Goal: Task Accomplishment & Management: Use online tool/utility

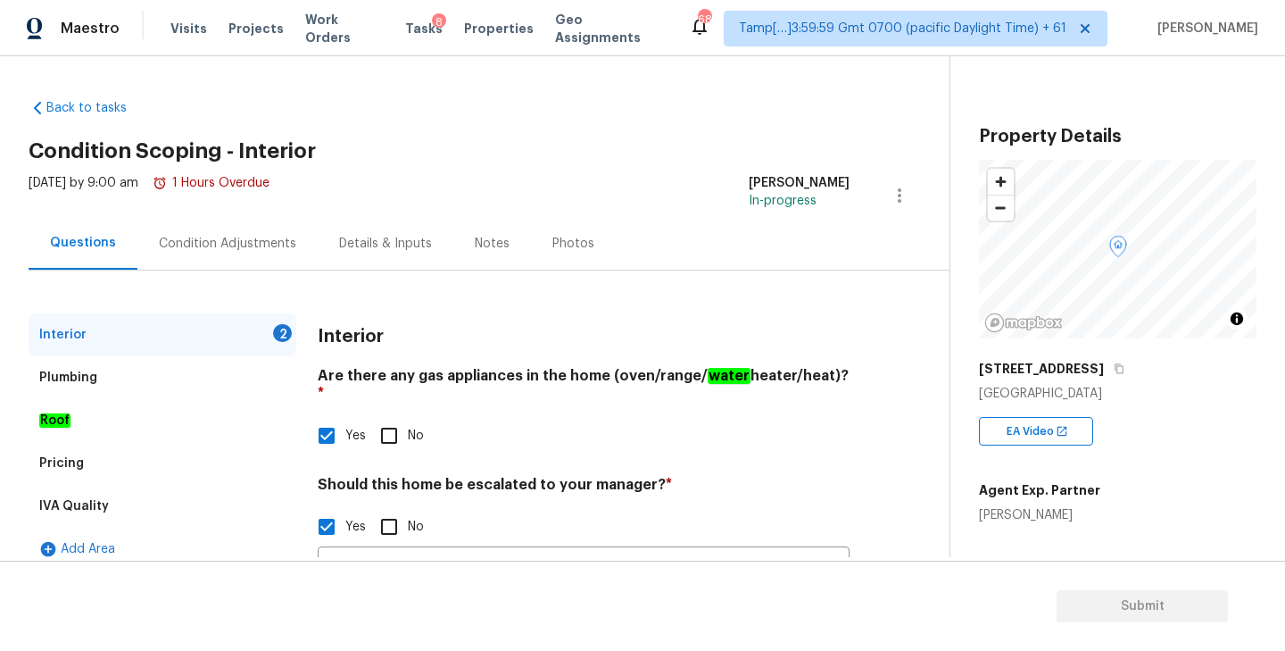
scroll to position [298, 0]
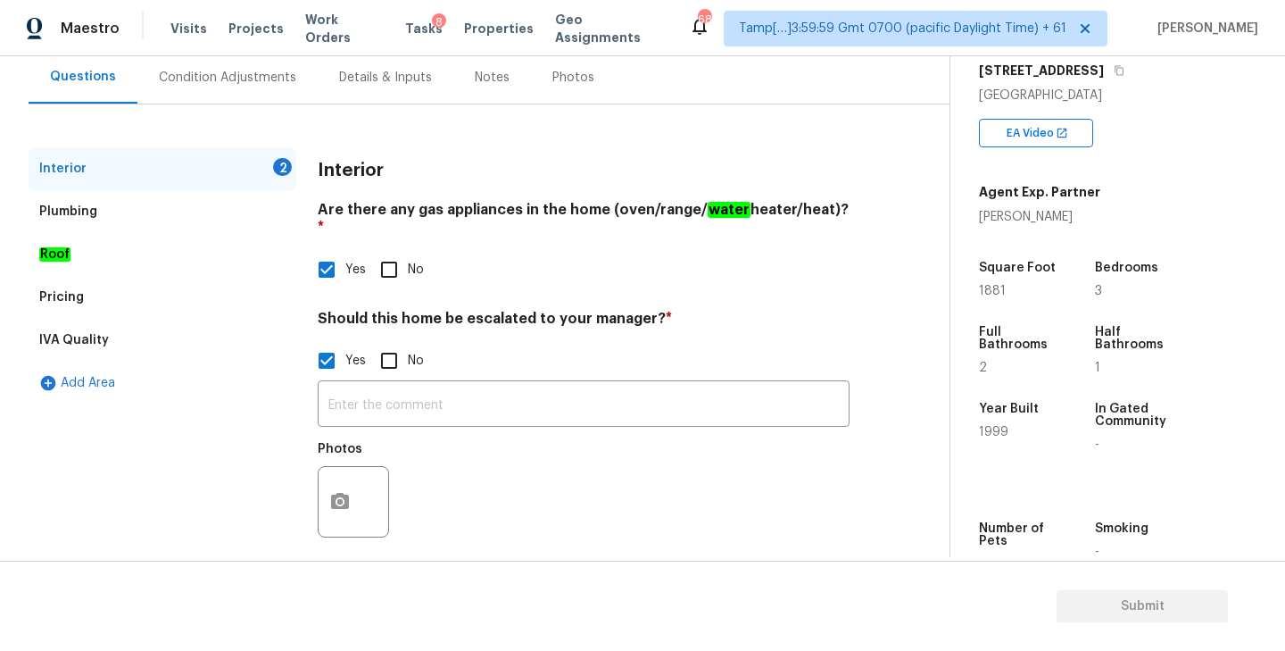
click at [208, 69] on div "Condition Adjustments" at bounding box center [227, 78] width 137 height 18
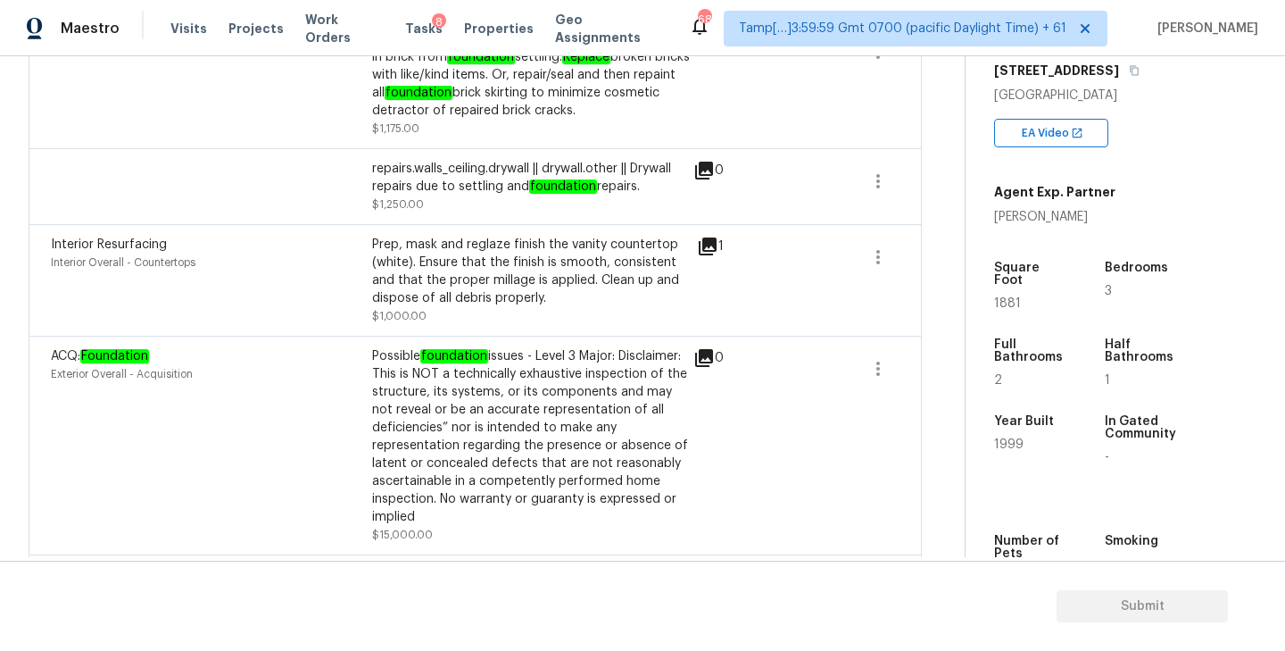
scroll to position [1088, 0]
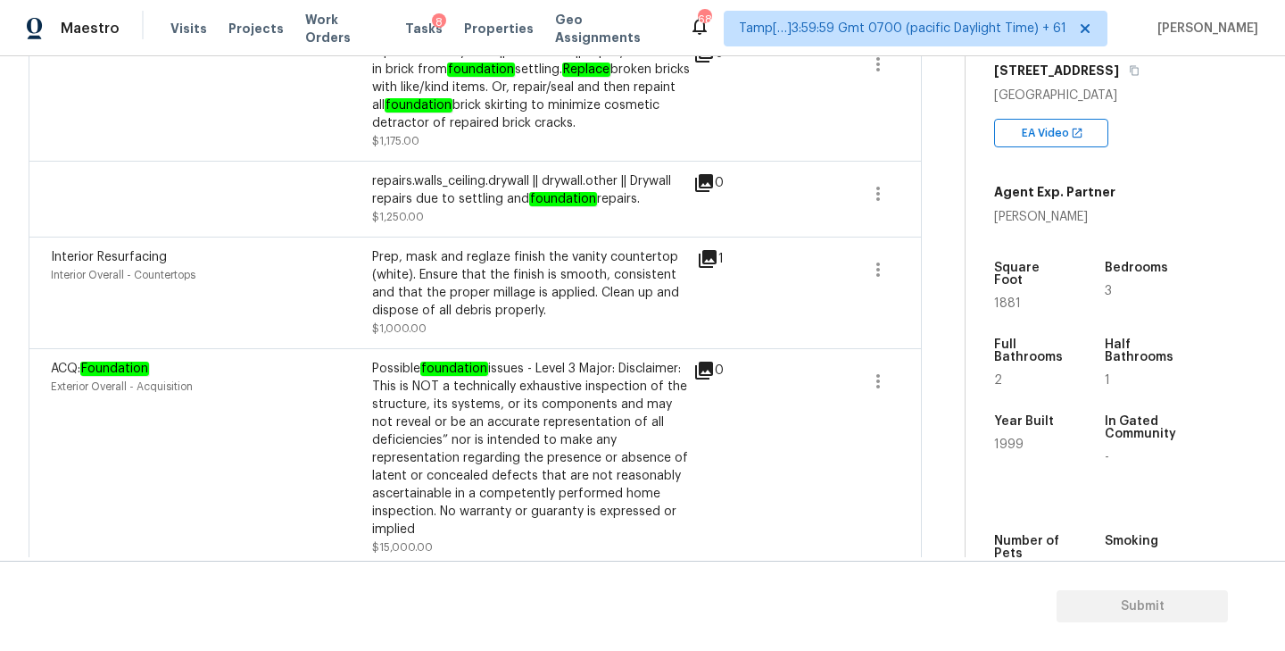
click at [710, 261] on icon at bounding box center [707, 258] width 21 height 21
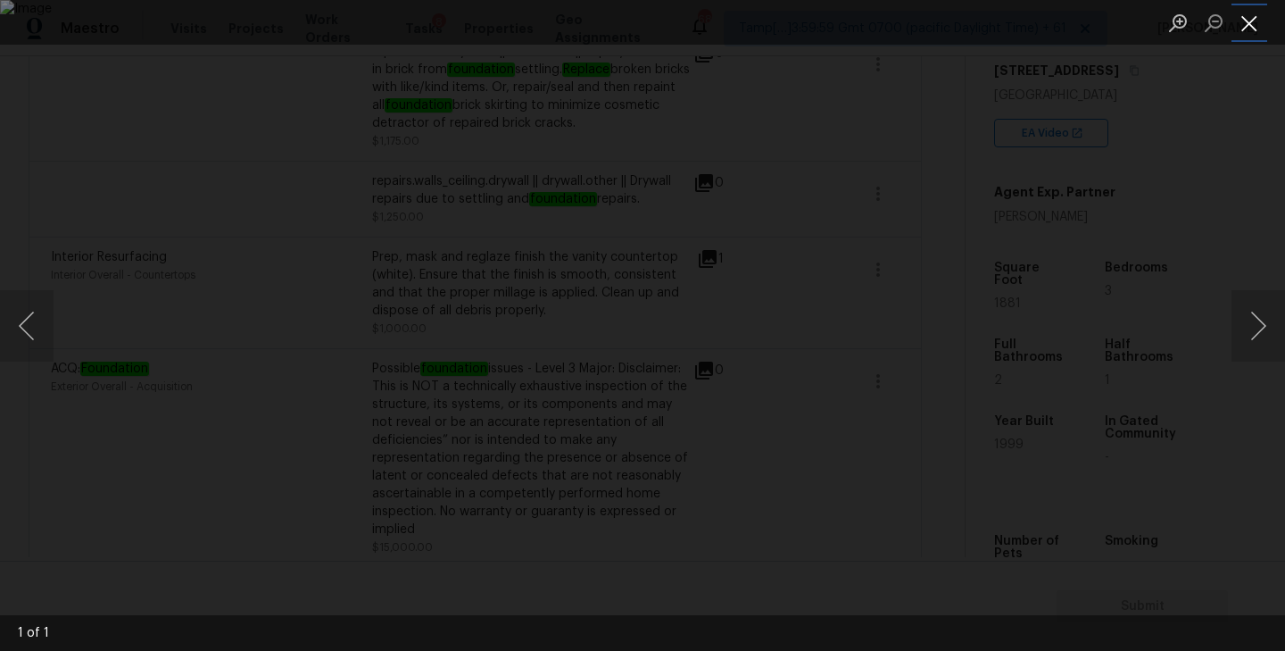
click at [1259, 19] on button "Close lightbox" at bounding box center [1249, 22] width 36 height 31
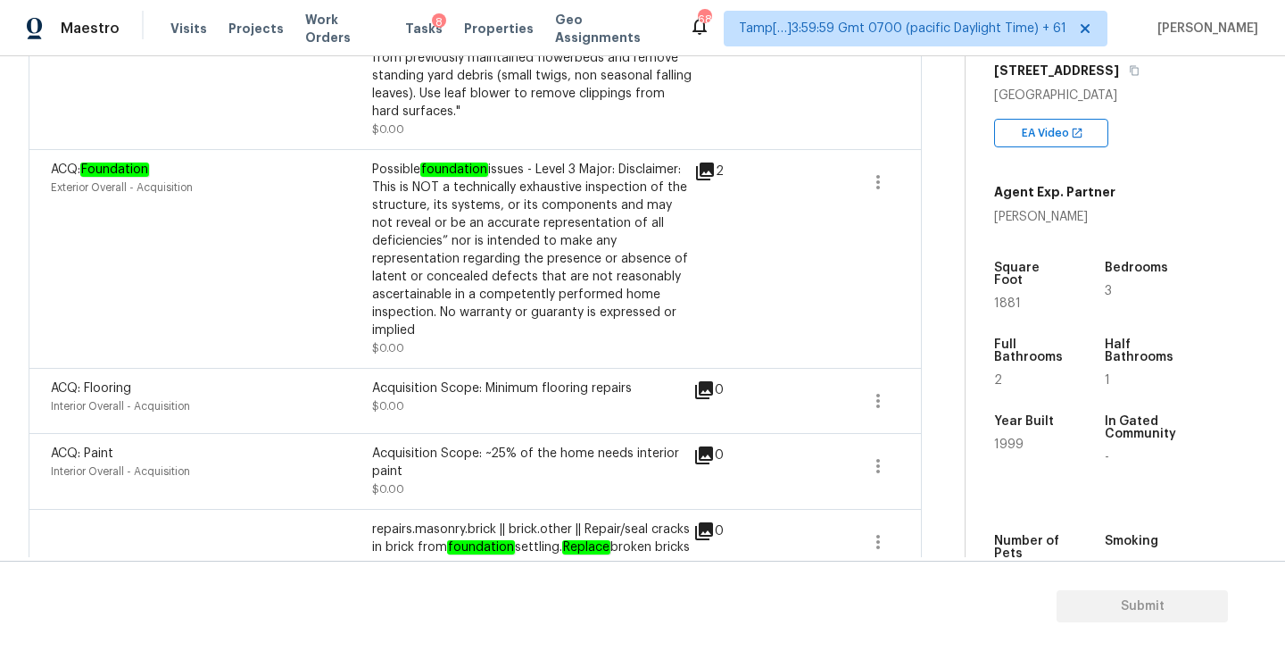
scroll to position [554, 0]
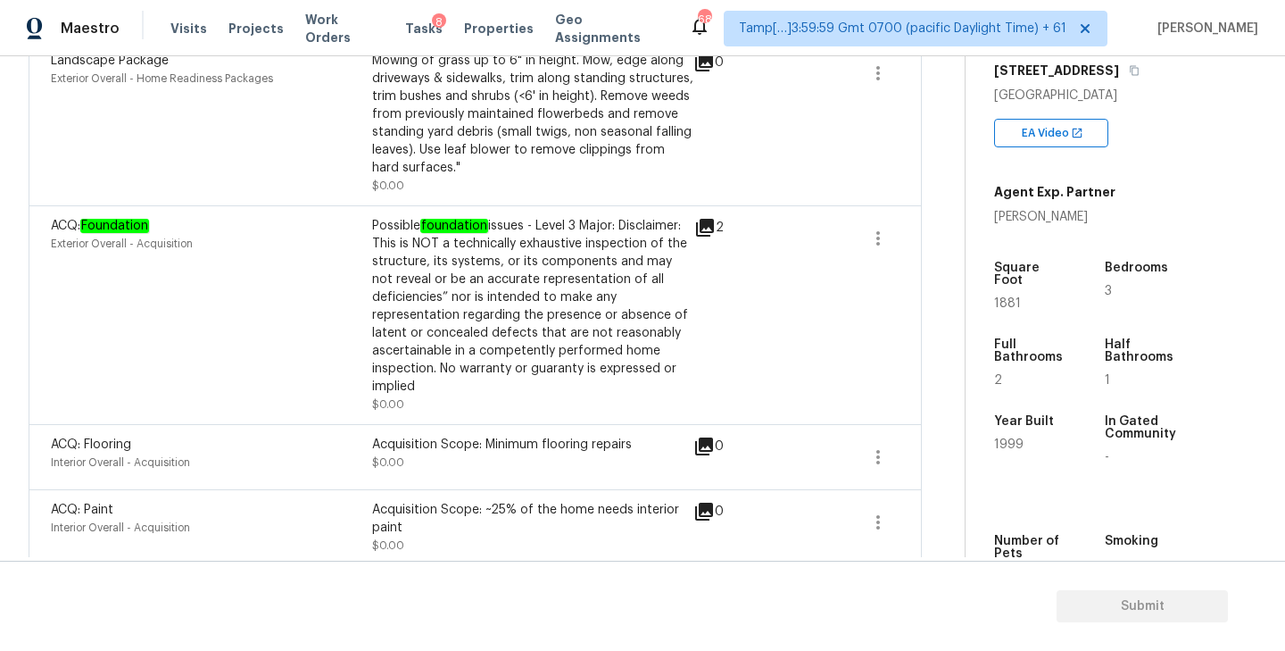
click at [708, 225] on icon at bounding box center [705, 228] width 18 height 18
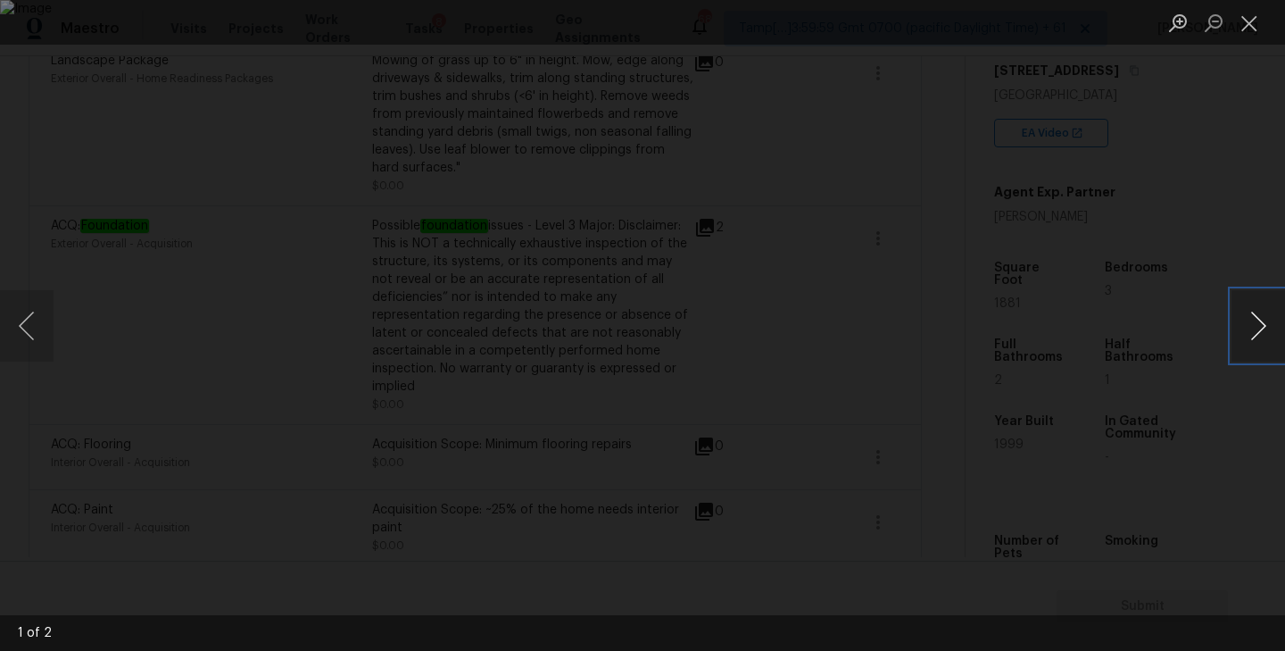
click at [1249, 326] on button "Next image" at bounding box center [1258, 325] width 54 height 71
click at [1257, 14] on button "Close lightbox" at bounding box center [1249, 22] width 36 height 31
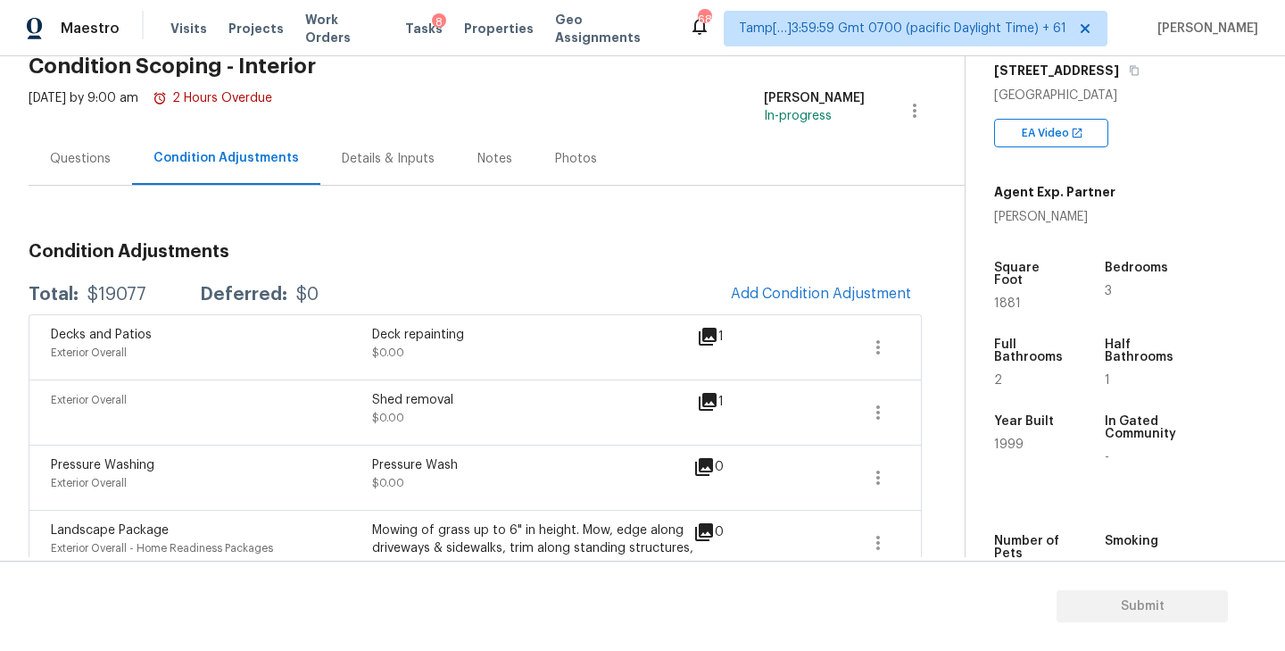
scroll to position [40, 0]
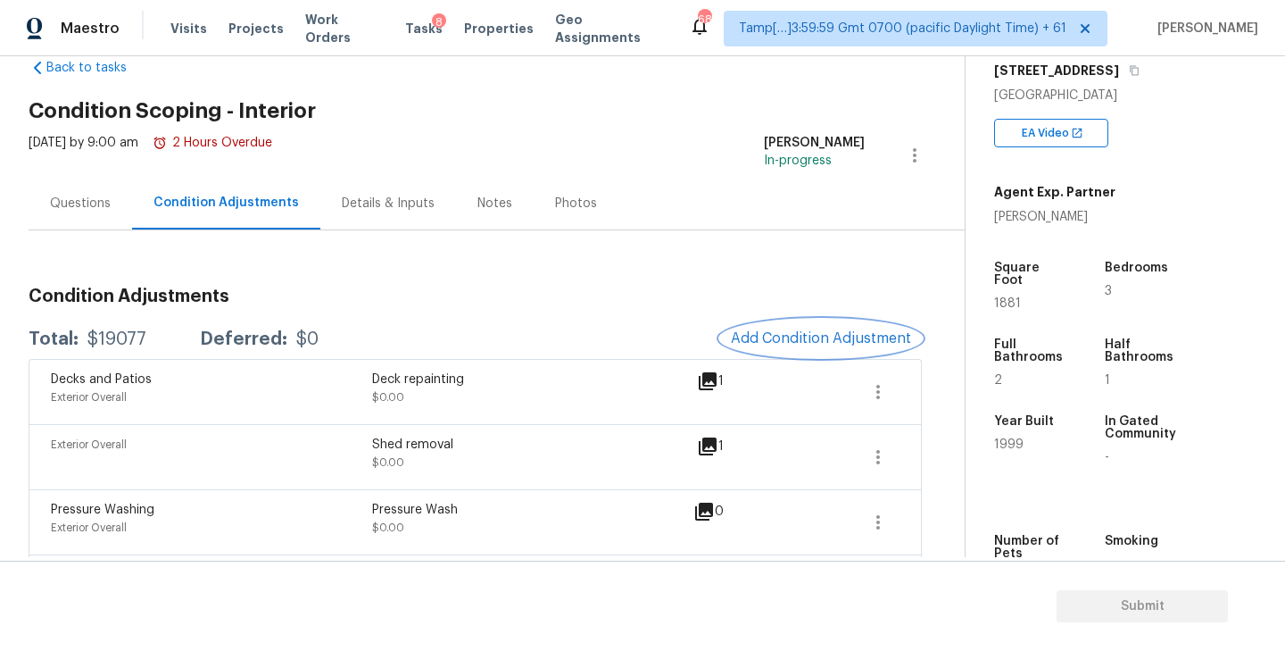
click at [800, 333] on span "Add Condition Adjustment" at bounding box center [821, 338] width 180 height 16
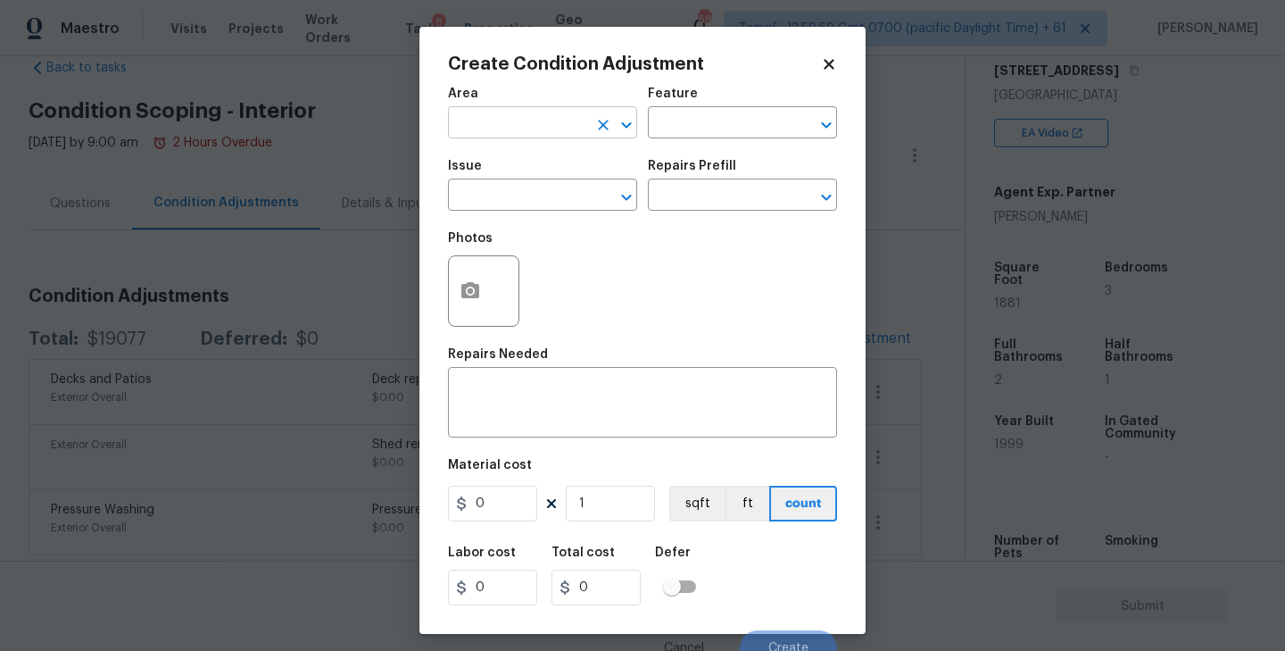
click at [510, 113] on input "text" at bounding box center [517, 125] width 139 height 28
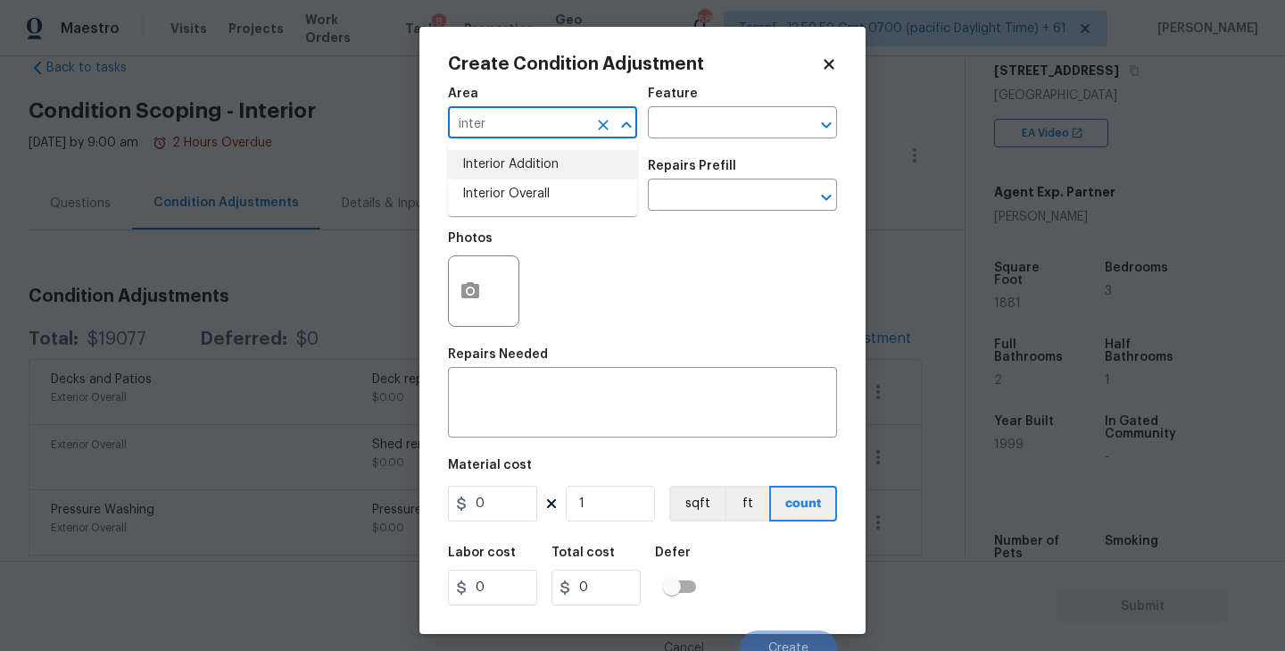
click at [513, 179] on li "Interior Overall" at bounding box center [542, 193] width 189 height 29
type input "Interior Overall"
click at [755, 112] on input "text" at bounding box center [717, 125] width 139 height 28
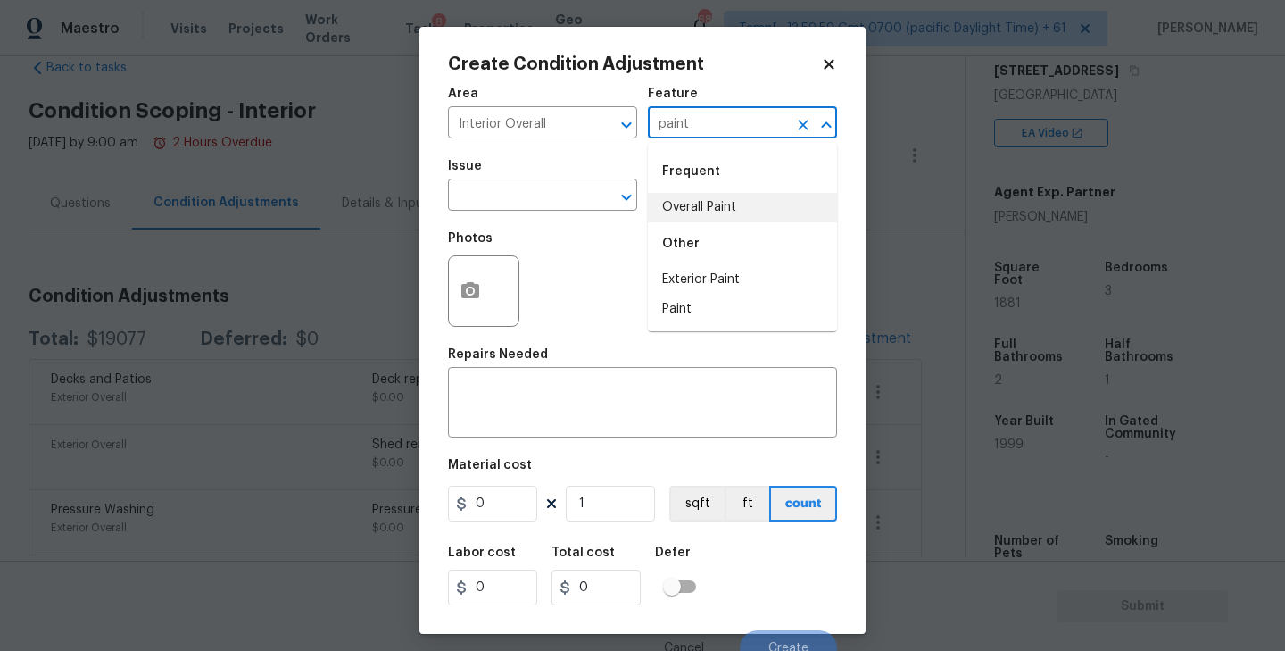
click at [736, 199] on li "Overall Paint" at bounding box center [742, 207] width 189 height 29
type input "Overall Paint"
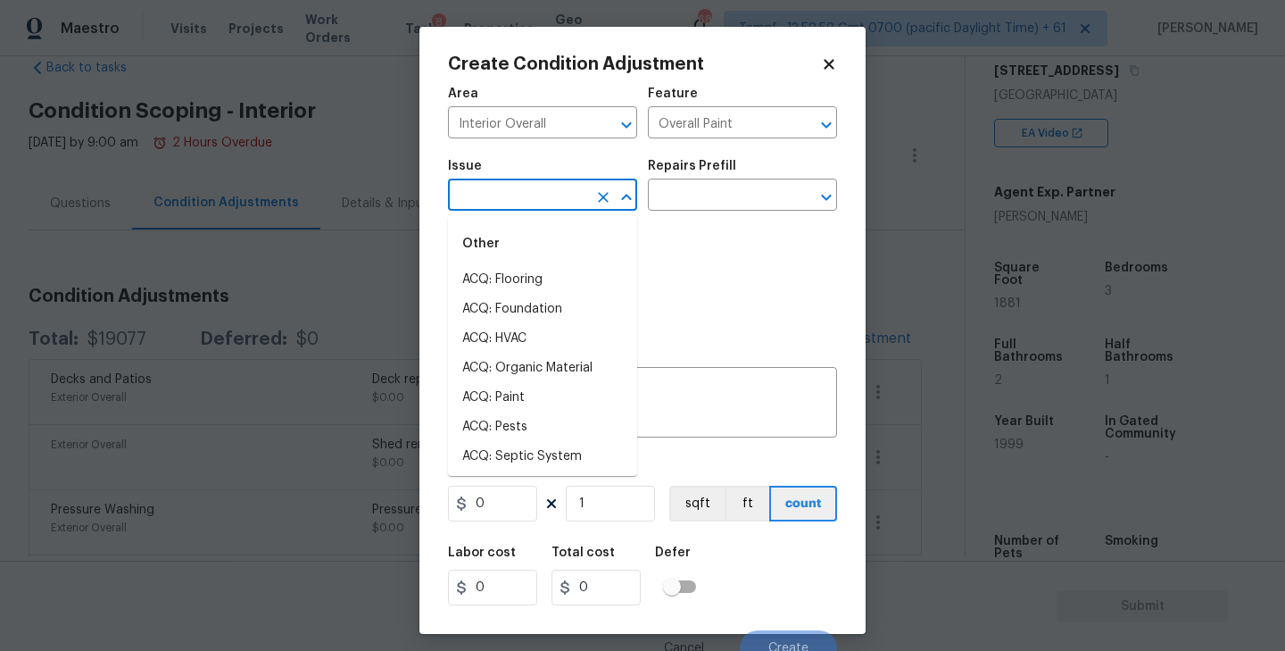
click at [462, 189] on input "text" at bounding box center [517, 197] width 139 height 28
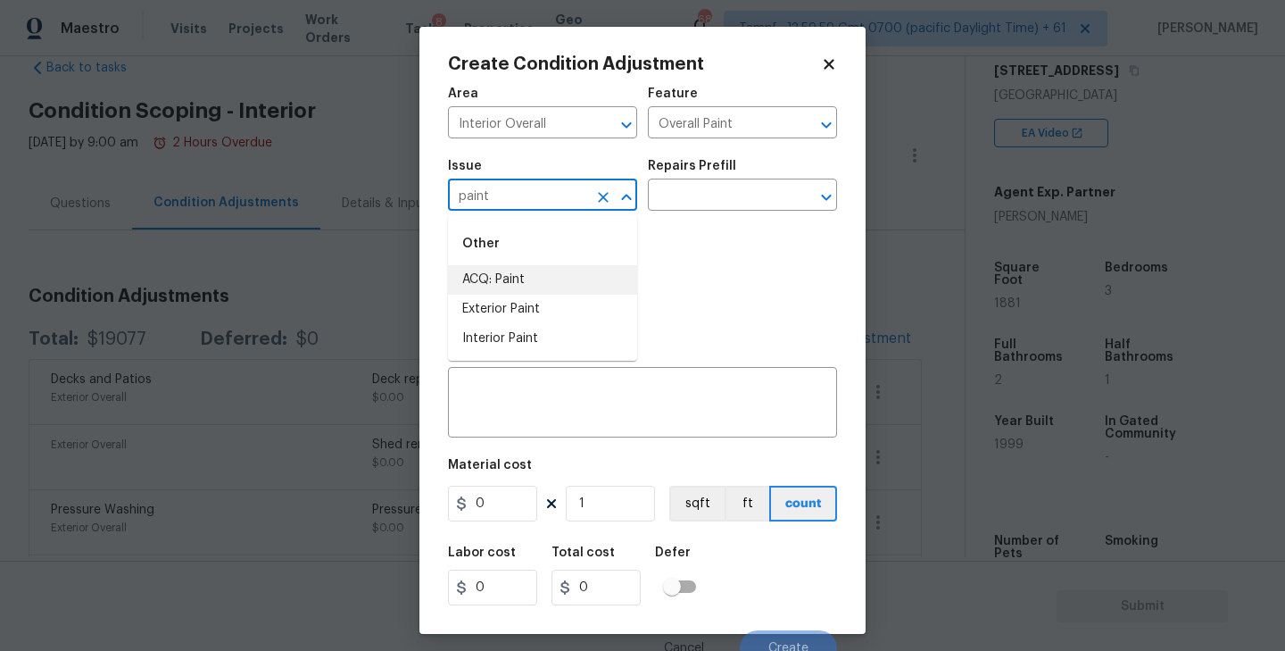
click at [476, 289] on li "ACQ: Paint" at bounding box center [542, 279] width 189 height 29
click at [819, 196] on icon "Open" at bounding box center [826, 197] width 21 height 21
type input "ACQ: Paint"
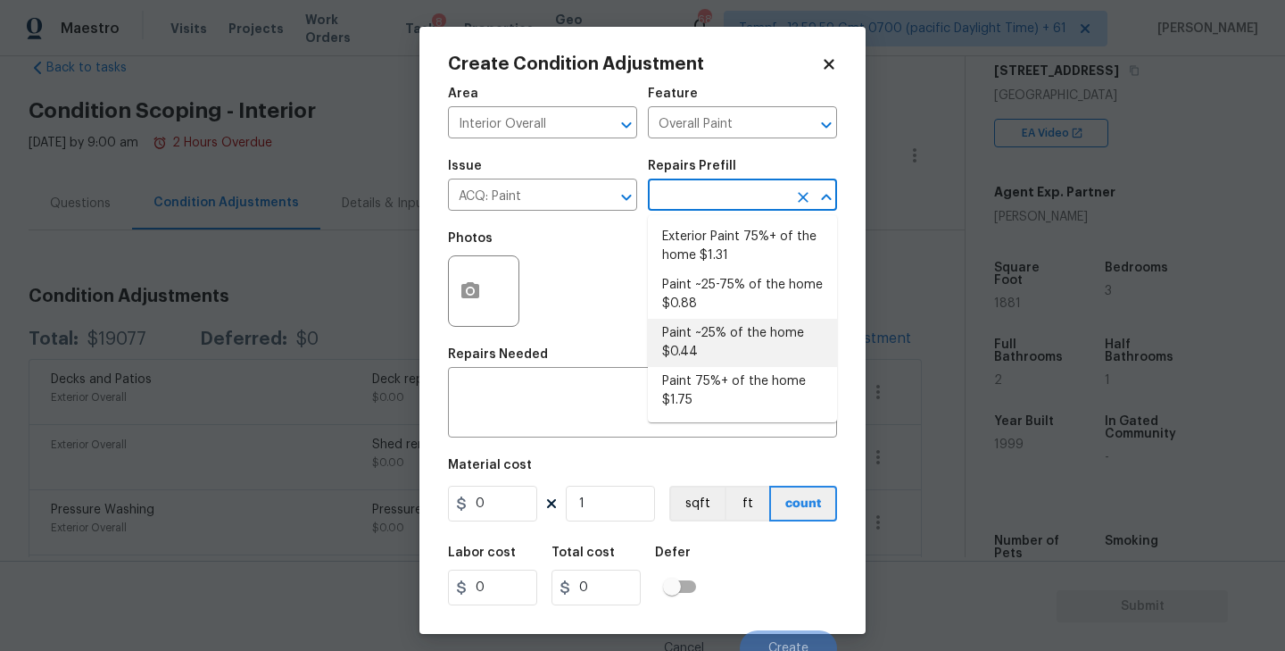
click at [707, 342] on li "Paint ~25% of the home $0.44" at bounding box center [742, 343] width 189 height 48
type input "Acquisition"
type textarea "Acquisition Scope: ~25% of the home needs interior paint"
type input "0.44"
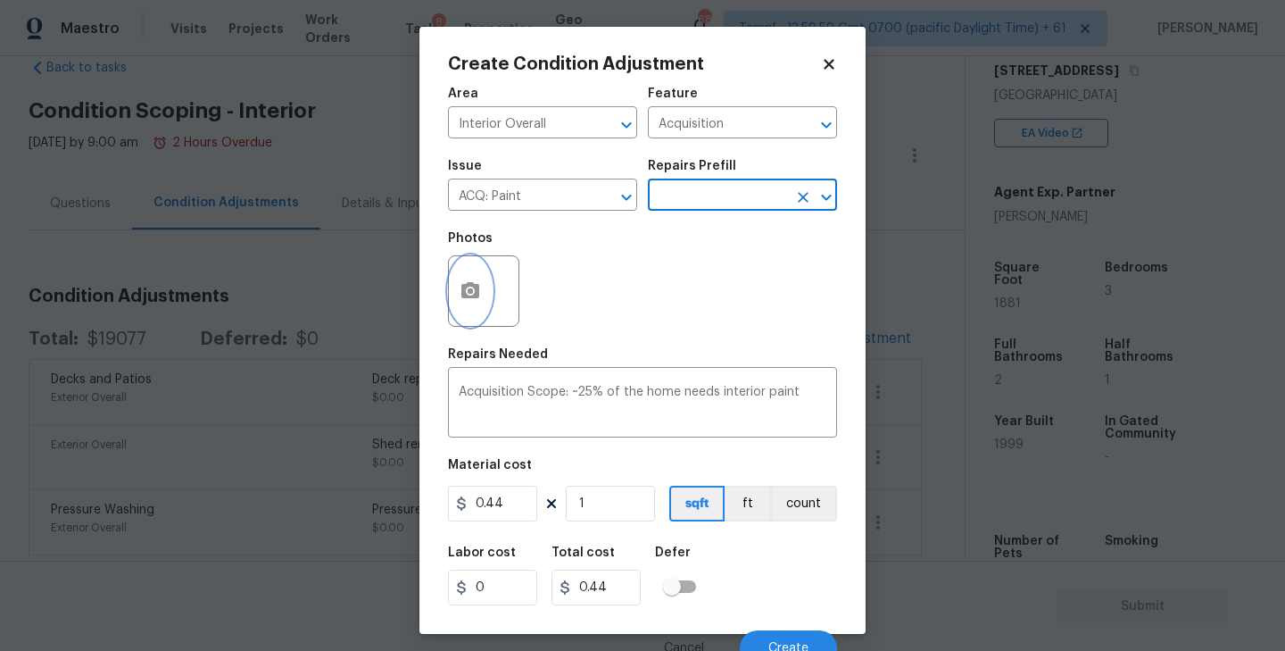
click at [468, 288] on icon "button" at bounding box center [470, 290] width 21 height 21
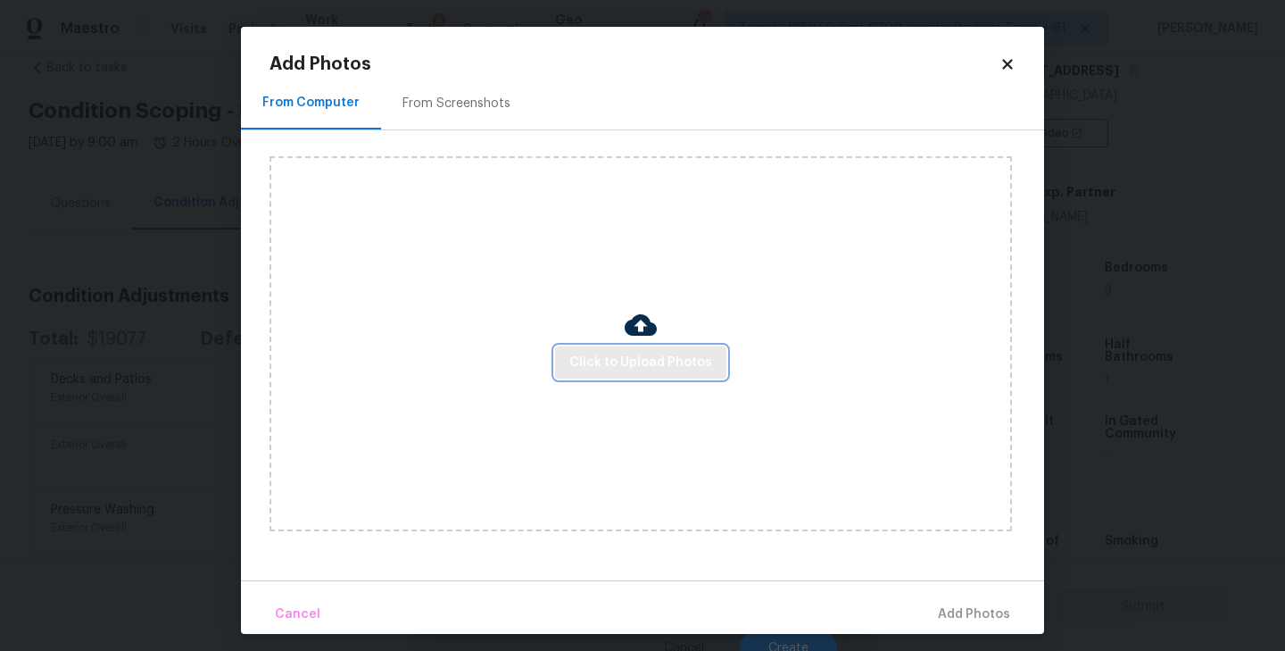
click at [653, 354] on span "Click to Upload Photos" at bounding box center [640, 363] width 143 height 22
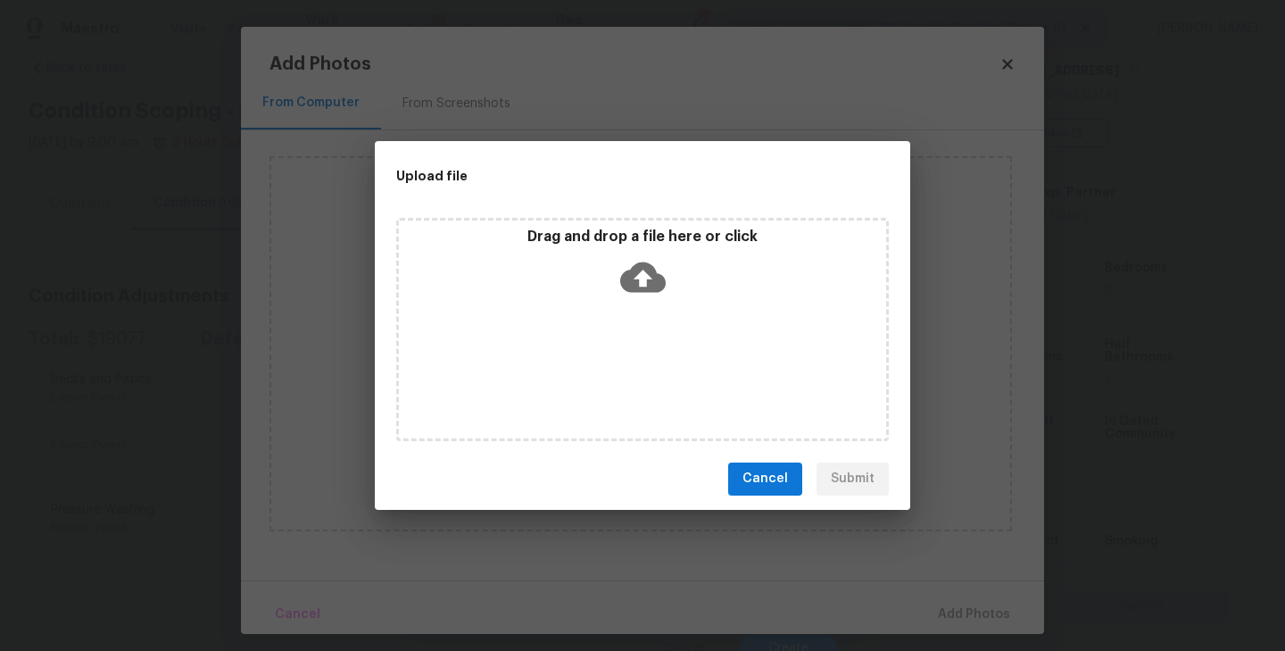
click at [637, 264] on icon at bounding box center [643, 276] width 46 height 30
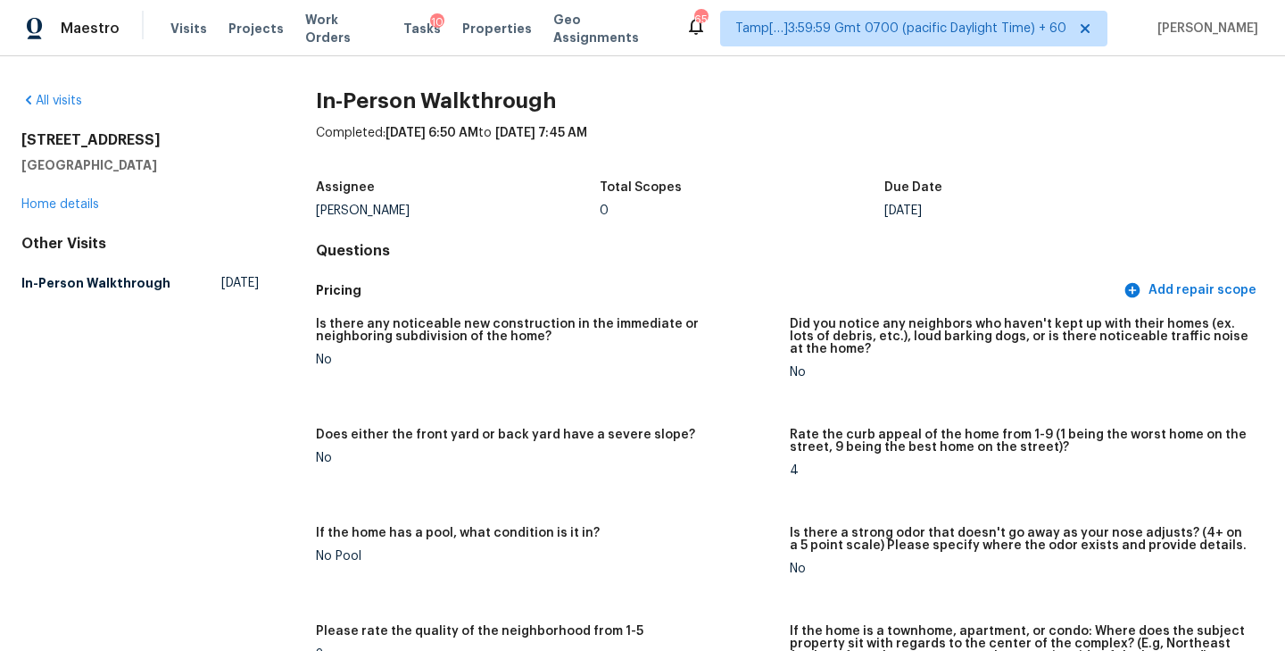
scroll to position [2716, 0]
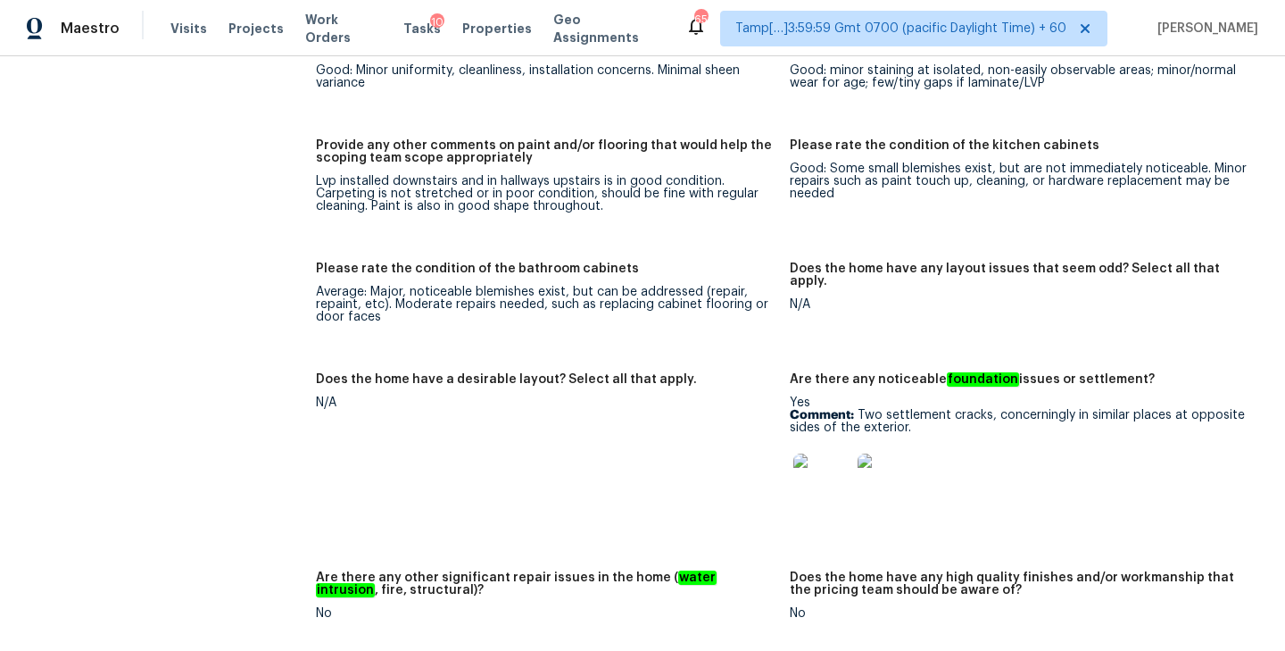
click at [707, 286] on div "Average: Major, noticeable blemishes exist, but can be addressed (repair, repai…" at bounding box center [546, 304] width 460 height 37
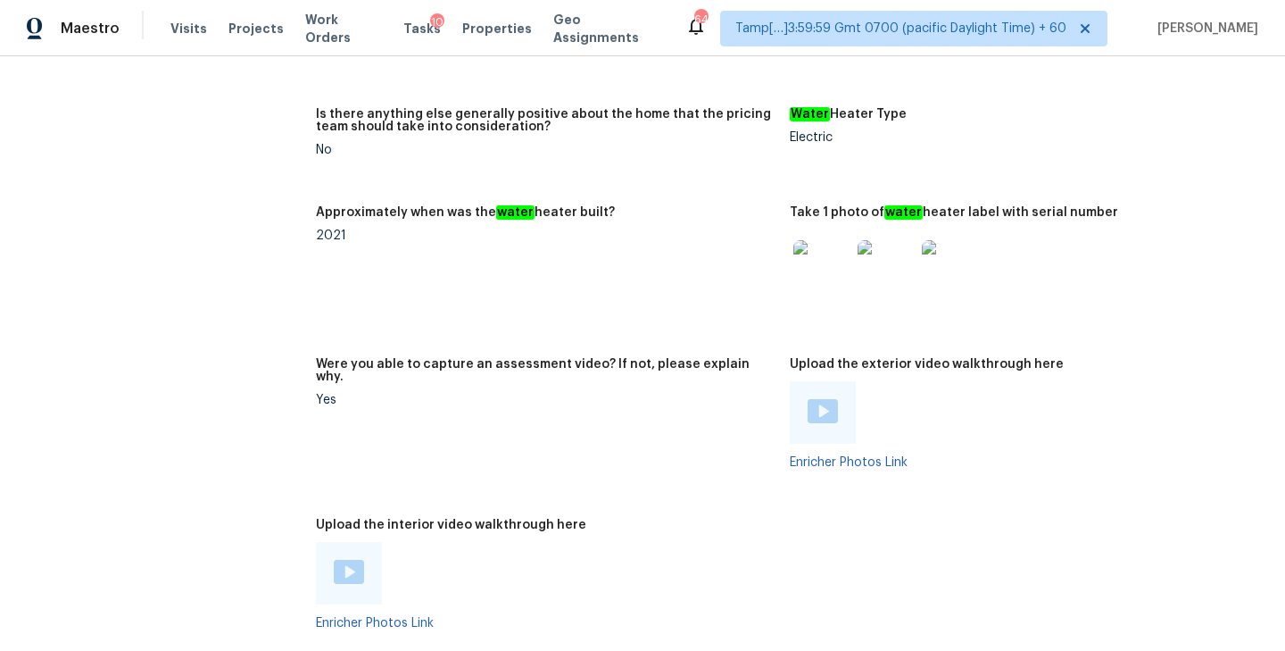
scroll to position [4084, 0]
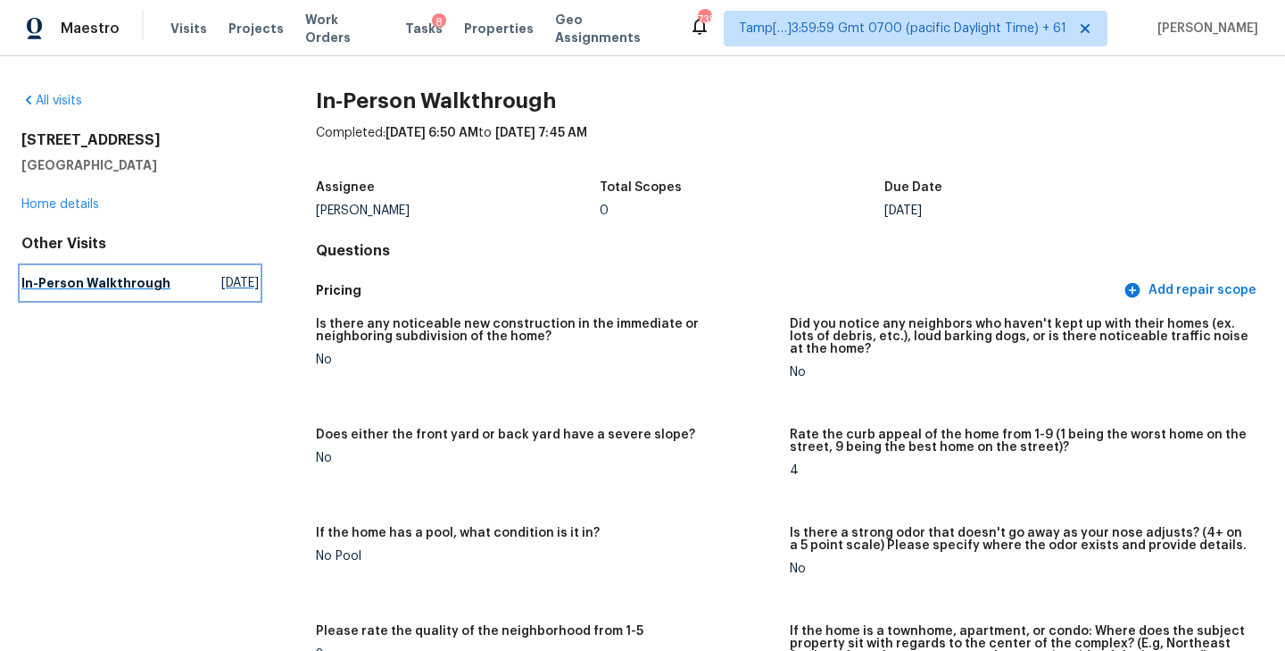
click at [137, 284] on h5 "In-Person Walkthrough" at bounding box center [95, 283] width 149 height 18
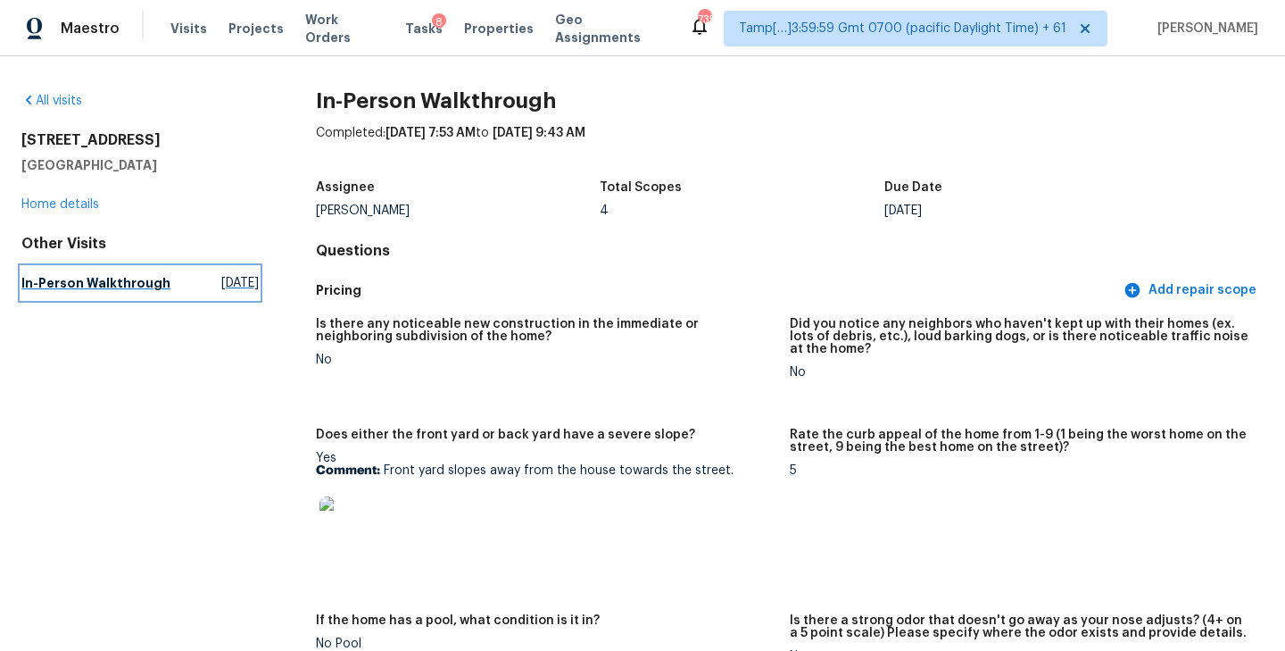
click at [69, 283] on h5 "In-Person Walkthrough" at bounding box center [95, 283] width 149 height 18
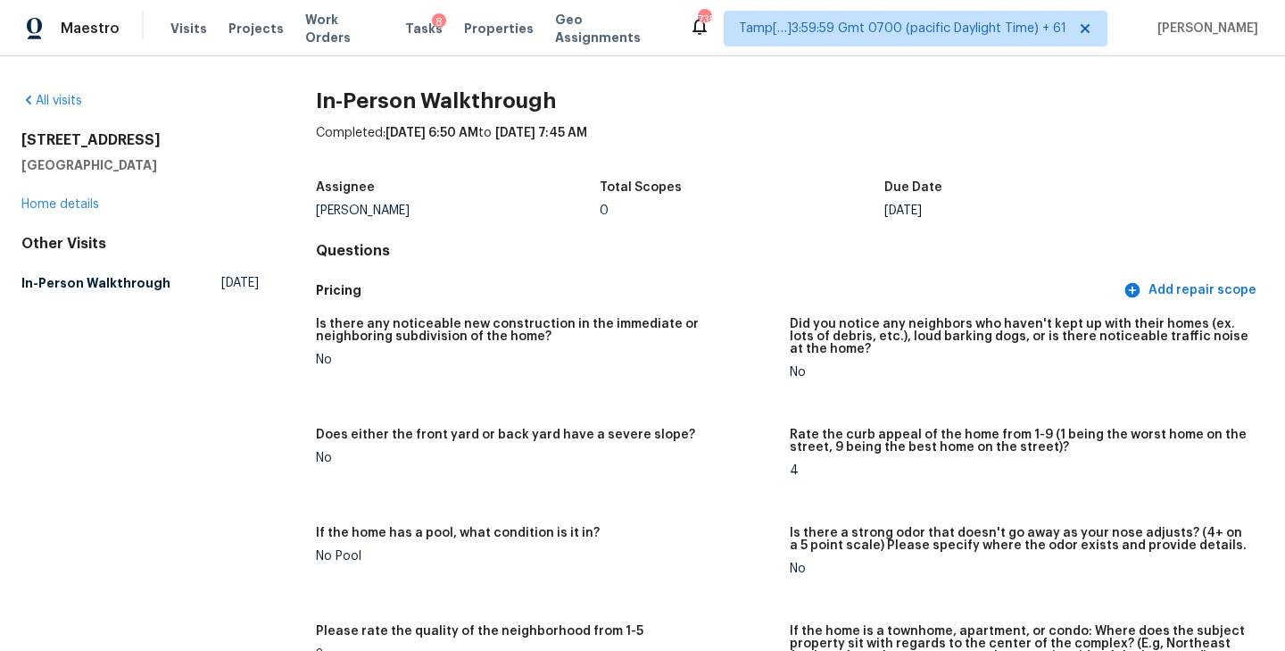
scroll to position [2384, 0]
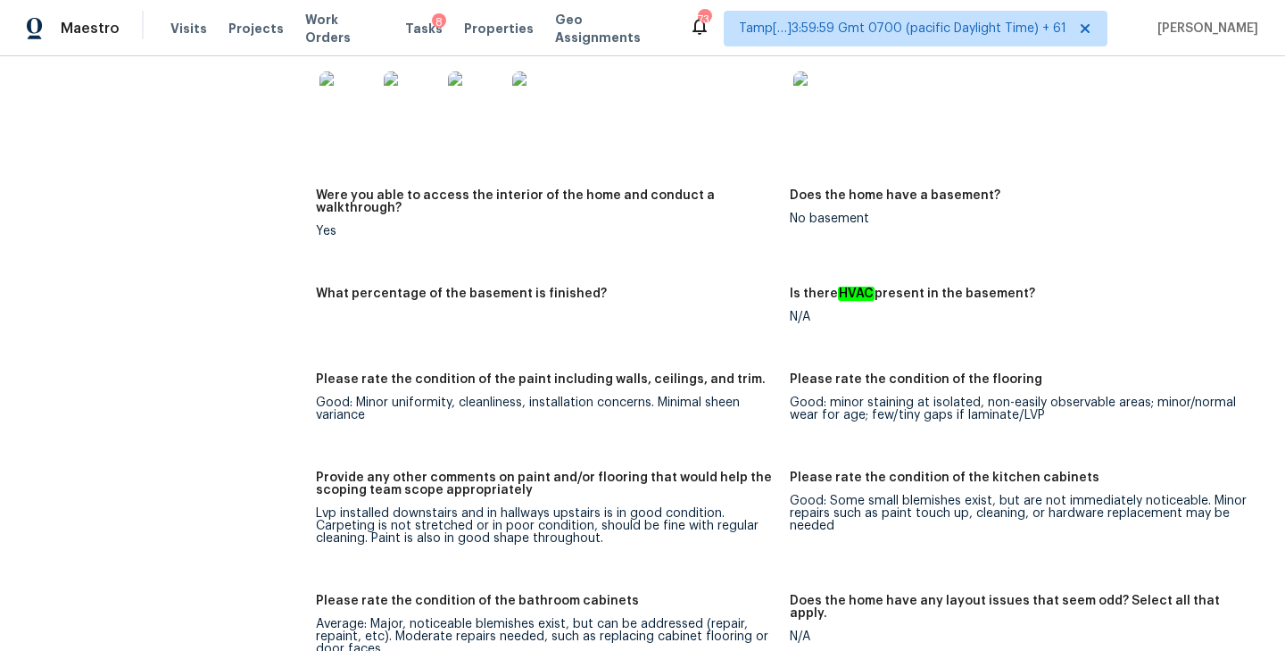
click at [639, 189] on h5 "Were you able to access the interior of the home and conduct a walkthrough?" at bounding box center [546, 201] width 460 height 25
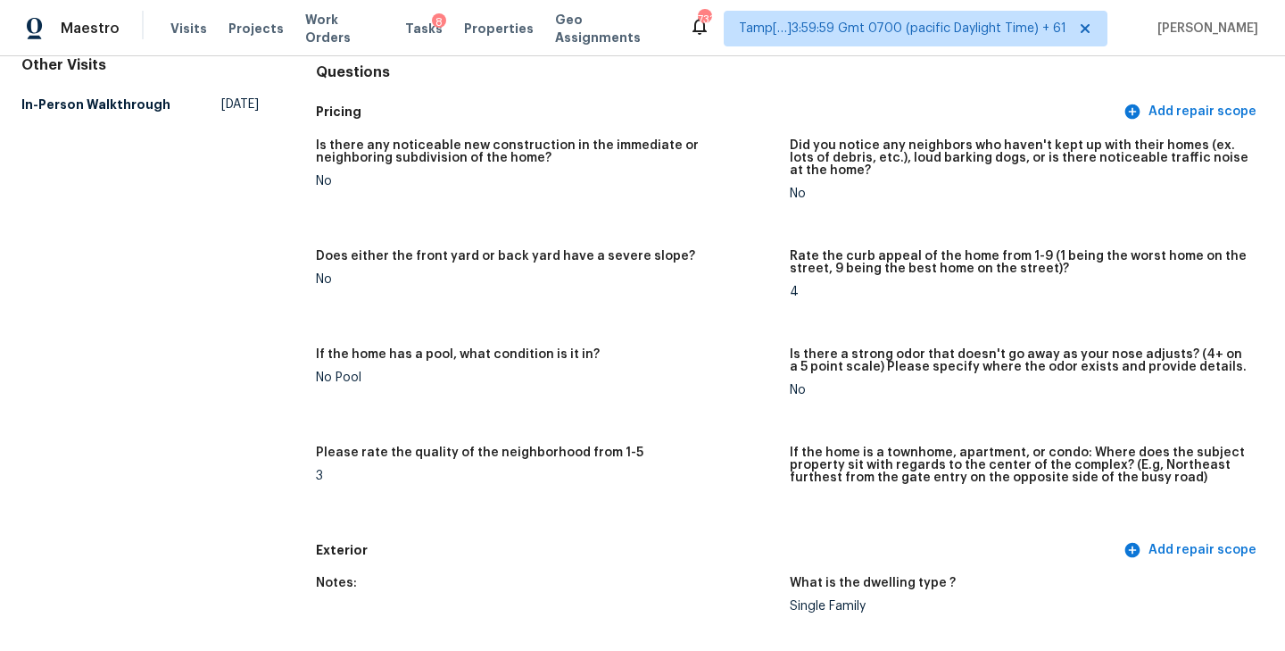
scroll to position [2716, 0]
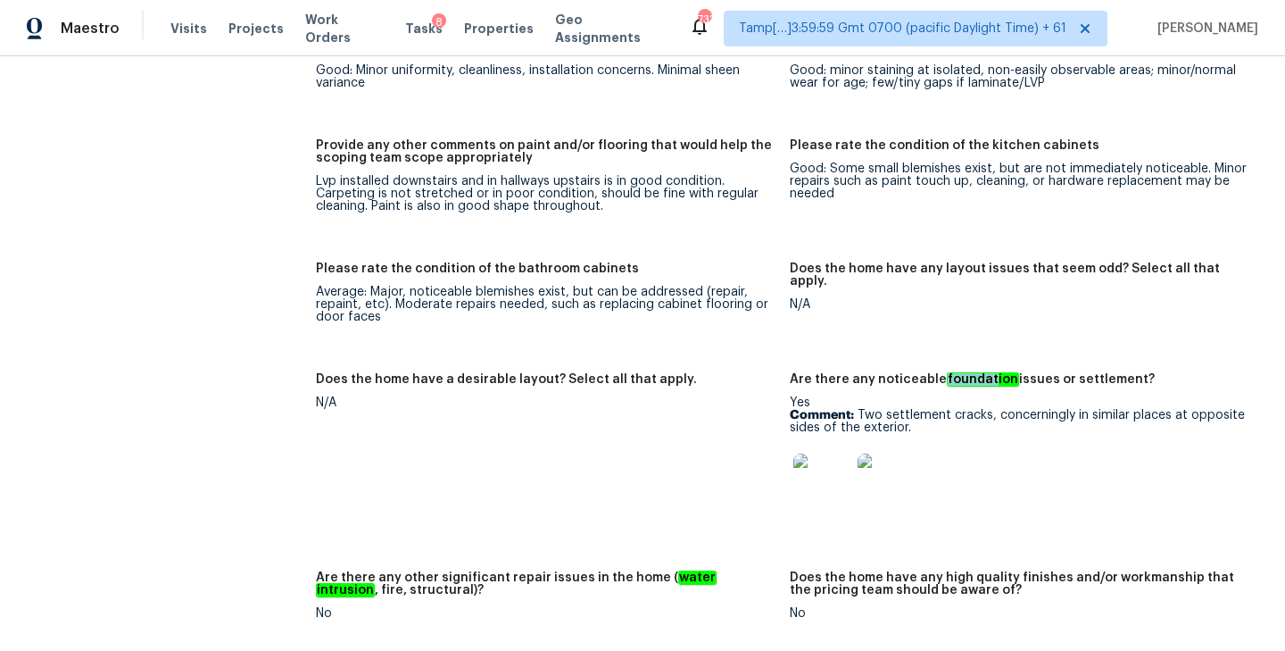
click at [817, 458] on img at bounding box center [821, 481] width 57 height 57
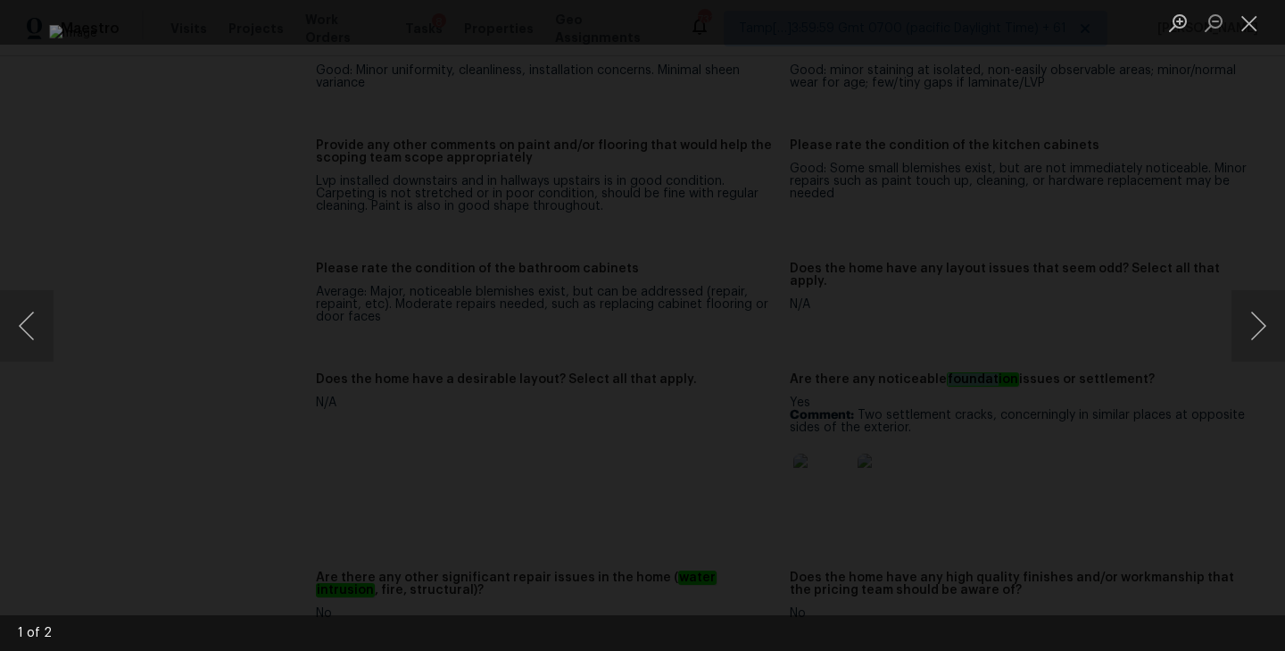
click at [737, 268] on img "Lightbox" at bounding box center [642, 325] width 1186 height 601
click at [1256, 326] on button "Next image" at bounding box center [1258, 325] width 54 height 71
click at [1258, 28] on button "Close lightbox" at bounding box center [1249, 22] width 36 height 31
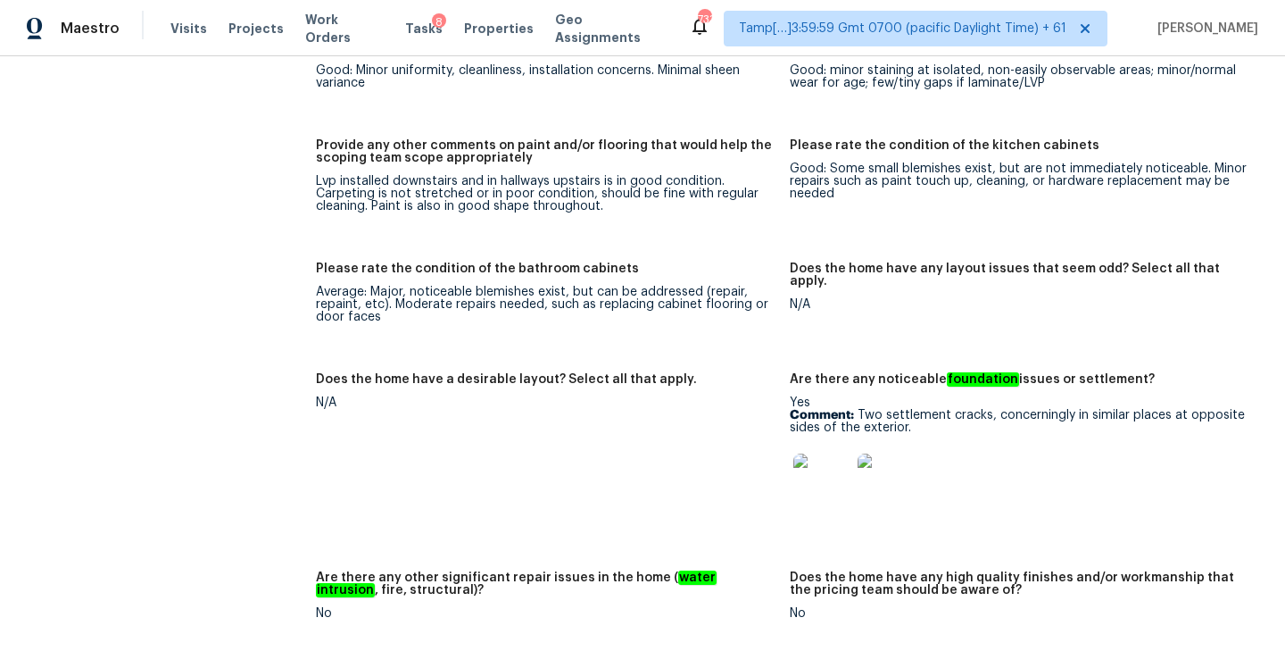
click at [587, 225] on div "Notes: Home is in shape with very minor noticeable issues. Bathroom cabinet fac…" at bounding box center [790, 310] width 948 height 1838
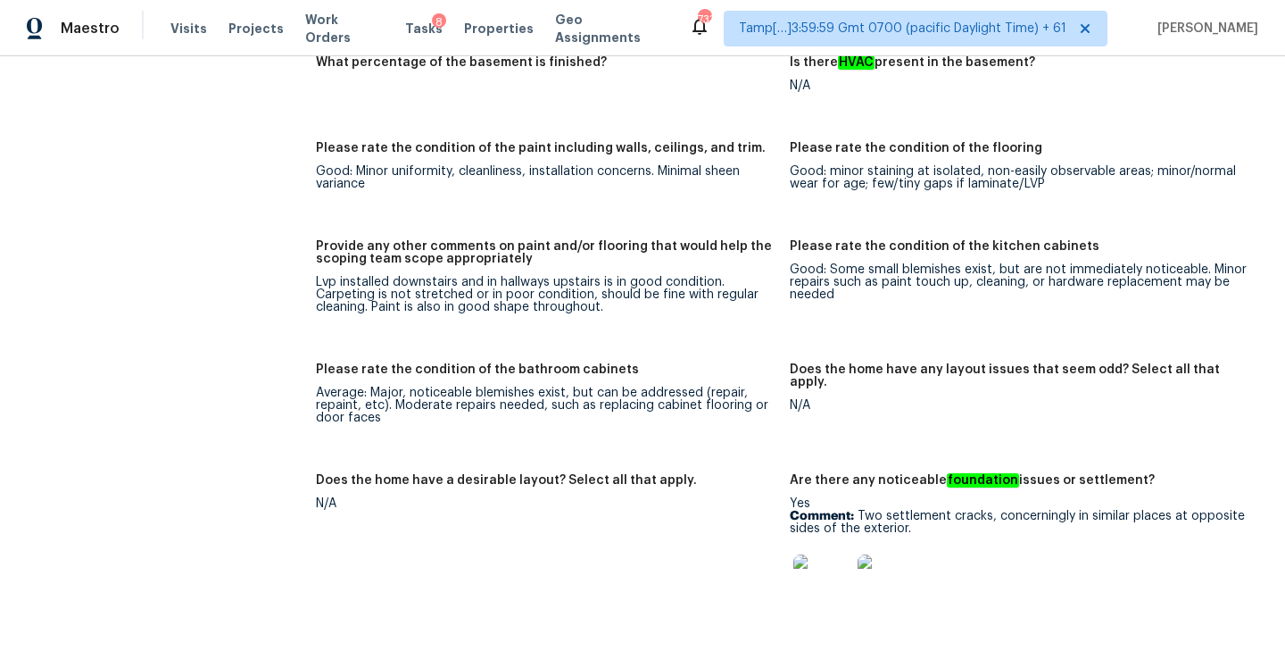
scroll to position [2510, 0]
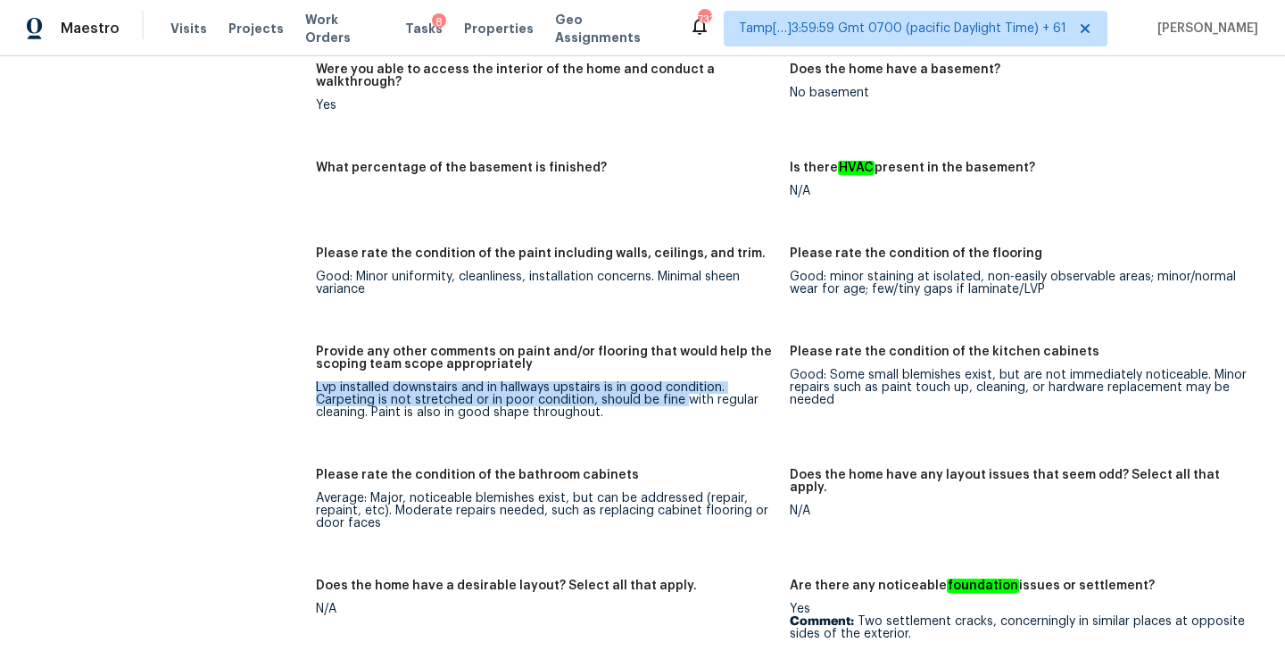
drag, startPoint x: 313, startPoint y: 364, endPoint x: 664, endPoint y: 375, distance: 350.9
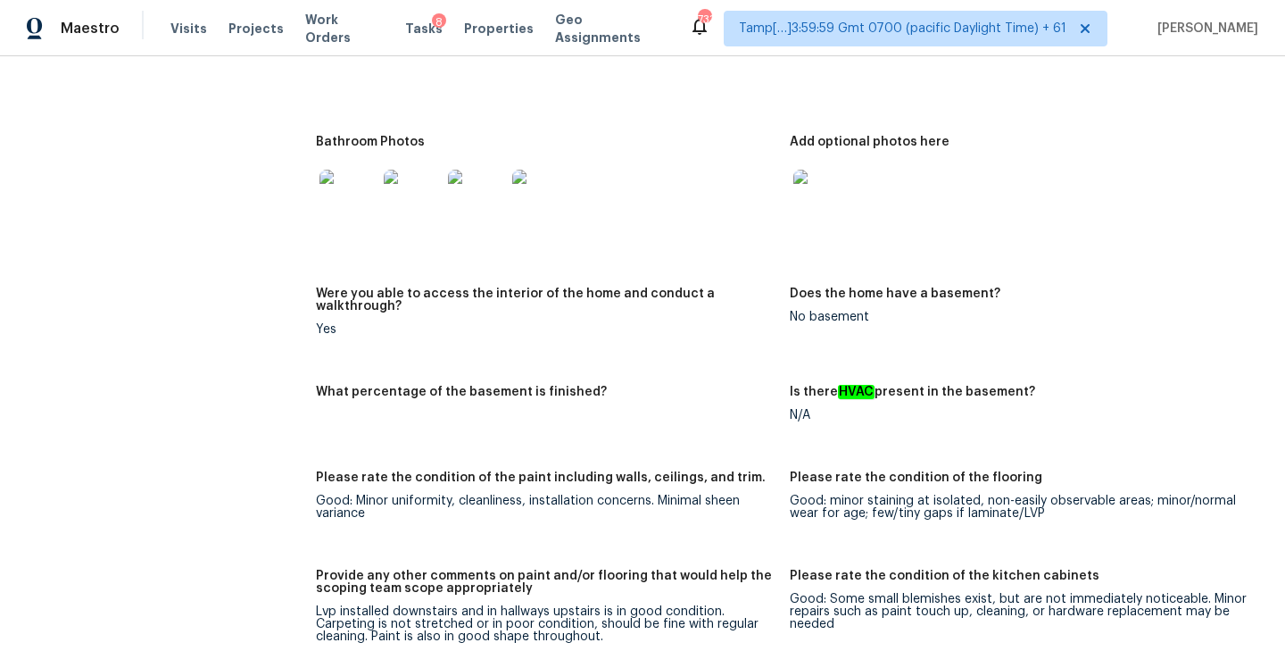
scroll to position [2716, 0]
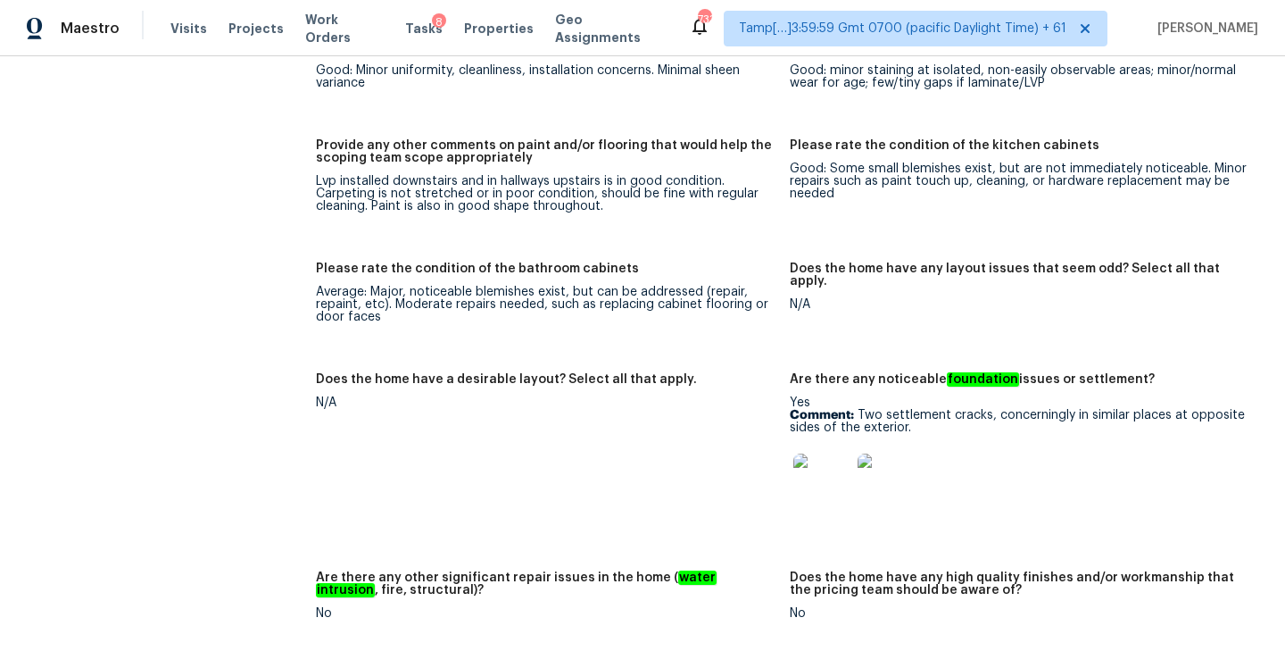
click at [832, 453] on img at bounding box center [821, 481] width 57 height 57
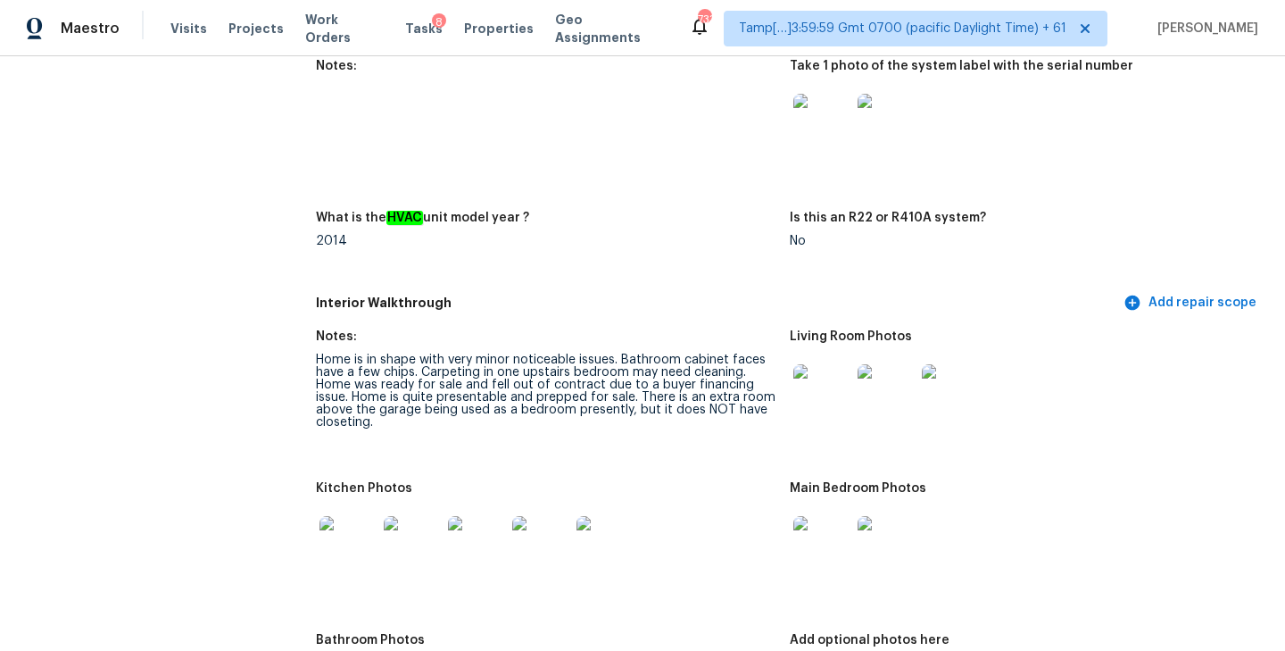
scroll to position [1723, 0]
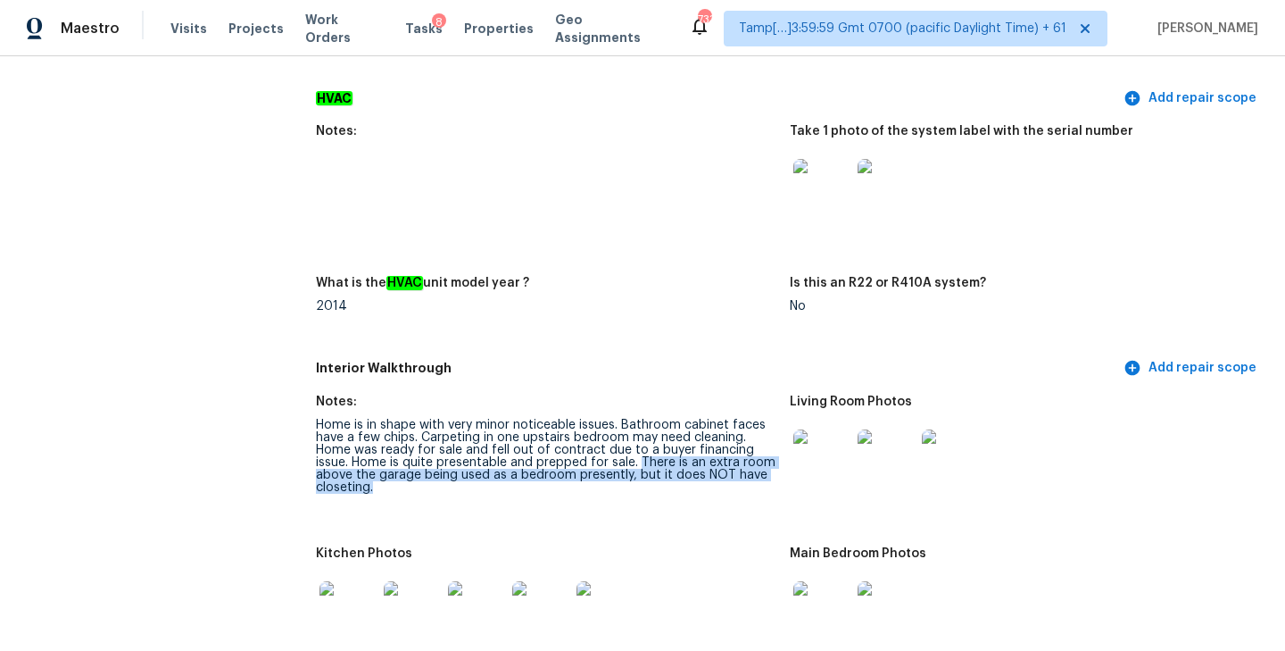
drag, startPoint x: 638, startPoint y: 448, endPoint x: 672, endPoint y: 475, distance: 43.2
click at [672, 475] on div "Home is in shape with very minor noticeable issues. Bathroom cabinet faces have…" at bounding box center [546, 456] width 460 height 75
click at [618, 494] on figure "Notes: Home is in shape with very minor noticeable issues. Bathroom cabinet fac…" at bounding box center [553, 460] width 474 height 130
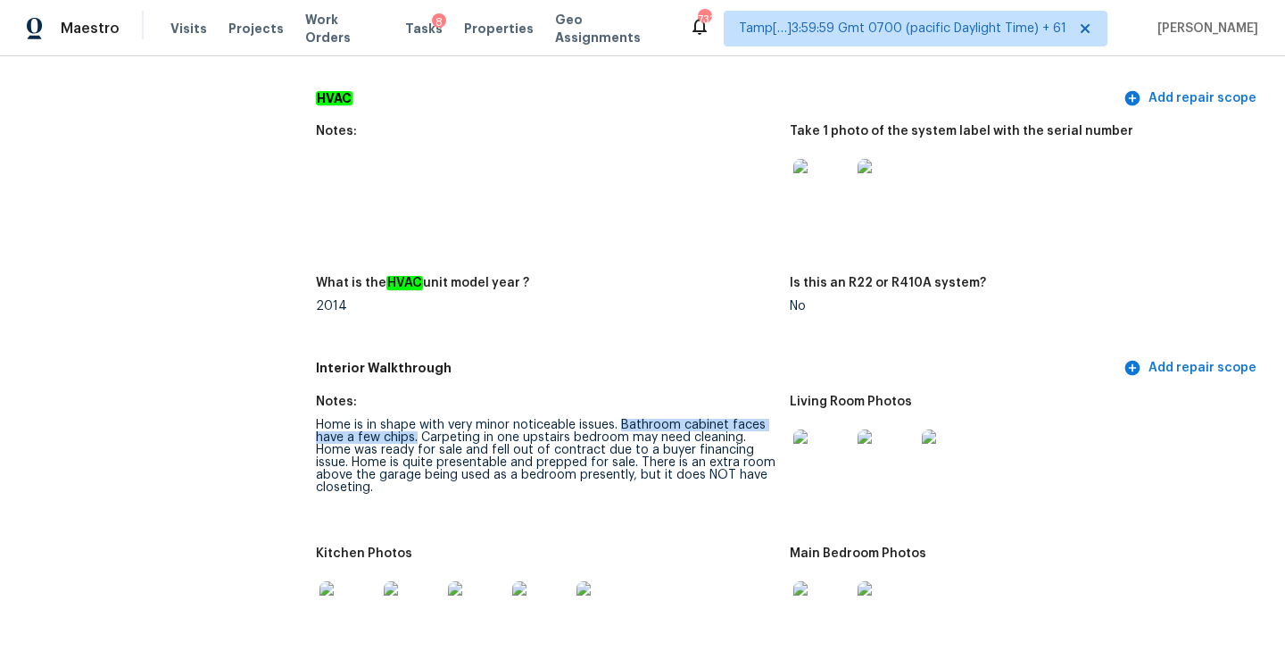
drag, startPoint x: 623, startPoint y: 409, endPoint x: 417, endPoint y: 427, distance: 206.9
click at [417, 427] on div "Home is in shape with very minor noticeable issues. Bathroom cabinet faces have…" at bounding box center [546, 456] width 460 height 75
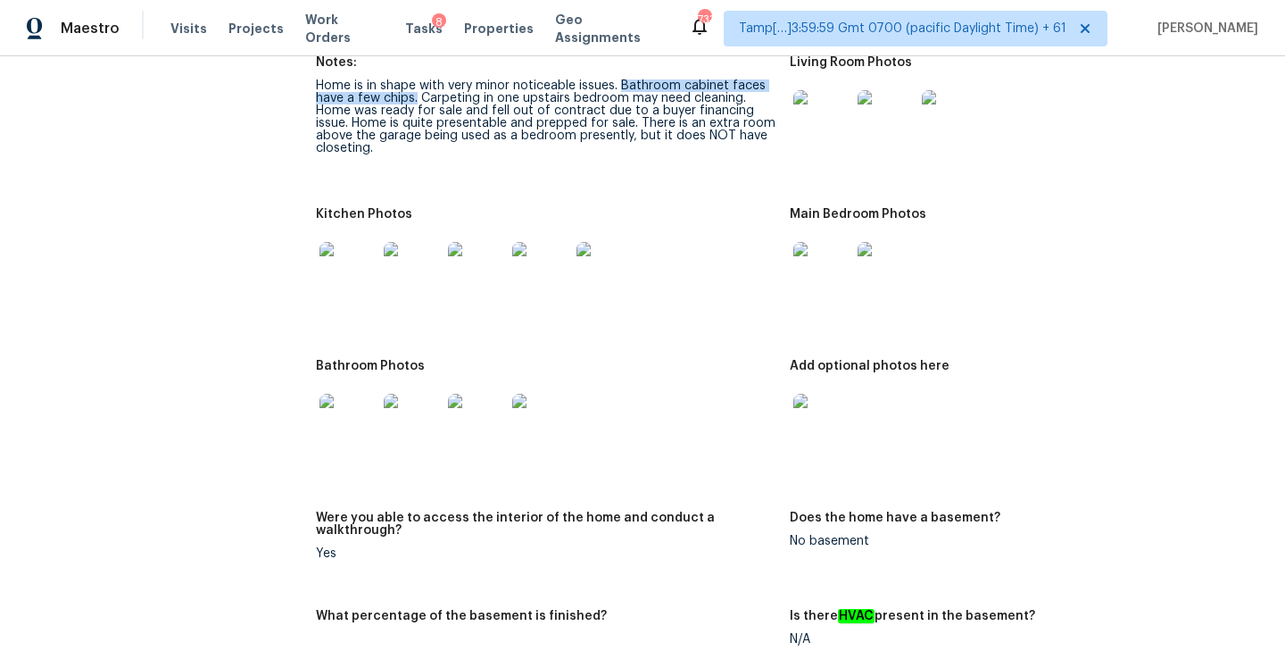
scroll to position [2058, 0]
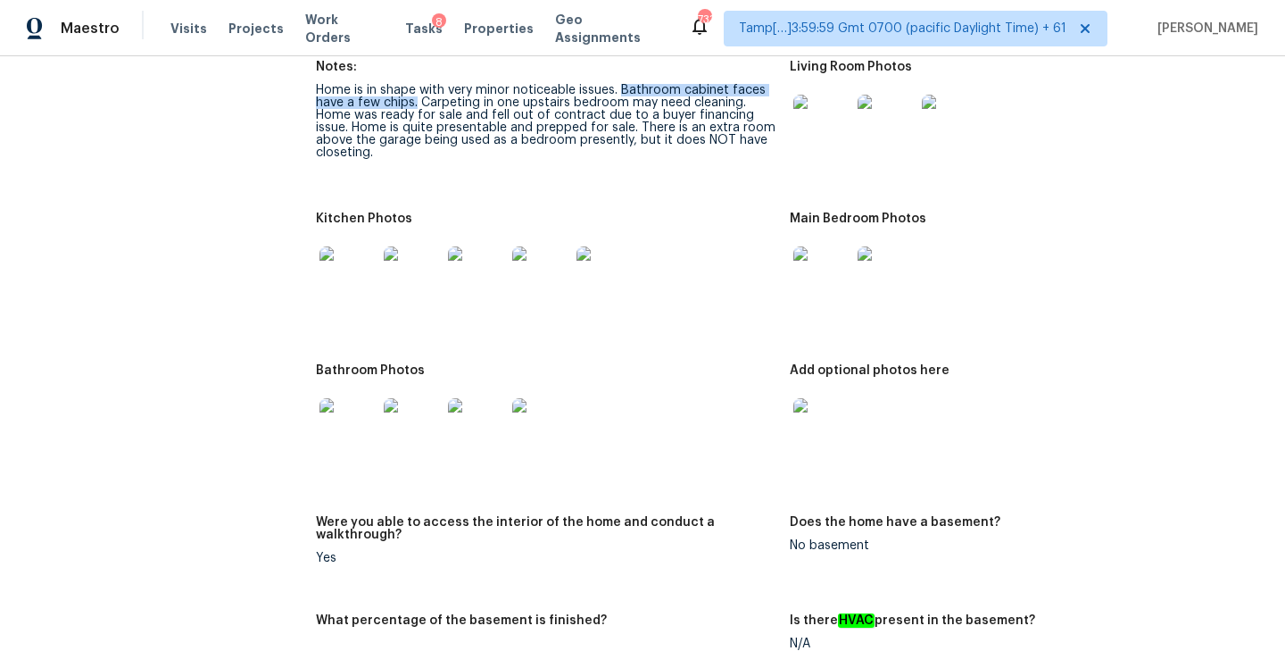
click at [360, 398] on img at bounding box center [347, 426] width 57 height 57
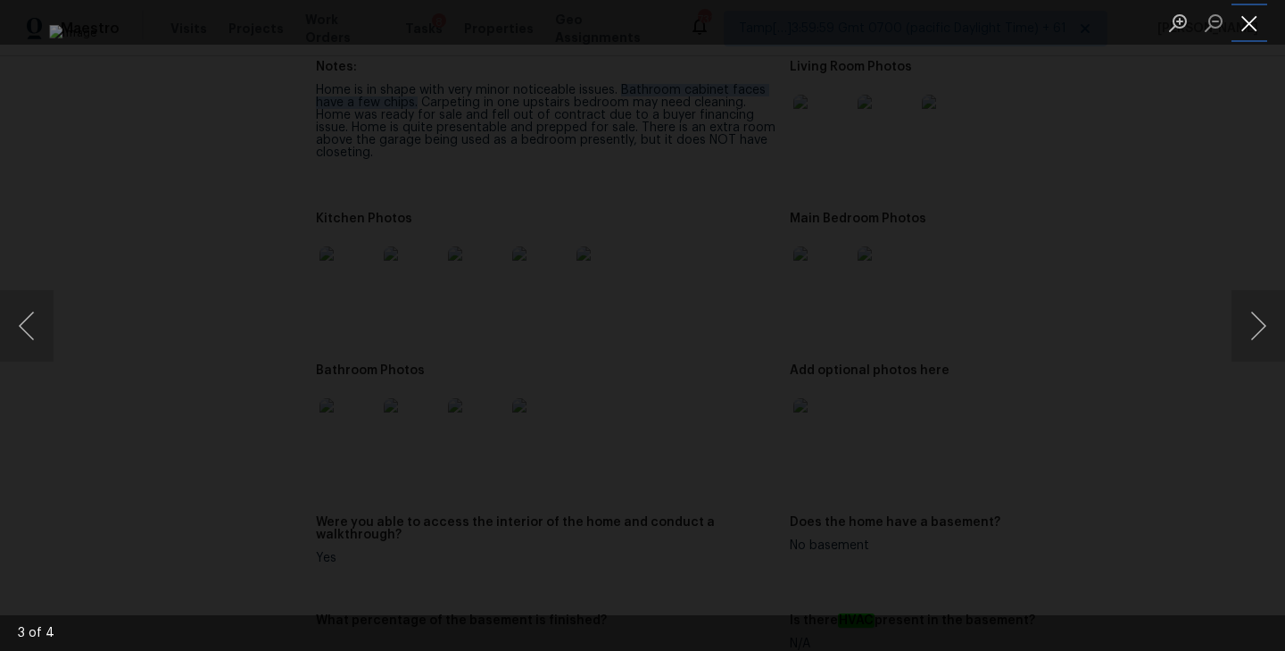
click at [1240, 27] on button "Close lightbox" at bounding box center [1249, 22] width 36 height 31
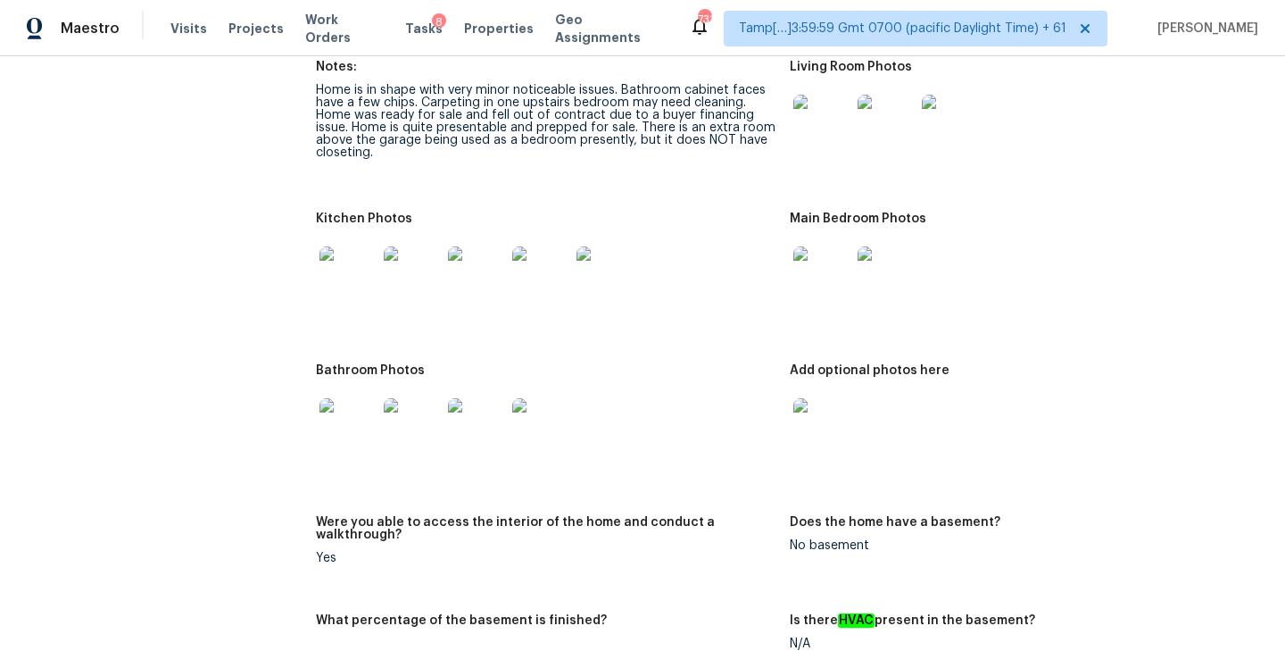
click at [1015, 294] on div at bounding box center [1020, 275] width 460 height 79
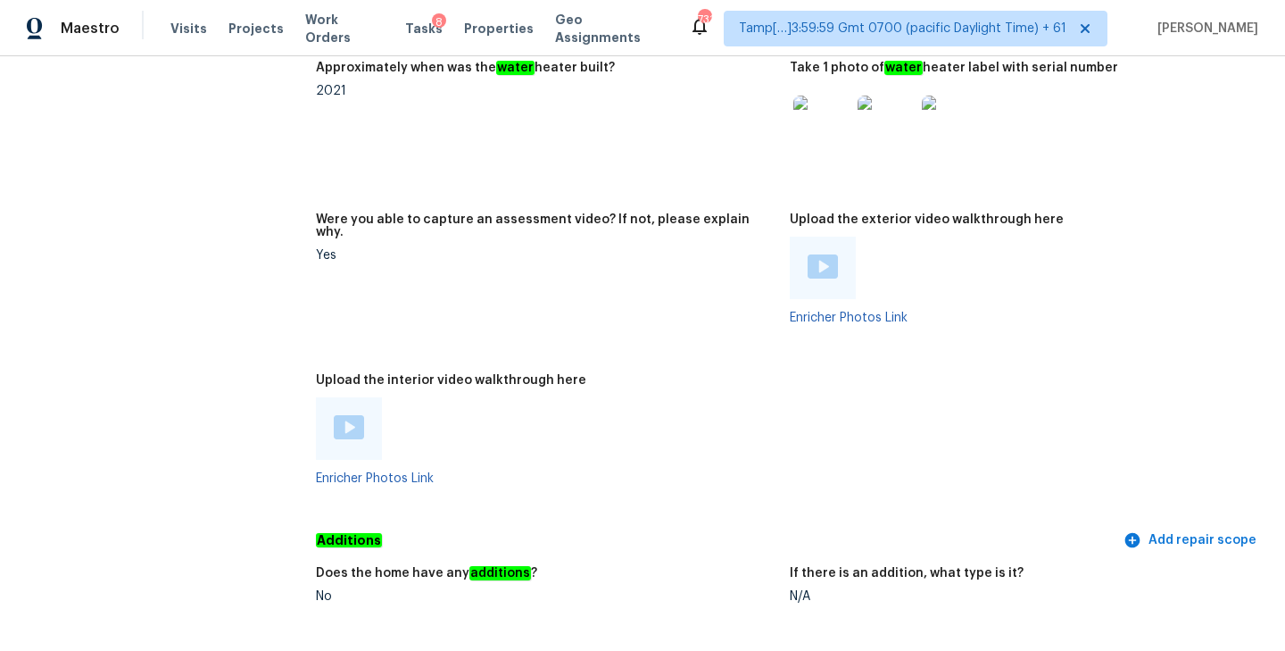
scroll to position [3427, 0]
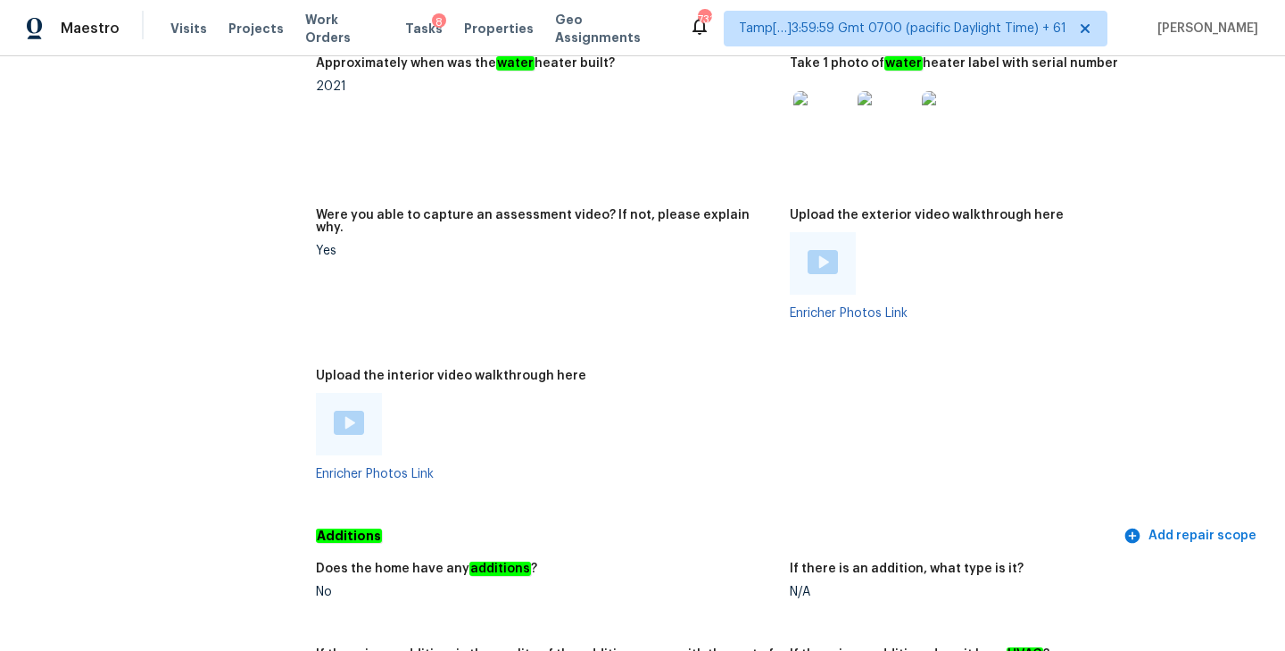
click at [1008, 272] on div "Enricher Photos Link" at bounding box center [1020, 275] width 460 height 87
click at [828, 250] on img at bounding box center [823, 262] width 30 height 24
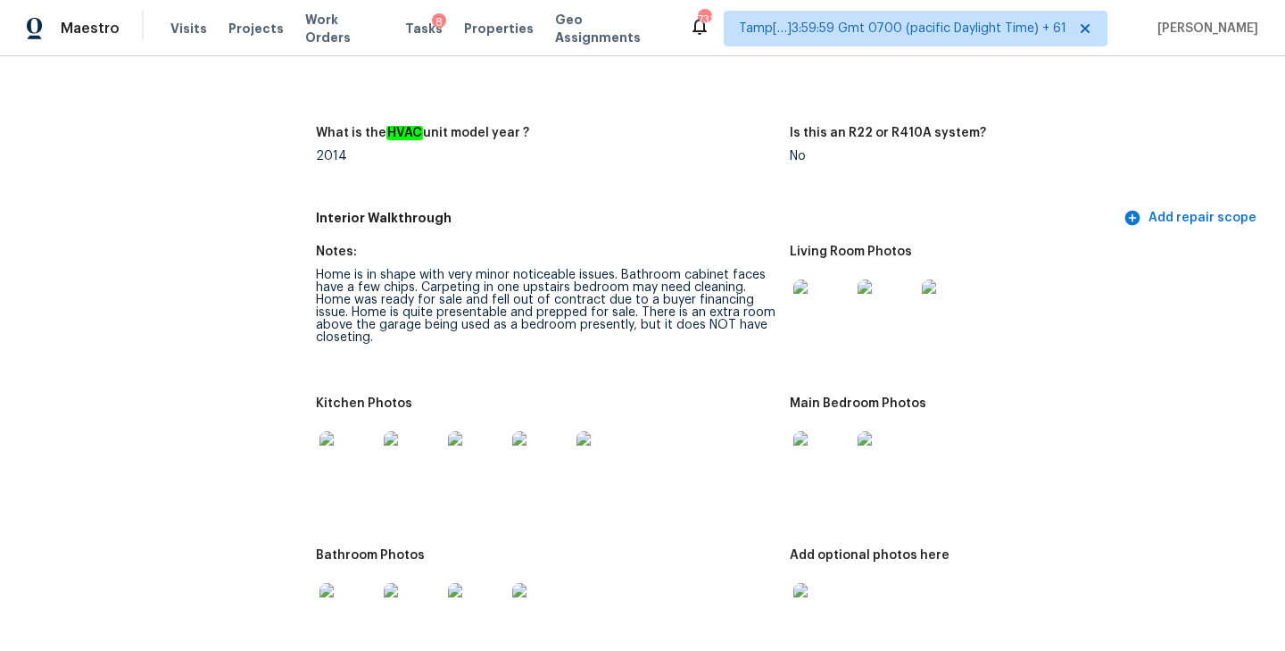
scroll to position [1840, 0]
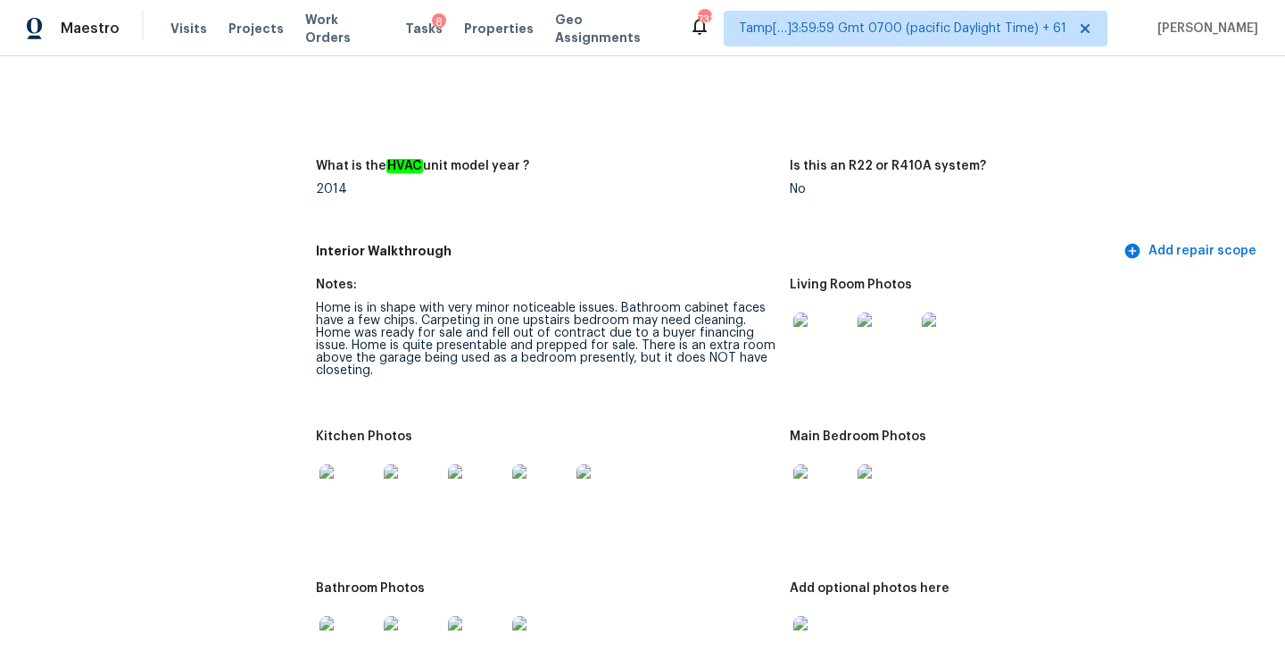
drag, startPoint x: 640, startPoint y: 330, endPoint x: 652, endPoint y: 353, distance: 26.4
click at [652, 353] on div "Home is in shape with very minor noticeable issues. Bathroom cabinet faces have…" at bounding box center [546, 339] width 460 height 75
click at [638, 342] on div "Home is in shape with very minor noticeable issues. Bathroom cabinet faces have…" at bounding box center [546, 339] width 460 height 75
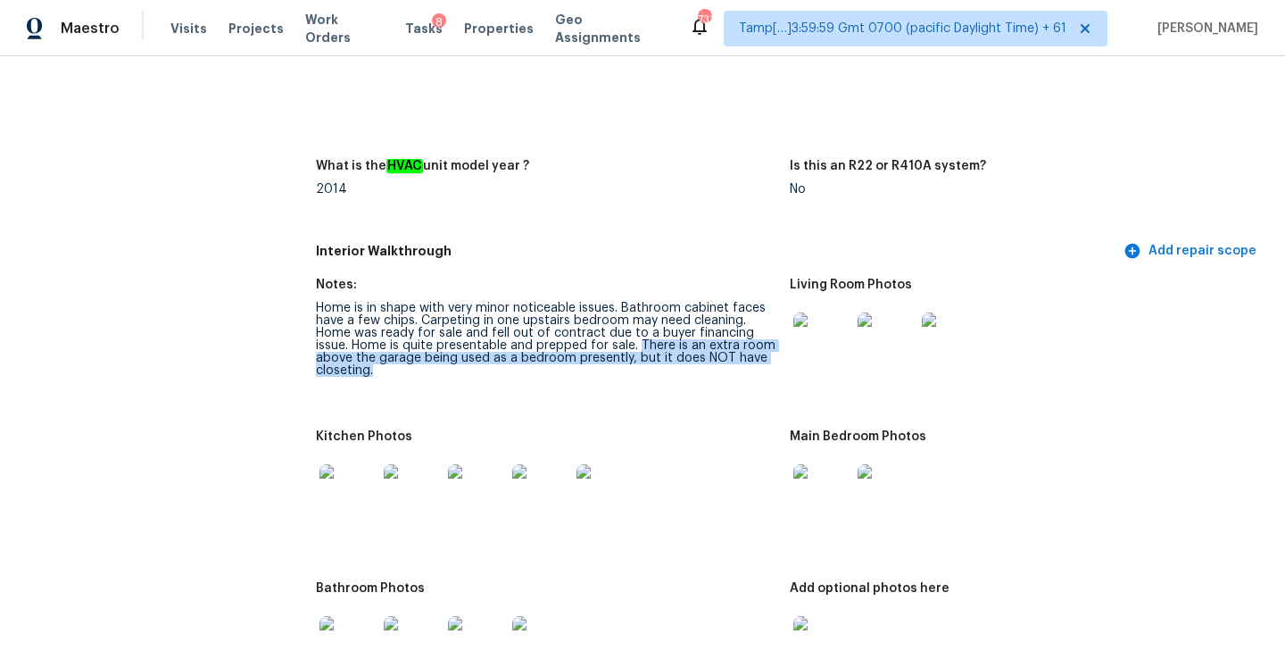
drag, startPoint x: 638, startPoint y: 333, endPoint x: 649, endPoint y: 358, distance: 27.2
click at [649, 359] on div "Home is in shape with very minor noticeable issues. Bathroom cabinet faces have…" at bounding box center [546, 339] width 460 height 75
copy div "There is an extra room above the garage being used as a bedroom presently, but …"
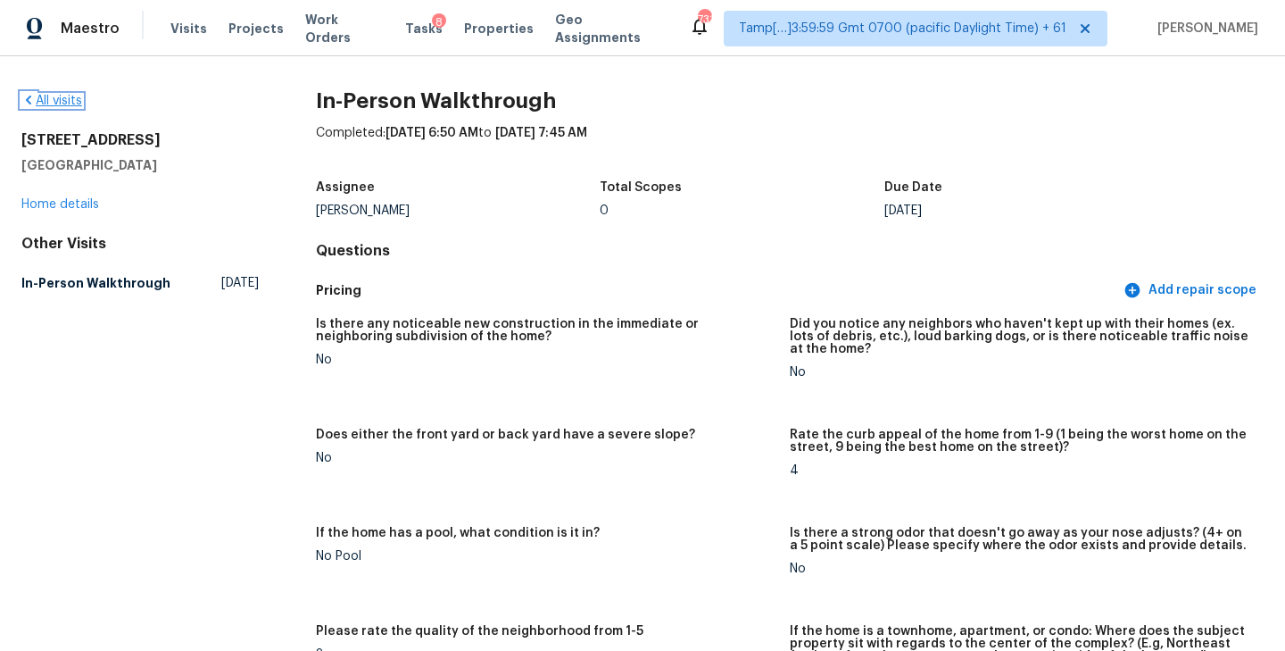
click at [53, 104] on link "All visits" at bounding box center [51, 101] width 61 height 12
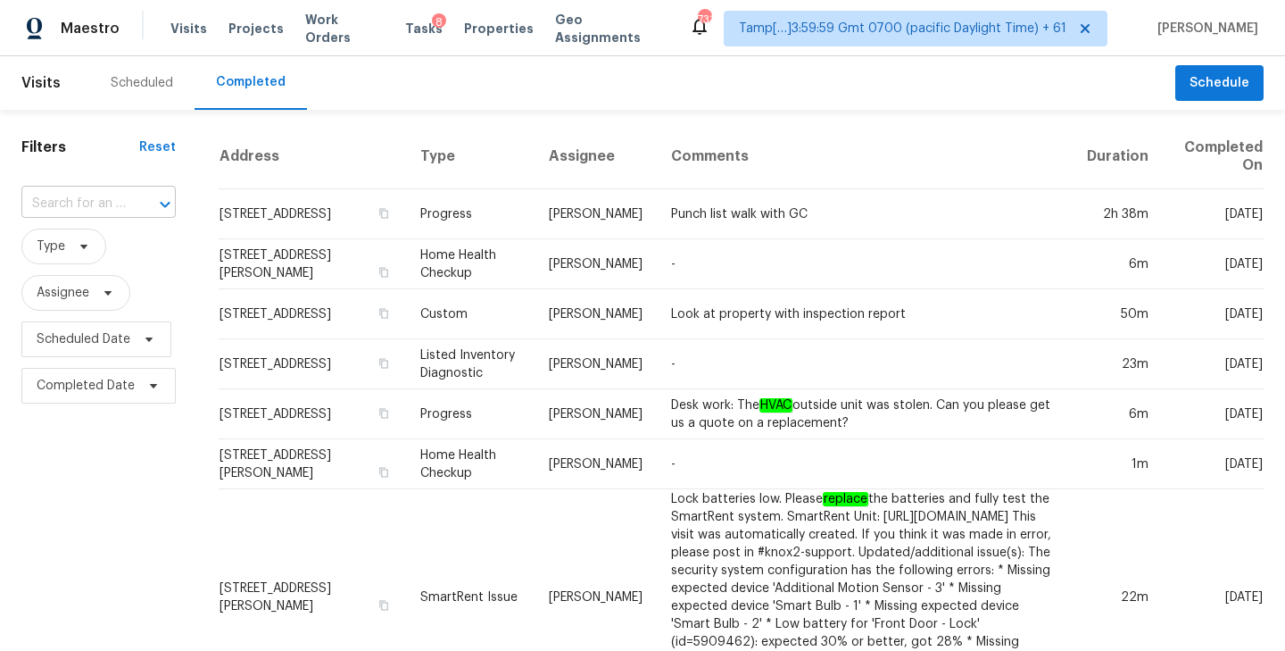
click at [90, 194] on input "text" at bounding box center [73, 204] width 104 height 28
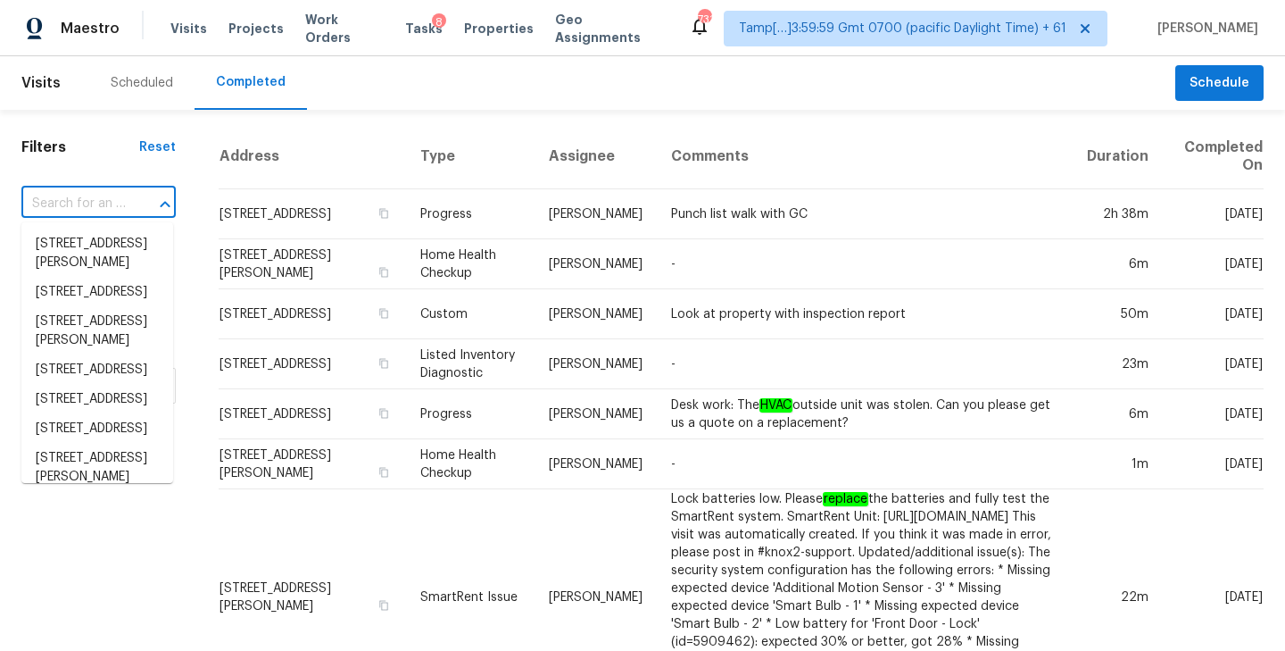
paste input "332 Cottonwood St, Vacaville, CA 95688"
type input "332 Cottonwood St, Vacaville, CA 95688"
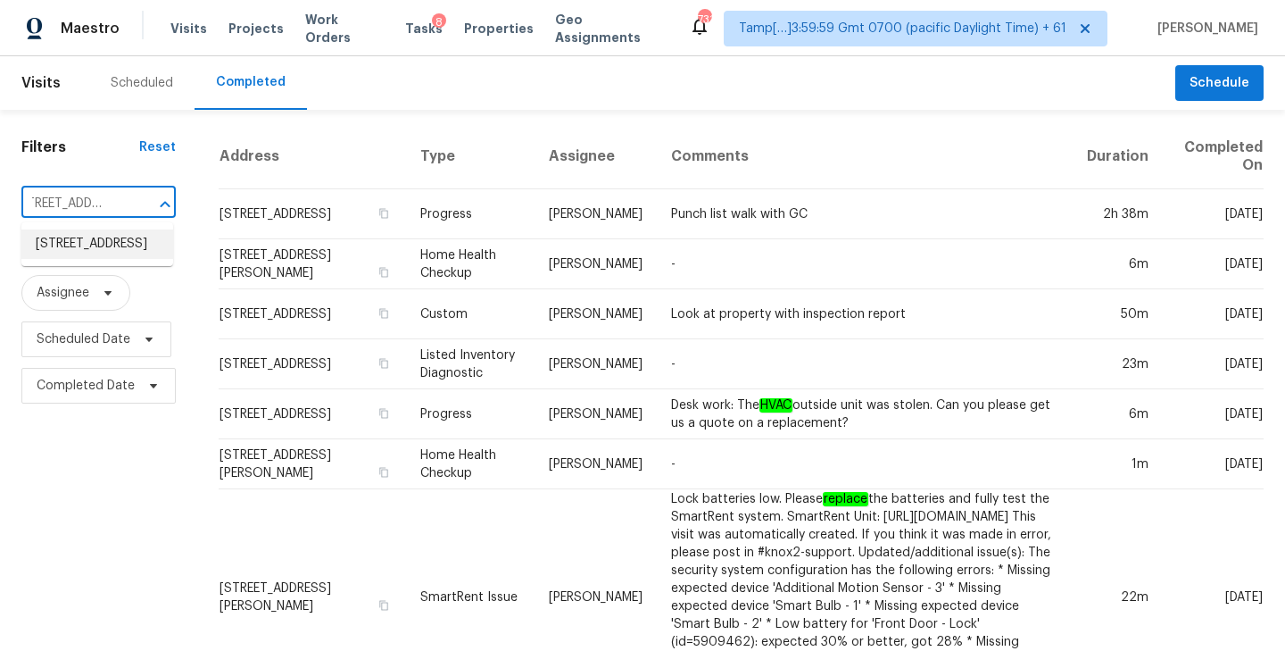
click at [82, 255] on li "332 Cottonwood St, Vacaville, CA 95688" at bounding box center [97, 243] width 152 height 29
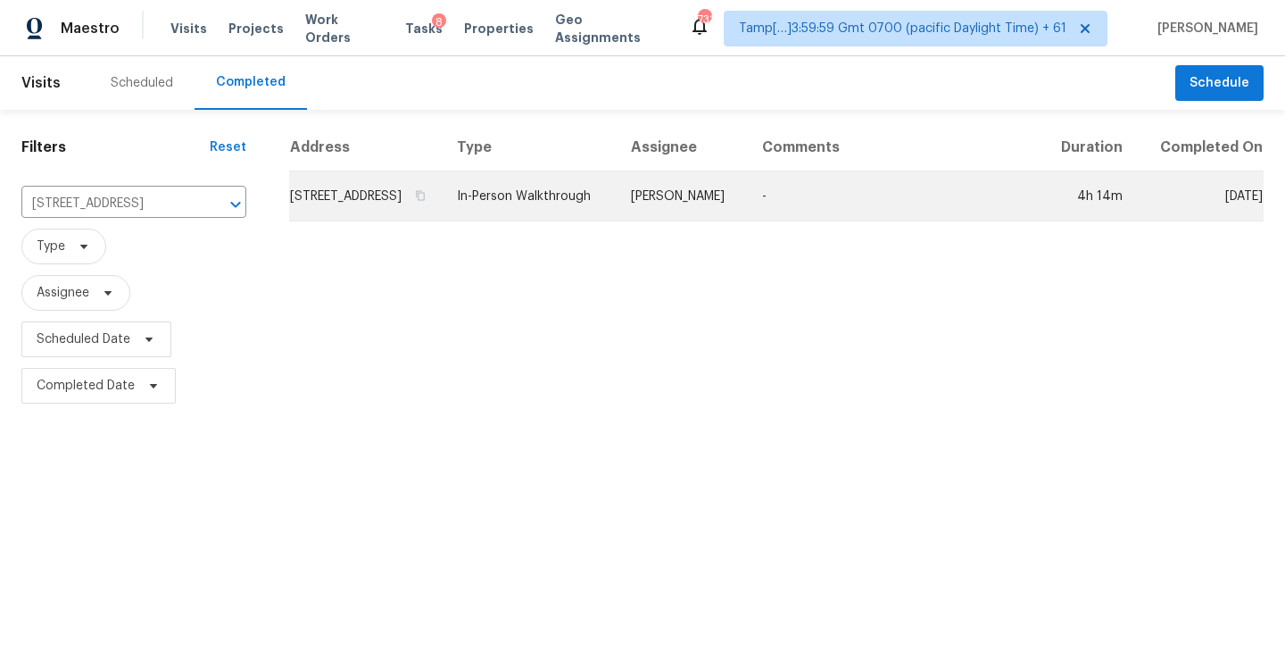
click at [417, 211] on td "332 Cottonwood St, Vacaville, CA 95688" at bounding box center [365, 196] width 153 height 50
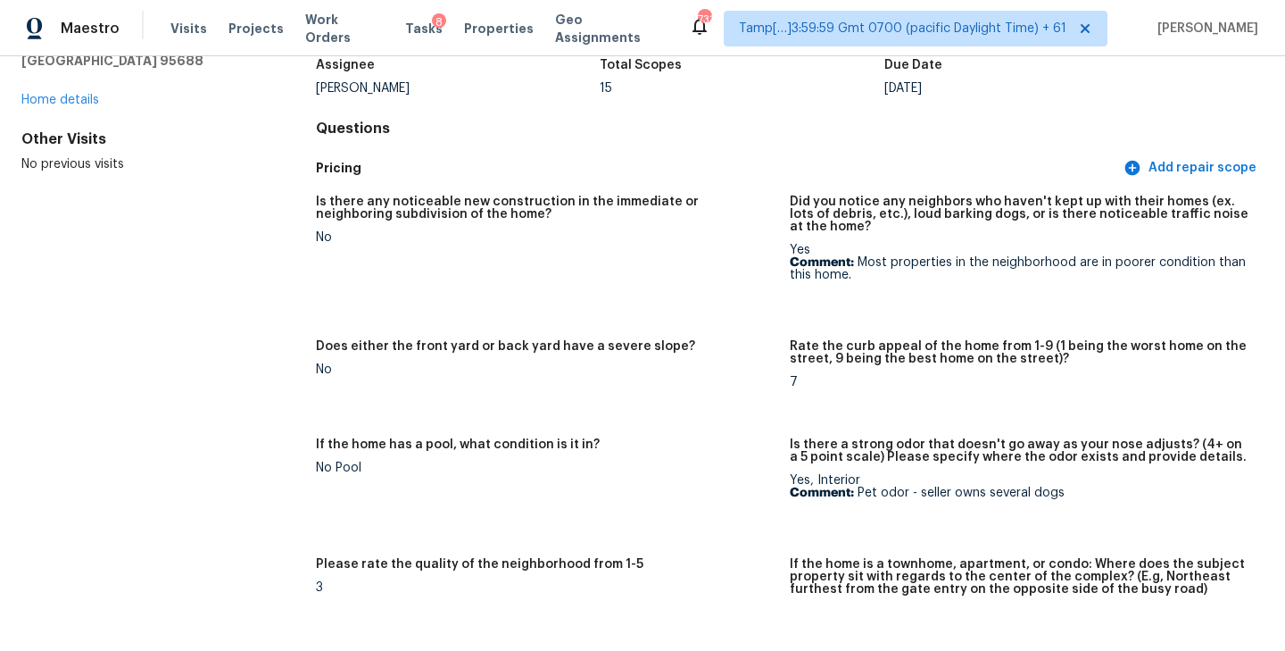
scroll to position [123, 0]
click at [652, 174] on h5 "Pricing" at bounding box center [718, 167] width 804 height 19
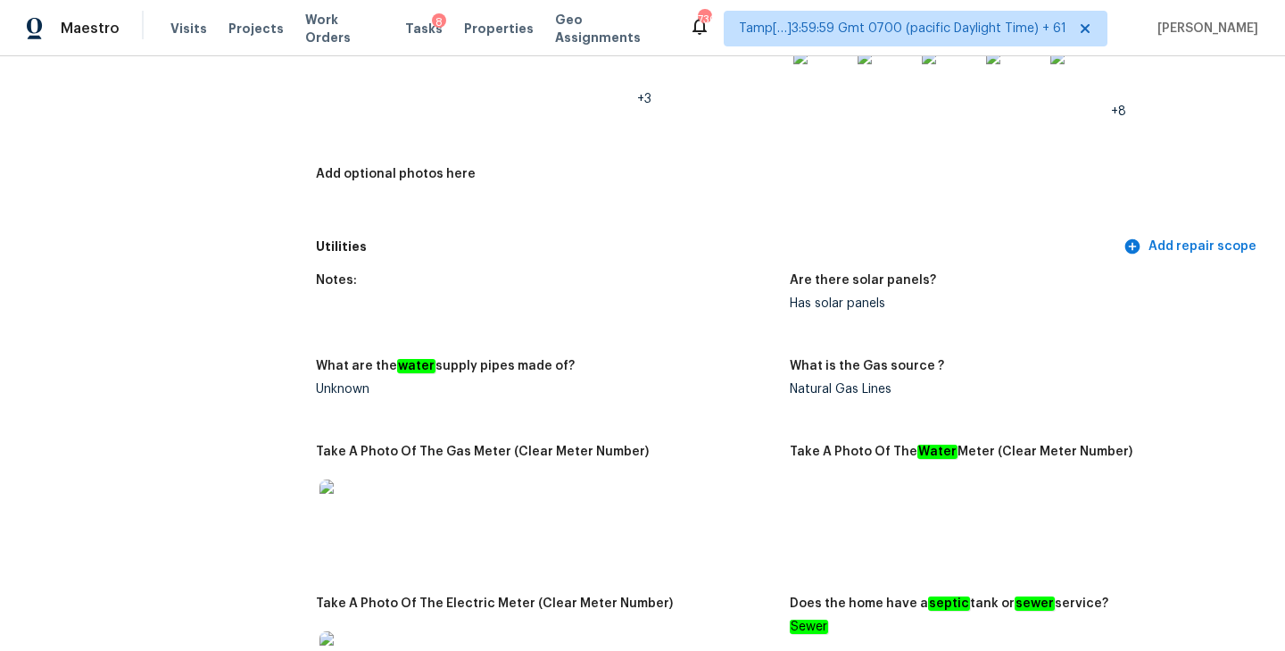
scroll to position [3830, 0]
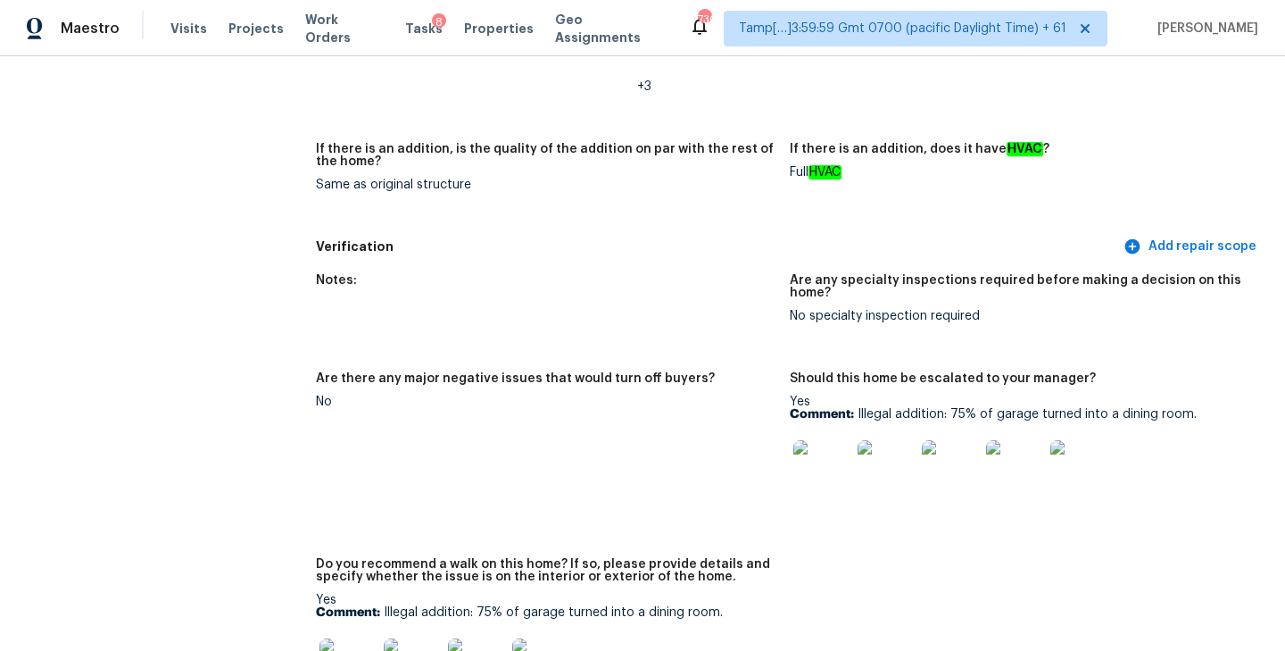
click at [730, 276] on figure "Notes:" at bounding box center [553, 312] width 474 height 77
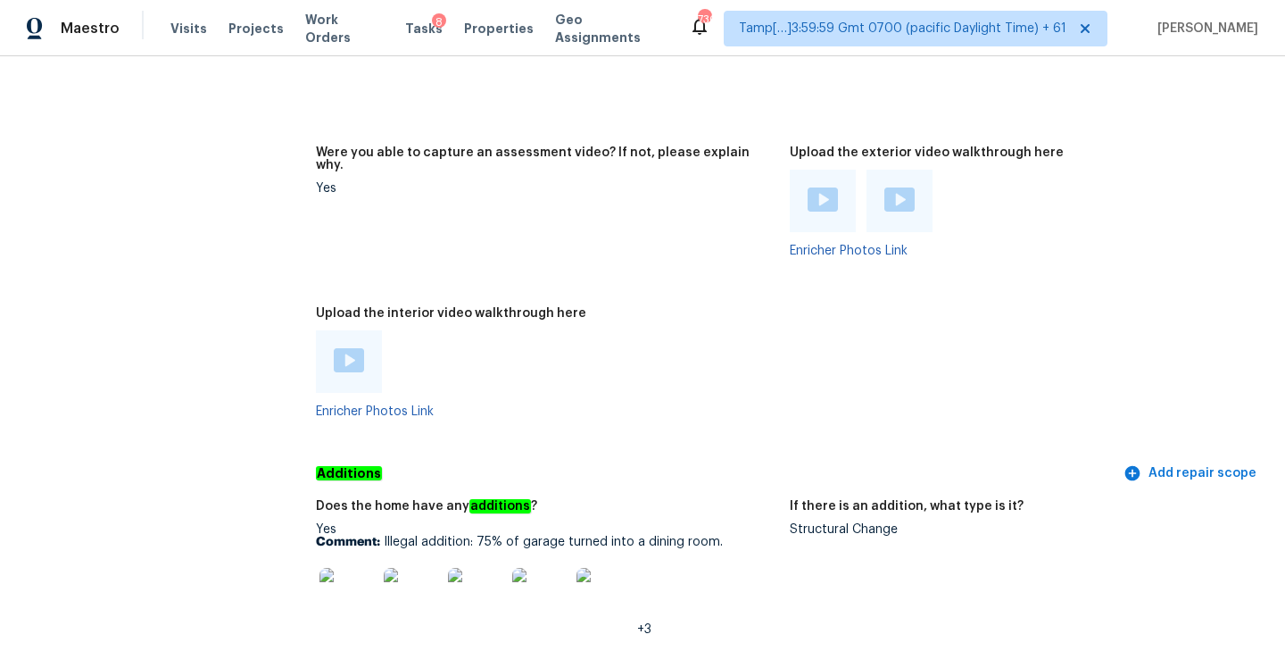
scroll to position [3363, 0]
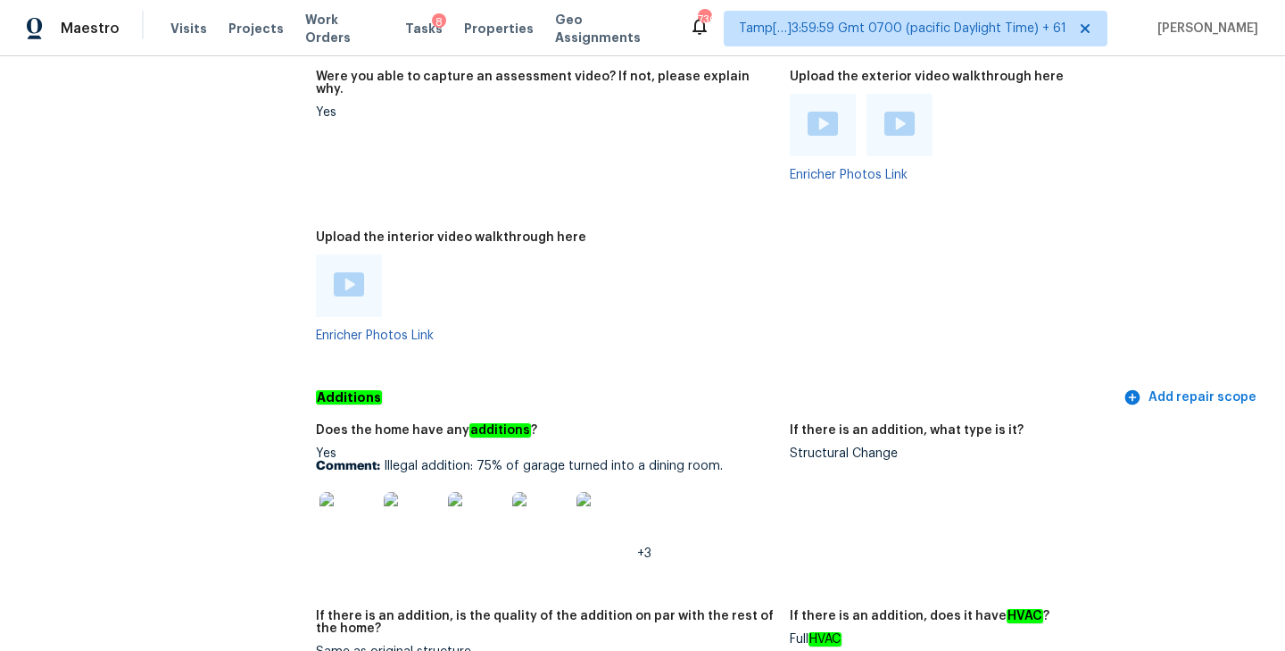
click at [341, 272] on img at bounding box center [349, 284] width 30 height 24
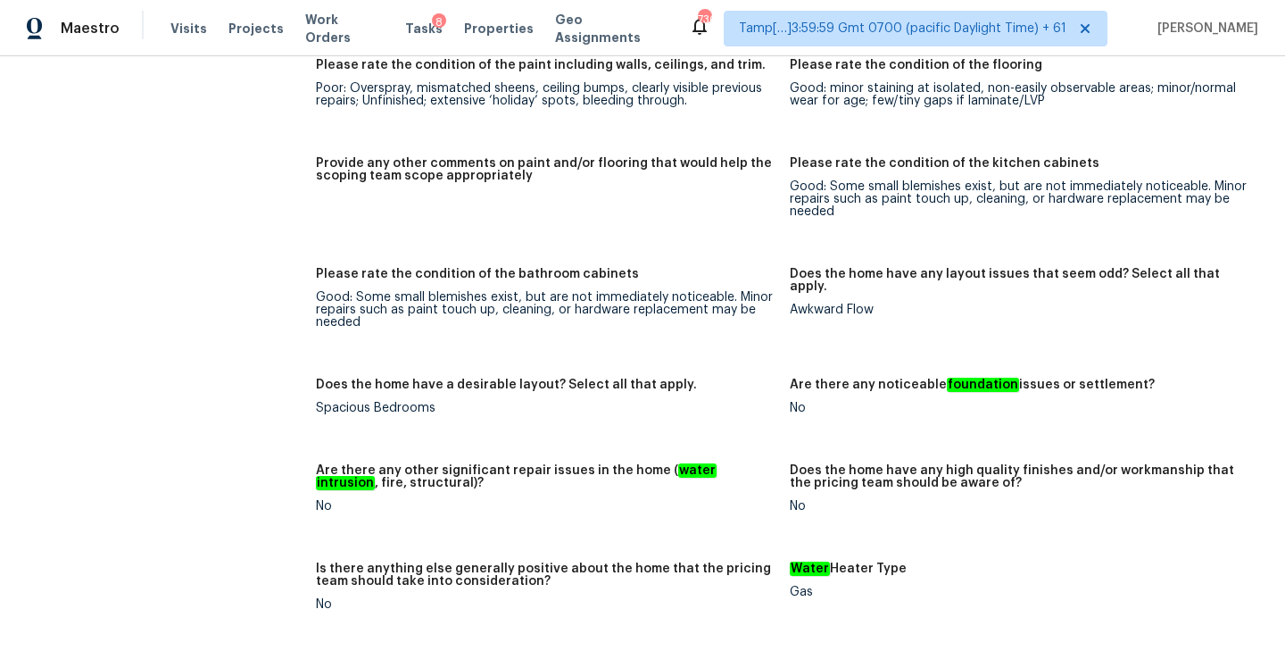
scroll to position [0, 0]
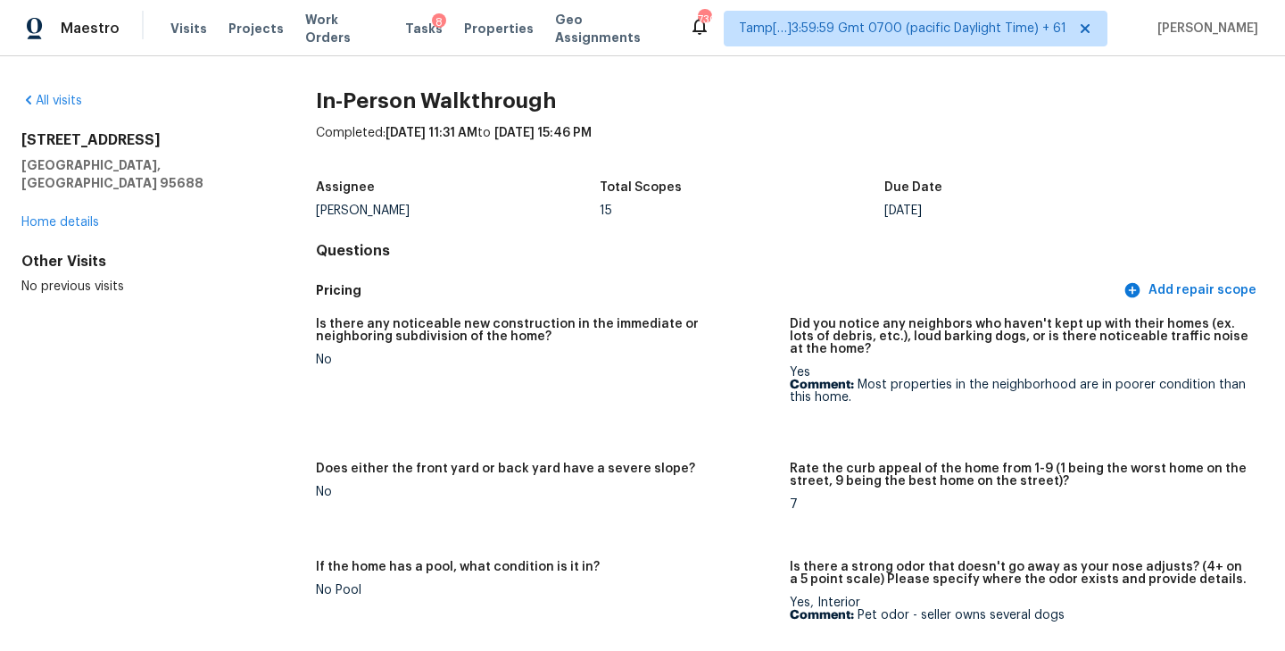
click at [764, 245] on h4 "Questions" at bounding box center [790, 251] width 948 height 18
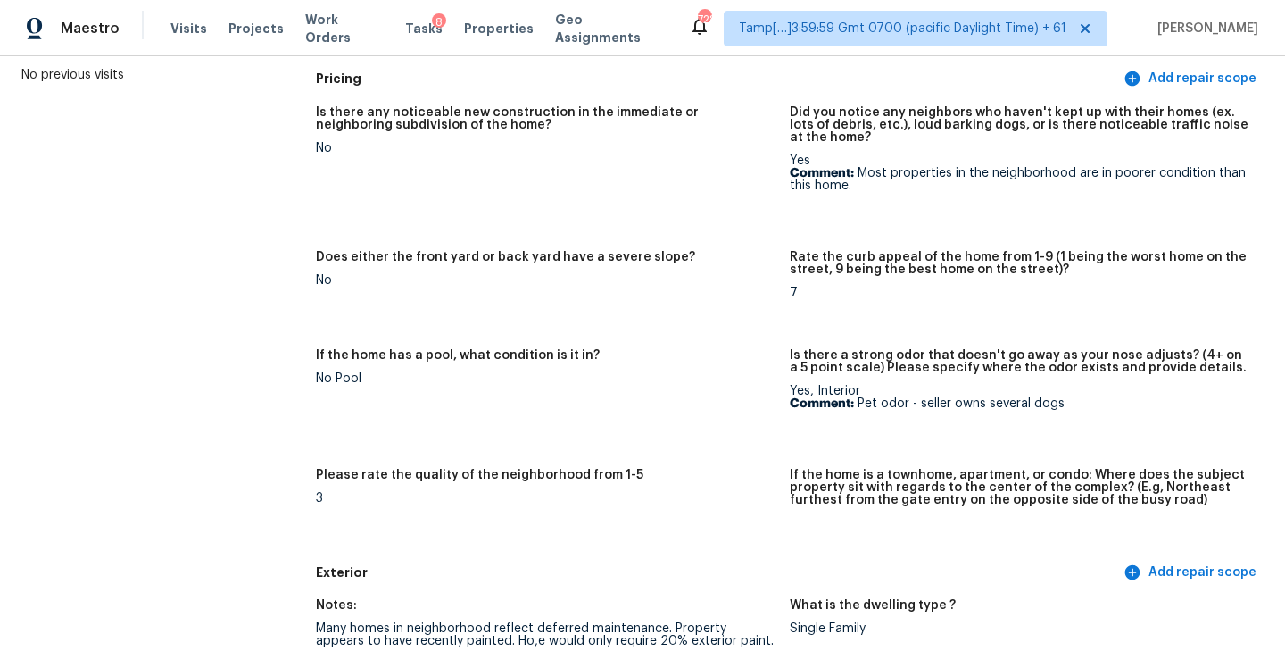
scroll to position [524, 0]
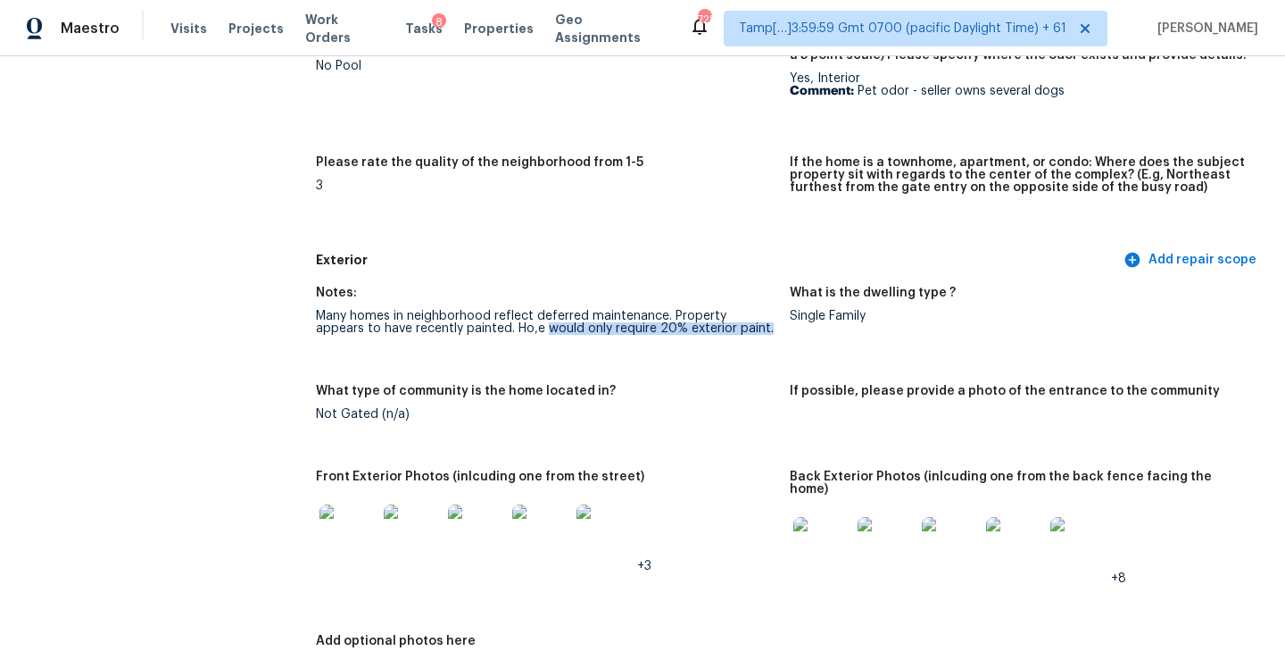
drag, startPoint x: 494, startPoint y: 329, endPoint x: 758, endPoint y: 329, distance: 263.3
click at [758, 329] on div "Many homes in neighborhood reflect deferred maintenance. Property appears to ha…" at bounding box center [546, 322] width 460 height 25
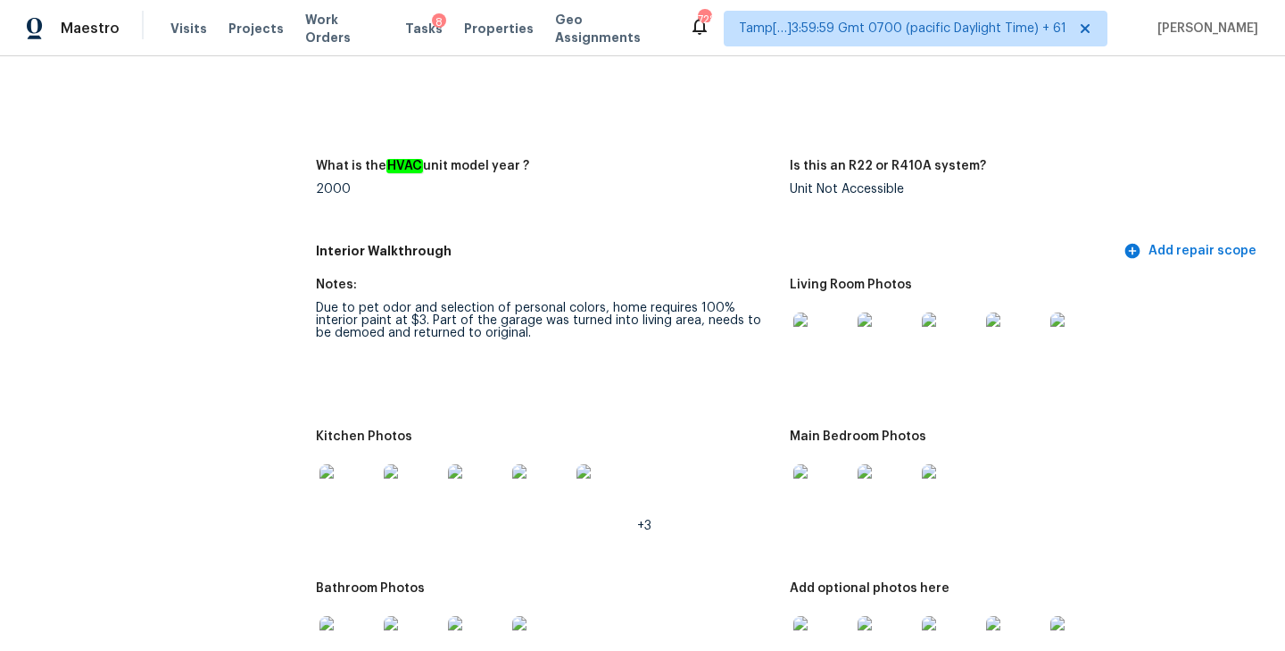
scroll to position [1778, 0]
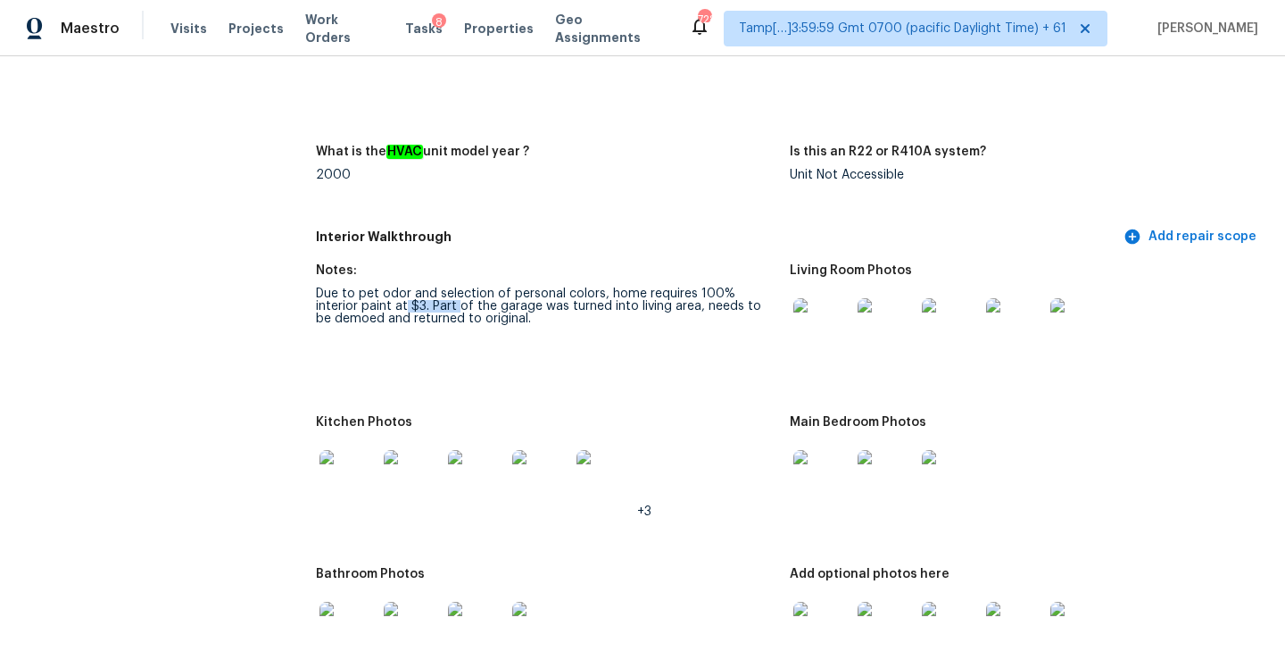
drag, startPoint x: 359, startPoint y: 294, endPoint x: 412, endPoint y: 294, distance: 53.5
click at [412, 294] on div "Due to pet odor and selection of personal colors, home requires 100% interior p…" at bounding box center [546, 305] width 460 height 37
click at [475, 294] on div "Due to pet odor and selection of personal colors, home requires 100% interior p…" at bounding box center [546, 305] width 460 height 37
drag, startPoint x: 392, startPoint y: 291, endPoint x: 520, endPoint y: 291, distance: 128.5
click at [520, 291] on div "Due to pet odor and selection of personal colors, home requires 100% interior p…" at bounding box center [546, 305] width 460 height 37
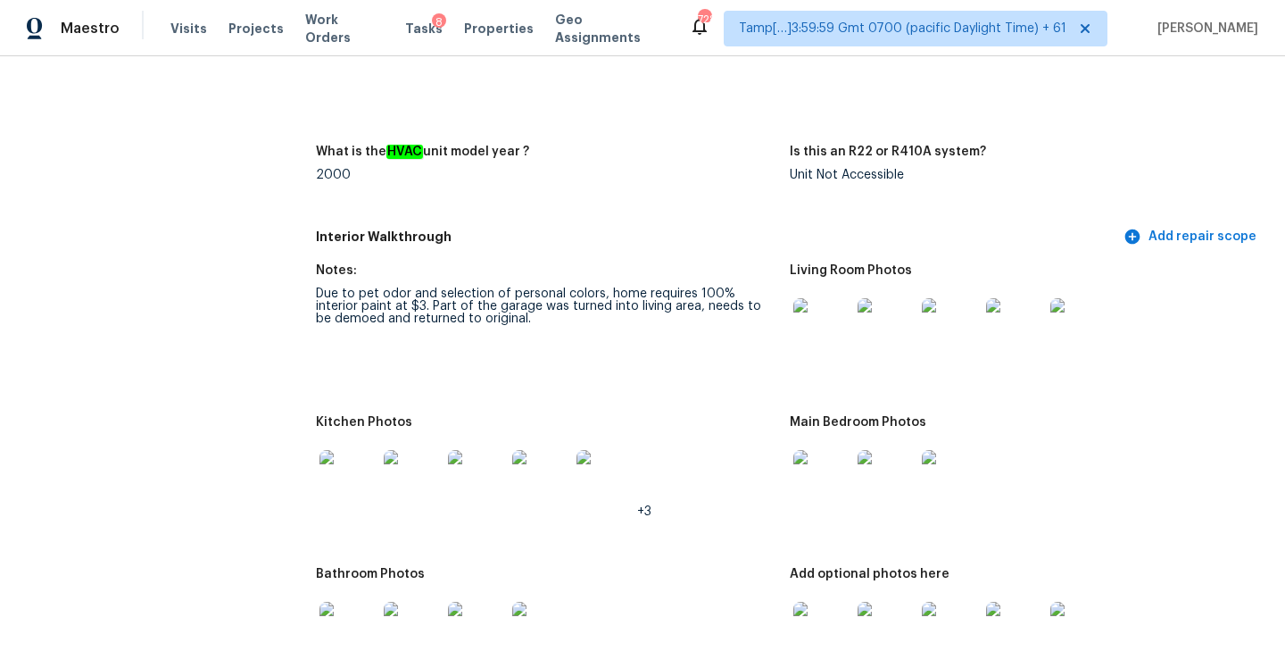
click at [520, 319] on figure "Notes: Due to pet odor and selection of personal colors, home requires 100% int…" at bounding box center [553, 329] width 474 height 130
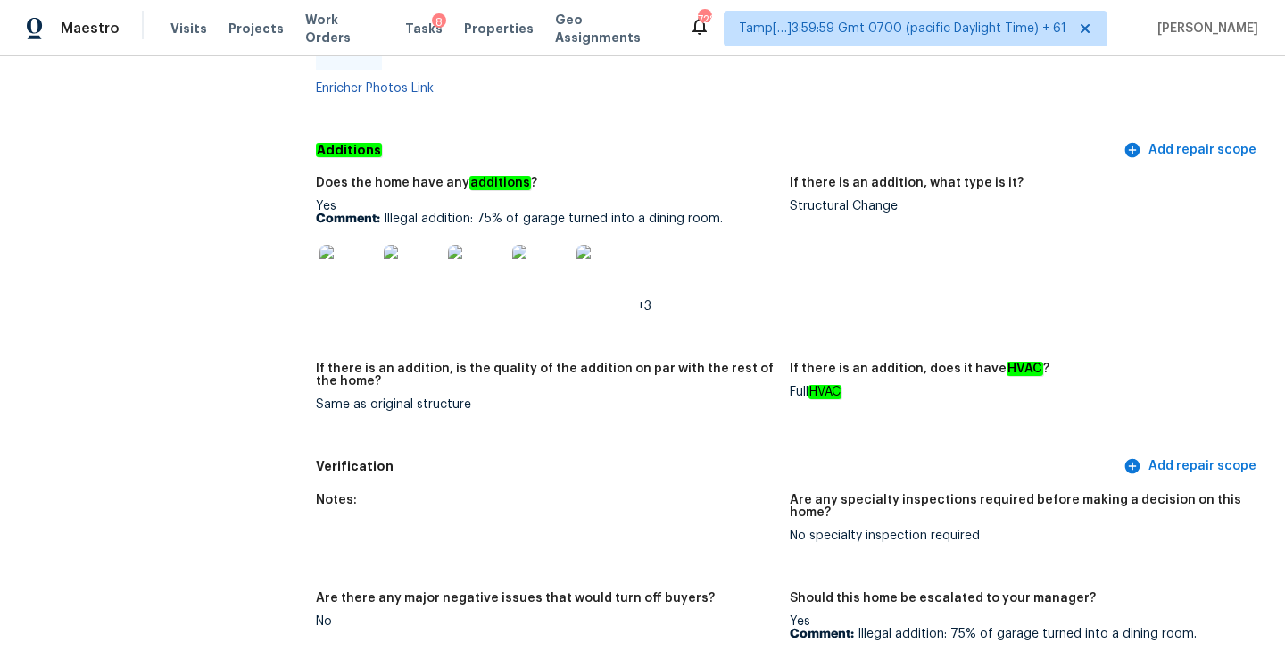
scroll to position [3597, 0]
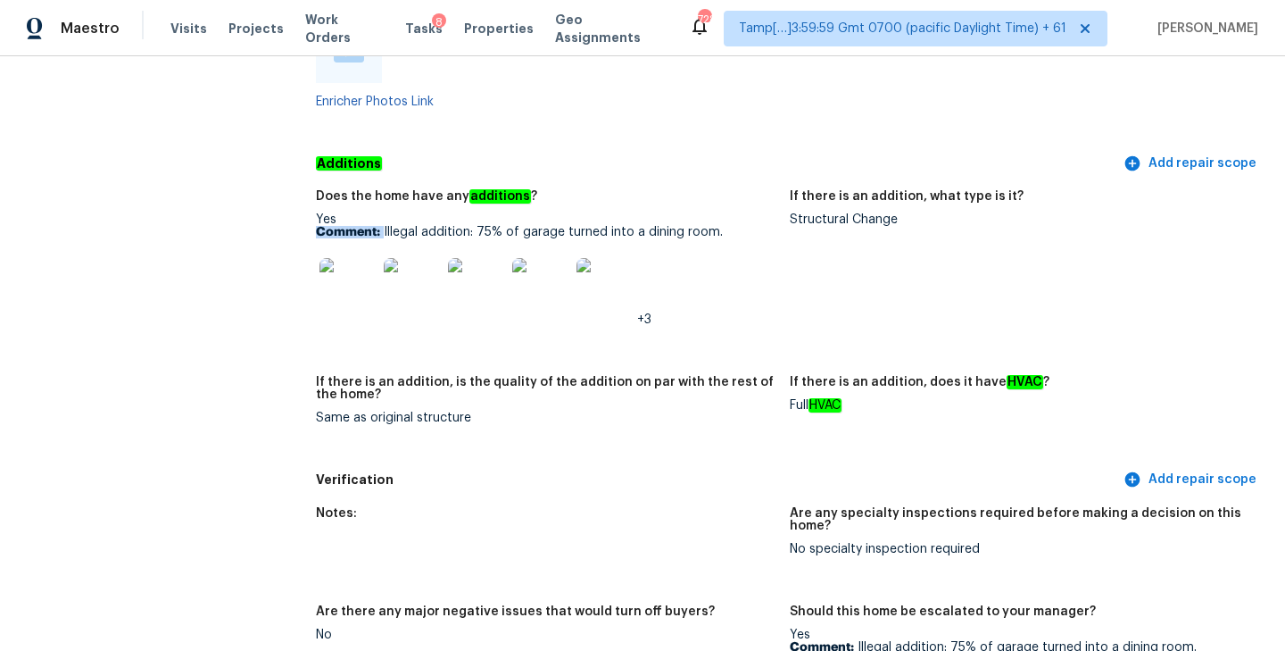
drag, startPoint x: 383, startPoint y: 204, endPoint x: 732, endPoint y: 199, distance: 349.0
click at [733, 213] on div "Yes Comment: Illegal addition: 75% of garage turned into a dining room. +3" at bounding box center [546, 269] width 460 height 112
click at [714, 221] on div "Yes Comment: Illegal addition: 75% of garage turned into a dining room. +3" at bounding box center [546, 269] width 460 height 112
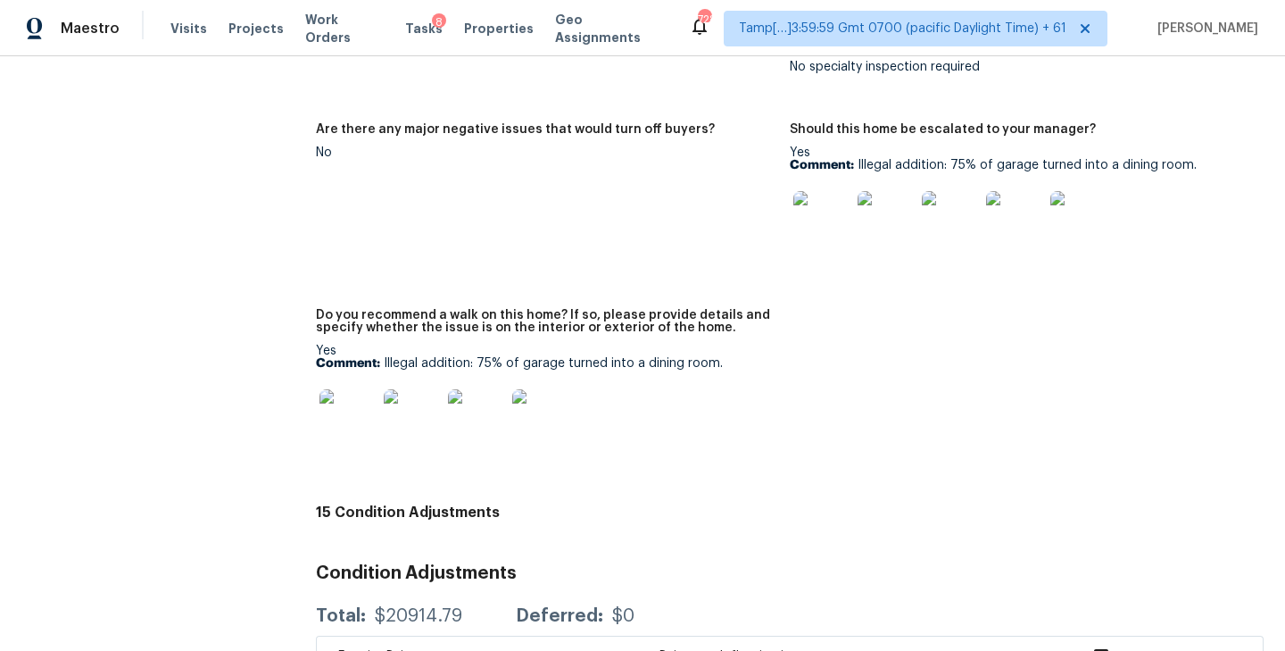
scroll to position [4051, 0]
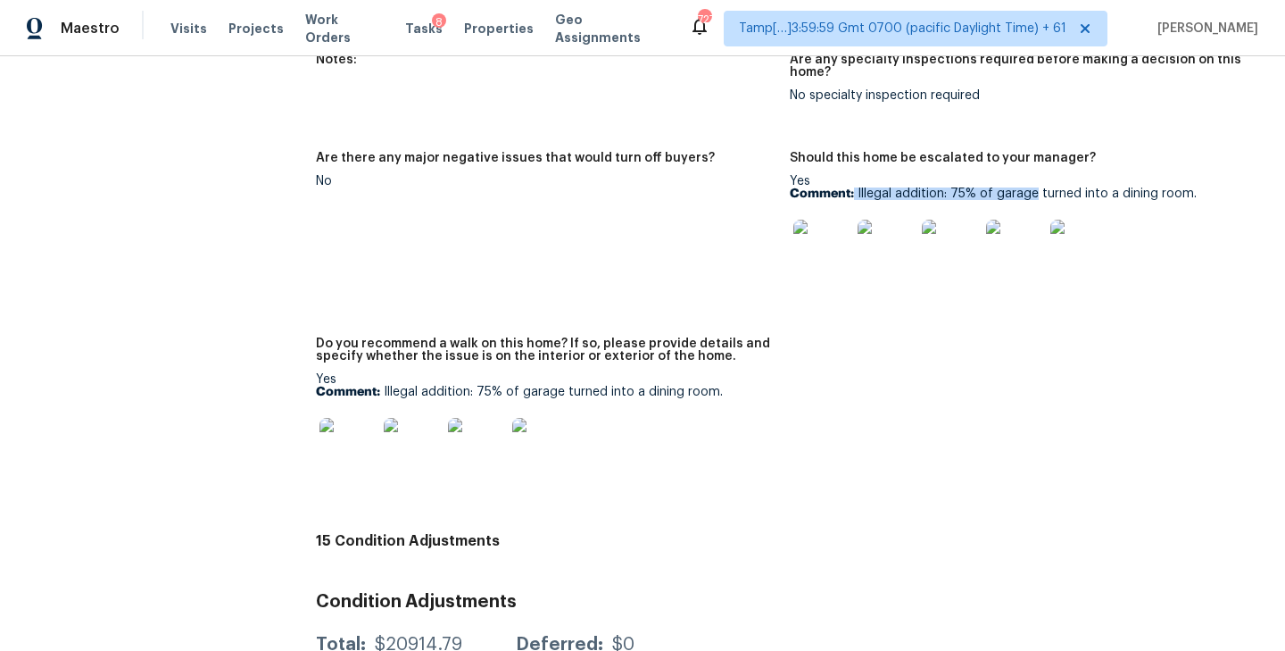
drag, startPoint x: 855, startPoint y: 163, endPoint x: 1032, endPoint y: 163, distance: 177.6
click at [1032, 187] on p "Comment: Illegal addition: 75% of garage turned into a dining room." at bounding box center [1020, 193] width 460 height 12
click at [709, 290] on figure "Are there any major negative issues that would turn off buyers? No" at bounding box center [553, 234] width 474 height 164
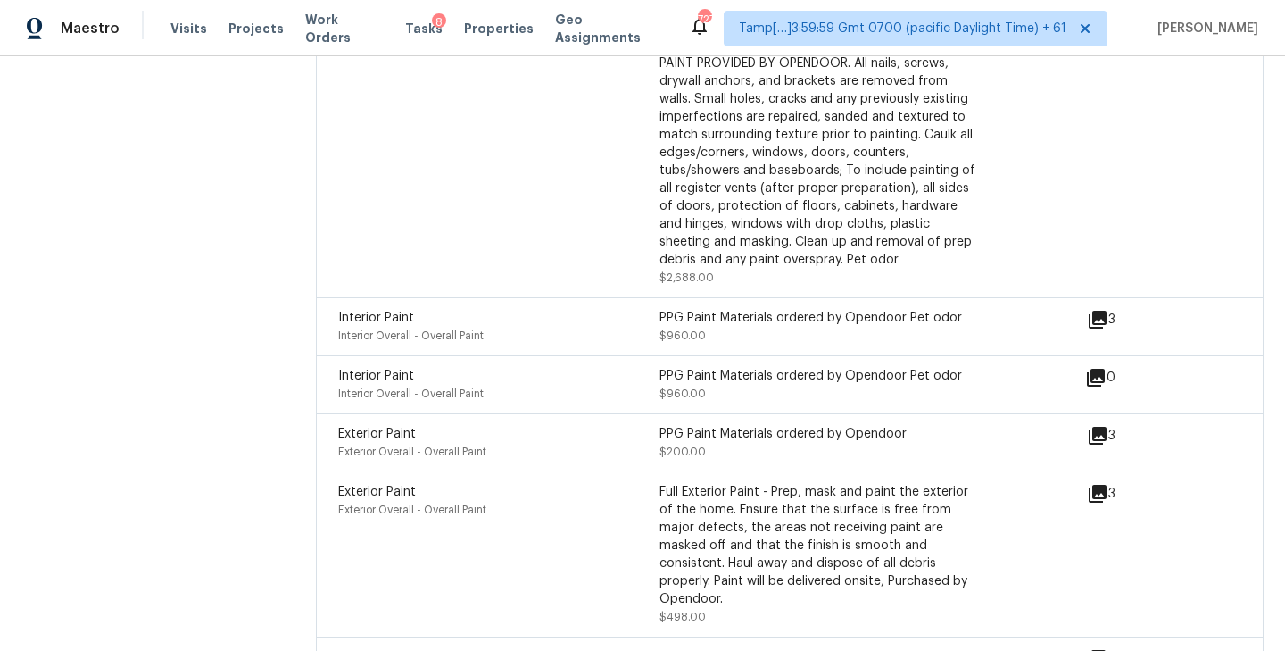
scroll to position [5438, 0]
click at [1094, 311] on icon at bounding box center [1098, 320] width 18 height 18
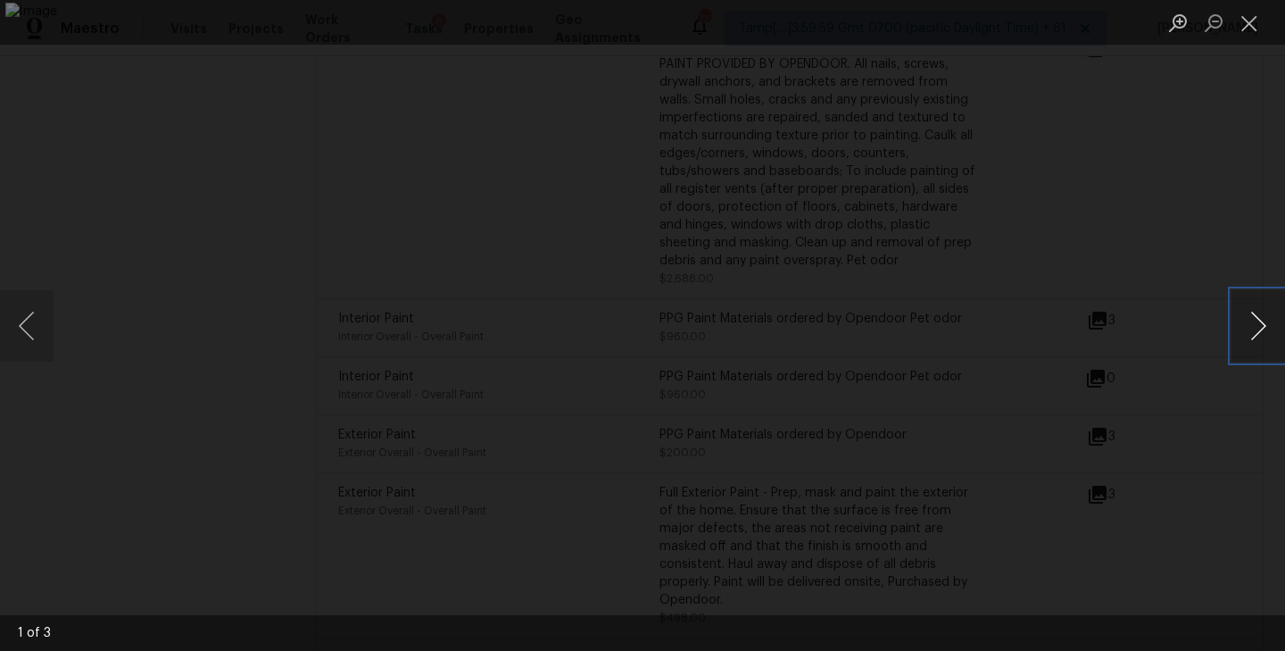
click at [1251, 336] on button "Next image" at bounding box center [1258, 325] width 54 height 71
click at [1248, 15] on button "Close lightbox" at bounding box center [1249, 22] width 36 height 31
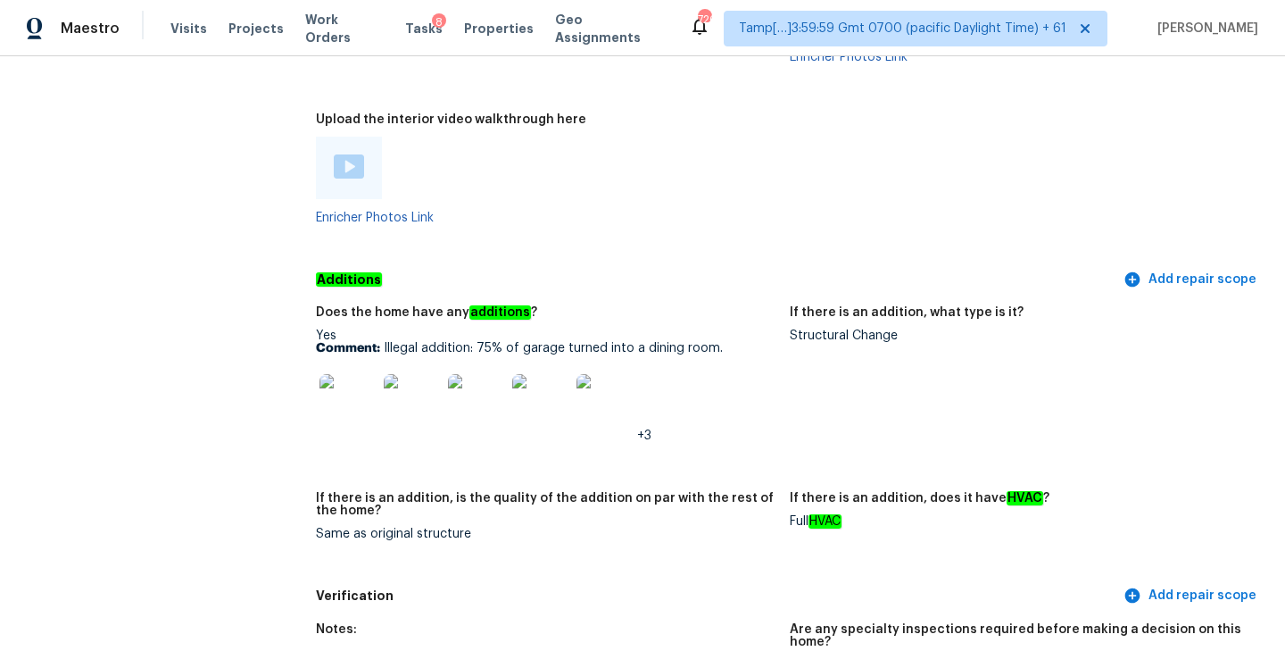
scroll to position [3452, 0]
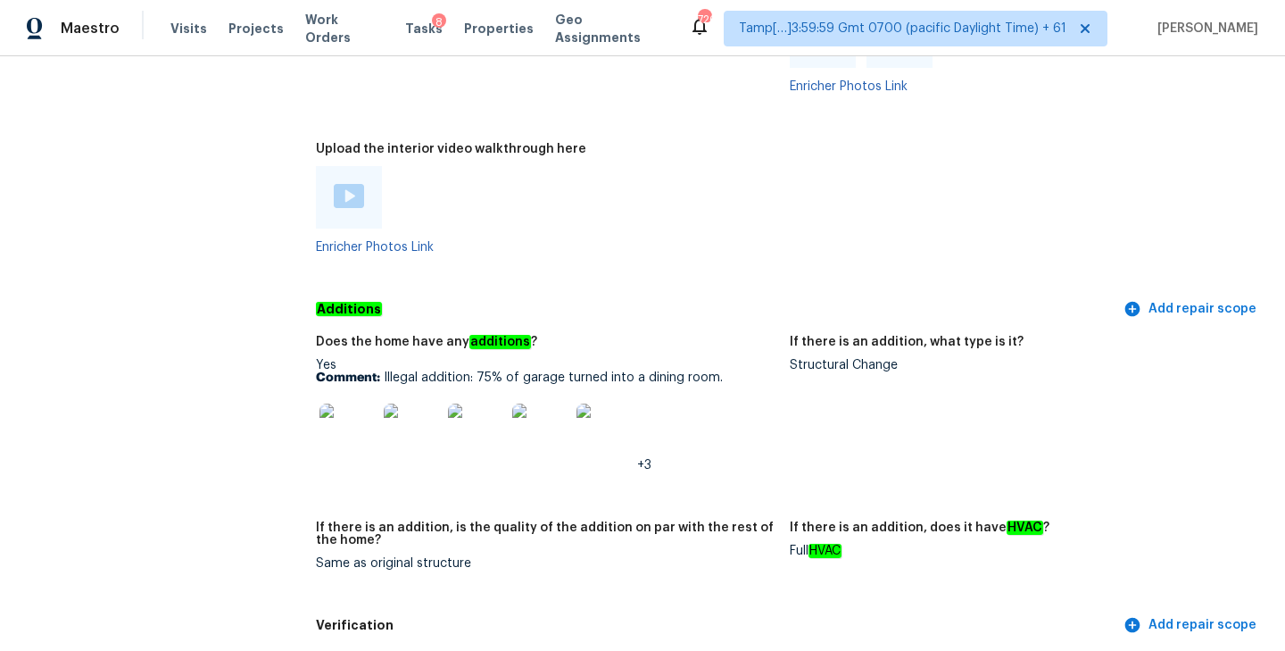
drag, startPoint x: 381, startPoint y: 349, endPoint x: 763, endPoint y: 356, distance: 382.0
click at [763, 371] on p "Comment: Illegal addition: 75% of garage turned into a dining room." at bounding box center [546, 377] width 460 height 12
click at [653, 371] on p "Comment: Illegal addition: 75% of garage turned into a dining room." at bounding box center [546, 377] width 460 height 12
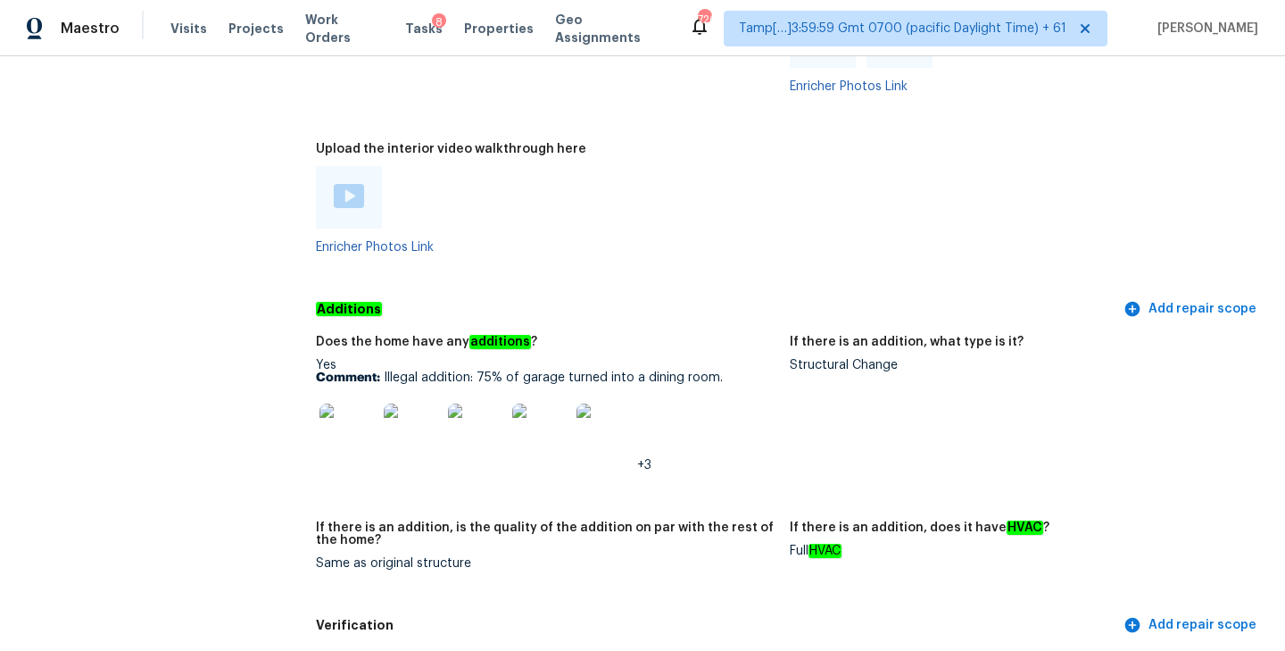
click at [510, 359] on div "Yes Comment: Illegal addition: 75% of garage turned into a dining room. +3" at bounding box center [546, 415] width 460 height 112
drag, startPoint x: 384, startPoint y: 349, endPoint x: 726, endPoint y: 352, distance: 342.7
click at [726, 371] on p "Comment: Illegal addition: 75% of garage turned into a dining room." at bounding box center [546, 377] width 460 height 12
copy p "Illegal addition: 75% of garage turned into a dining room."
click at [586, 336] on div "Does the home have any additions ?" at bounding box center [546, 347] width 460 height 23
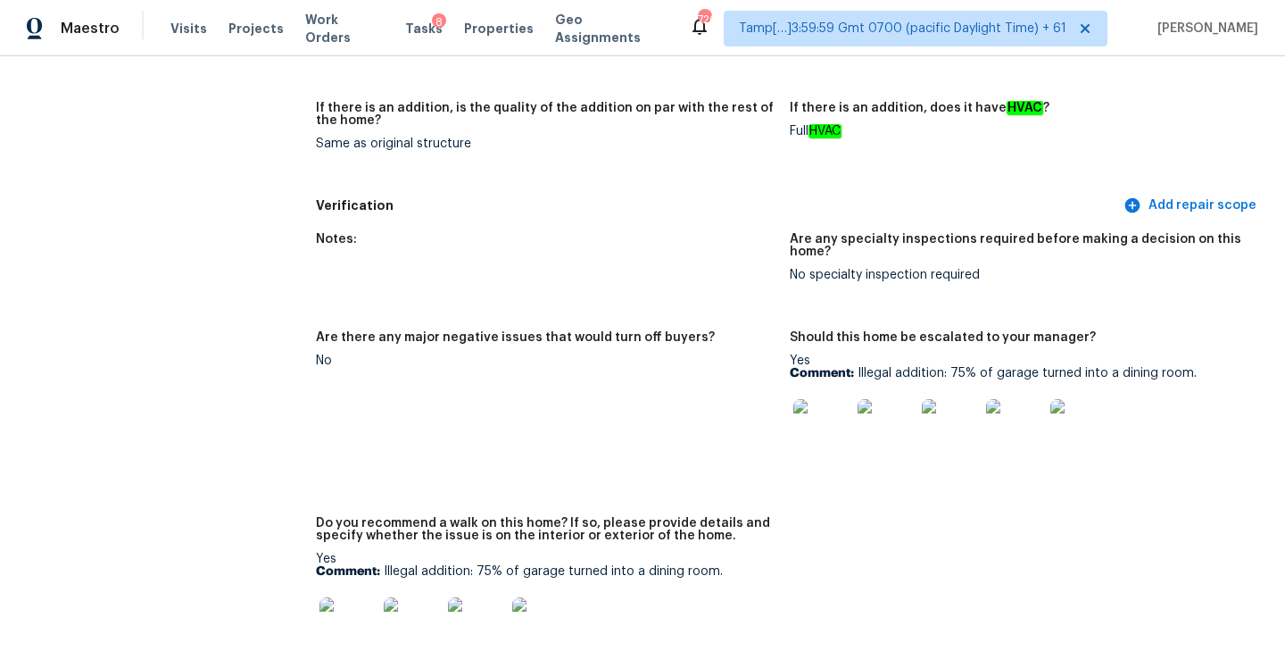
scroll to position [3887, 0]
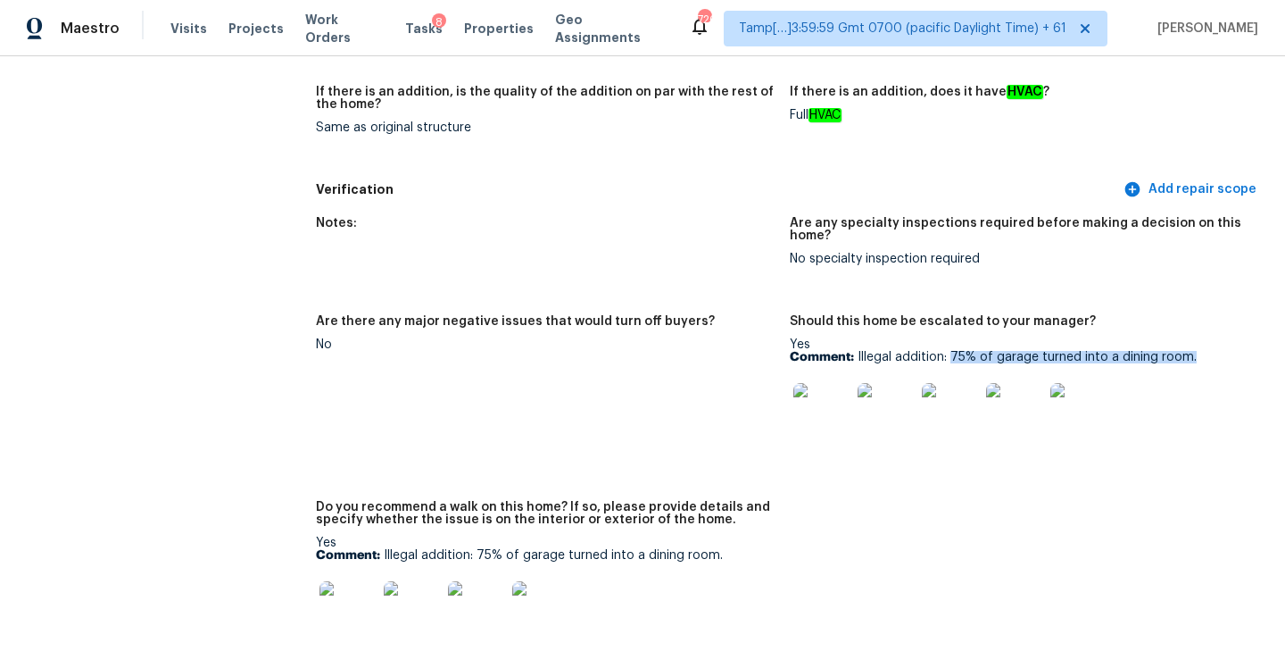
drag, startPoint x: 952, startPoint y: 333, endPoint x: 1199, endPoint y: 333, distance: 247.2
click at [1199, 351] on p "Comment: Illegal addition: 75% of garage turned into a dining room." at bounding box center [1020, 357] width 460 height 12
copy p "75% of garage turned into a dining room."
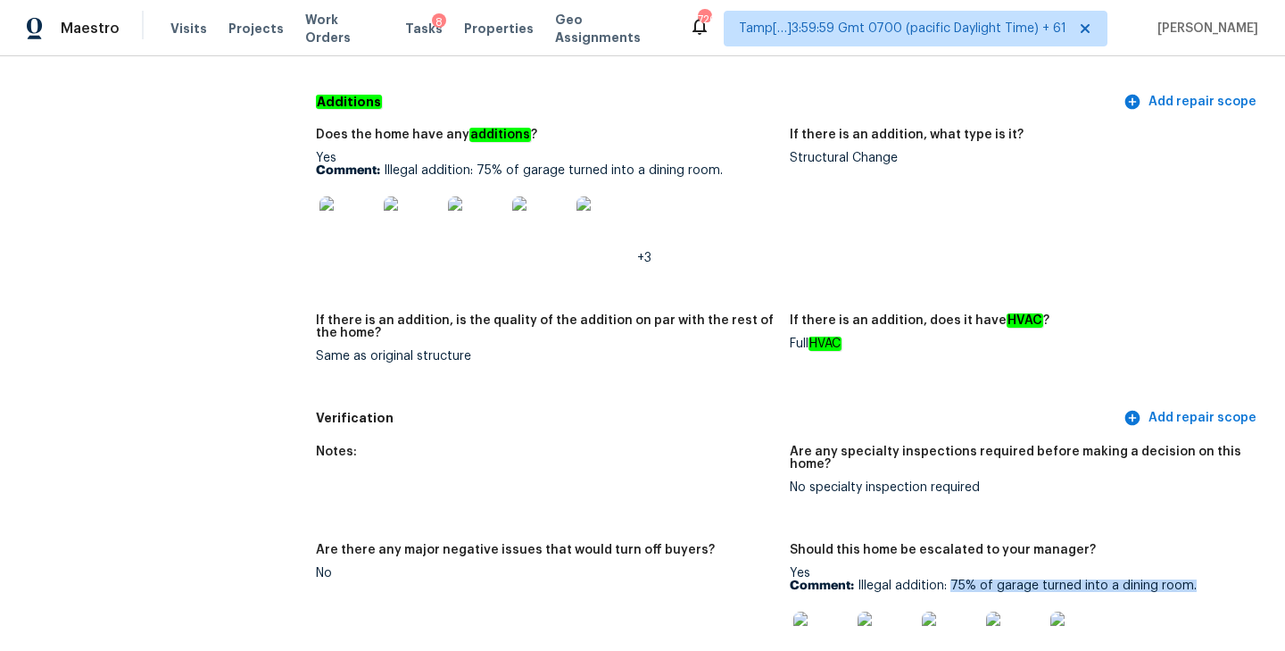
scroll to position [3617, 0]
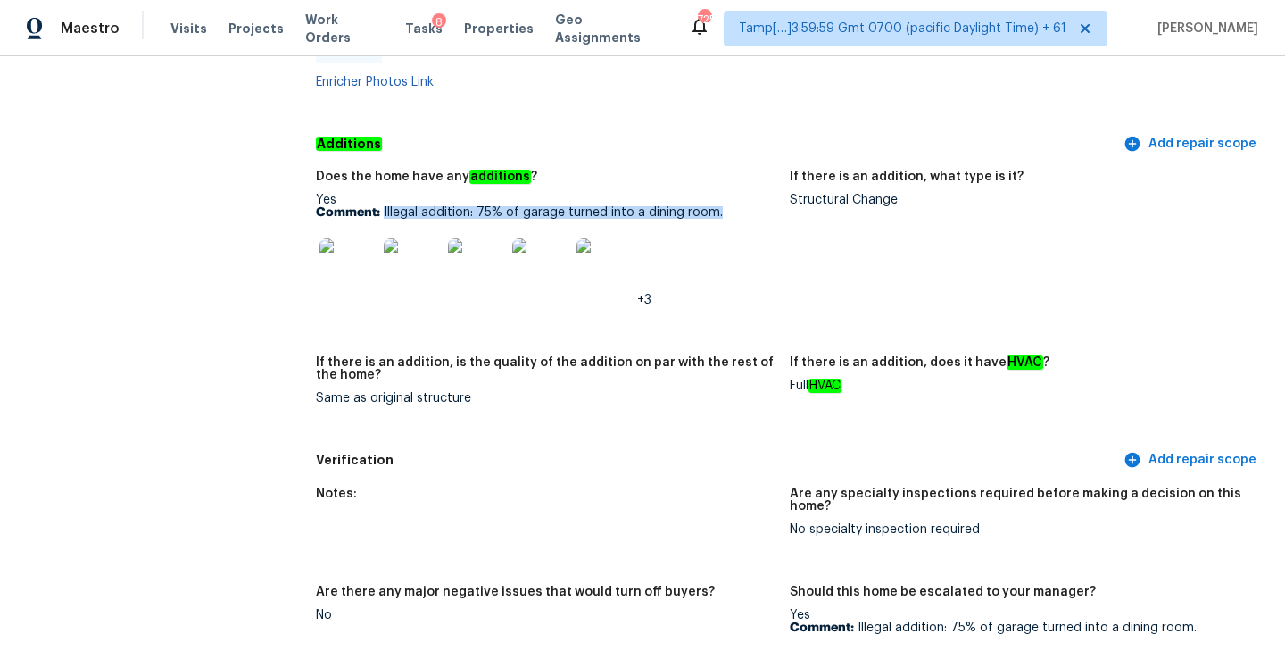
drag, startPoint x: 383, startPoint y: 186, endPoint x: 726, endPoint y: 183, distance: 343.6
click at [726, 206] on p "Comment: Illegal addition: 75% of garage turned into a dining room." at bounding box center [546, 212] width 460 height 12
copy p "Illegal addition: 75% of garage turned into a dining room."
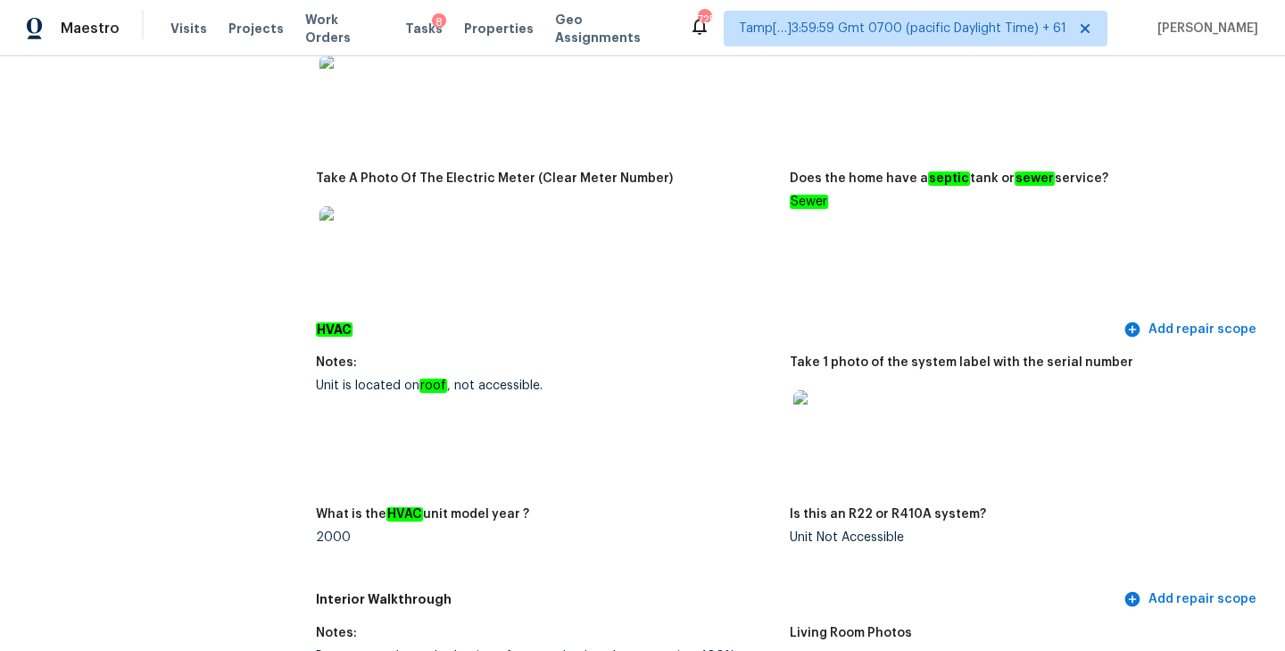
scroll to position [0, 0]
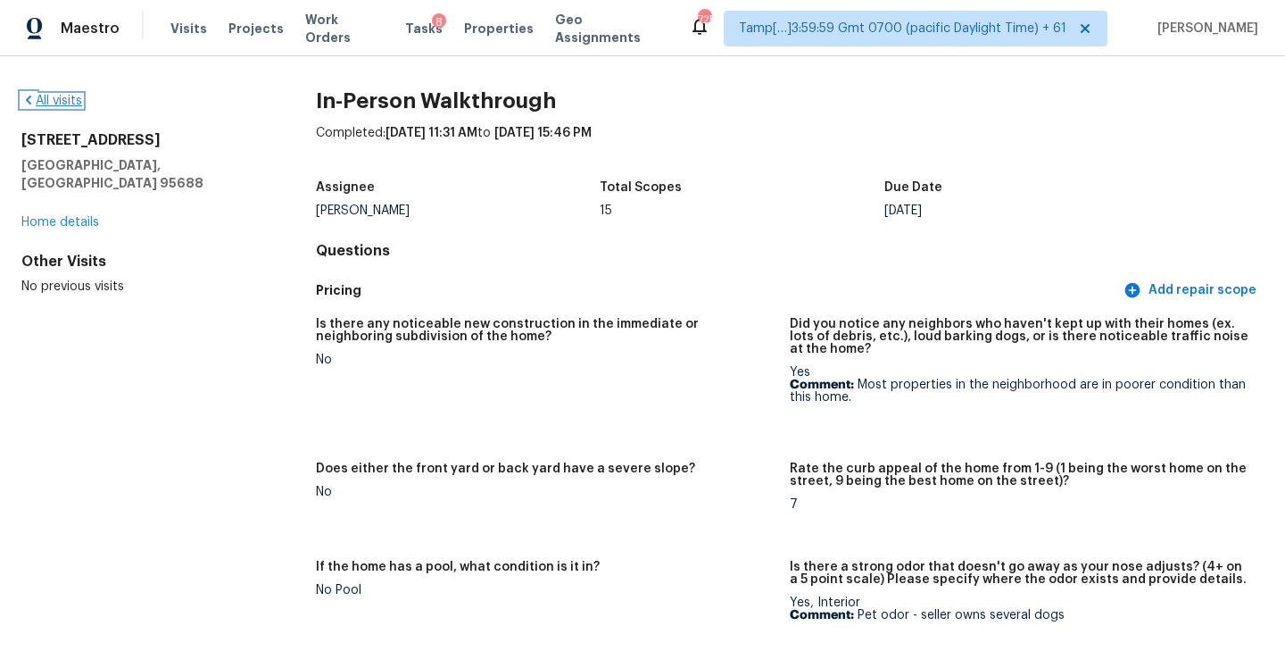
click at [57, 95] on link "All visits" at bounding box center [51, 101] width 61 height 12
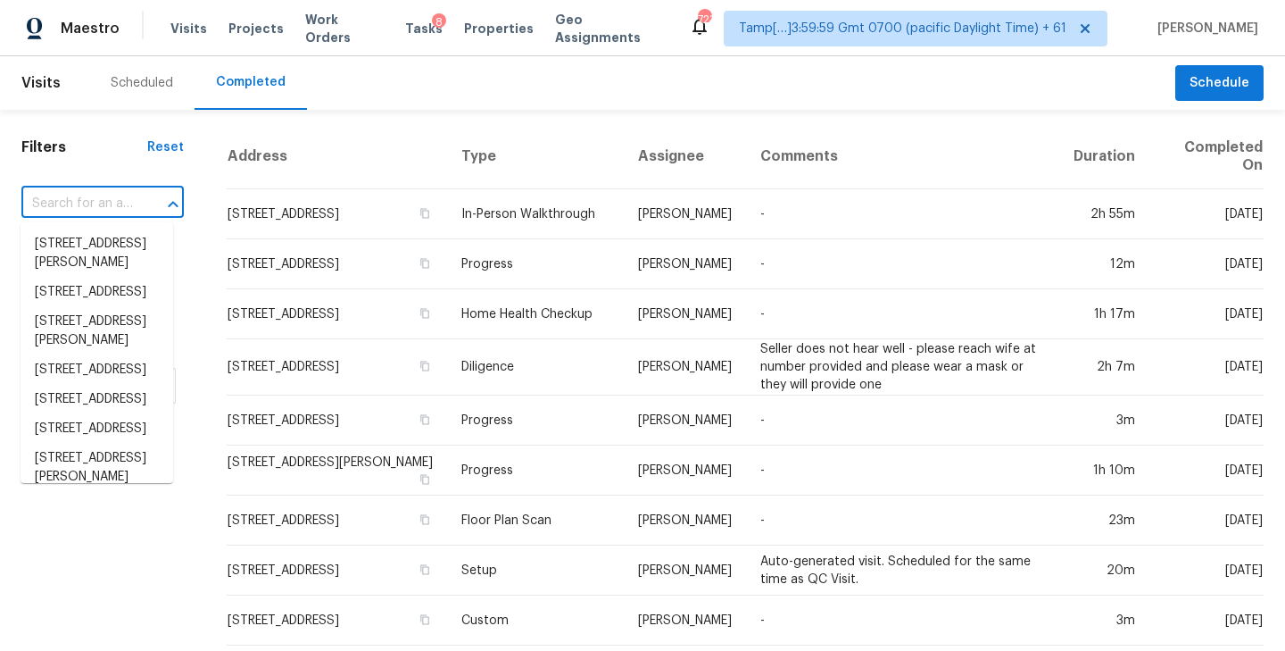
click at [102, 191] on input "text" at bounding box center [77, 204] width 112 height 28
paste input "318 Kingston Trace Rd, Columbia, SC 29229"
type input "318 Kingston Trace Rd, Columbia, SC 29229"
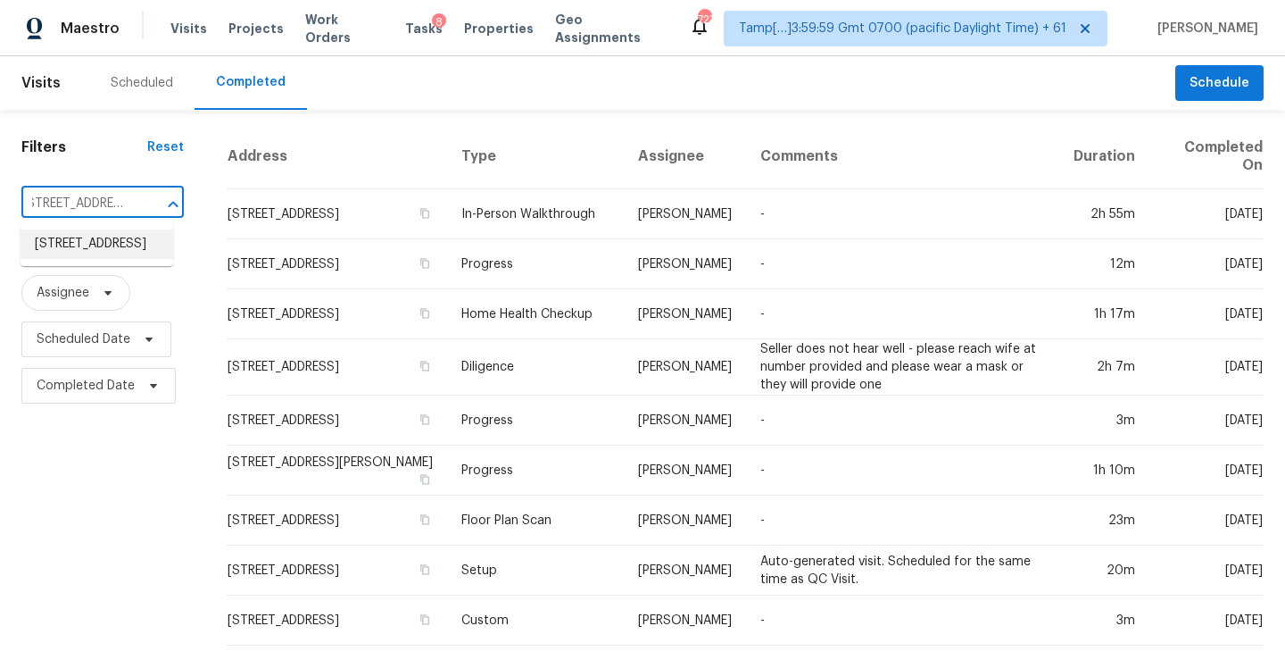
click at [87, 248] on li "318 Kingston Trace Rd, Columbia, SC 29229" at bounding box center [97, 243] width 153 height 29
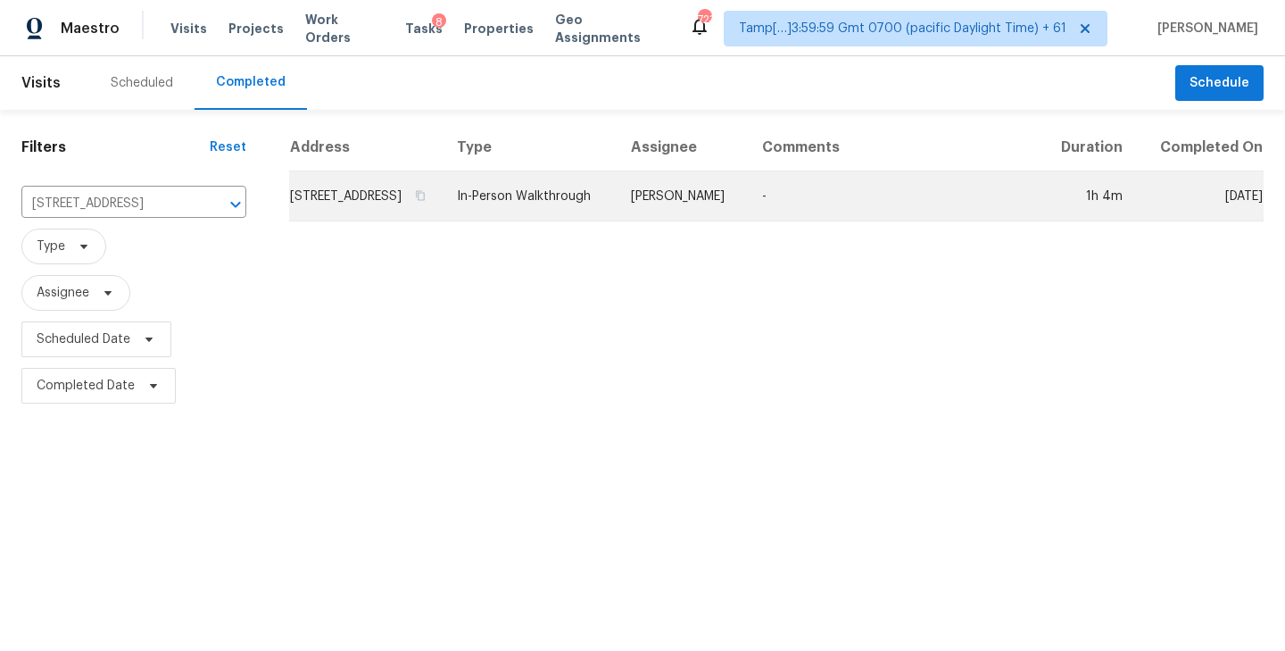
click at [367, 207] on td "318 Kingston Trace Rd, Columbia, SC 29229" at bounding box center [365, 196] width 153 height 50
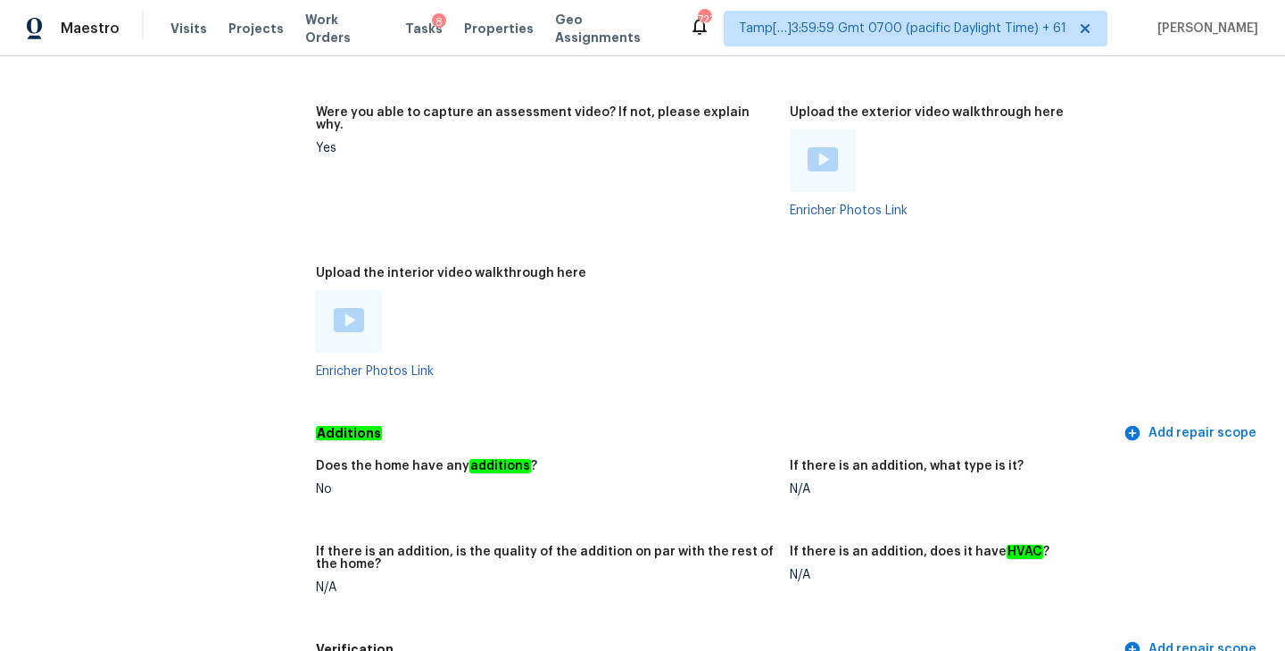
scroll to position [3211, 0]
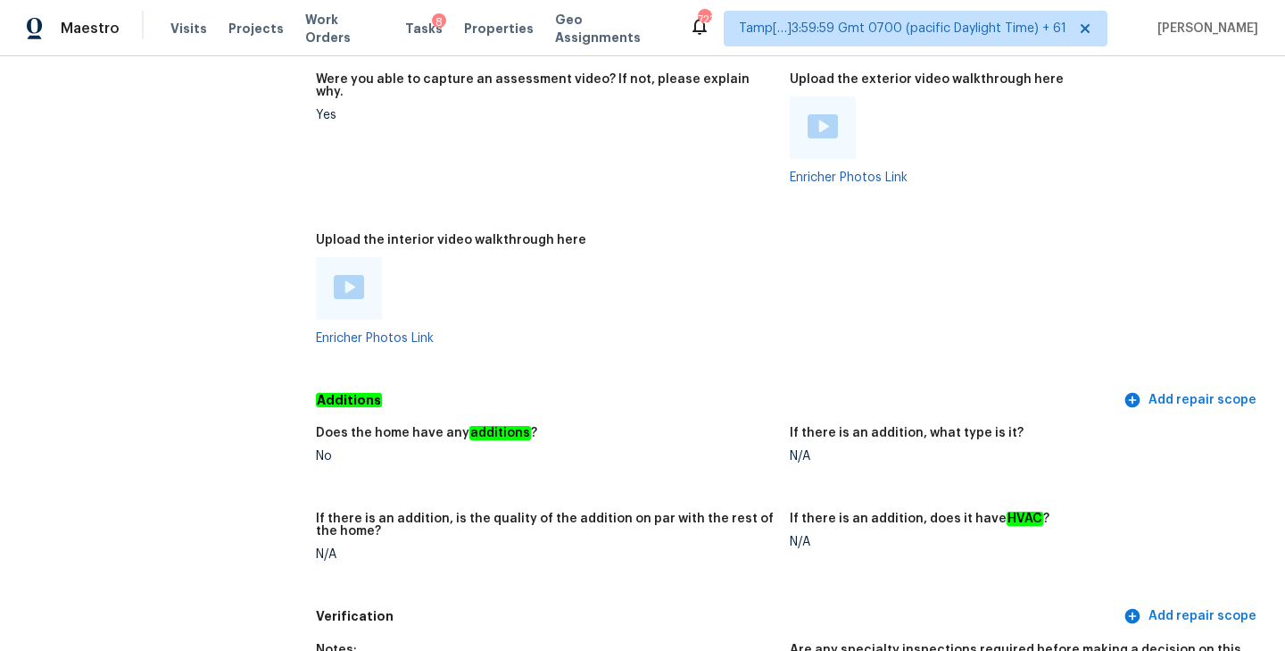
click at [343, 275] on img at bounding box center [349, 287] width 30 height 24
click at [788, 254] on figure "Upload the interior video walkthrough here Enricher Photos Link" at bounding box center [553, 303] width 474 height 139
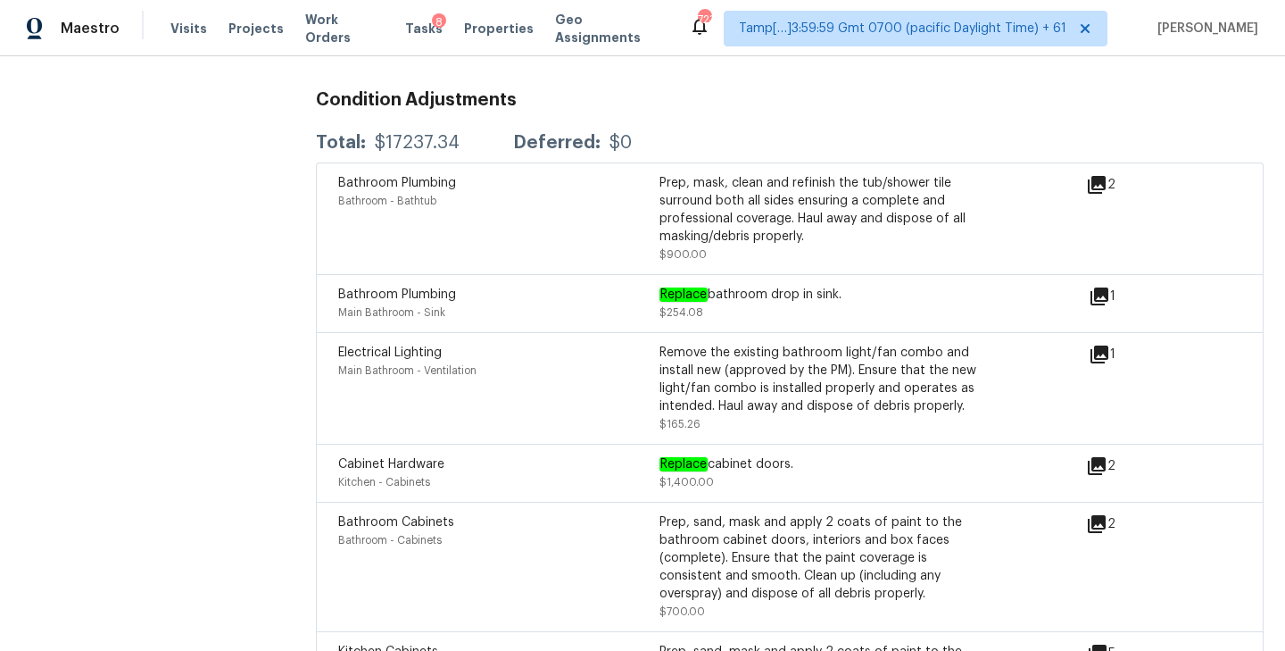
scroll to position [4051, 0]
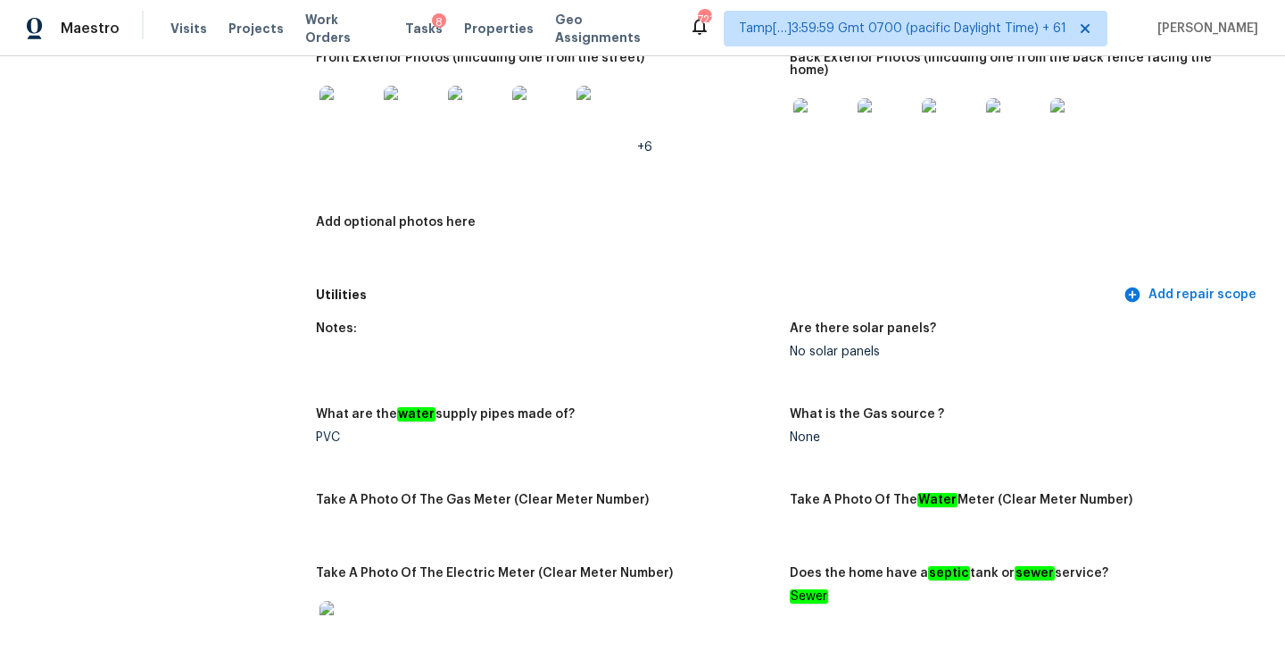
scroll to position [0, 0]
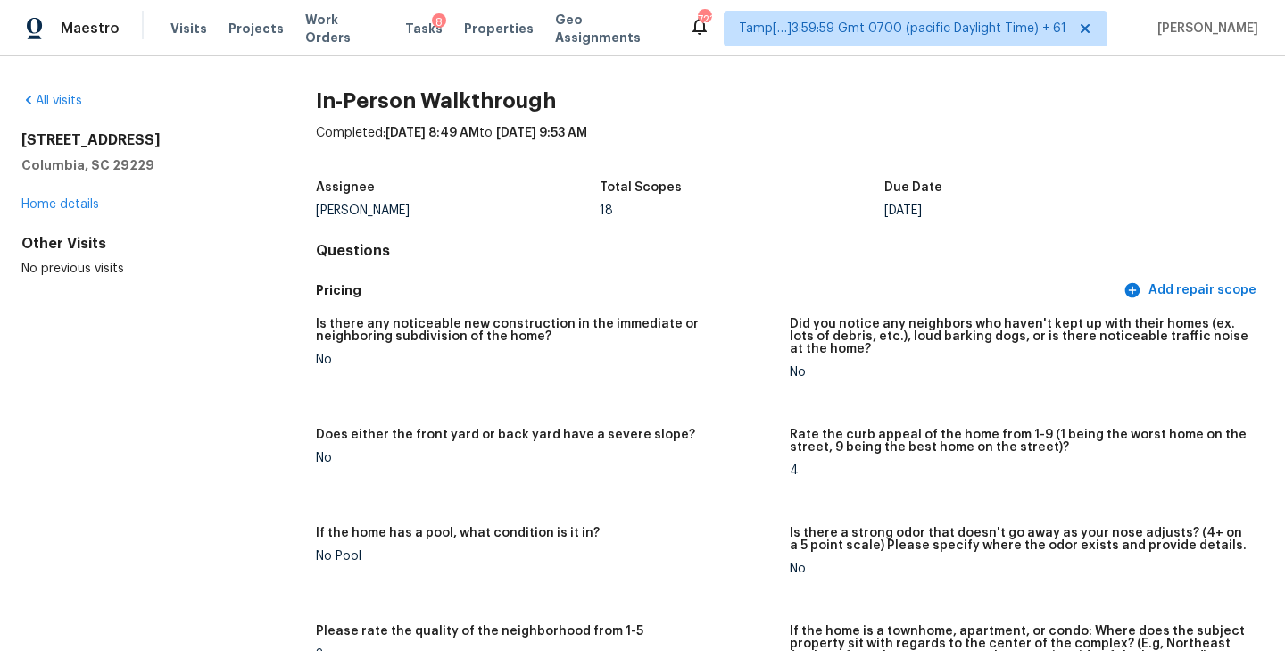
click at [842, 160] on div "Completed: 10/6/2025, 8:49 AM to 10/6/2025, 9:53 AM" at bounding box center [790, 147] width 948 height 46
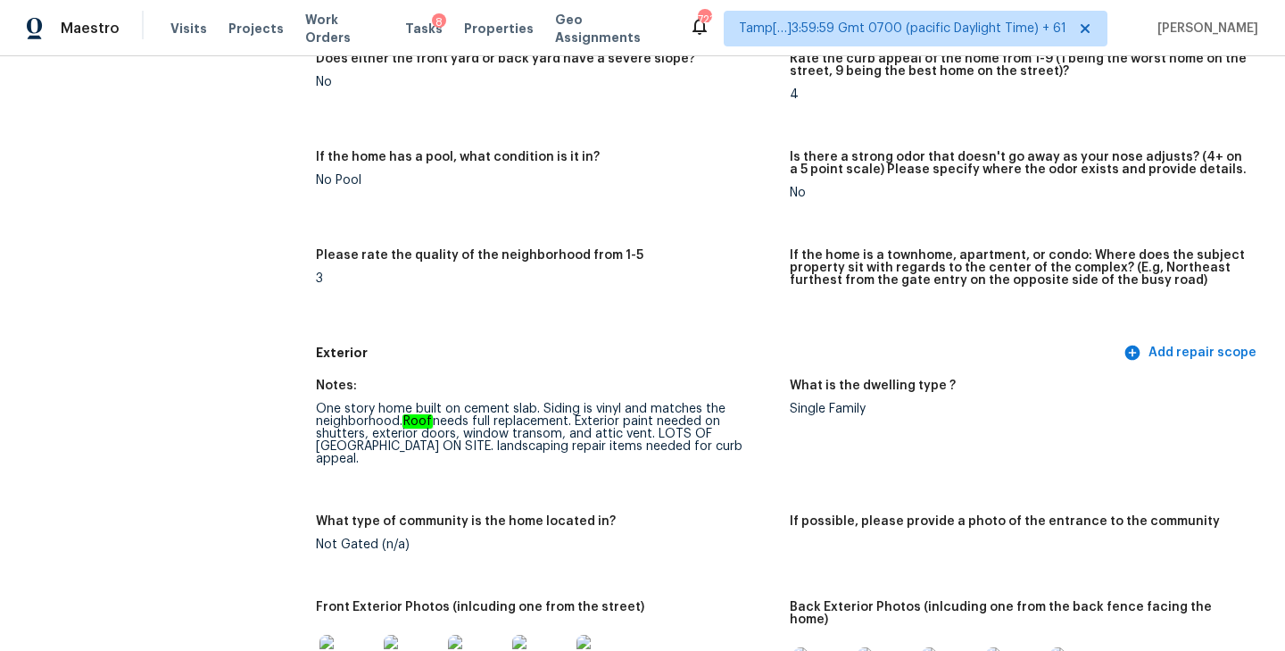
scroll to position [380, 0]
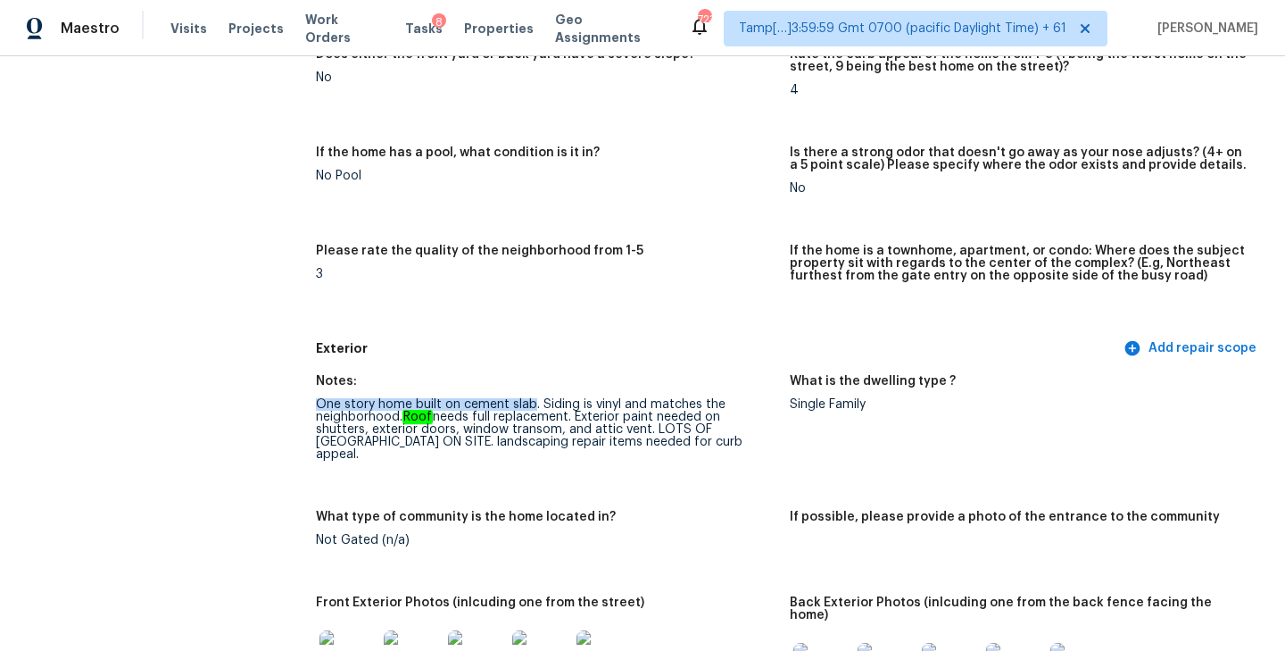
drag, startPoint x: 315, startPoint y: 406, endPoint x: 528, endPoint y: 401, distance: 213.3
click at [528, 401] on div "One story home built on cement slab. Siding is vinyl and matches the neighborho…" at bounding box center [546, 429] width 460 height 62
click at [571, 400] on div "One story home built on cement slab. Siding is vinyl and matches the neighborho…" at bounding box center [546, 429] width 460 height 62
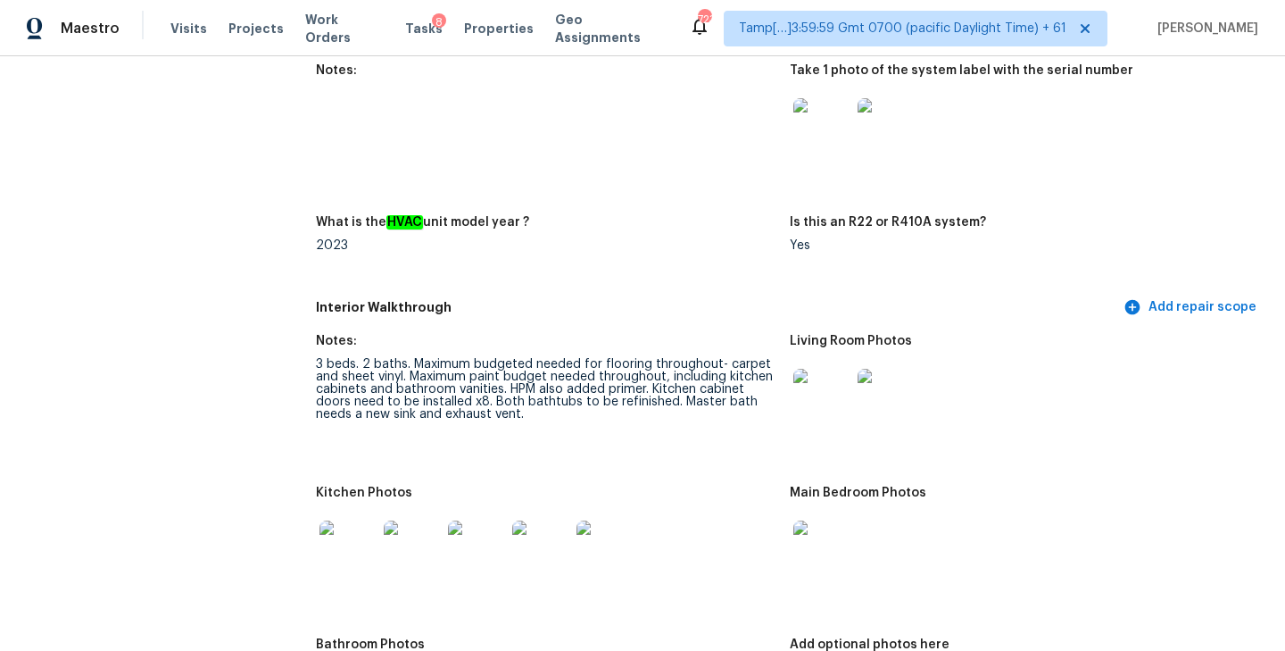
scroll to position [1616, 0]
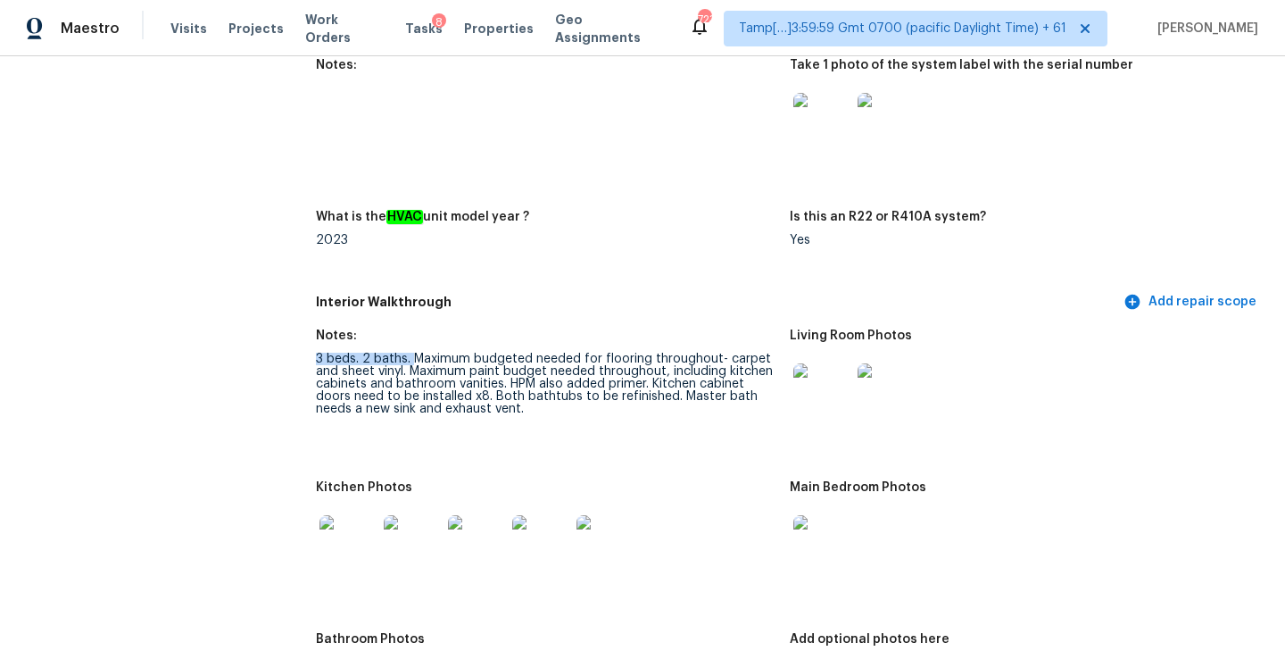
drag, startPoint x: 316, startPoint y: 334, endPoint x: 411, endPoint y: 332, distance: 95.5
click at [411, 352] on div "3 beds. 2 baths. Maximum budgeted needed for flooring throughout- carpet and sh…" at bounding box center [546, 383] width 460 height 62
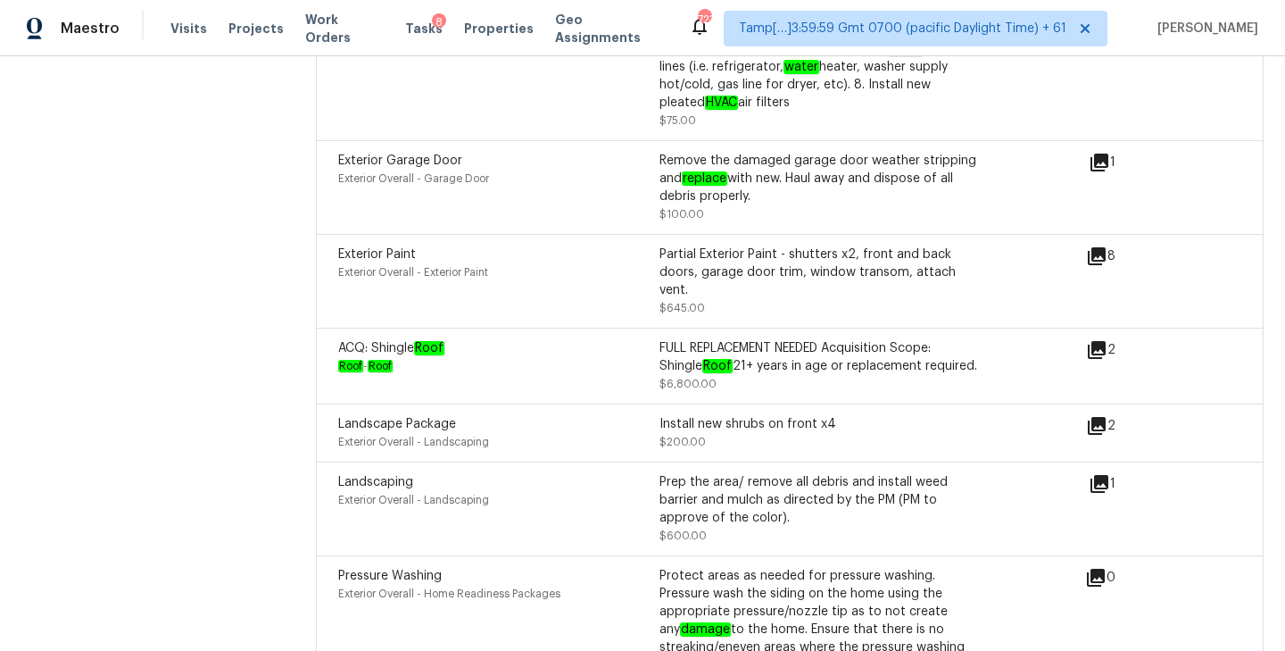
scroll to position [5419, 0]
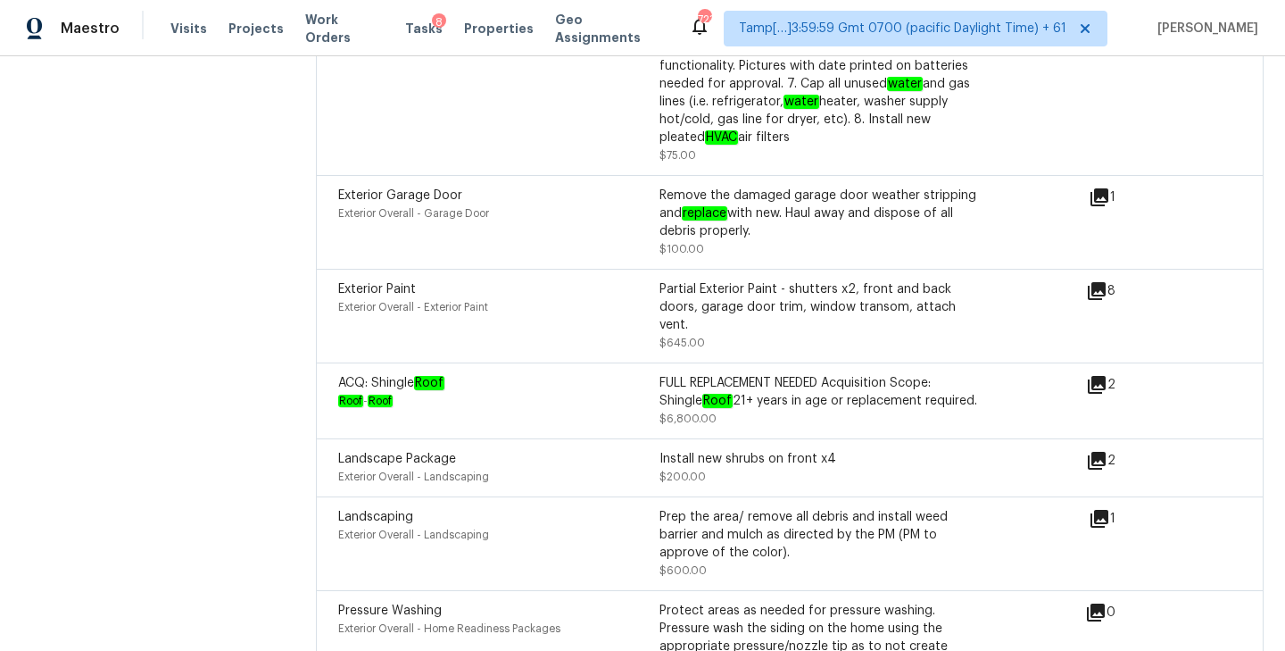
click at [1103, 376] on icon at bounding box center [1097, 385] width 18 height 18
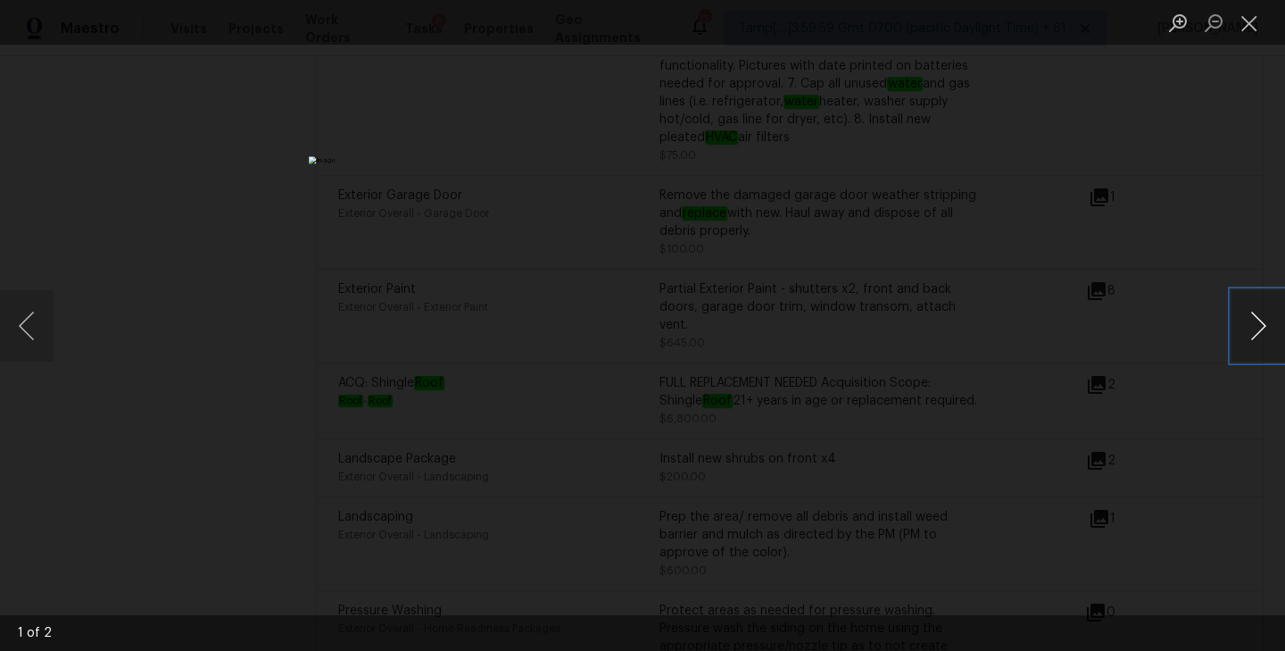
click at [1254, 329] on button "Next image" at bounding box center [1258, 325] width 54 height 71
click at [1264, 318] on button "Next image" at bounding box center [1258, 325] width 54 height 71
click at [1256, 18] on button "Close lightbox" at bounding box center [1249, 22] width 36 height 31
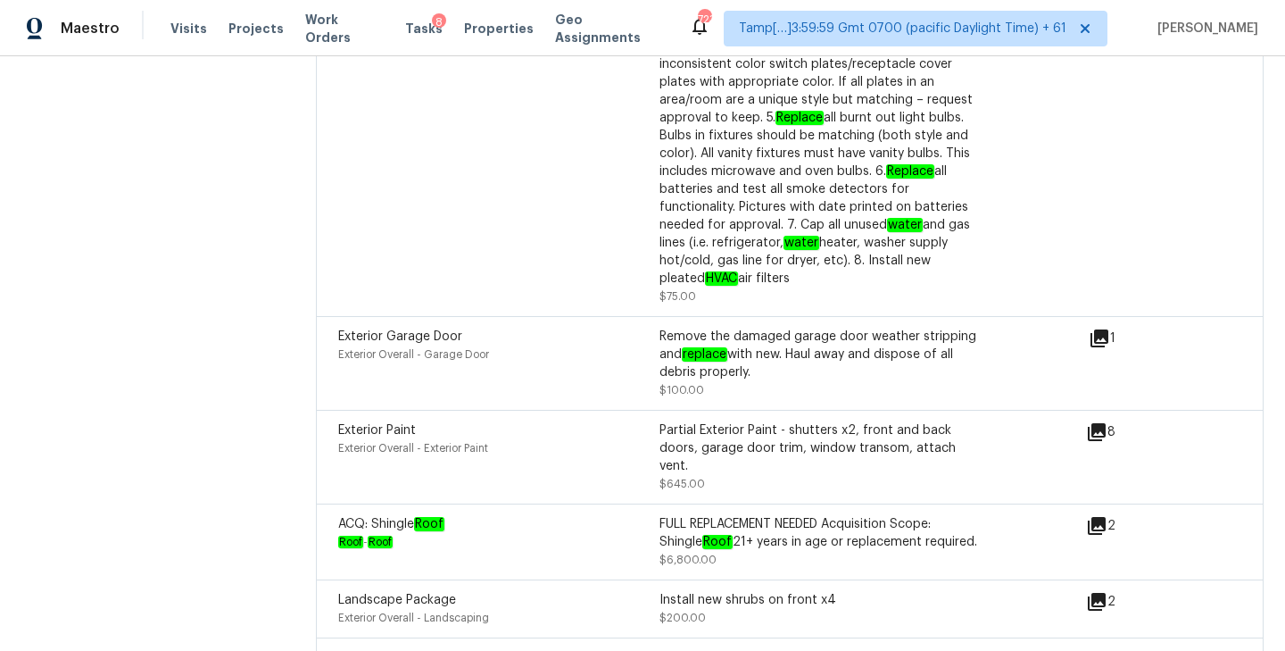
scroll to position [5277, 0]
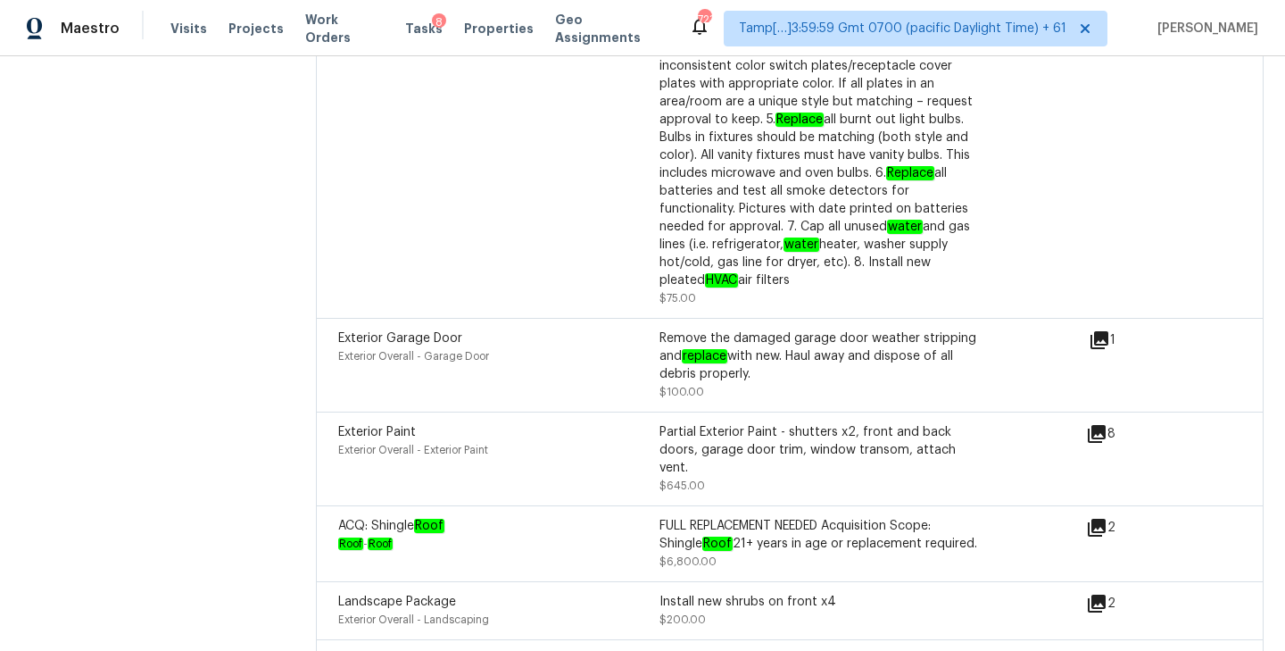
click at [1104, 329] on icon at bounding box center [1099, 339] width 21 height 21
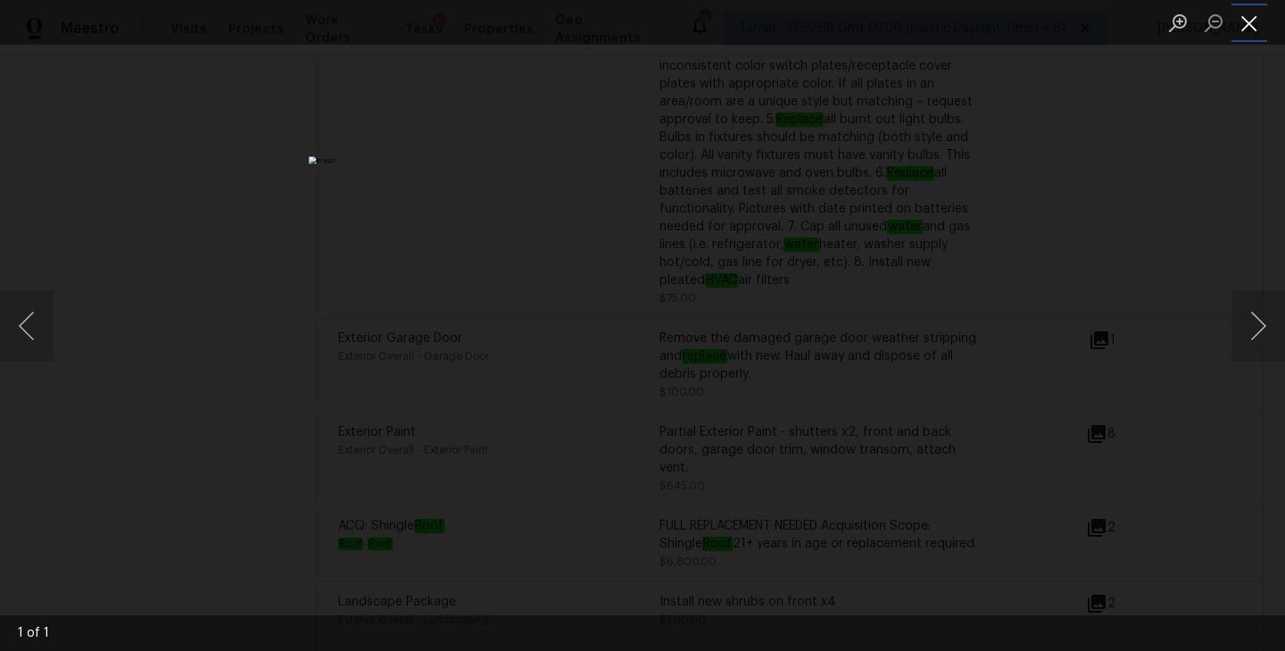
click at [1251, 29] on button "Close lightbox" at bounding box center [1249, 22] width 36 height 31
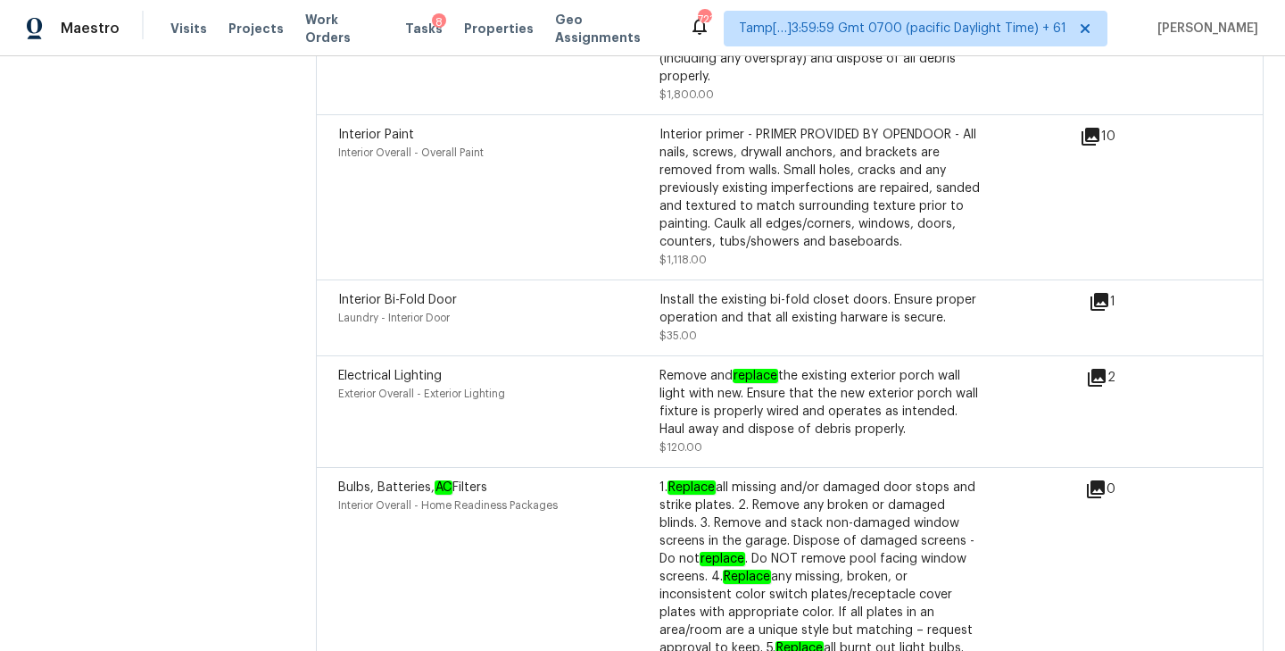
scroll to position [4747, 0]
click at [1101, 293] on icon at bounding box center [1099, 303] width 21 height 21
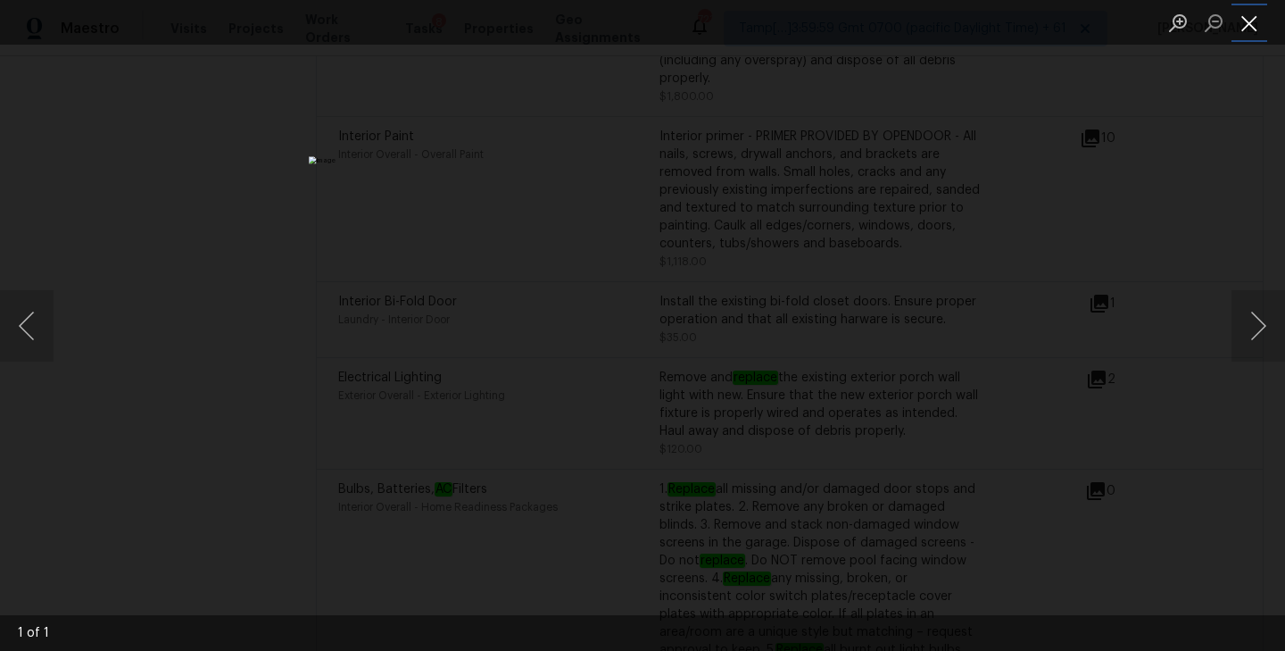
click at [1249, 11] on button "Close lightbox" at bounding box center [1249, 22] width 36 height 31
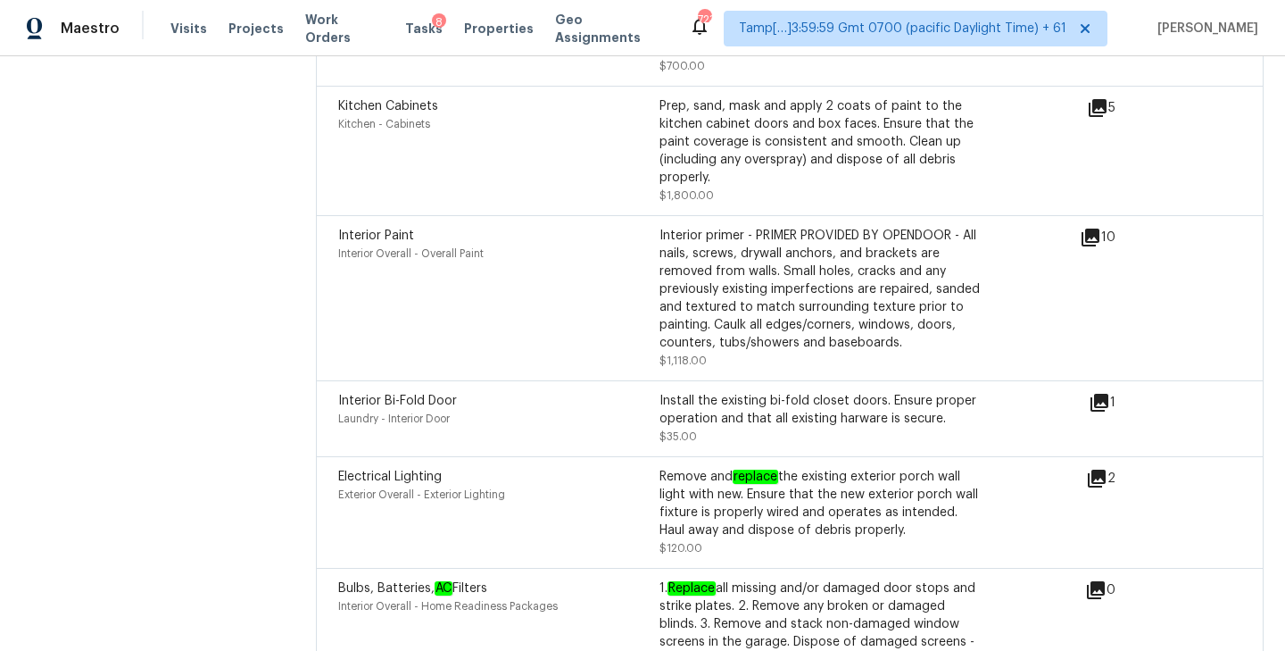
scroll to position [4613, 0]
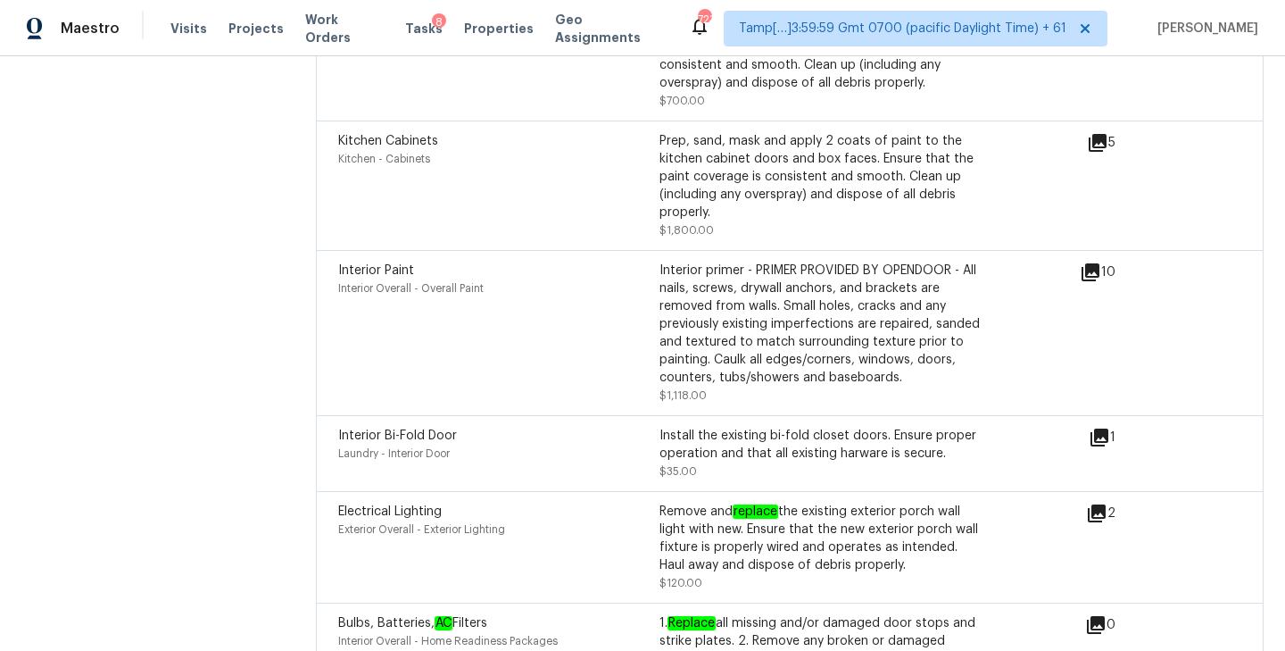
click at [1101, 261] on div "10" at bounding box center [1126, 271] width 93 height 21
click at [1091, 261] on icon at bounding box center [1090, 271] width 21 height 21
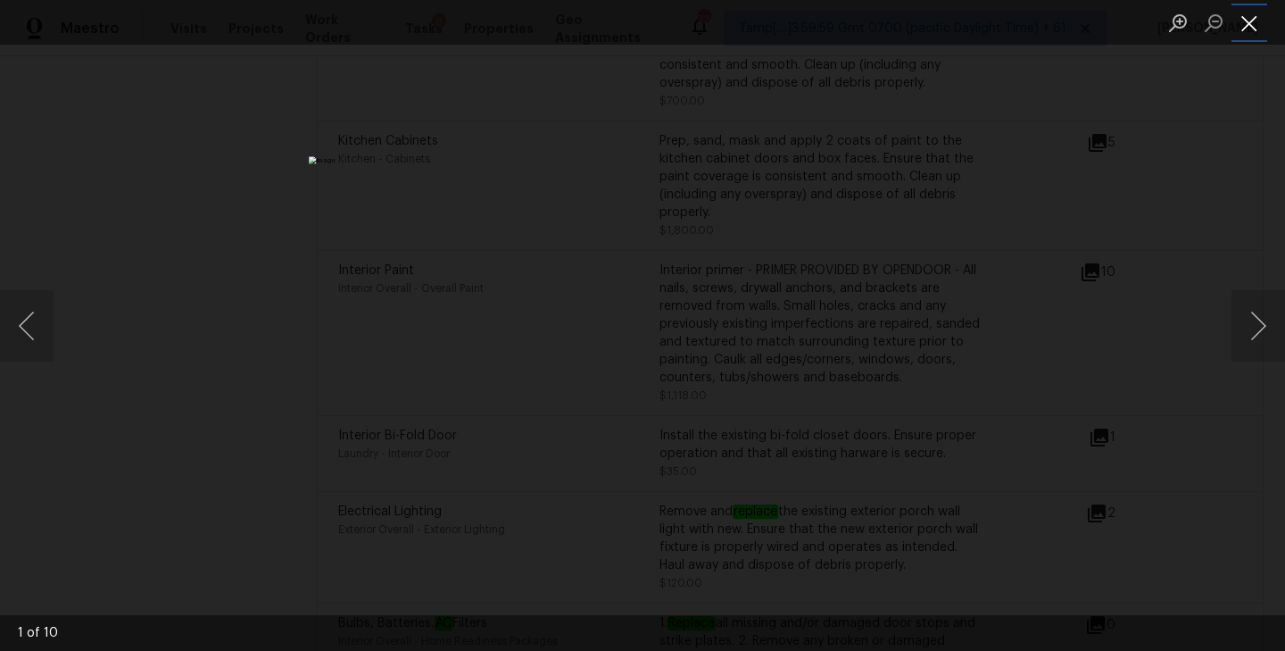
click at [1240, 32] on button "Close lightbox" at bounding box center [1249, 22] width 36 height 31
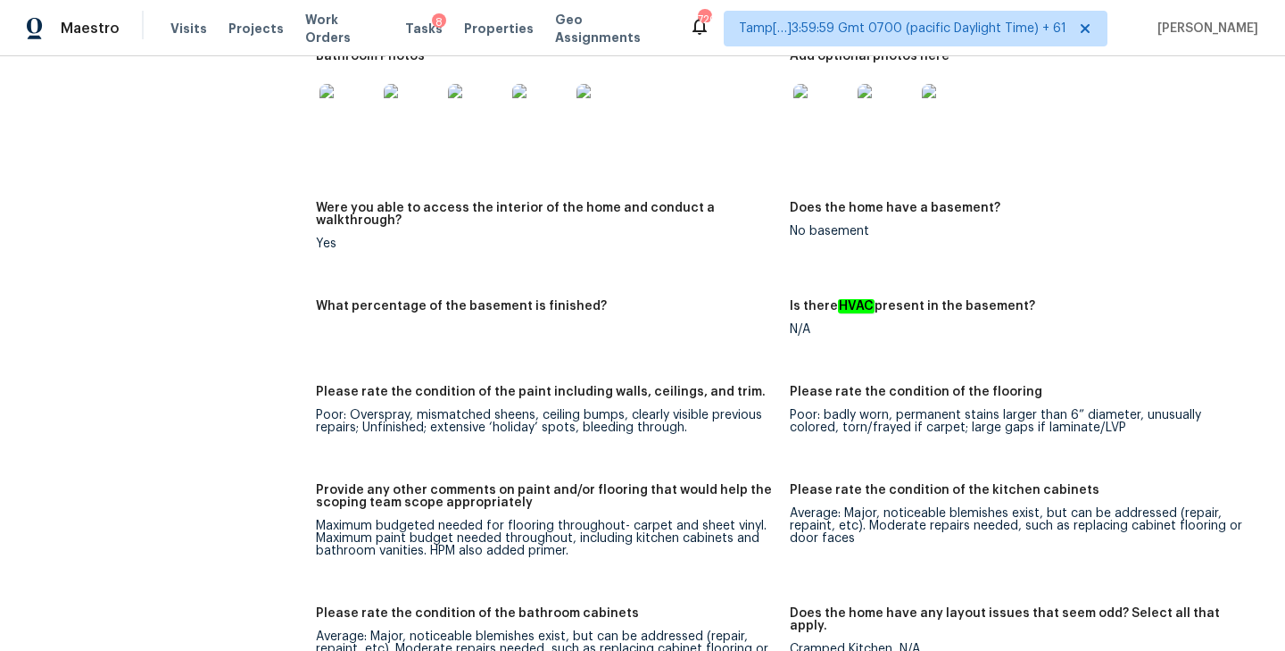
scroll to position [2303, 0]
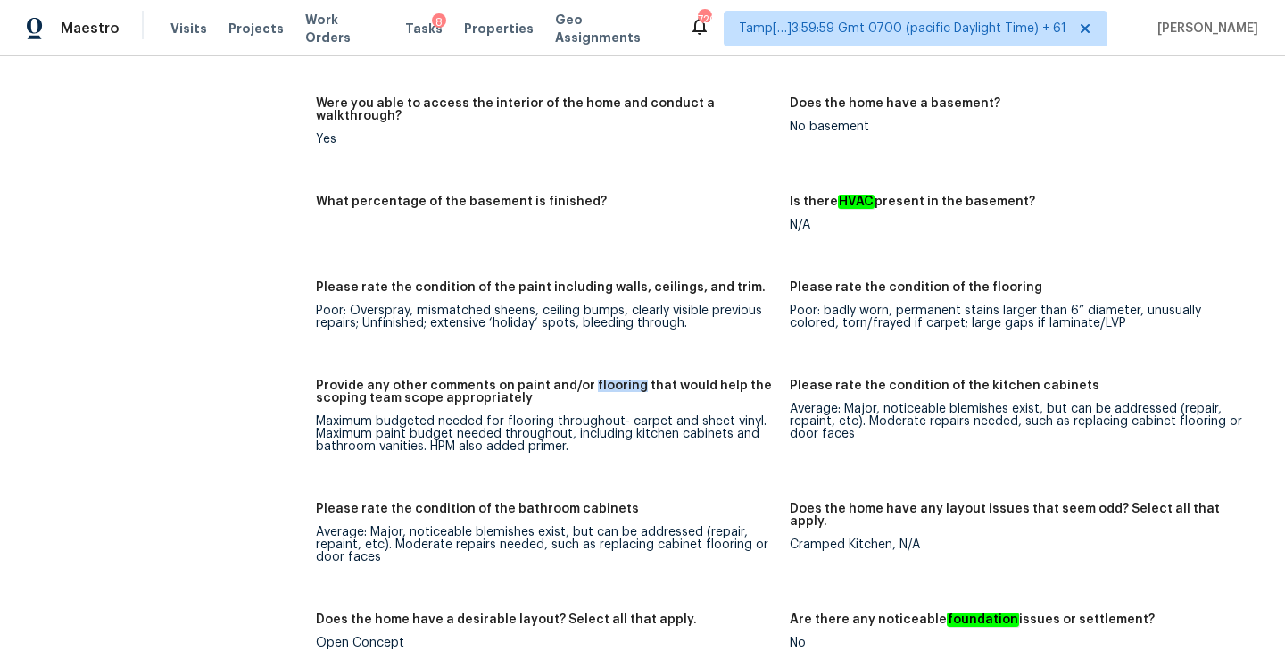
click at [613, 379] on h5 "Provide any other comments on paint and/or flooring that would help the scoping…" at bounding box center [546, 391] width 460 height 25
drag, startPoint x: 316, startPoint y: 383, endPoint x: 653, endPoint y: 386, distance: 337.3
click at [653, 415] on div "Maximum budgeted needed for flooring throughout- carpet and sheet vinyl. Maximu…" at bounding box center [546, 433] width 460 height 37
click at [646, 415] on div "Maximum budgeted needed for flooring throughout- carpet and sheet vinyl. Maximu…" at bounding box center [546, 433] width 460 height 37
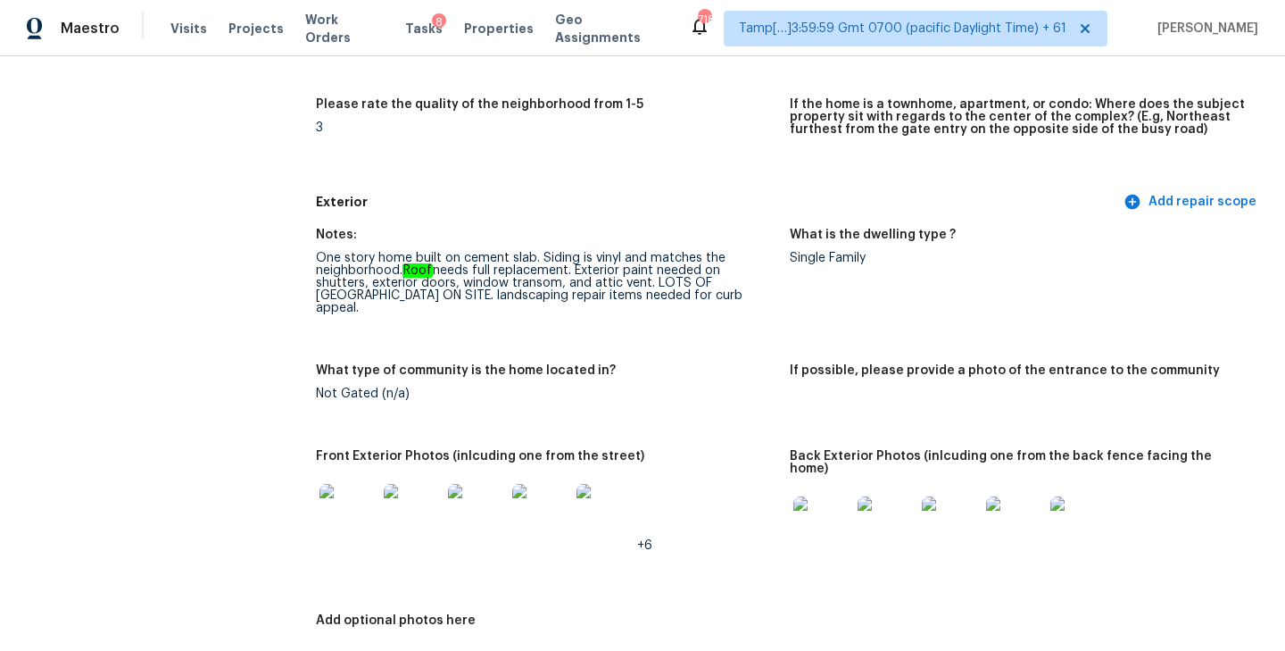
scroll to position [178, 0]
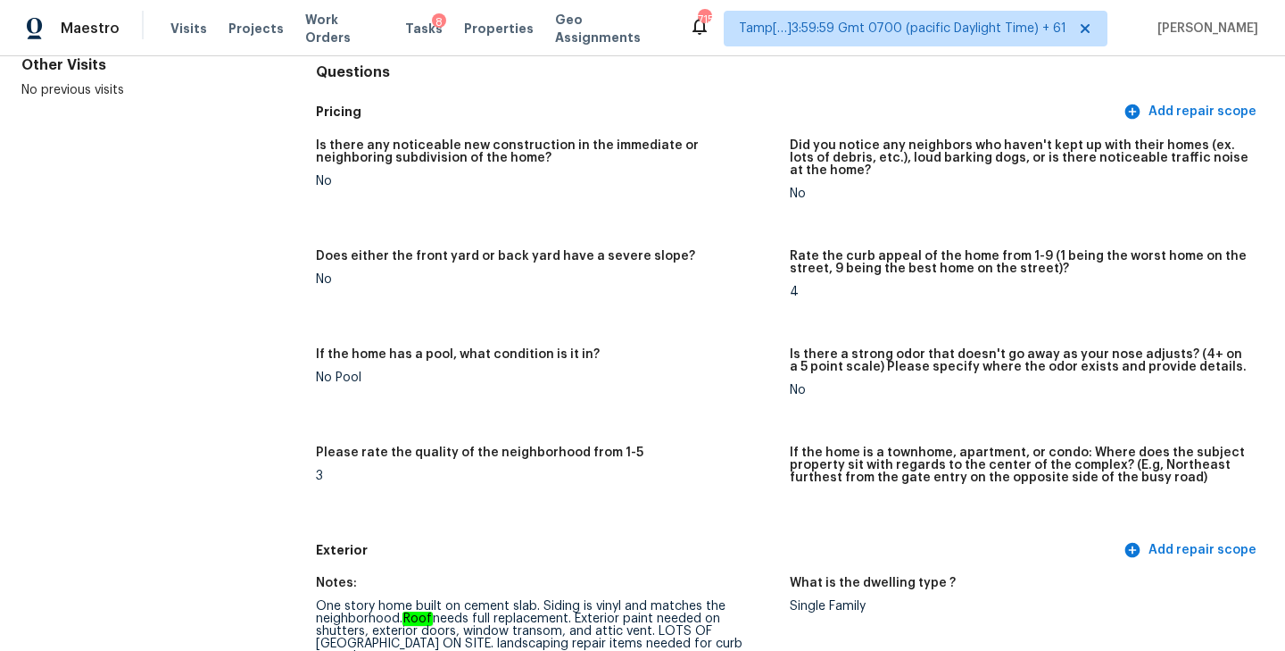
click at [561, 263] on div "Does either the front yard or back yard have a severe slope?" at bounding box center [546, 261] width 460 height 23
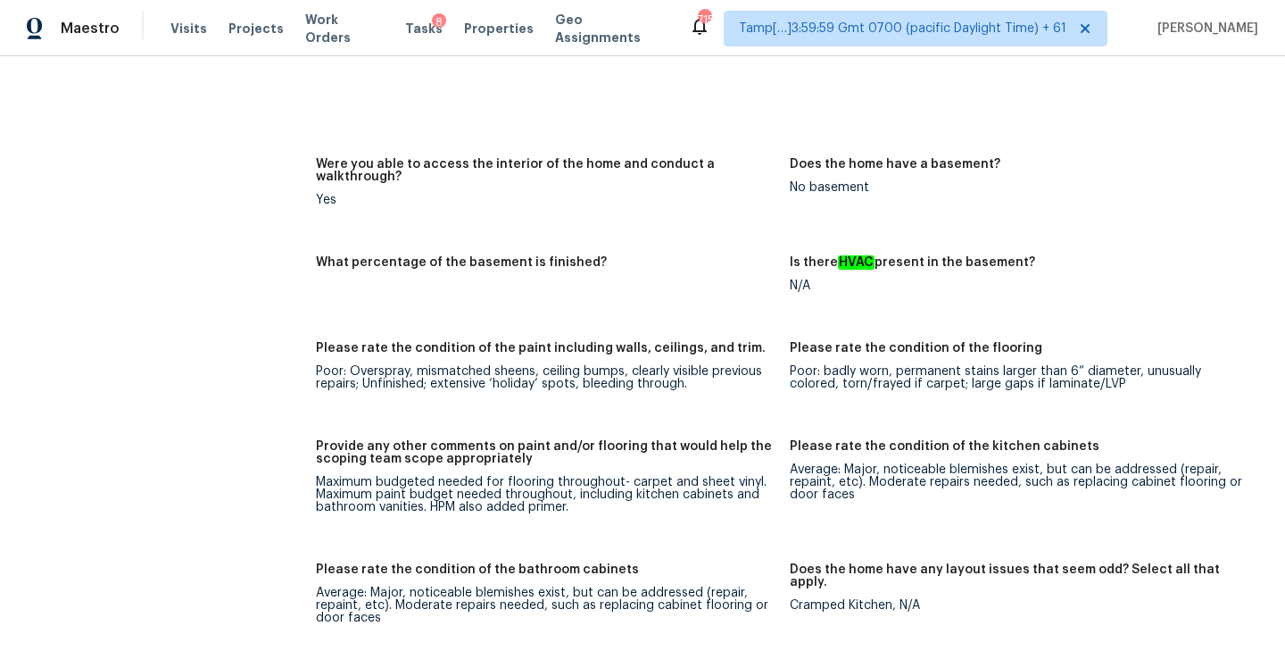
scroll to position [2239, 0]
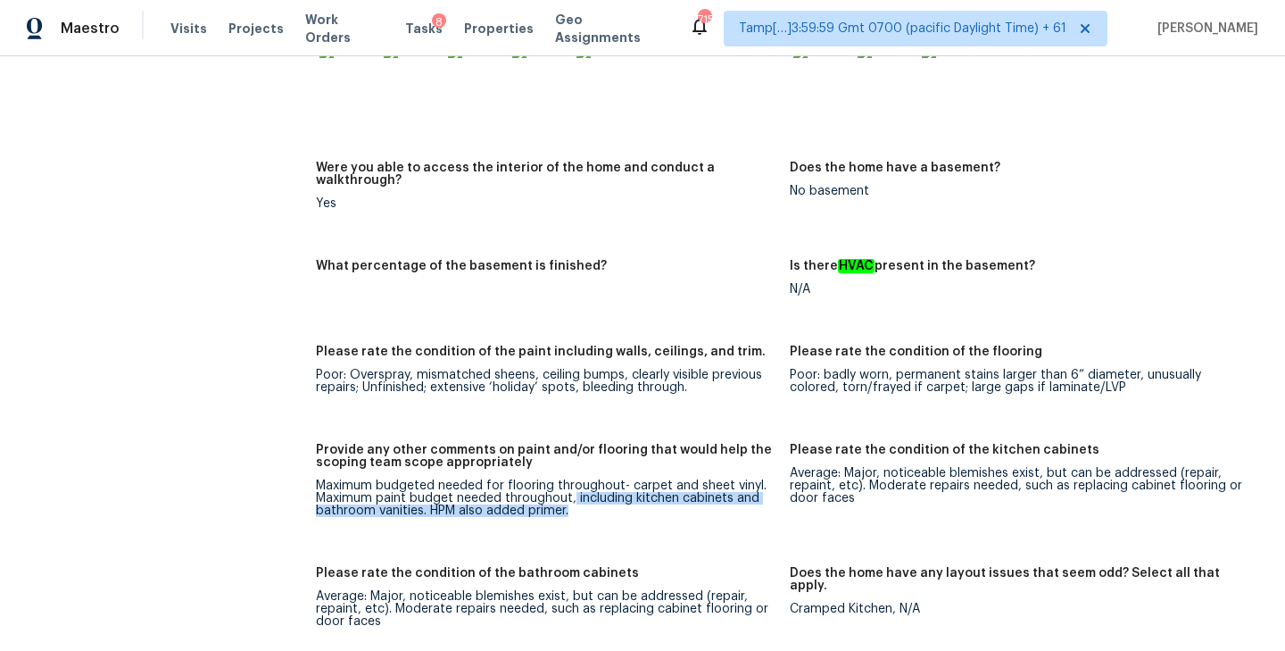
drag, startPoint x: 571, startPoint y: 459, endPoint x: 590, endPoint y: 474, distance: 24.1
click at [590, 479] on div "Maximum budgeted needed for flooring throughout- carpet and sheet vinyl. Maximu…" at bounding box center [546, 497] width 460 height 37
click at [520, 260] on div "What percentage of the basement is finished?" at bounding box center [546, 271] width 460 height 23
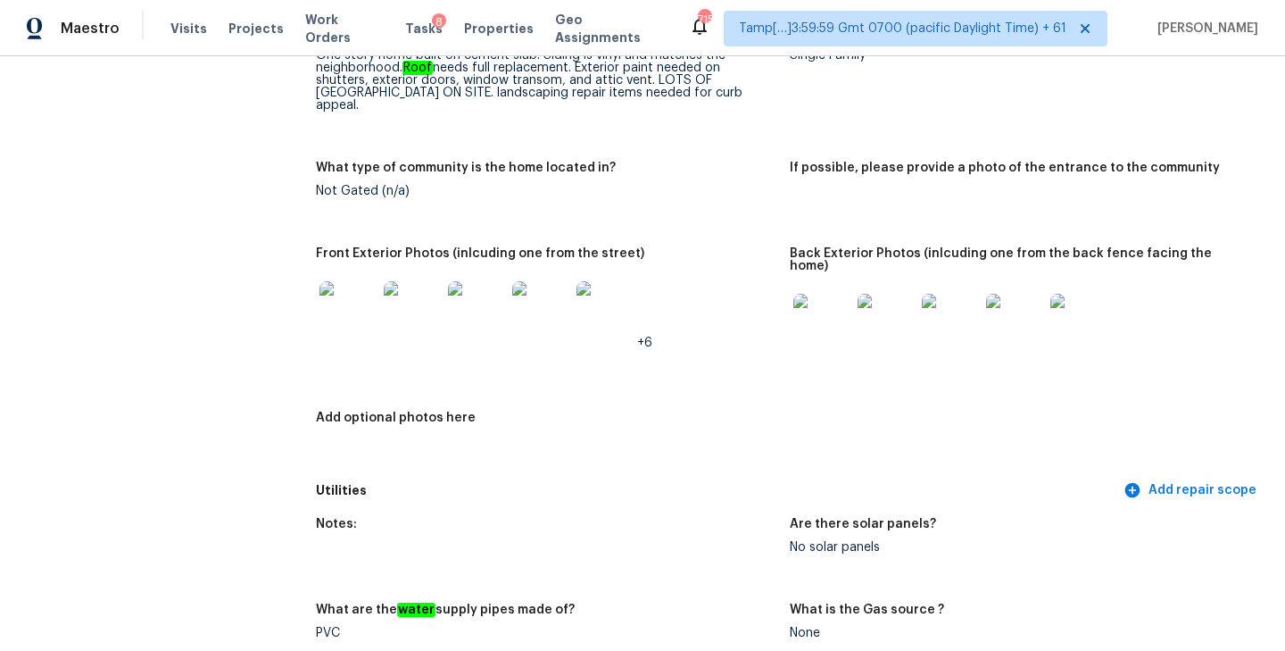
scroll to position [0, 0]
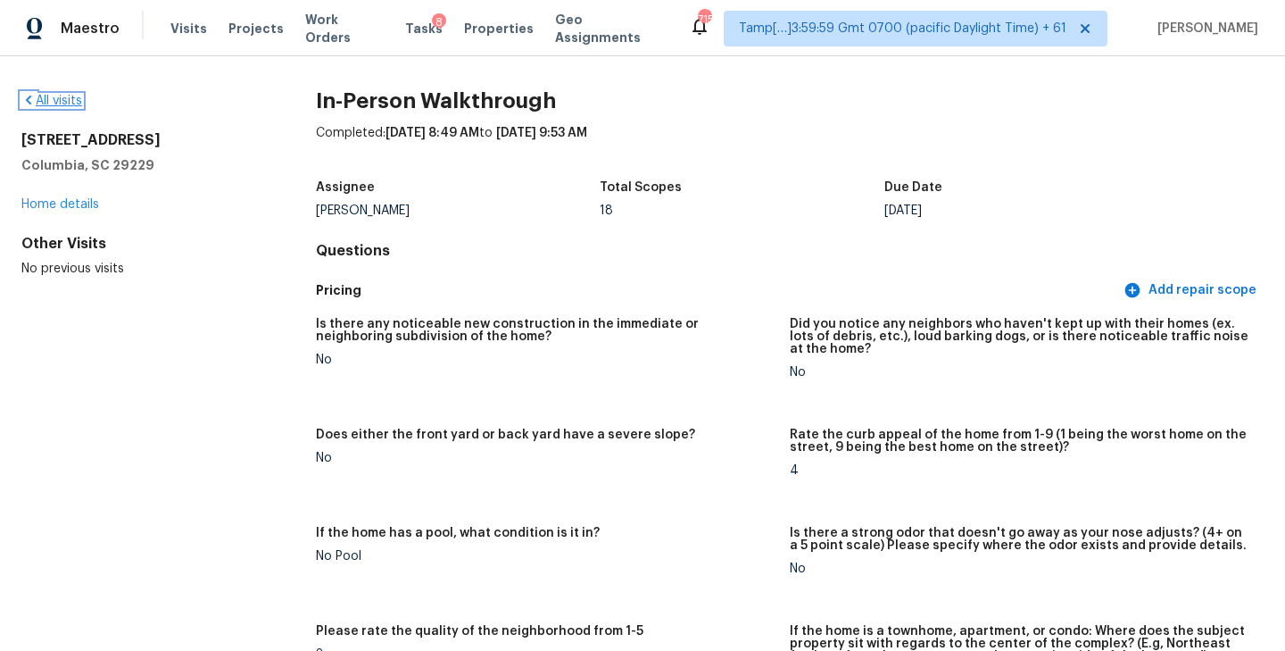
click at [49, 97] on link "All visits" at bounding box center [51, 101] width 61 height 12
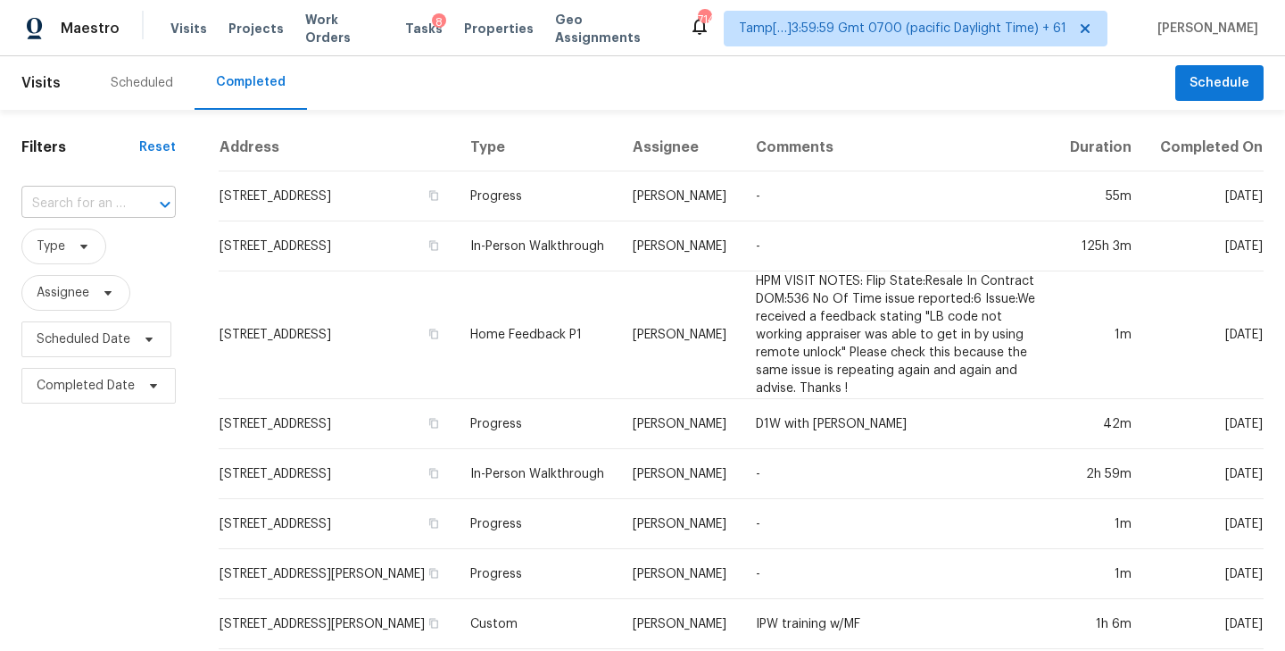
click at [54, 211] on input "text" at bounding box center [73, 204] width 104 height 28
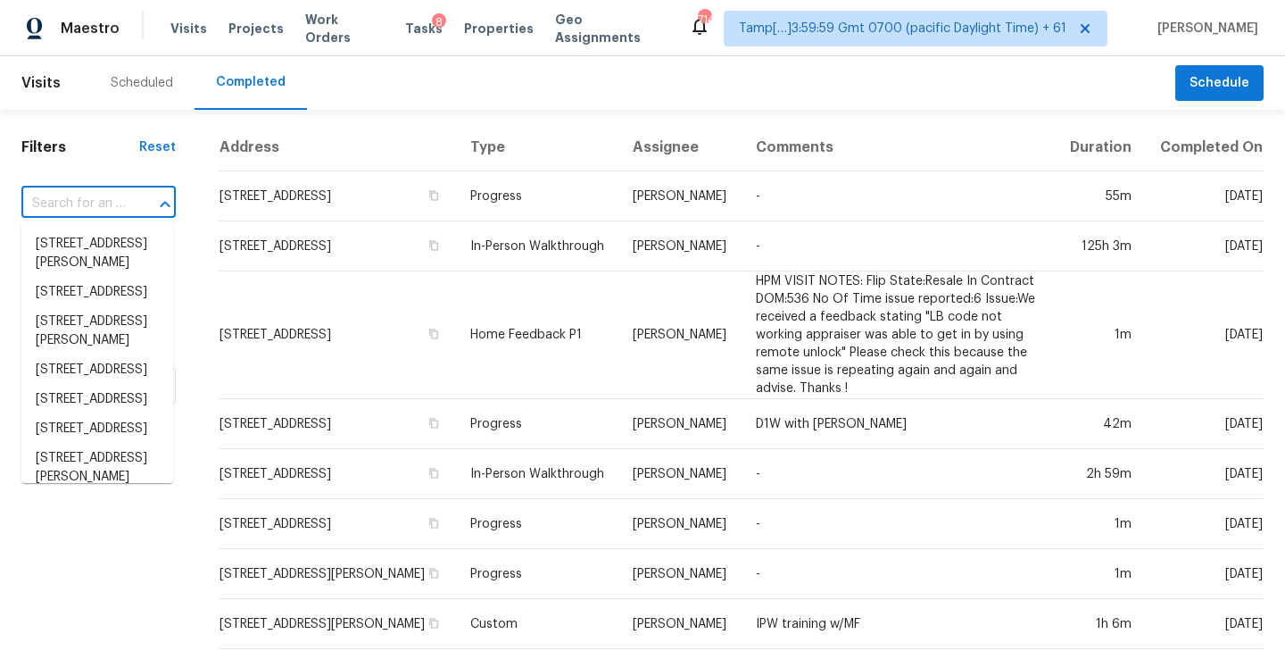
paste input "2536 Micheltorena St, Los Angeles, CA 90039"
type input "2536 Micheltorena St, Los Angeles, CA 90039"
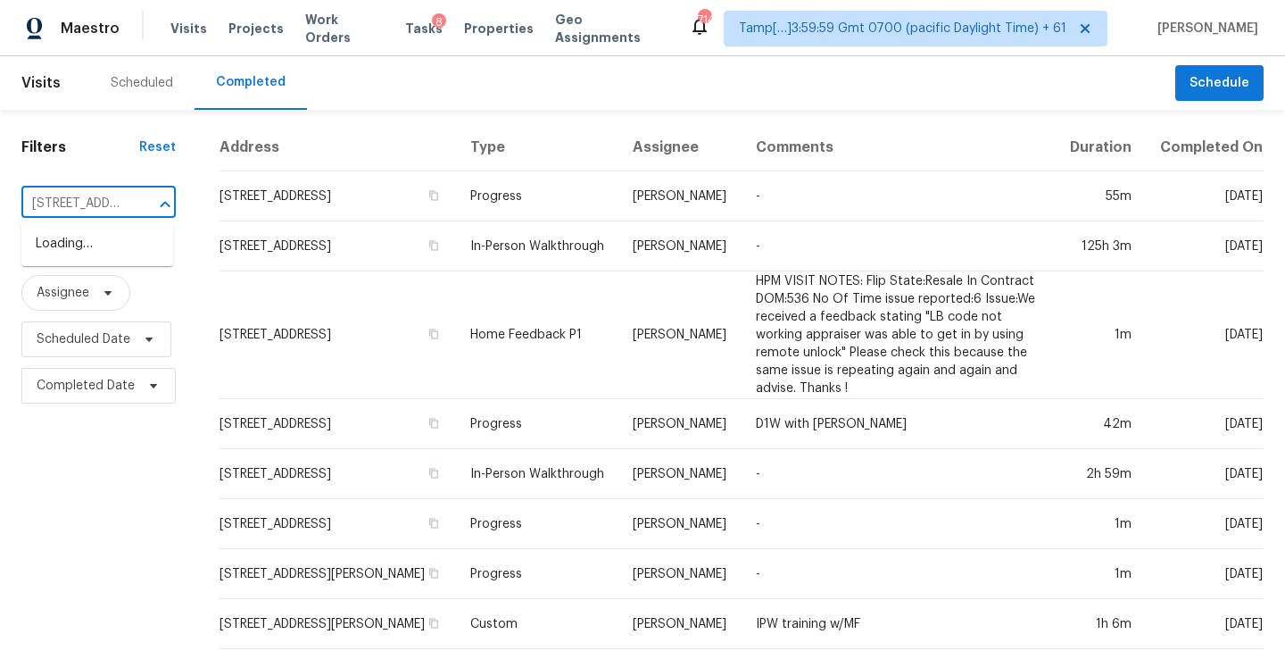
scroll to position [0, 178]
click at [65, 239] on li "2536 Micheltorena St, Los Angeles, CA 90039" at bounding box center [97, 243] width 152 height 29
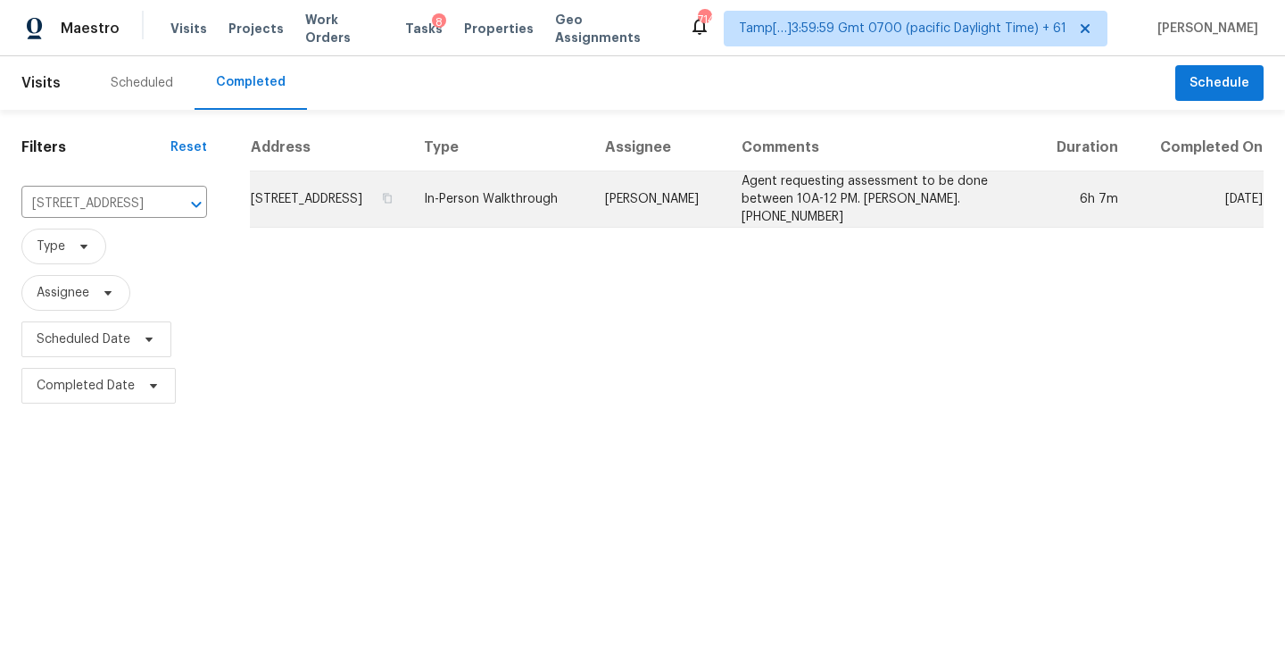
click at [389, 210] on td "2536 Micheltorena St, Los Angeles, CA 90039" at bounding box center [330, 199] width 160 height 56
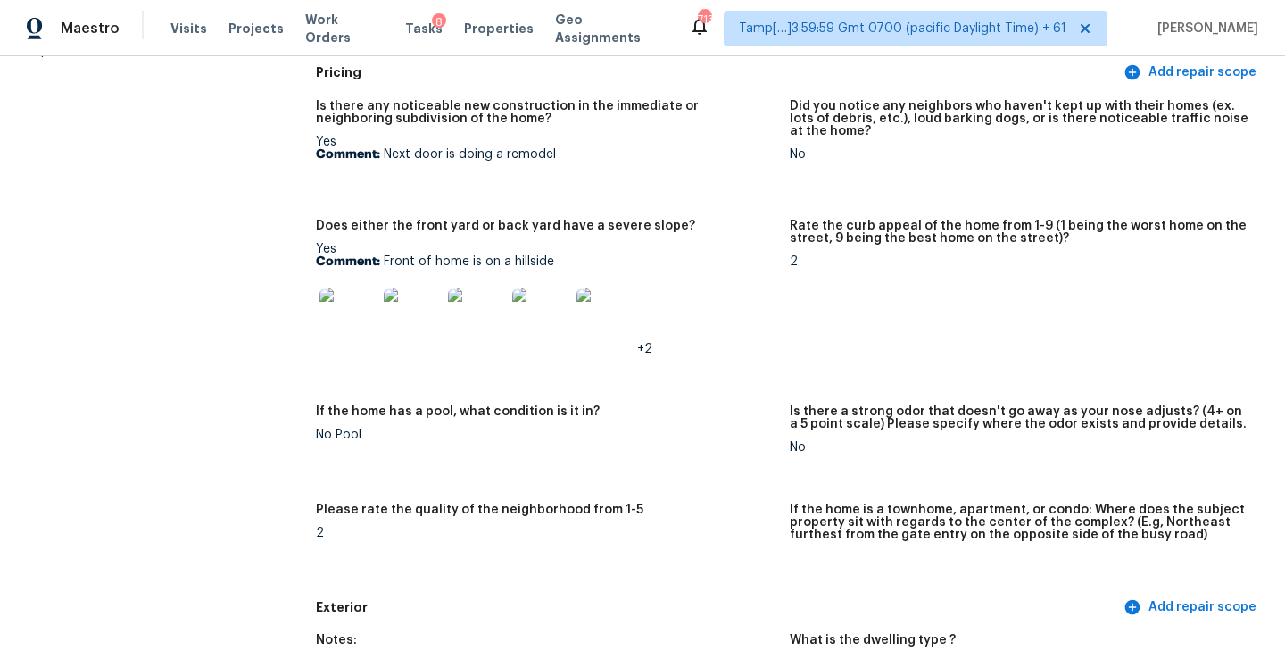
scroll to position [245, 0]
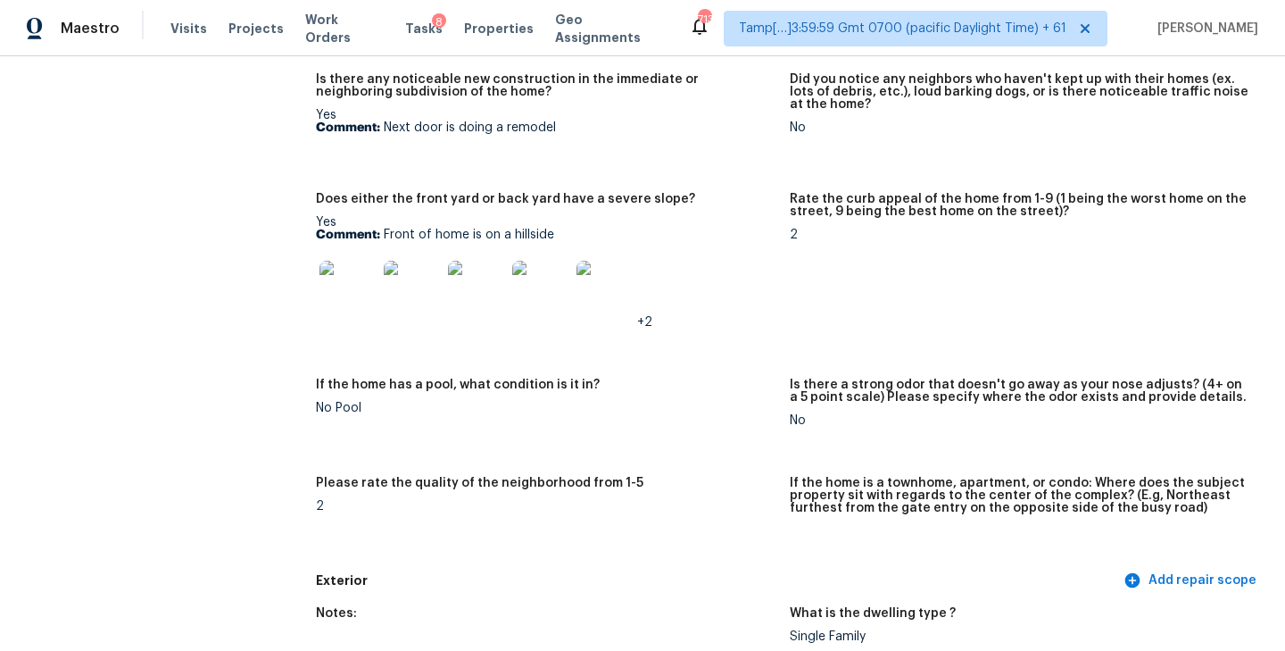
click at [684, 369] on div "Is there any noticeable new construction in the immediate or neighboring subdiv…" at bounding box center [790, 313] width 948 height 502
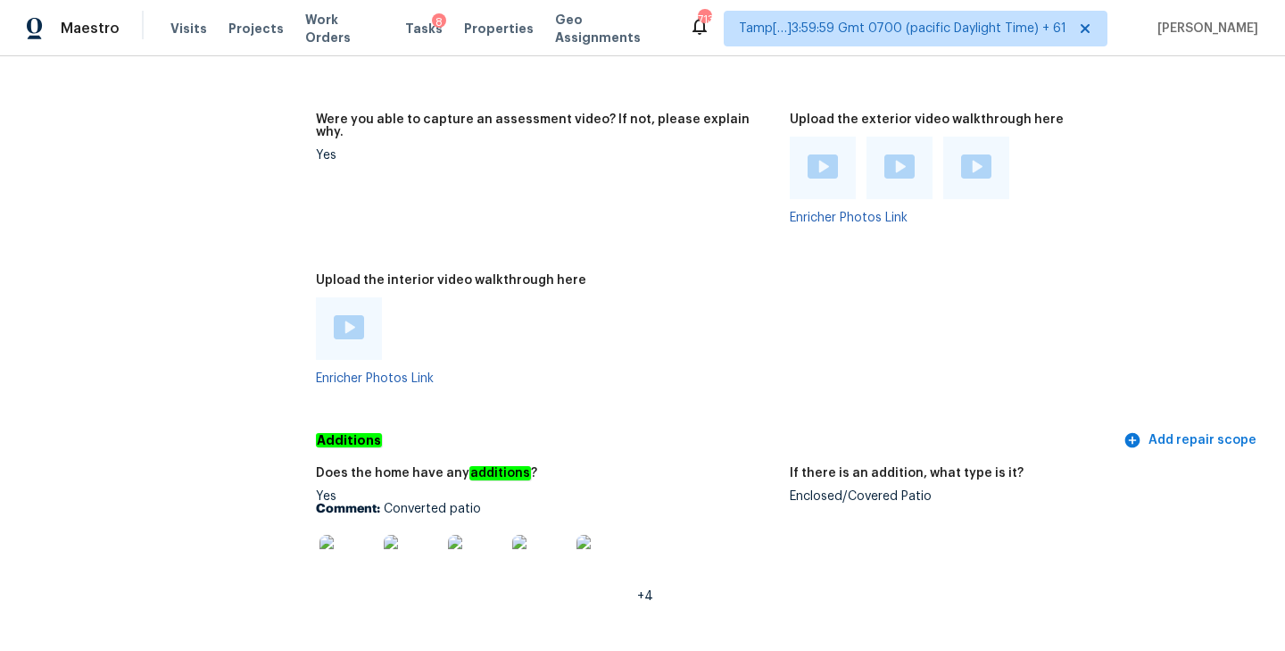
scroll to position [3387, 0]
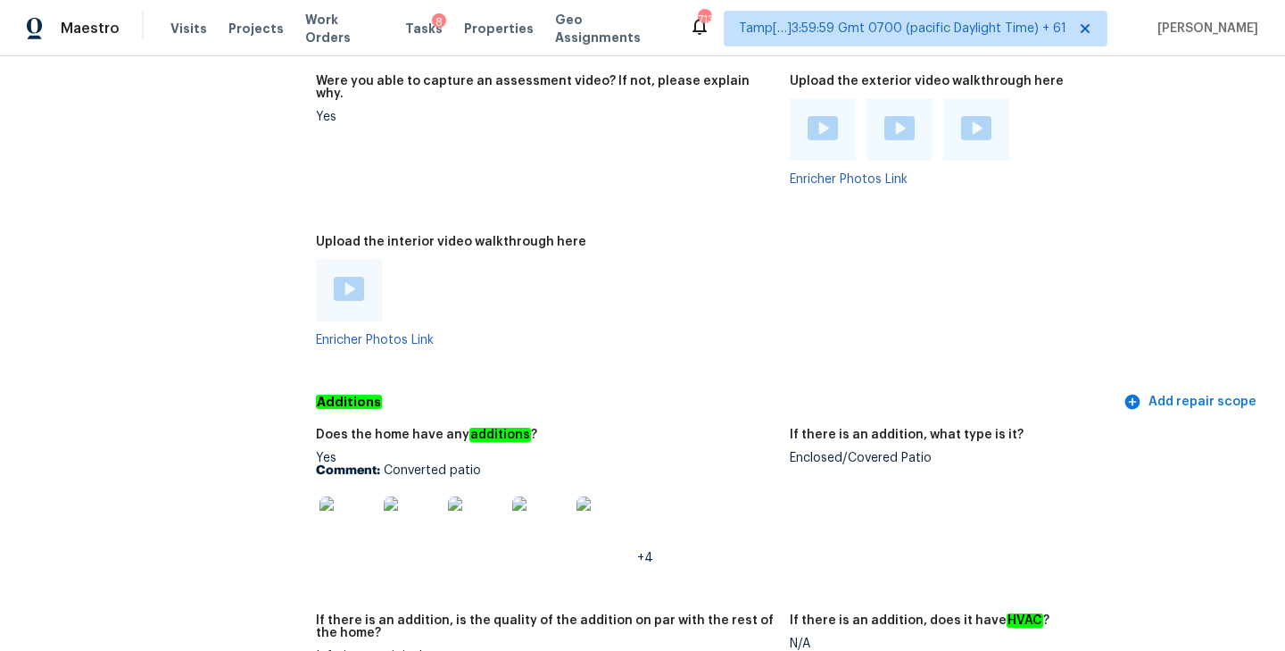
click at [341, 277] on img at bounding box center [349, 289] width 30 height 24
click at [703, 259] on div at bounding box center [546, 290] width 460 height 62
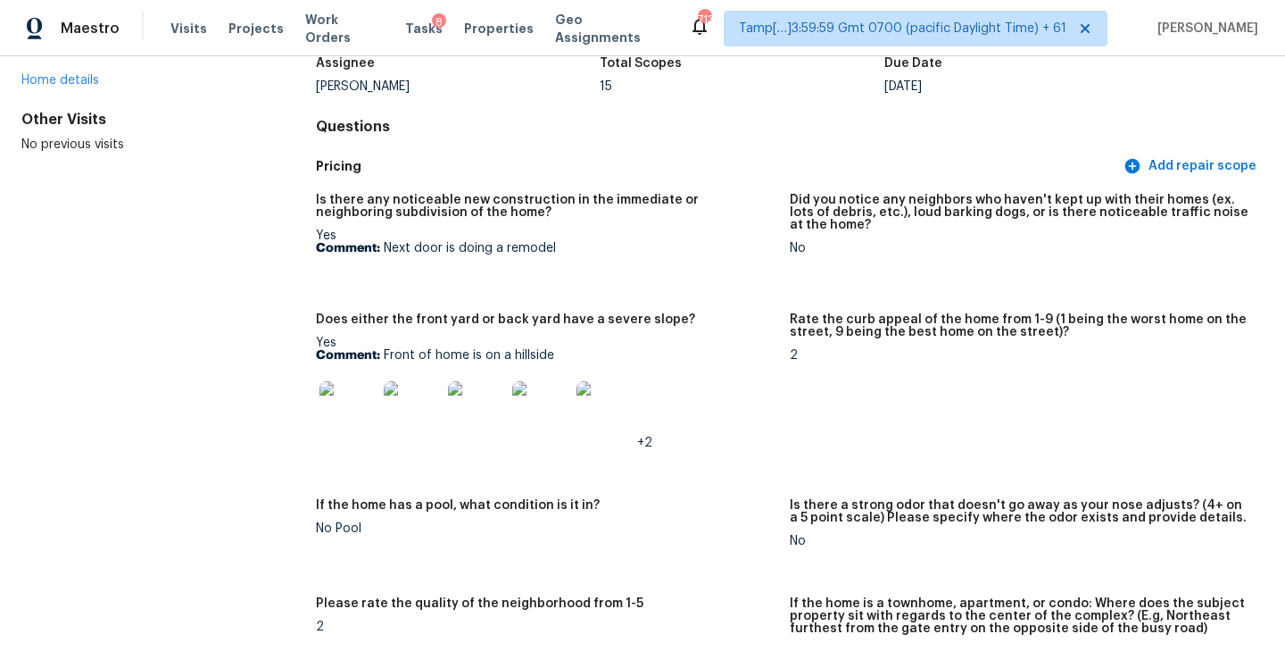
scroll to position [125, 0]
click at [654, 246] on p "Comment: Next door is doing a remodel" at bounding box center [546, 247] width 460 height 12
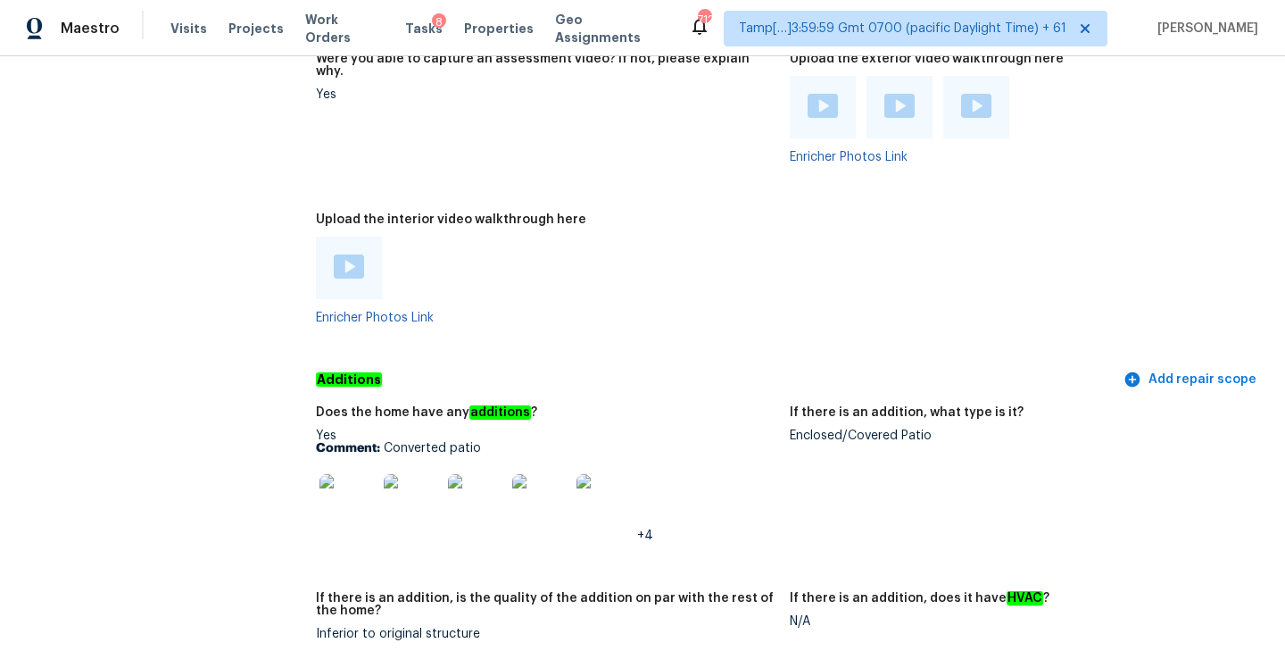
scroll to position [3542, 0]
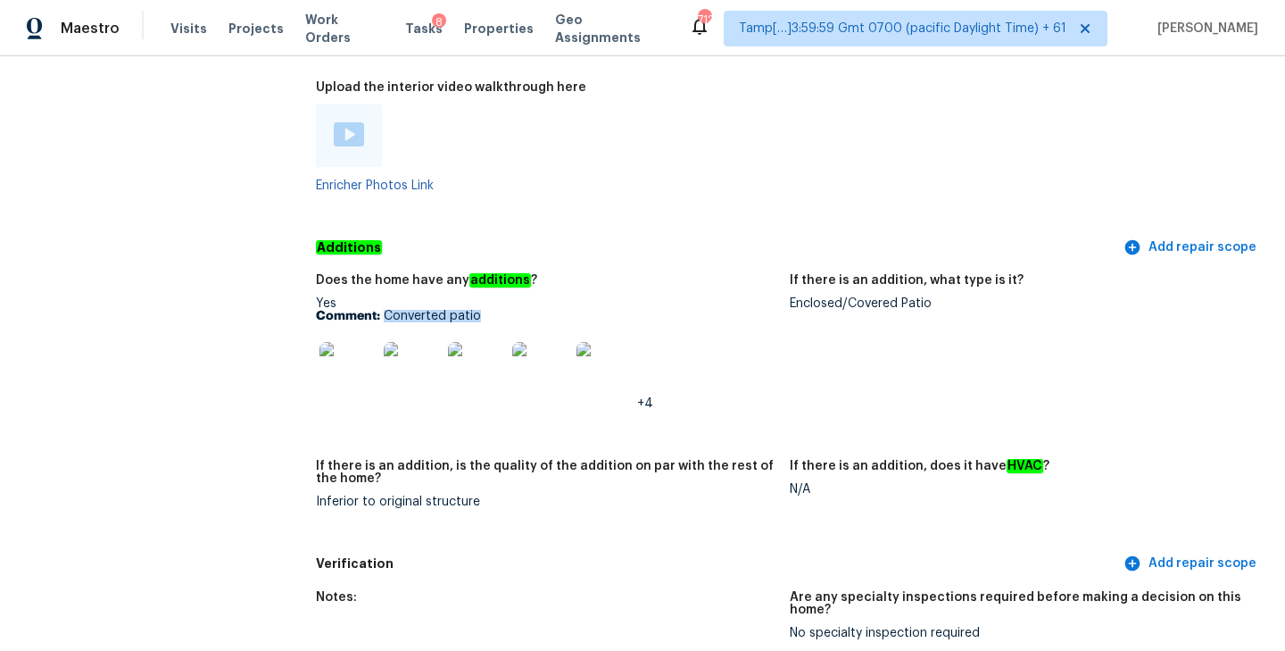
drag, startPoint x: 385, startPoint y: 288, endPoint x: 489, endPoint y: 288, distance: 104.4
click at [489, 310] on p "Comment: Converted patio" at bounding box center [546, 316] width 460 height 12
copy p "Converted patio"
click at [698, 274] on div "Does the home have any additions ?" at bounding box center [546, 285] width 460 height 23
click at [343, 348] on img at bounding box center [347, 370] width 57 height 57
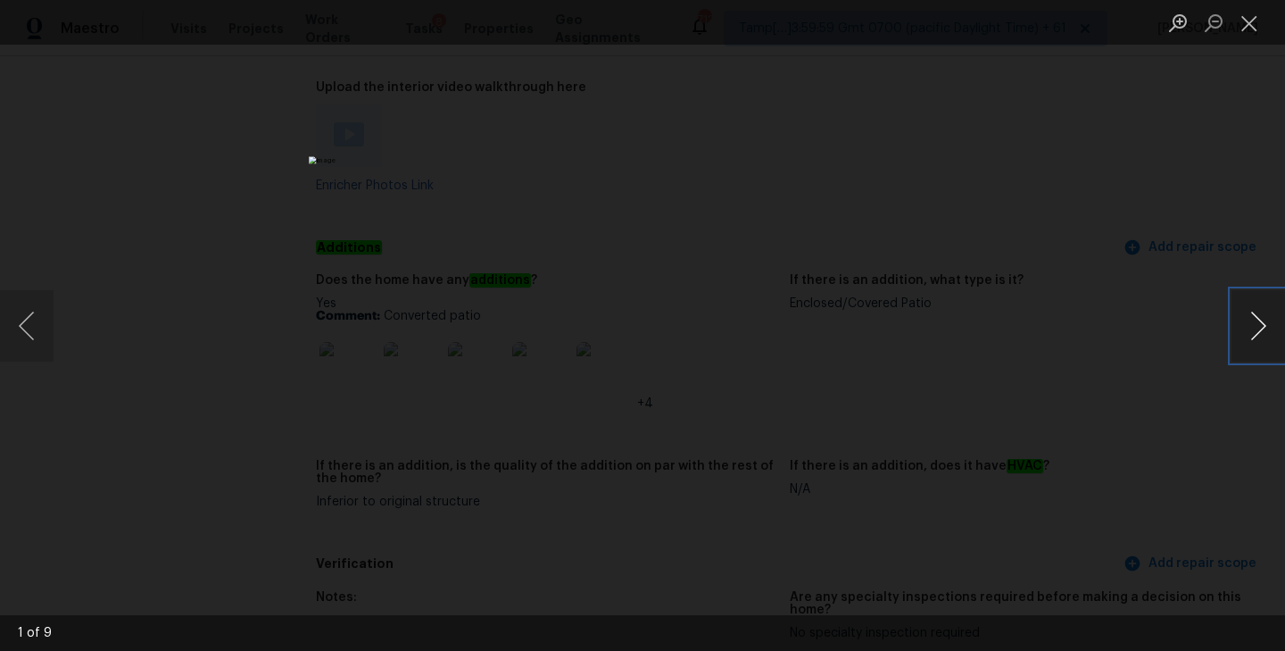
click at [1257, 318] on button "Next image" at bounding box center [1258, 325] width 54 height 71
click at [1265, 319] on button "Next image" at bounding box center [1258, 325] width 54 height 71
click at [1254, 329] on button "Next image" at bounding box center [1258, 325] width 54 height 71
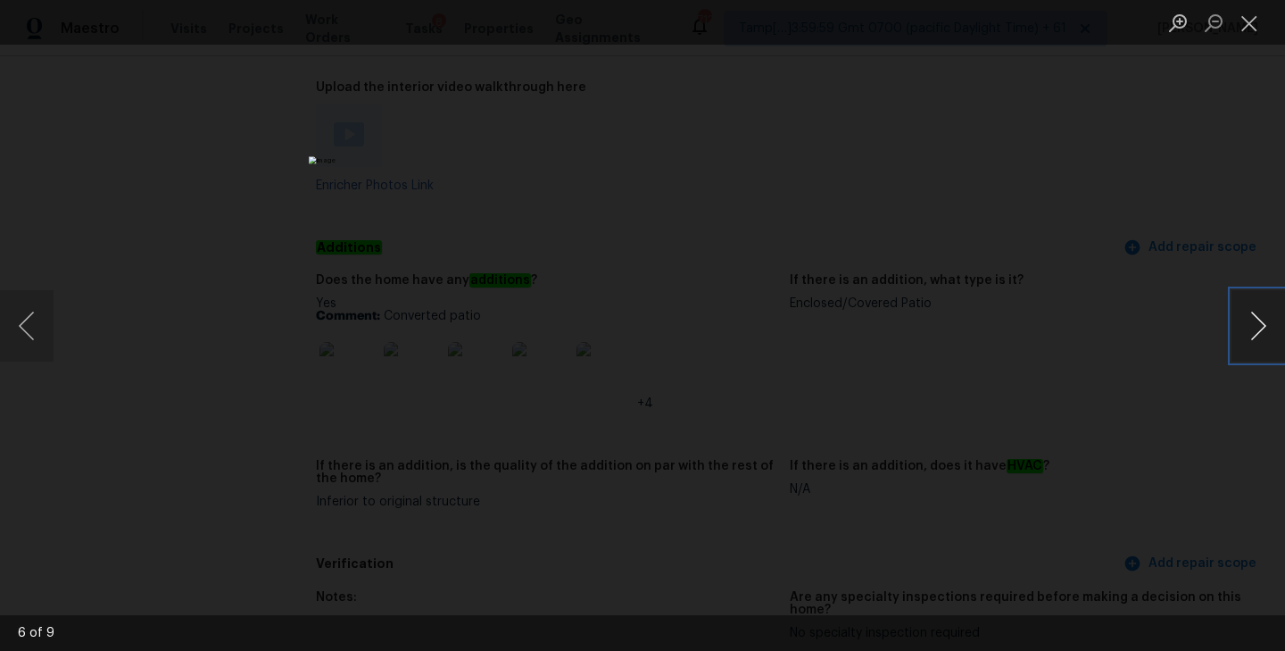
click at [1254, 329] on button "Next image" at bounding box center [1258, 325] width 54 height 71
click at [1256, 344] on button "Next image" at bounding box center [1258, 325] width 54 height 71
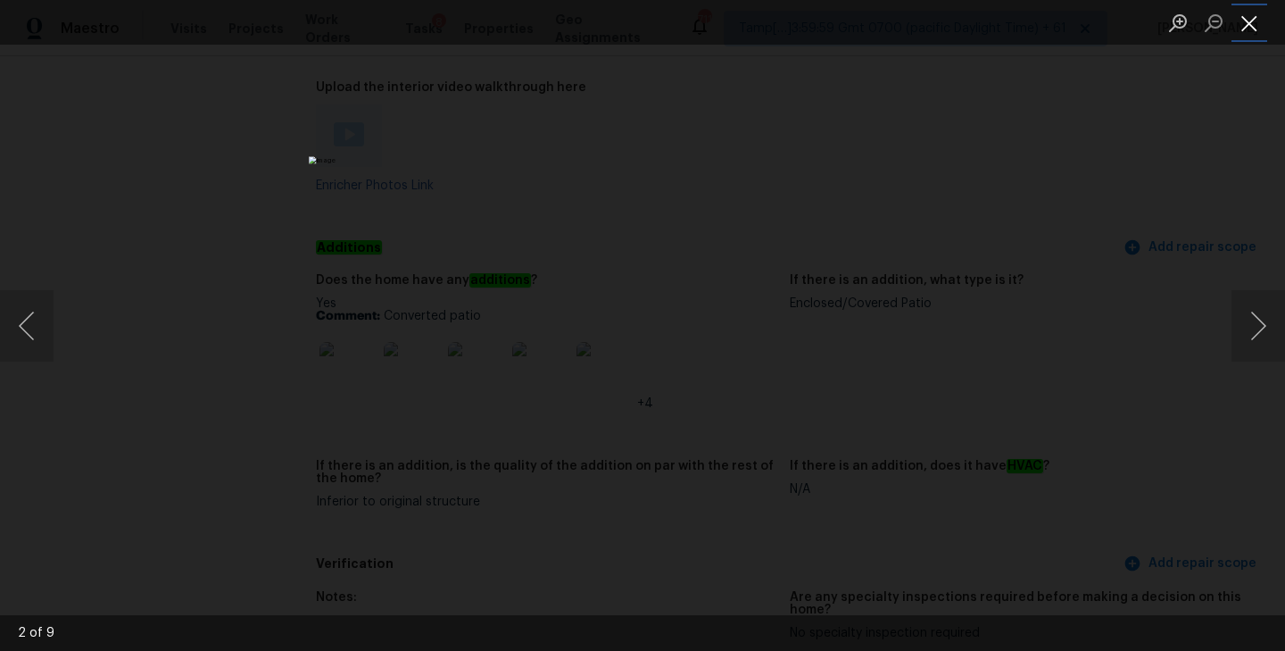
click at [1259, 21] on button "Close lightbox" at bounding box center [1249, 22] width 36 height 31
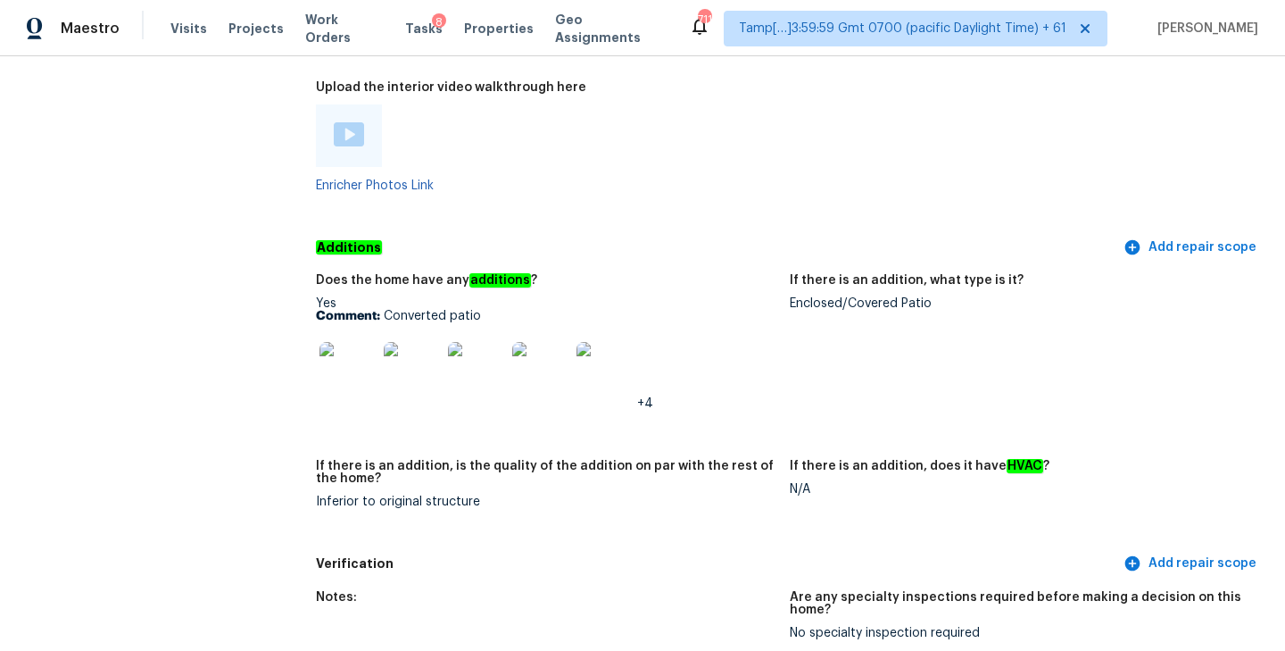
click at [765, 238] on h5 "Additions" at bounding box center [718, 247] width 804 height 19
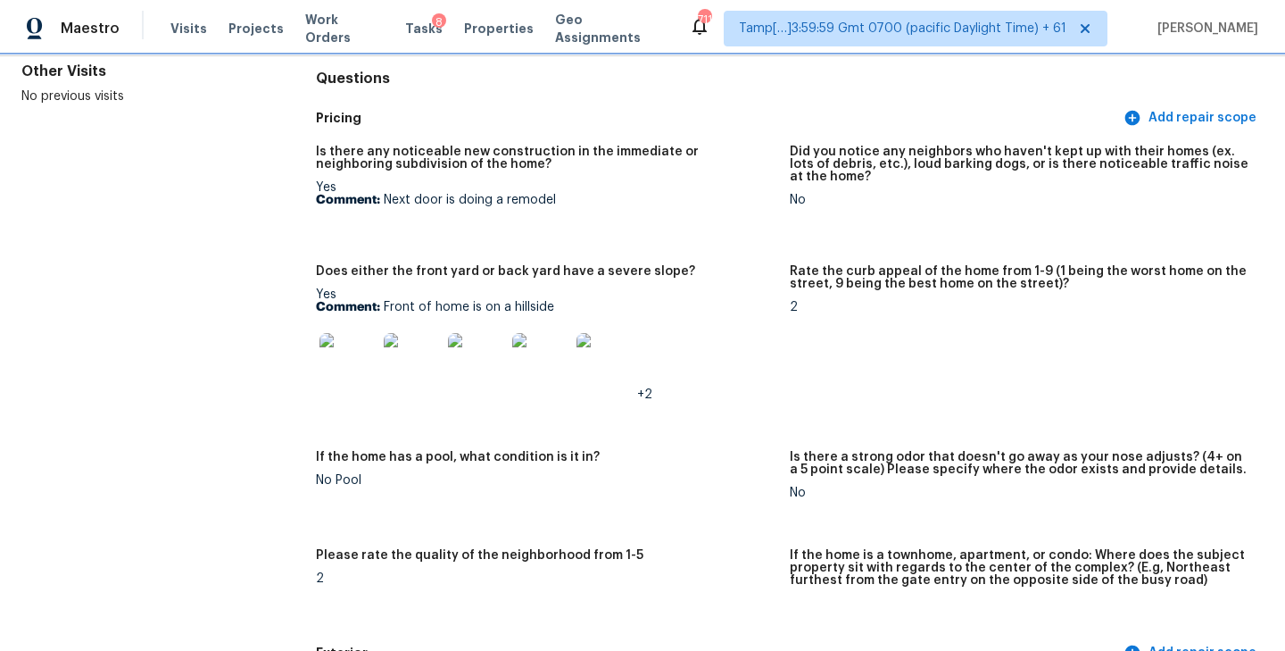
scroll to position [0, 0]
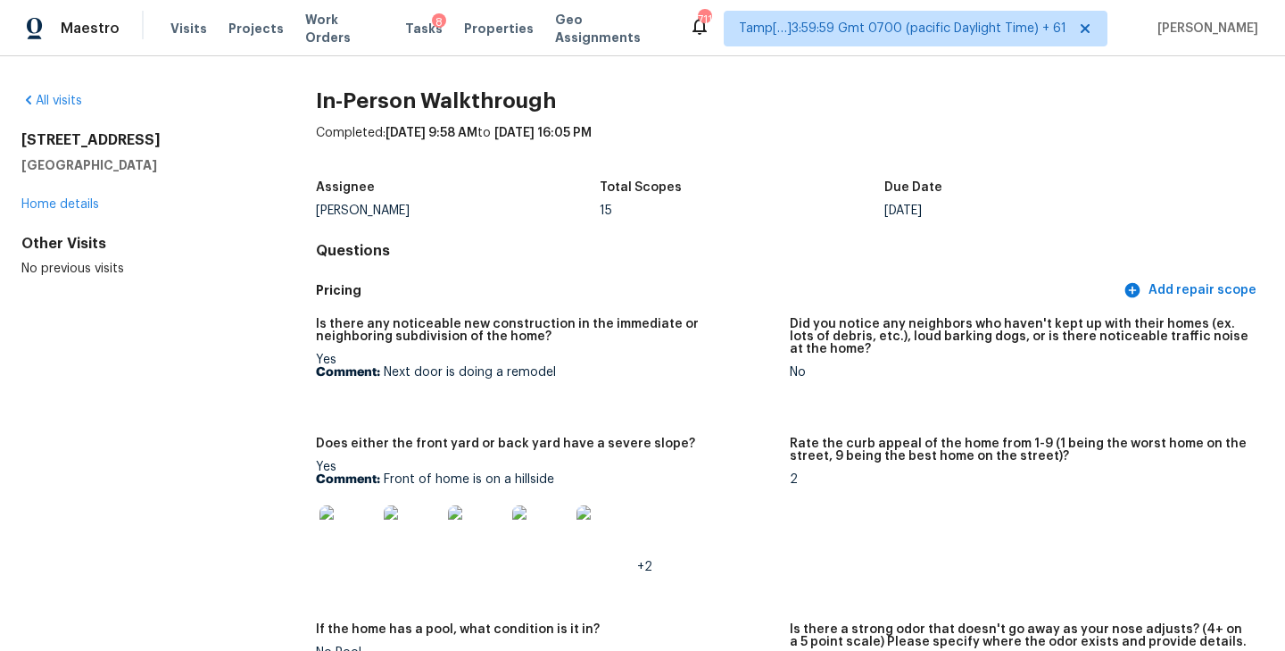
click at [751, 225] on div "Assignee Theodore Mirabella Total Scopes 15 Due Date Mon, Oct 06" at bounding box center [790, 198] width 948 height 57
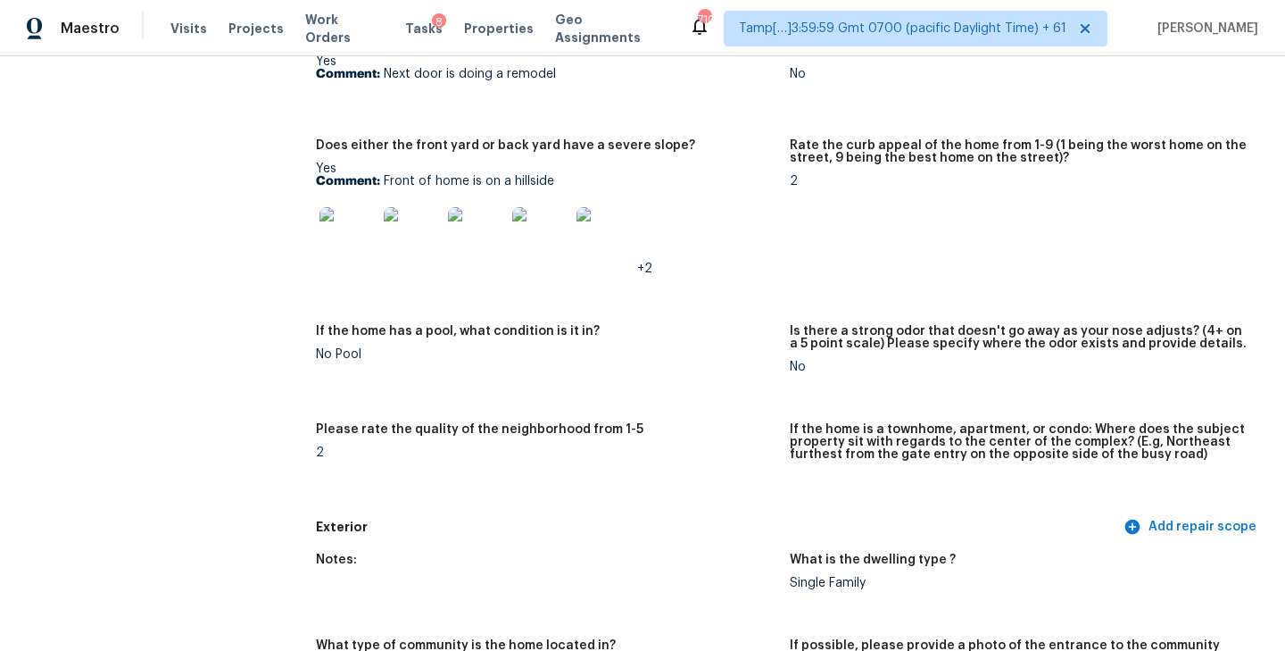
scroll to position [299, 0]
click at [373, 237] on img at bounding box center [347, 234] width 57 height 57
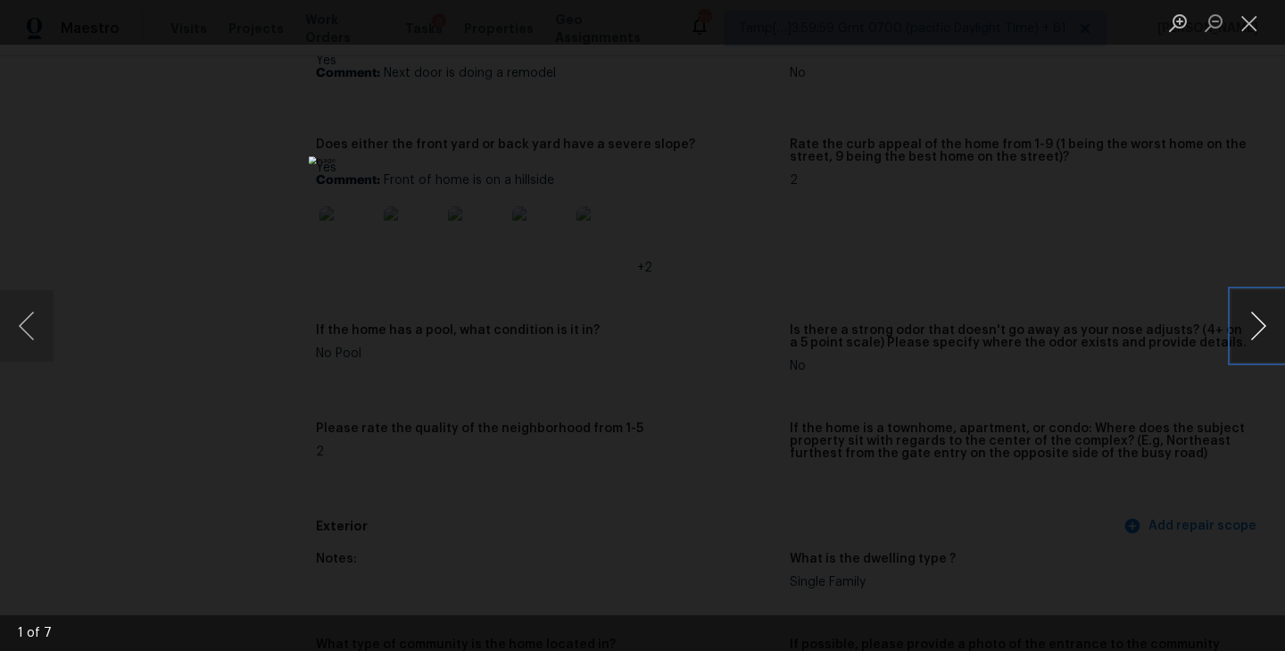
click at [1248, 330] on button "Next image" at bounding box center [1258, 325] width 54 height 71
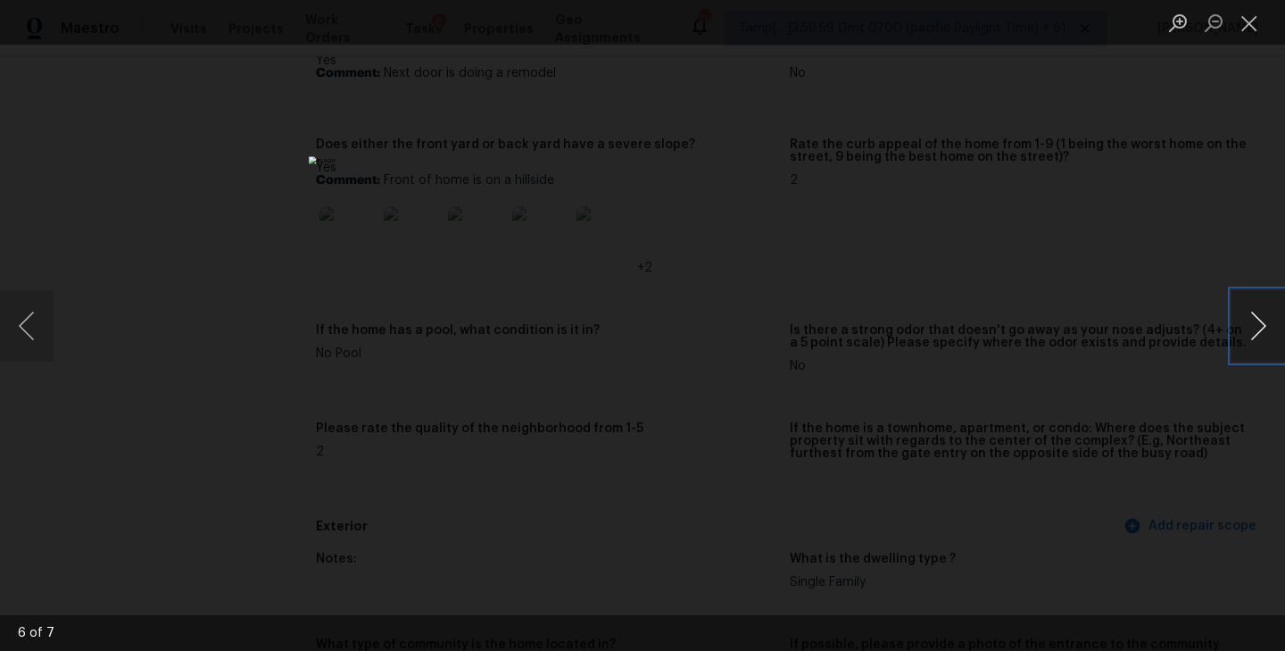
click at [1248, 330] on button "Next image" at bounding box center [1258, 325] width 54 height 71
click at [1248, 20] on button "Close lightbox" at bounding box center [1249, 22] width 36 height 31
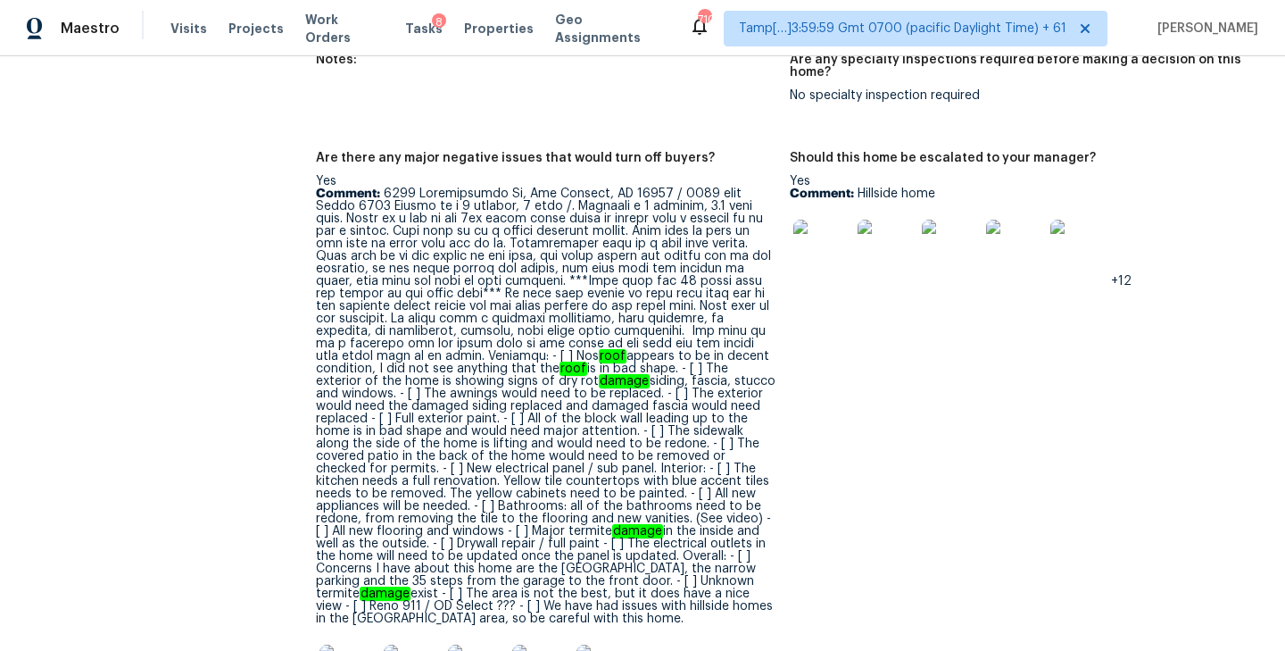
scroll to position [4082, 0]
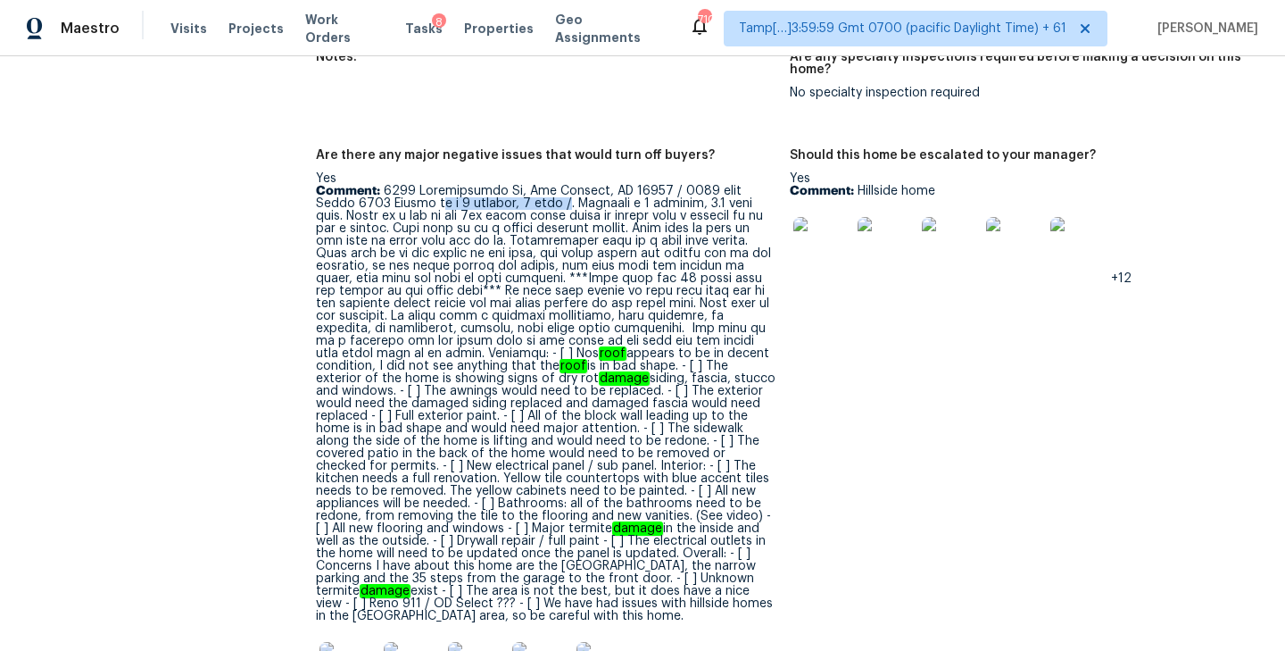
drag, startPoint x: 386, startPoint y: 183, endPoint x: 527, endPoint y: 180, distance: 140.1
click at [527, 185] on p "Comment: roof appears to be in decent condition, I did not see anything that th…" at bounding box center [546, 403] width 460 height 437
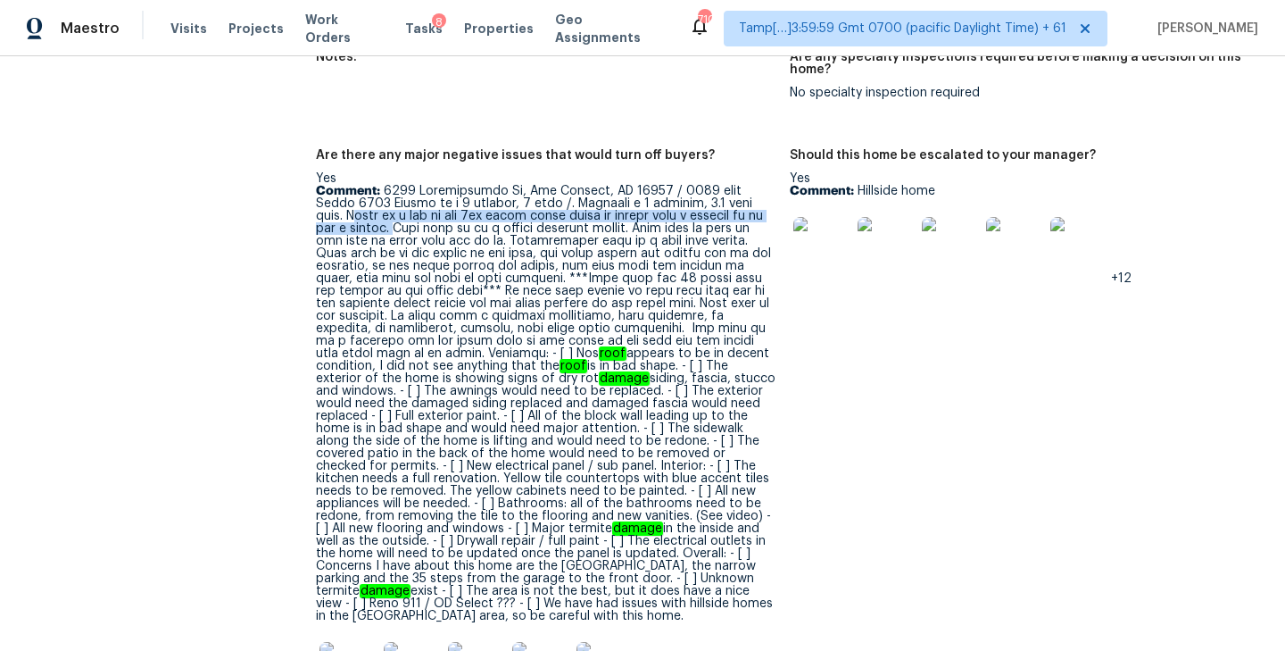
drag, startPoint x: 317, startPoint y: 195, endPoint x: 354, endPoint y: 204, distance: 38.7
click at [354, 204] on p "Comment: roof appears to be in decent condition, I did not see anything that th…" at bounding box center [546, 403] width 460 height 437
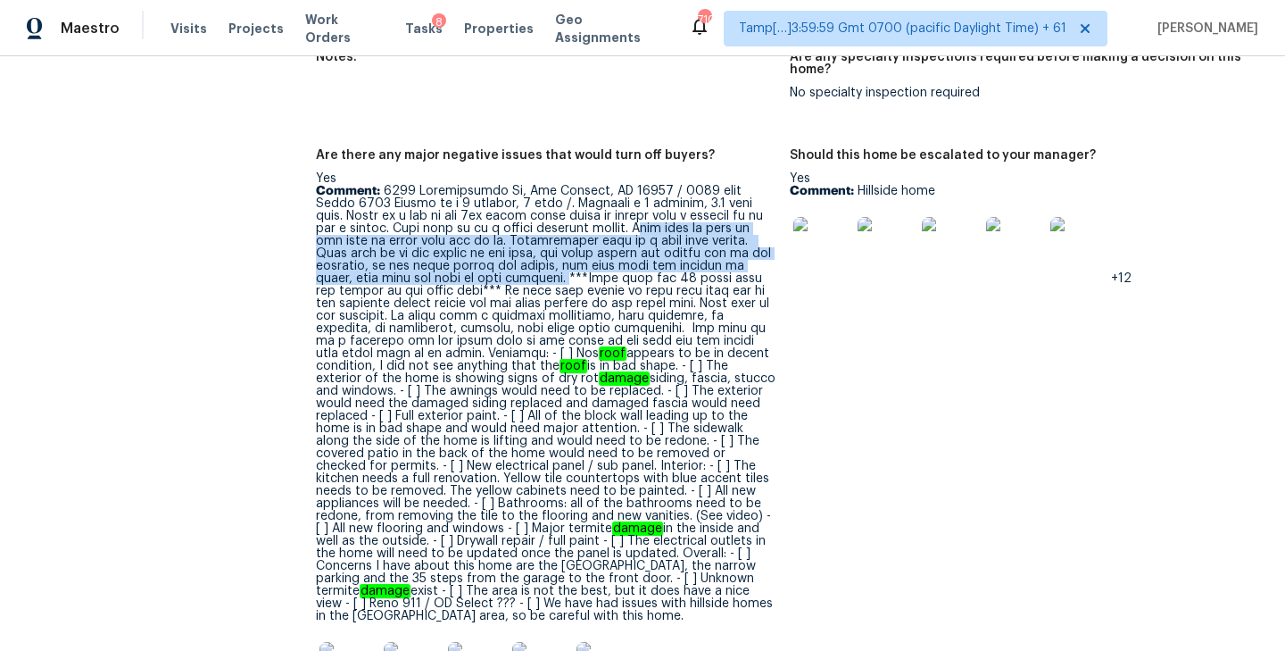
drag, startPoint x: 593, startPoint y: 206, endPoint x: 442, endPoint y: 251, distance: 158.1
click at [442, 251] on p "Comment: roof appears to be in decent condition, I did not see anything that th…" at bounding box center [546, 403] width 460 height 437
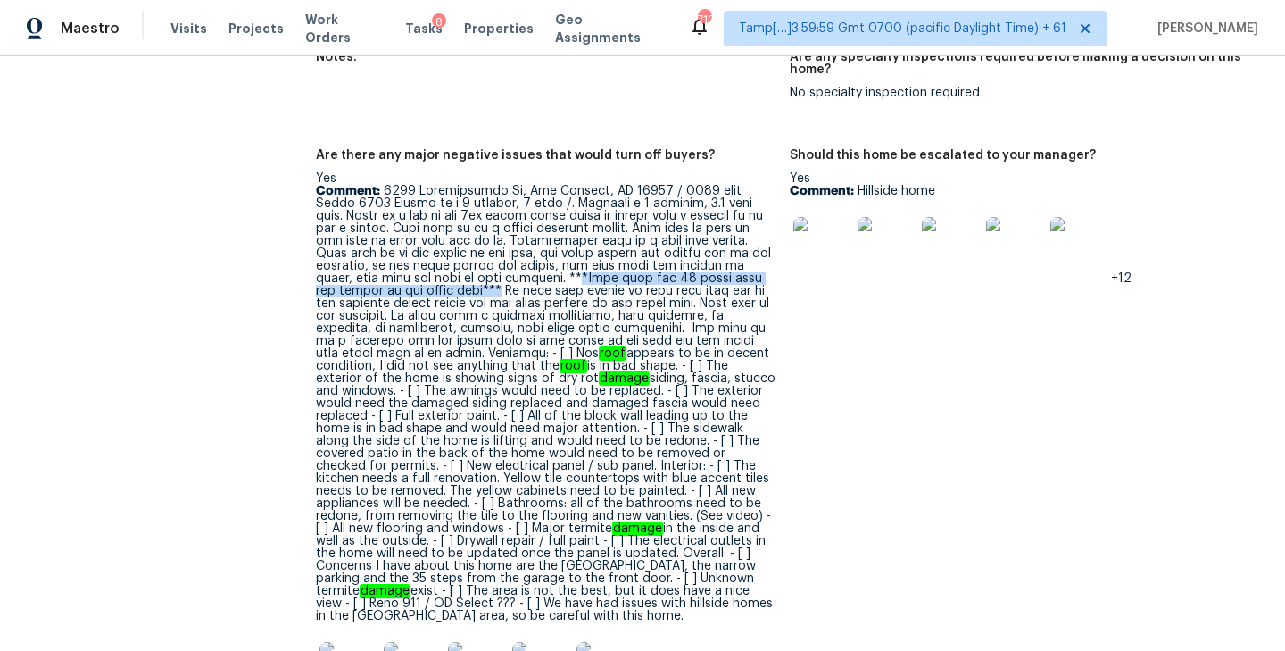
drag, startPoint x: 447, startPoint y: 253, endPoint x: 356, endPoint y: 263, distance: 91.6
click at [356, 263] on p "Comment: roof appears to be in decent condition, I did not see anything that th…" at bounding box center [546, 403] width 460 height 437
click at [398, 264] on p "Comment: roof appears to be in decent condition, I did not see anything that th…" at bounding box center [546, 403] width 460 height 437
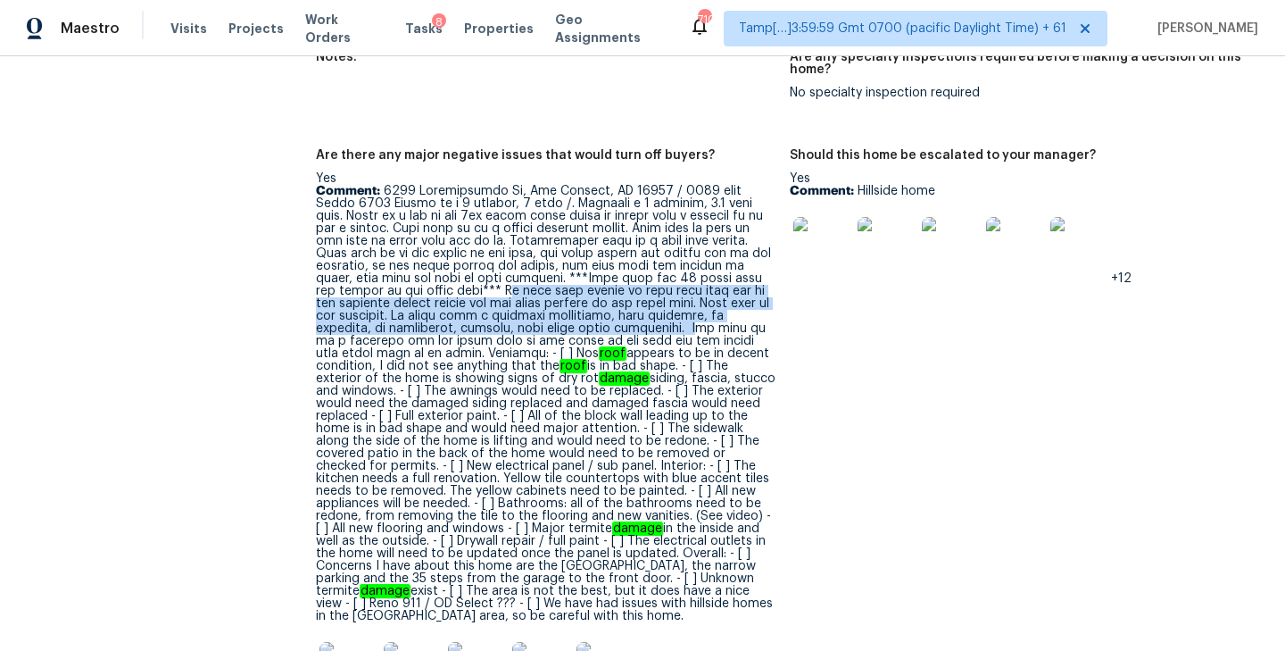
drag, startPoint x: 362, startPoint y: 265, endPoint x: 460, endPoint y: 308, distance: 107.1
click at [460, 308] on p "Comment: roof appears to be in decent condition, I did not see anything that th…" at bounding box center [546, 403] width 460 height 437
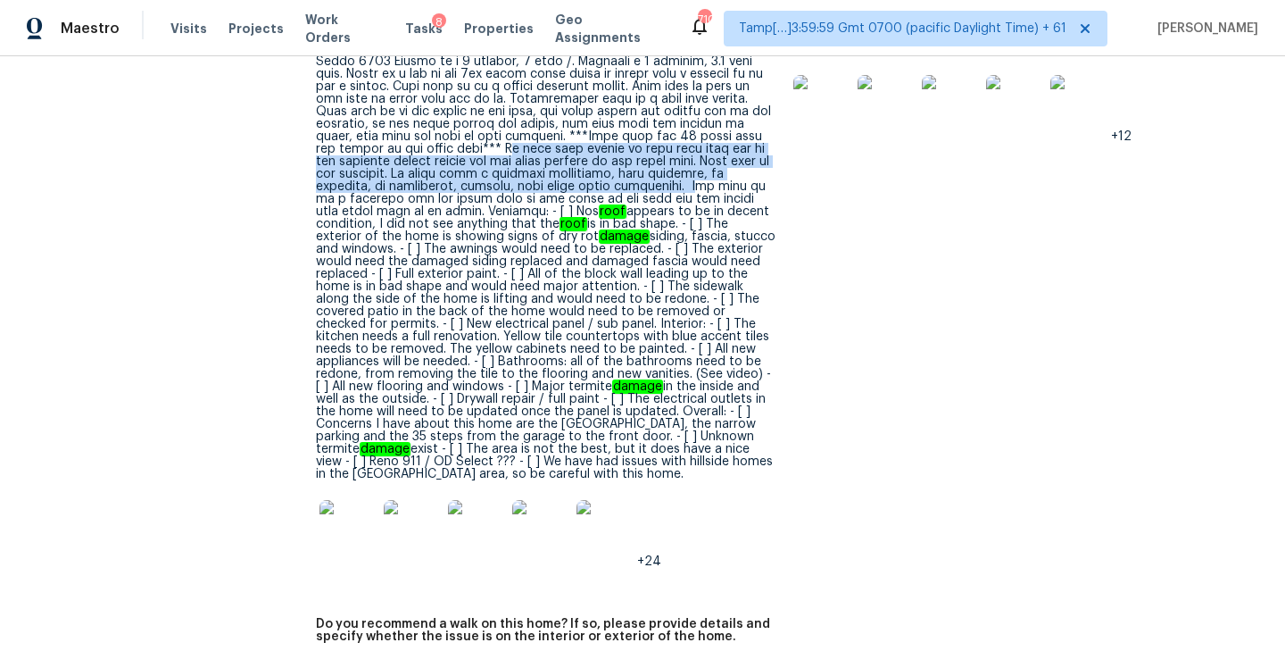
scroll to position [4225, 0]
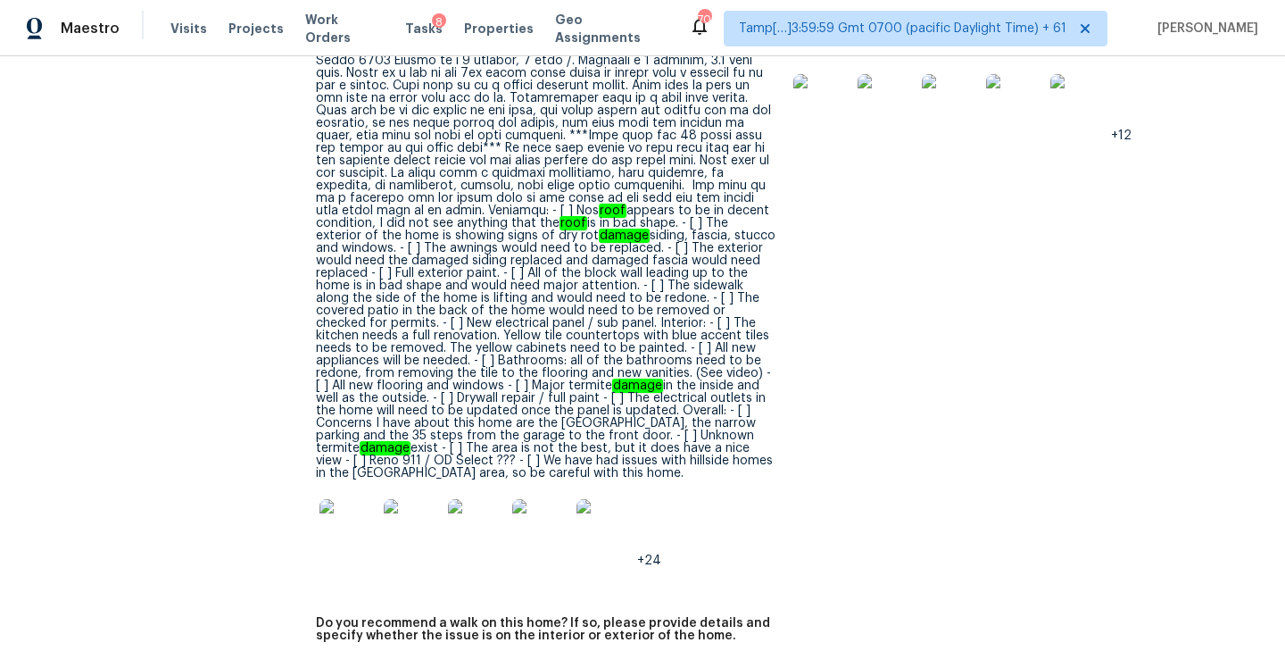
click at [673, 179] on p "Comment: roof appears to be in decent condition, I did not see anything that th…" at bounding box center [546, 260] width 460 height 437
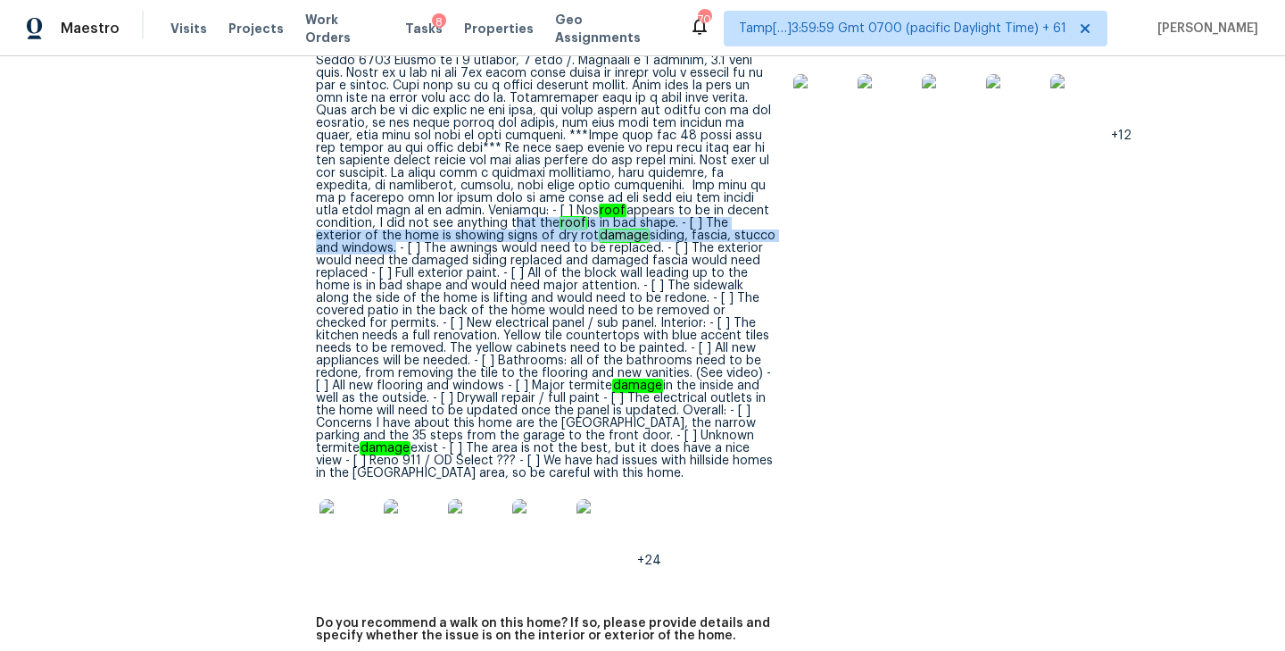
drag, startPoint x: 681, startPoint y: 182, endPoint x: 519, endPoint y: 212, distance: 164.3
click at [519, 212] on p "Comment: roof appears to be in decent condition, I did not see anything that th…" at bounding box center [546, 260] width 460 height 437
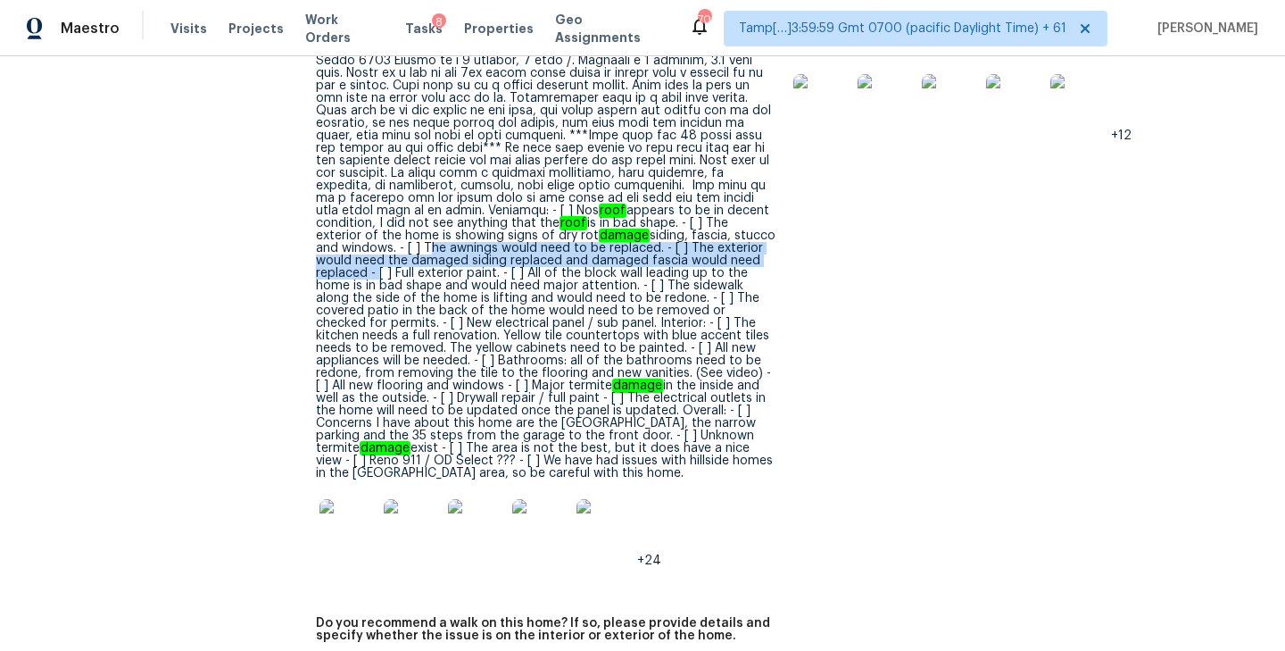
drag, startPoint x: 548, startPoint y: 208, endPoint x: 543, endPoint y: 235, distance: 27.1
click at [543, 235] on p "Comment: roof appears to be in decent condition, I did not see anything that th…" at bounding box center [546, 260] width 460 height 437
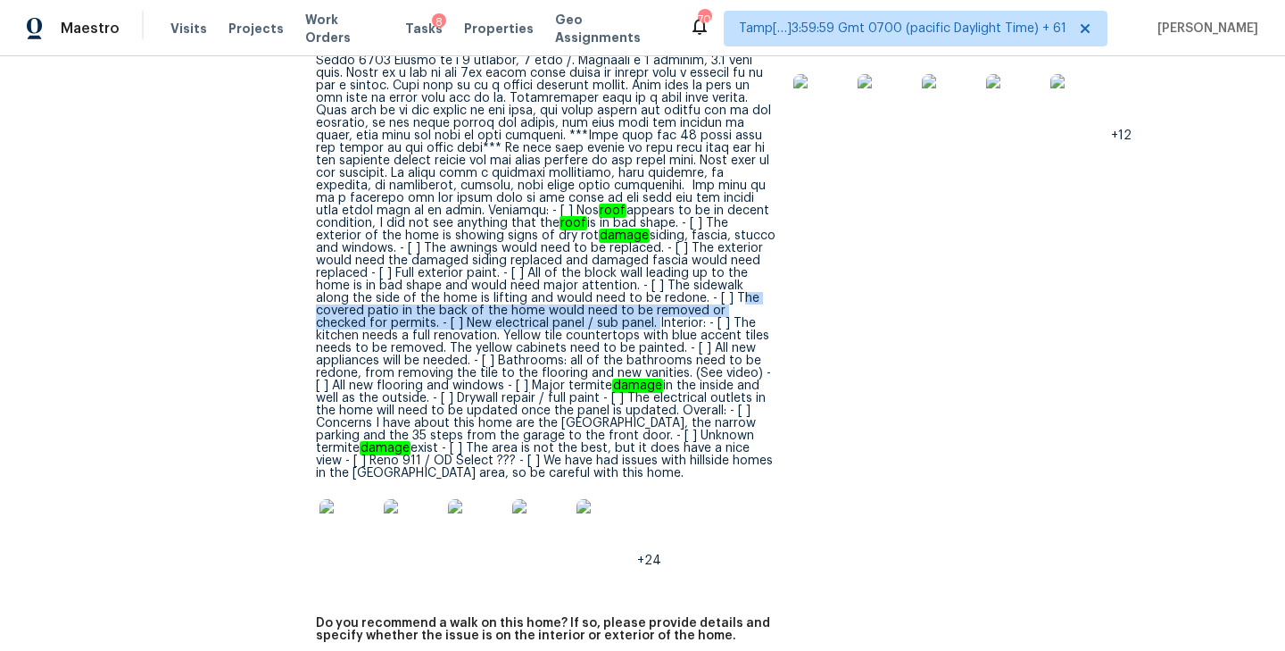
drag, startPoint x: 453, startPoint y: 273, endPoint x: 778, endPoint y: 286, distance: 325.1
click at [778, 287] on figure "Are there any major negative issues that would turn off buyers? Yes Comment: ro…" at bounding box center [553, 300] width 474 height 589
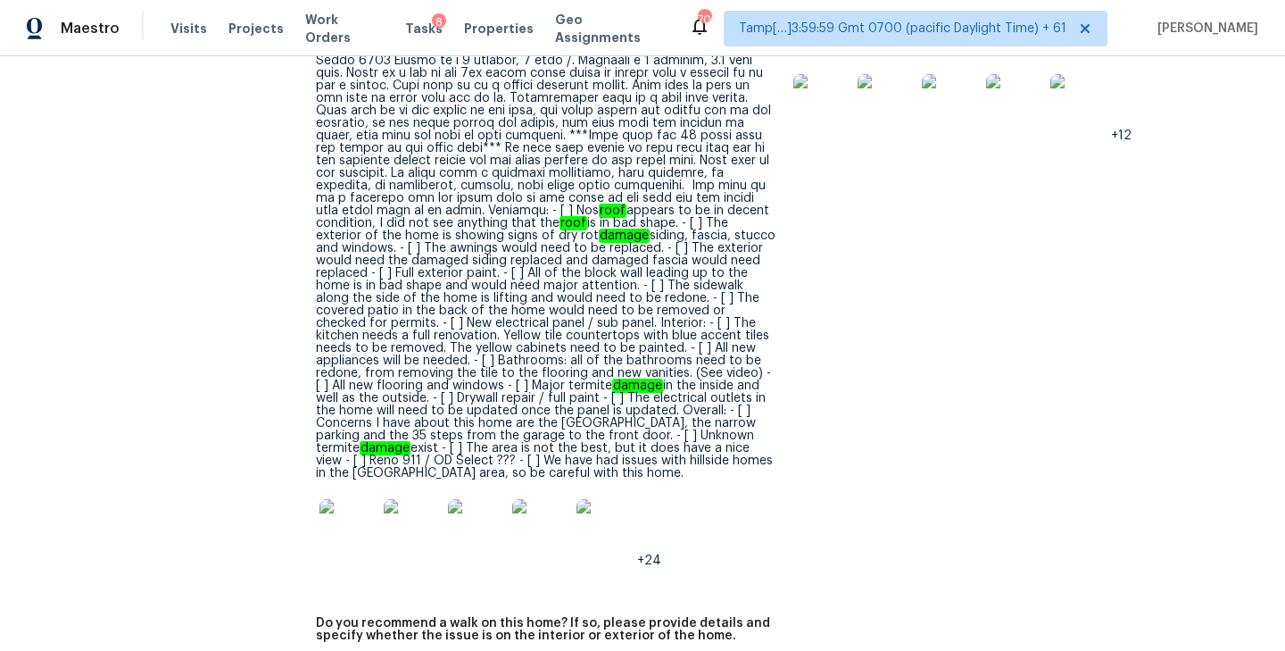
click at [320, 299] on p "Comment: roof appears to be in decent condition, I did not see anything that th…" at bounding box center [546, 260] width 460 height 437
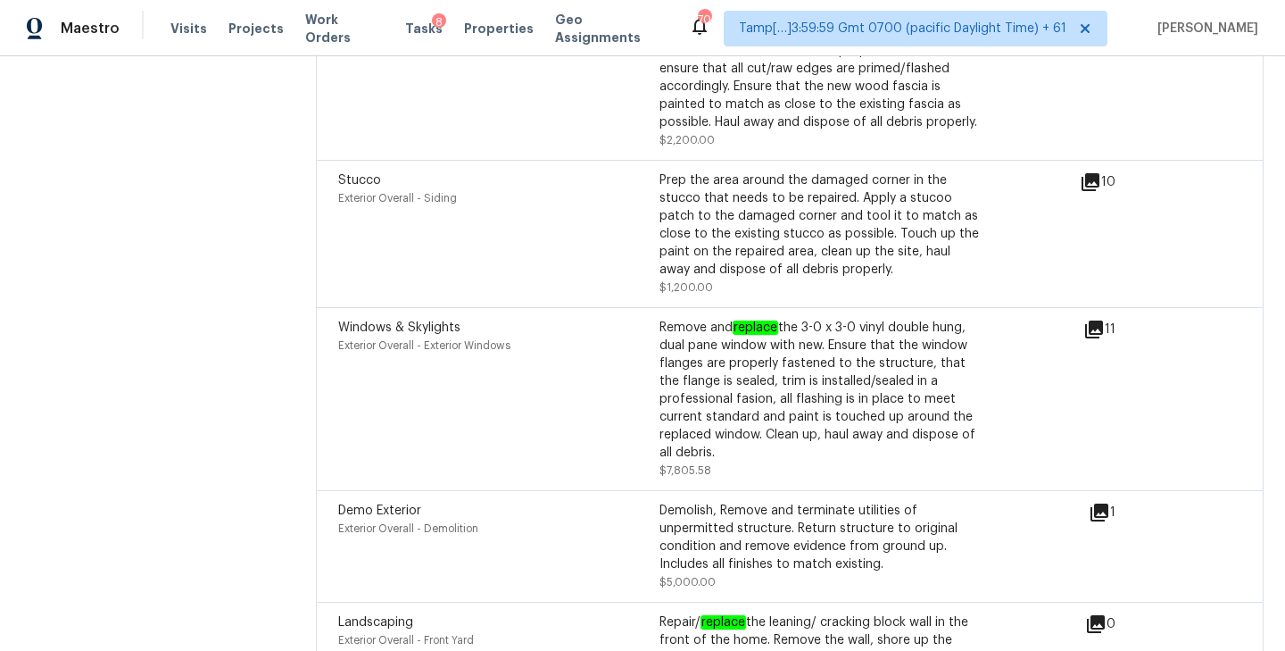
scroll to position [6481, 0]
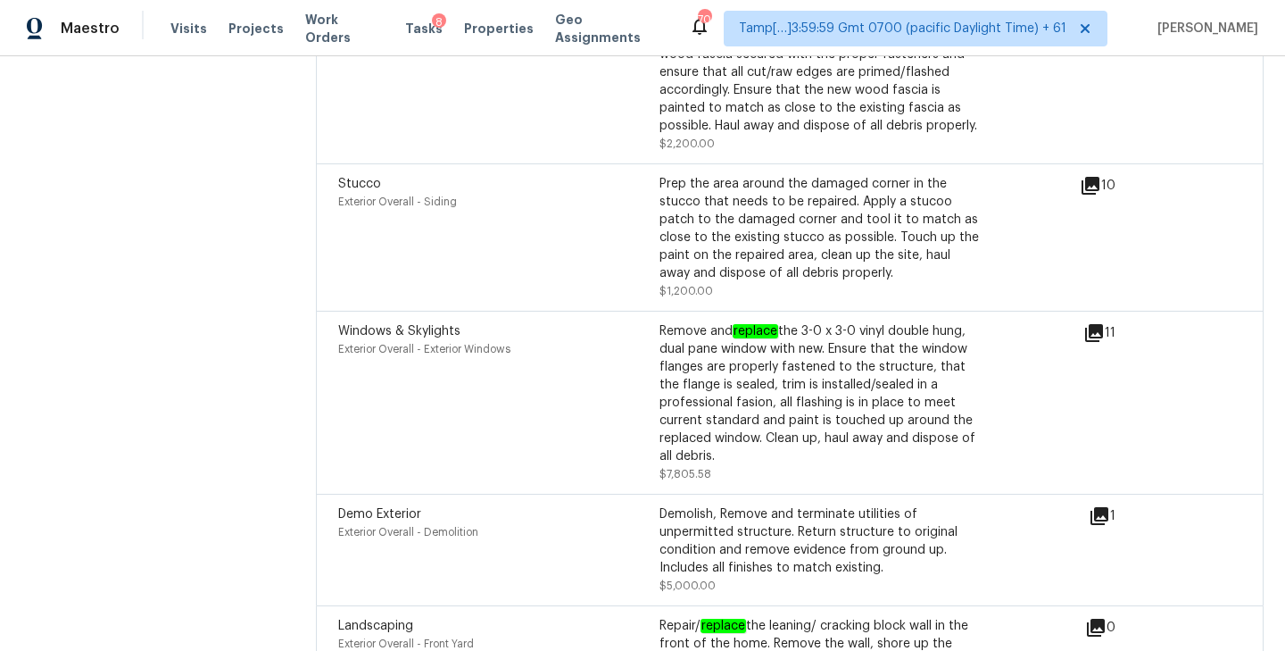
click at [1093, 505] on icon at bounding box center [1099, 515] width 21 height 21
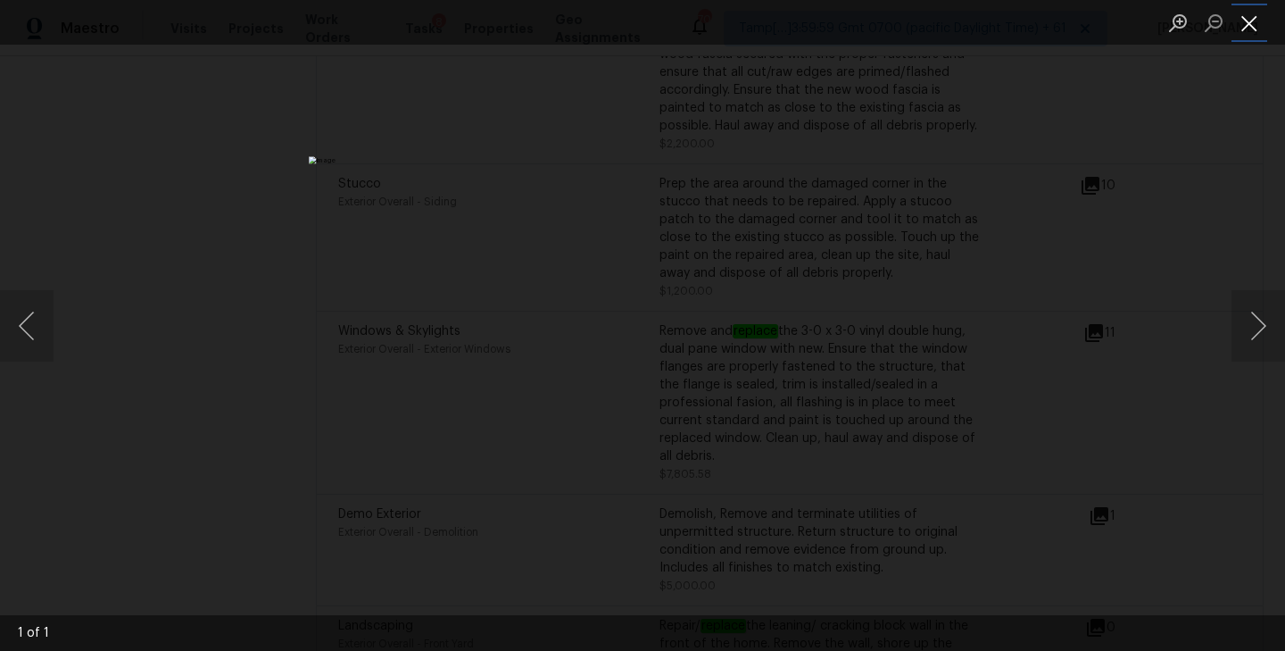
click at [1254, 24] on button "Close lightbox" at bounding box center [1249, 22] width 36 height 31
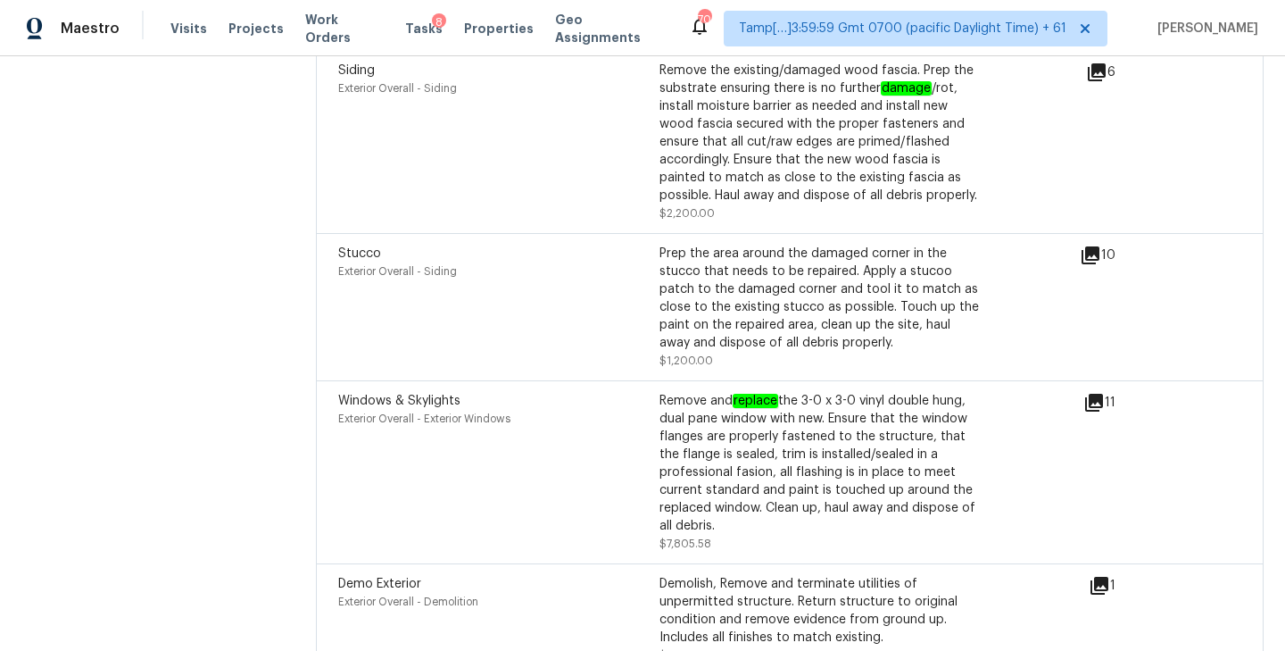
scroll to position [6408, 0]
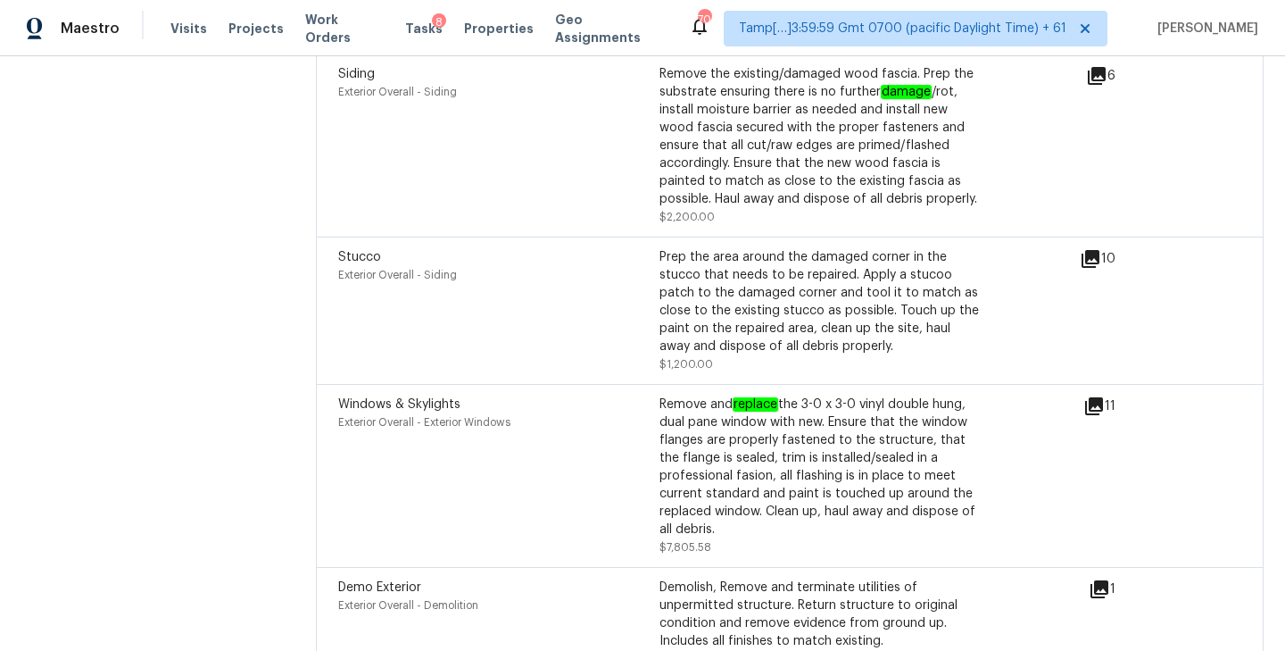
click at [1094, 395] on icon at bounding box center [1093, 405] width 21 height 21
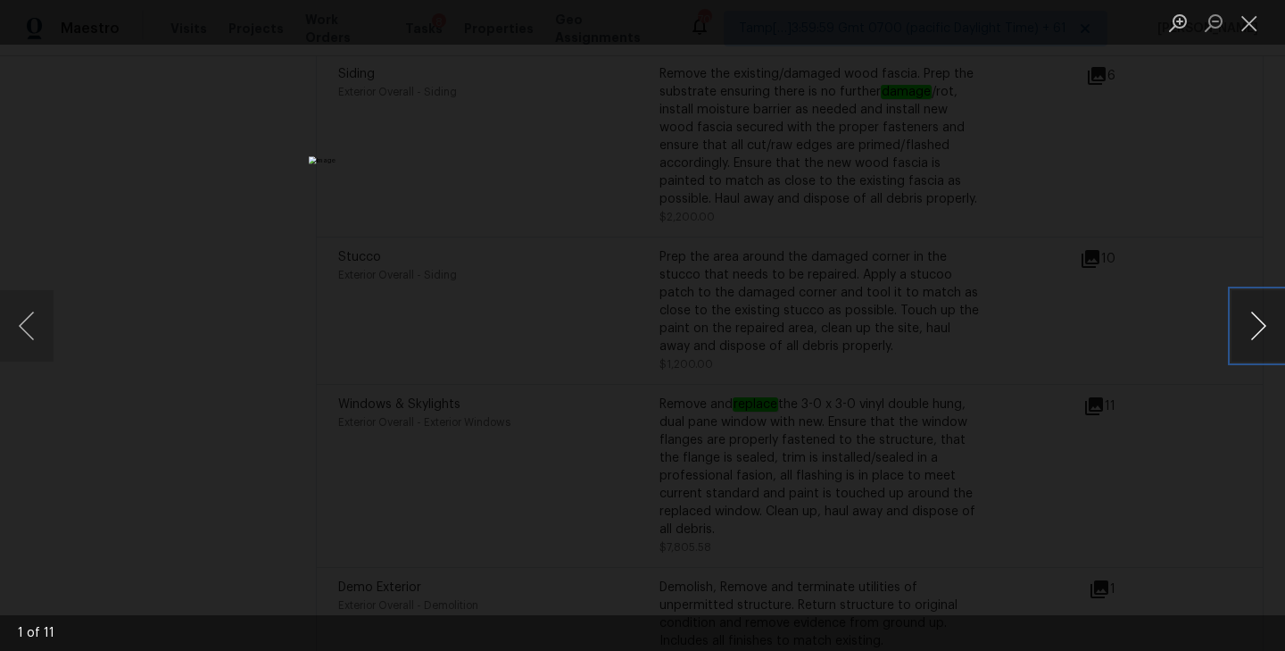
click at [1259, 328] on button "Next image" at bounding box center [1258, 325] width 54 height 71
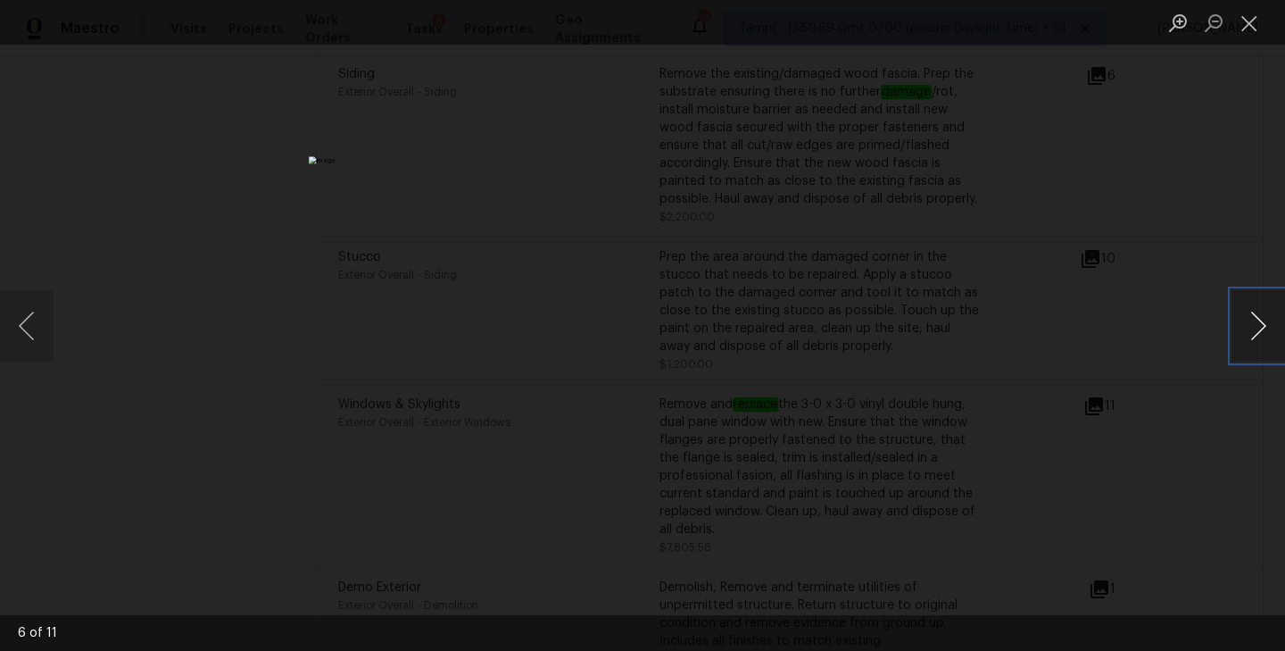
click at [1259, 328] on button "Next image" at bounding box center [1258, 325] width 54 height 71
click at [1248, 24] on button "Close lightbox" at bounding box center [1249, 22] width 36 height 31
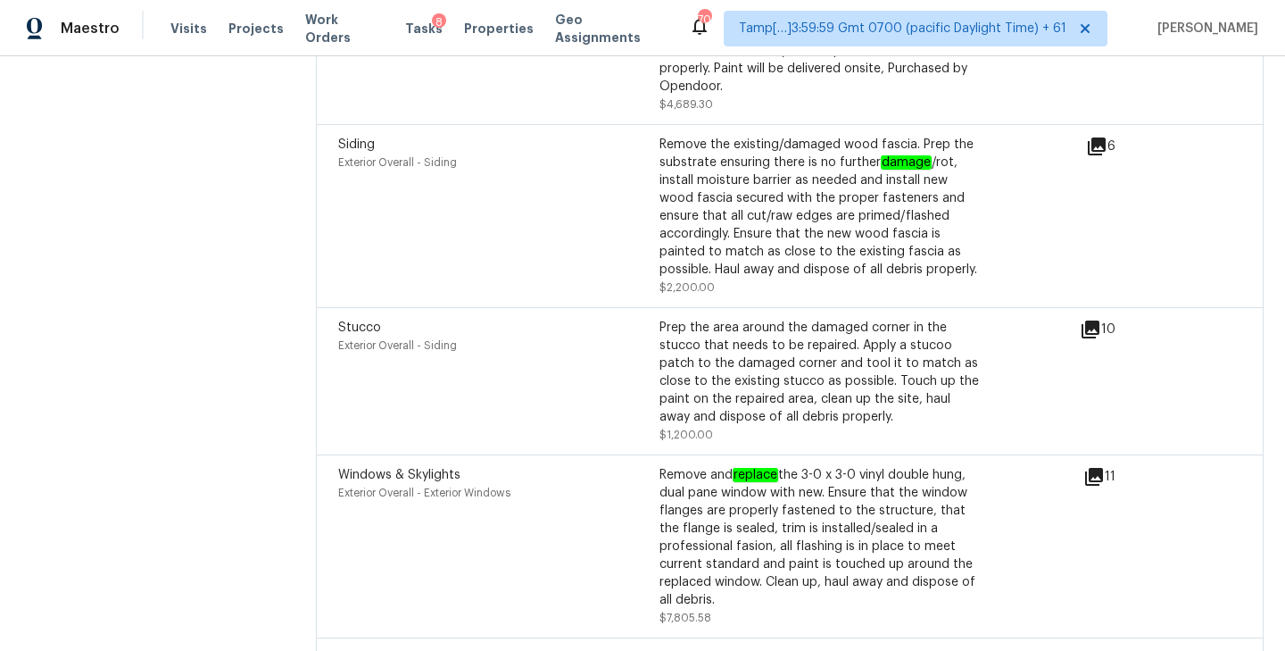
scroll to position [6333, 0]
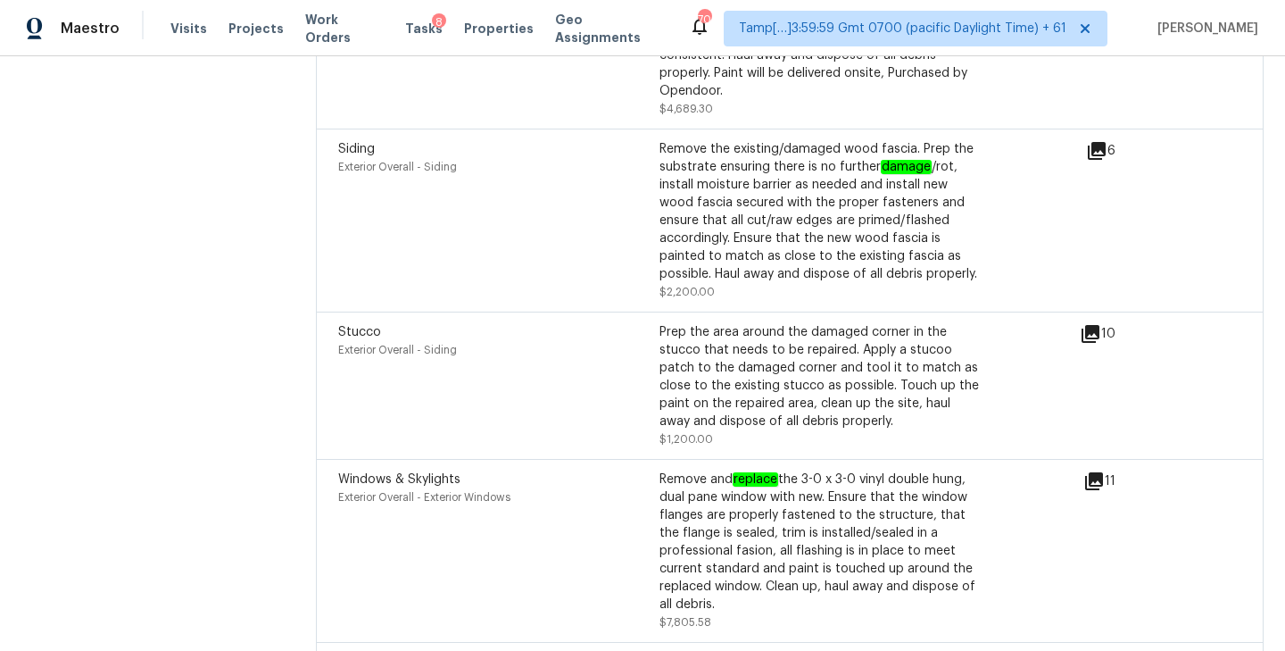
click at [1080, 323] on icon at bounding box center [1090, 333] width 21 height 21
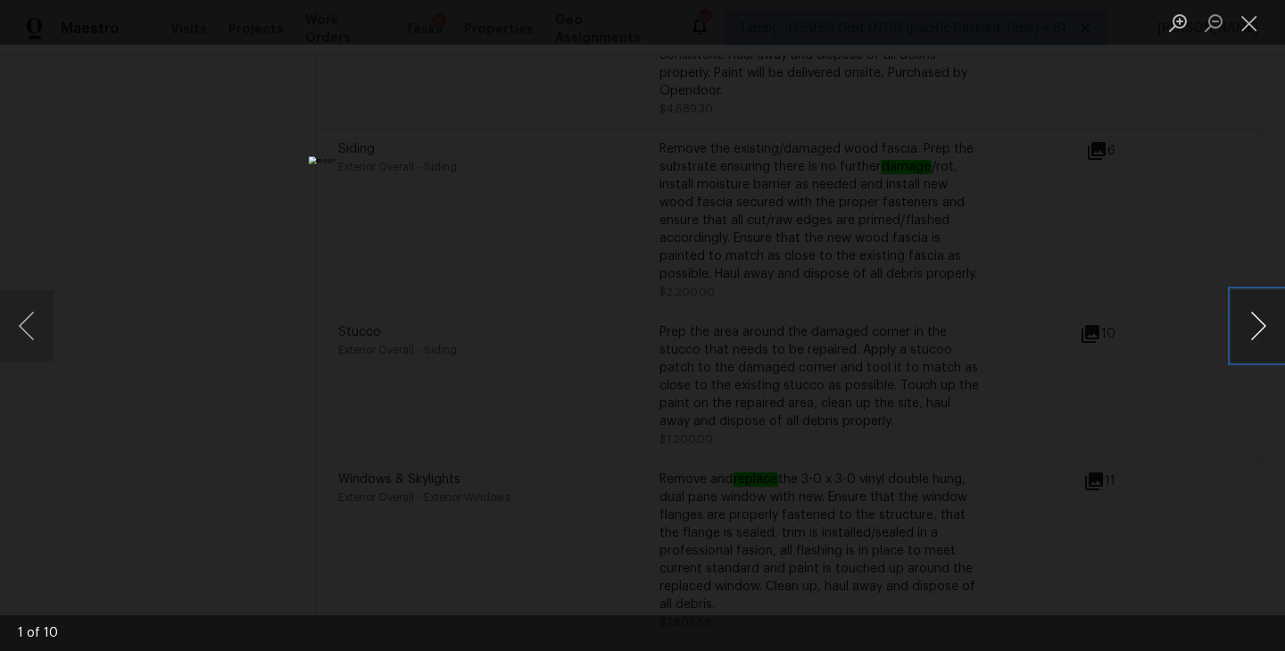
click at [1257, 311] on button "Next image" at bounding box center [1258, 325] width 54 height 71
click at [1257, 312] on button "Next image" at bounding box center [1258, 325] width 54 height 71
click at [1256, 314] on button "Next image" at bounding box center [1258, 325] width 54 height 71
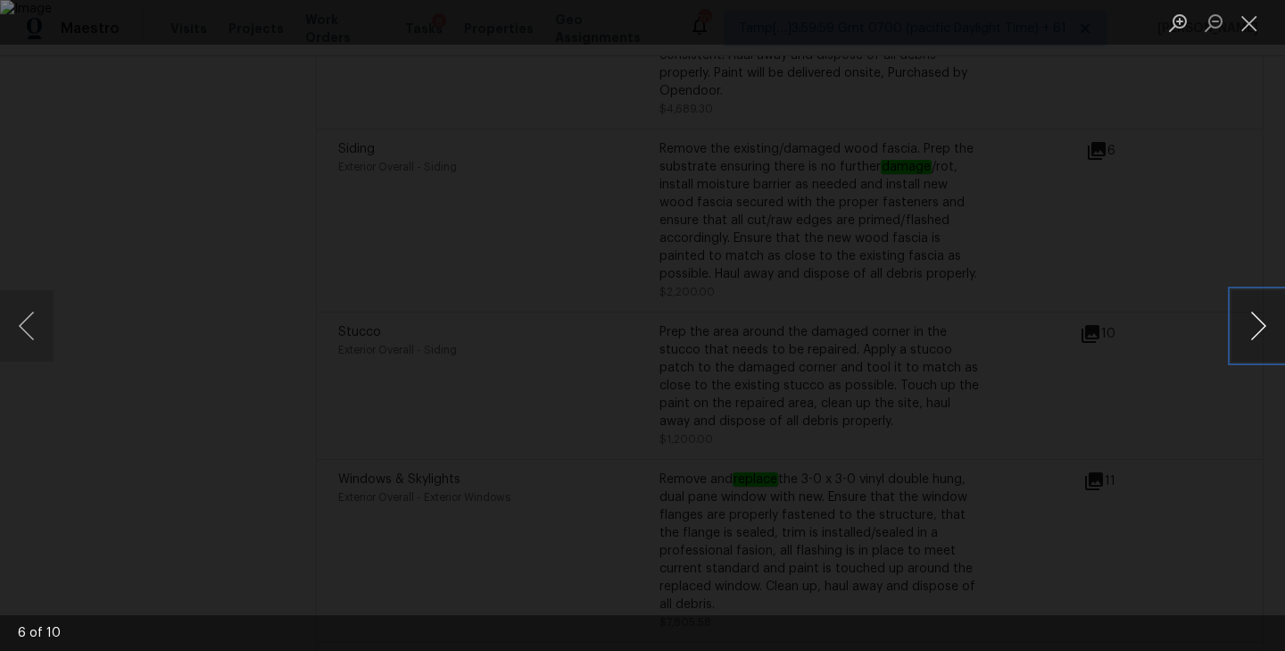
click at [1256, 314] on button "Next image" at bounding box center [1258, 325] width 54 height 71
click at [1251, 25] on button "Close lightbox" at bounding box center [1249, 22] width 36 height 31
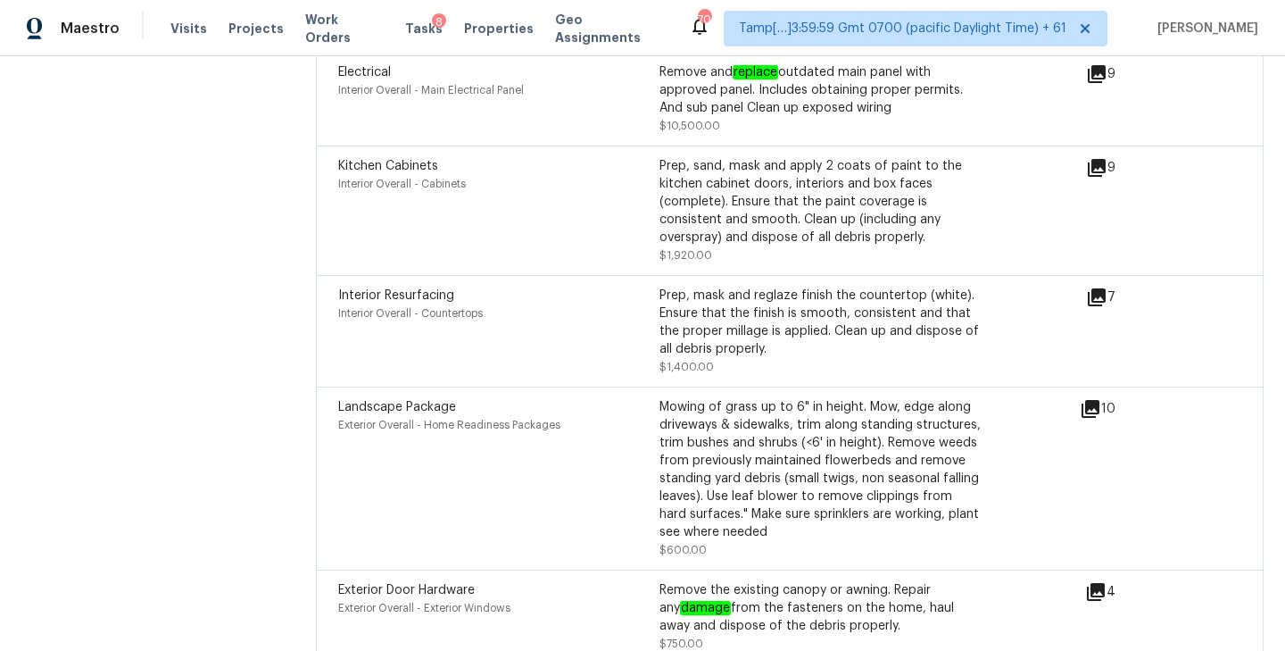
scroll to position [5605, 0]
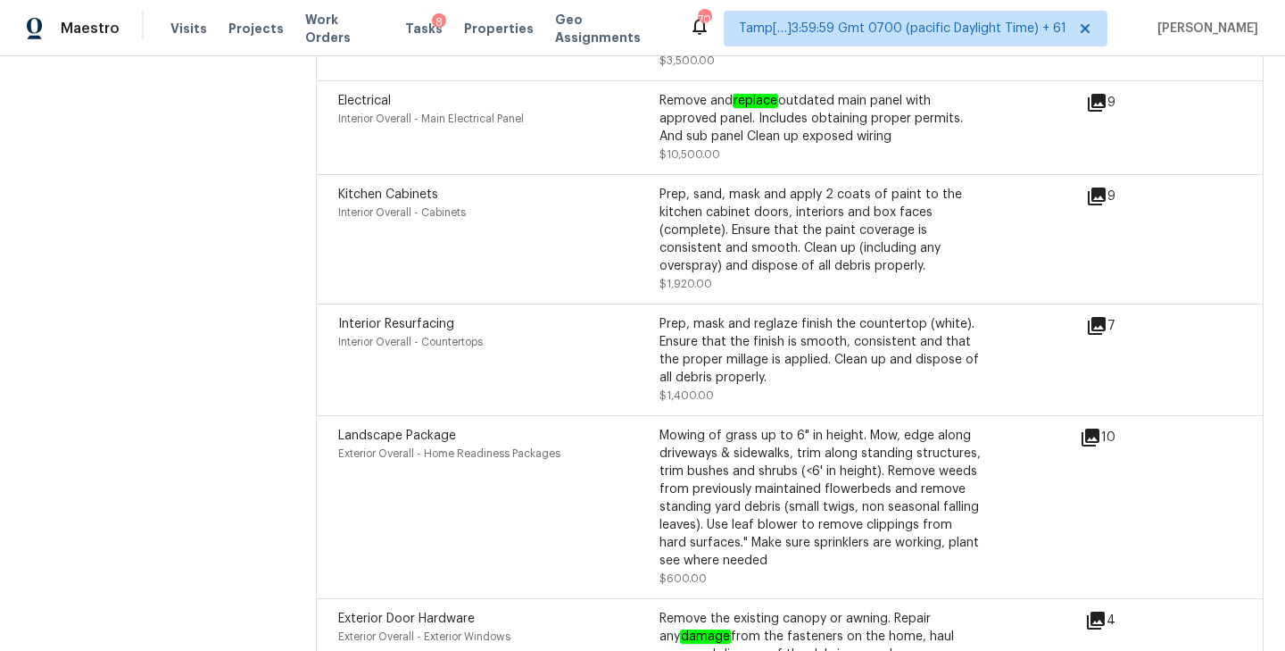
click at [1108, 315] on div "7" at bounding box center [1129, 325] width 87 height 21
click at [1099, 317] on icon at bounding box center [1097, 326] width 18 height 18
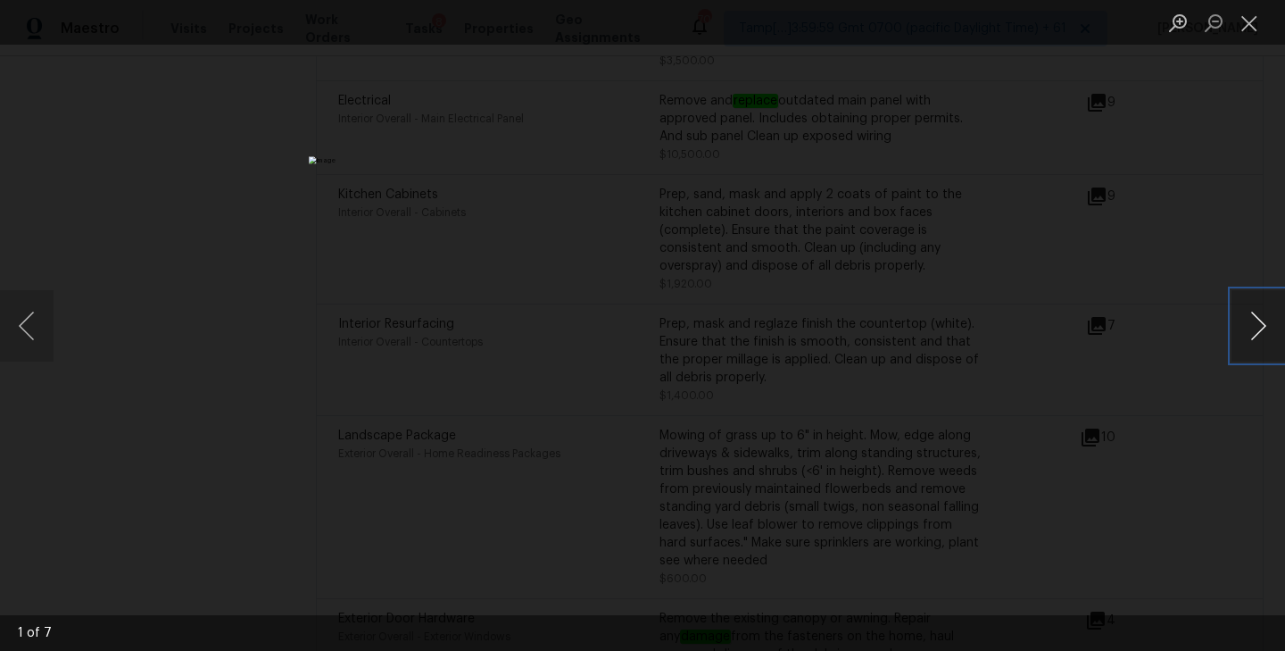
click at [1268, 334] on button "Next image" at bounding box center [1258, 325] width 54 height 71
click at [1251, 25] on button "Close lightbox" at bounding box center [1249, 22] width 36 height 31
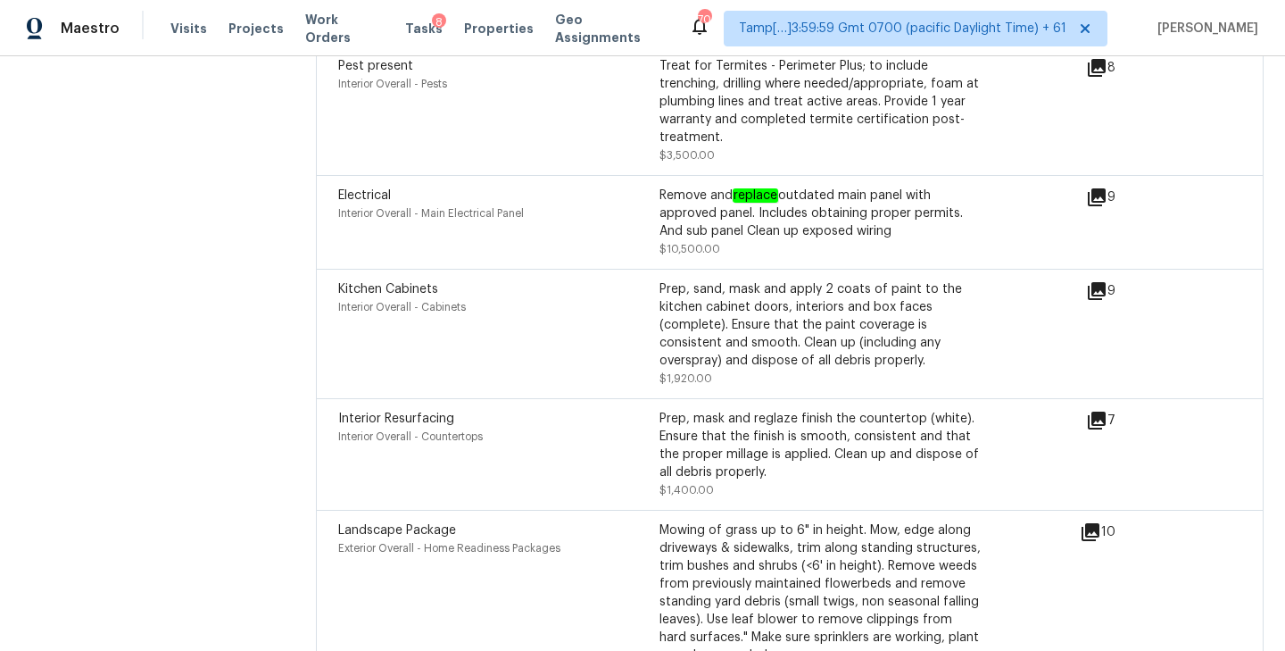
scroll to position [5506, 0]
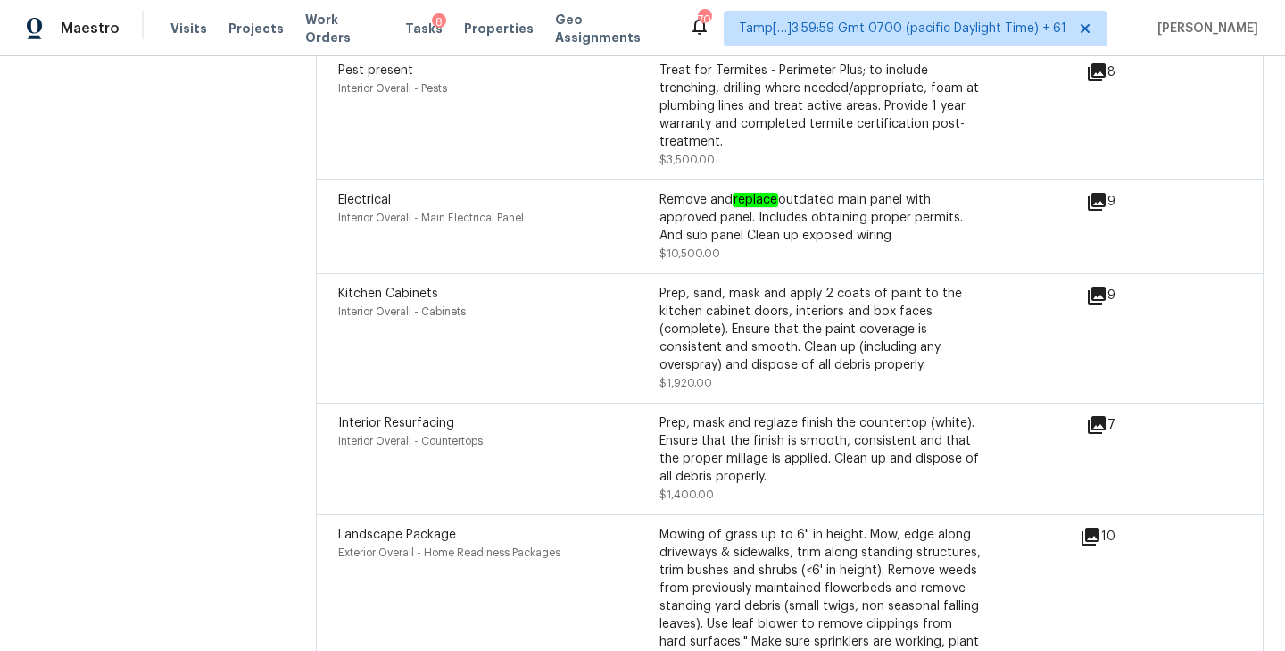
click at [1097, 285] on icon at bounding box center [1096, 295] width 21 height 21
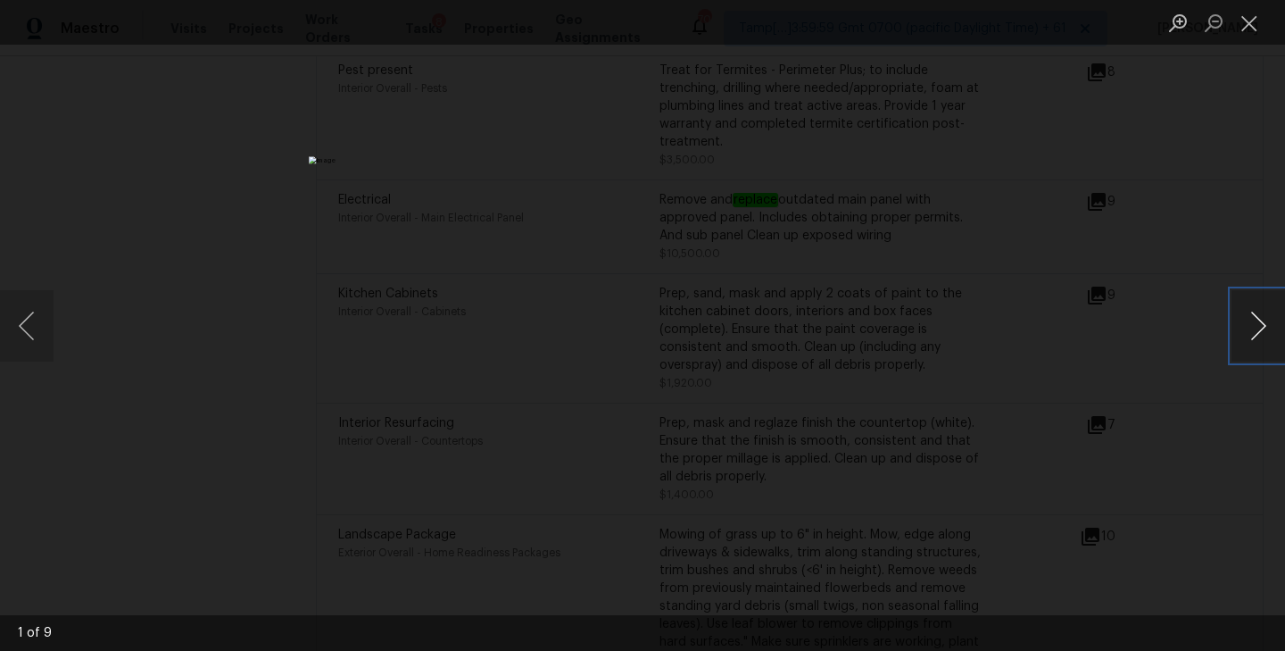
click at [1268, 326] on button "Next image" at bounding box center [1258, 325] width 54 height 71
click at [1246, 22] on button "Close lightbox" at bounding box center [1249, 22] width 36 height 31
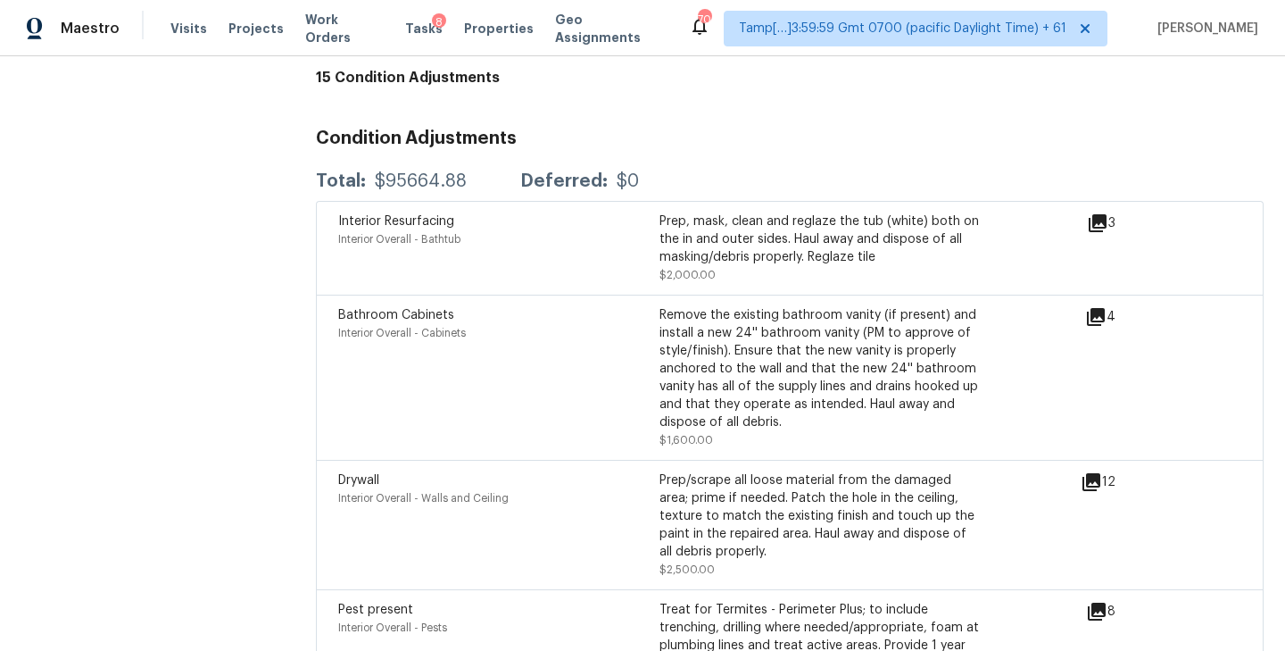
scroll to position [4966, 0]
click at [1104, 215] on icon at bounding box center [1098, 224] width 18 height 18
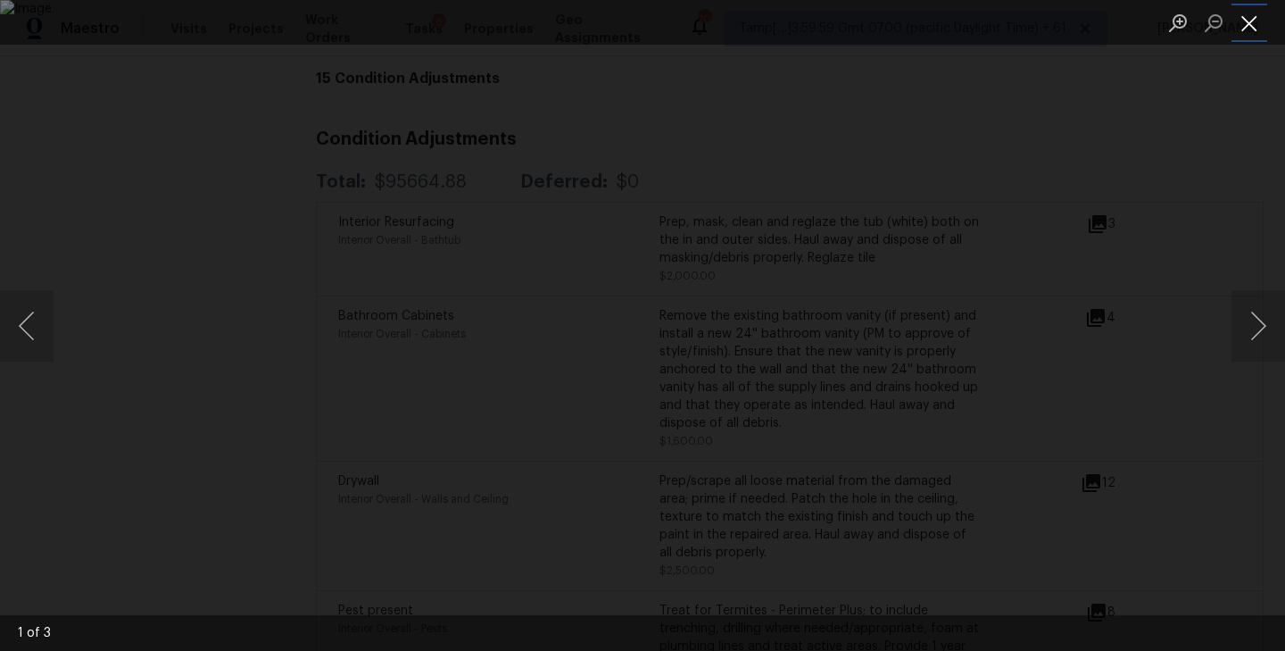
click at [1250, 21] on button "Close lightbox" at bounding box center [1249, 22] width 36 height 31
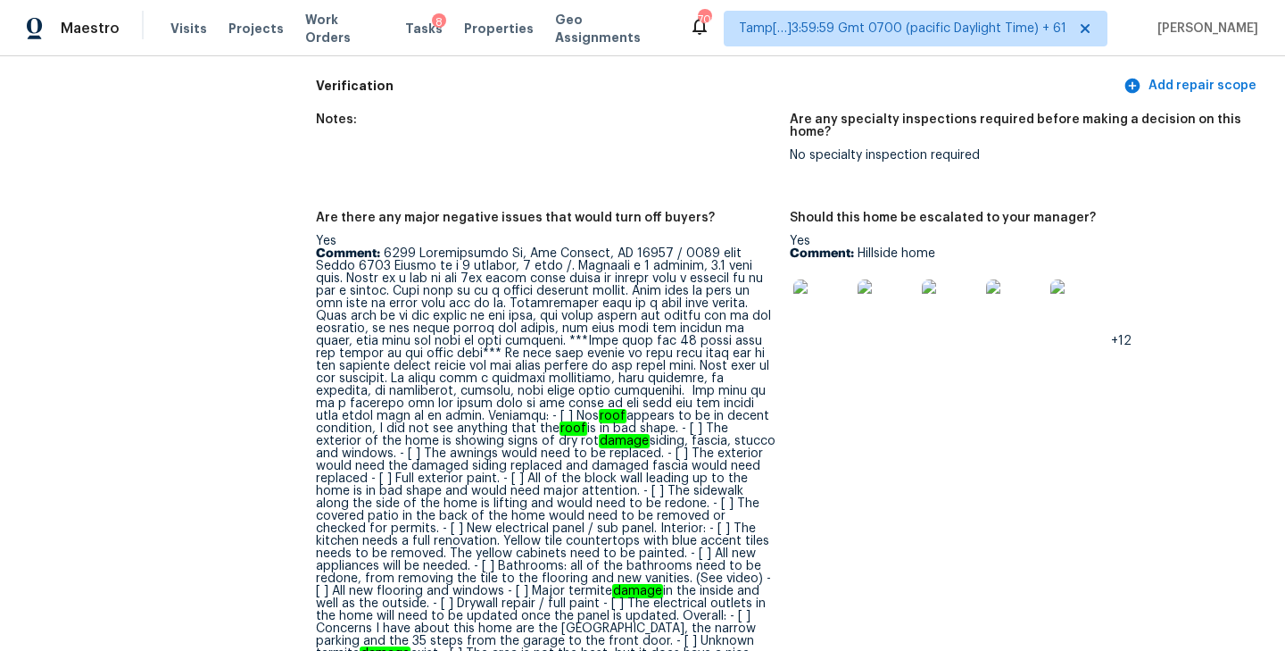
scroll to position [0, 0]
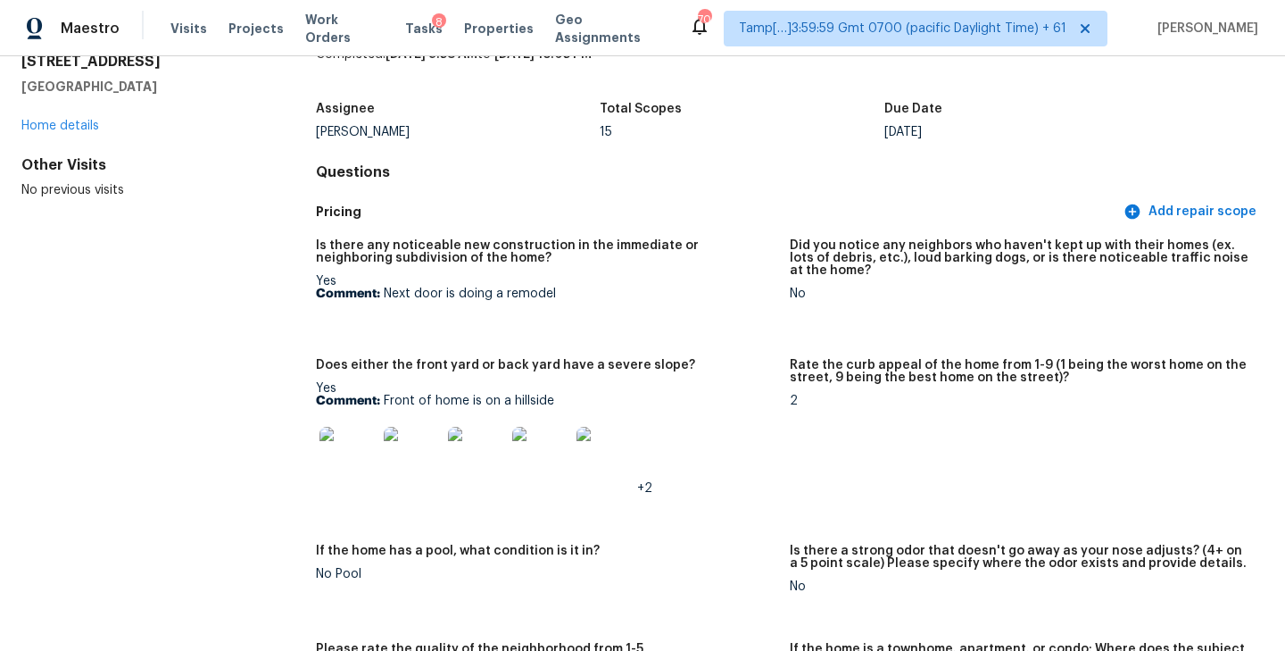
click at [709, 364] on div "Does either the front yard or back yard have a severe slope?" at bounding box center [546, 370] width 460 height 23
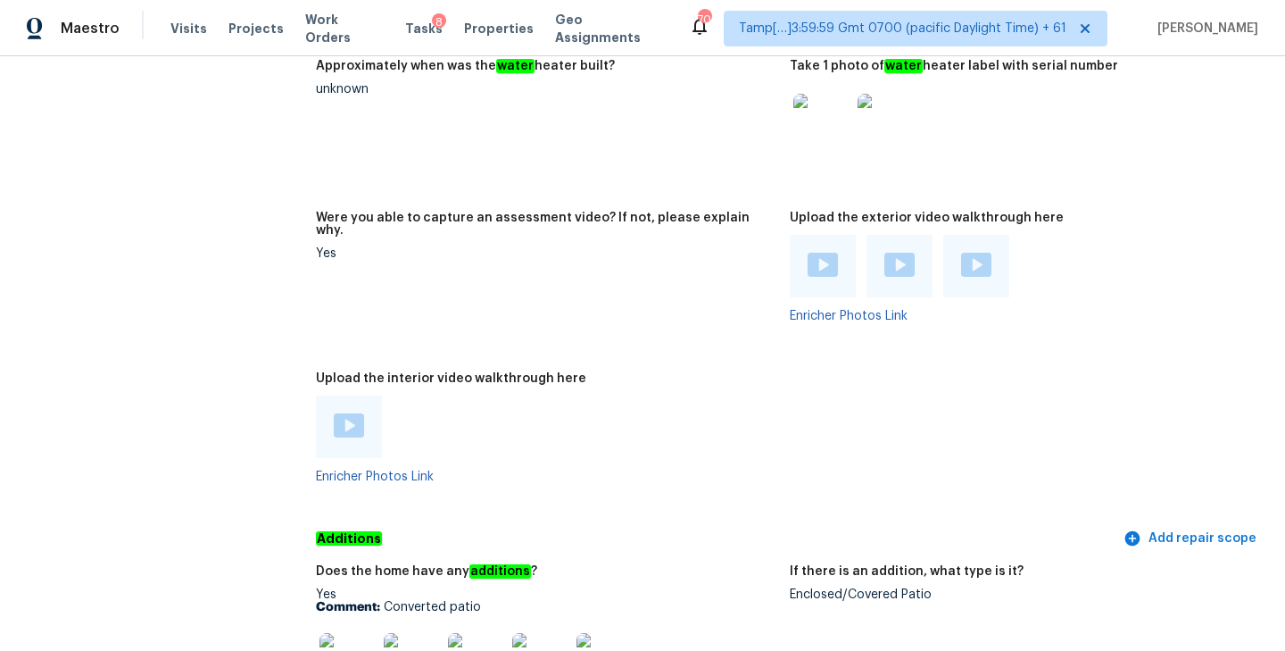
scroll to position [4169, 0]
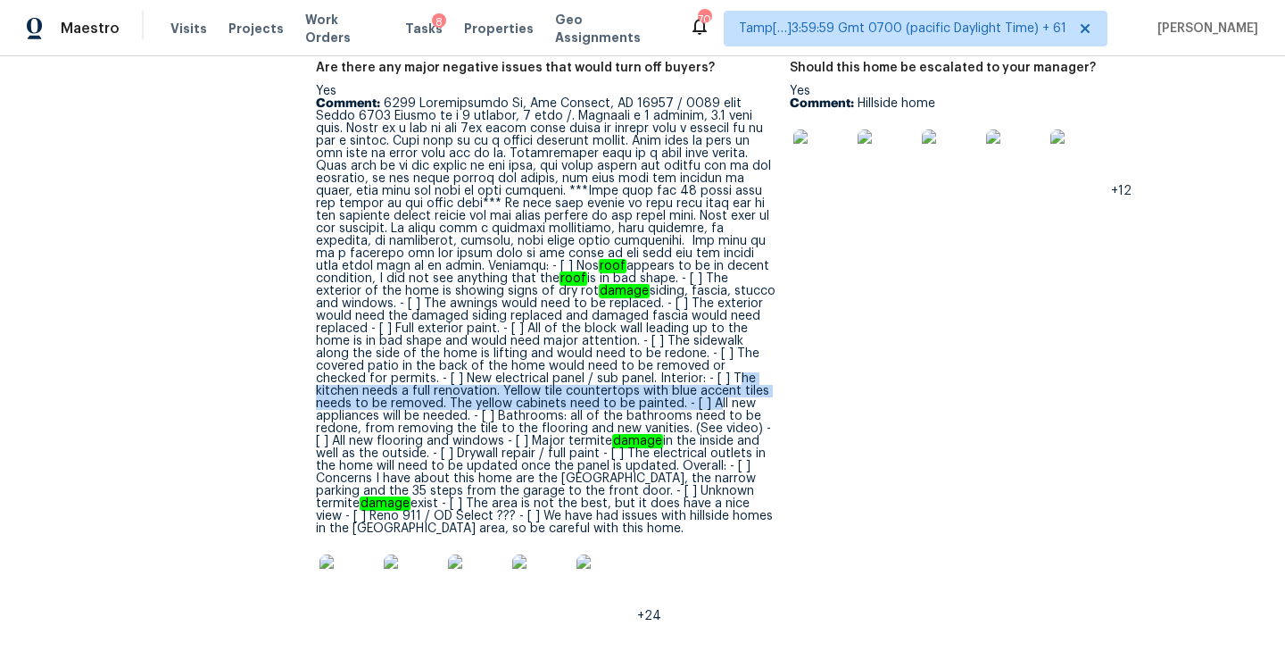
drag, startPoint x: 389, startPoint y: 351, endPoint x: 388, endPoint y: 373, distance: 22.3
click at [388, 373] on p "Comment: roof appears to be in decent condition, I did not see anything that th…" at bounding box center [546, 315] width 460 height 437
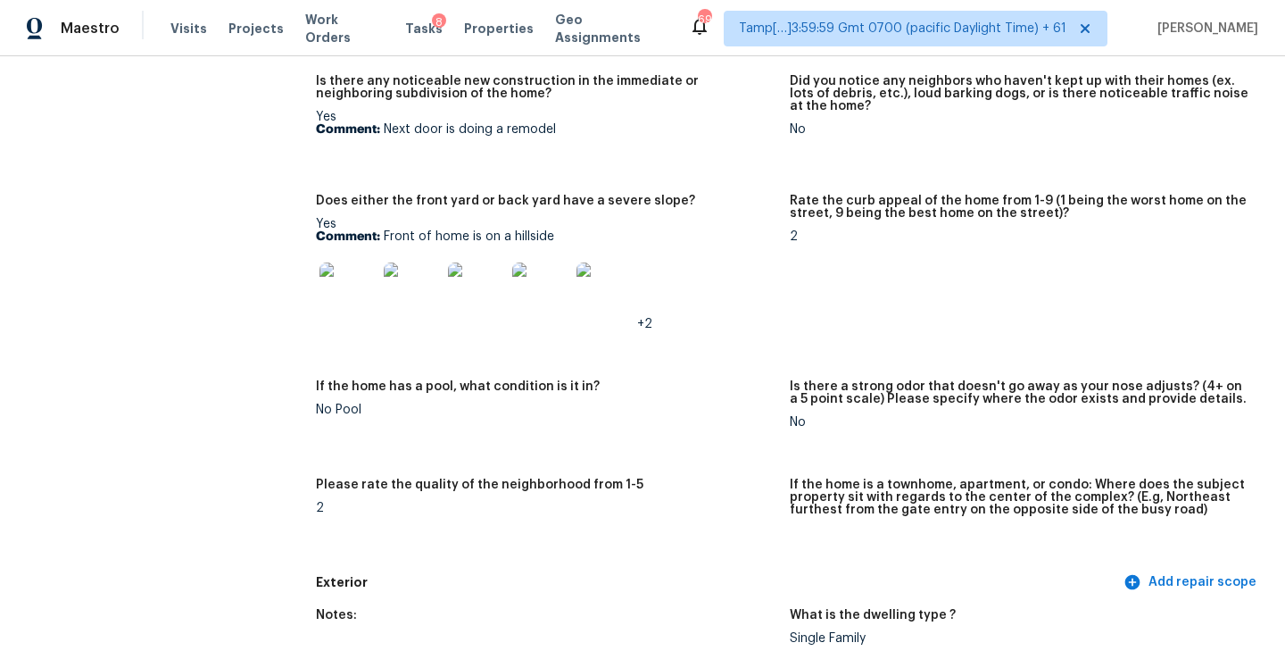
scroll to position [264, 0]
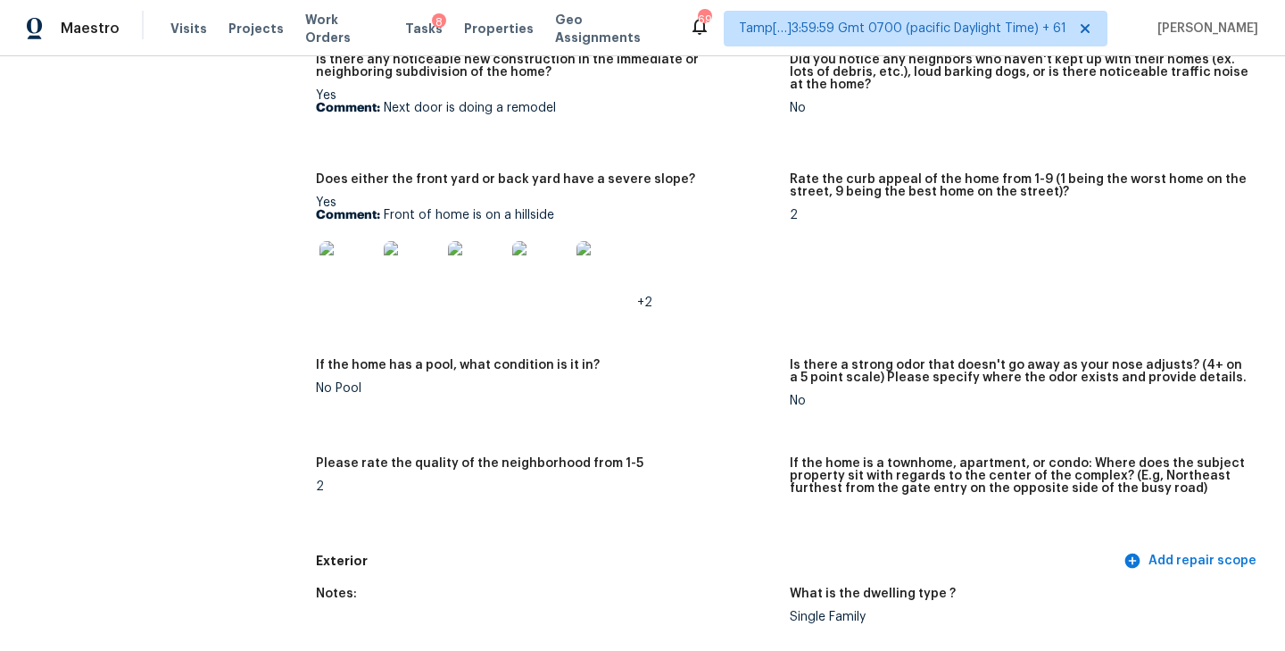
click at [869, 209] on div "2" at bounding box center [1020, 215] width 460 height 12
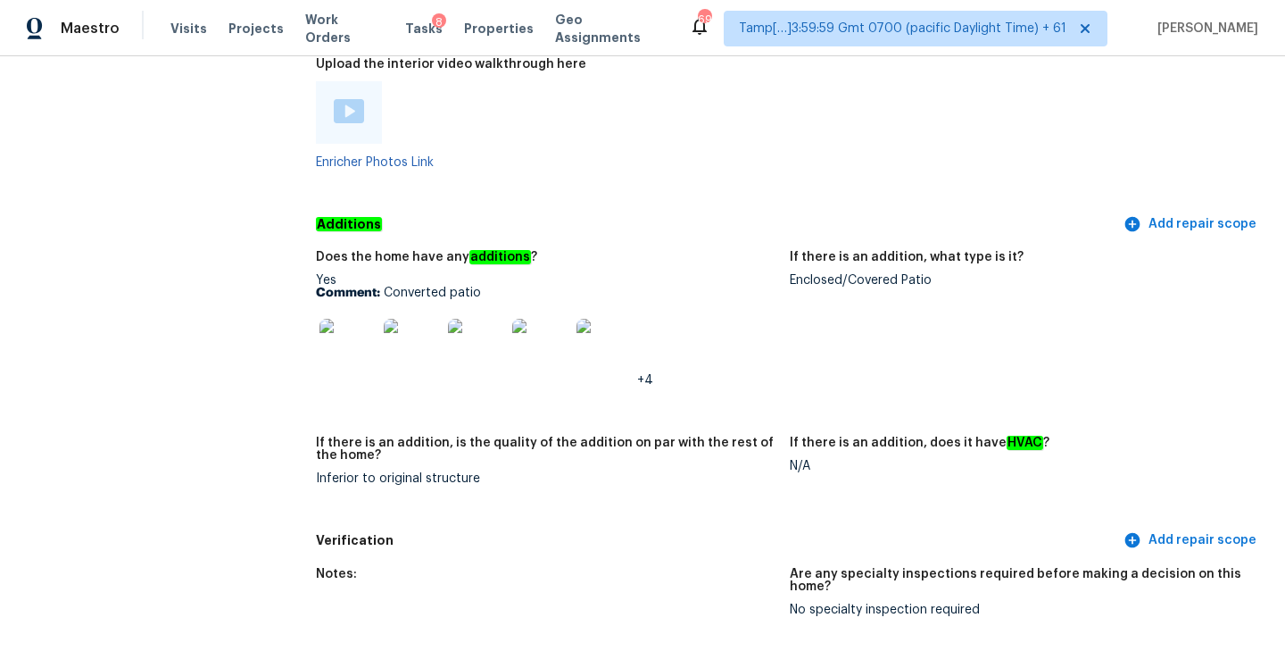
scroll to position [3568, 0]
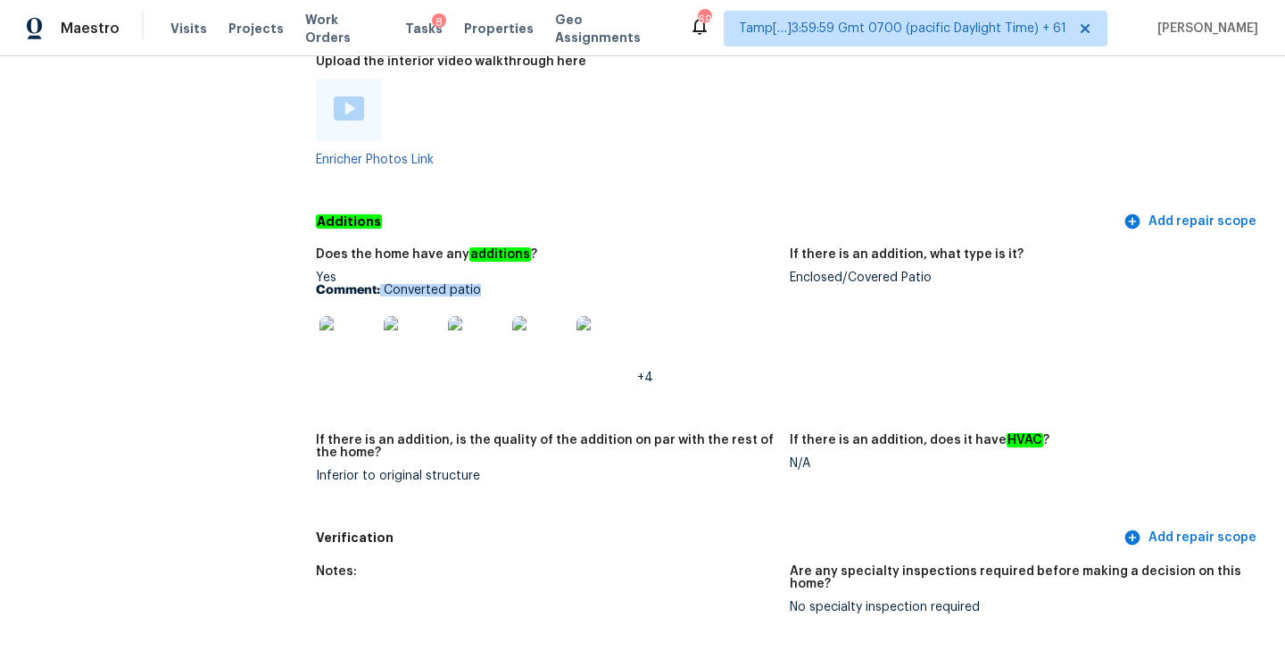
drag, startPoint x: 381, startPoint y: 270, endPoint x: 514, endPoint y: 266, distance: 133.0
click at [514, 284] on p "Comment: Converted patio" at bounding box center [546, 290] width 460 height 12
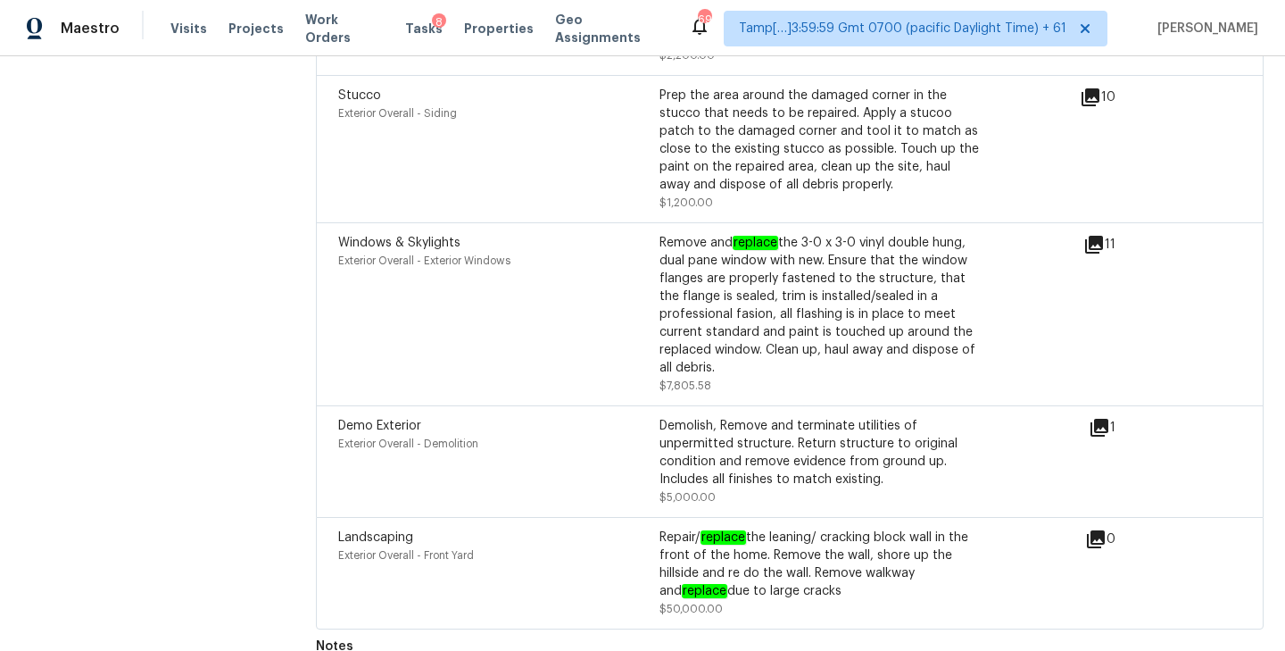
scroll to position [6547, 0]
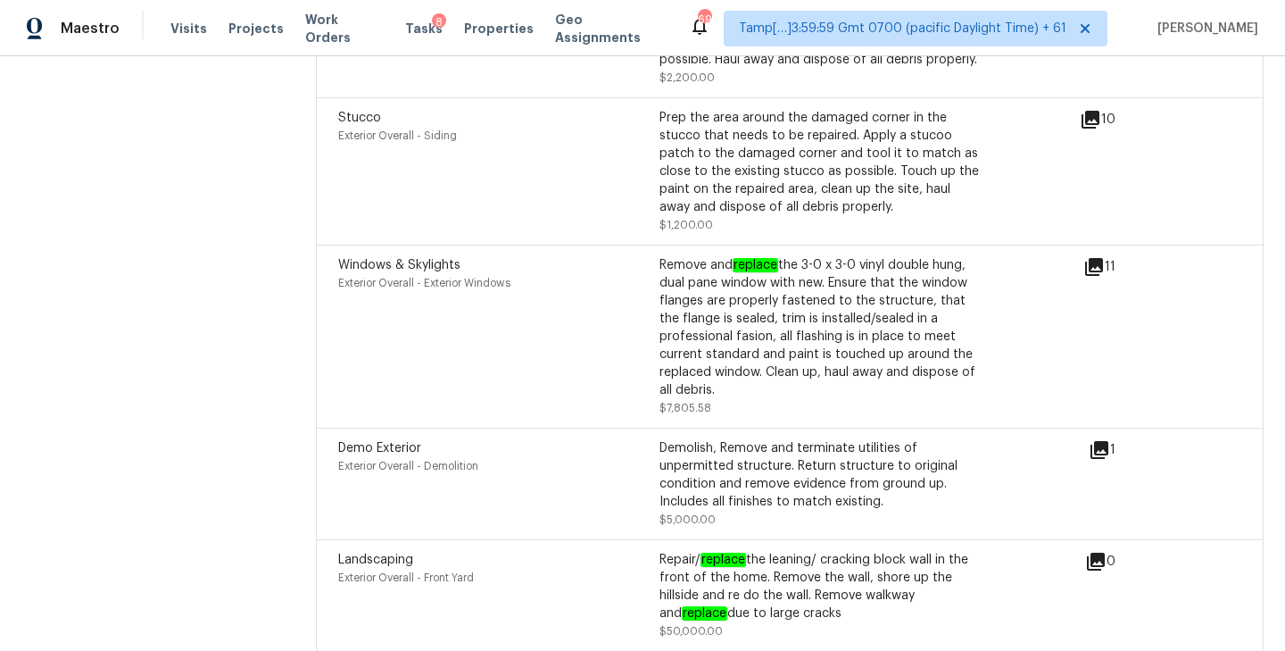
click at [1103, 439] on icon at bounding box center [1099, 449] width 21 height 21
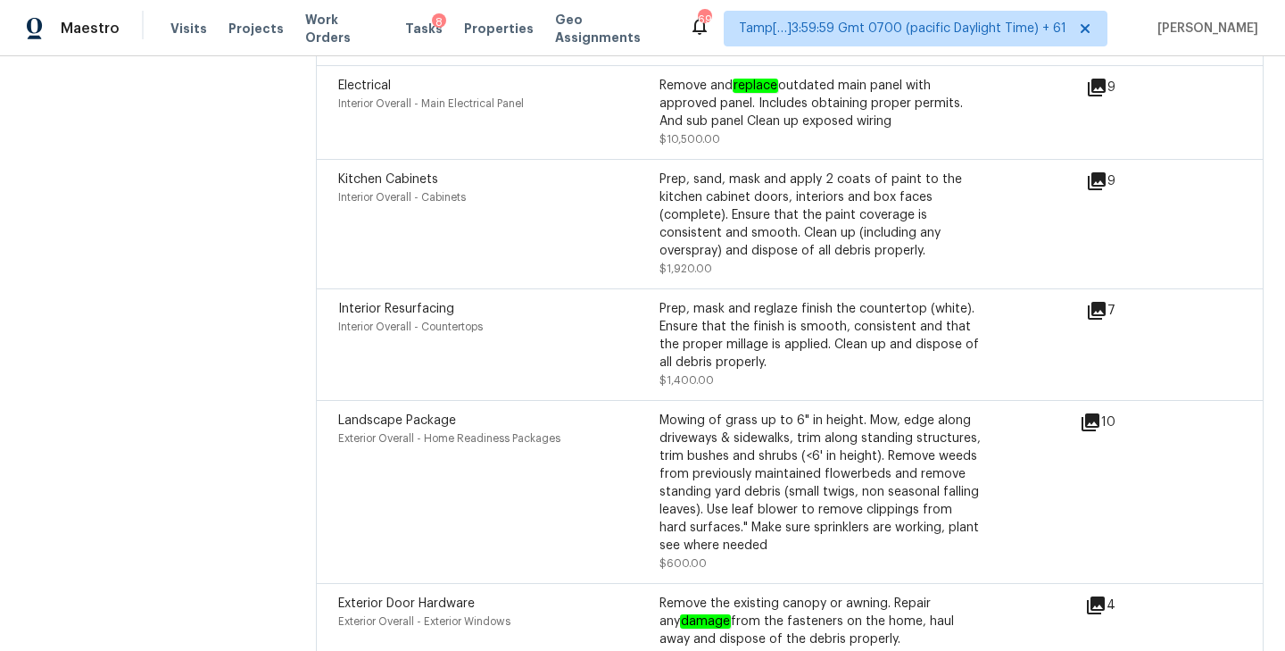
scroll to position [5618, 0]
click at [1093, 303] on icon at bounding box center [1097, 312] width 18 height 18
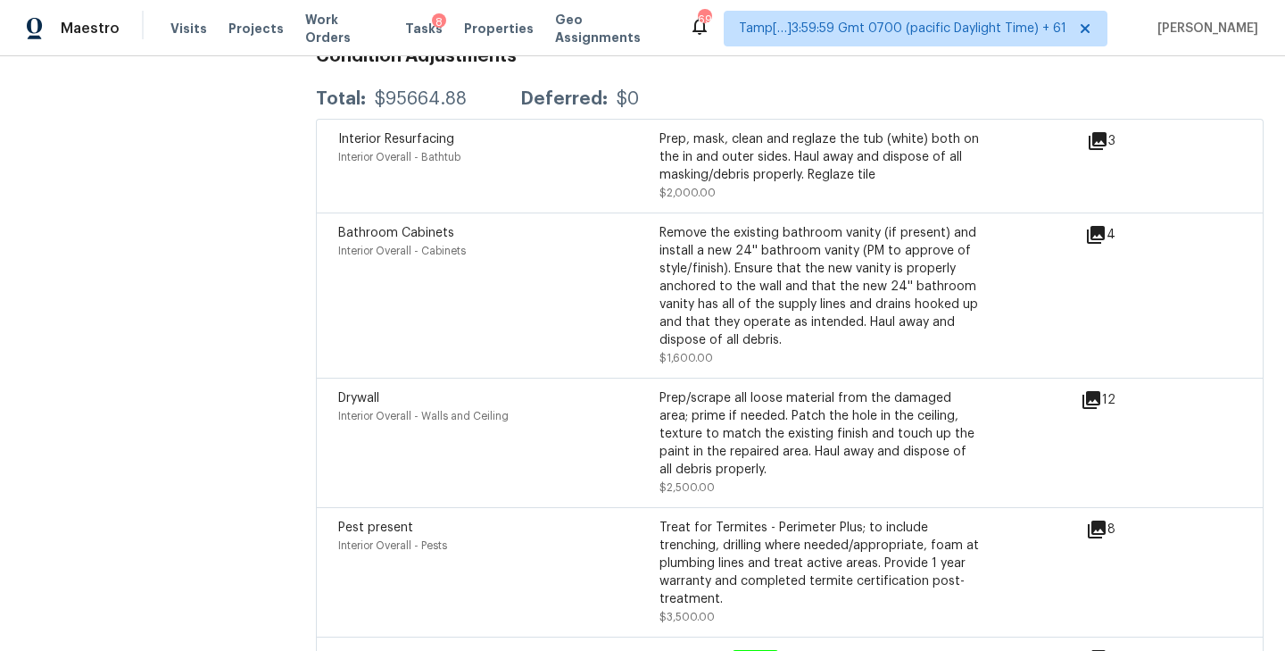
scroll to position [4982, 0]
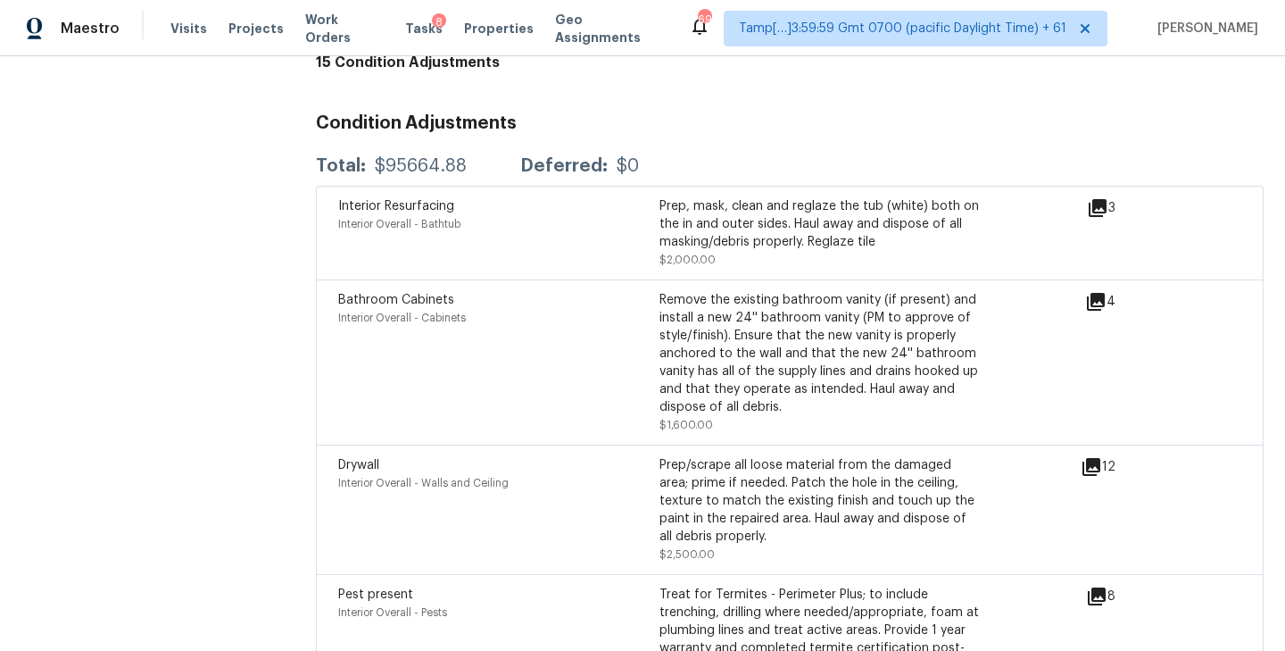
click at [1090, 199] on icon at bounding box center [1098, 208] width 18 height 18
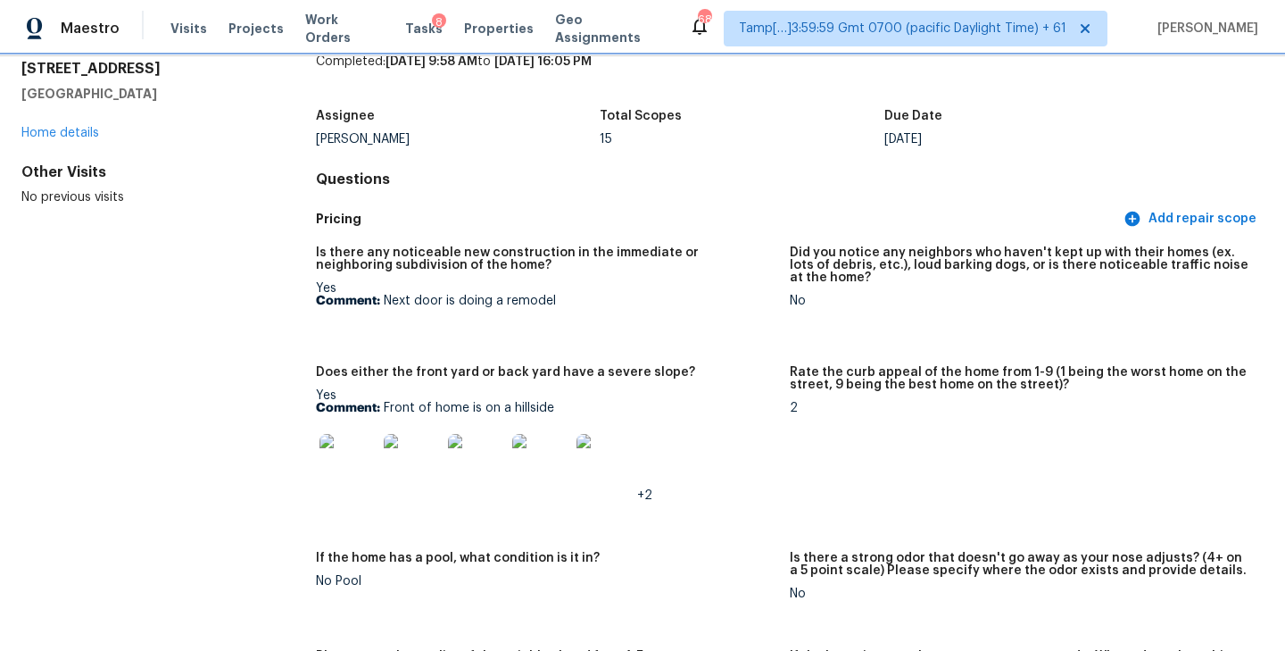
scroll to position [0, 0]
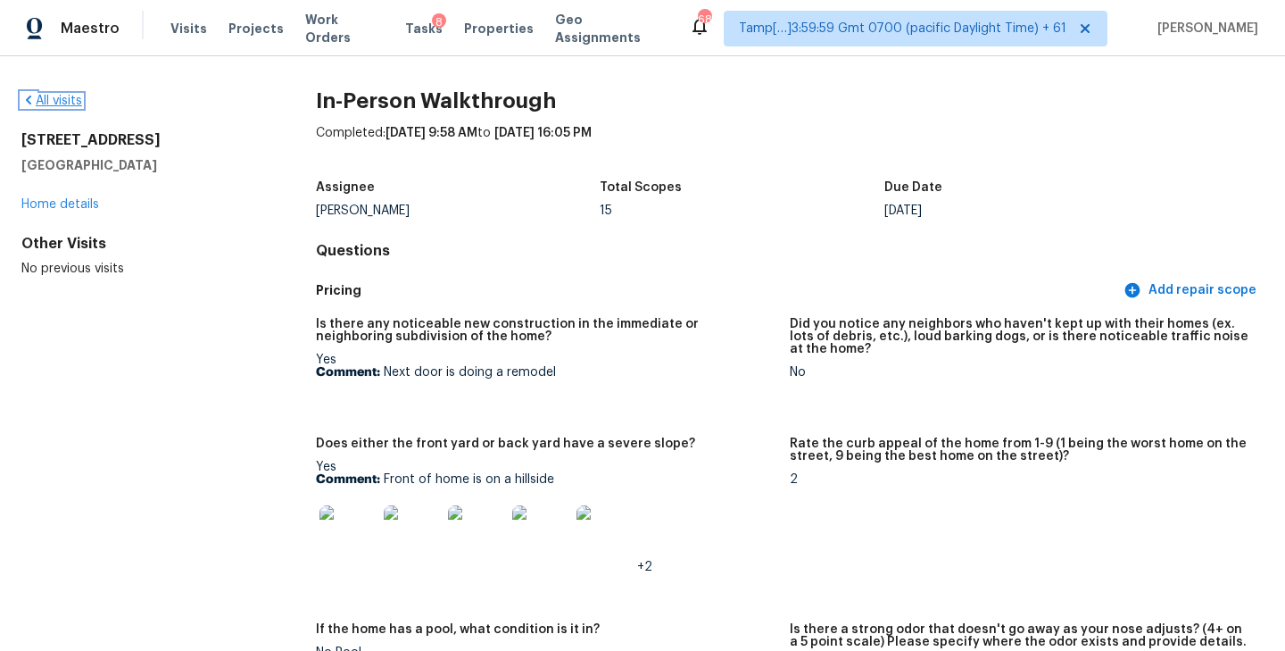
click at [59, 102] on link "All visits" at bounding box center [51, 101] width 61 height 12
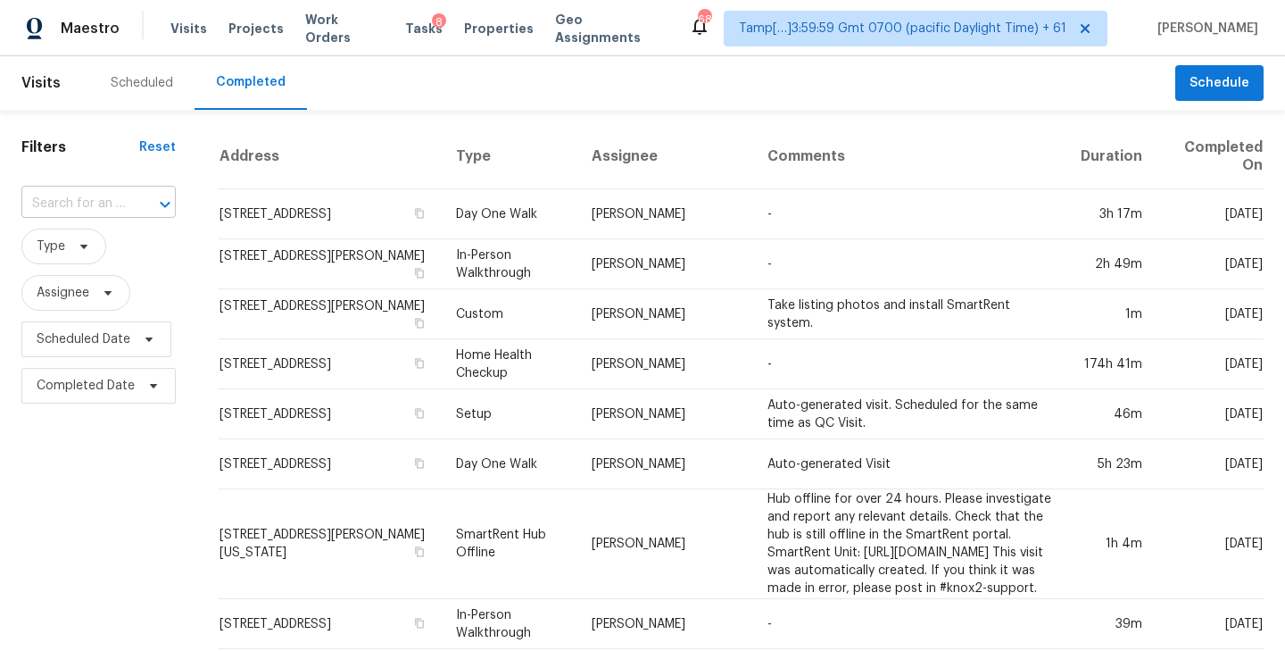
click at [51, 211] on input "text" at bounding box center [73, 204] width 104 height 28
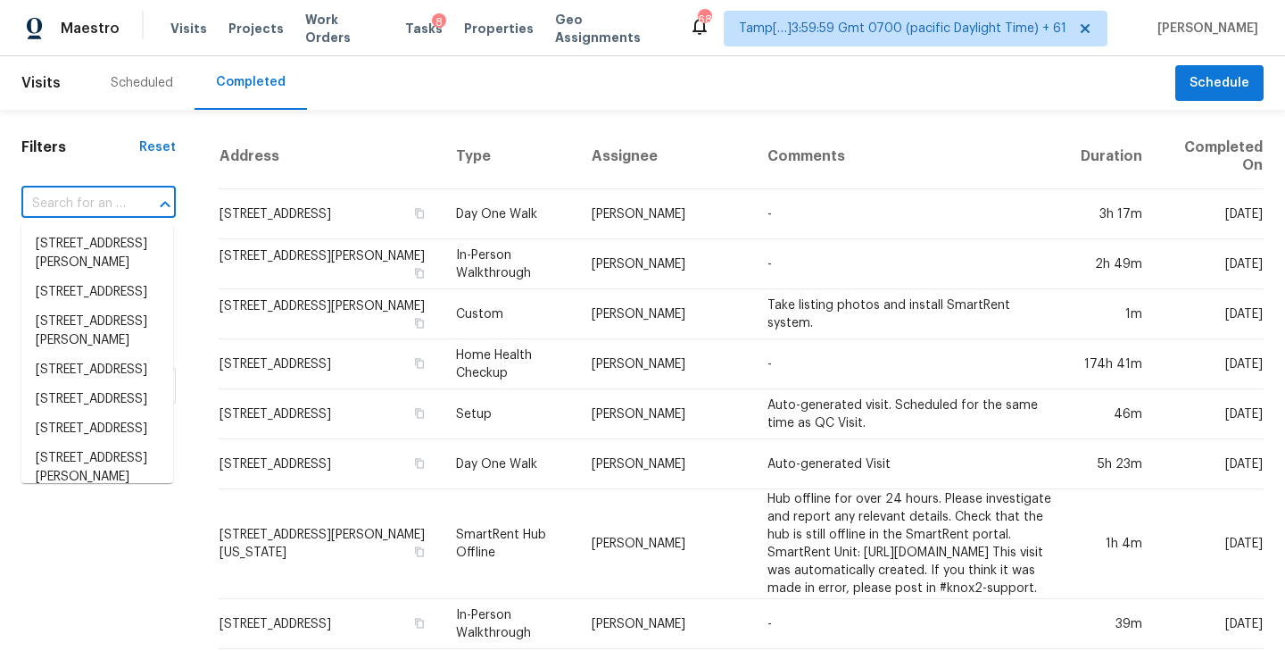
paste input "1809 Holden Ridge Ln, Clermont, FL 34715"
type input "1809 Holden Ridge Ln, Clermont, FL 34715"
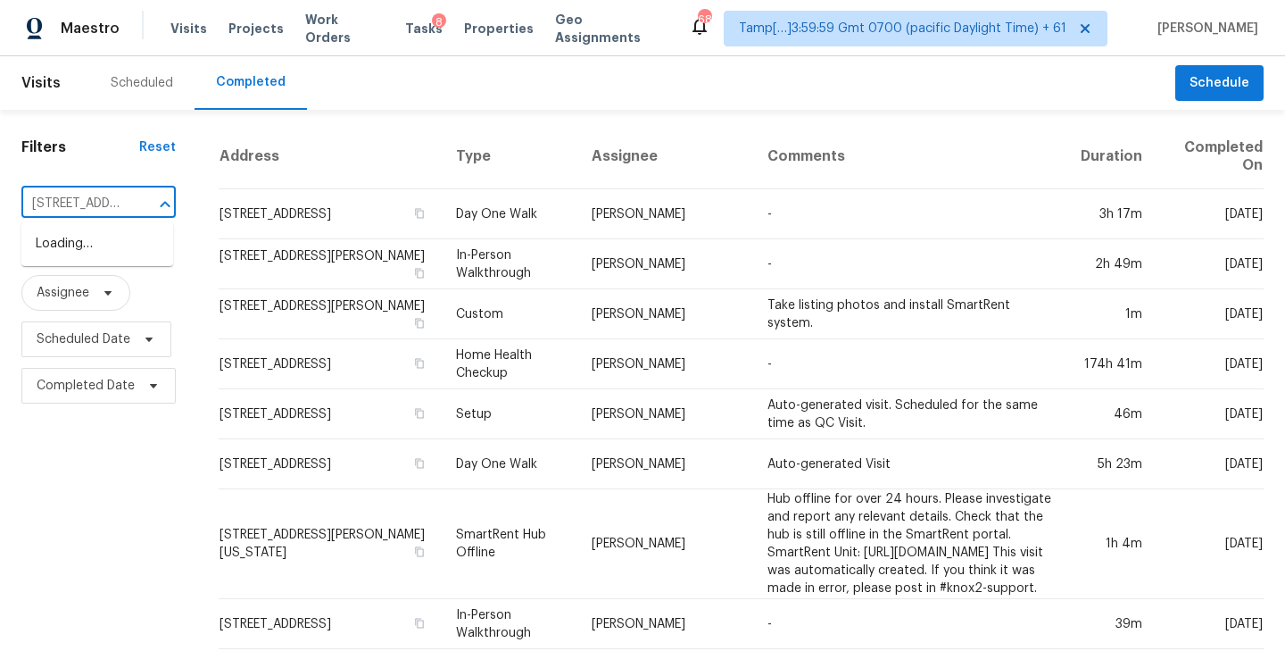
scroll to position [0, 156]
click at [62, 245] on li "1809 Holden Ridge Ln, Clermont, FL 34715" at bounding box center [97, 243] width 152 height 29
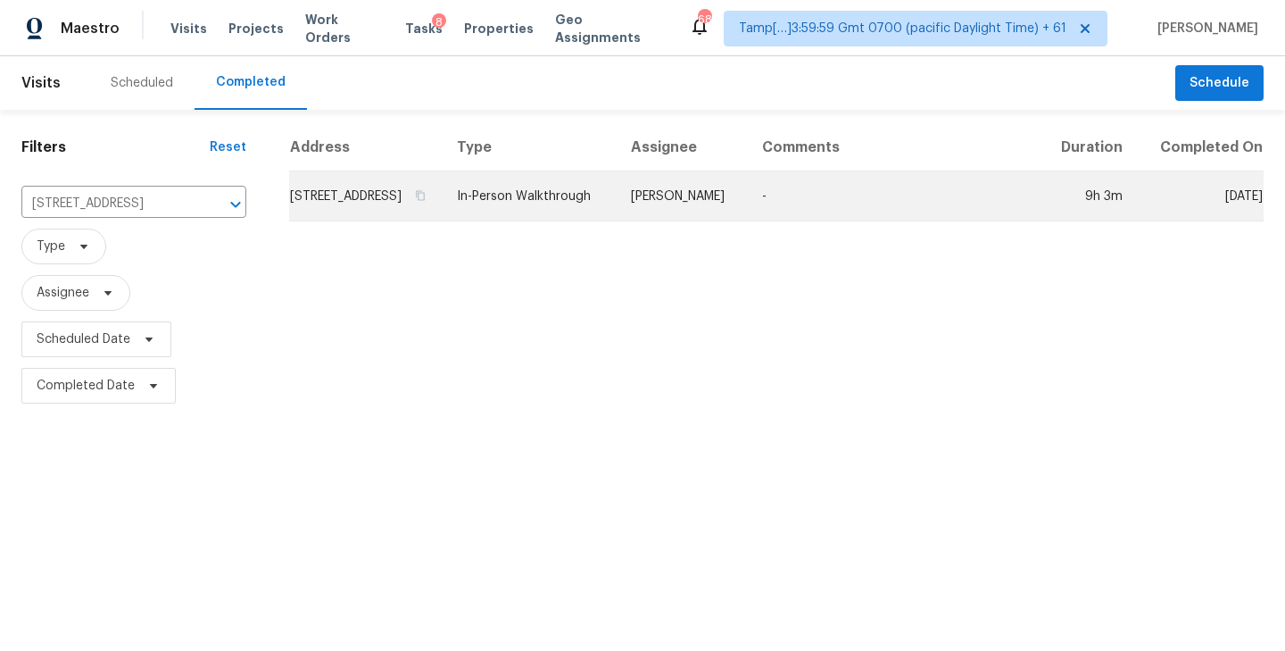
click at [416, 220] on td "1809 Holden Ridge Ln, Clermont, FL 34715" at bounding box center [365, 196] width 153 height 50
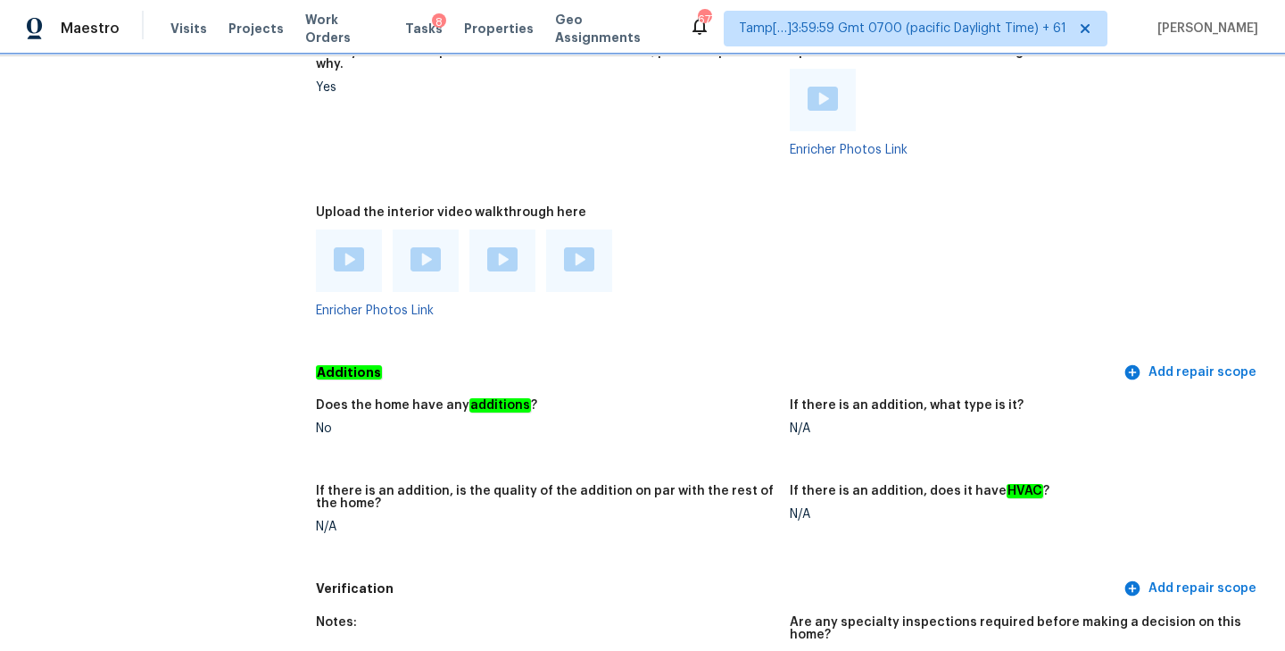
scroll to position [3286, 0]
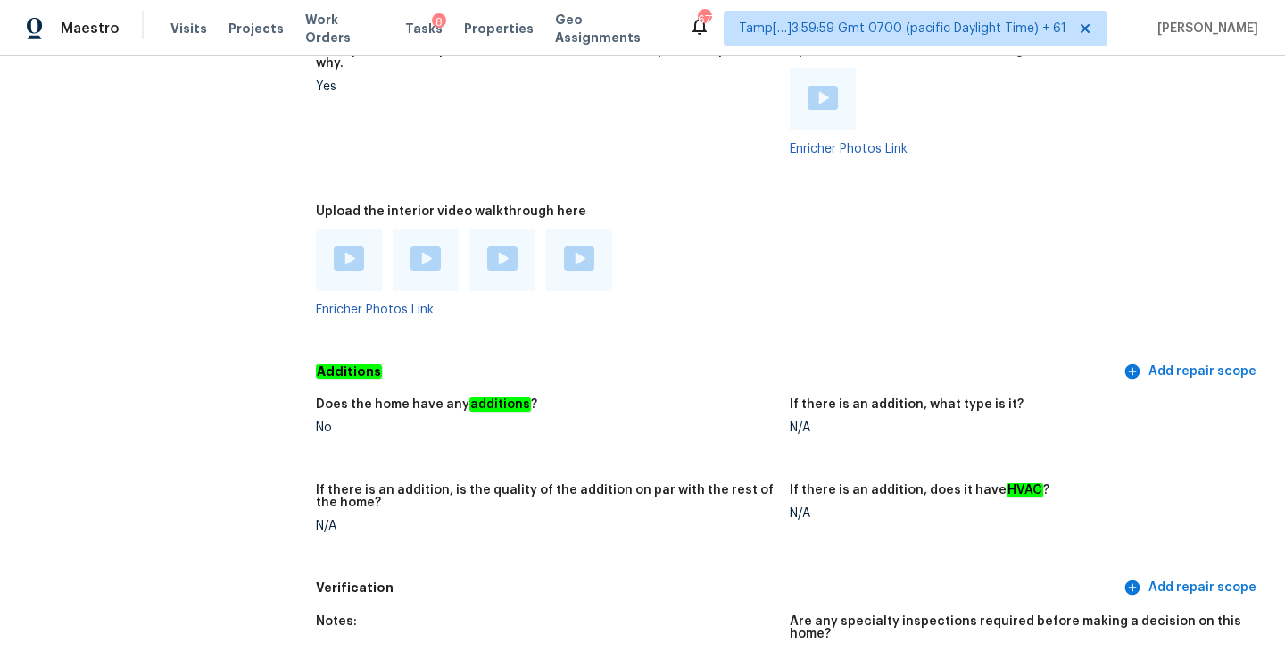
click at [341, 246] on img at bounding box center [349, 258] width 30 height 24
click at [415, 246] on img at bounding box center [425, 258] width 30 height 24
click at [494, 246] on img at bounding box center [502, 258] width 30 height 24
click at [657, 205] on div "Upload the interior video walkthrough here" at bounding box center [546, 216] width 460 height 23
click at [577, 246] on img at bounding box center [579, 258] width 30 height 24
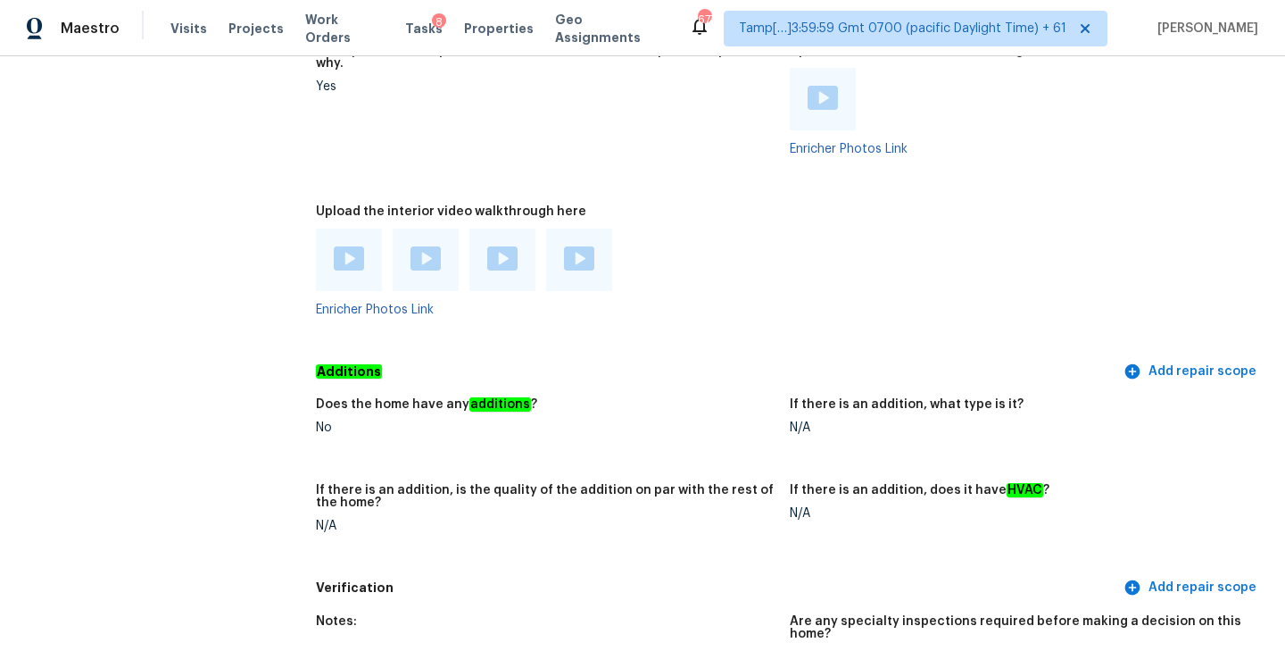
click at [707, 228] on div at bounding box center [546, 259] width 460 height 62
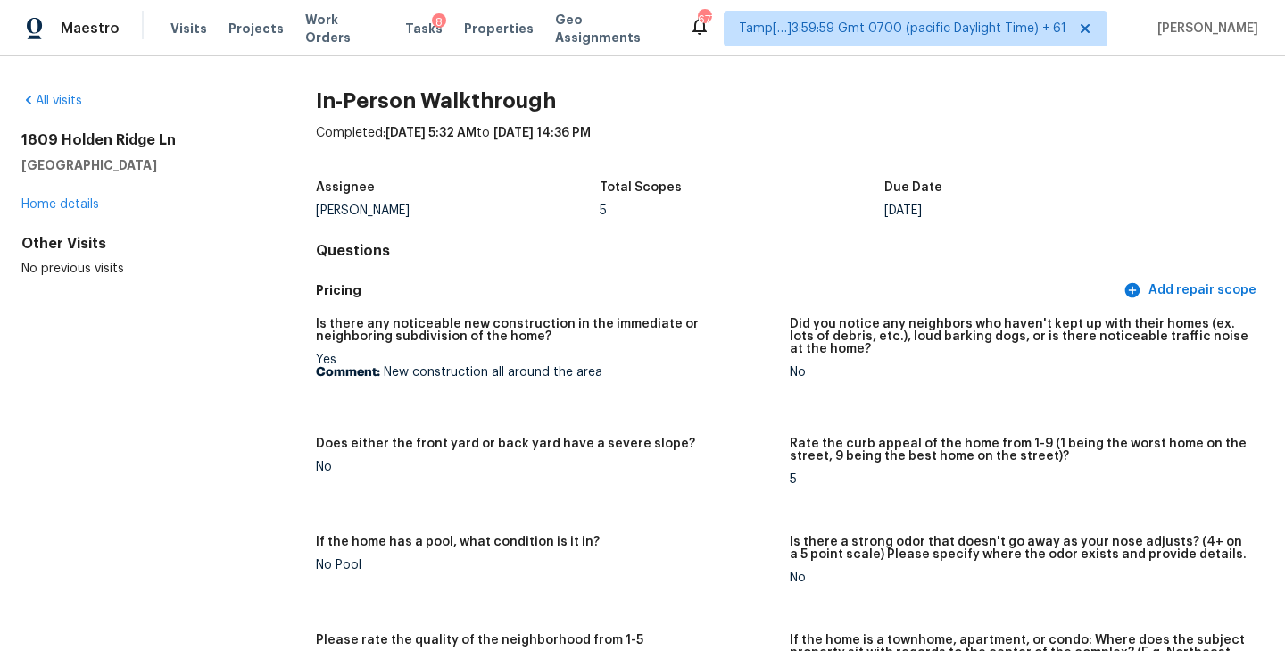
scroll to position [3626, 0]
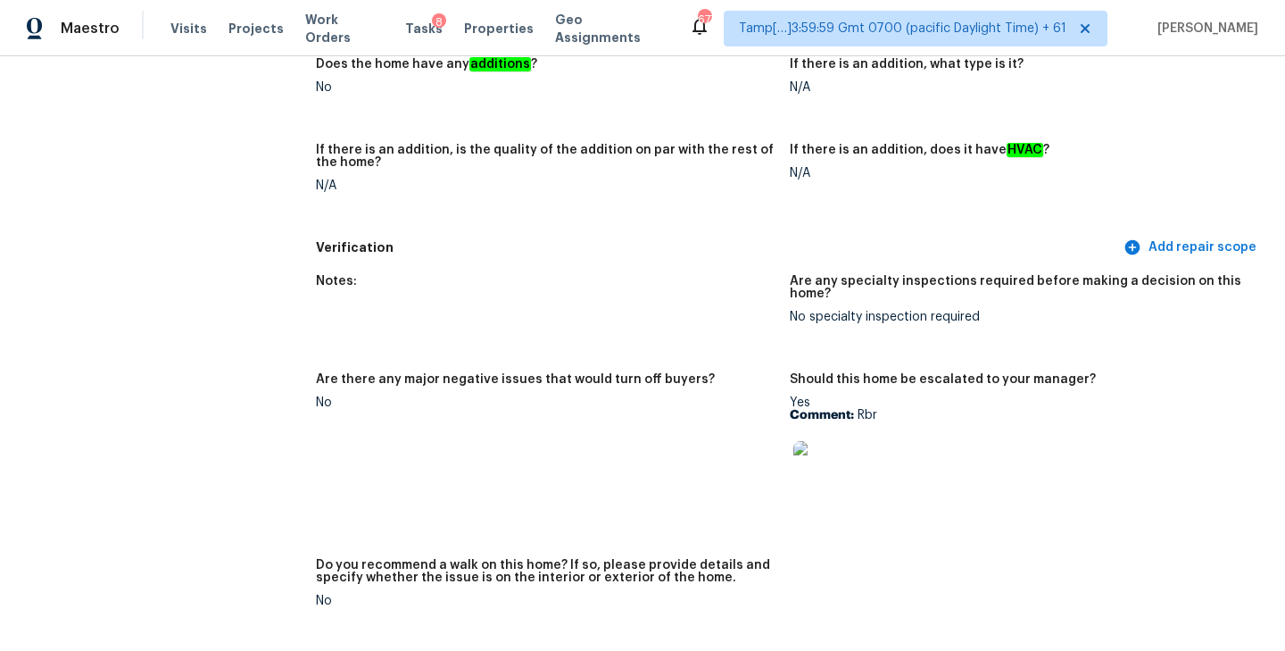
click at [813, 447] on img at bounding box center [821, 469] width 57 height 57
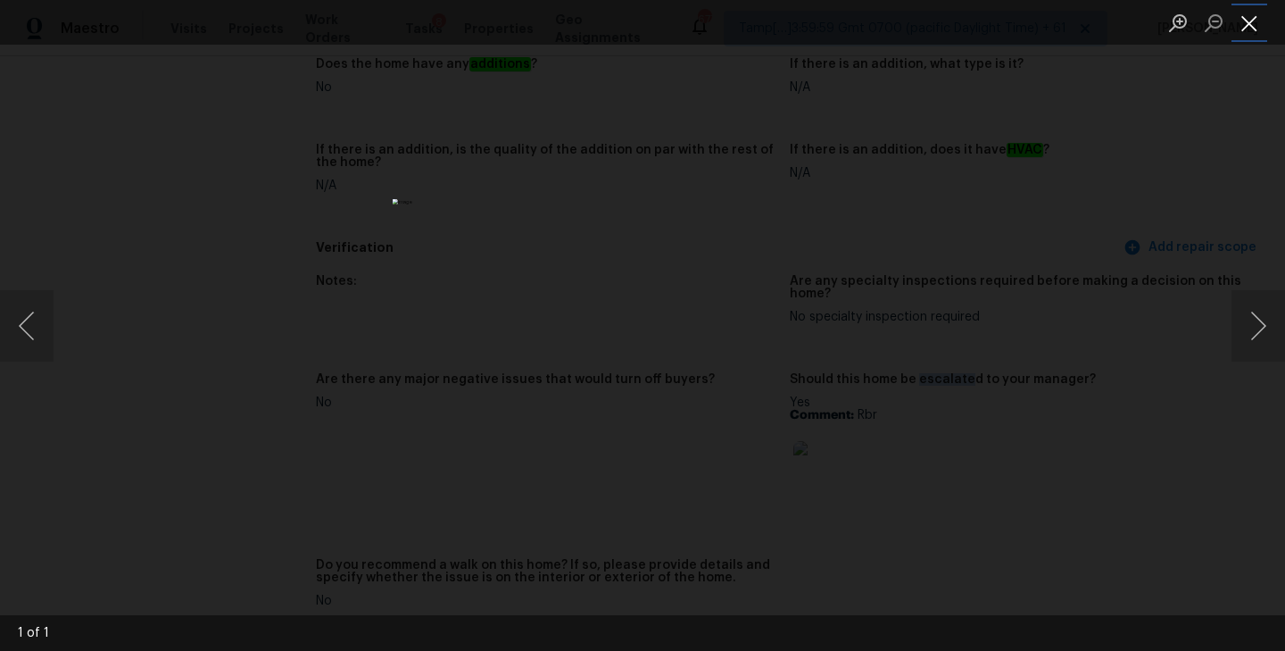
click at [1255, 32] on button "Close lightbox" at bounding box center [1249, 22] width 36 height 31
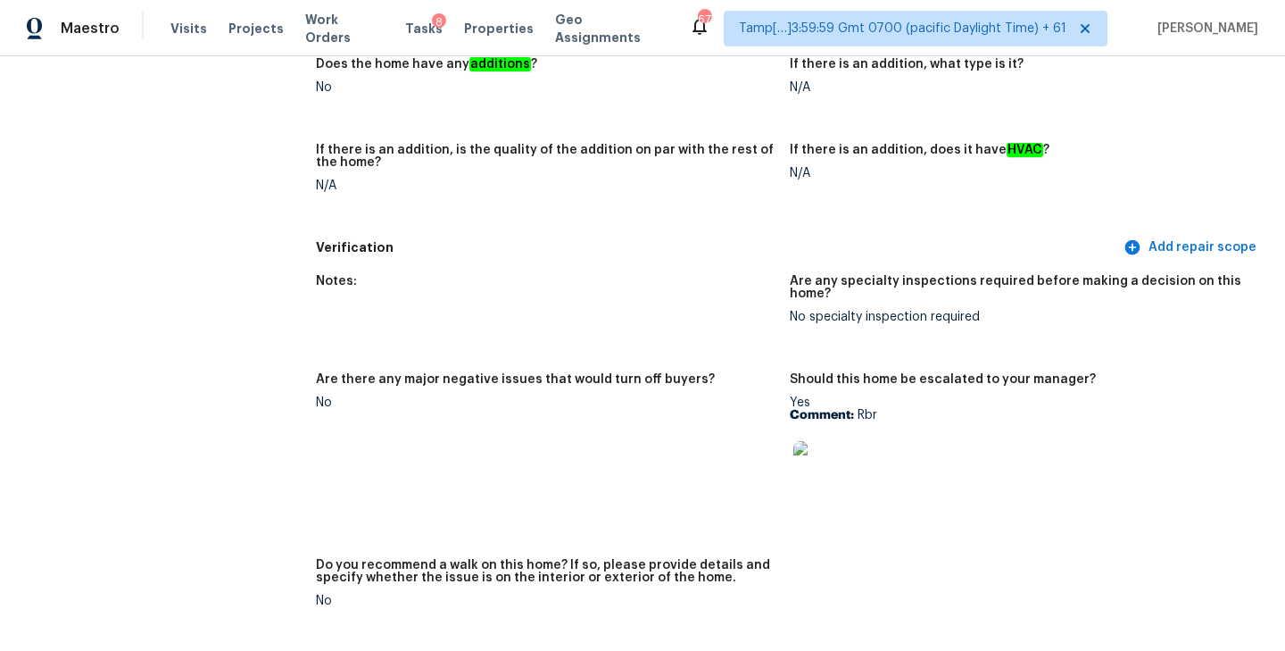
click at [910, 311] on div "No specialty inspection required" at bounding box center [1020, 317] width 460 height 12
click at [664, 386] on figure "Are there any major negative issues that would turn off buyers? No" at bounding box center [553, 455] width 474 height 164
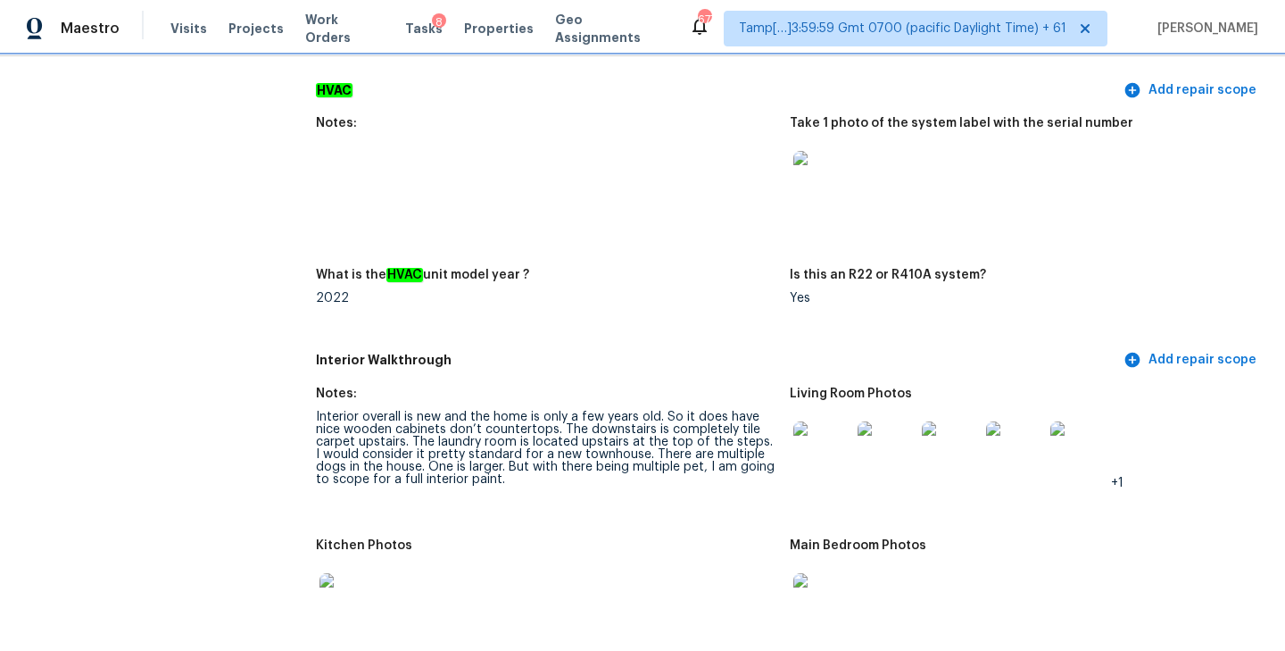
scroll to position [0, 0]
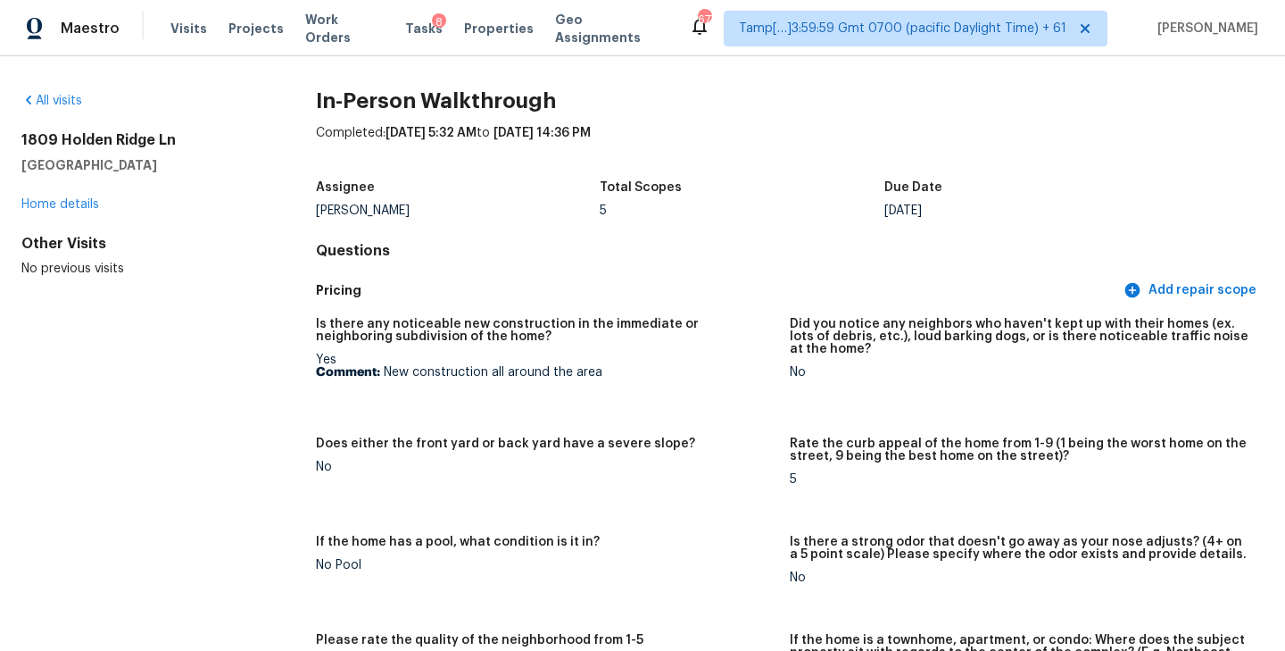
click at [730, 369] on p "Comment: New construction all around the area" at bounding box center [546, 372] width 460 height 12
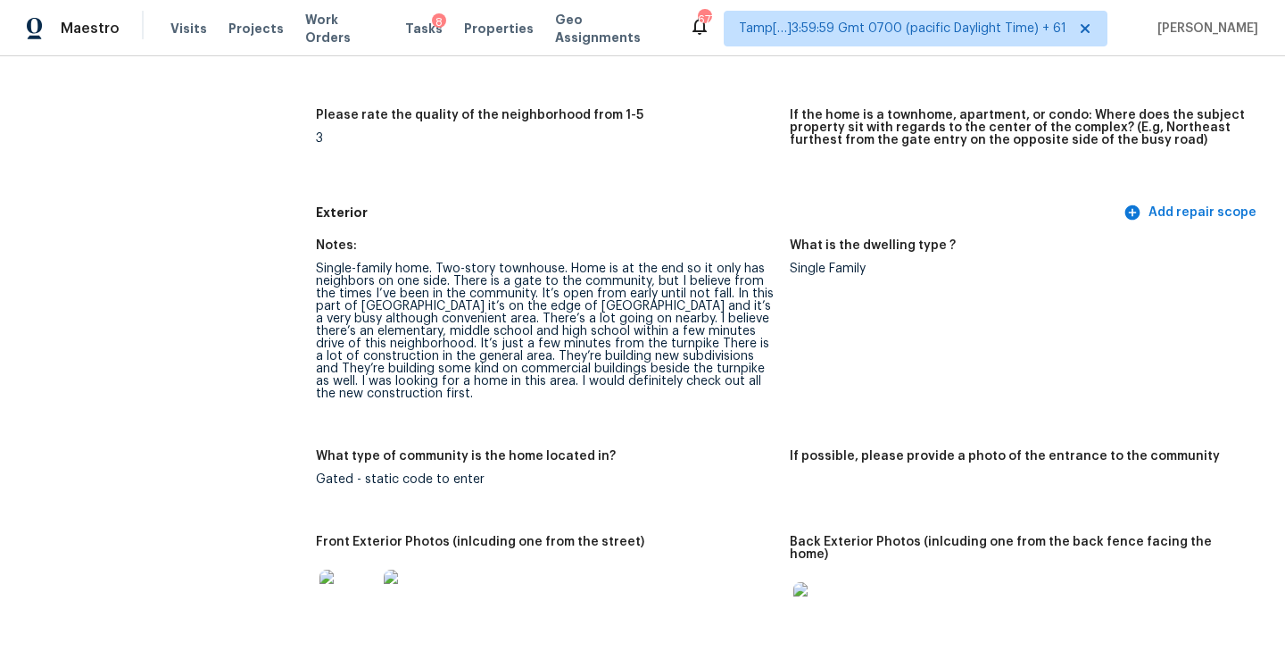
scroll to position [542, 0]
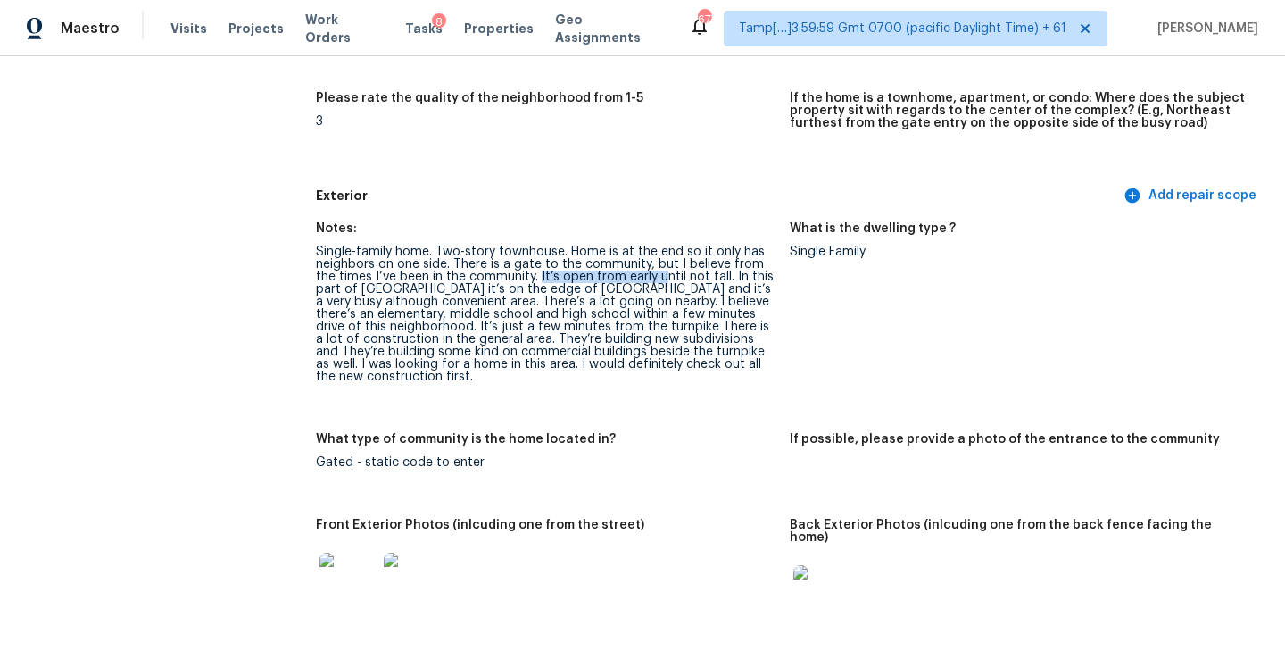
drag, startPoint x: 539, startPoint y: 278, endPoint x: 659, endPoint y: 278, distance: 120.5
click at [659, 278] on div "Single-family home. Two-story townhouse. Home is at the end so it only has neig…" at bounding box center [546, 313] width 460 height 137
click at [652, 278] on div "Single-family home. Two-story townhouse. Home is at the end so it only has neig…" at bounding box center [546, 313] width 460 height 137
drag, startPoint x: 621, startPoint y: 278, endPoint x: 726, endPoint y: 276, distance: 104.4
click at [726, 276] on div "Single-family home. Two-story townhouse. Home is at the end so it only has neig…" at bounding box center [546, 313] width 460 height 137
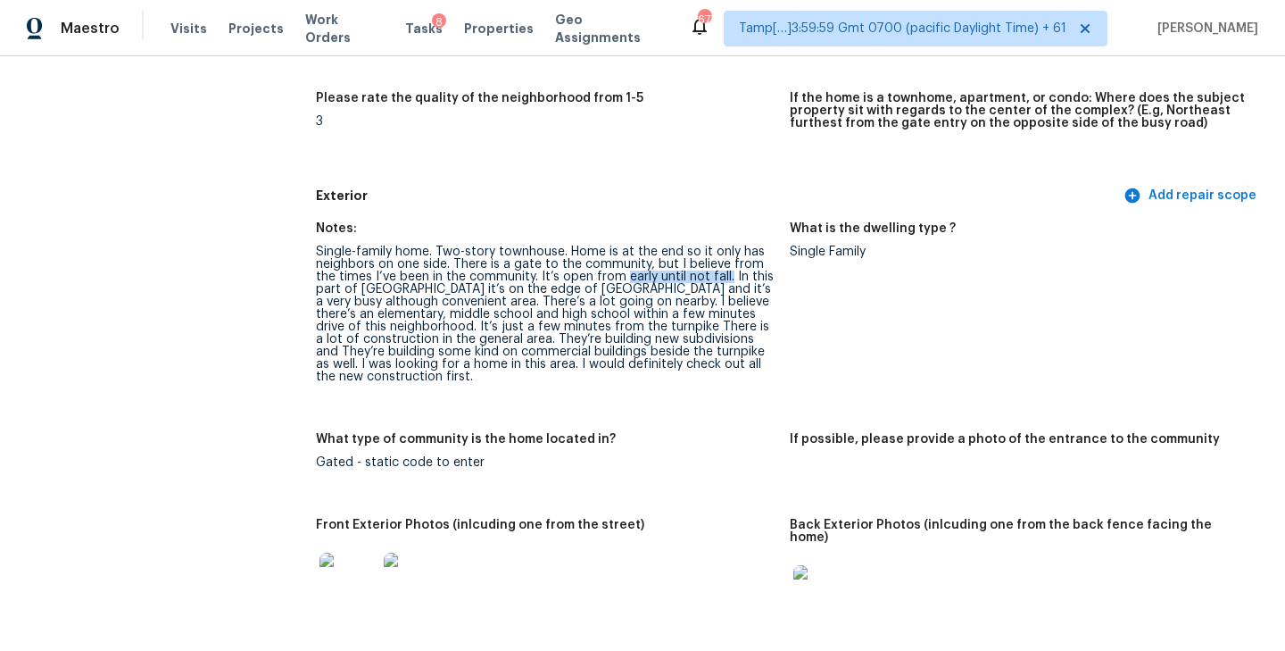
click at [726, 276] on div "Single-family home. Two-story townhouse. Home is at the end so it only has neig…" at bounding box center [546, 313] width 460 height 137
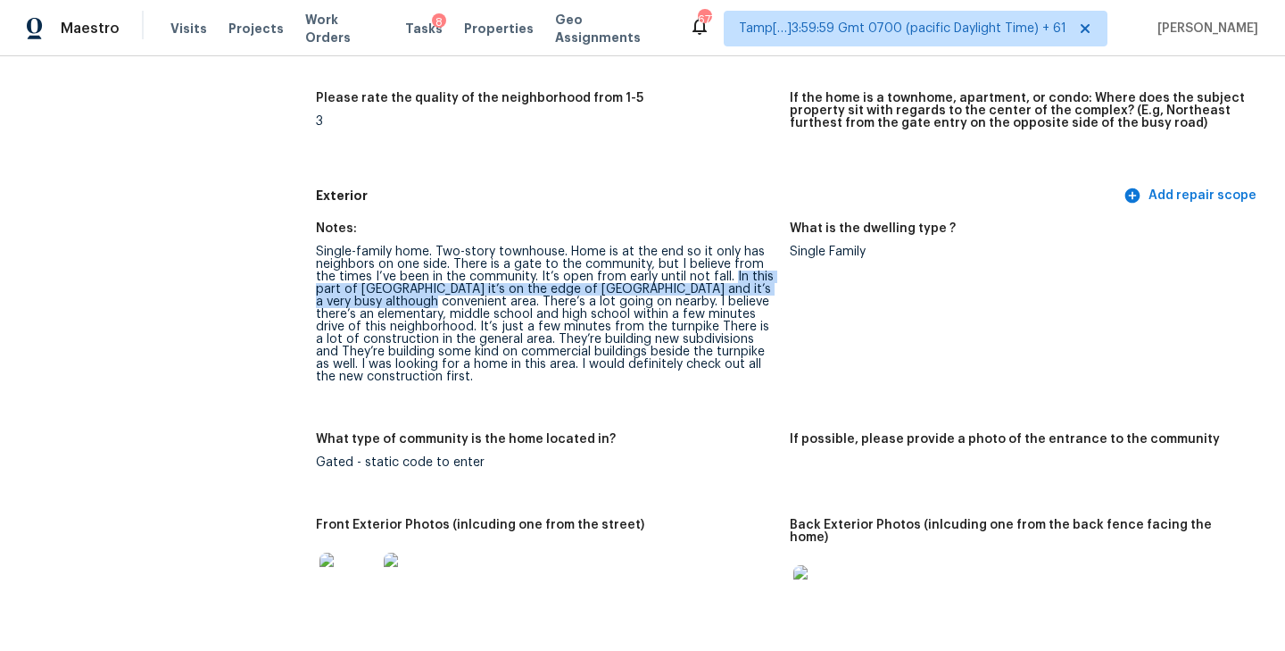
drag, startPoint x: 730, startPoint y: 276, endPoint x: 415, endPoint y: 302, distance: 316.1
click at [415, 302] on div "Single-family home. Two-story townhouse. Home is at the end so it only has neig…" at bounding box center [546, 313] width 460 height 137
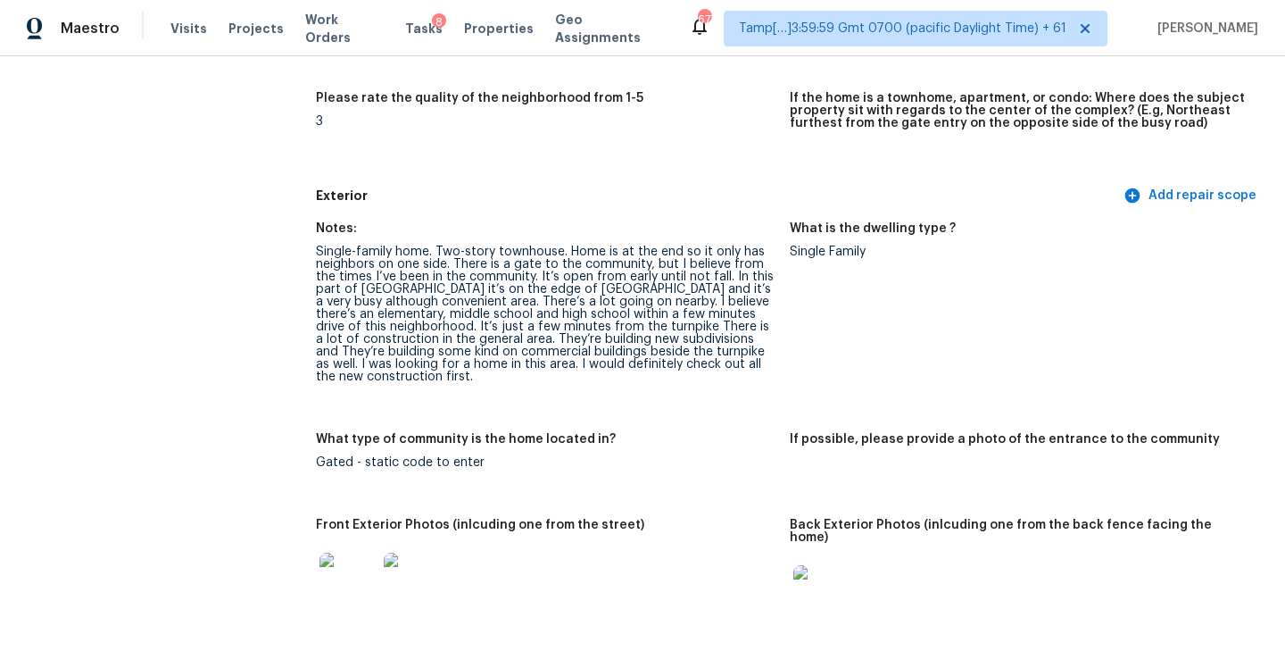
drag, startPoint x: 404, startPoint y: 328, endPoint x: 548, endPoint y: 325, distance: 143.7
click at [548, 325] on div "Single-family home. Two-story townhouse. Home is at the end so it only has neig…" at bounding box center [546, 313] width 460 height 137
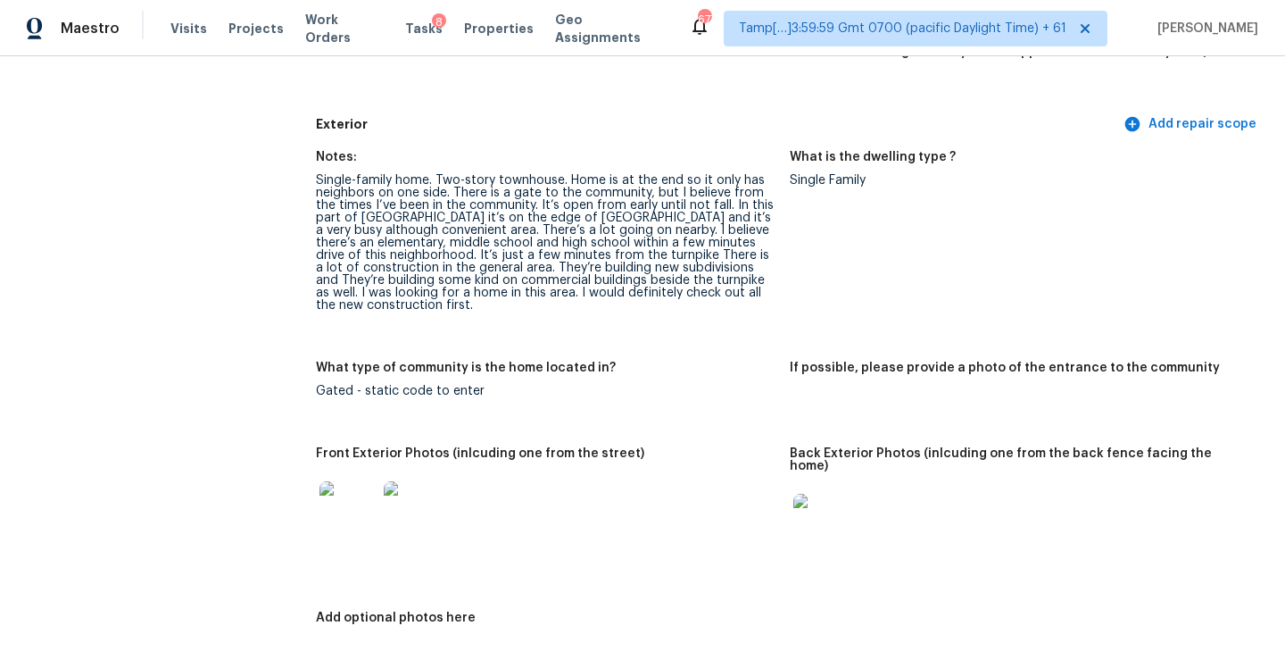
click at [429, 389] on div "Gated - static code to enter" at bounding box center [546, 391] width 460 height 12
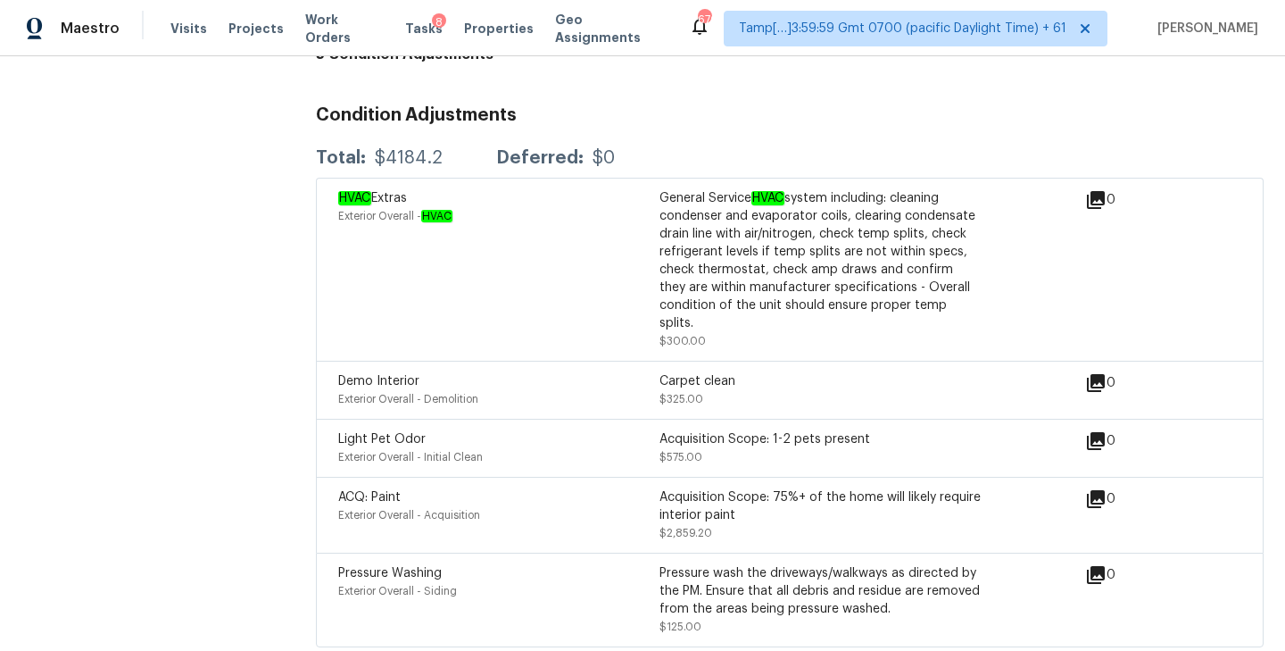
scroll to position [4217, 0]
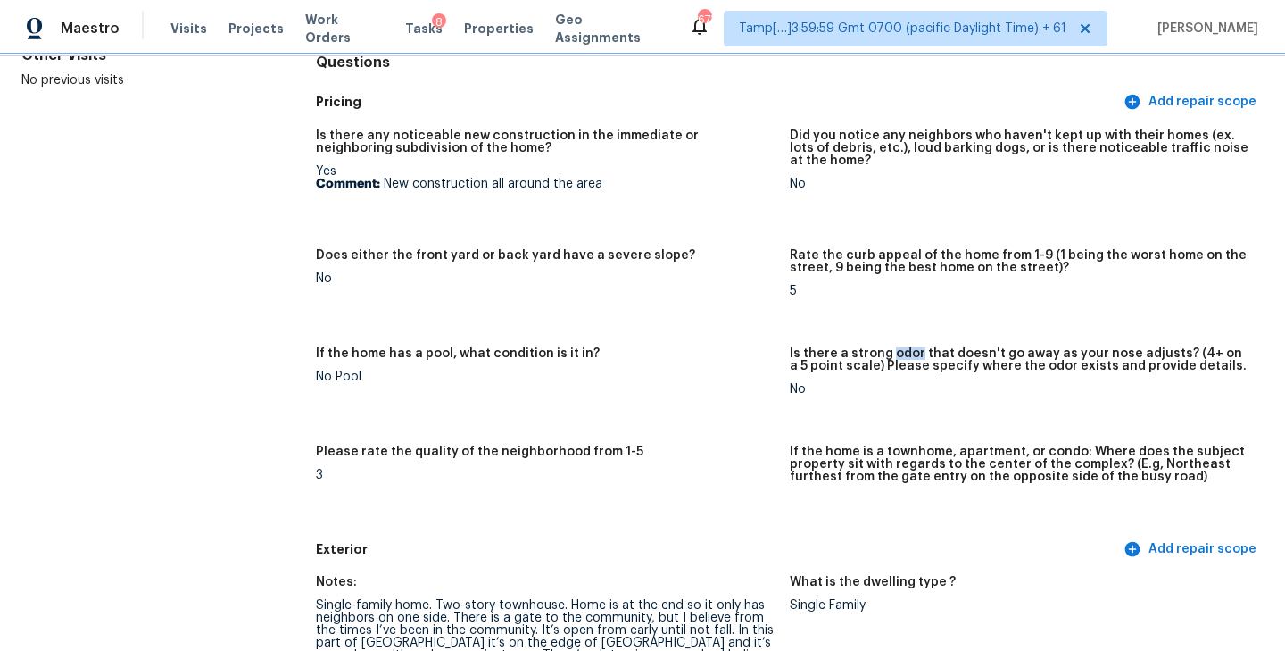
scroll to position [0, 0]
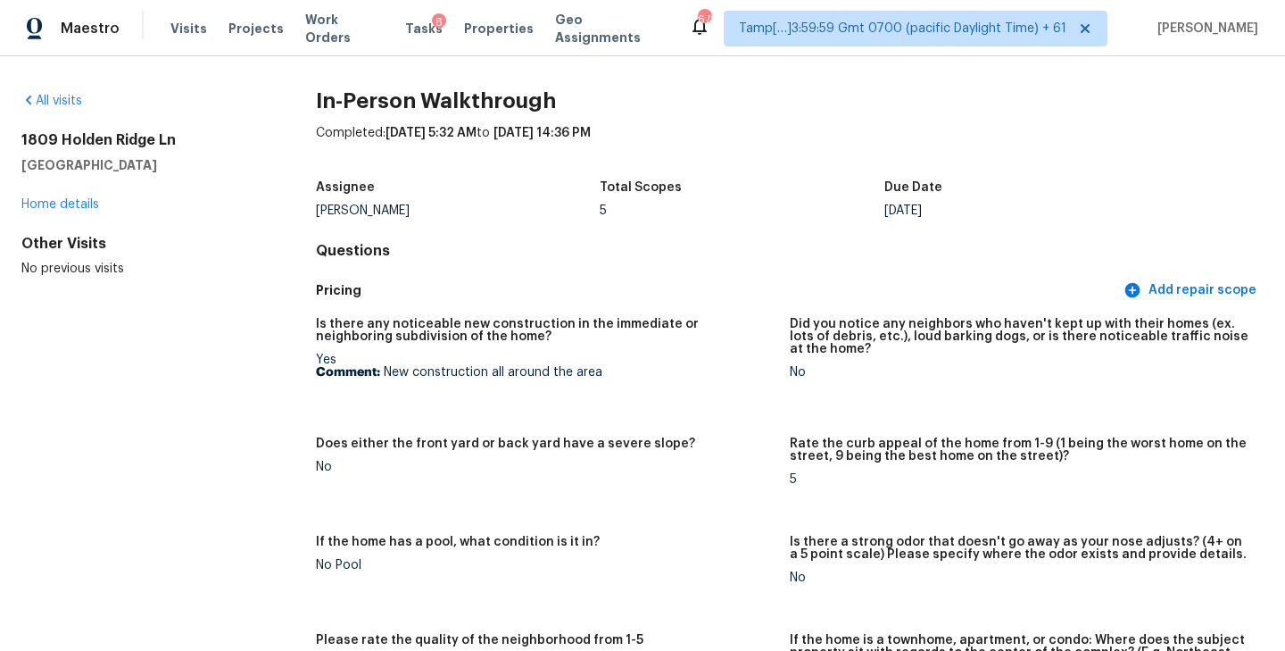
click at [734, 461] on div "No" at bounding box center [546, 466] width 460 height 12
click at [64, 96] on link "All visits" at bounding box center [51, 101] width 61 height 12
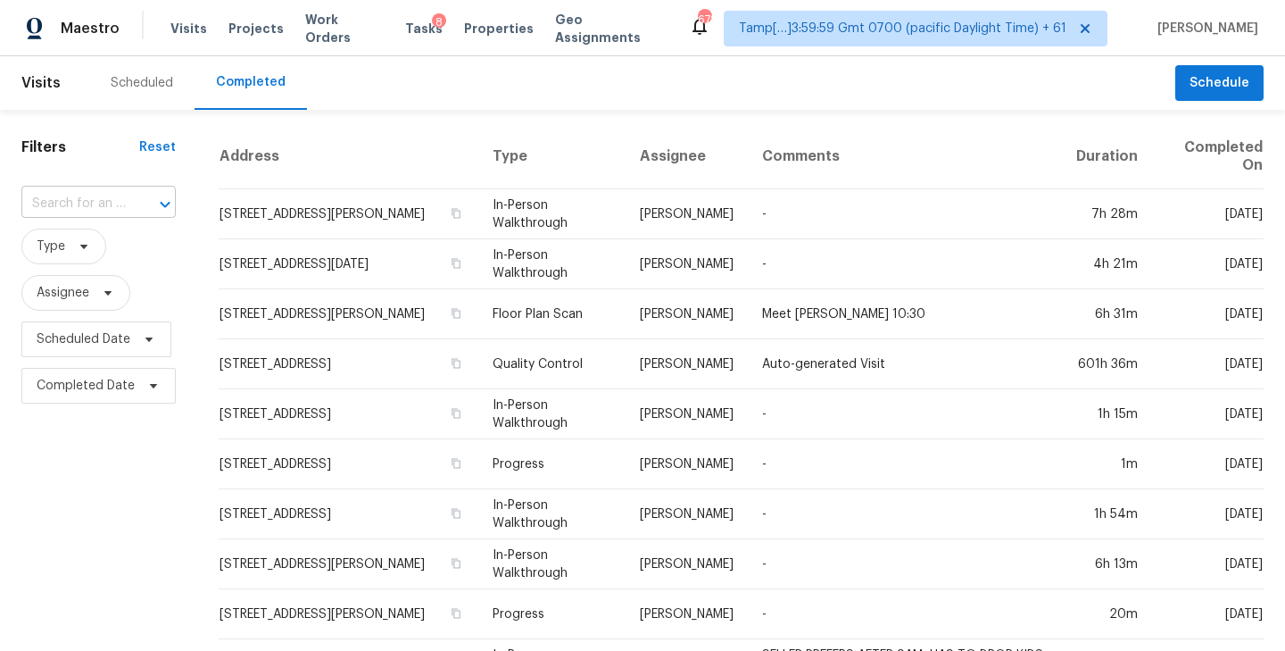
click at [96, 199] on input "text" at bounding box center [73, 204] width 104 height 28
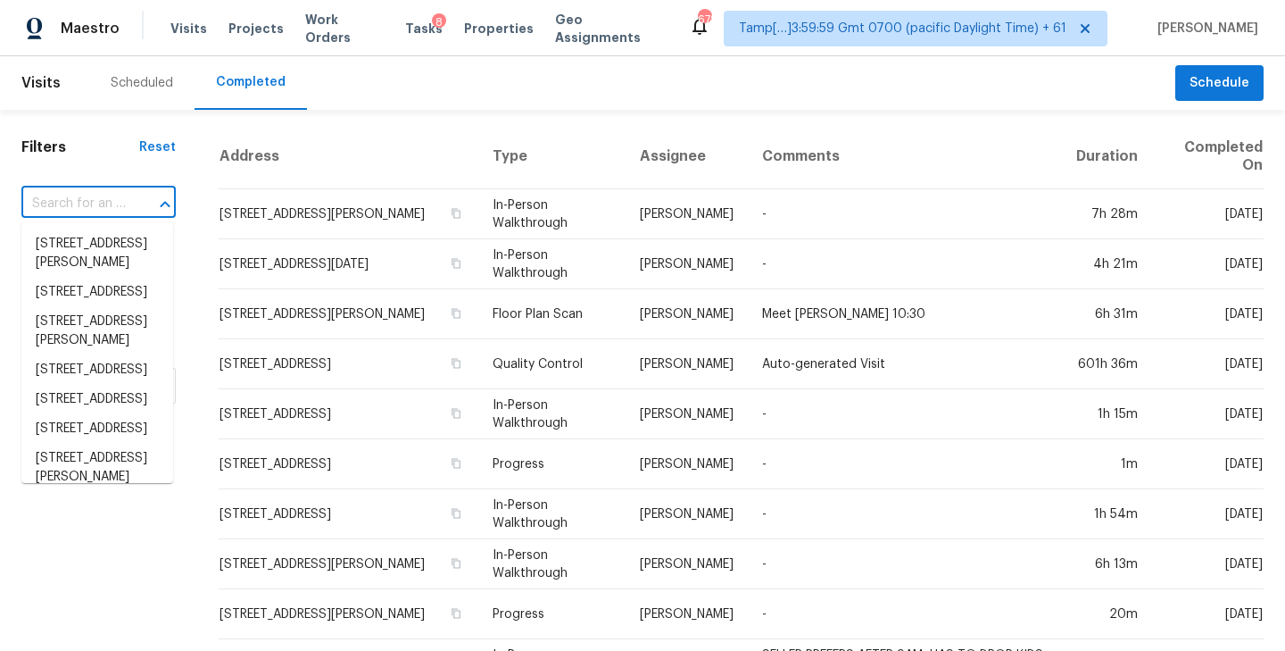
paste input "1600 Dartmoor Ave NW, Concord, NC 28027"
type input "1600 Dartmoor Ave NW, Concord, NC 28027"
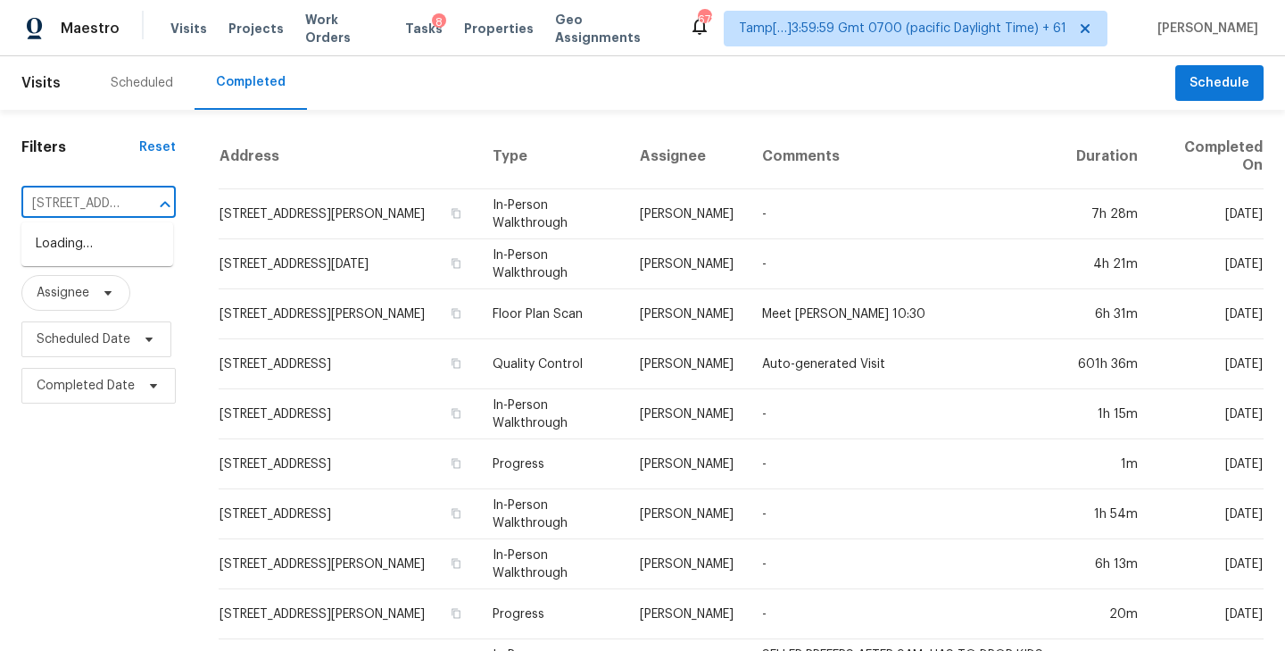
scroll to position [0, 167]
click at [82, 259] on li "1600 Dartmoor Ave NW, Concord, NC 28027" at bounding box center [97, 243] width 152 height 29
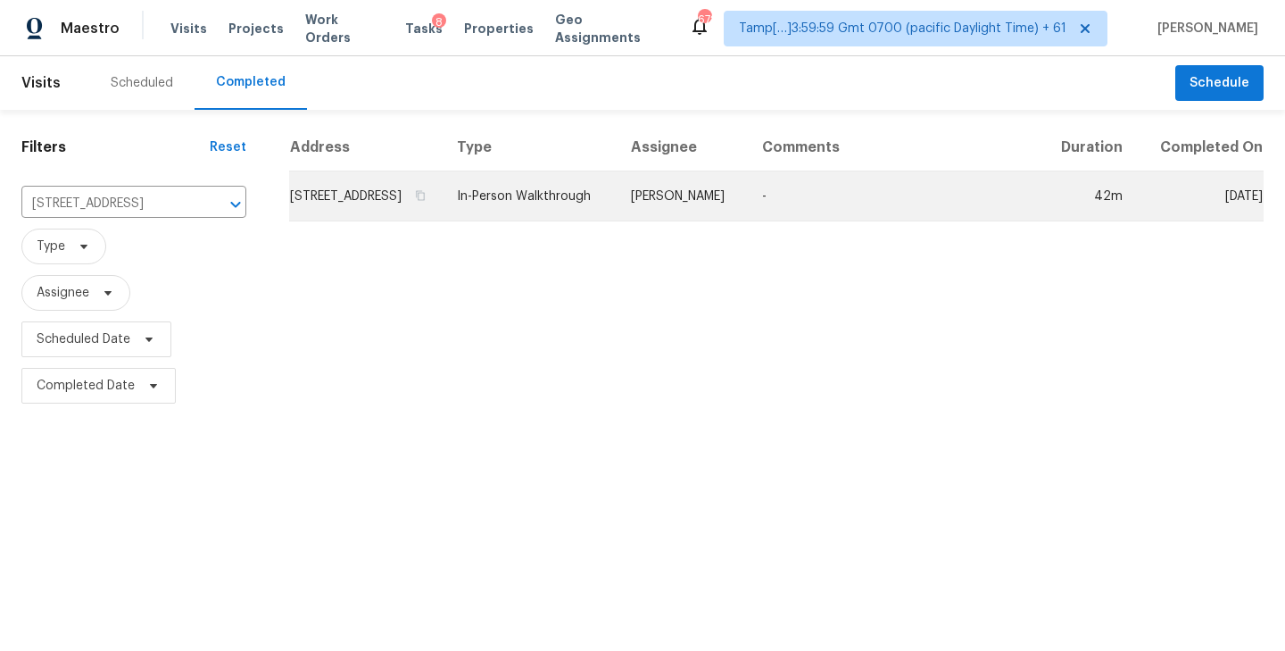
click at [443, 218] on td "1600 Dartmoor Ave NW, Concord, NC 28027" at bounding box center [365, 196] width 153 height 50
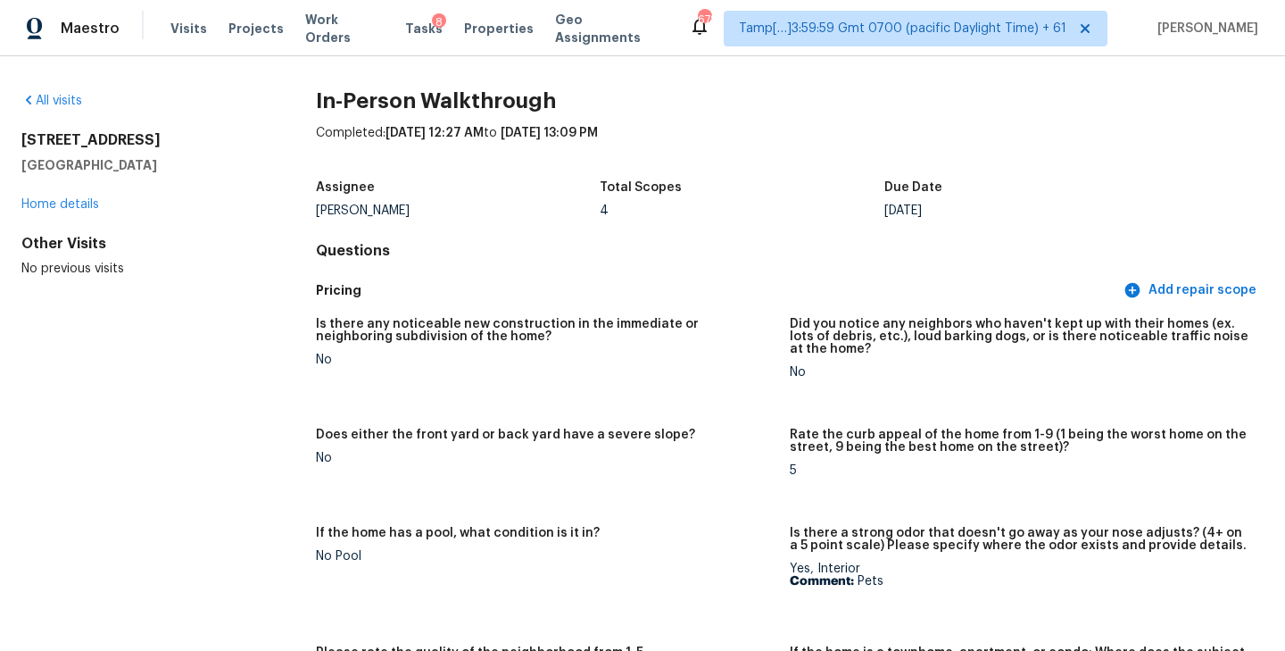
click at [779, 290] on h5 "Pricing" at bounding box center [718, 290] width 804 height 19
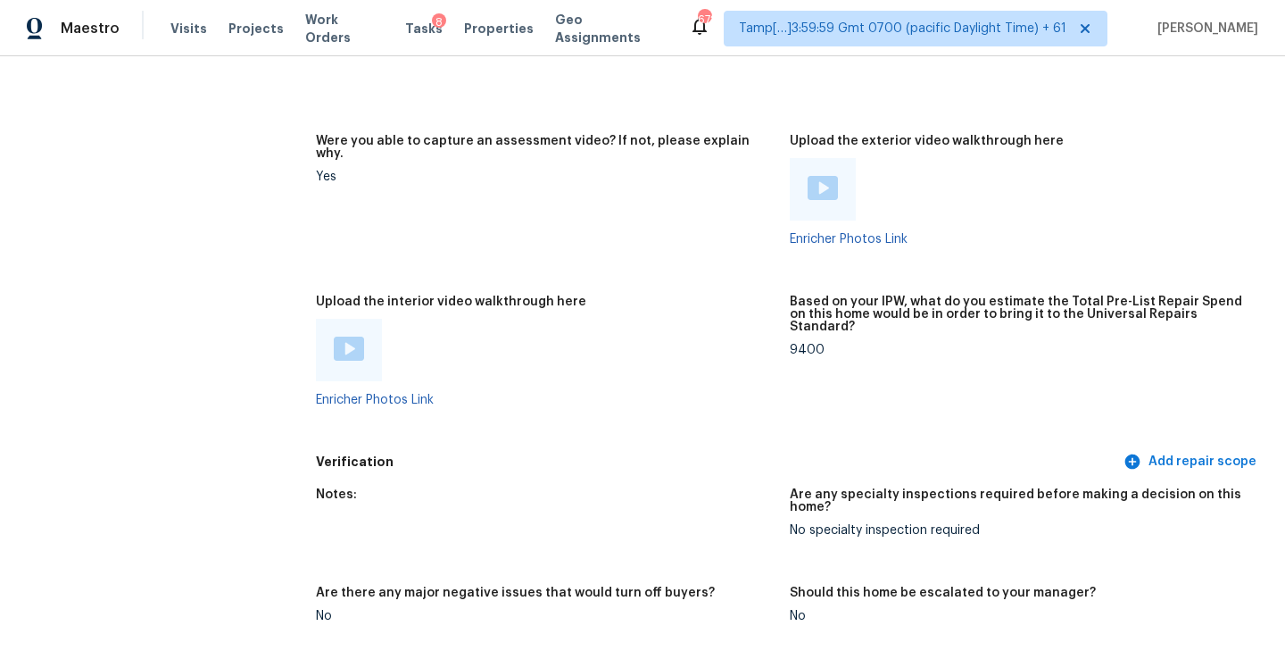
scroll to position [3794, 0]
click at [352, 336] on img at bounding box center [349, 348] width 30 height 24
click at [620, 331] on div at bounding box center [546, 349] width 460 height 62
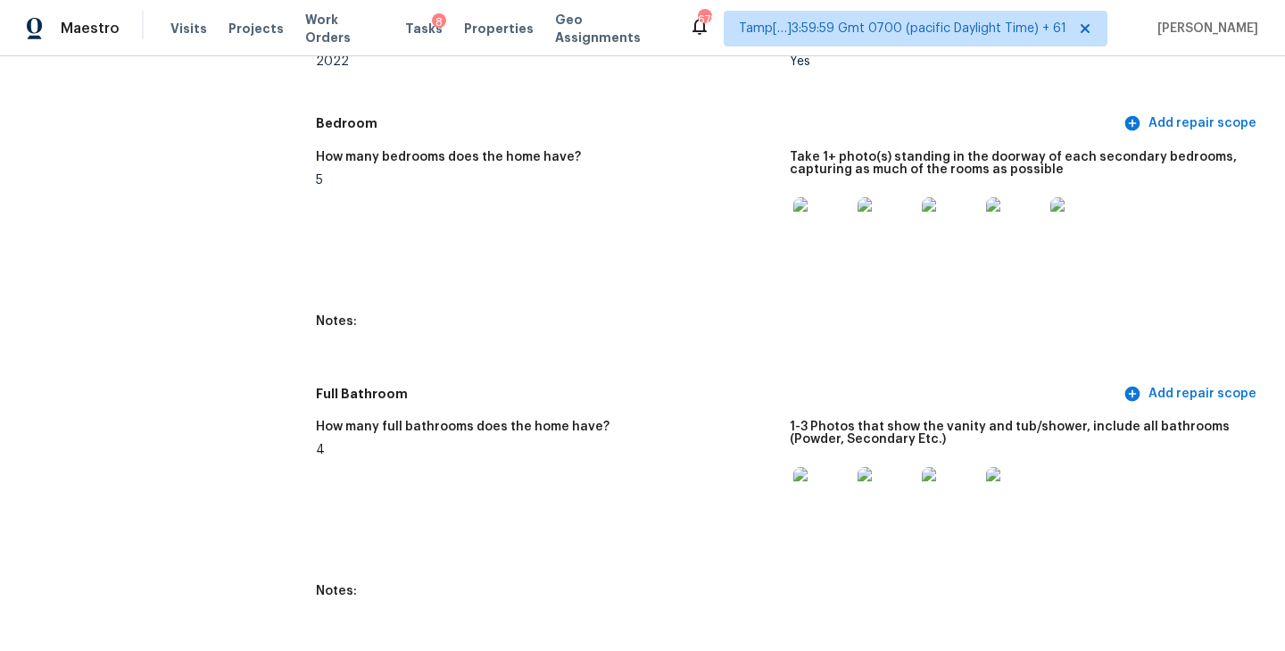
scroll to position [1453, 0]
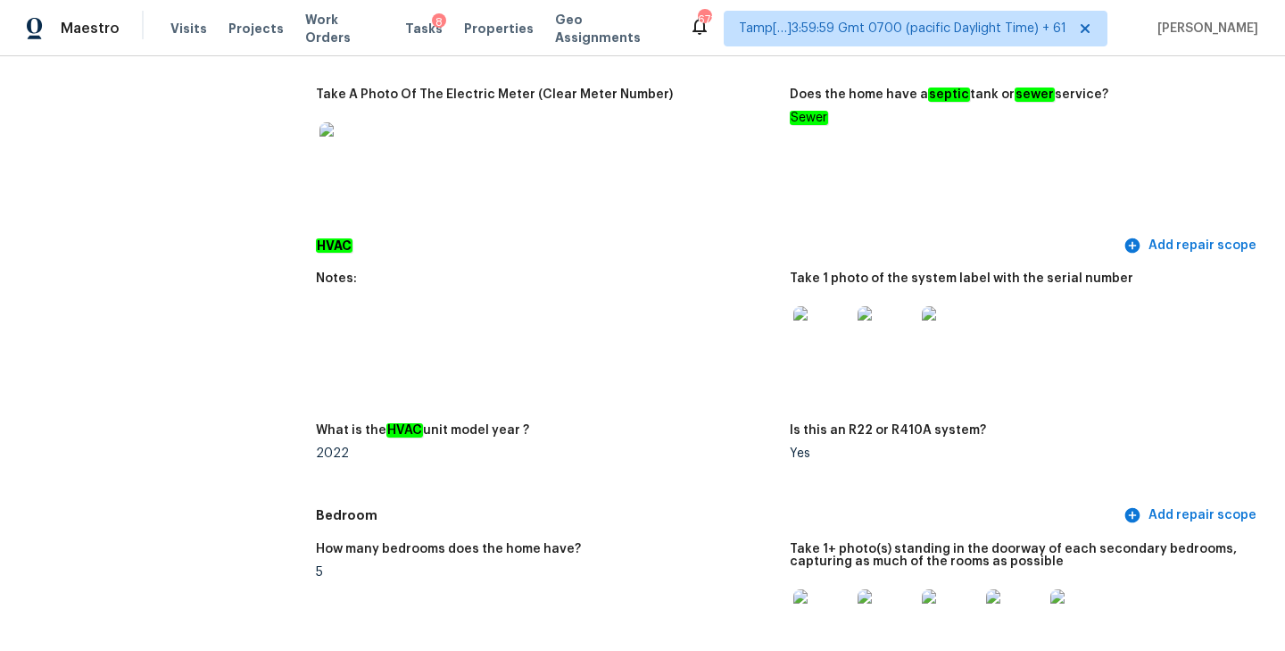
click at [669, 242] on div "HVAC Add repair scope" at bounding box center [790, 245] width 948 height 33
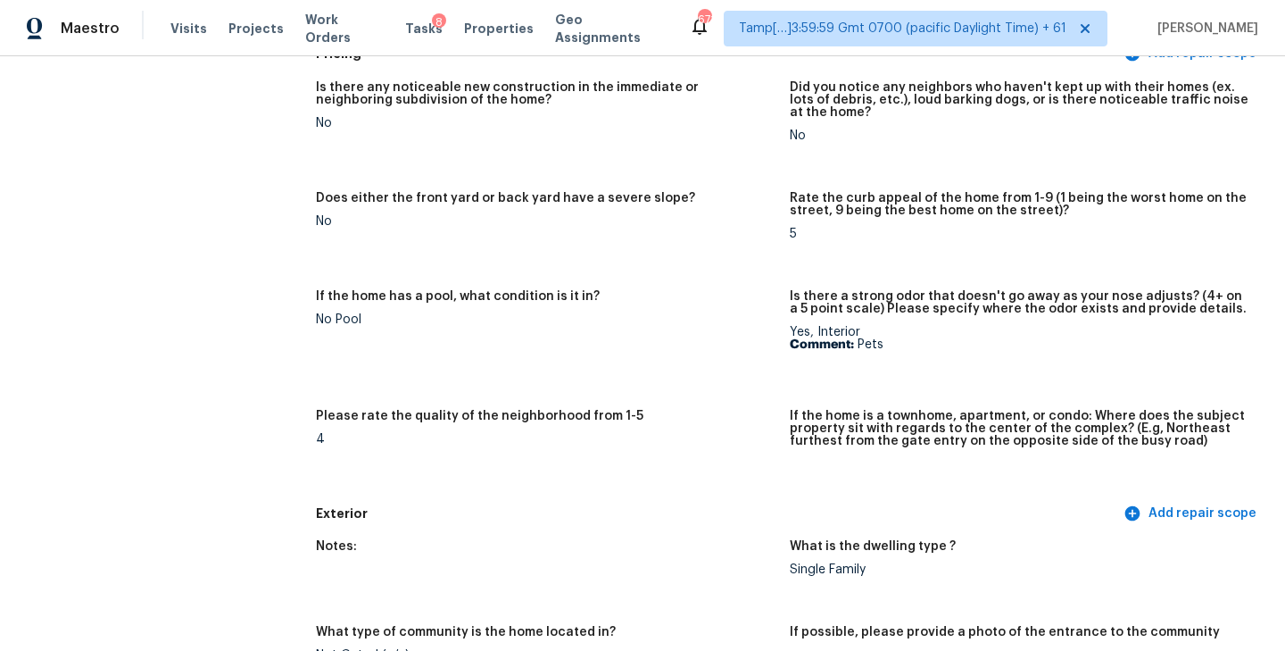
scroll to position [237, 0]
drag, startPoint x: 858, startPoint y: 343, endPoint x: 946, endPoint y: 343, distance: 87.5
click at [946, 343] on p "Comment: Pets" at bounding box center [1020, 343] width 460 height 12
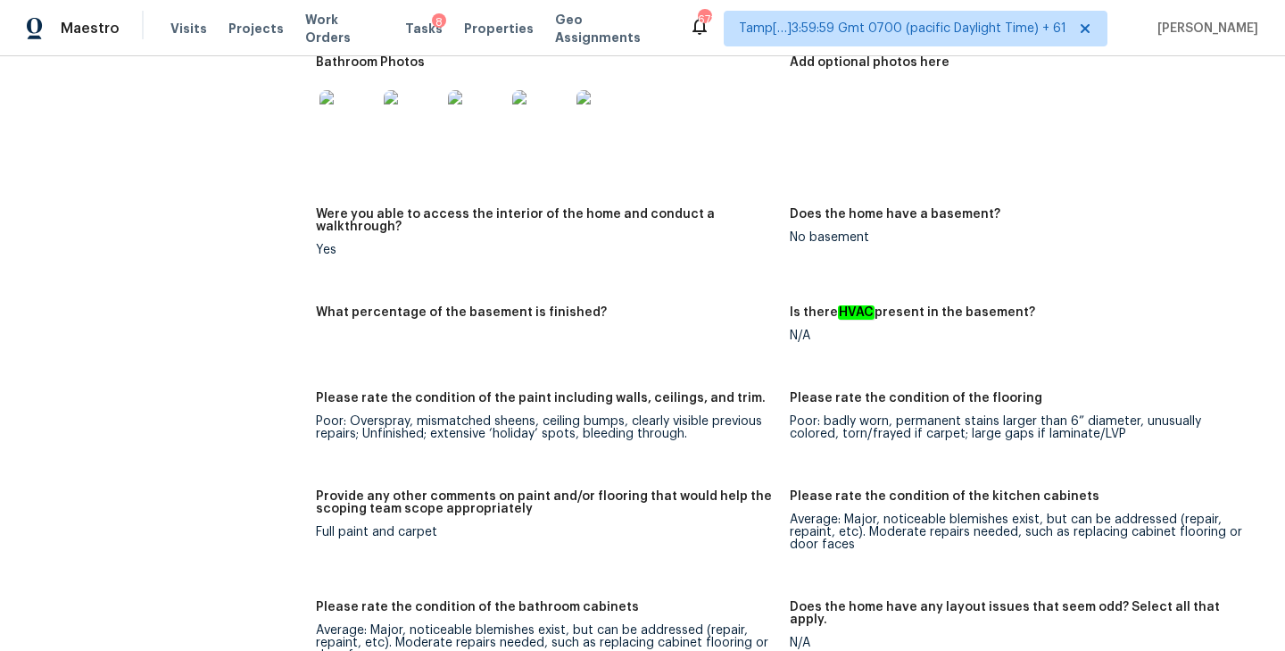
scroll to position [2872, 0]
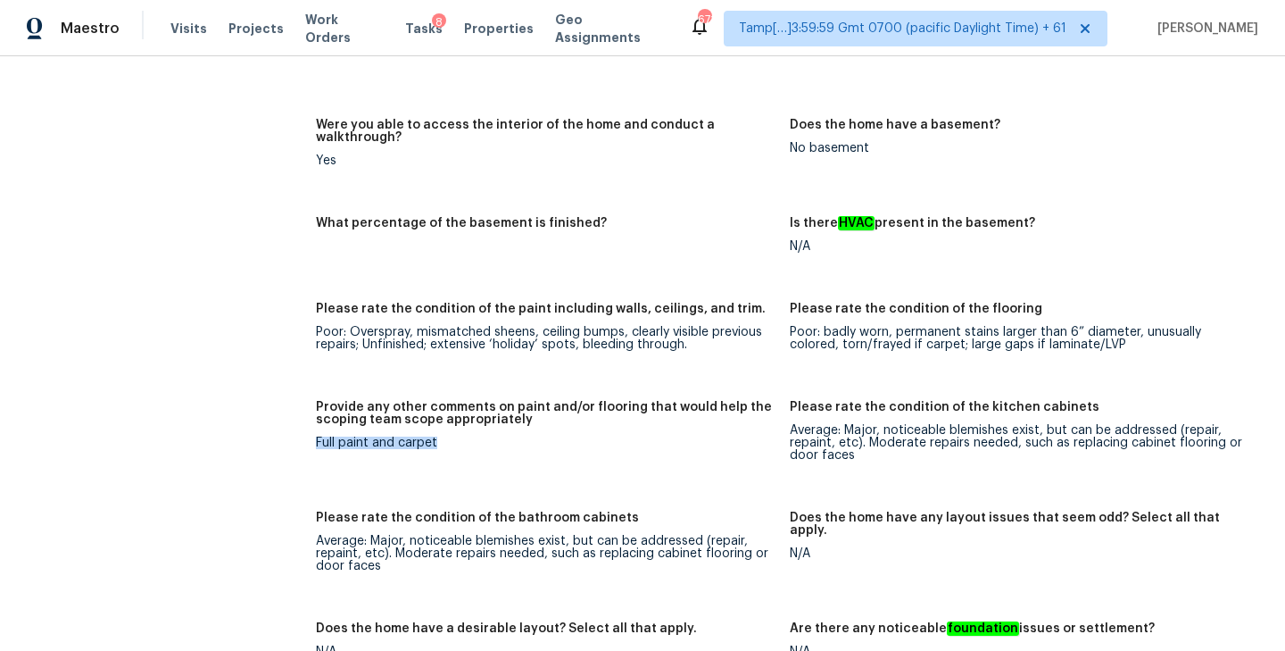
drag, startPoint x: 314, startPoint y: 413, endPoint x: 559, endPoint y: 414, distance: 244.5
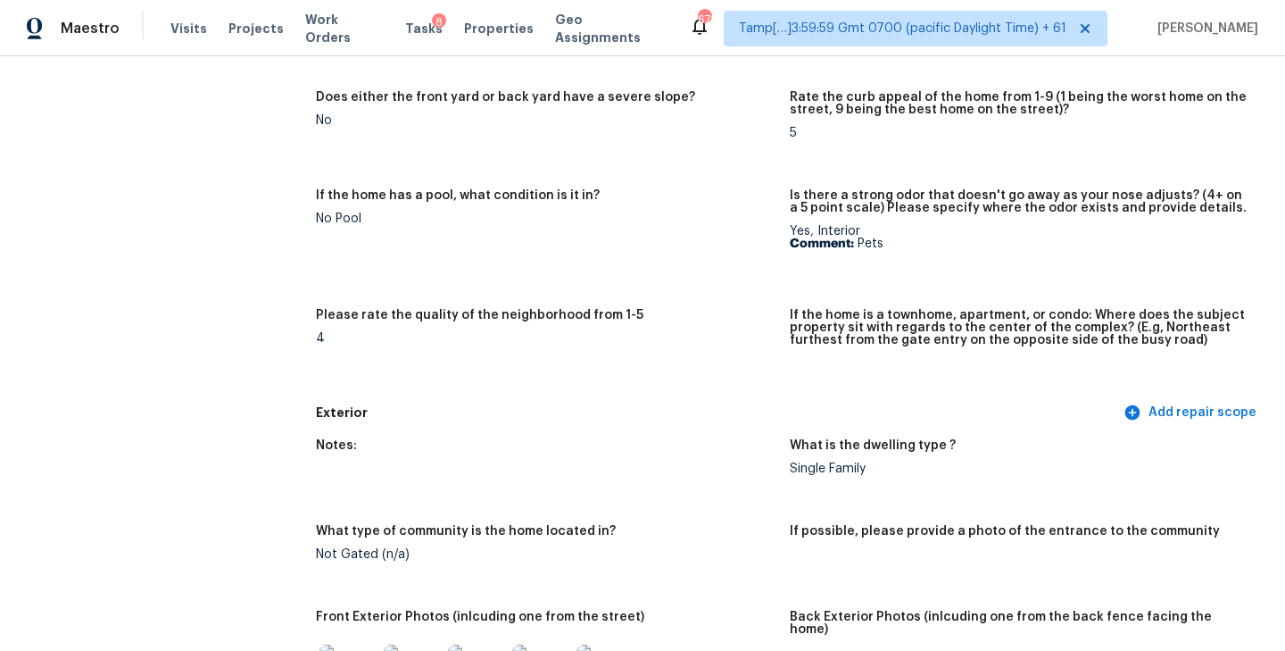
scroll to position [0, 0]
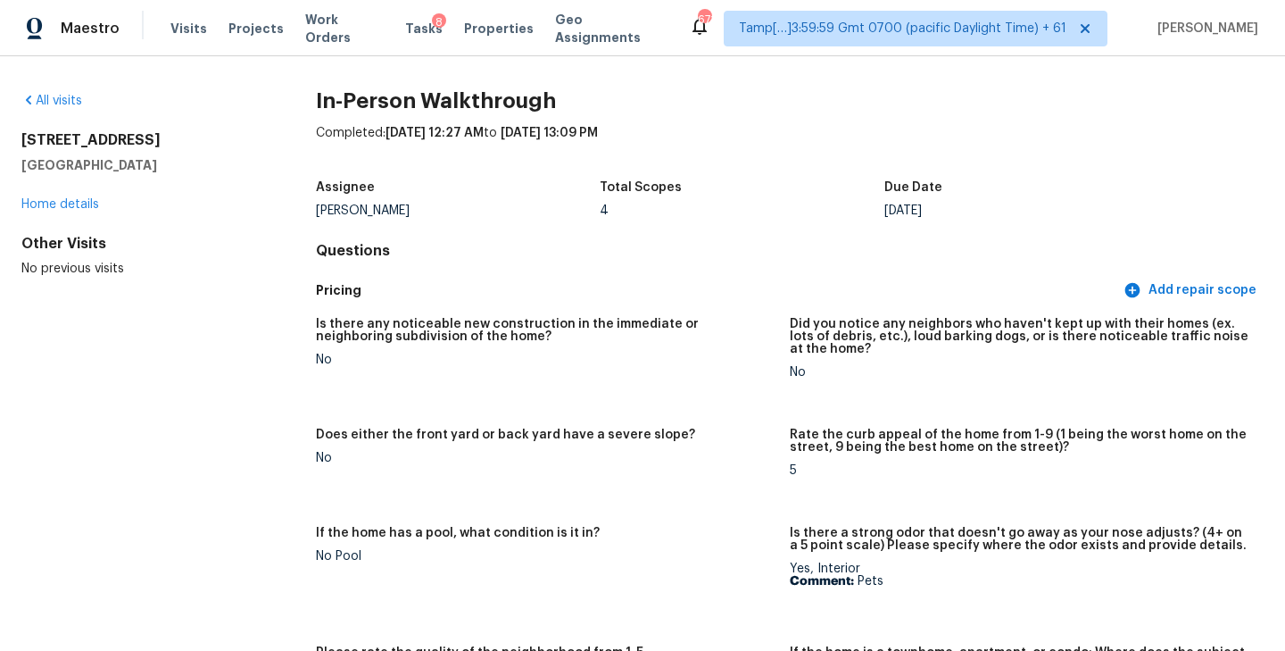
click at [729, 183] on div "Total Scopes" at bounding box center [742, 192] width 285 height 23
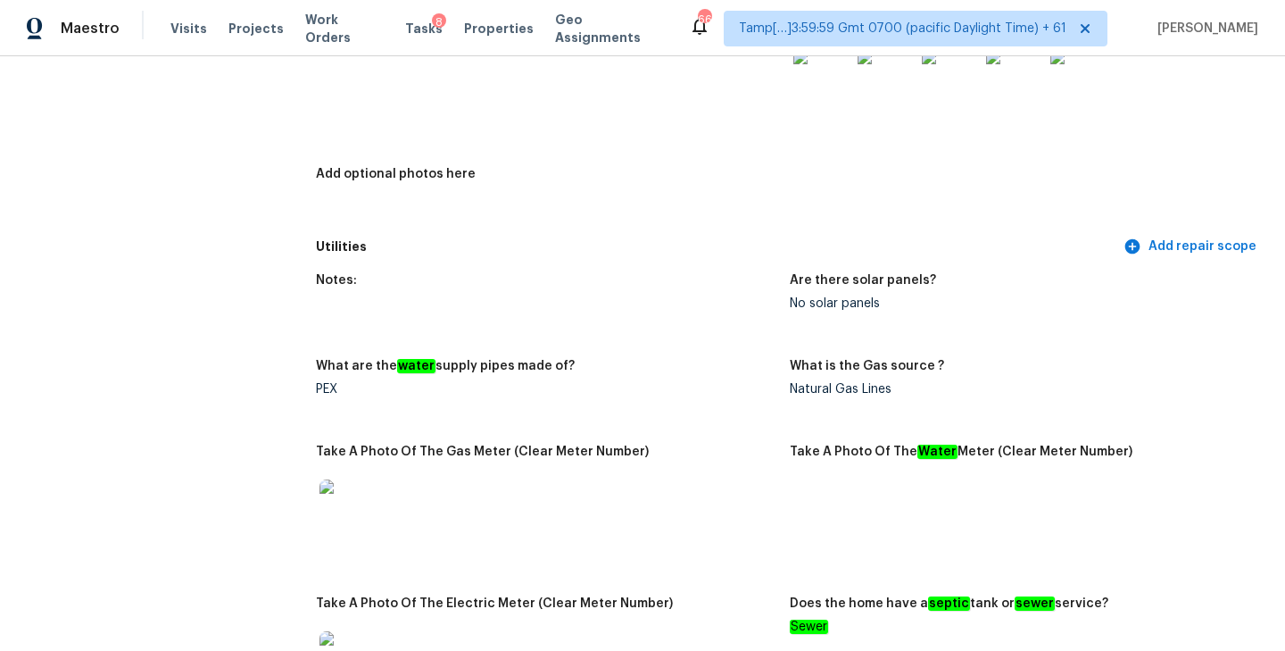
scroll to position [3011, 0]
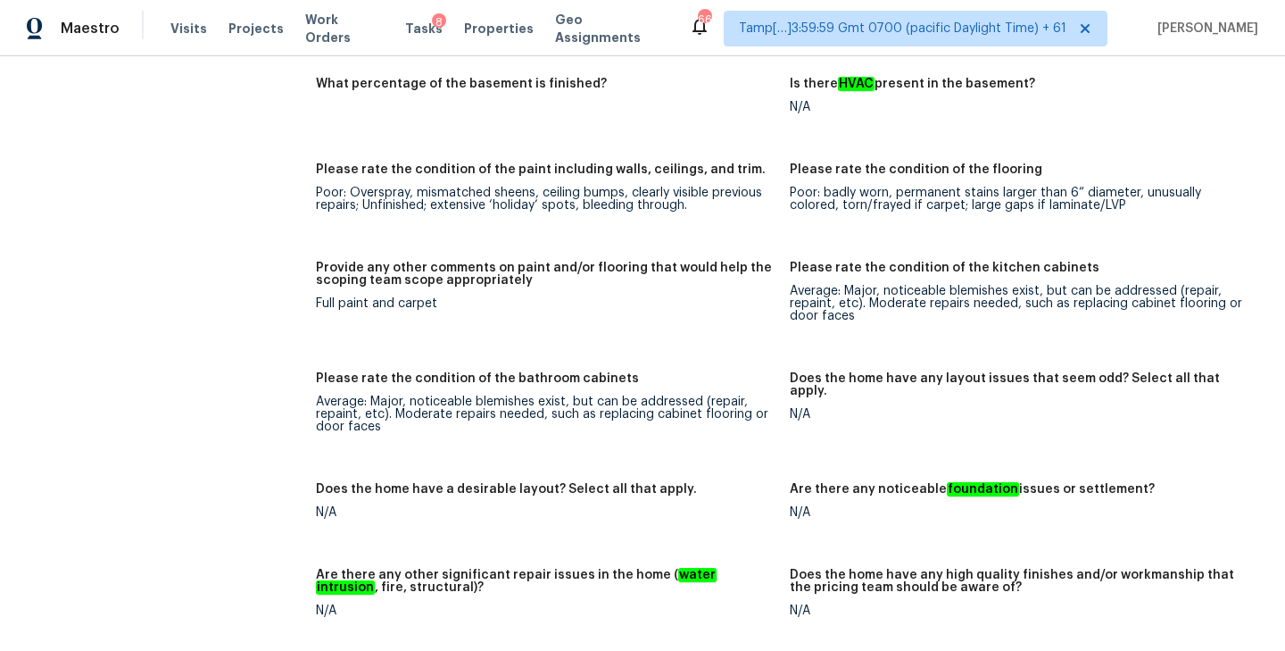
click at [686, 336] on div "Notes: Living Room Photos Kitchen Photos Main Bedroom Photos Bathroom Photos Ad…" at bounding box center [790, 370] width 948 height 1713
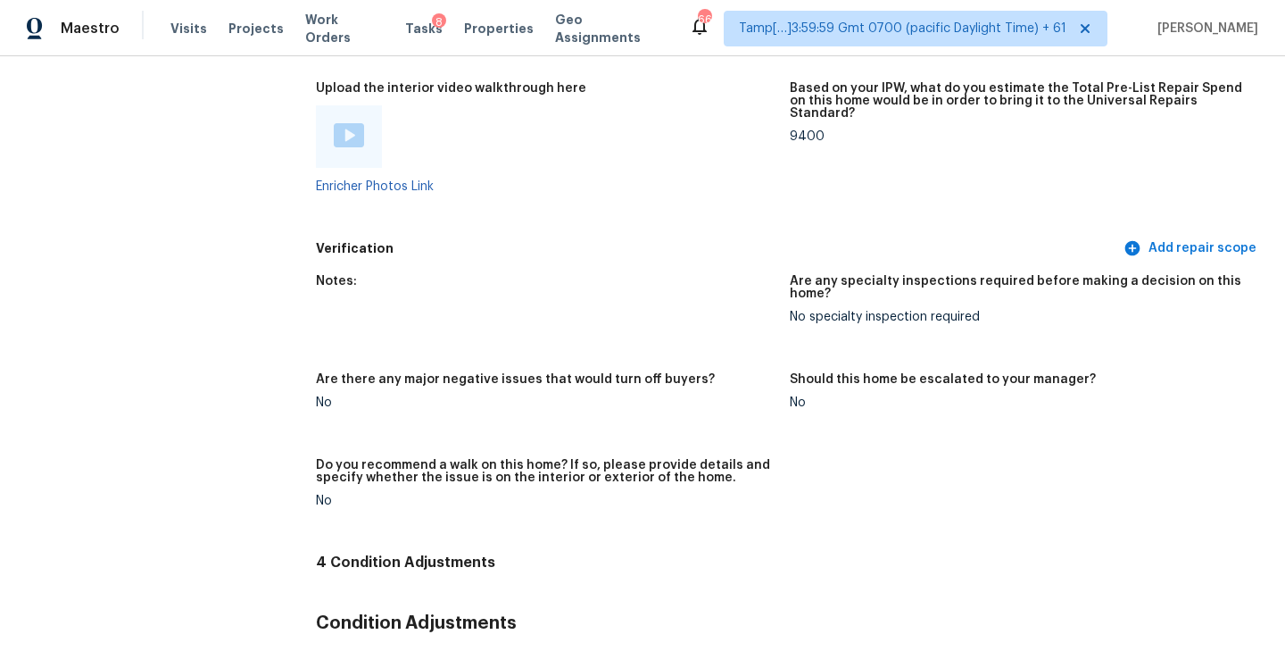
click at [656, 316] on figure "Notes:" at bounding box center [553, 313] width 474 height 77
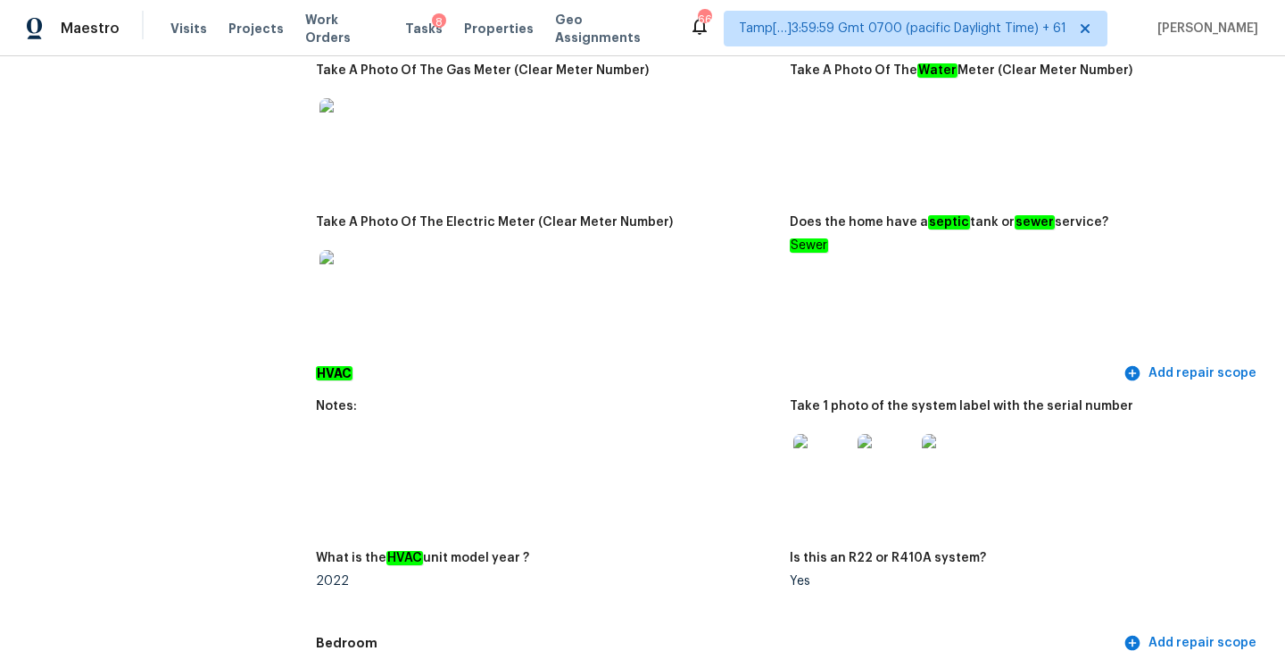
scroll to position [0, 0]
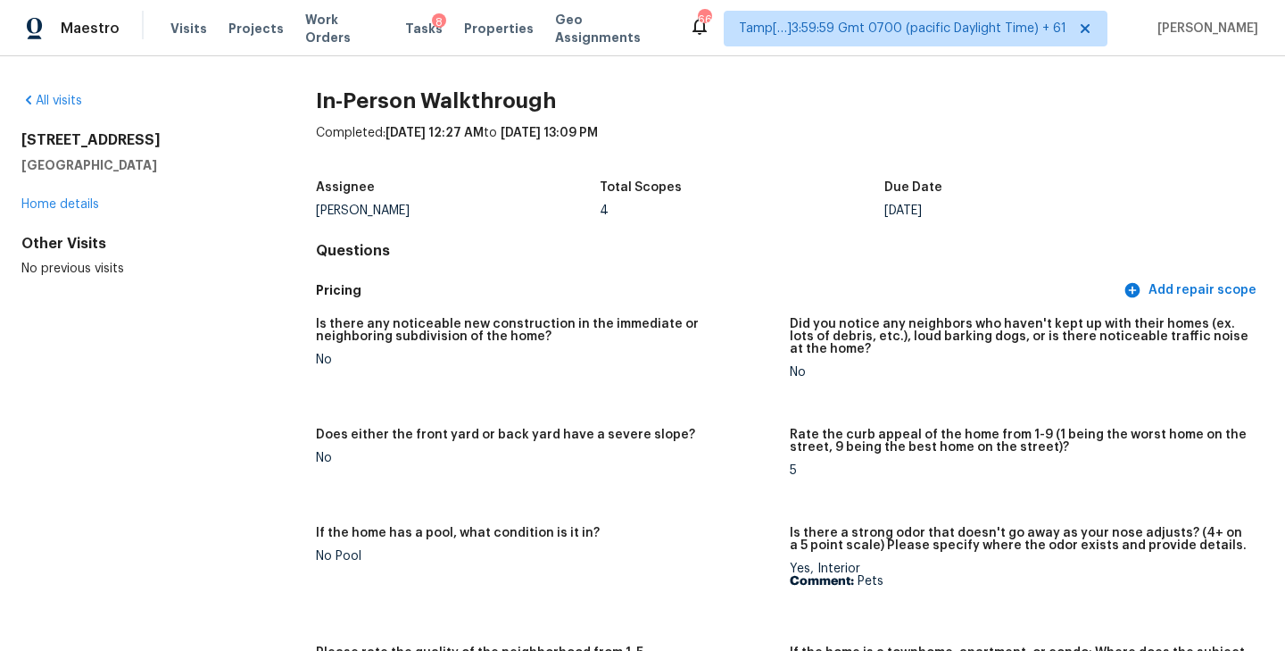
click at [698, 221] on div "Assignee Dan Baquero Total Scopes 4 Due Date Mon, Oct 06" at bounding box center [790, 198] width 948 height 57
click at [72, 96] on link "All visits" at bounding box center [51, 101] width 61 height 12
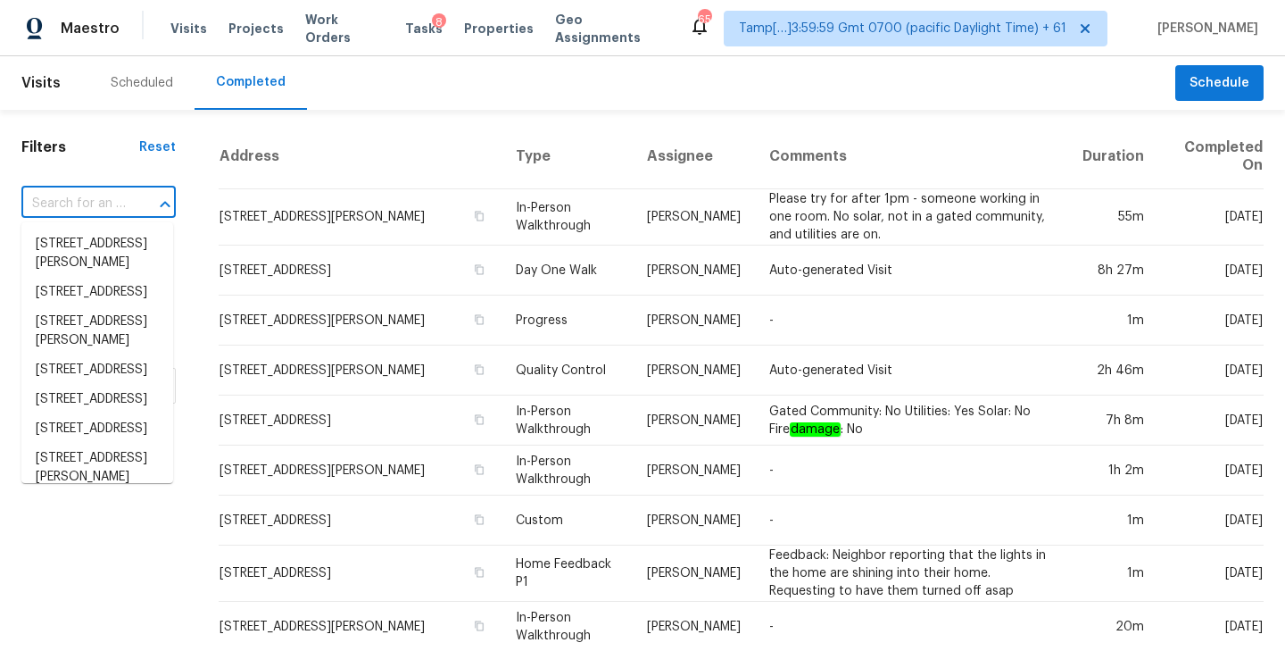
click at [88, 198] on input "text" at bounding box center [73, 204] width 104 height 28
paste input "2703 Coatbridge Dr, Austin, TX 78745"
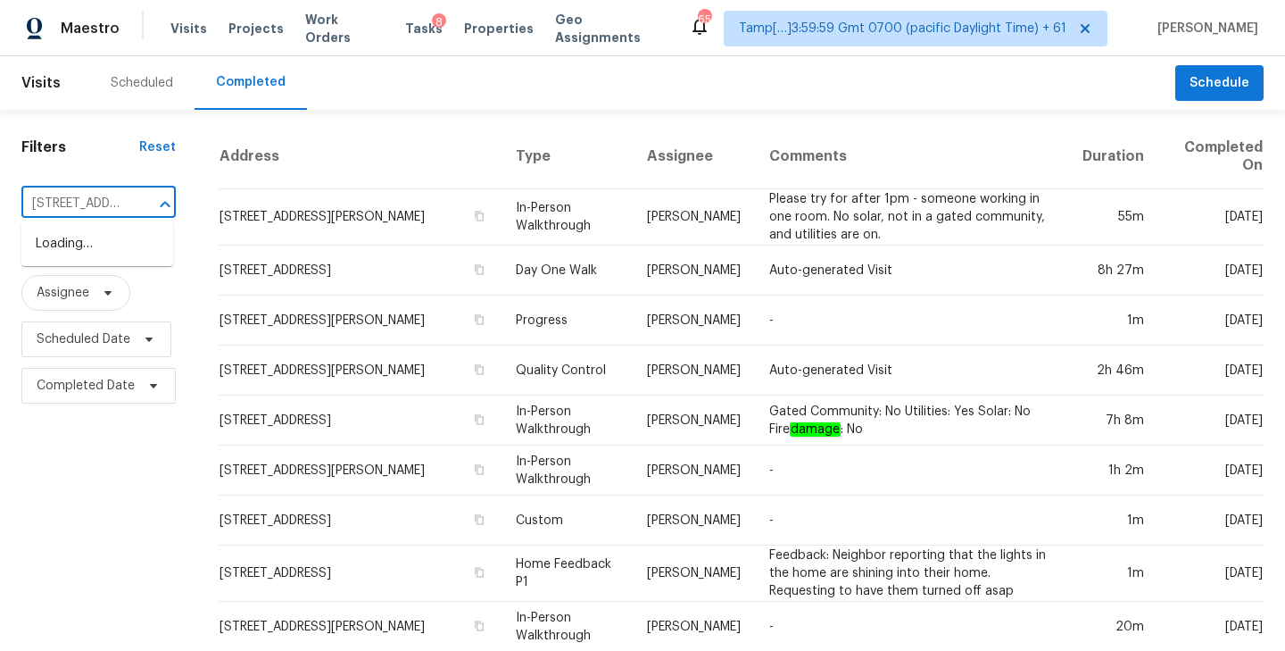
scroll to position [0, 126]
type input "2703 Coatbridge Dr, Austin, TX 78745"
click at [84, 252] on li "2703 Coatbridge Dr, Austin, TX 78745" at bounding box center [97, 243] width 152 height 29
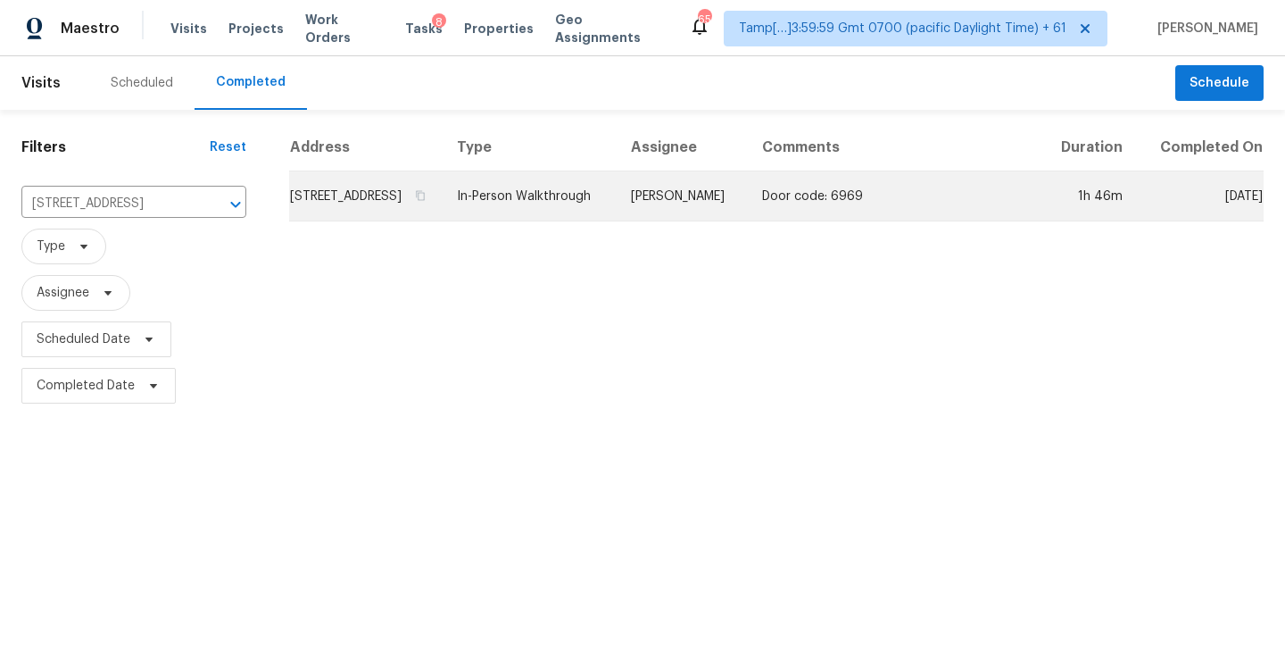
click at [430, 218] on td "2703 Coatbridge Dr, Austin, TX 78745" at bounding box center [365, 196] width 153 height 50
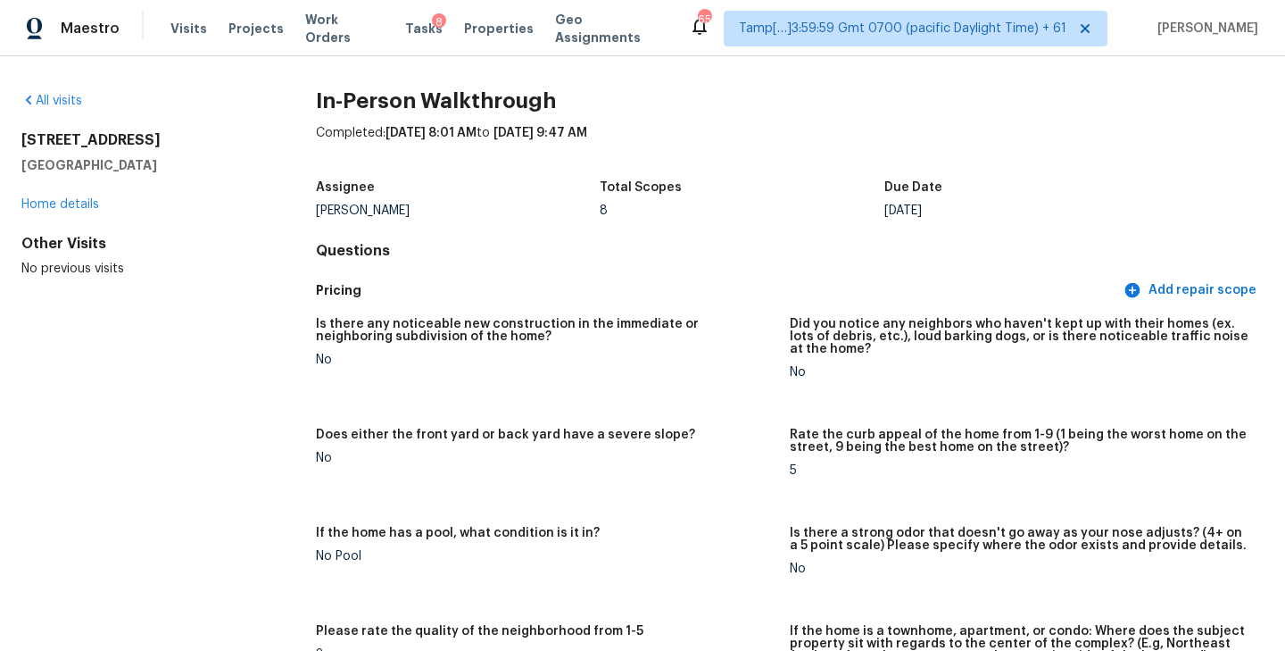
click at [948, 133] on div "Completed: 10/6/2025, 8:01 AM to 10/6/2025, 9:47 AM" at bounding box center [790, 147] width 948 height 46
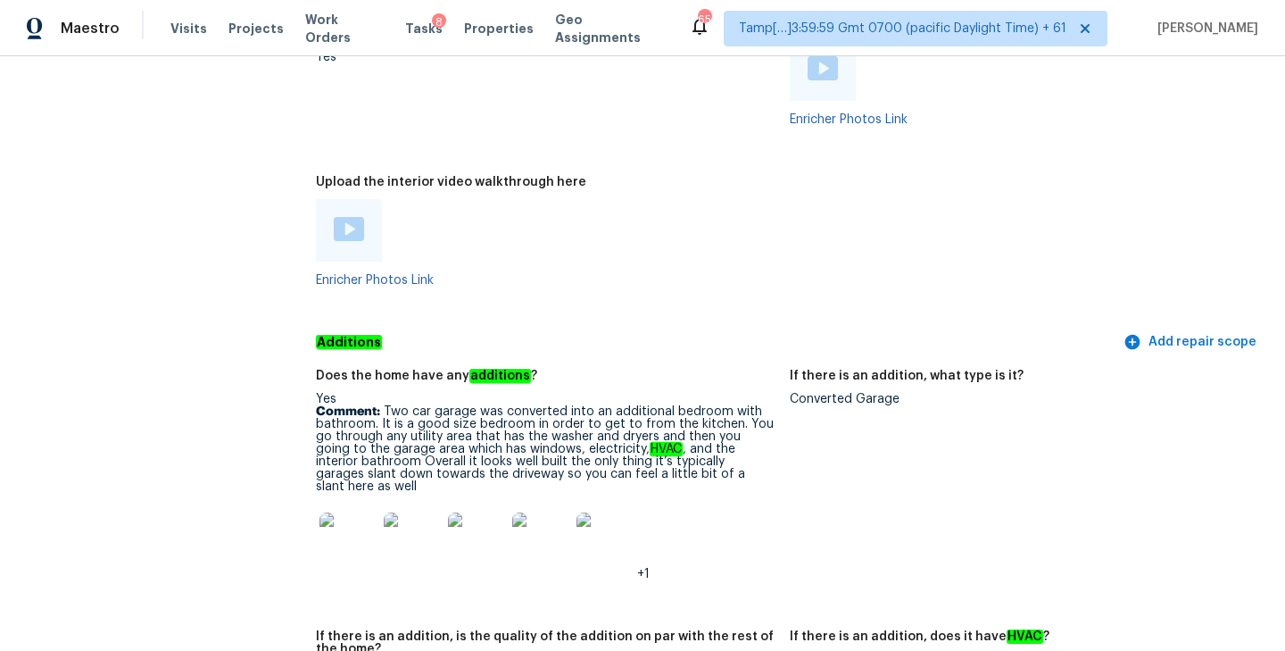
scroll to position [3753, 0]
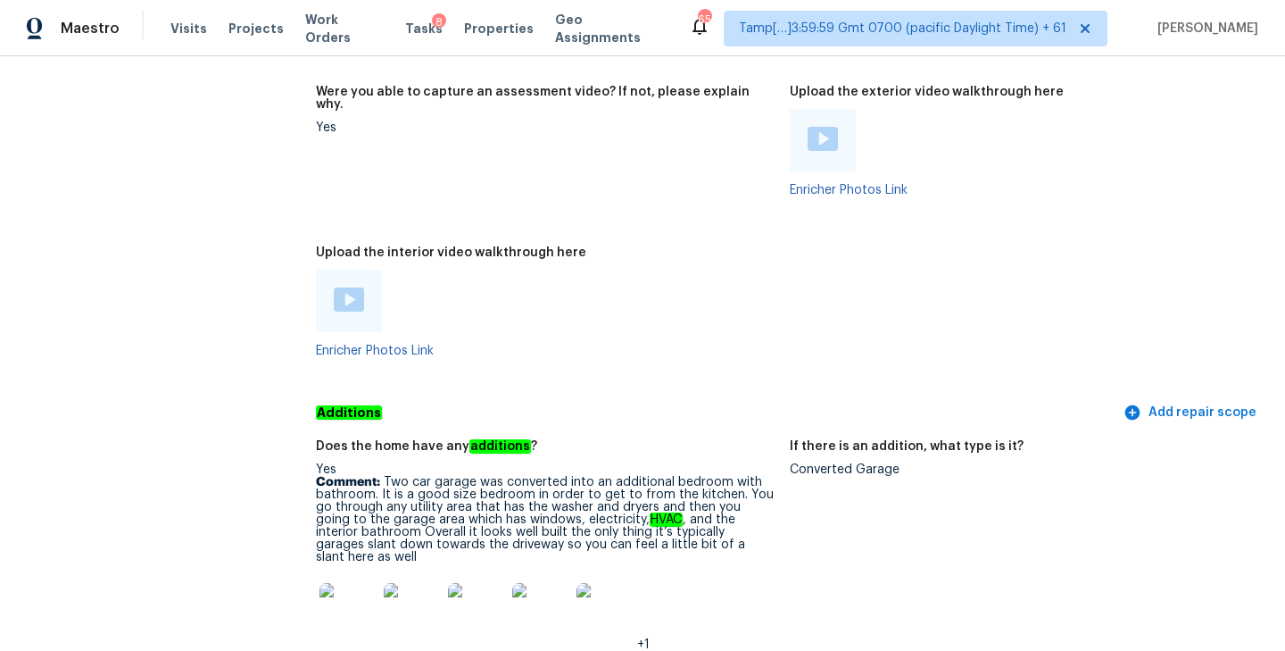
click at [355, 287] on img at bounding box center [349, 299] width 30 height 24
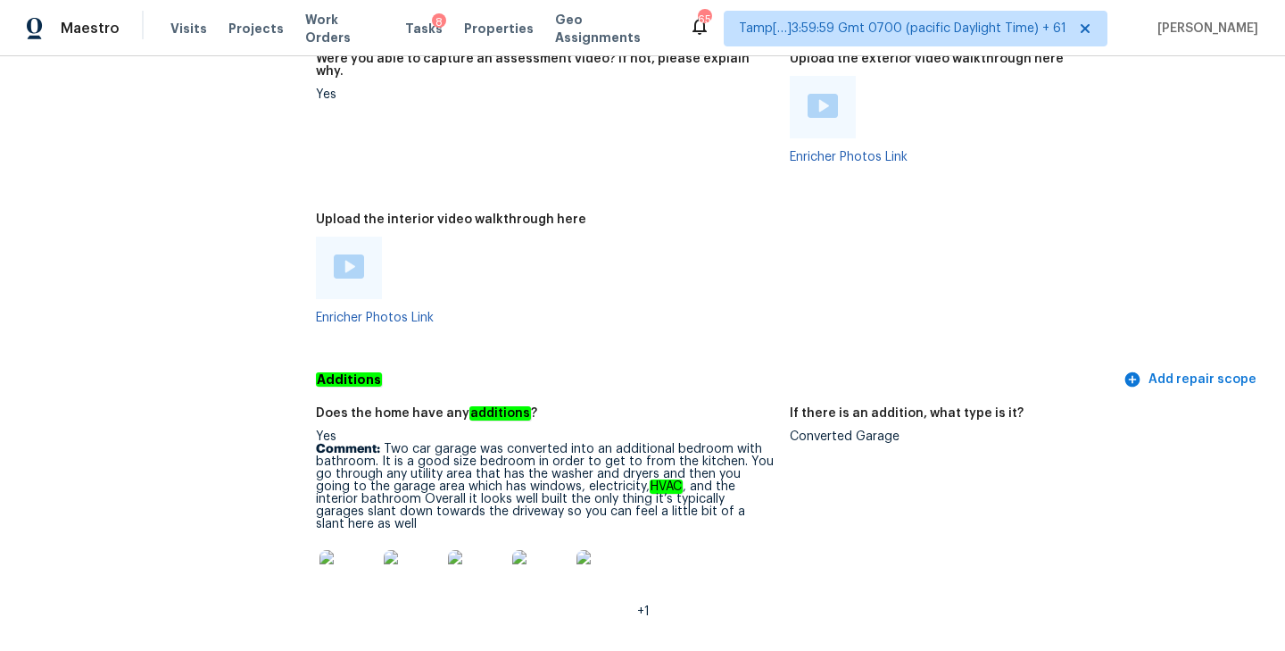
scroll to position [3897, 0]
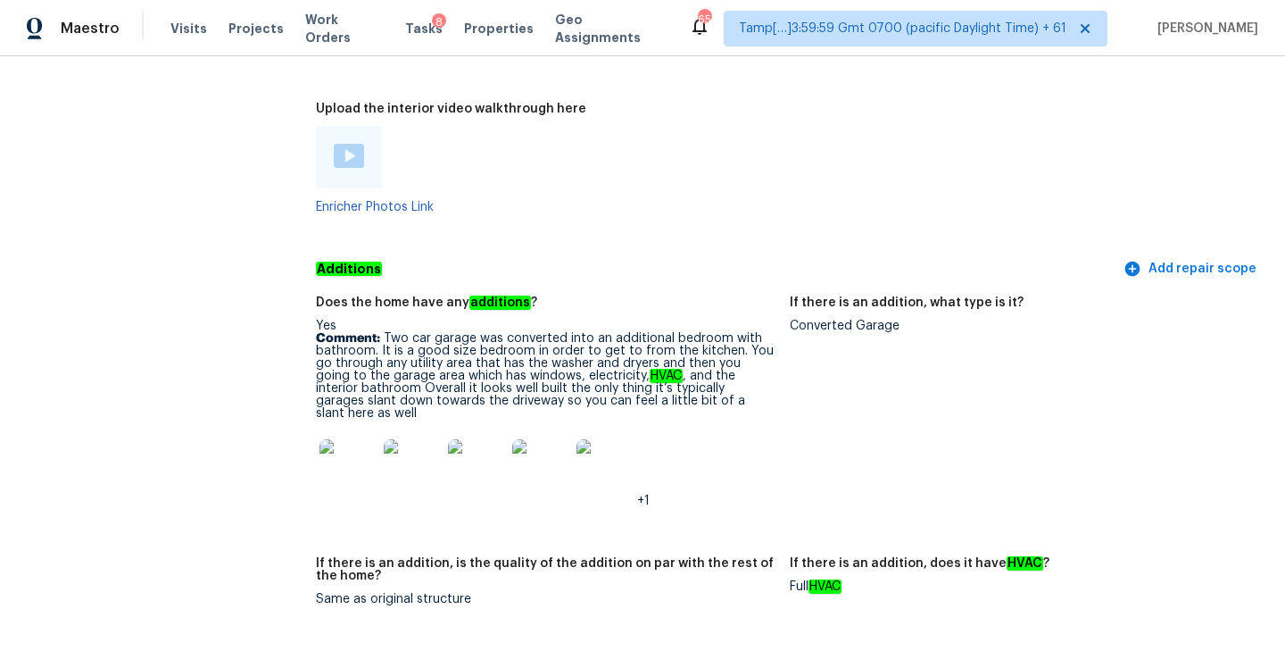
click at [795, 296] on h5 "If there is an addition, what type is it?" at bounding box center [907, 302] width 234 height 12
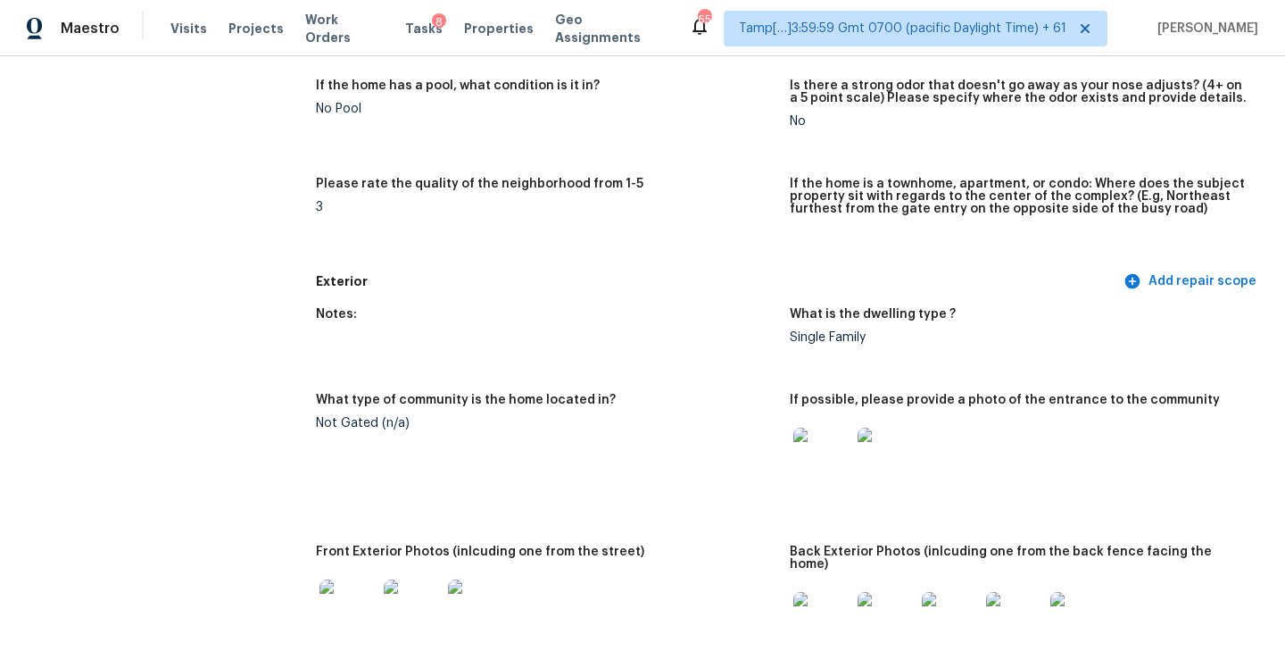
scroll to position [0, 0]
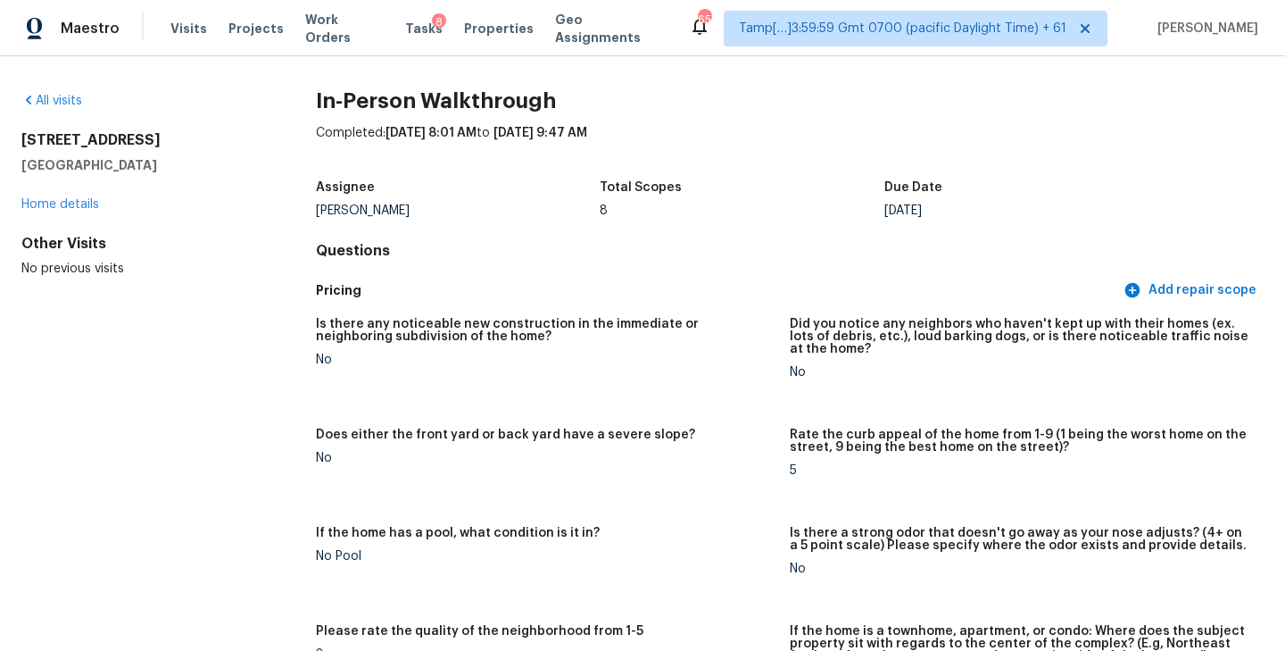
click at [807, 211] on div "8" at bounding box center [742, 210] width 285 height 12
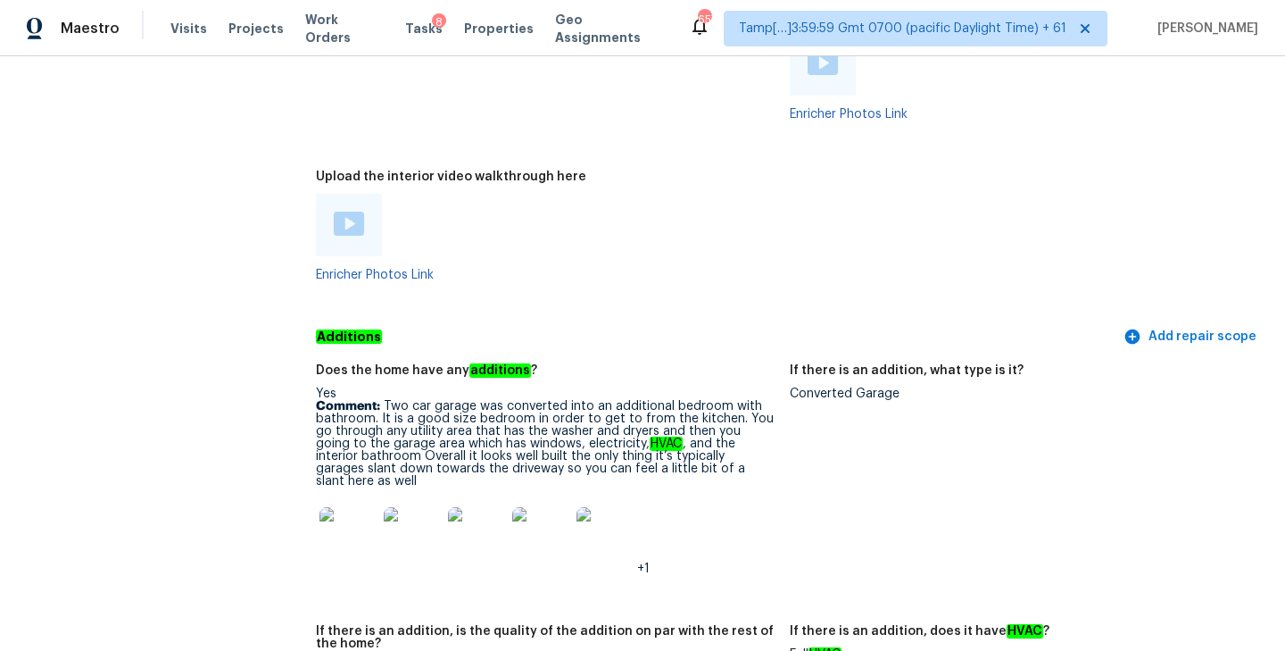
scroll to position [3868, 0]
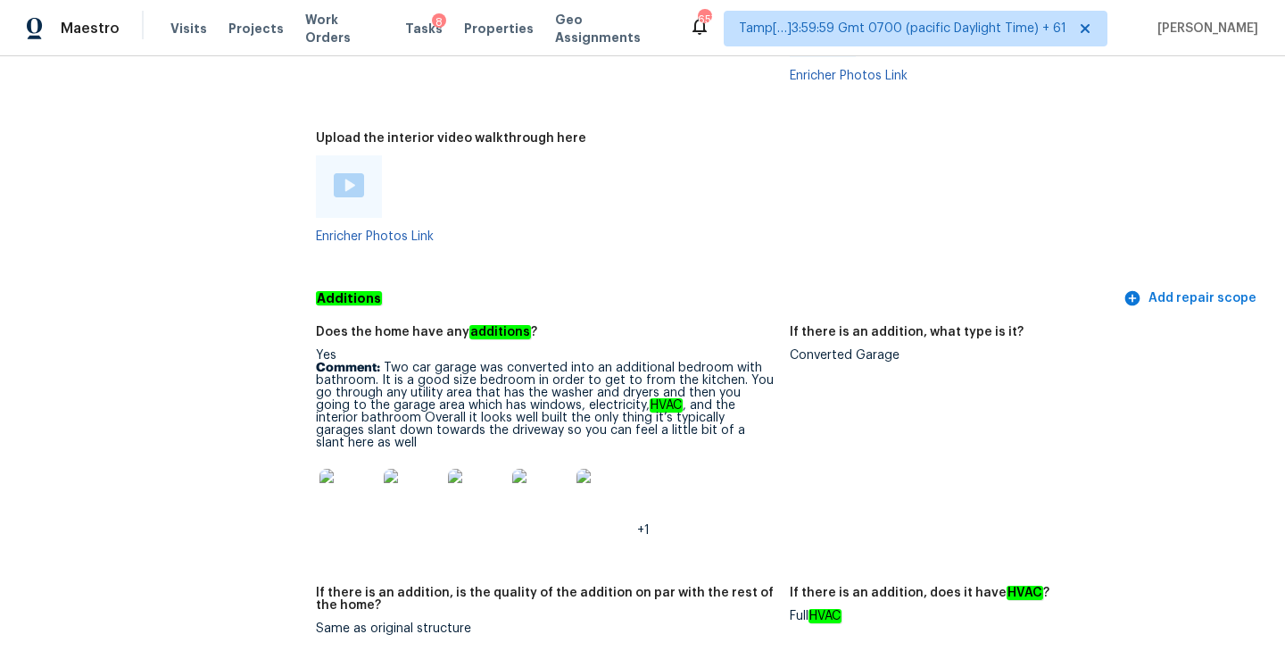
click at [820, 326] on div "If there is an addition, what type is it?" at bounding box center [1020, 337] width 460 height 23
click at [821, 326] on div "If there is an addition, what type is it?" at bounding box center [1020, 337] width 460 height 23
click at [823, 349] on div "Converted Garage" at bounding box center [1020, 355] width 460 height 12
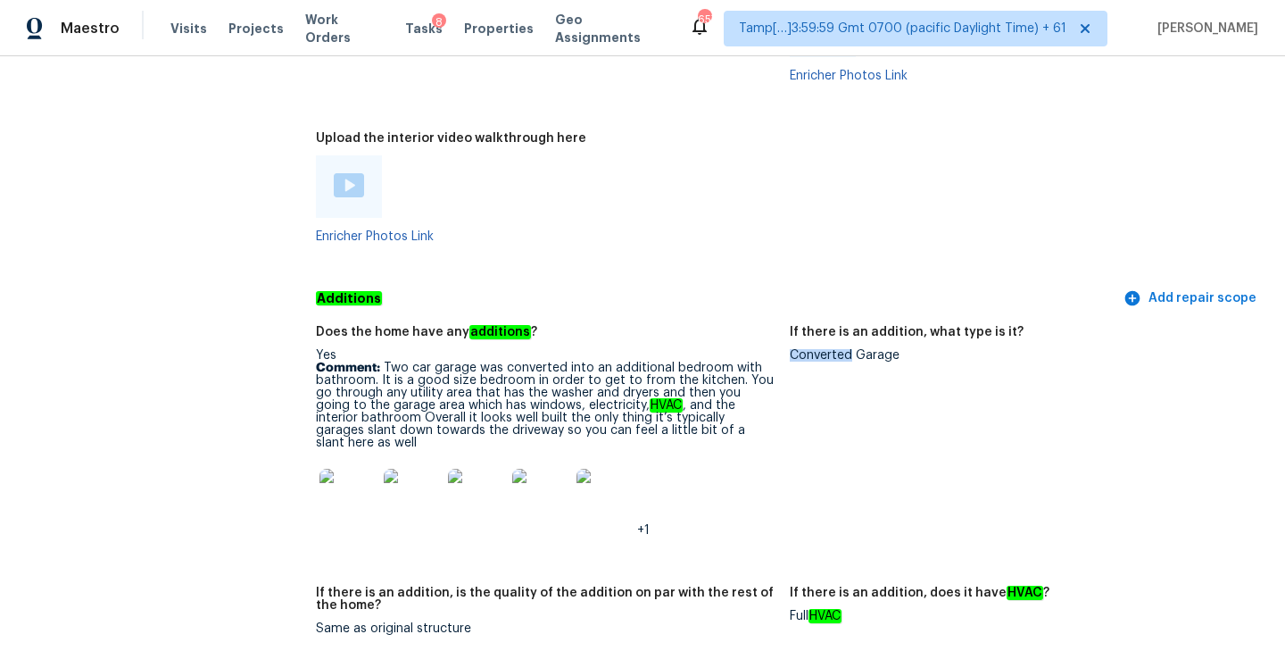
click at [823, 349] on div "Converted Garage" at bounding box center [1020, 355] width 460 height 12
click at [873, 349] on div "Converted Garage" at bounding box center [1020, 355] width 460 height 12
copy div "Converted Garage"
click at [356, 469] on img at bounding box center [347, 497] width 57 height 57
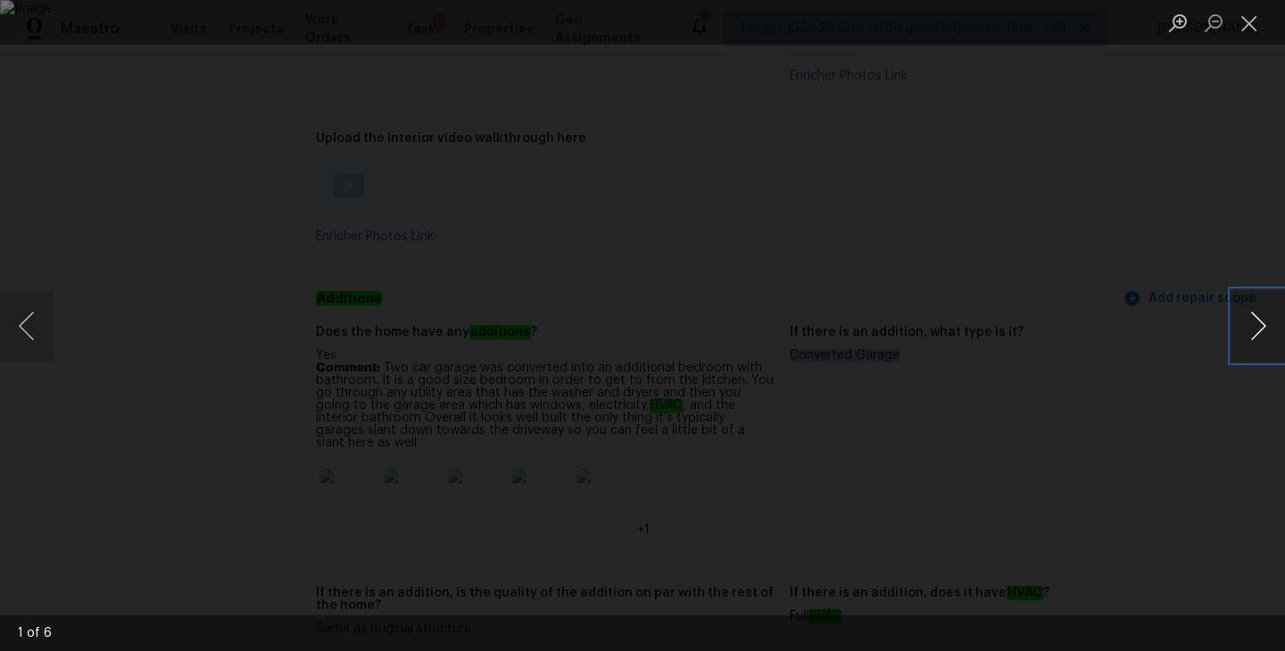
click at [1248, 317] on button "Next image" at bounding box center [1258, 325] width 54 height 71
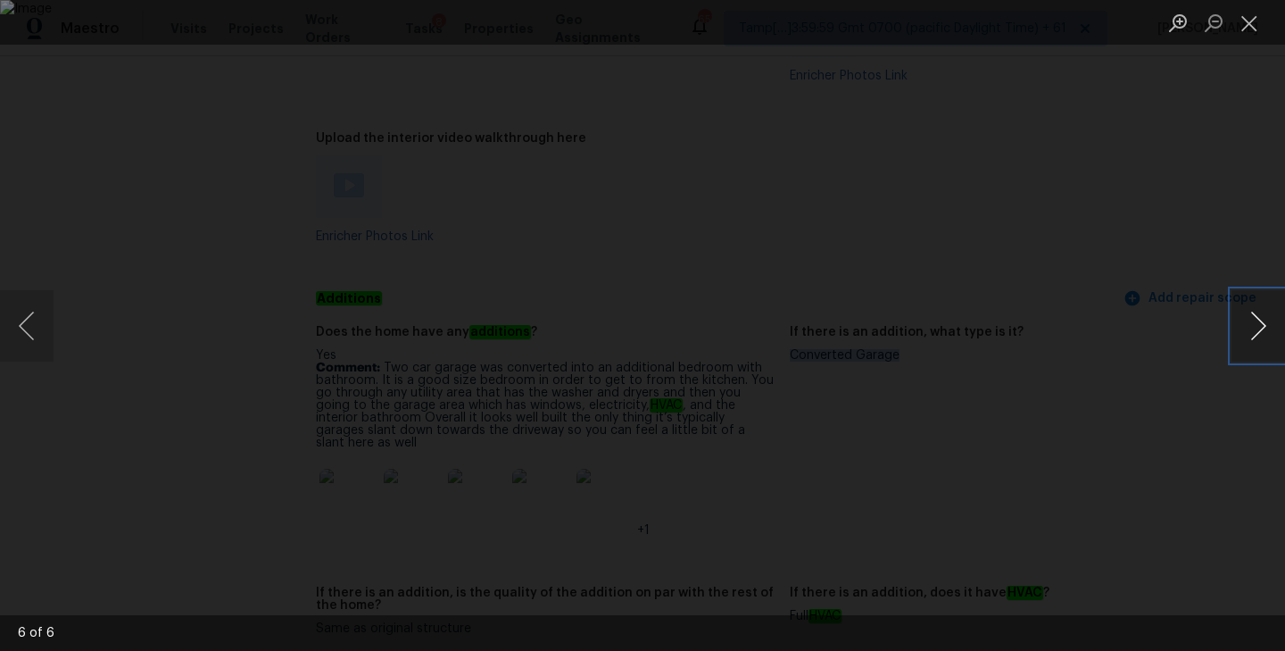
click at [1248, 317] on button "Next image" at bounding box center [1258, 325] width 54 height 71
click at [1252, 26] on button "Close lightbox" at bounding box center [1249, 22] width 36 height 31
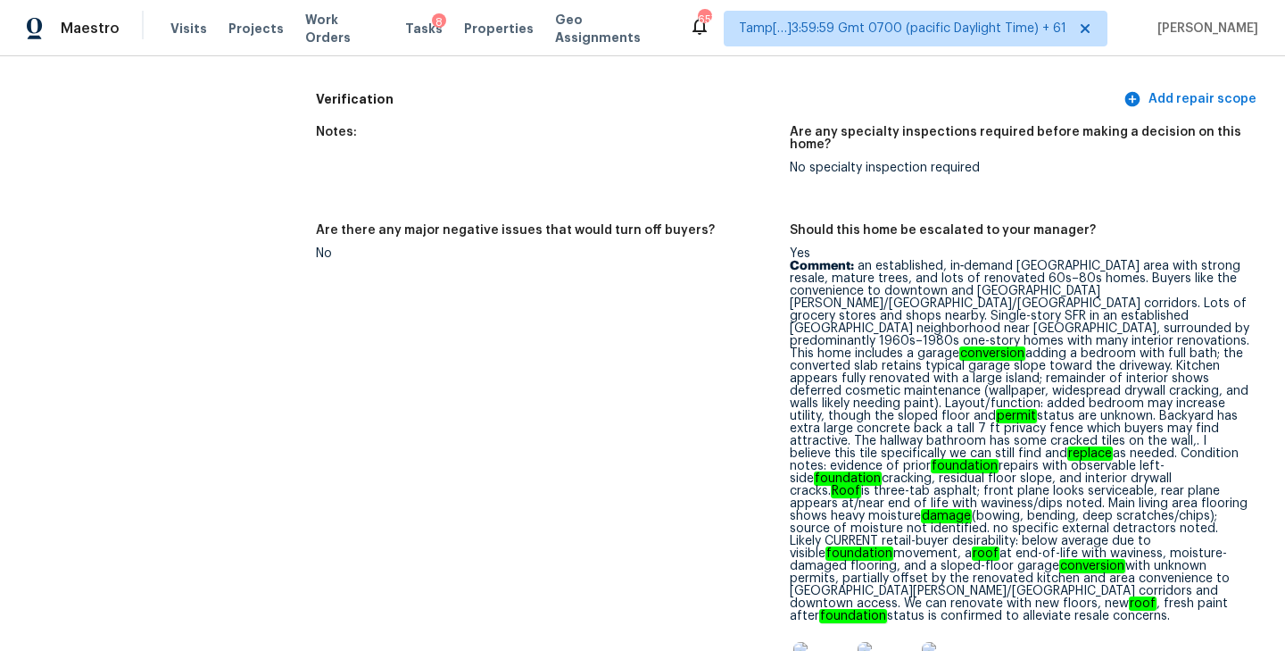
scroll to position [2785, 0]
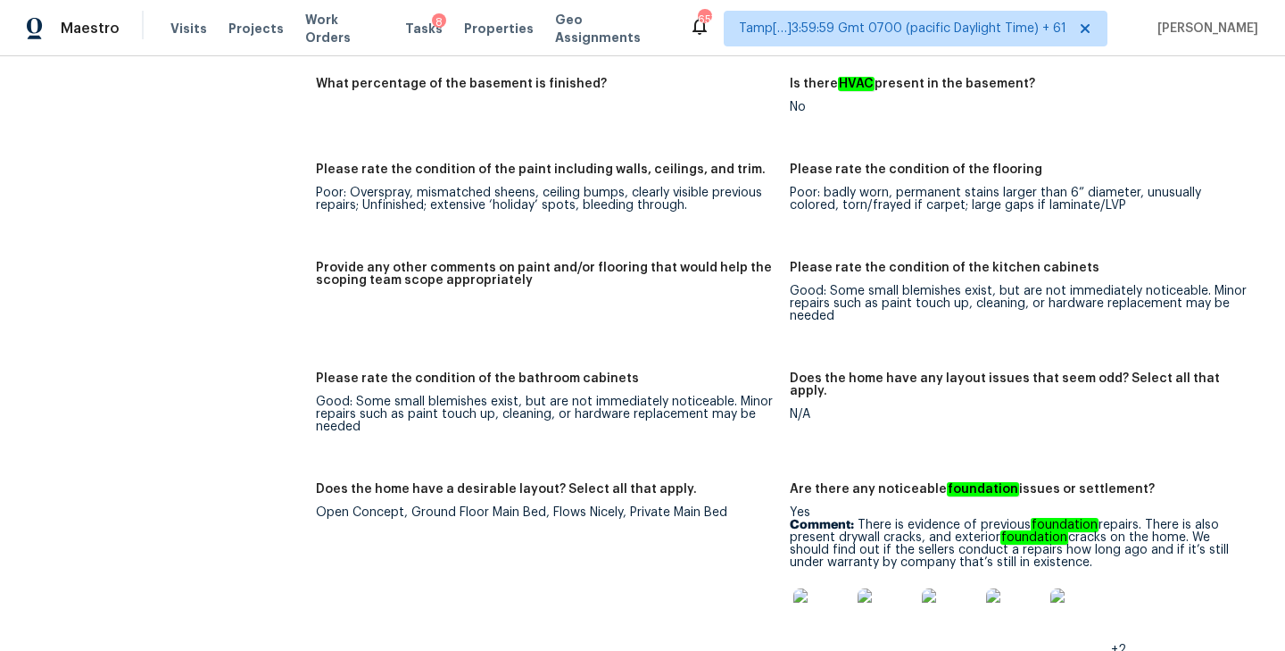
click at [705, 269] on div "Provide any other comments on paint and/or flooring that would help the scoping…" at bounding box center [546, 279] width 460 height 36
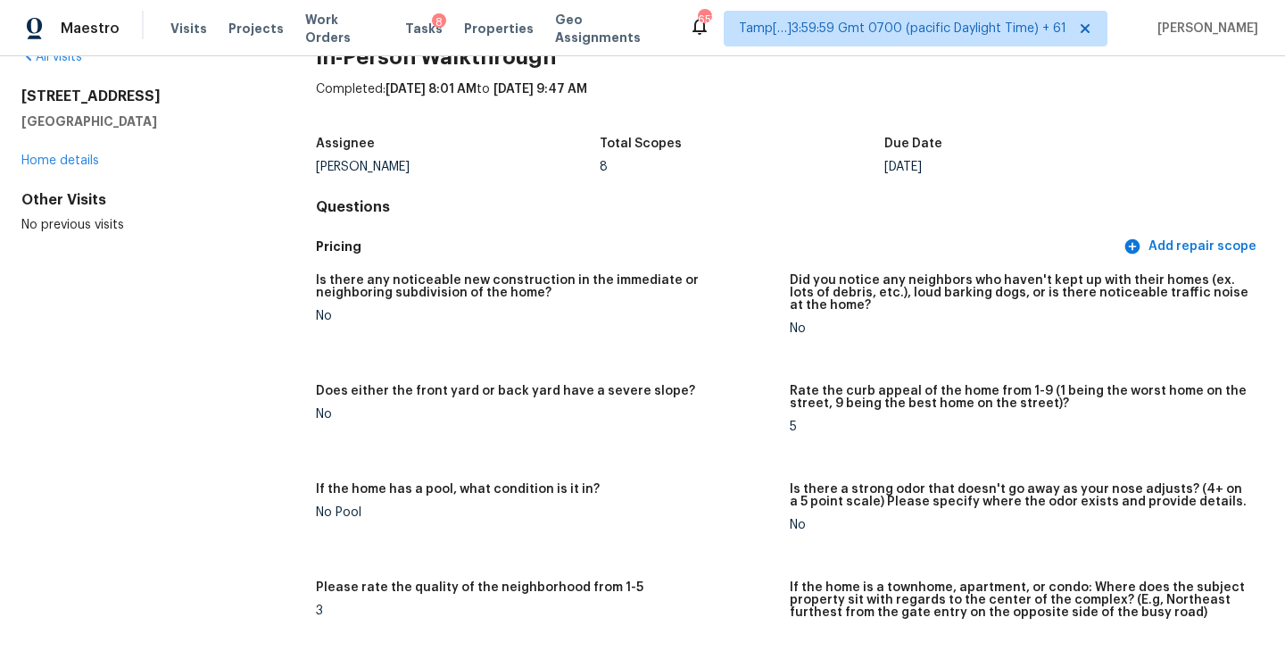
scroll to position [59, 0]
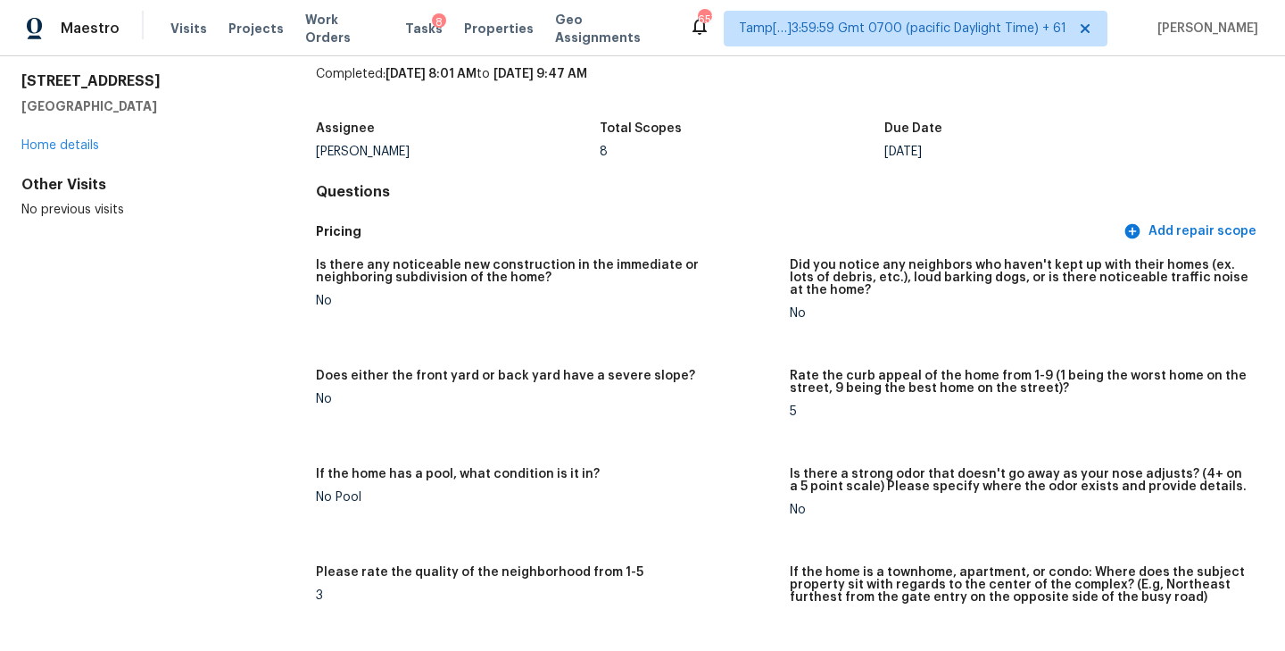
click at [774, 296] on div "No" at bounding box center [546, 300] width 460 height 12
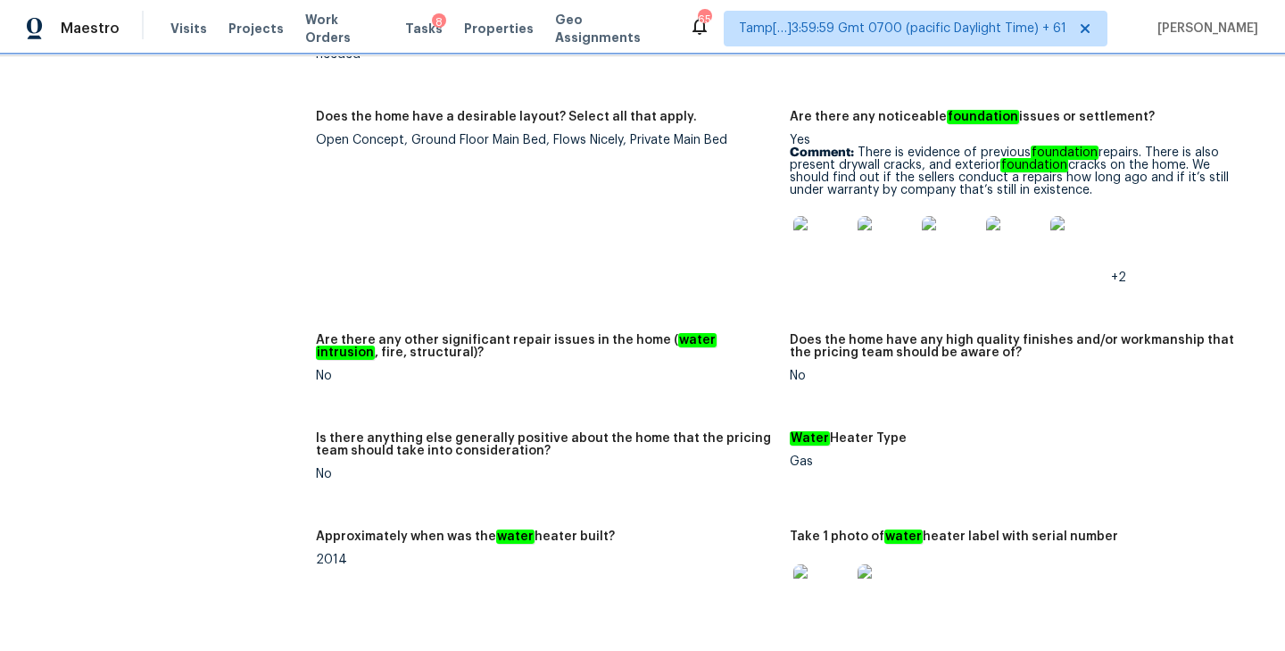
scroll to position [3138, 0]
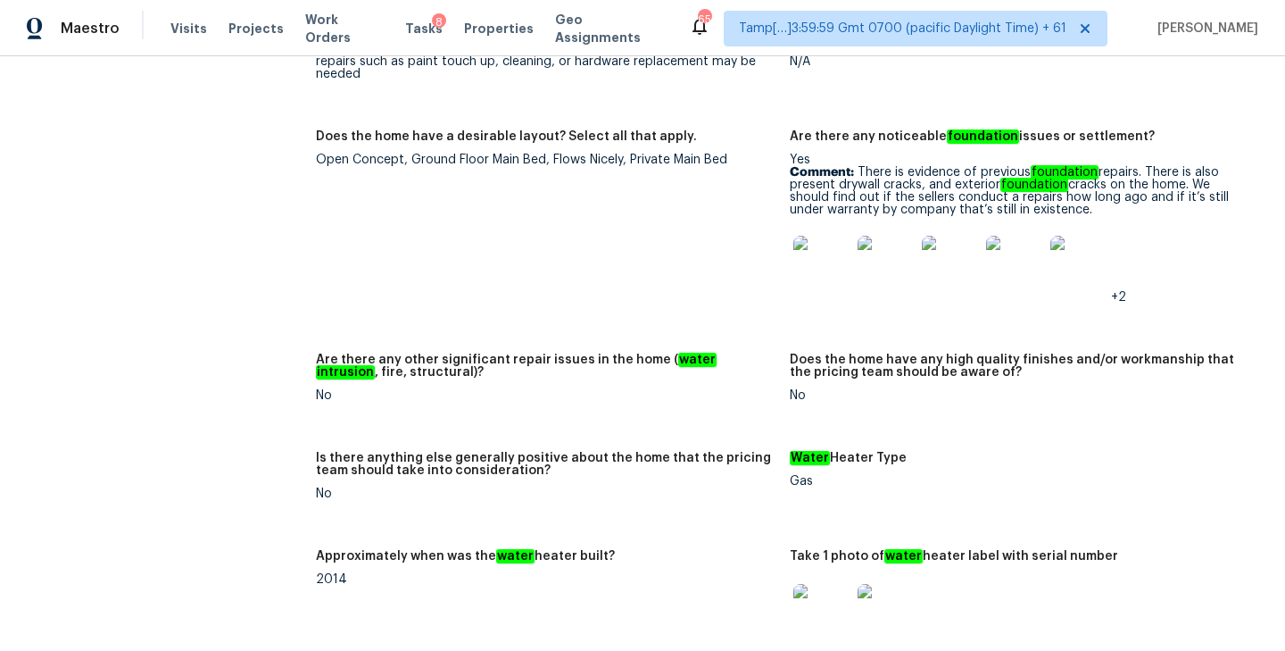
click at [808, 248] on img at bounding box center [821, 264] width 57 height 57
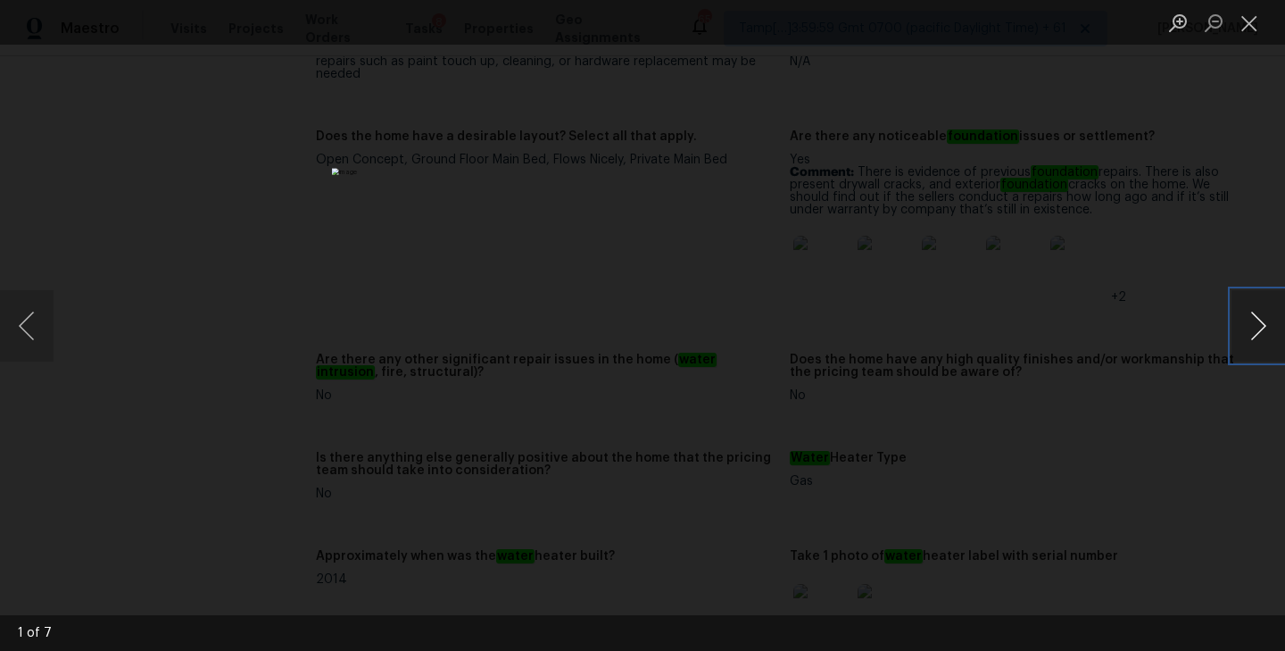
click at [1260, 324] on button "Next image" at bounding box center [1258, 325] width 54 height 71
click at [1251, 353] on button "Next image" at bounding box center [1258, 325] width 54 height 71
click at [15, 342] on button "Previous image" at bounding box center [27, 325] width 54 height 71
click at [1243, 322] on button "Next image" at bounding box center [1258, 325] width 54 height 71
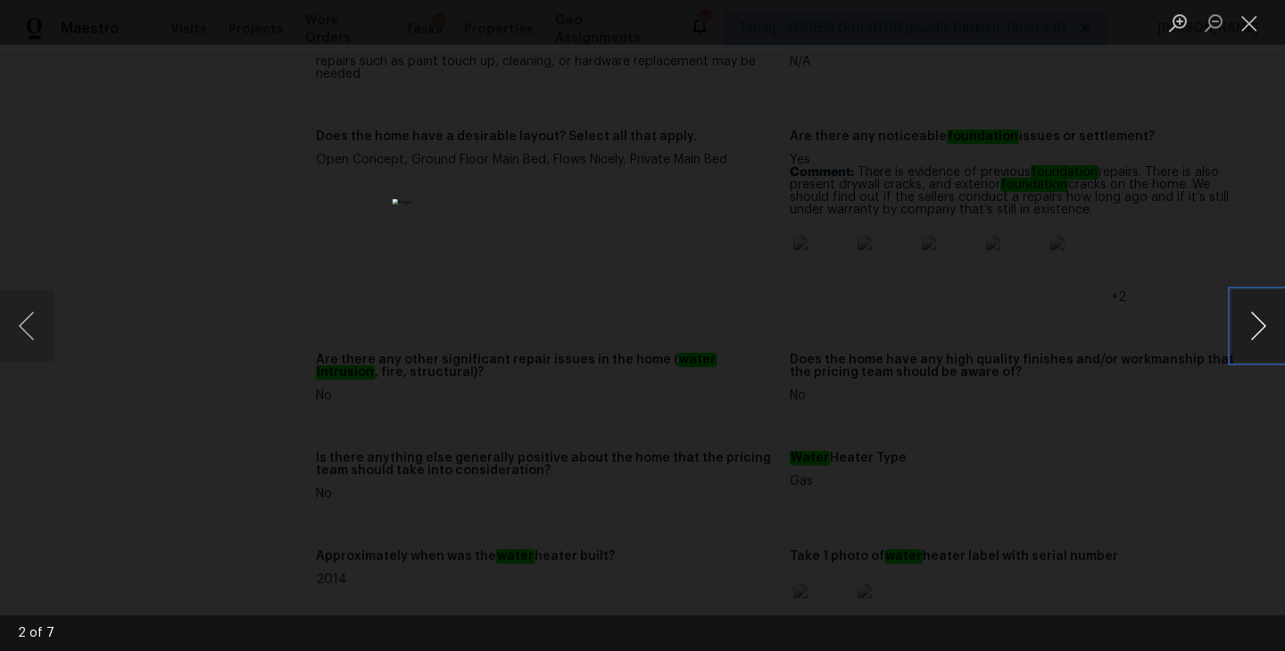
click at [1243, 322] on button "Next image" at bounding box center [1258, 325] width 54 height 71
click at [1261, 331] on button "Next image" at bounding box center [1258, 325] width 54 height 71
click at [1265, 304] on button "Next image" at bounding box center [1258, 325] width 54 height 71
click at [1265, 330] on button "Next image" at bounding box center [1258, 325] width 54 height 71
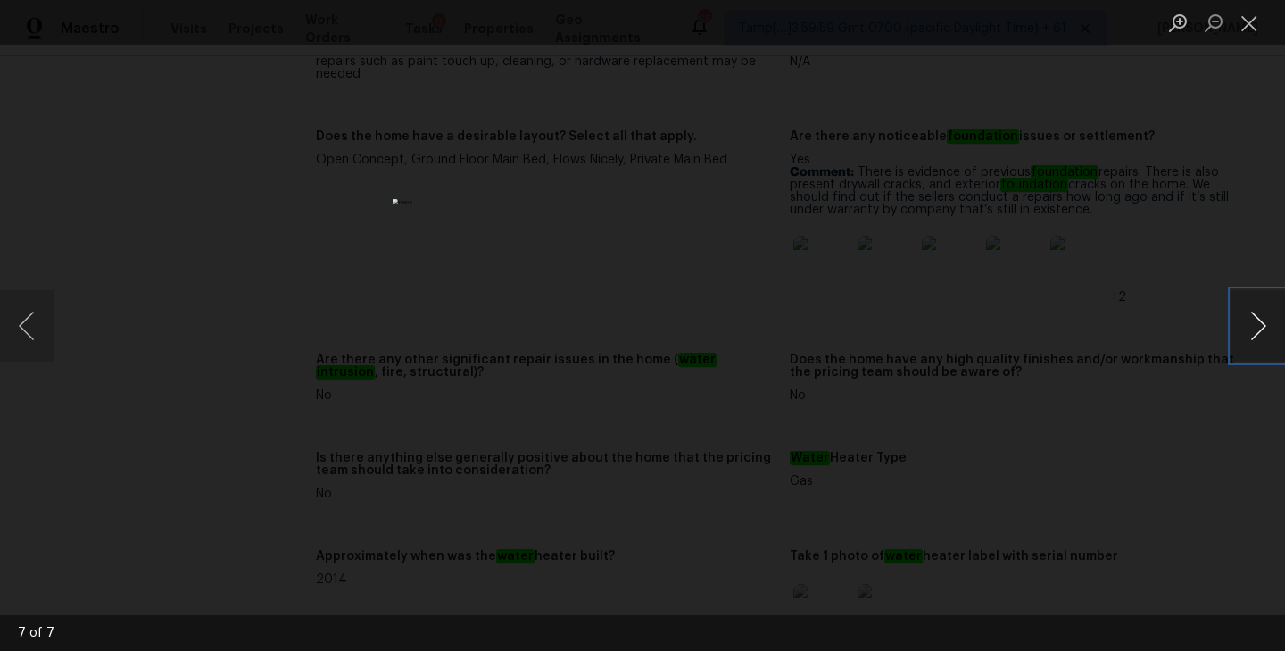
click at [1265, 330] on button "Next image" at bounding box center [1258, 325] width 54 height 71
click at [32, 331] on button "Previous image" at bounding box center [27, 325] width 54 height 71
click at [1248, 330] on button "Next image" at bounding box center [1258, 325] width 54 height 71
click at [1249, 25] on button "Close lightbox" at bounding box center [1249, 22] width 36 height 31
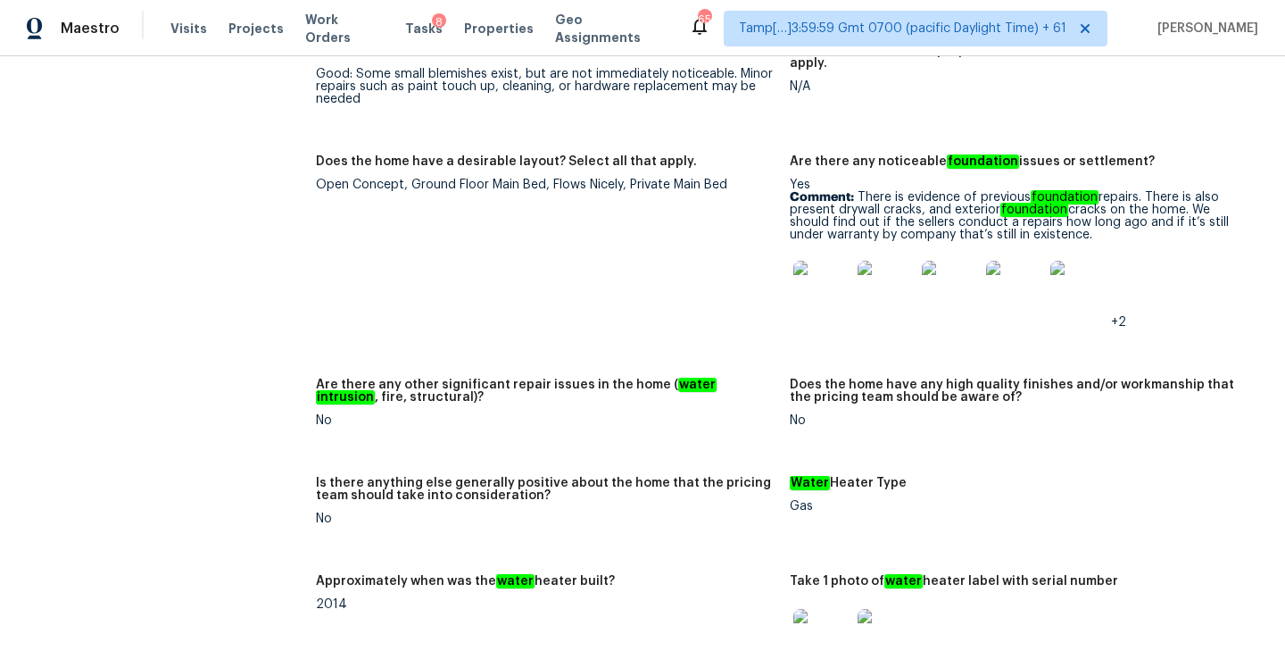
scroll to position [3108, 0]
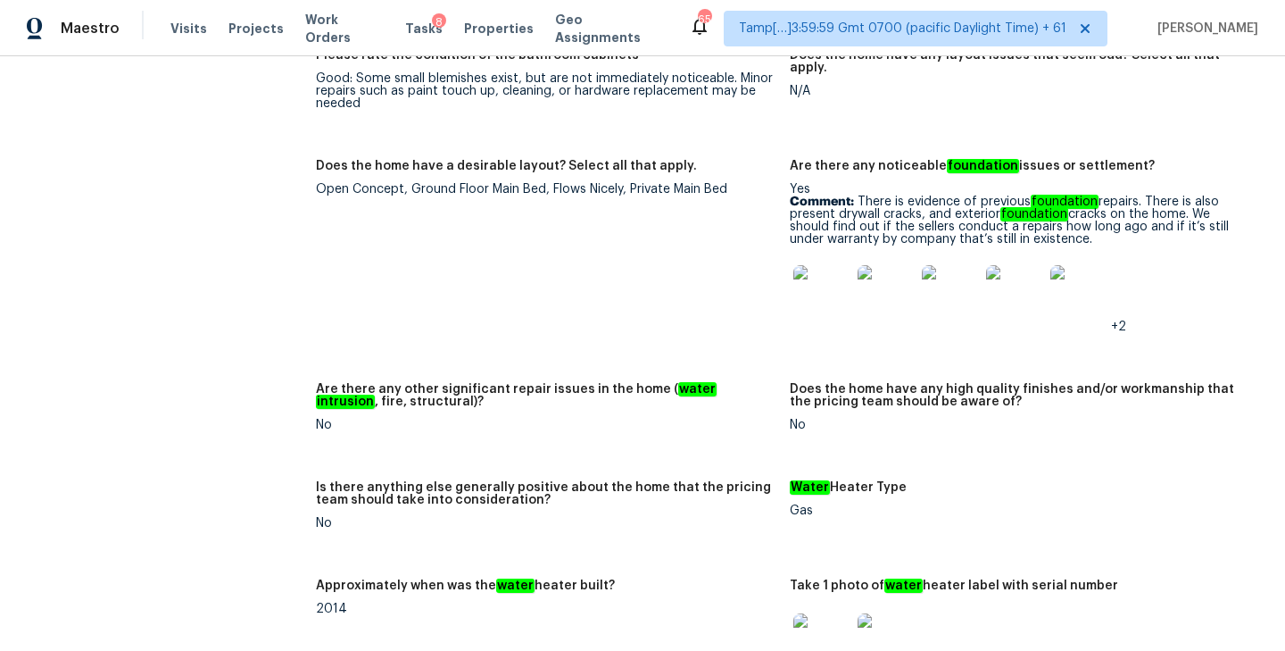
click at [967, 195] on p "Comment: There is evidence of previous foundation repairs. There is also presen…" at bounding box center [1020, 220] width 460 height 50
drag, startPoint x: 860, startPoint y: 174, endPoint x: 1107, endPoint y: 215, distance: 250.6
click at [1107, 215] on p "Comment: There is evidence of previous foundation repairs. There is also presen…" at bounding box center [1020, 220] width 460 height 50
copy p "There is evidence of previous foundation repairs. There is also present drywall…"
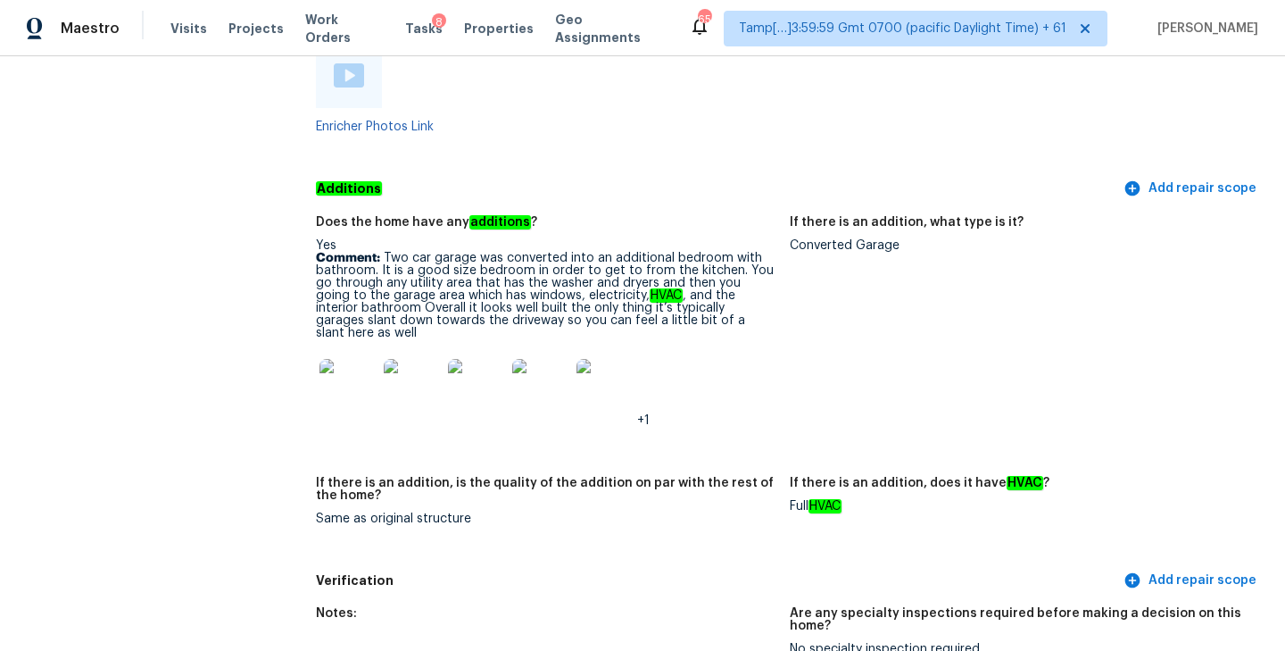
scroll to position [3978, 0]
click at [354, 358] on img at bounding box center [347, 386] width 57 height 57
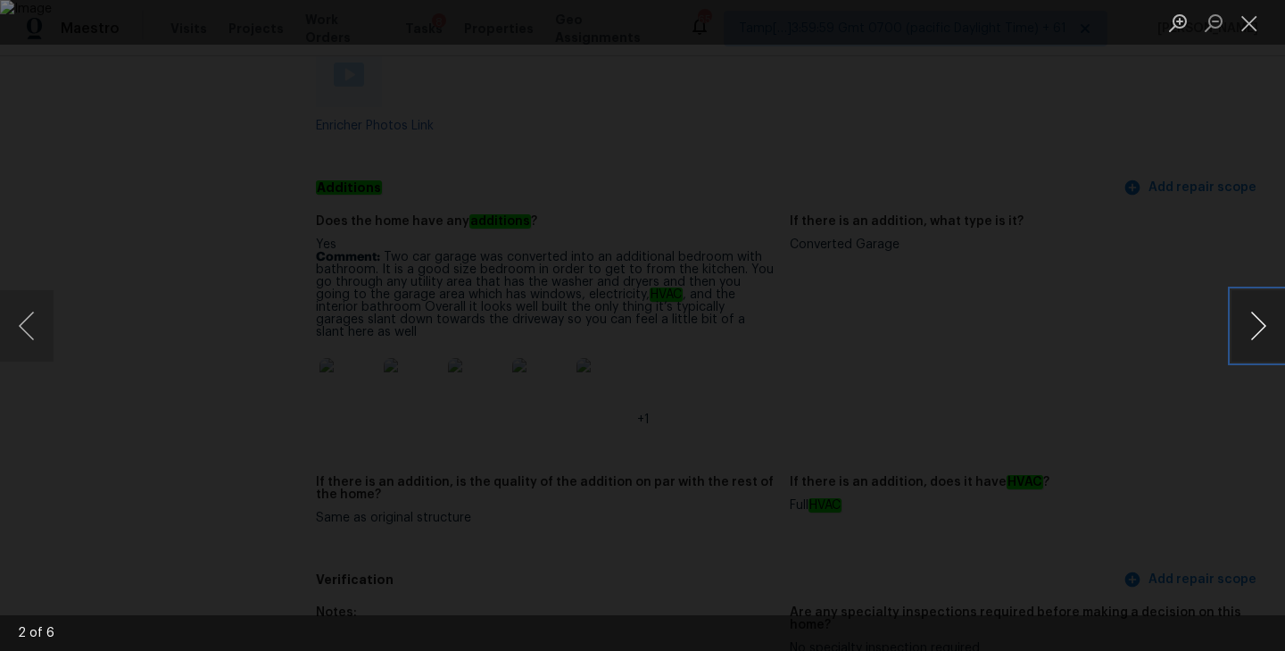
click at [1257, 328] on button "Next image" at bounding box center [1258, 325] width 54 height 71
click at [40, 317] on button "Previous image" at bounding box center [27, 325] width 54 height 71
click at [1256, 320] on button "Next image" at bounding box center [1258, 325] width 54 height 71
click at [1262, 322] on button "Next image" at bounding box center [1258, 325] width 54 height 71
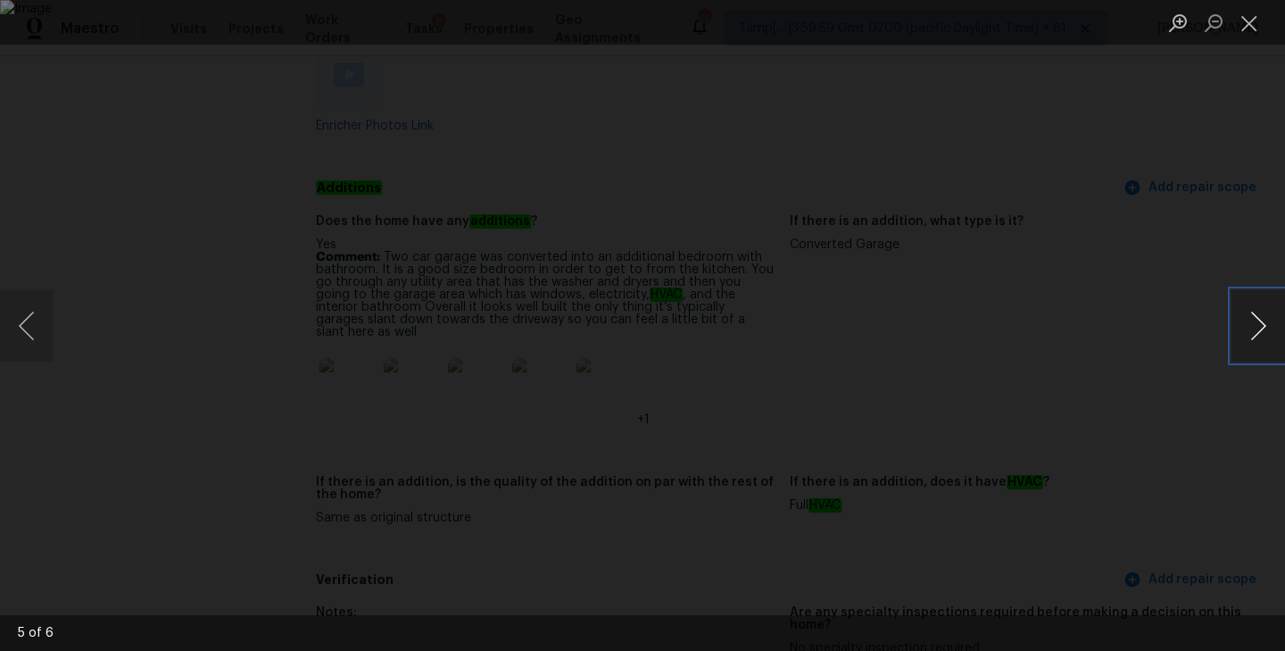
click at [1262, 322] on button "Next image" at bounding box center [1258, 325] width 54 height 71
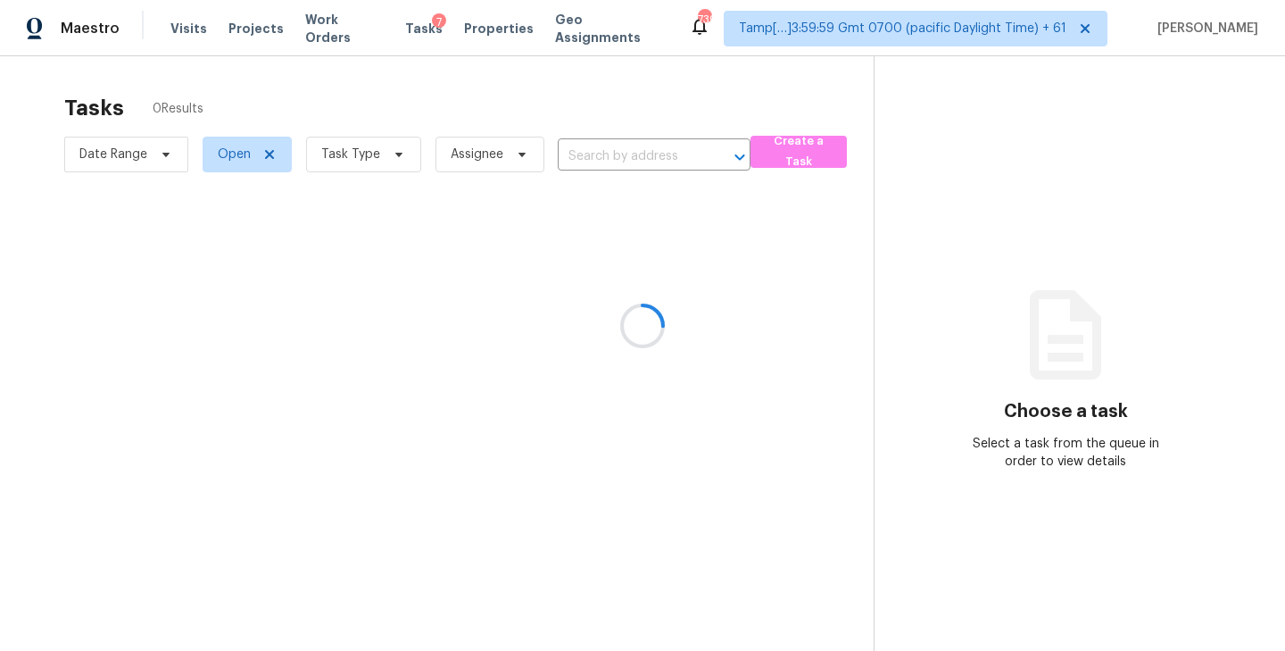
click at [623, 156] on div at bounding box center [642, 325] width 1285 height 651
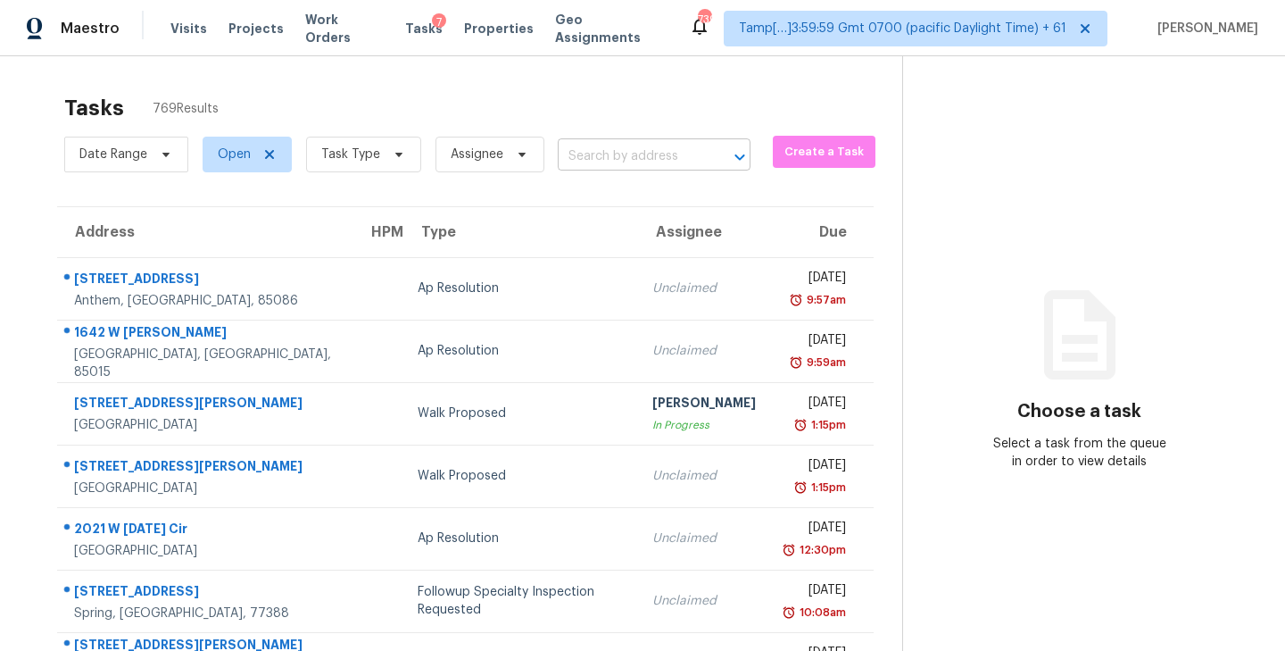
click at [663, 153] on input "text" at bounding box center [629, 157] width 143 height 28
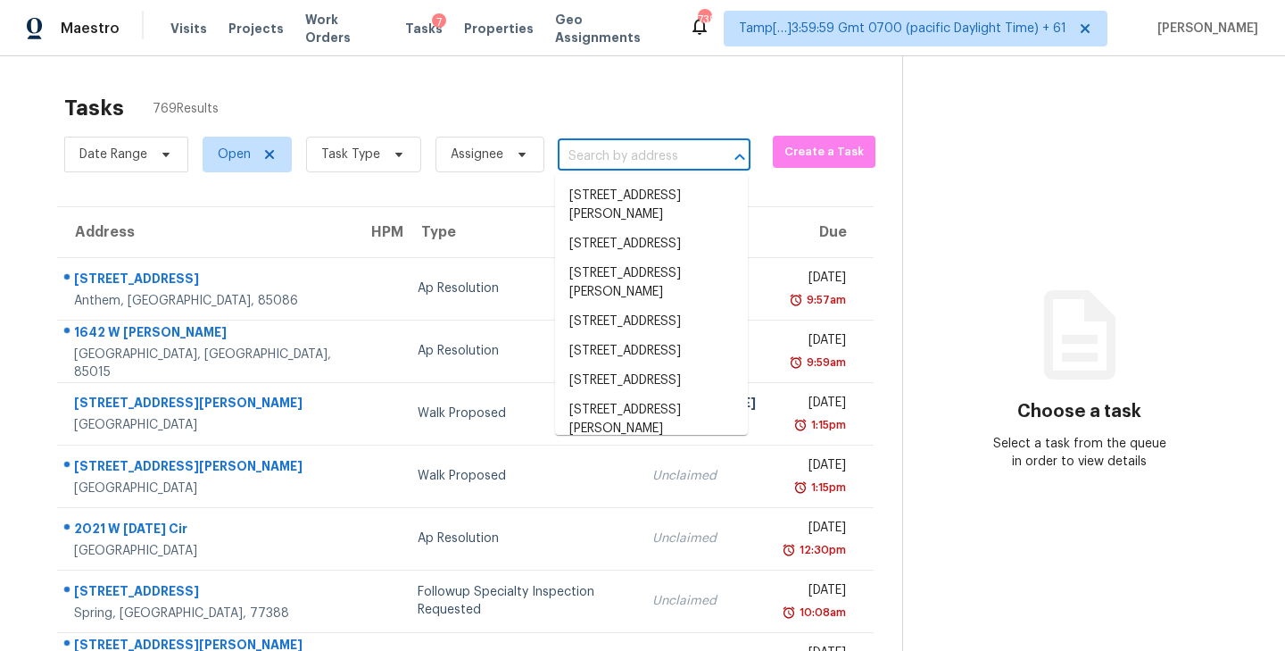
paste input "[STREET_ADDRESS]"
type input "[STREET_ADDRESS]"
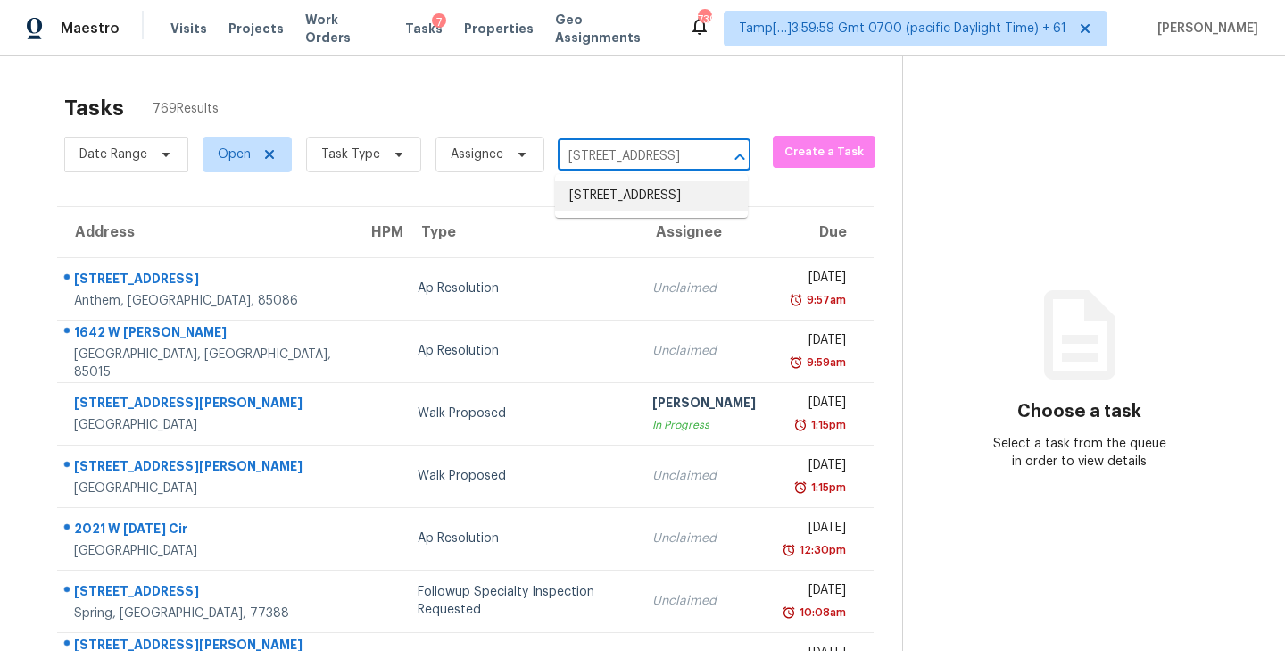
click at [614, 211] on li "[STREET_ADDRESS]" at bounding box center [651, 195] width 193 height 29
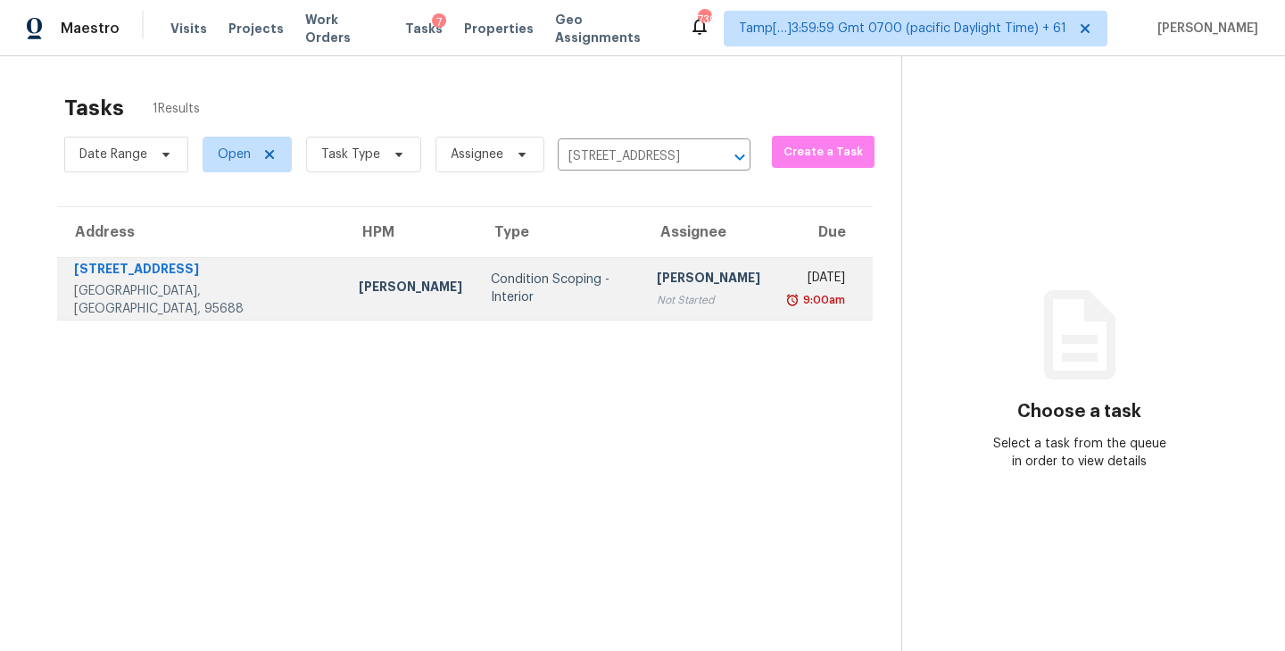
click at [657, 279] on div "[PERSON_NAME]" at bounding box center [709, 280] width 104 height 22
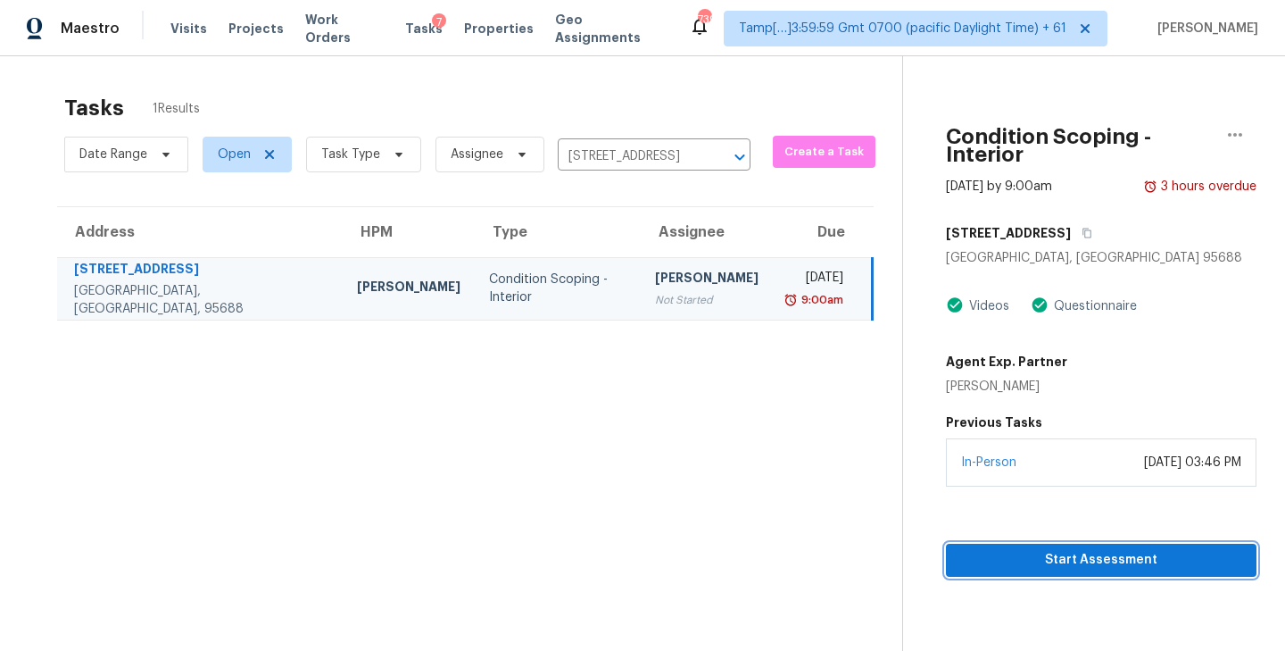
click at [1088, 549] on span "Start Assessment" at bounding box center [1101, 560] width 282 height 22
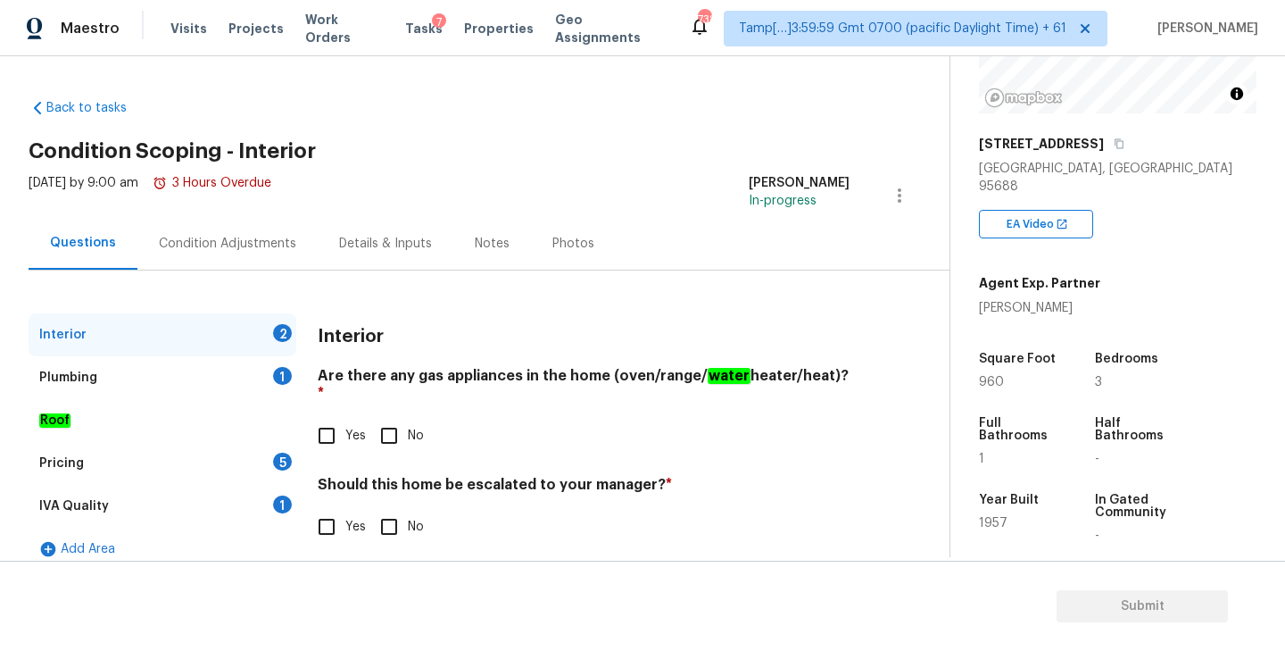
scroll to position [251, 0]
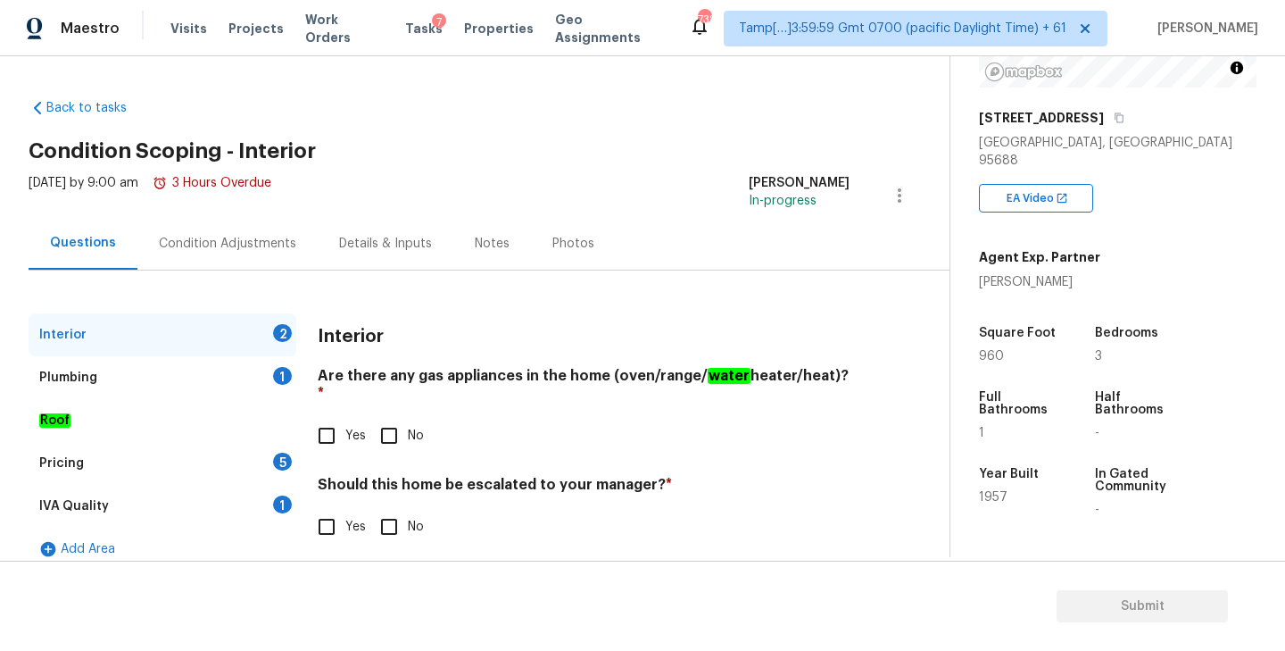
click at [987, 491] on span "1957" at bounding box center [993, 497] width 29 height 12
copy span "1957"
click at [327, 423] on input "Yes" at bounding box center [326, 435] width 37 height 37
checkbox input "true"
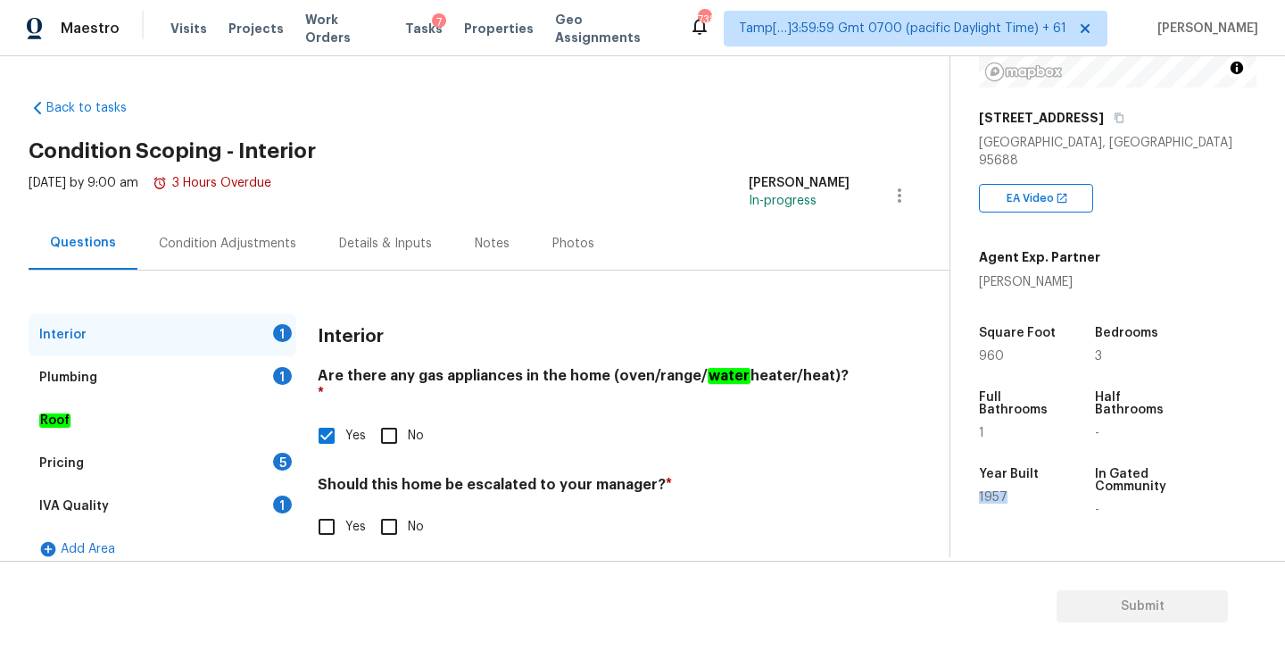
click at [331, 511] on input "Yes" at bounding box center [326, 526] width 37 height 37
checkbox input "true"
click at [166, 381] on div "Plumbing 1" at bounding box center [163, 377] width 268 height 43
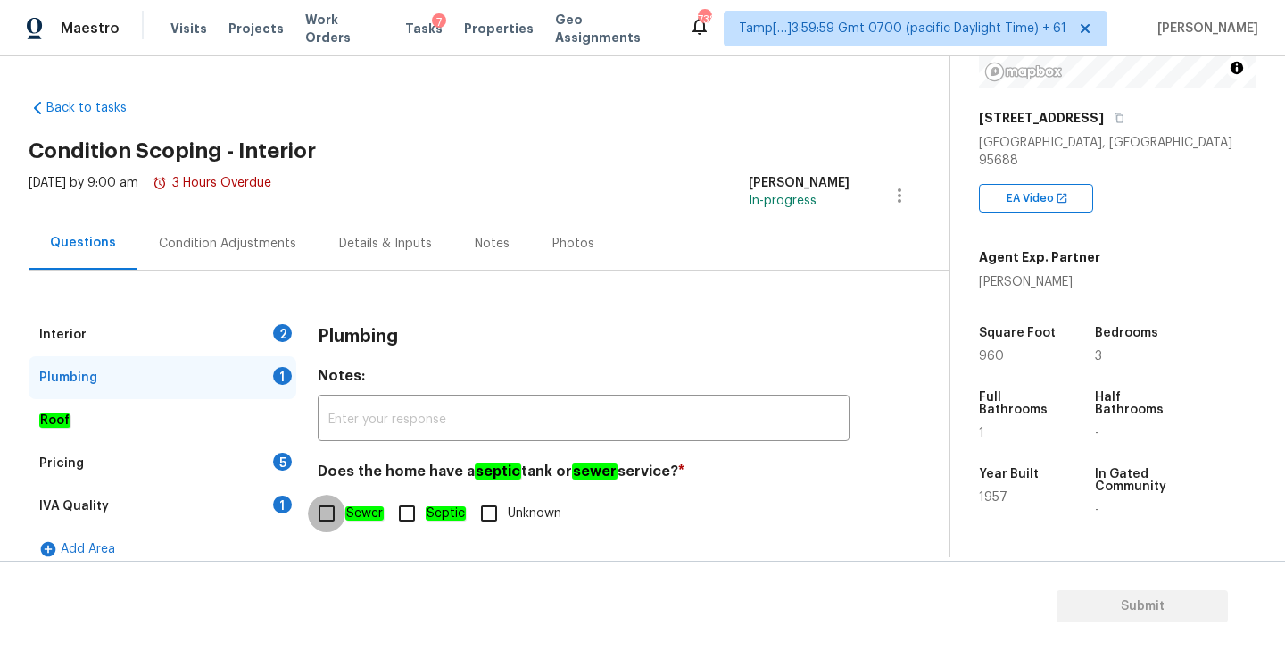
click at [335, 509] on input "Sewer" at bounding box center [326, 512] width 37 height 37
checkbox input "true"
click at [189, 506] on div "IVA Quality 1" at bounding box center [163, 506] width 268 height 43
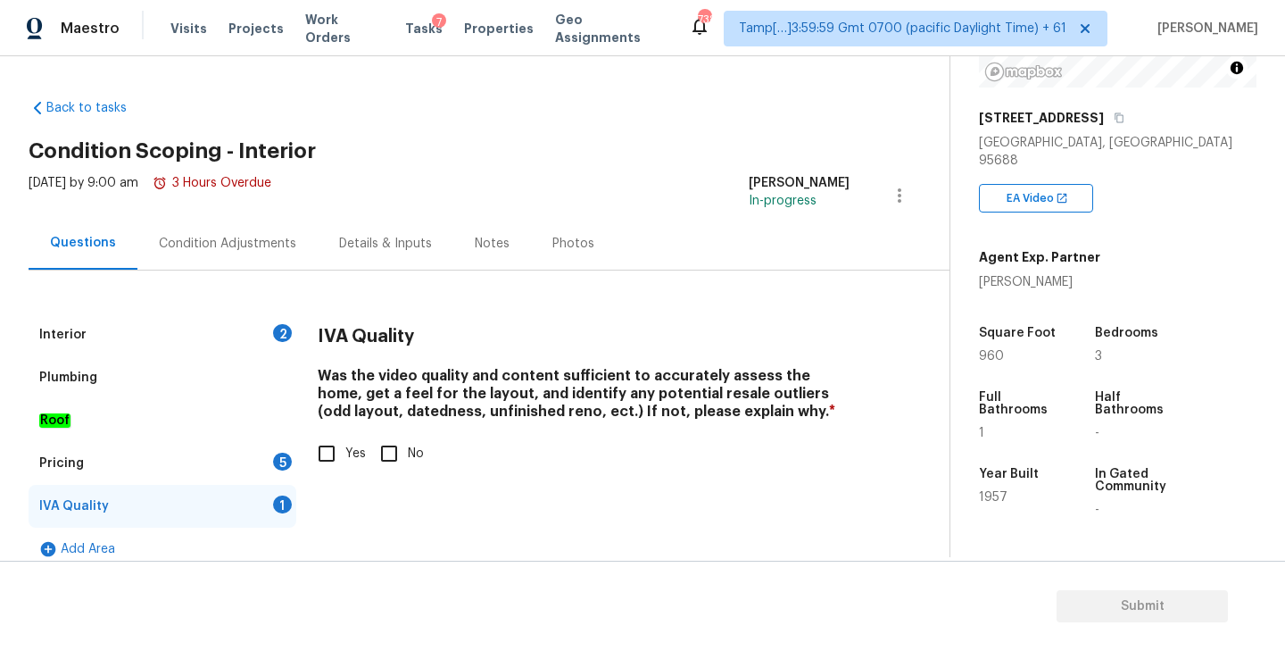
click at [331, 453] on input "Yes" at bounding box center [326, 453] width 37 height 37
checkbox input "true"
click at [147, 460] on div "Pricing 5" at bounding box center [163, 463] width 268 height 43
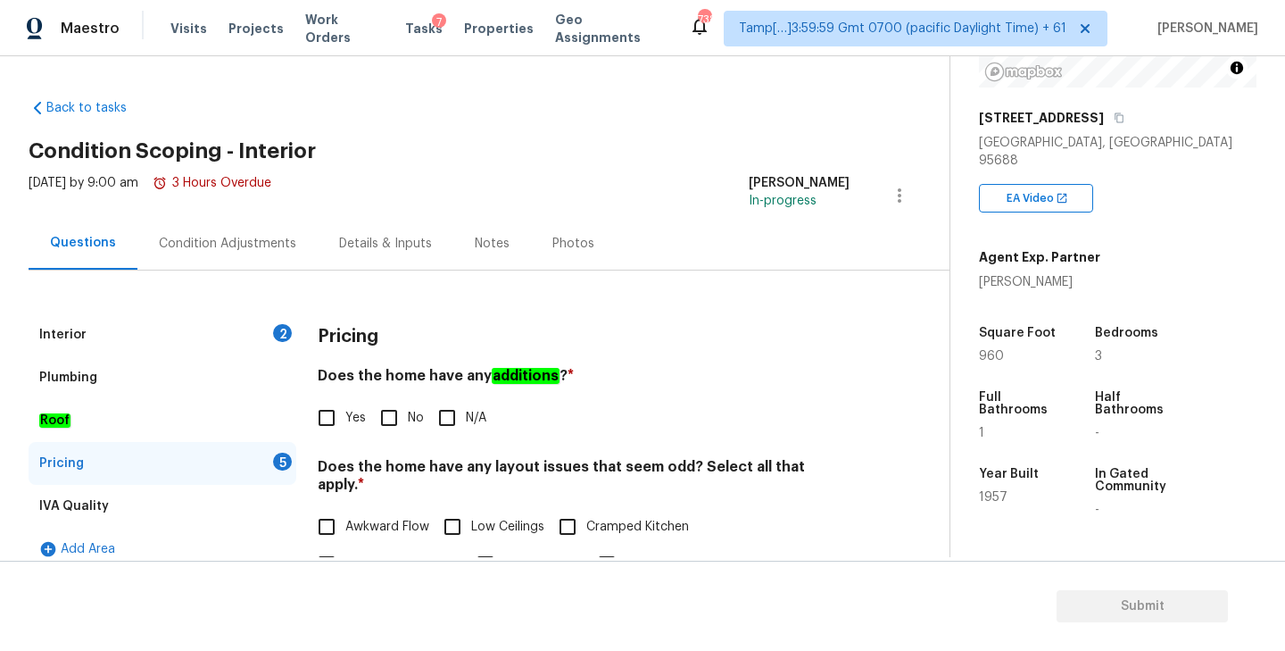
click at [328, 424] on input "Yes" at bounding box center [326, 417] width 37 height 37
checkbox input "true"
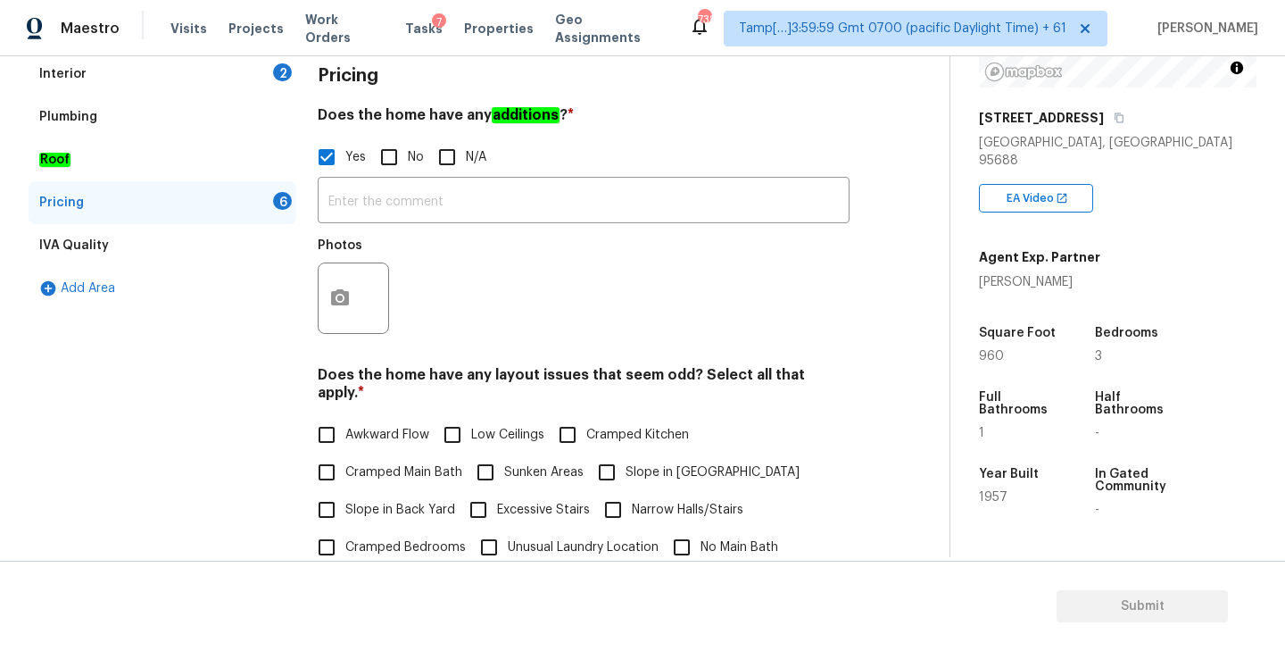
scroll to position [305, 0]
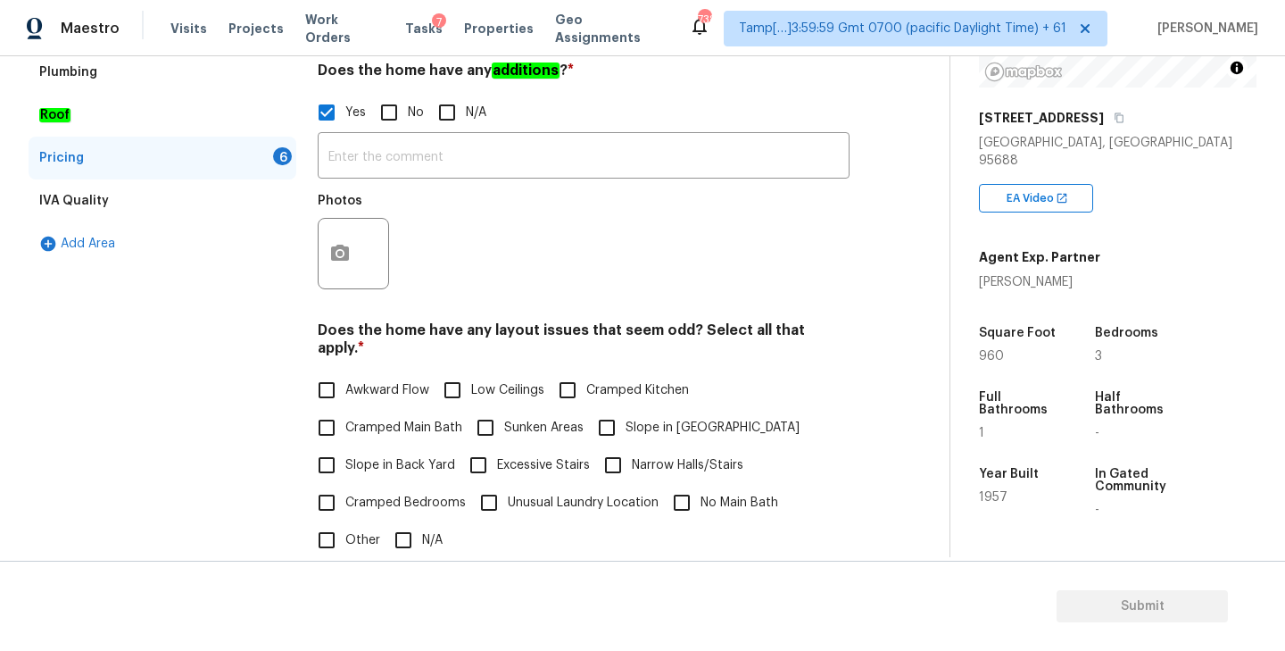
click at [327, 371] on input "Awkward Flow" at bounding box center [326, 389] width 37 height 37
checkbox input "true"
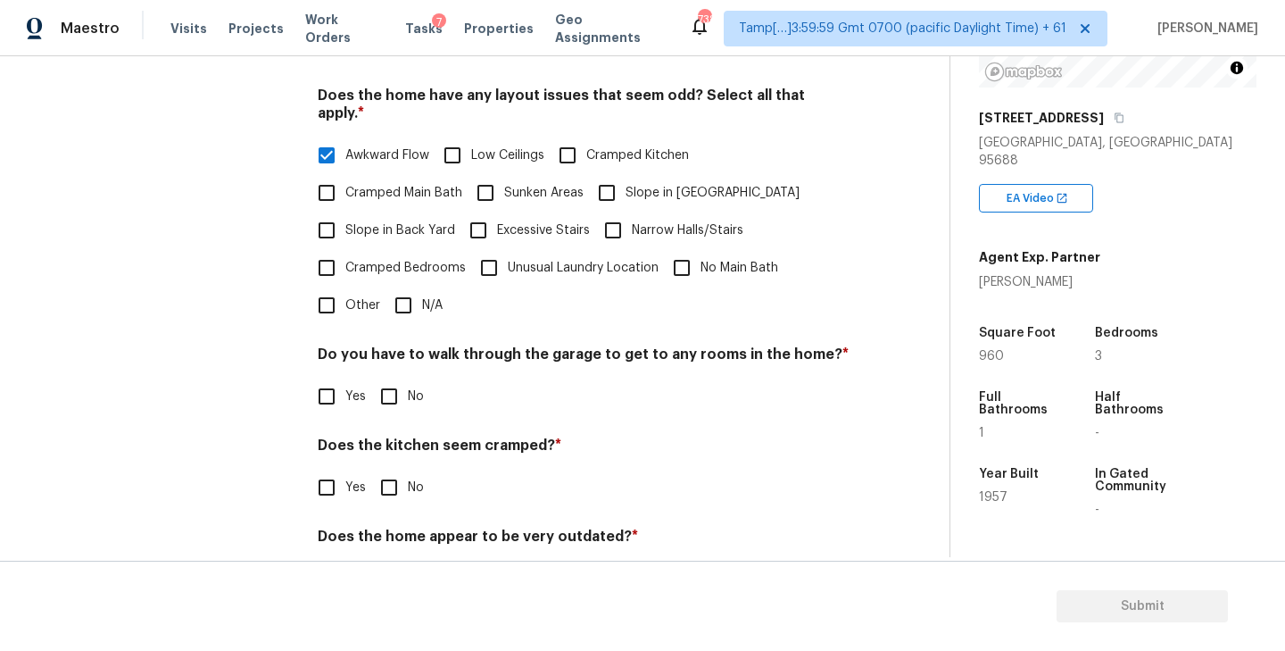
scroll to position [589, 0]
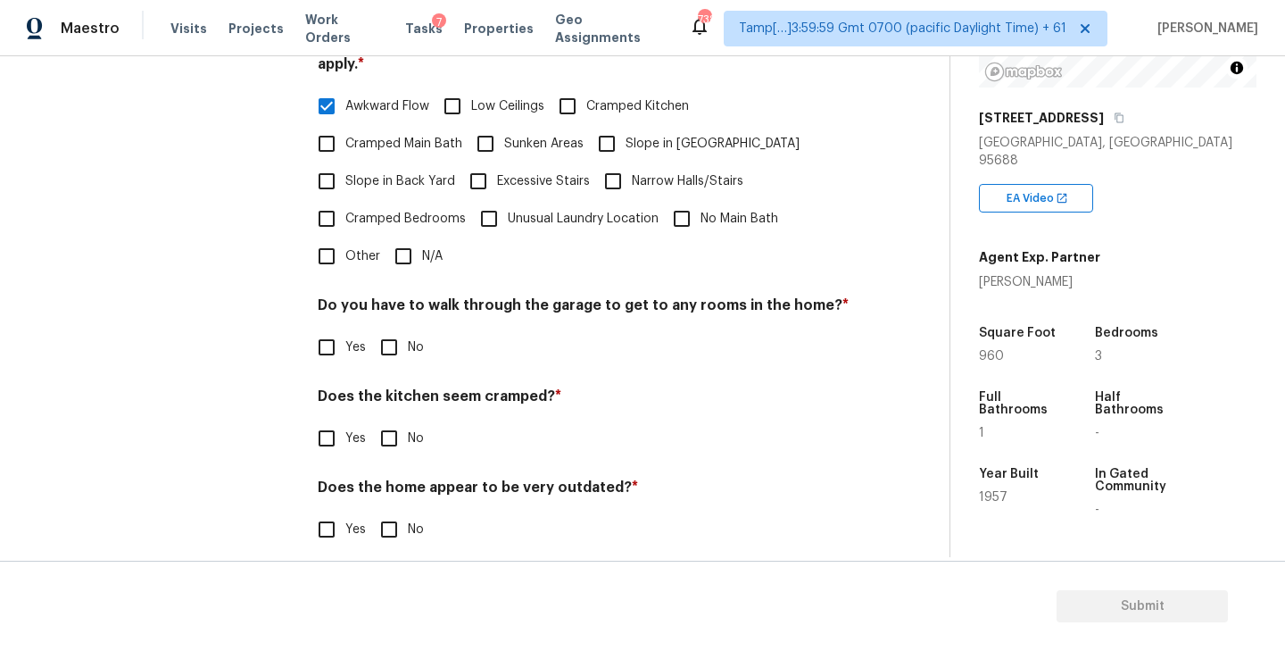
click at [386, 328] on input "No" at bounding box center [388, 346] width 37 height 37
checkbox input "true"
click at [382, 422] on input "No" at bounding box center [388, 437] width 37 height 37
checkbox input "true"
click at [383, 510] on input "No" at bounding box center [388, 528] width 37 height 37
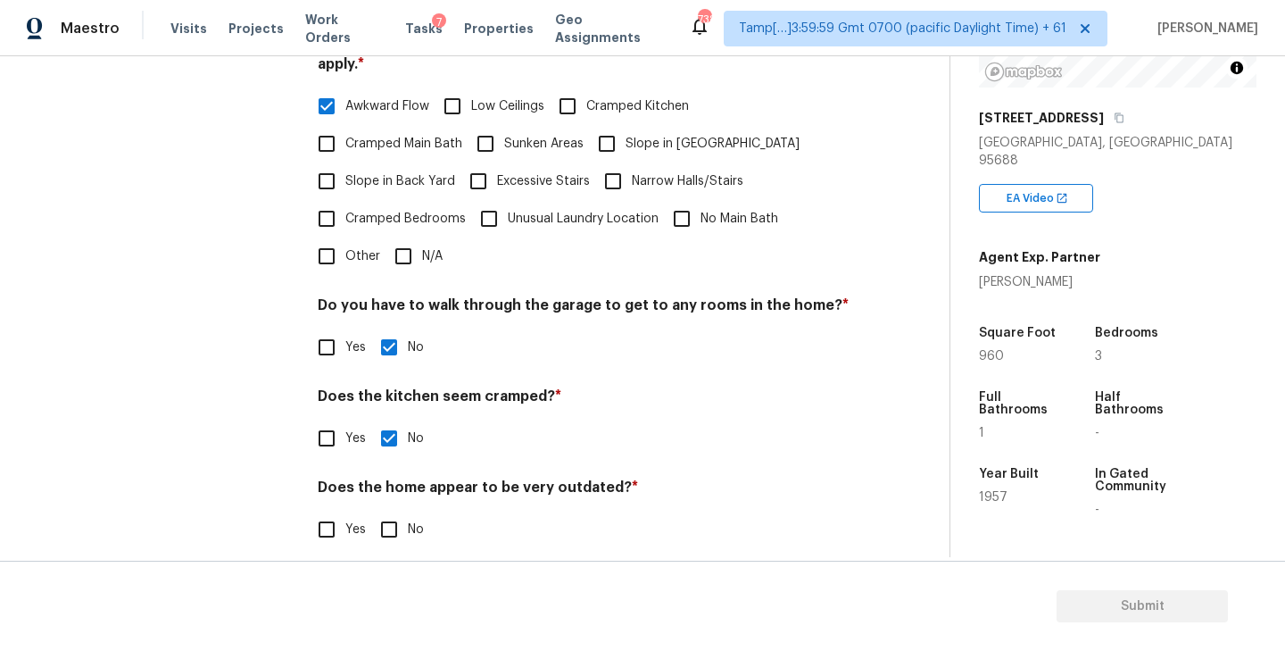
checkbox input "true"
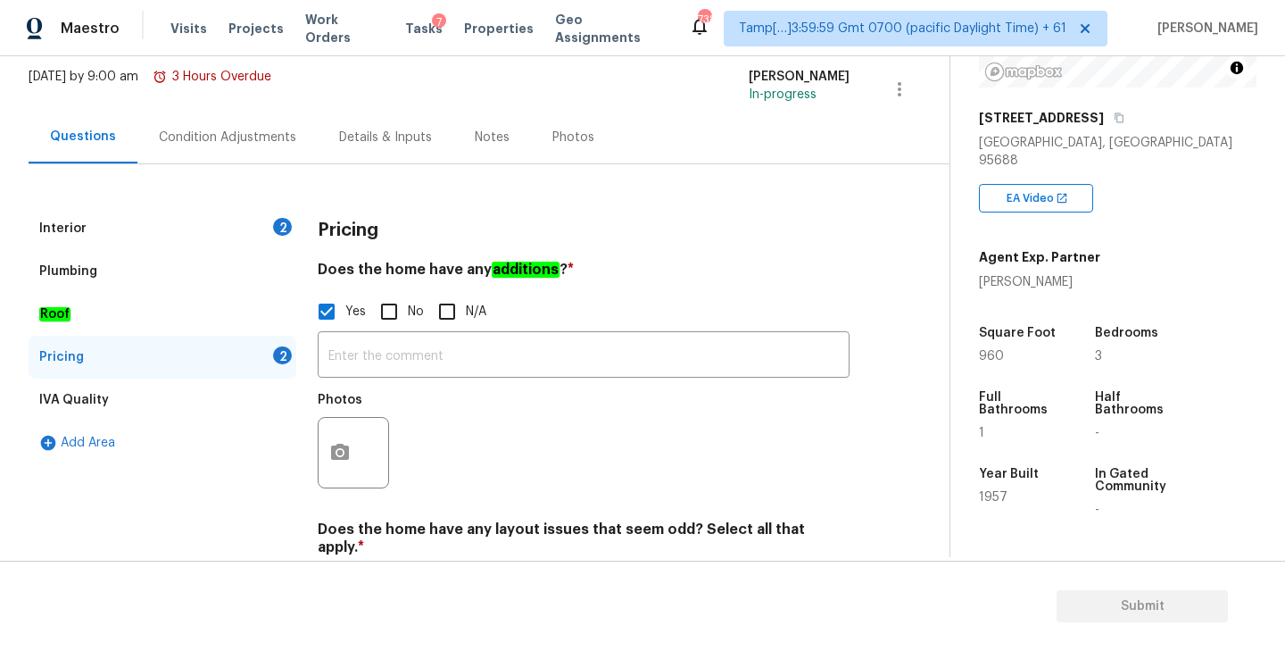
scroll to position [103, 0]
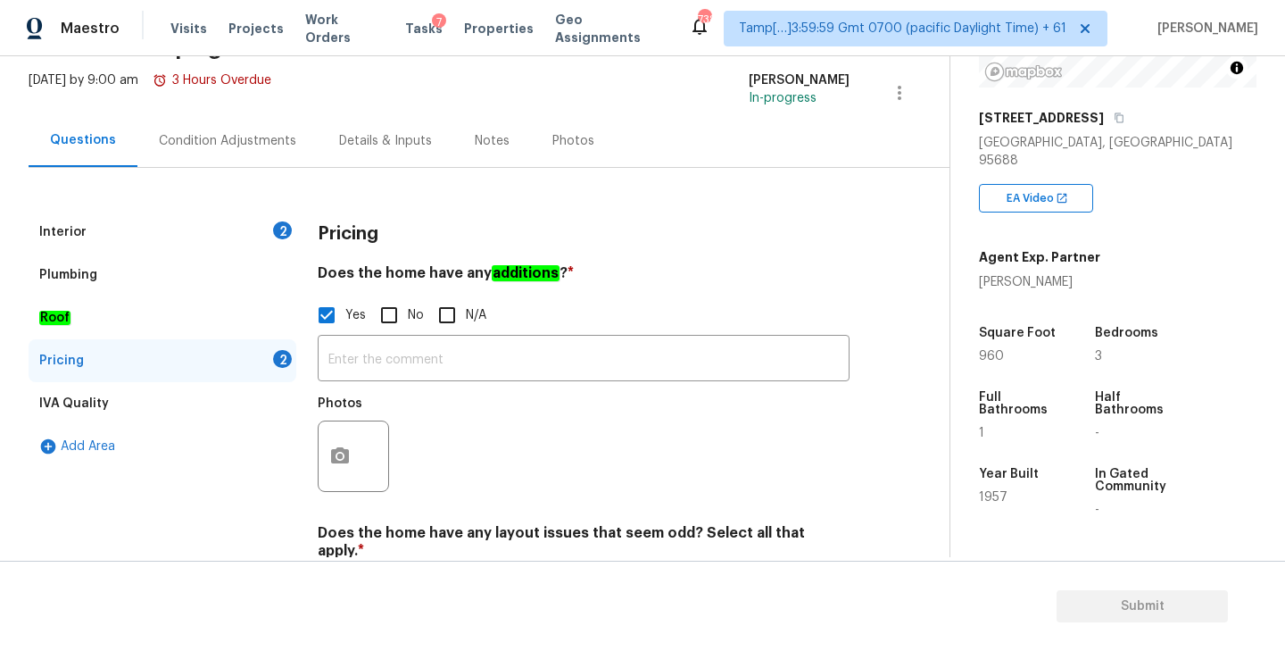
click at [193, 236] on div "Interior 2" at bounding box center [163, 232] width 268 height 43
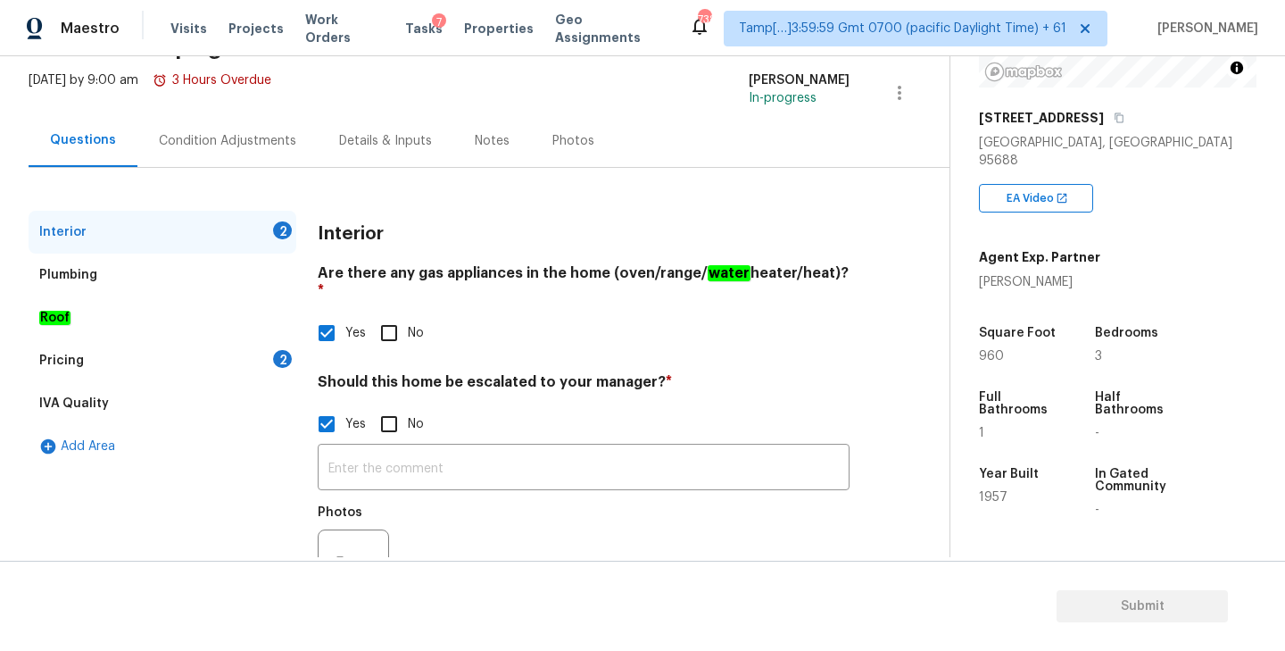
scroll to position [166, 0]
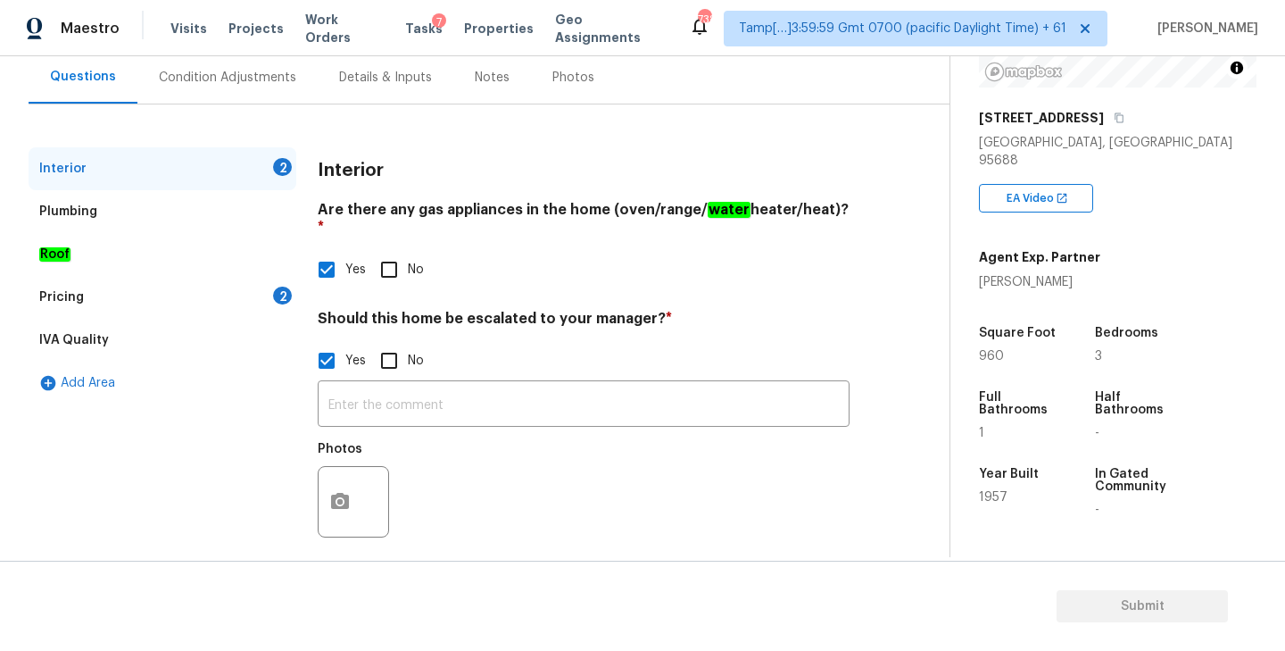
click at [214, 92] on div "Condition Adjustments" at bounding box center [227, 77] width 180 height 53
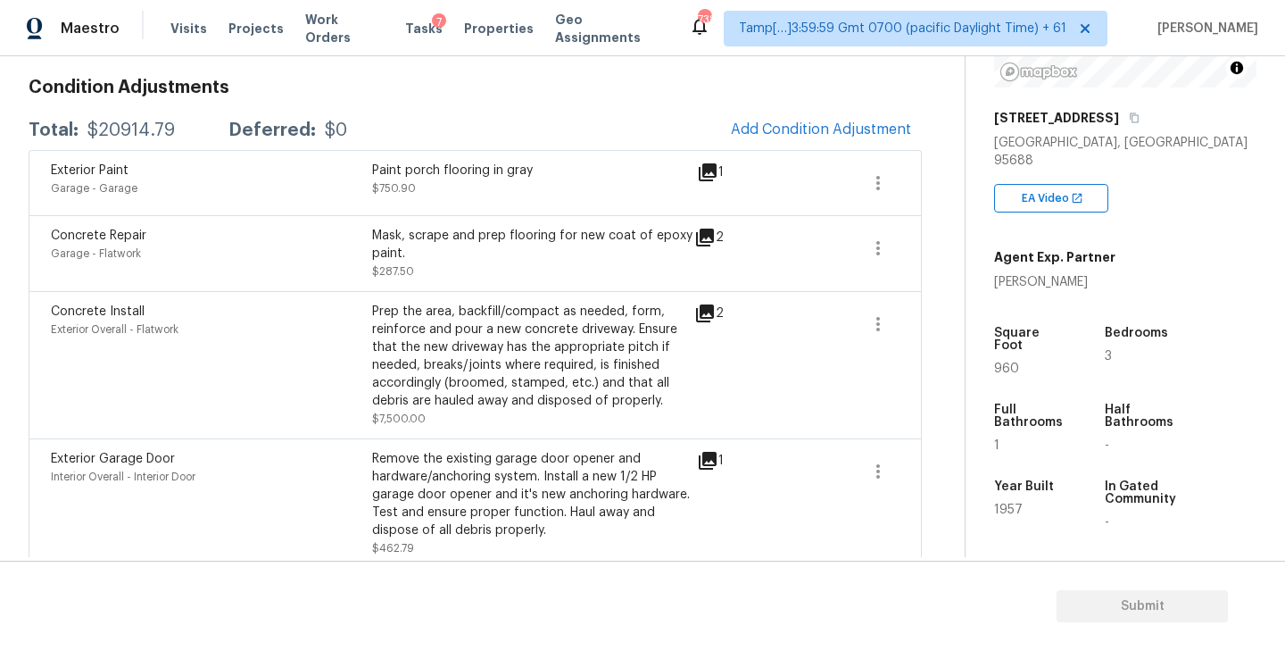
scroll to position [218, 0]
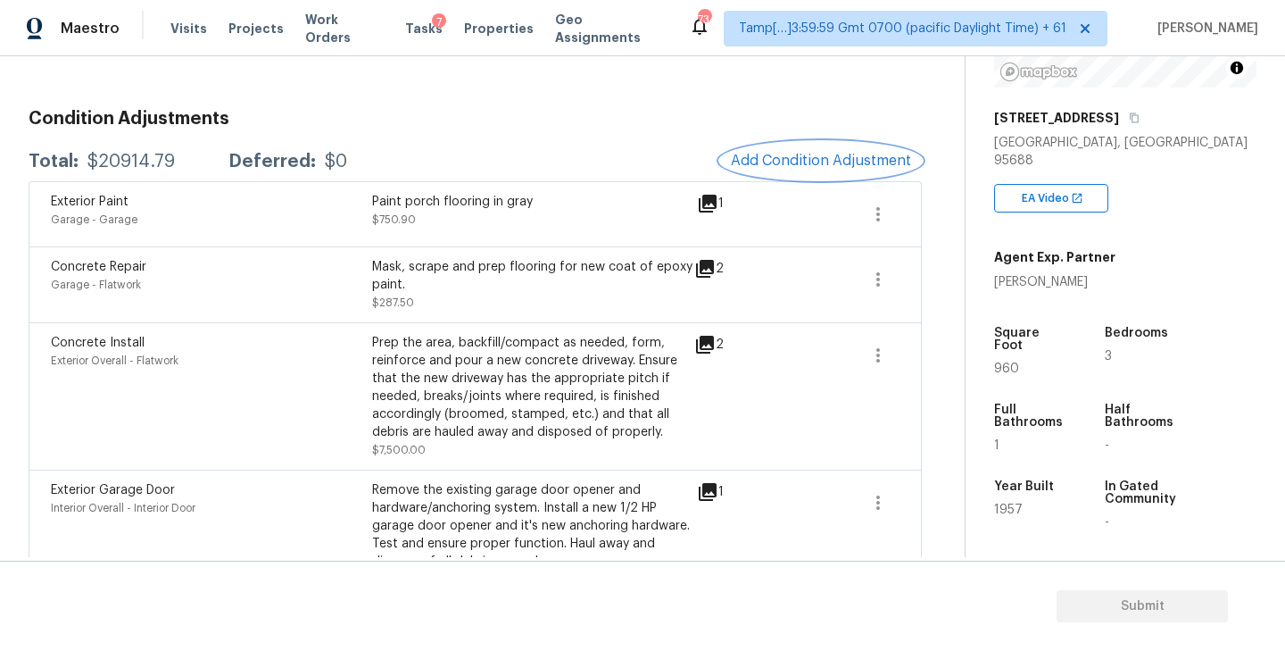
click at [802, 158] on span "Add Condition Adjustment" at bounding box center [821, 161] width 180 height 16
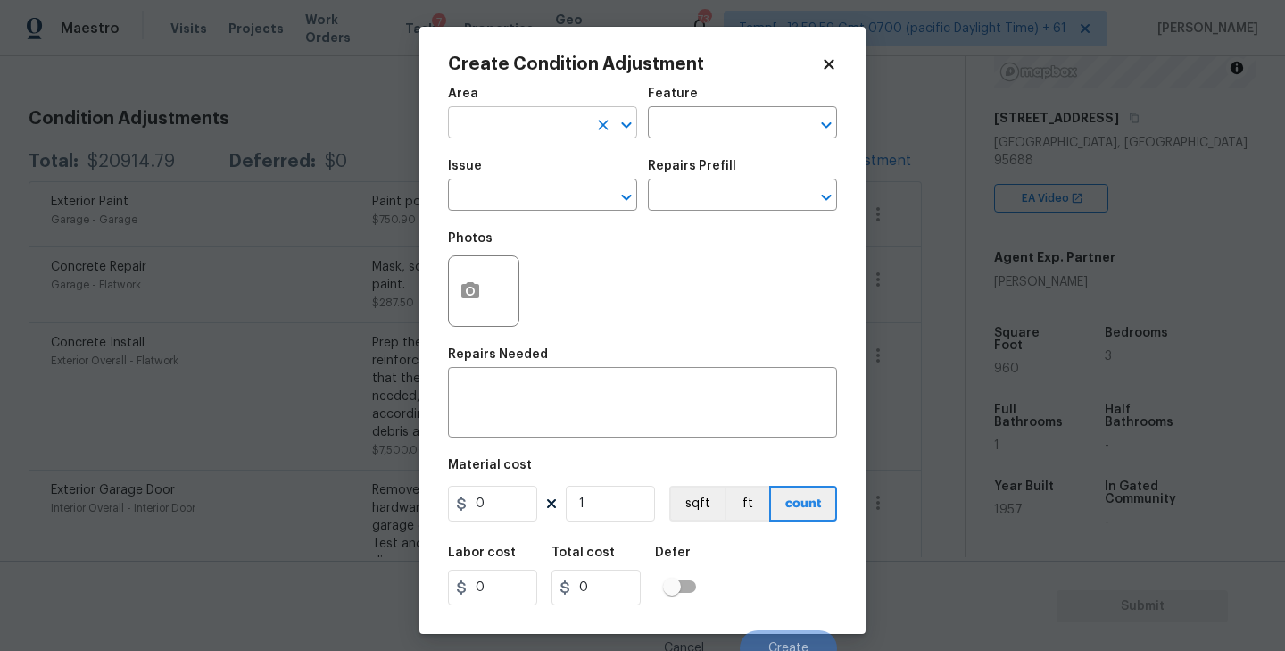
click at [525, 116] on input "text" at bounding box center [517, 125] width 139 height 28
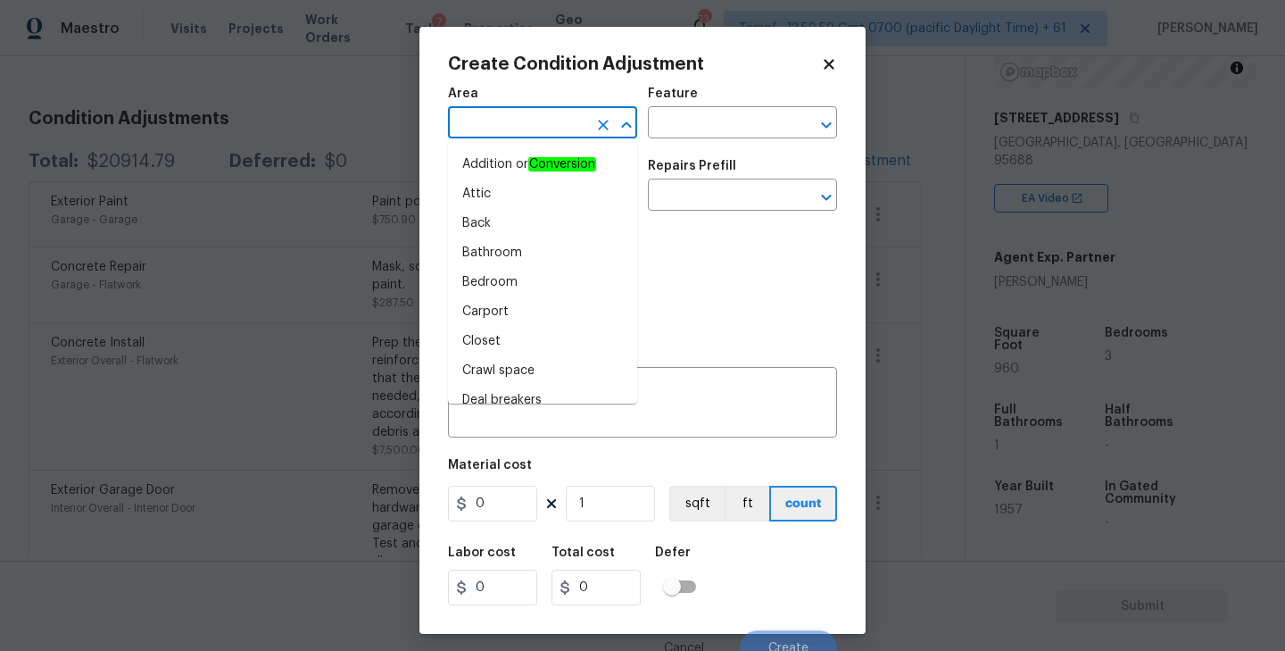
click at [831, 63] on icon at bounding box center [829, 64] width 16 height 16
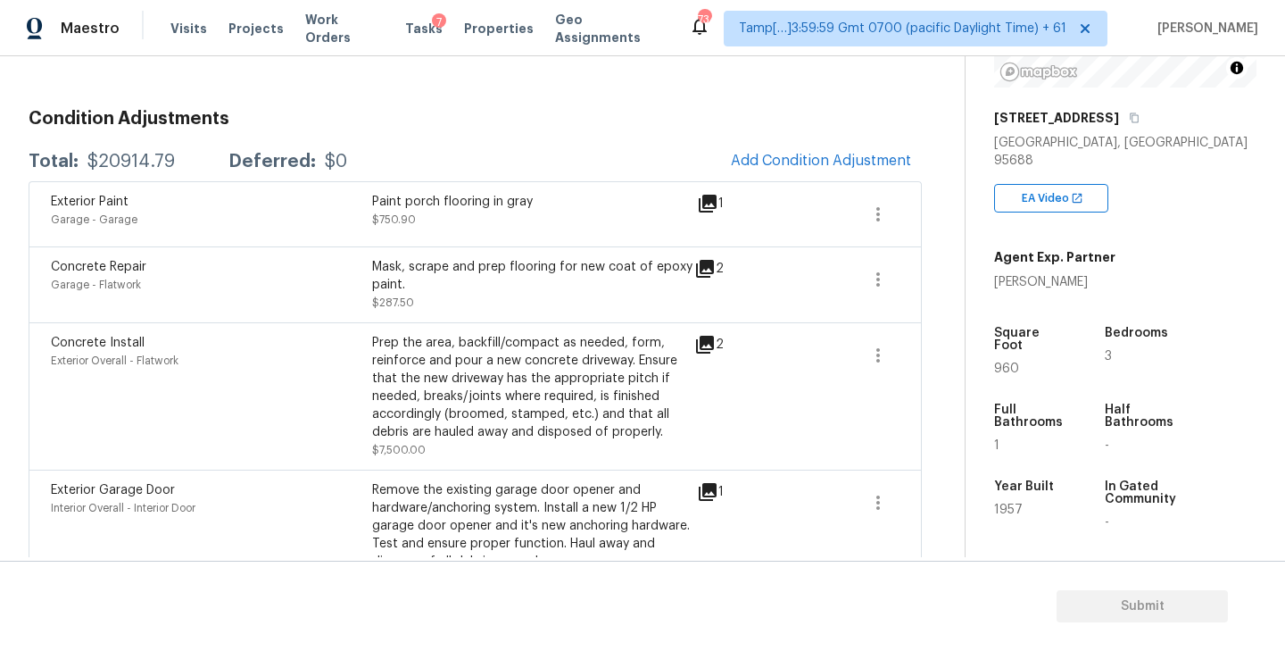
click at [624, 112] on h3 "Condition Adjustments" at bounding box center [475, 119] width 893 height 18
click at [715, 266] on icon at bounding box center [704, 268] width 21 height 21
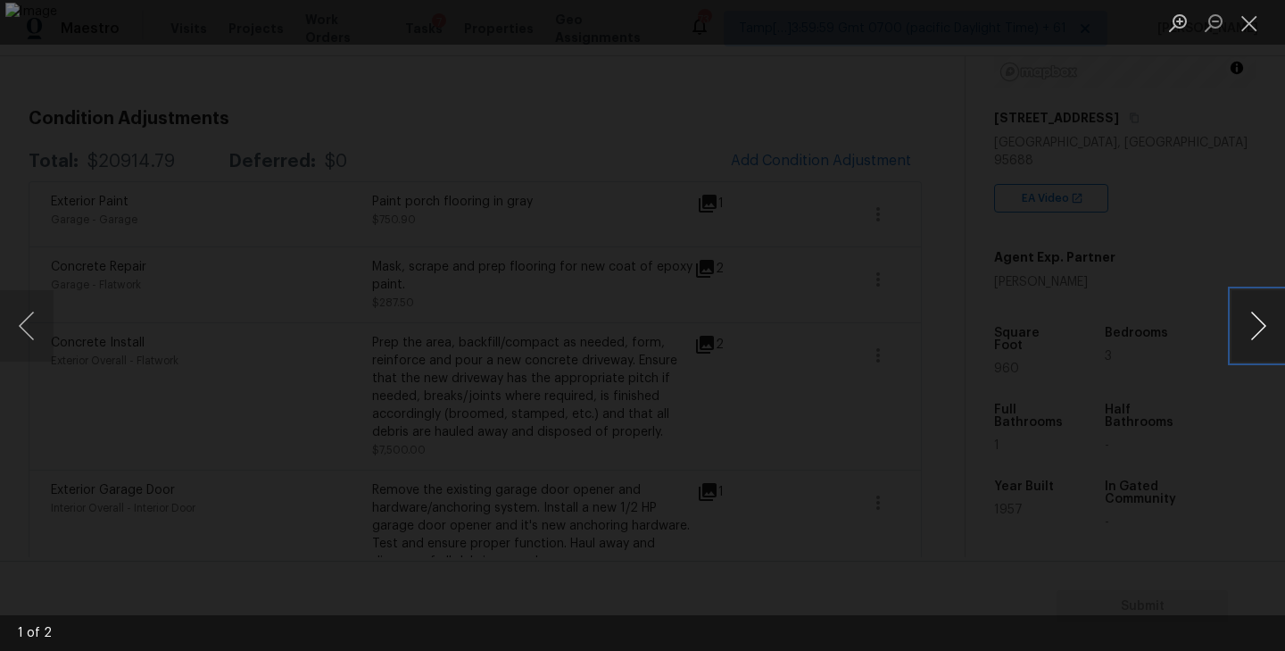
click at [1266, 329] on button "Next image" at bounding box center [1258, 325] width 54 height 71
click at [1247, 24] on button "Close lightbox" at bounding box center [1249, 22] width 36 height 31
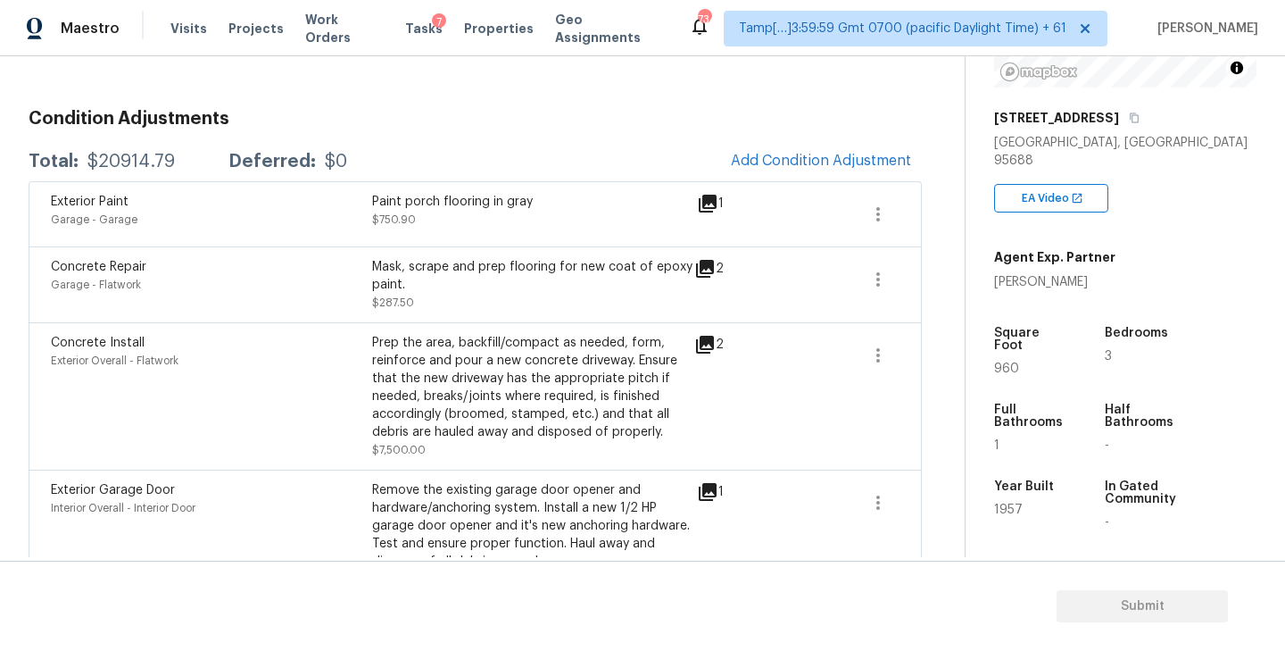
scroll to position [633, 0]
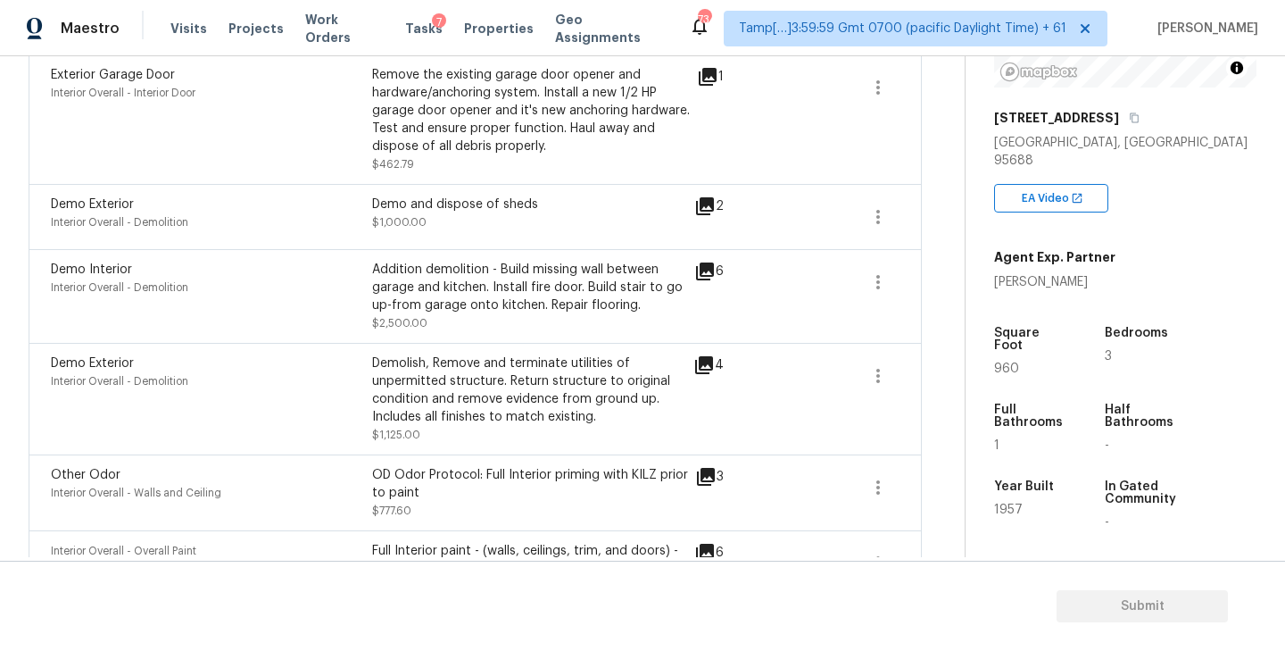
click at [707, 270] on icon at bounding box center [705, 271] width 18 height 18
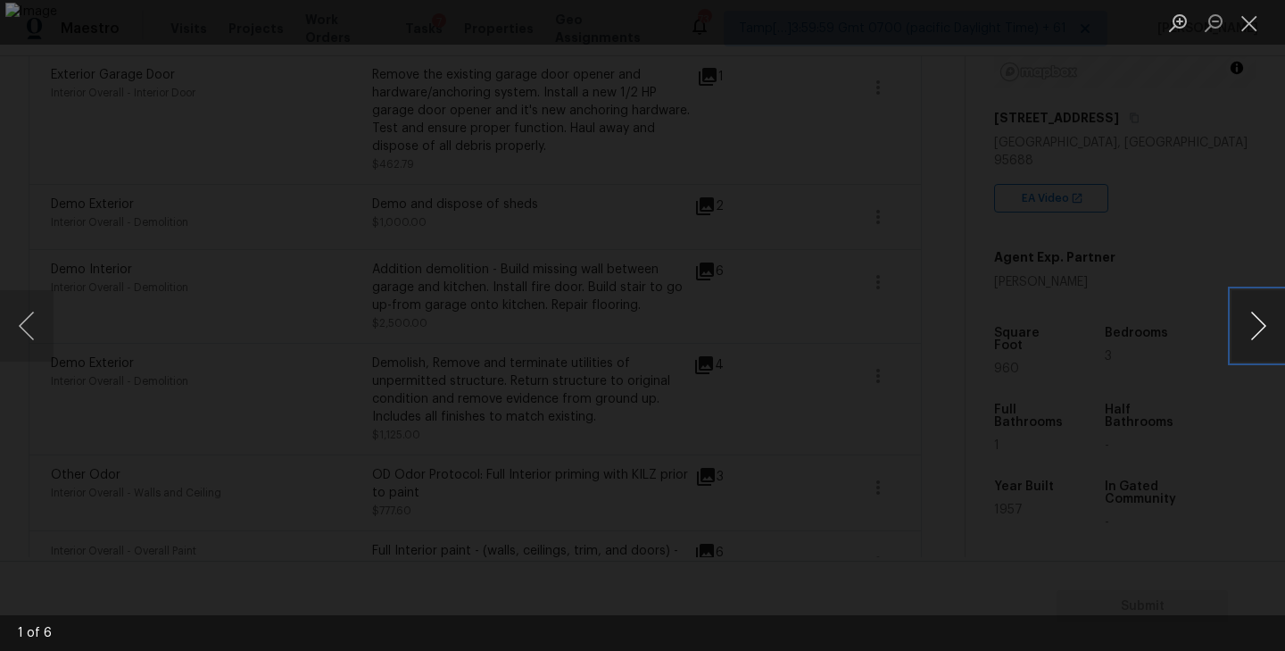
click at [1241, 327] on button "Next image" at bounding box center [1258, 325] width 54 height 71
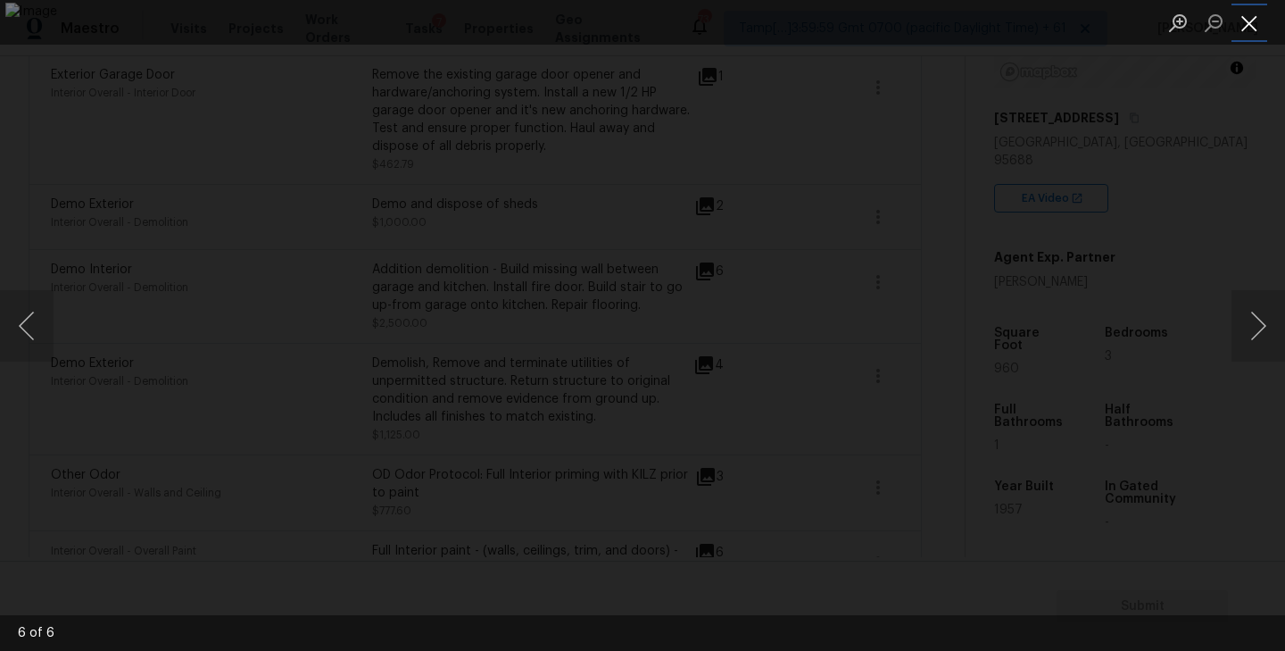
click at [1260, 24] on button "Close lightbox" at bounding box center [1249, 22] width 36 height 31
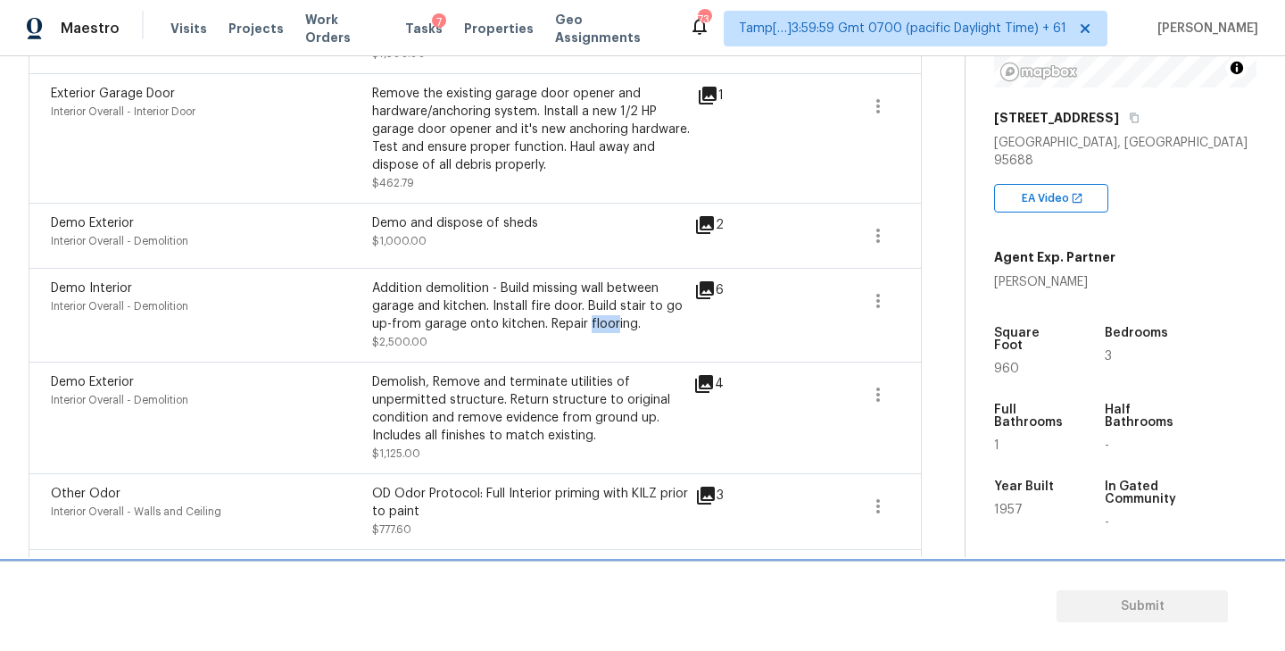
scroll to position [0, 0]
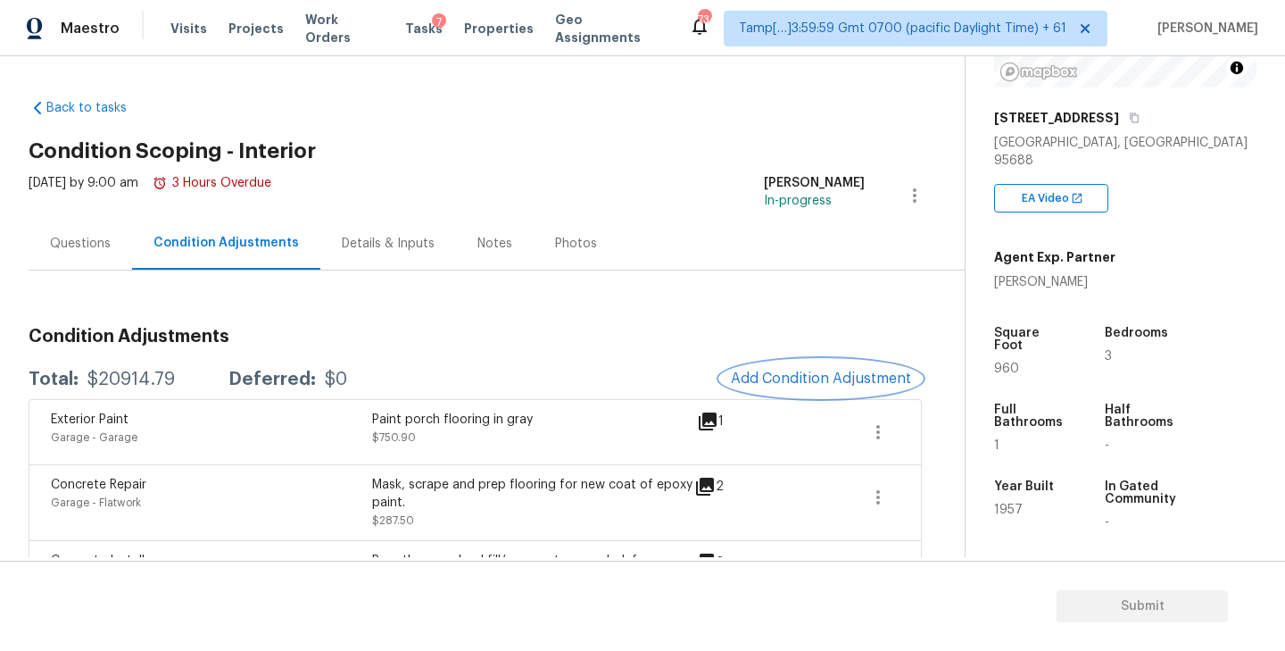
click at [793, 372] on span "Add Condition Adjustment" at bounding box center [821, 378] width 180 height 16
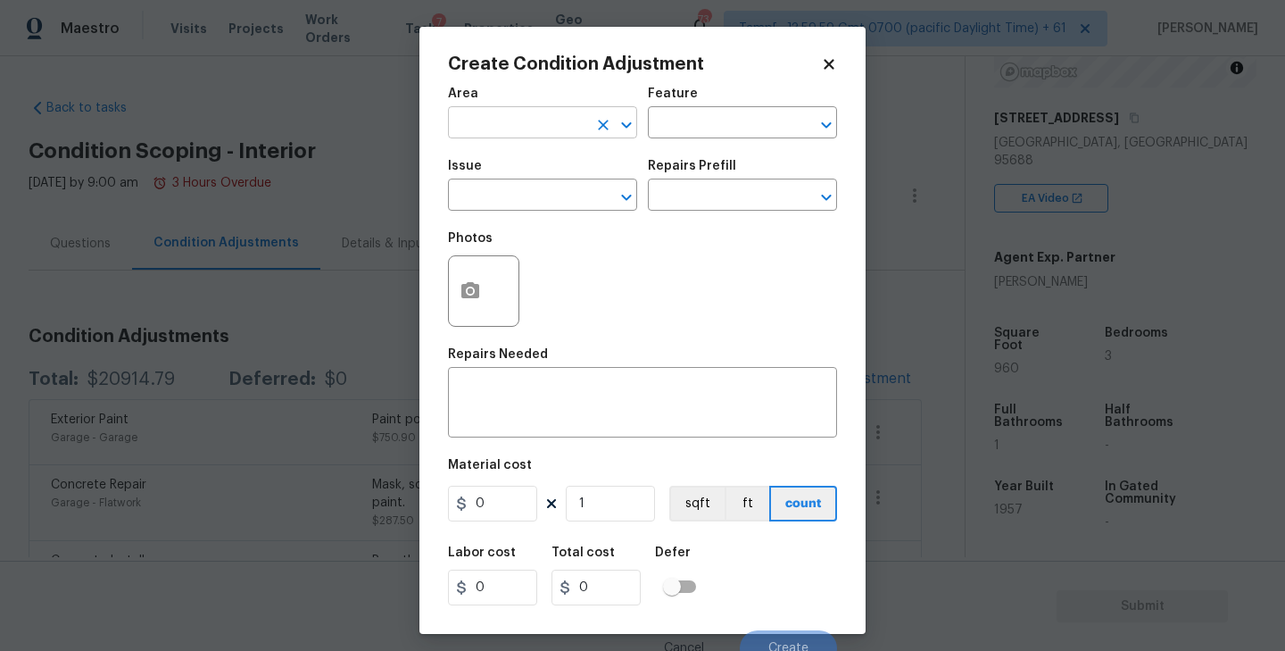
click at [542, 119] on input "text" at bounding box center [517, 125] width 139 height 28
type input "f"
click at [524, 201] on li "Interior Overall" at bounding box center [542, 193] width 189 height 29
type input "Interior Overall"
click at [686, 124] on input "text" at bounding box center [717, 125] width 139 height 28
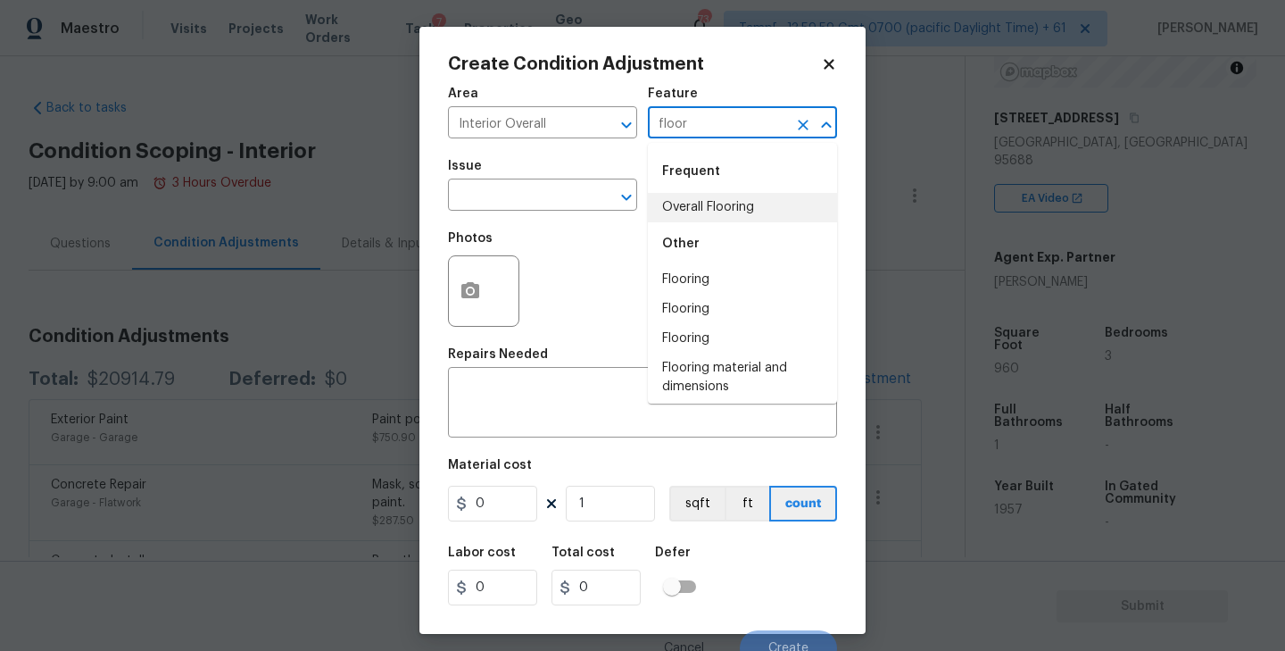
click at [708, 210] on li "Overall Flooring" at bounding box center [742, 207] width 189 height 29
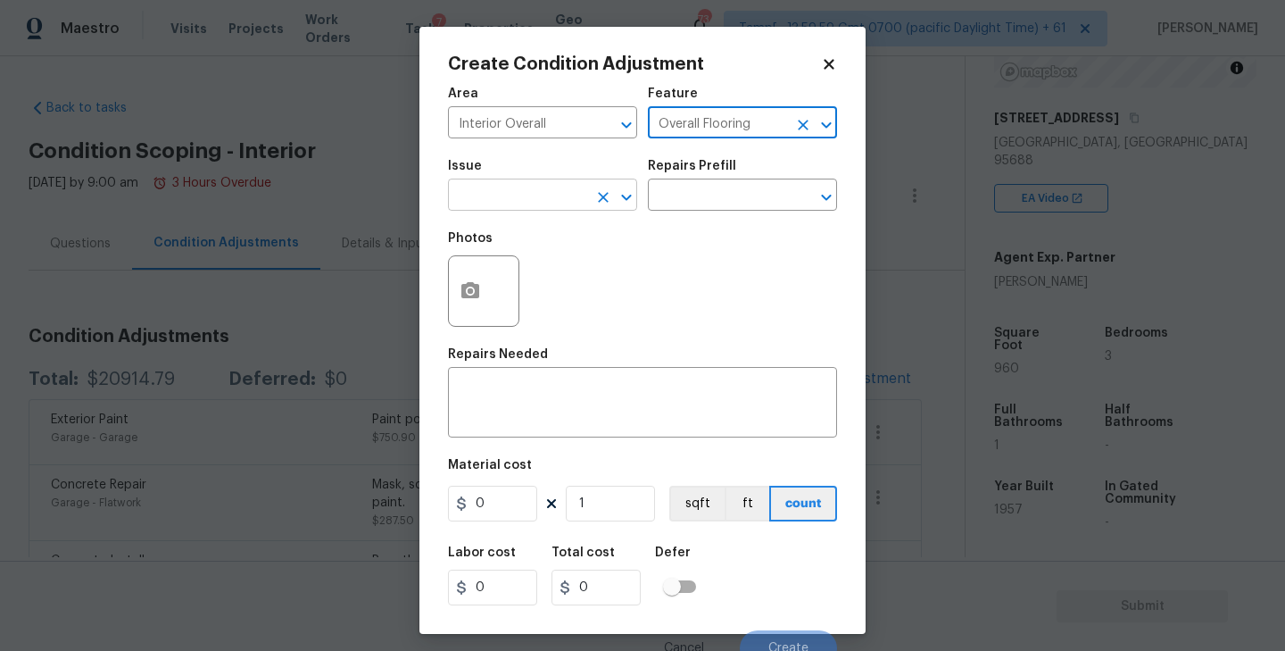
type input "Overall Flooring"
click at [541, 191] on input "text" at bounding box center [517, 197] width 139 height 28
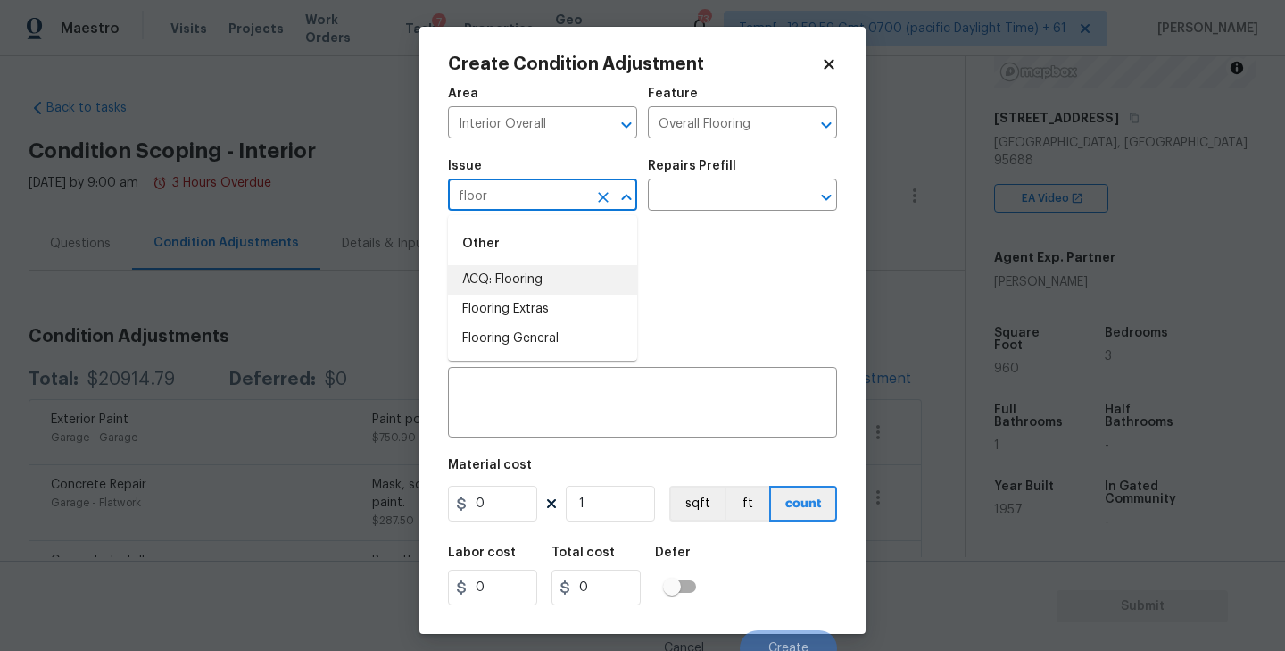
click at [514, 277] on li "ACQ: Flooring" at bounding box center [542, 279] width 189 height 29
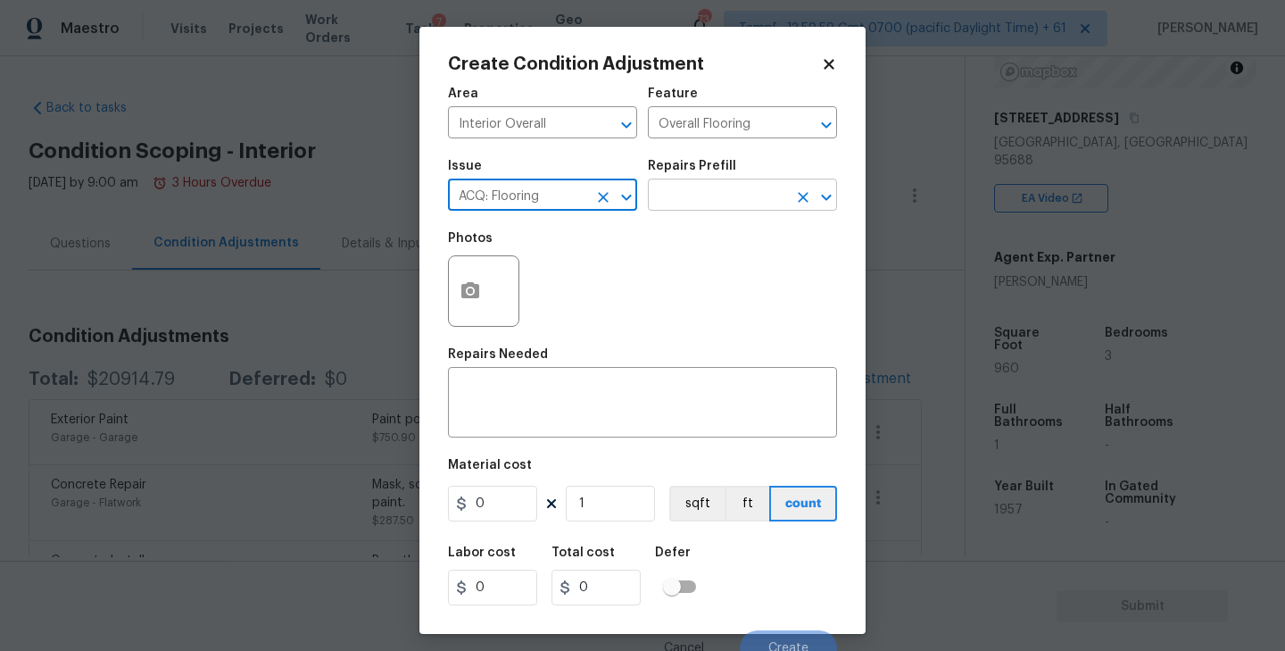
click at [829, 203] on icon "Open" at bounding box center [826, 197] width 21 height 21
type input "ACQ: Flooring"
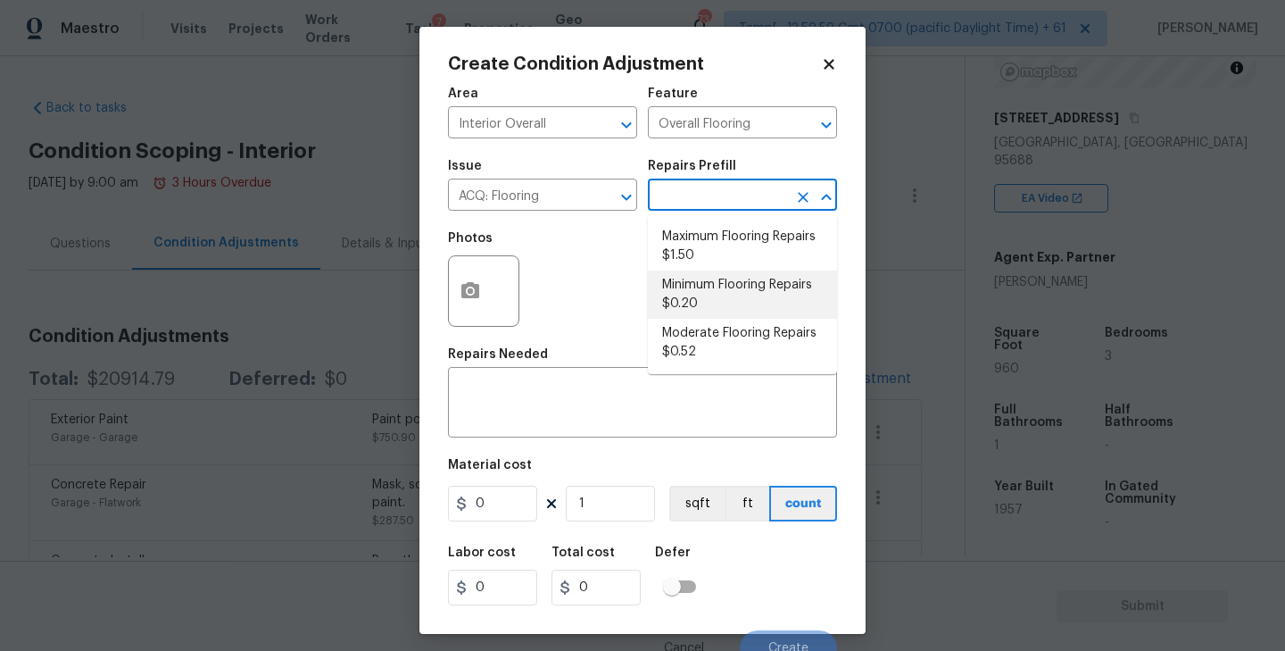
click at [721, 285] on li "Minimum Flooring Repairs $0.20" at bounding box center [742, 294] width 189 height 48
type input "Acquisition"
type textarea "Acquisition Scope: Minimum flooring repairs"
type input "0.2"
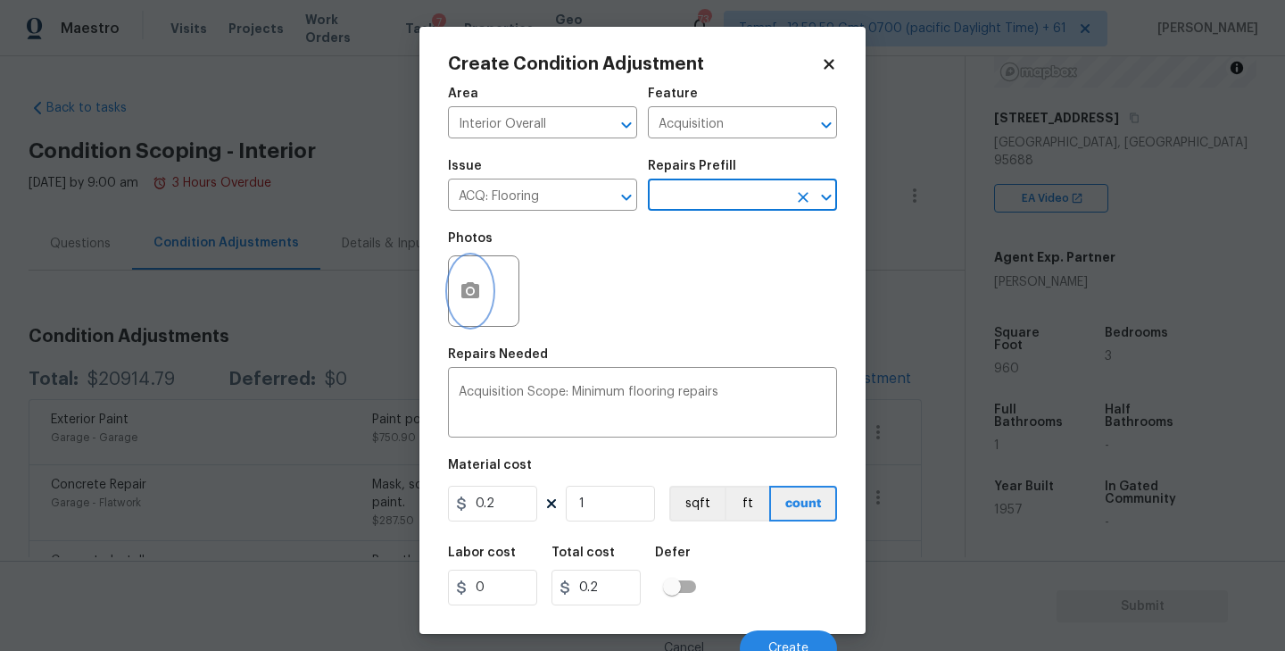
click at [470, 285] on icon "button" at bounding box center [470, 290] width 18 height 16
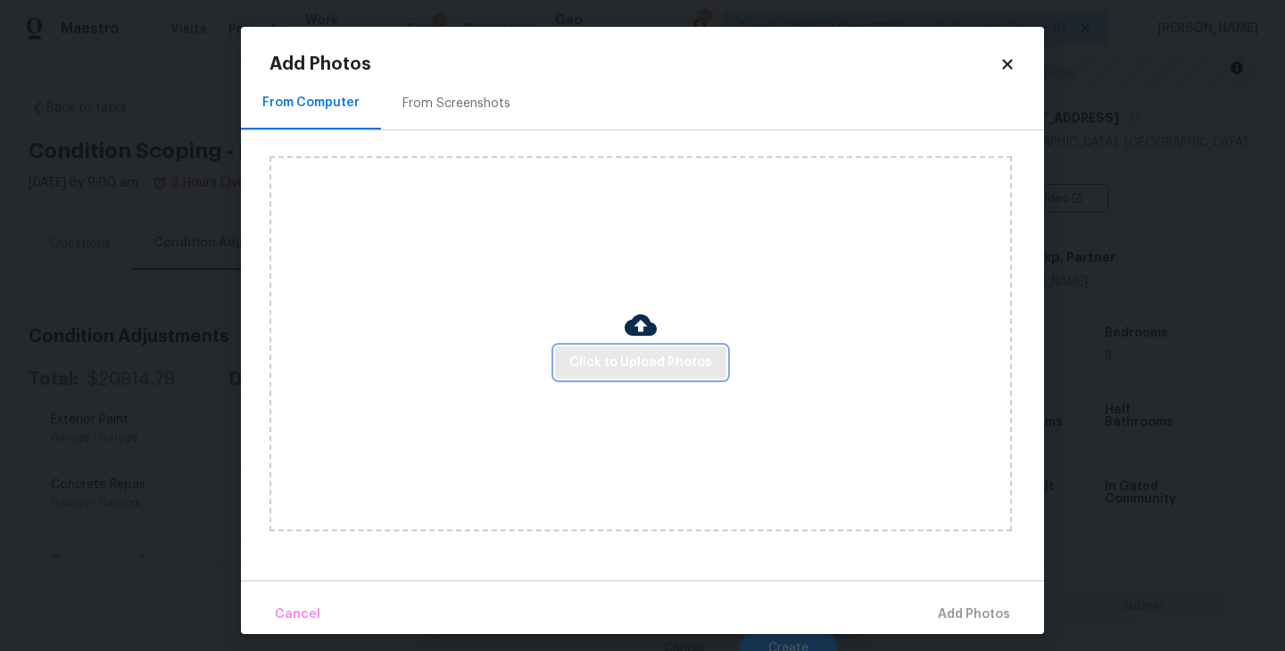
click at [637, 360] on span "Click to Upload Photos" at bounding box center [640, 363] width 143 height 22
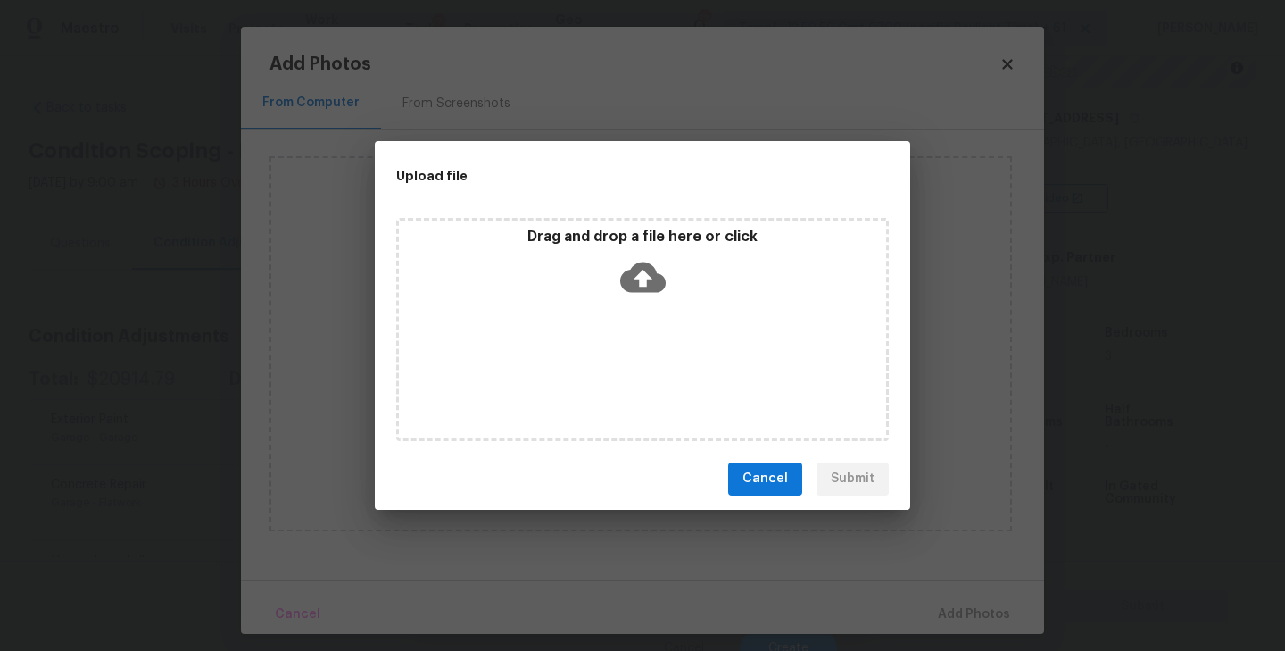
click at [634, 279] on icon at bounding box center [643, 276] width 46 height 30
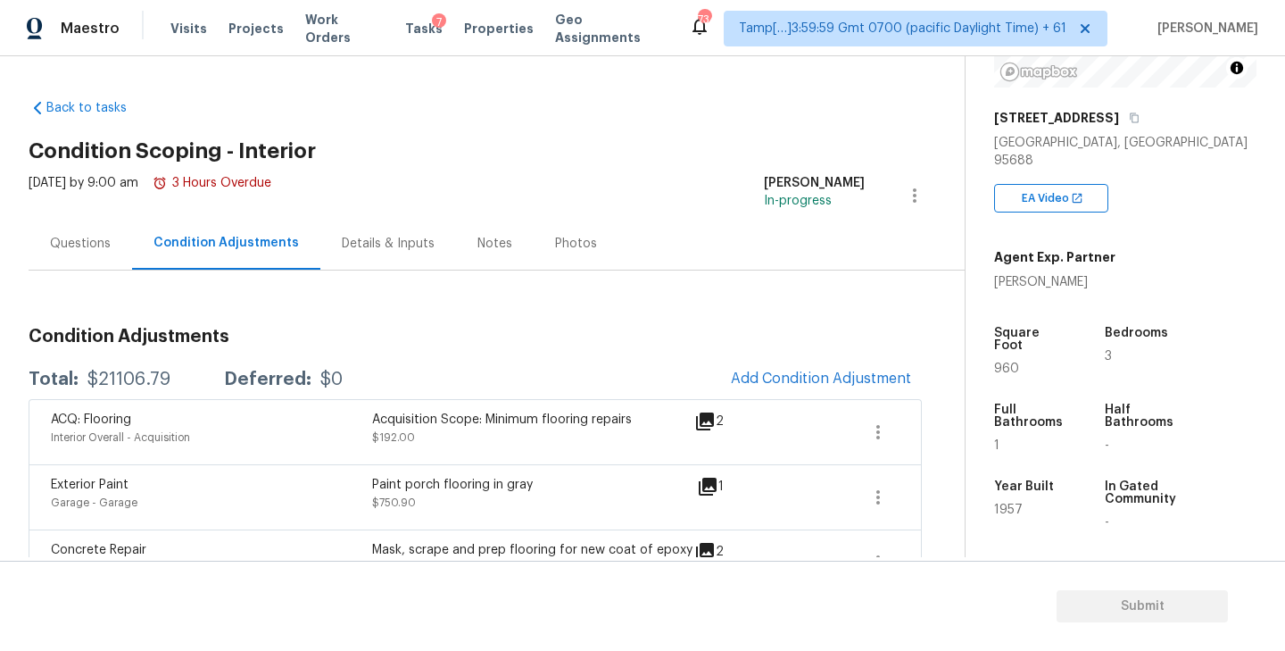
click at [87, 245] on div "Questions" at bounding box center [80, 244] width 61 height 18
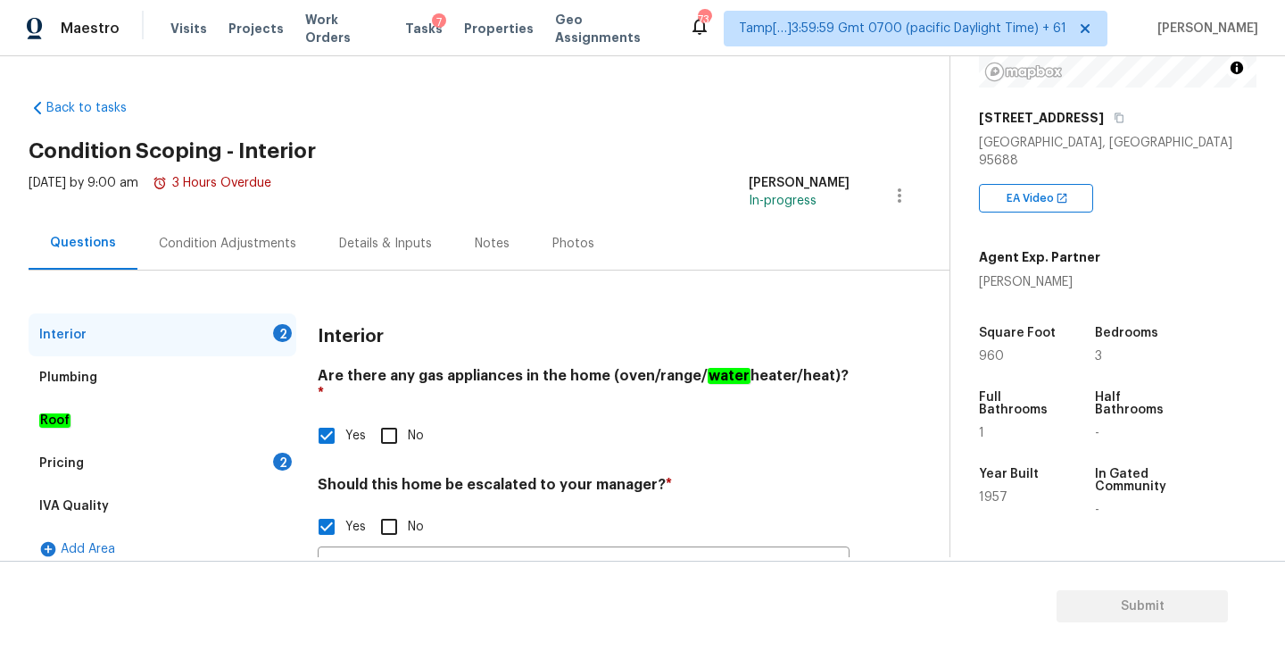
scroll to position [89, 0]
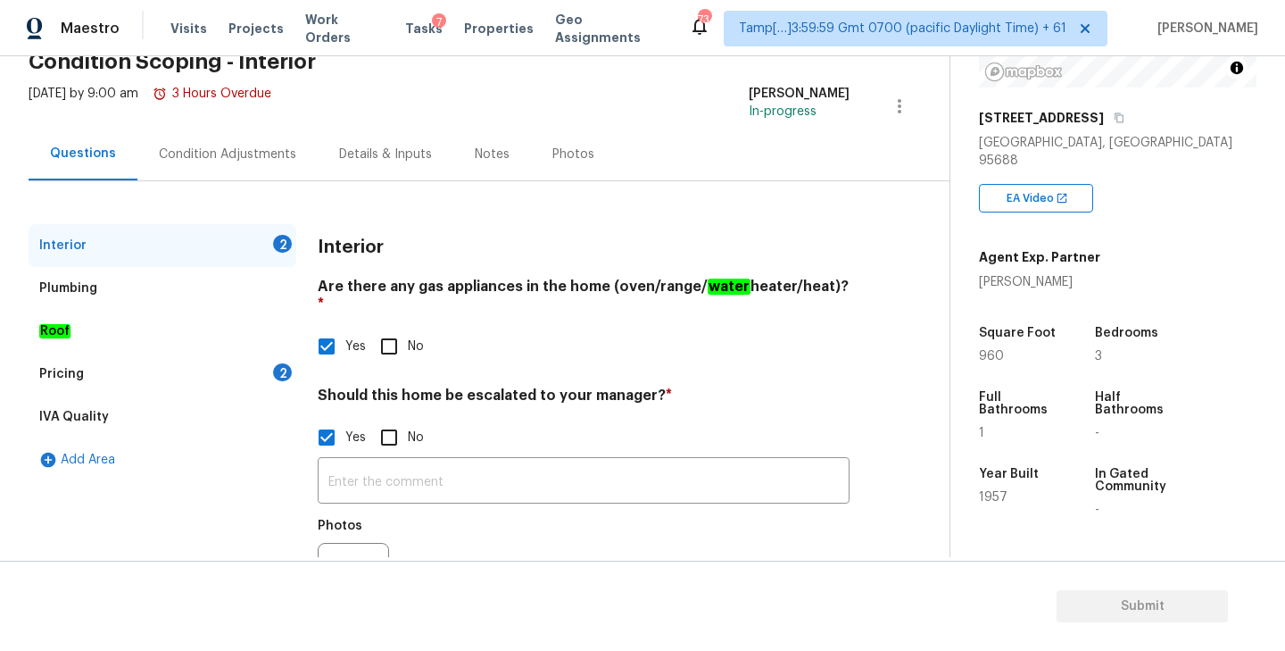
click at [397, 419] on input "No" at bounding box center [388, 437] width 37 height 37
checkbox input "true"
checkbox input "false"
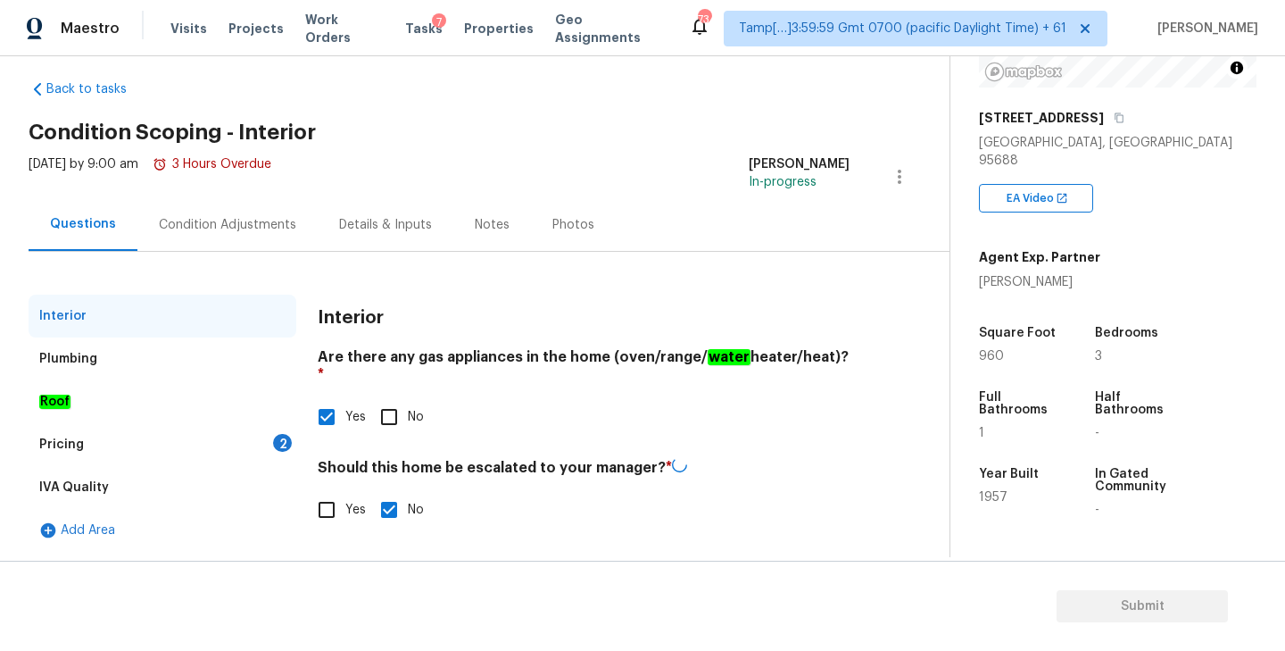
scroll to position [19, 0]
click at [97, 449] on div "Pricing 2" at bounding box center [163, 444] width 268 height 43
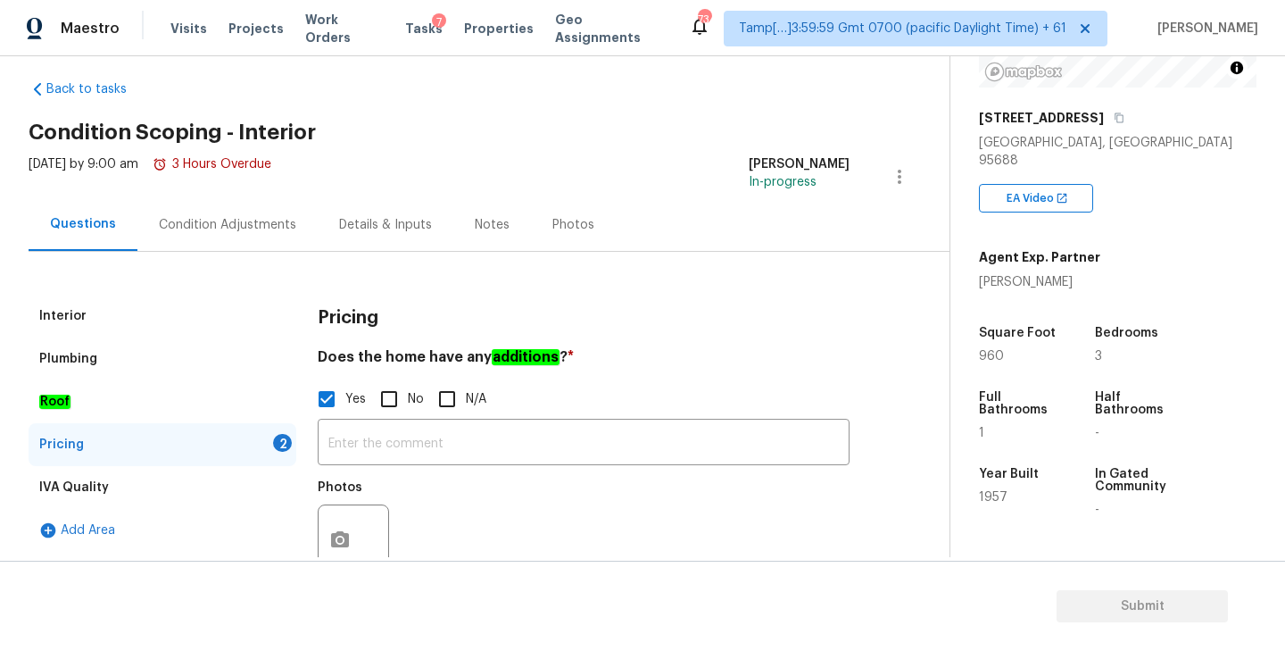
scroll to position [195, 0]
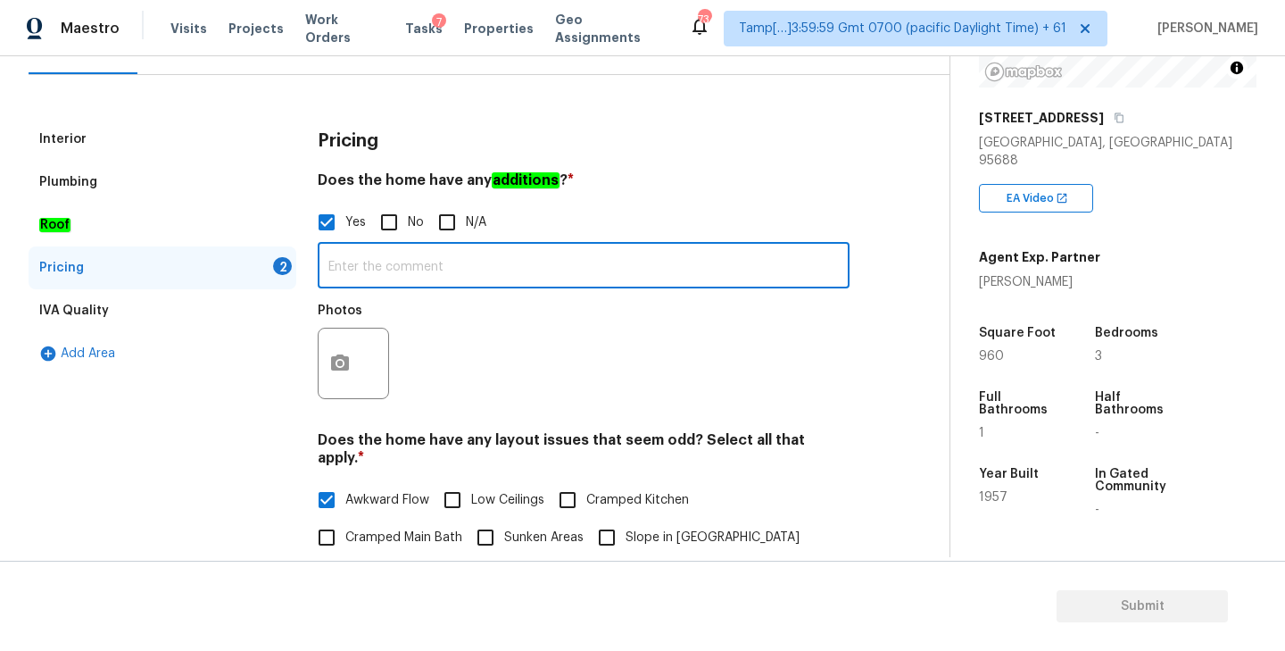
click at [416, 274] on input "text" at bounding box center [584, 267] width 532 height 42
paste input "Illegal addition: 75% of garage turned into a dining room."
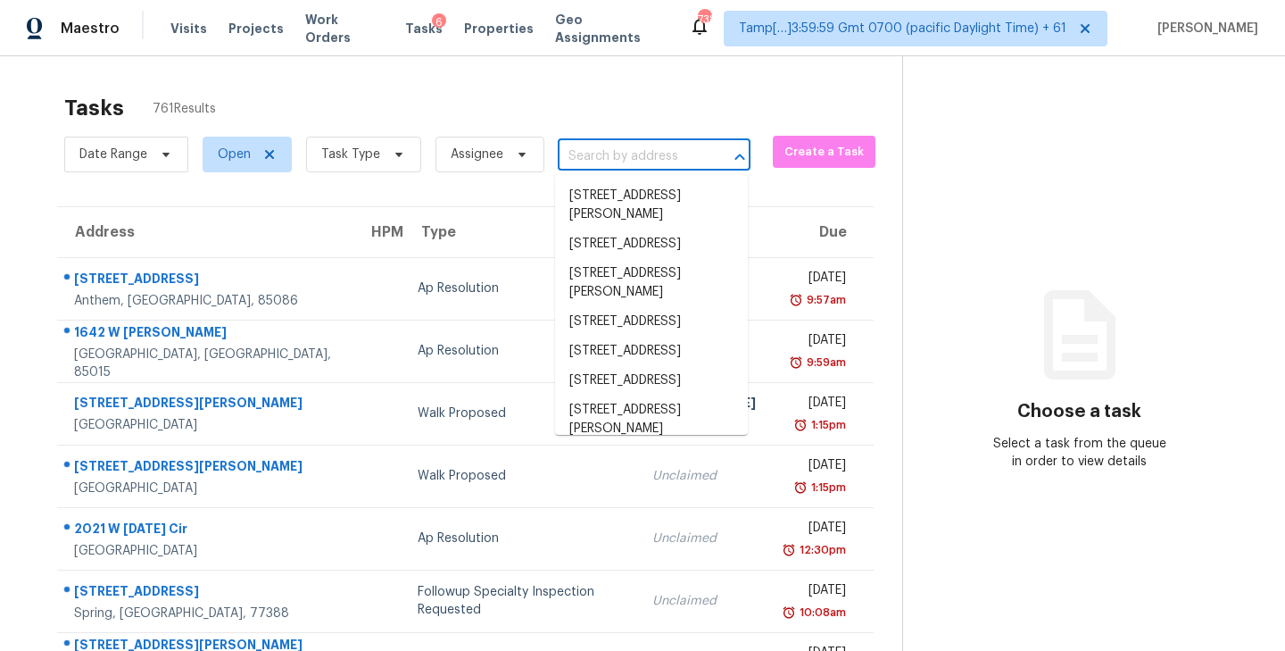
click at [678, 151] on input "text" at bounding box center [629, 157] width 143 height 28
paste input "[STREET_ADDRESS]"
type input "[STREET_ADDRESS]"
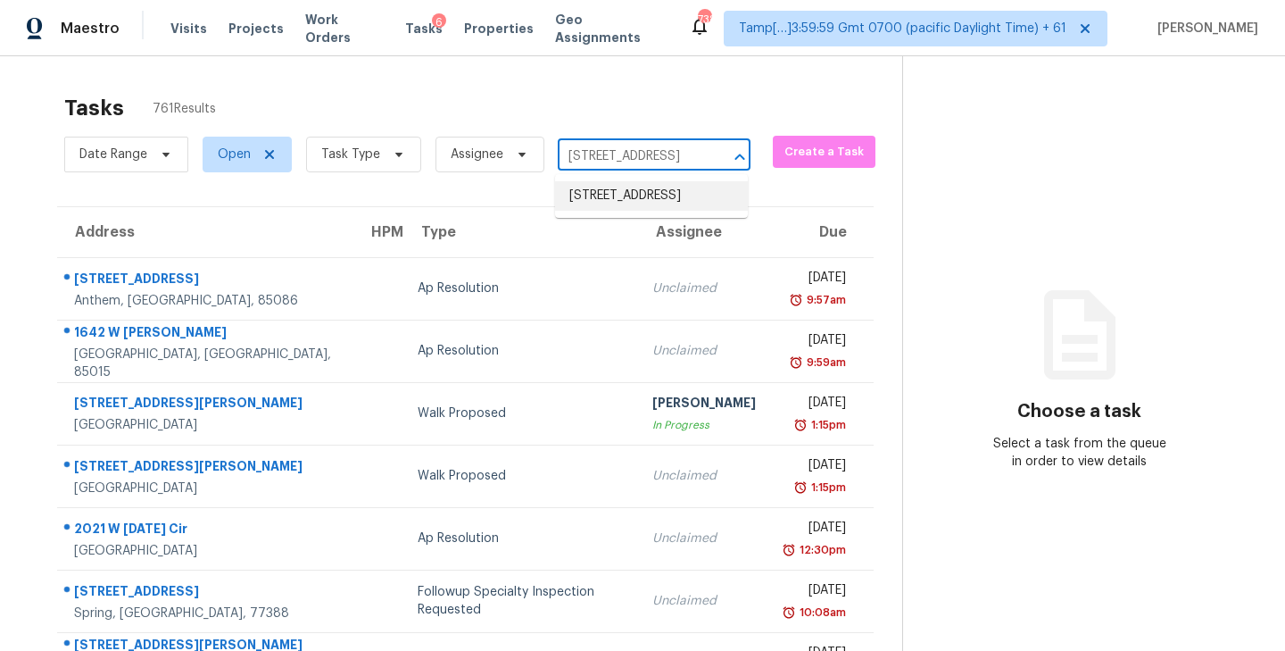
click at [633, 207] on li "[STREET_ADDRESS]" at bounding box center [651, 195] width 193 height 29
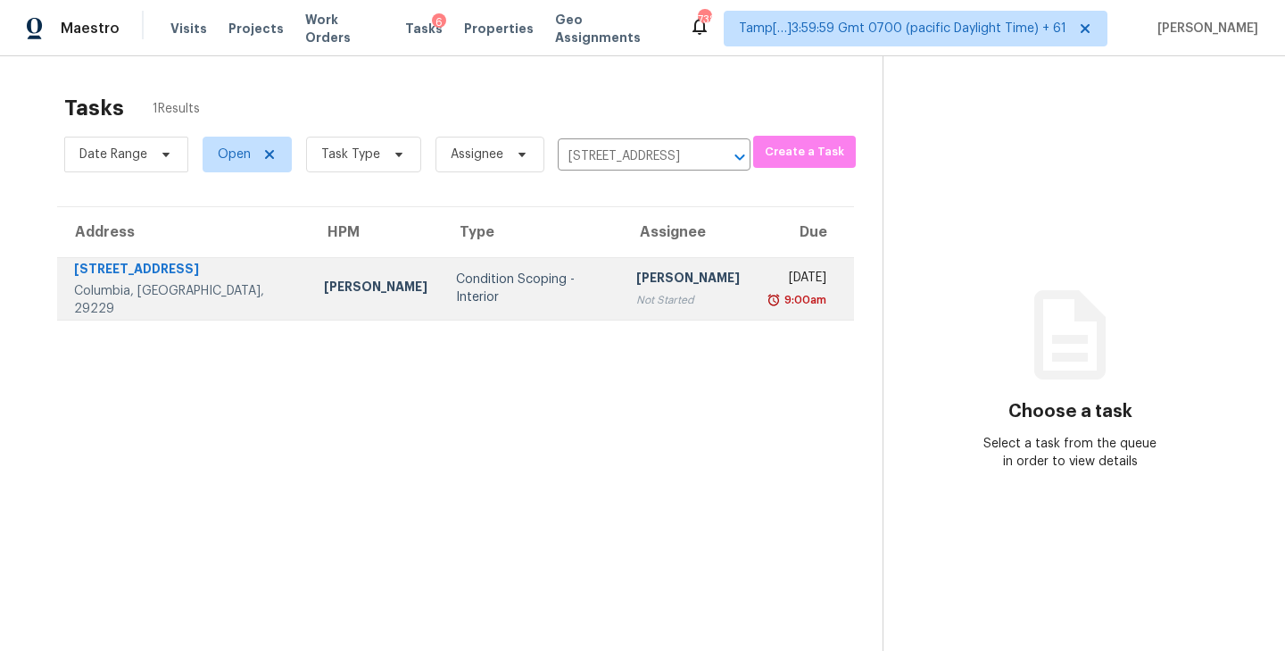
click at [636, 286] on div "[PERSON_NAME]" at bounding box center [688, 280] width 104 height 22
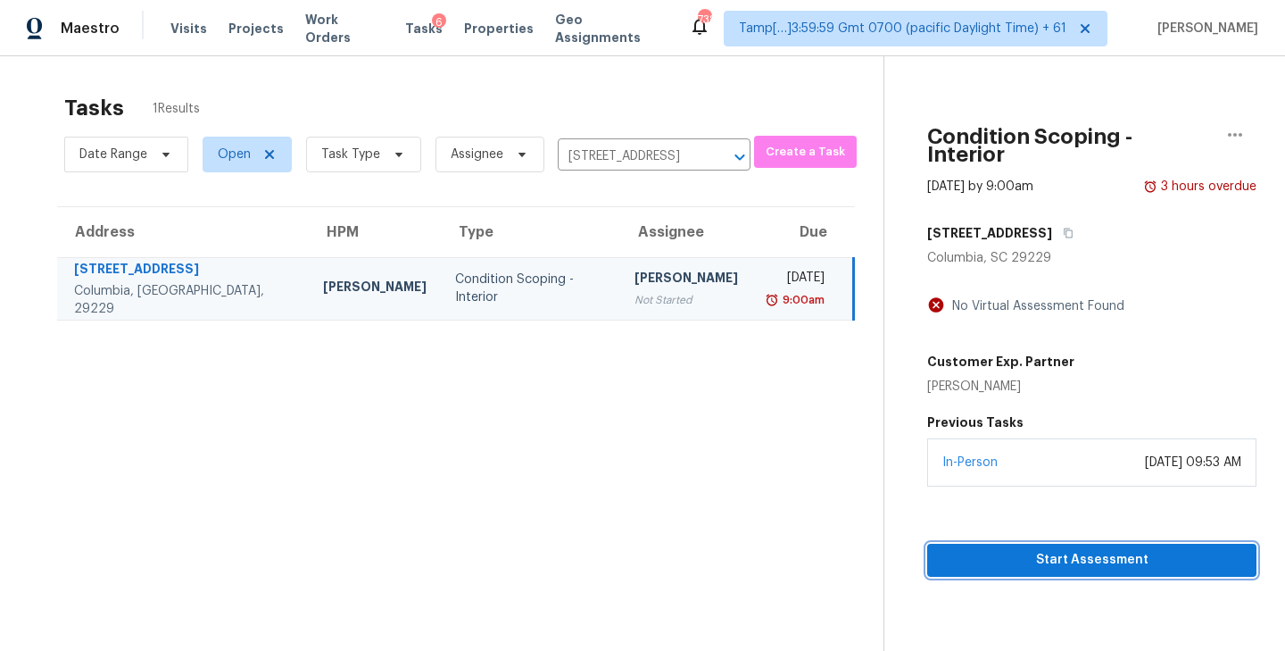
click at [1079, 551] on span "Start Assessment" at bounding box center [1091, 560] width 301 height 22
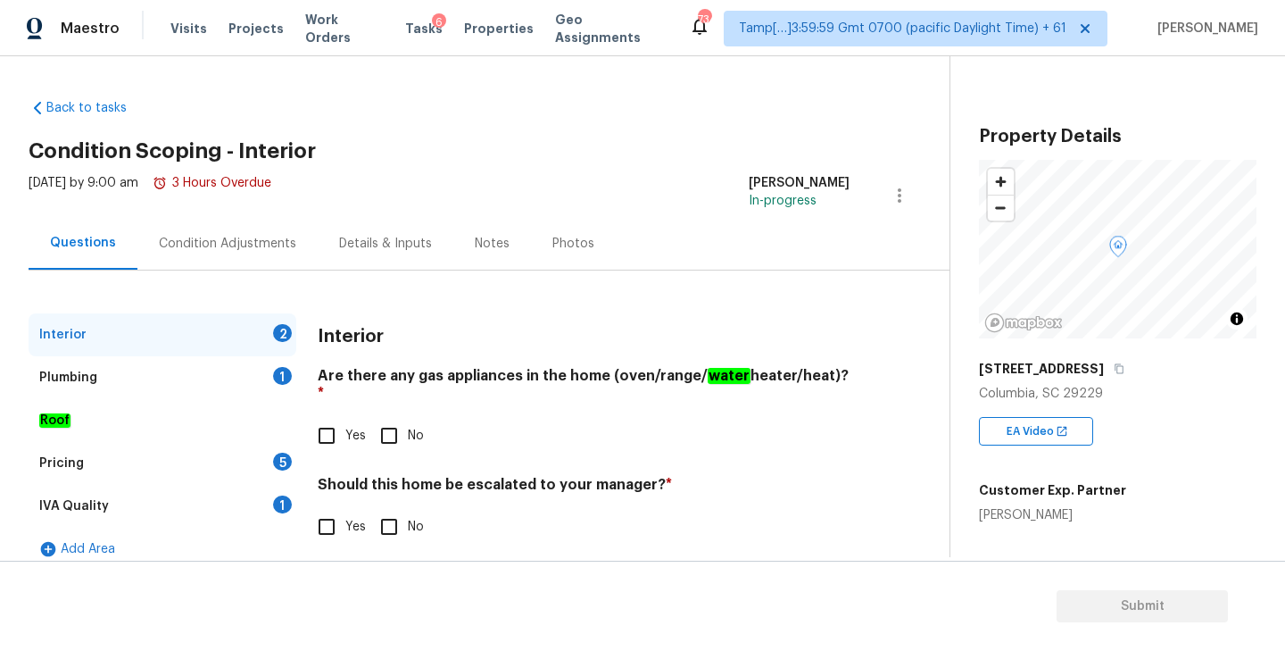
click at [204, 252] on div "Condition Adjustments" at bounding box center [227, 244] width 137 height 18
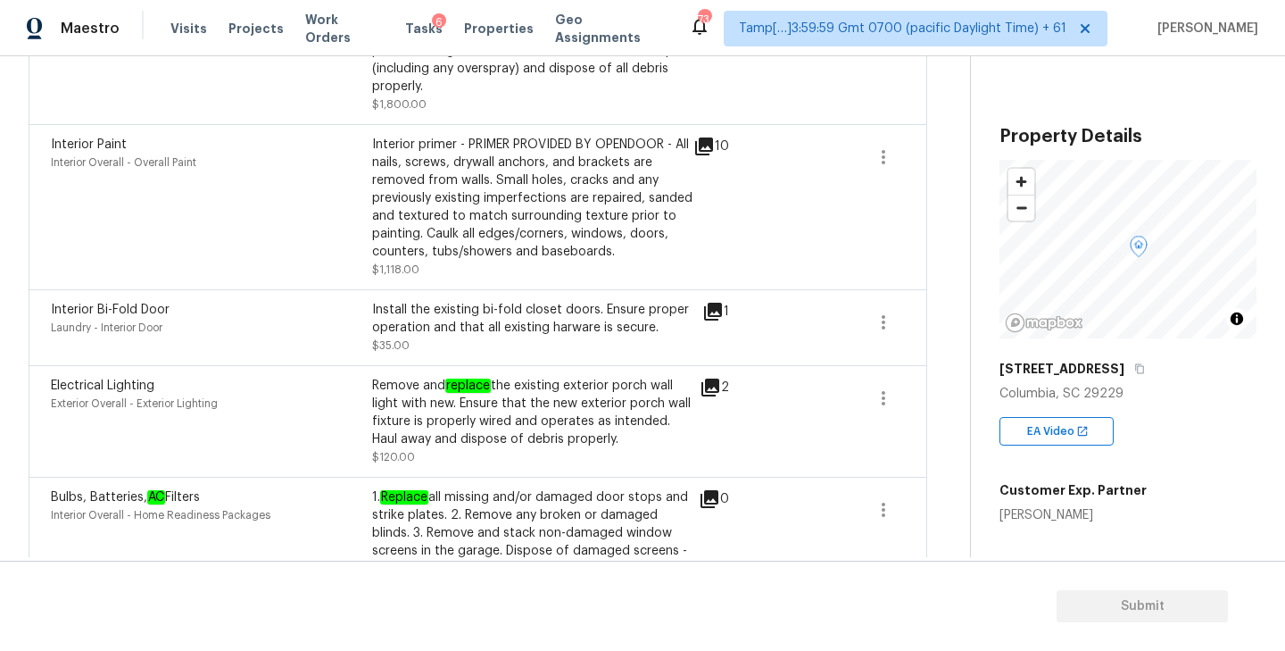
scroll to position [857, 0]
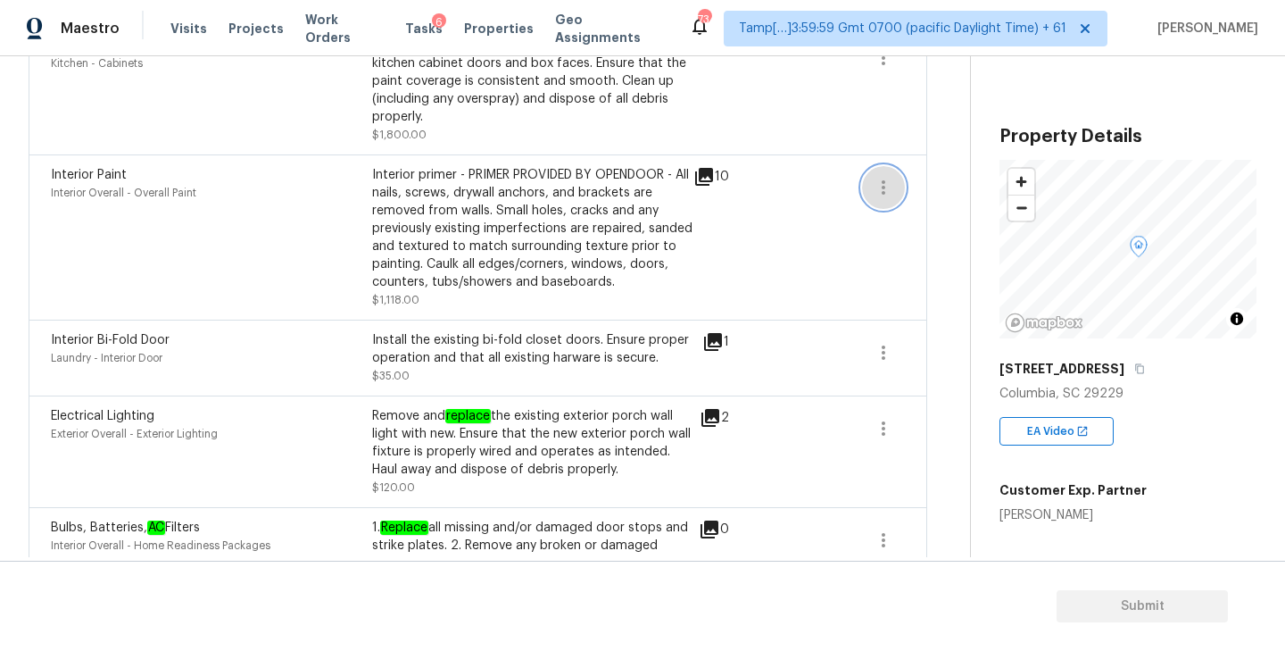
click at [885, 184] on icon "button" at bounding box center [883, 187] width 21 height 21
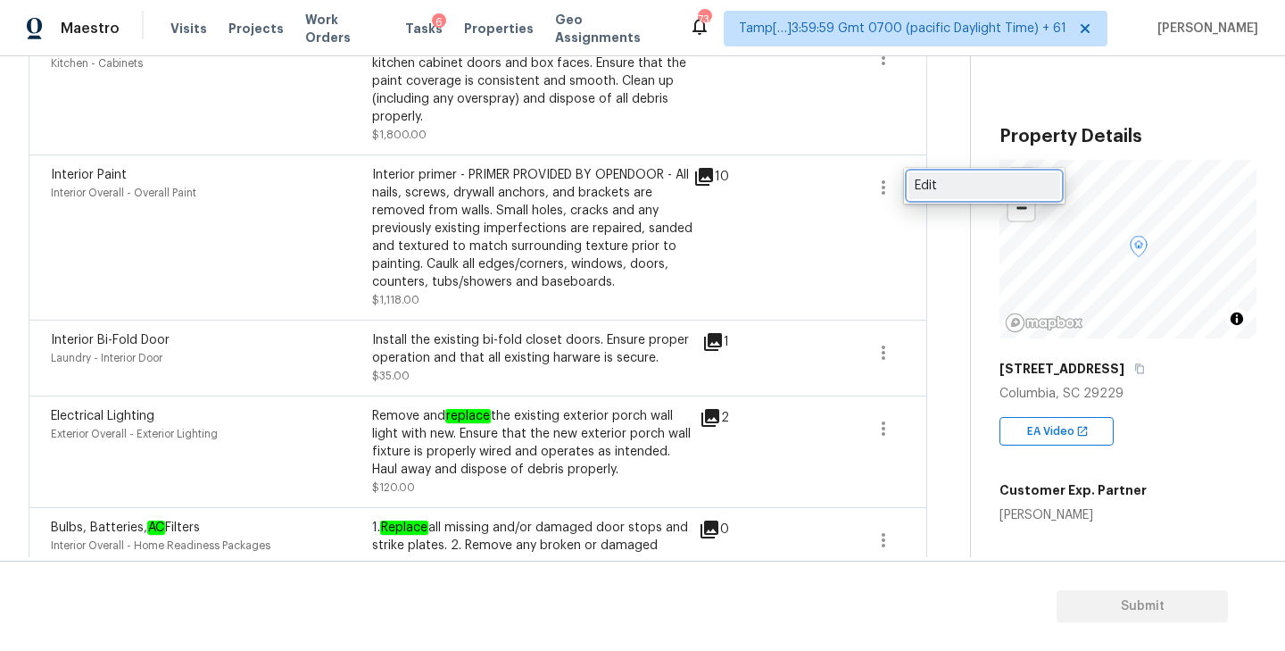
click at [927, 185] on div "Edit" at bounding box center [984, 186] width 139 height 18
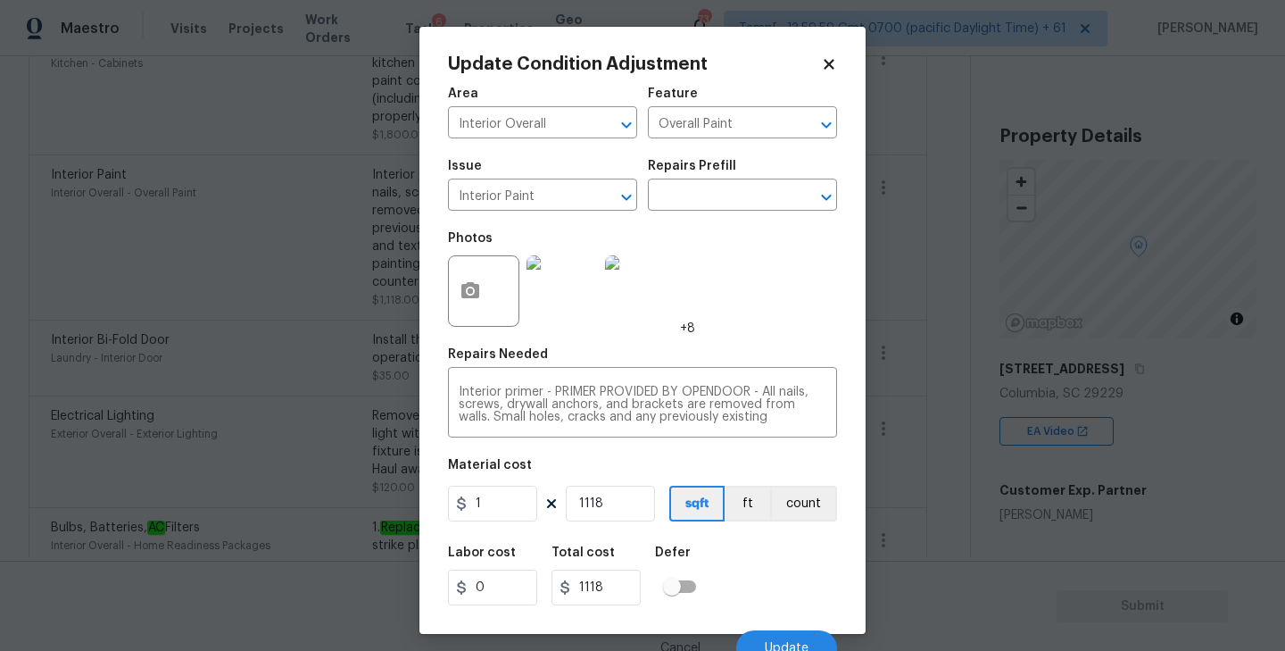
scroll to position [16, 0]
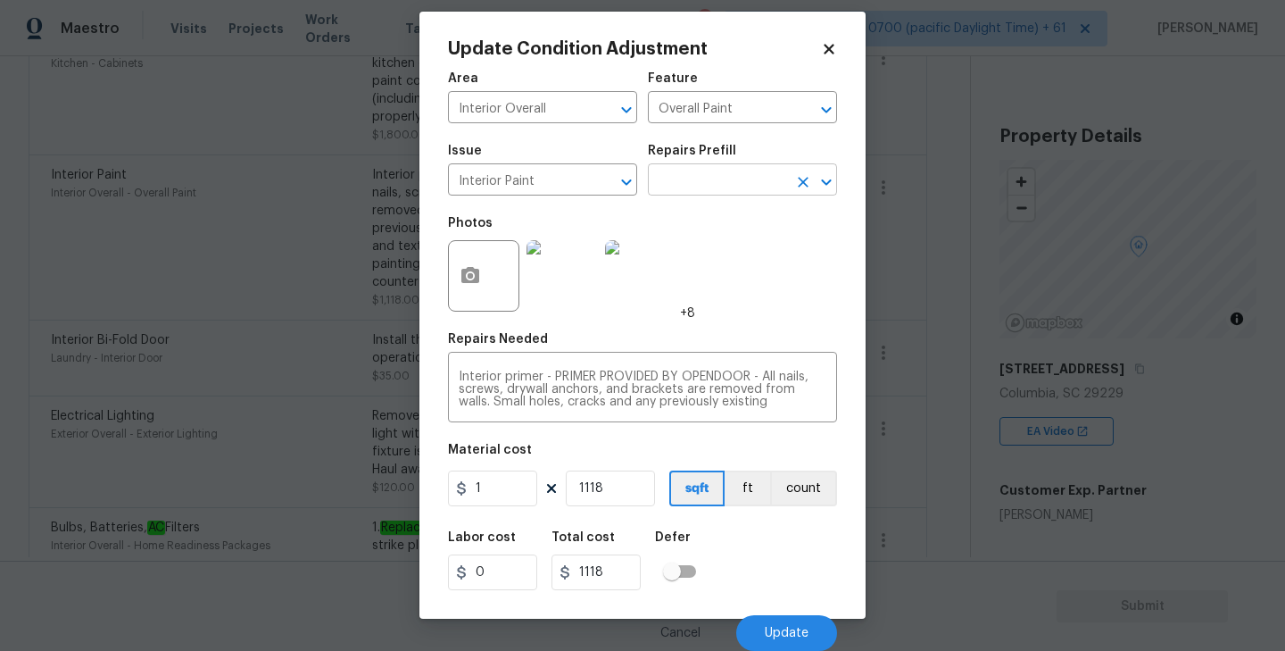
click at [830, 179] on icon "Open" at bounding box center [826, 181] width 10 height 6
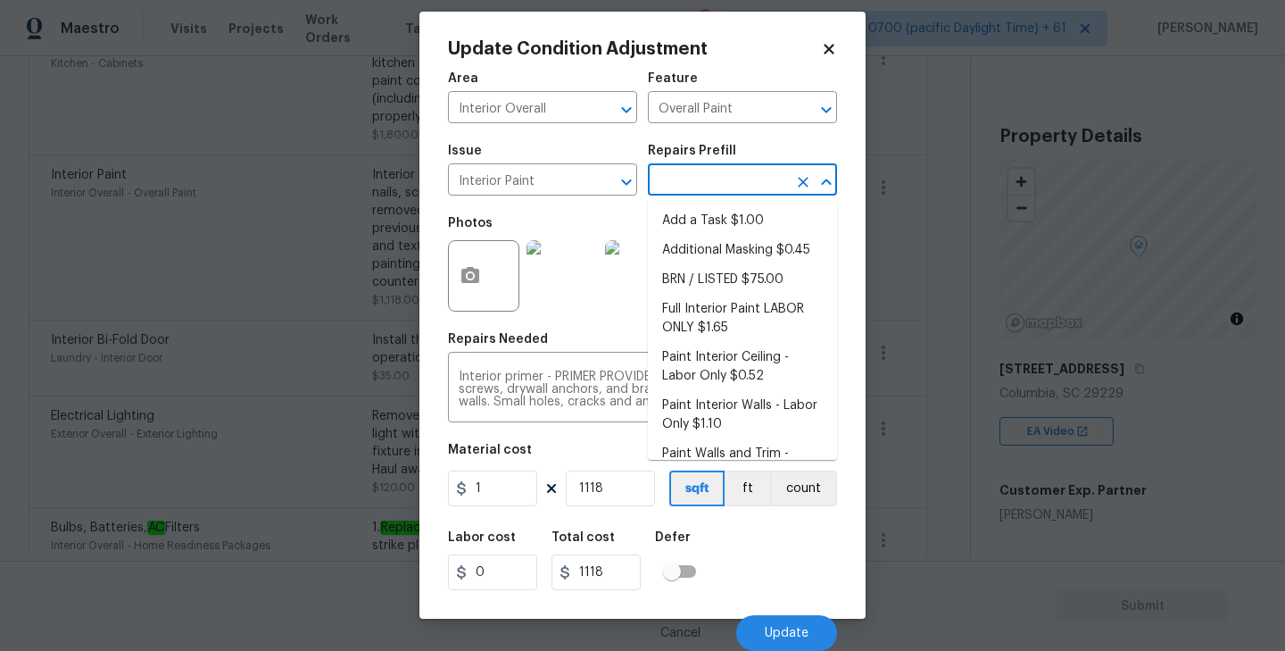
click at [717, 183] on input "text" at bounding box center [717, 182] width 139 height 28
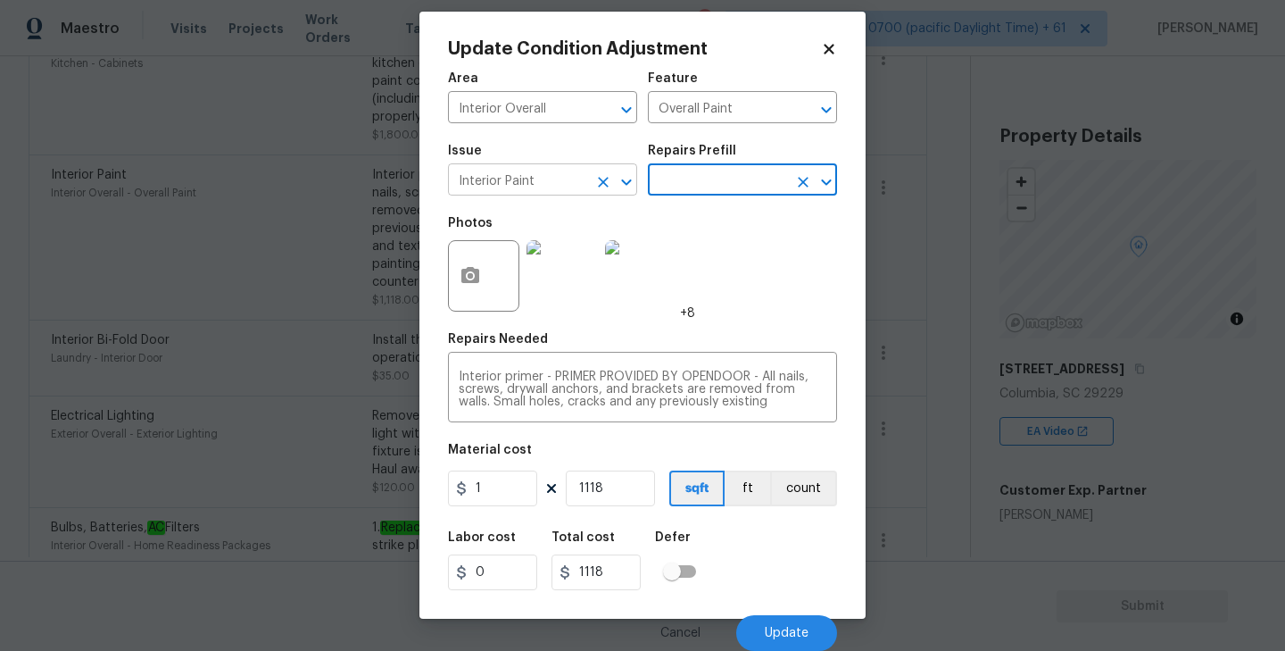
click at [575, 181] on input "Interior Paint" at bounding box center [517, 182] width 139 height 28
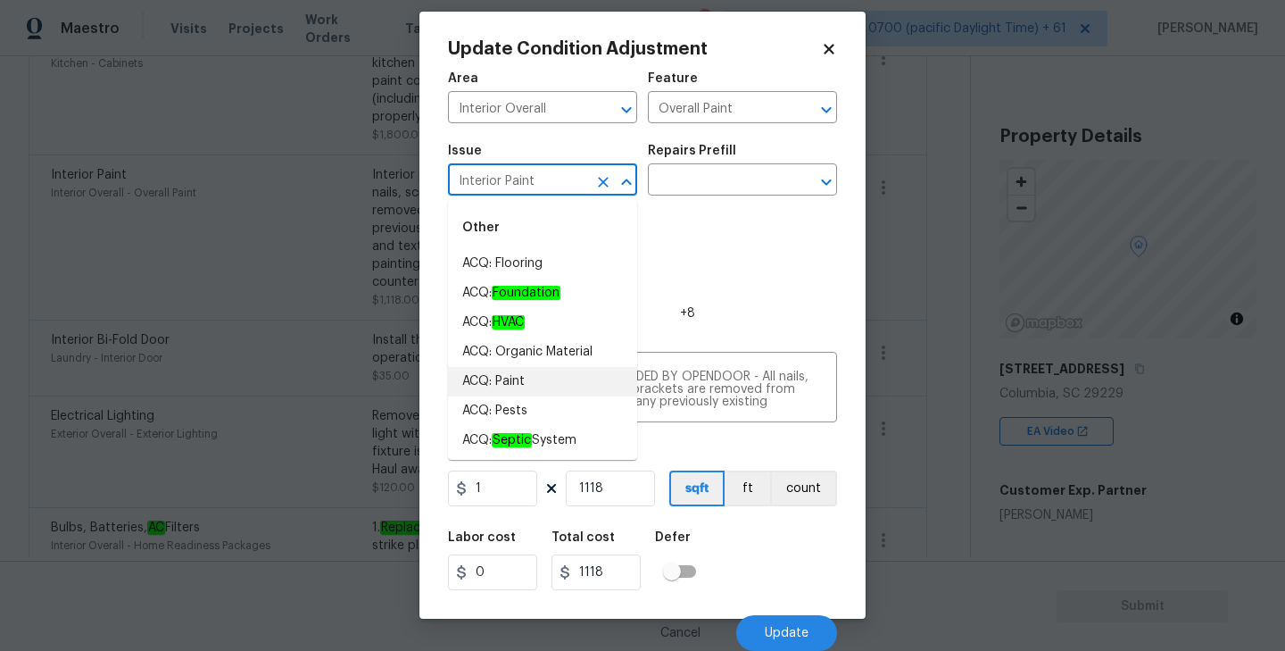
click at [487, 386] on li "ACQ: Paint" at bounding box center [542, 381] width 189 height 29
type input "ACQ: Paint"
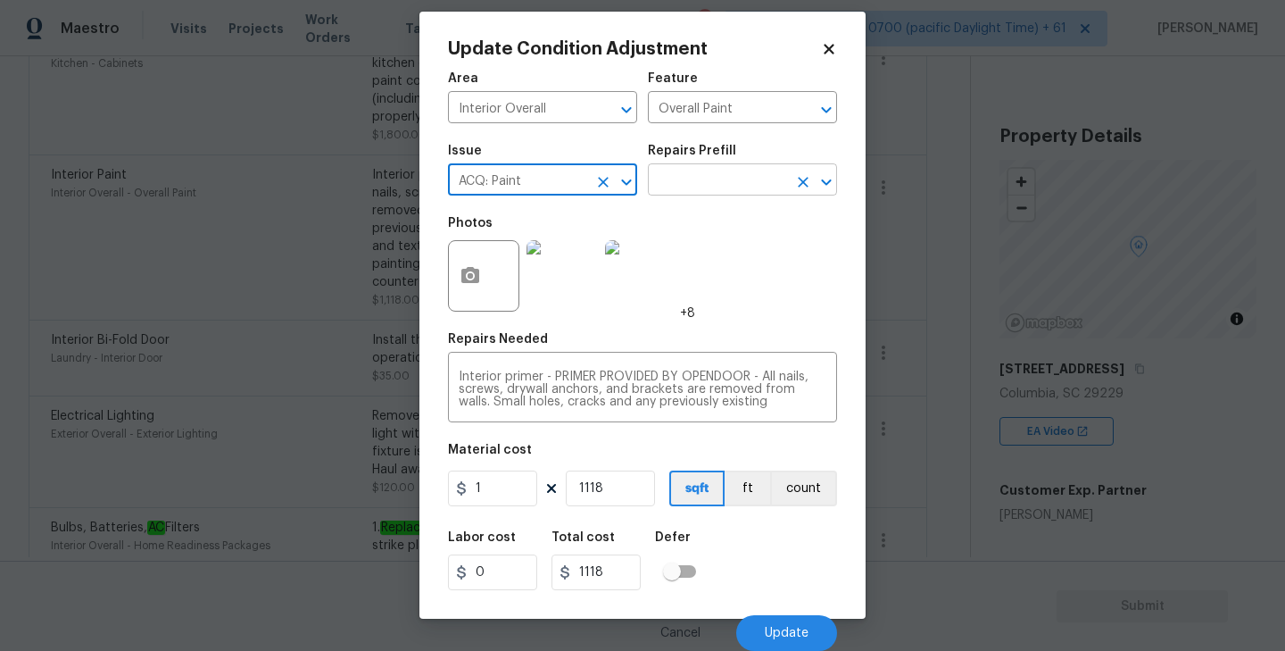
click at [821, 180] on icon "Open" at bounding box center [826, 181] width 10 height 6
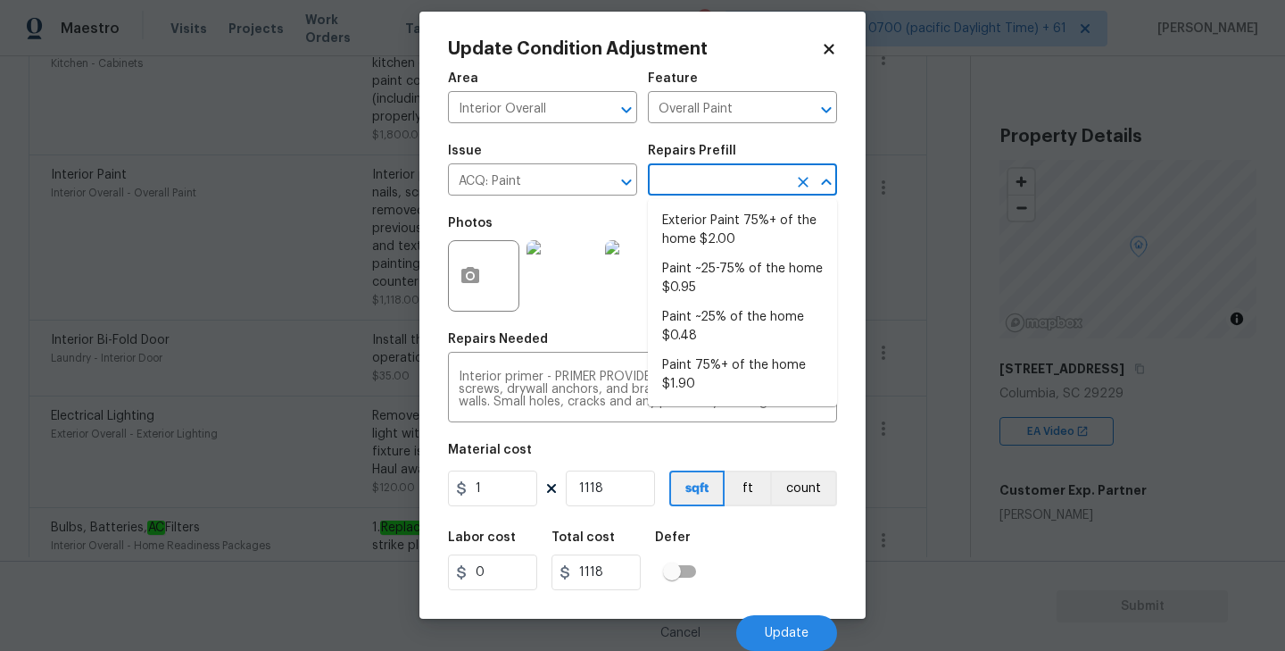
click at [609, 213] on div "Photos +8" at bounding box center [571, 264] width 247 height 116
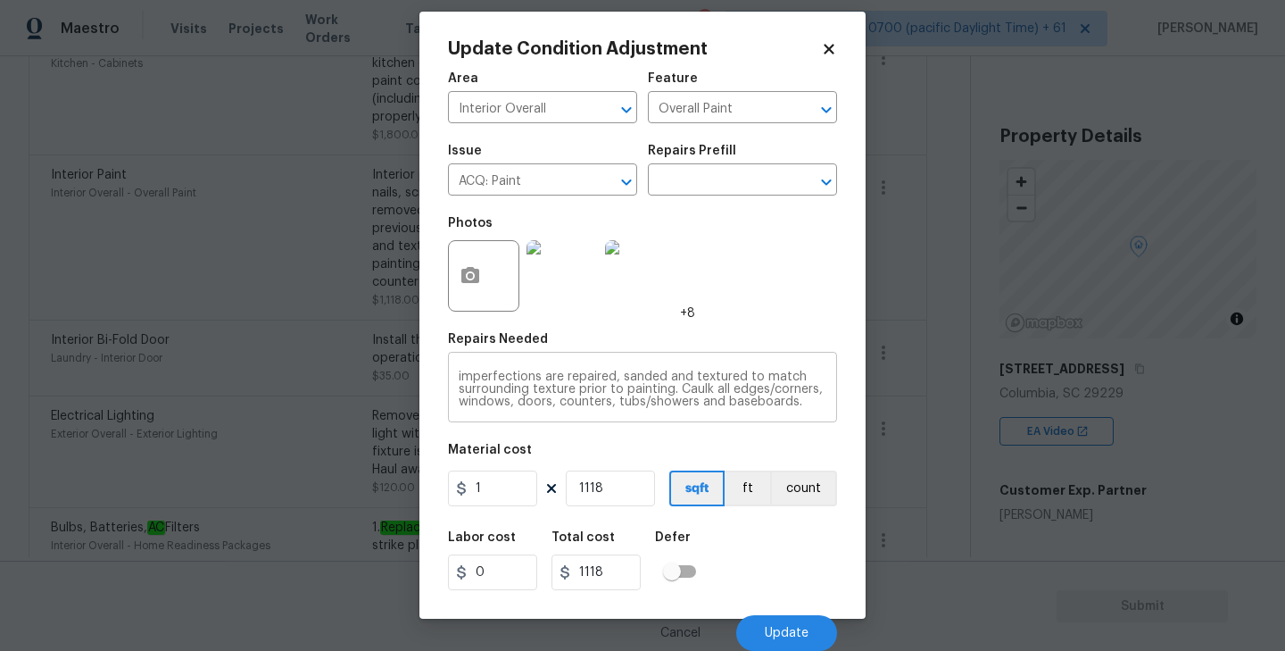
scroll to position [0, 0]
click at [830, 49] on icon at bounding box center [829, 49] width 10 height 10
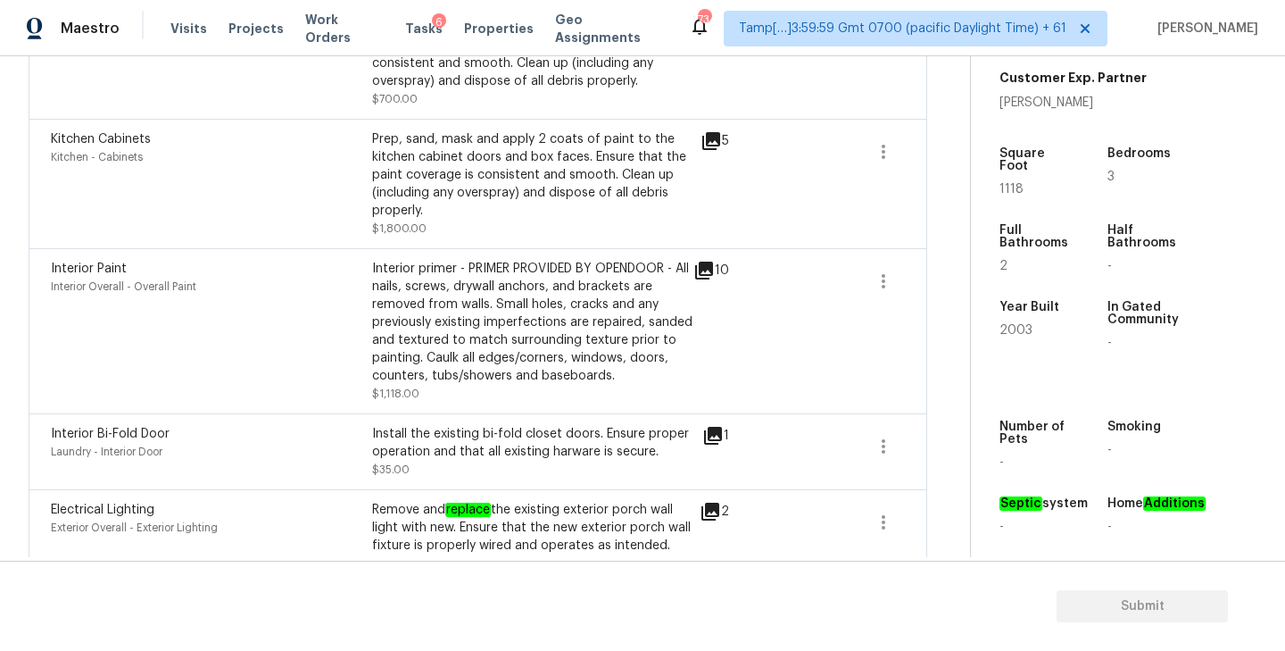
scroll to position [734, 0]
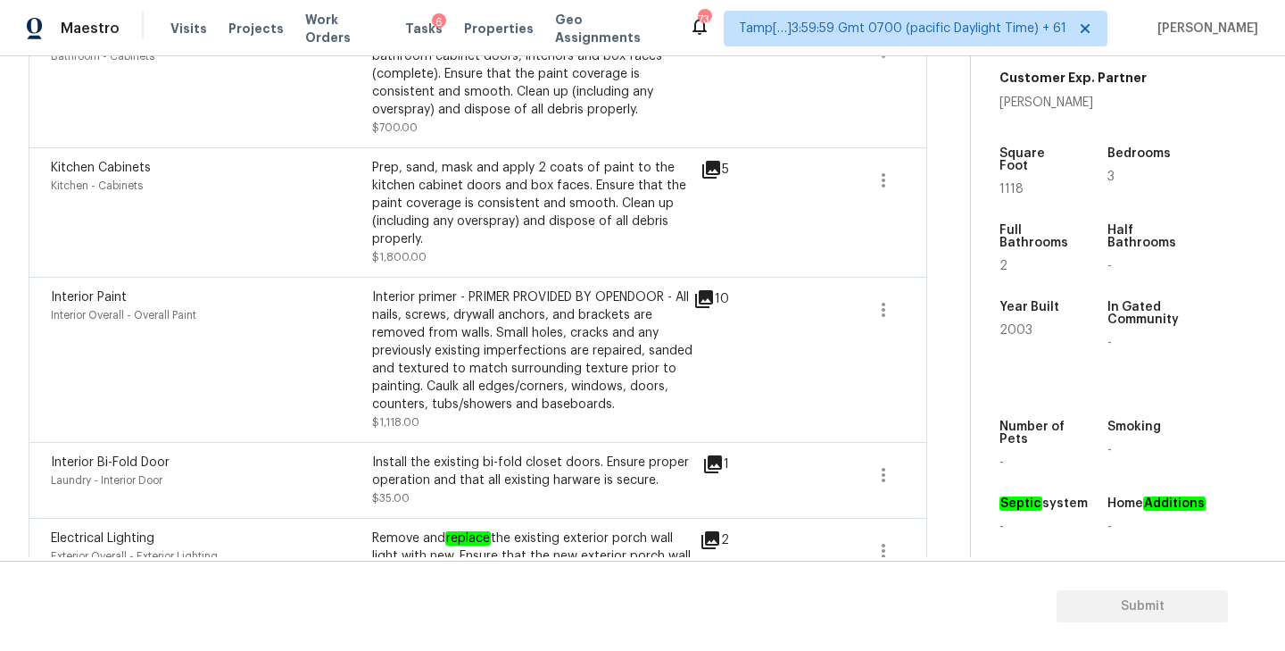
click at [711, 168] on icon at bounding box center [711, 170] width 18 height 18
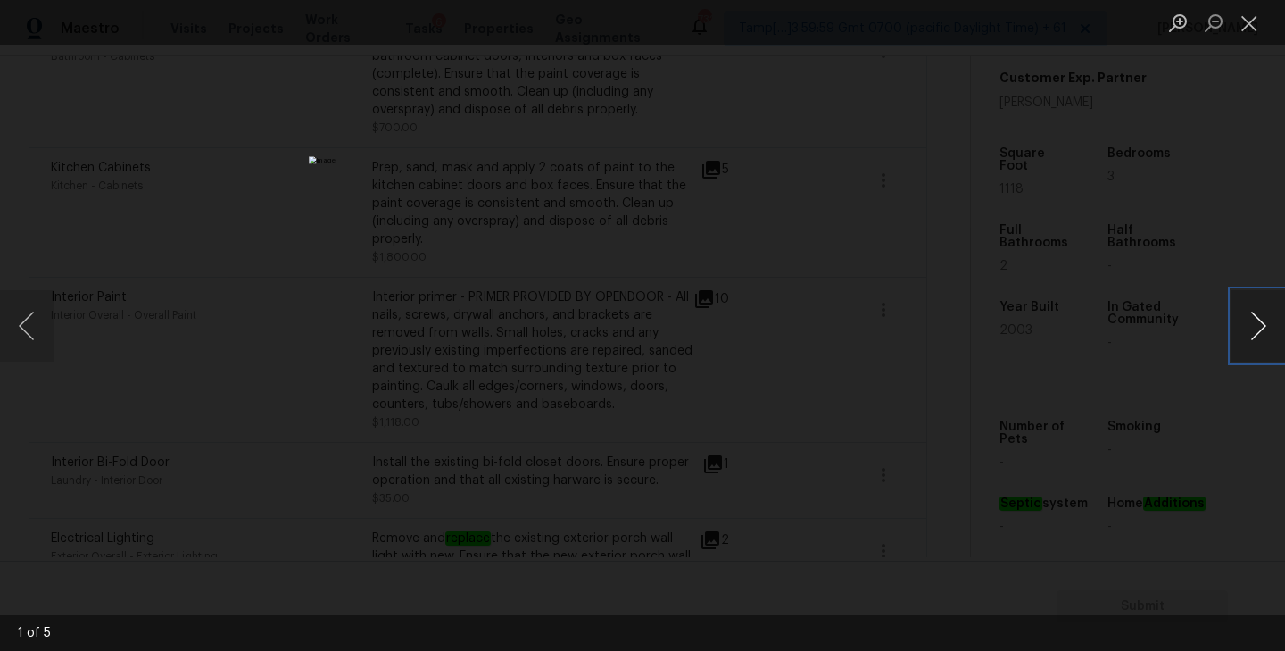
click at [1257, 333] on button "Next image" at bounding box center [1258, 325] width 54 height 71
click at [1248, 310] on button "Next image" at bounding box center [1258, 325] width 54 height 71
click at [1254, 23] on button "Close lightbox" at bounding box center [1249, 22] width 36 height 31
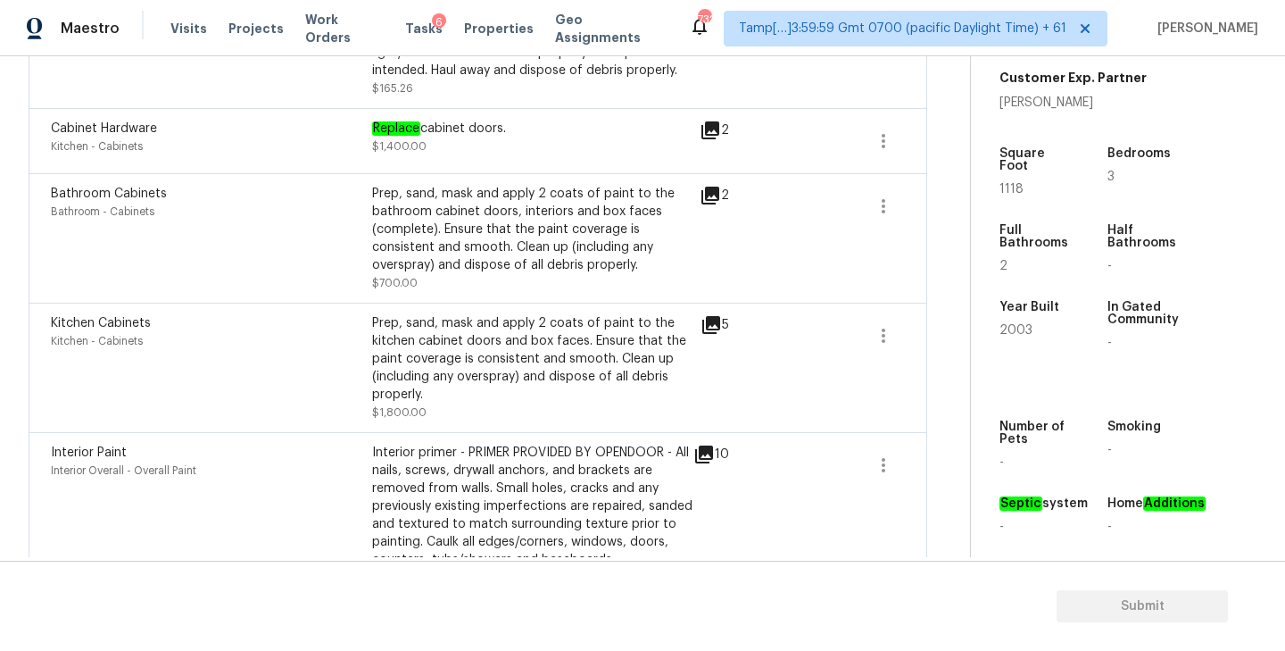
scroll to position [575, 0]
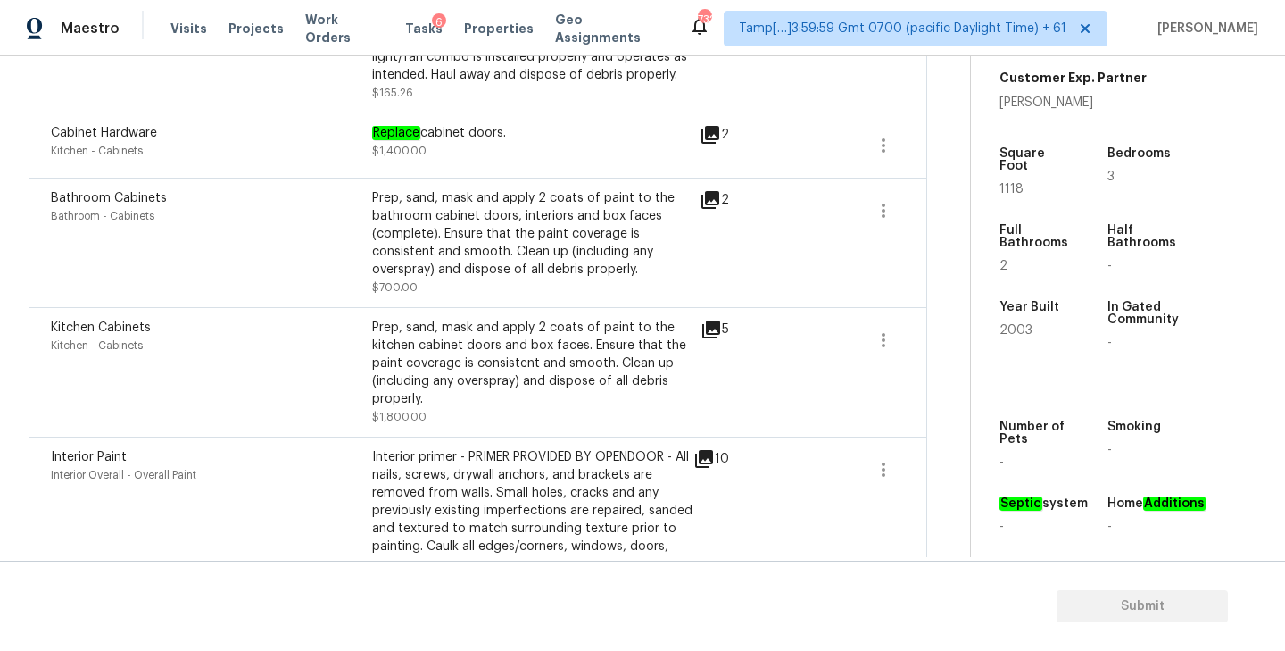
click at [716, 199] on icon at bounding box center [710, 200] width 18 height 18
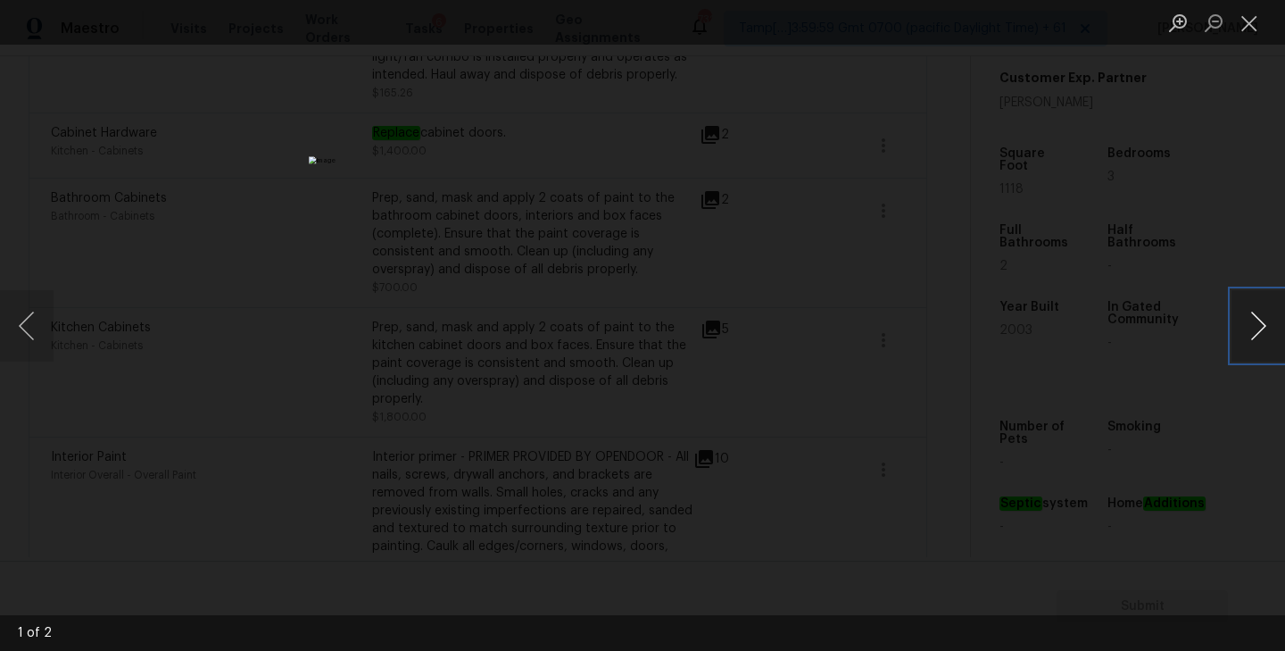
click at [1255, 324] on button "Next image" at bounding box center [1258, 325] width 54 height 71
click at [1253, 25] on button "Close lightbox" at bounding box center [1249, 22] width 36 height 31
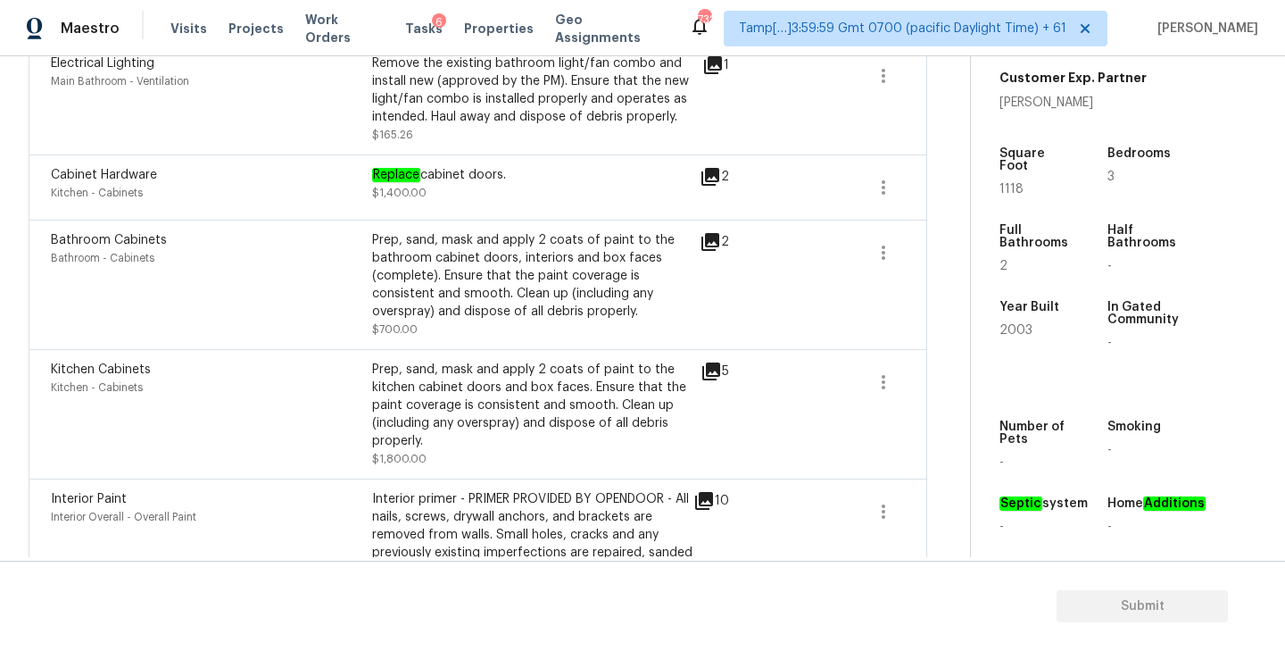
scroll to position [496, 0]
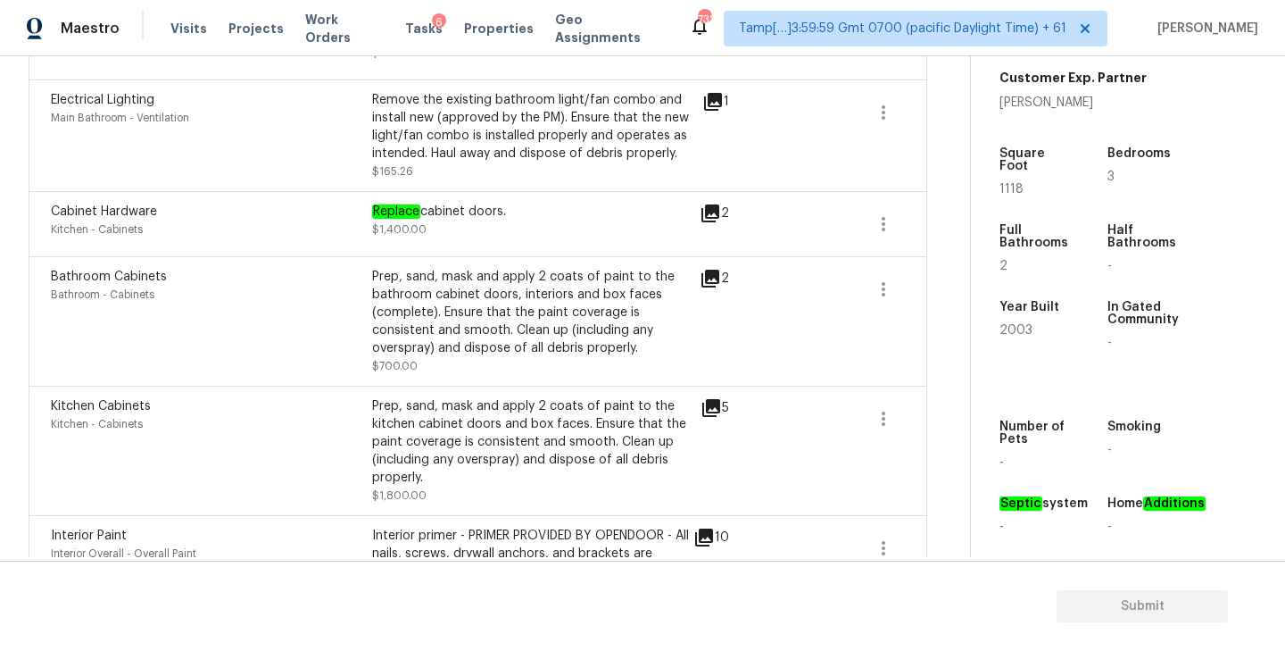
click at [715, 217] on icon at bounding box center [710, 213] width 21 height 21
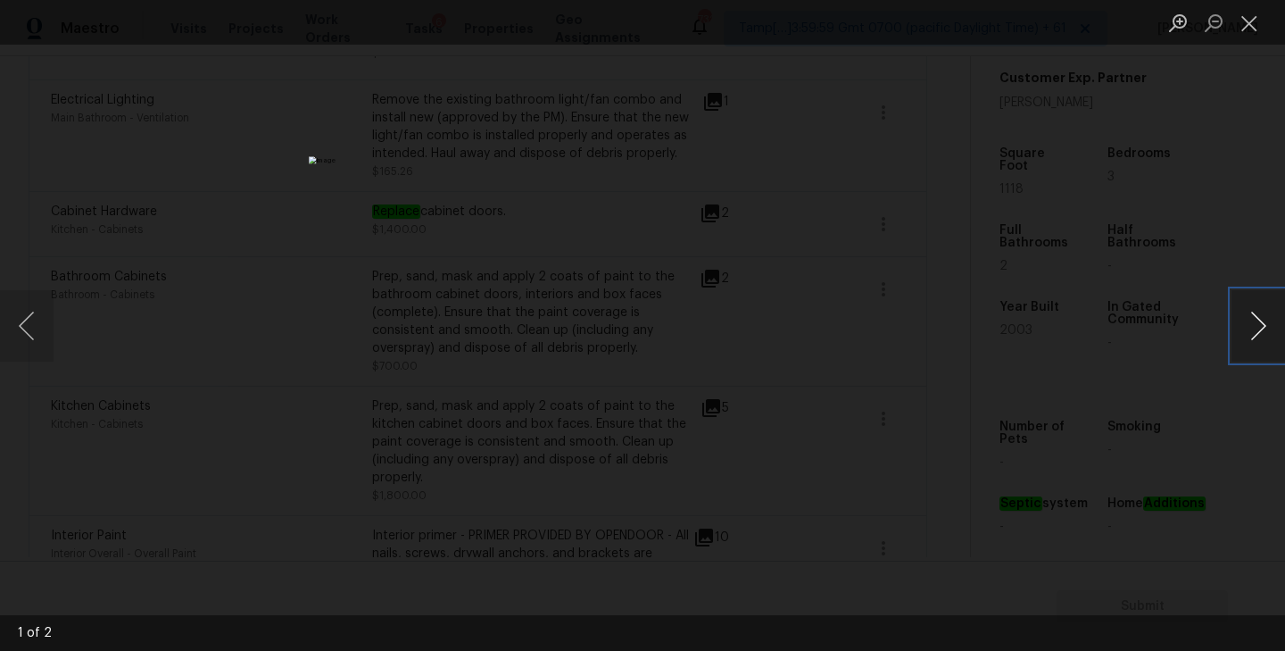
click at [1258, 328] on button "Next image" at bounding box center [1258, 325] width 54 height 71
click at [1247, 24] on button "Close lightbox" at bounding box center [1249, 22] width 36 height 31
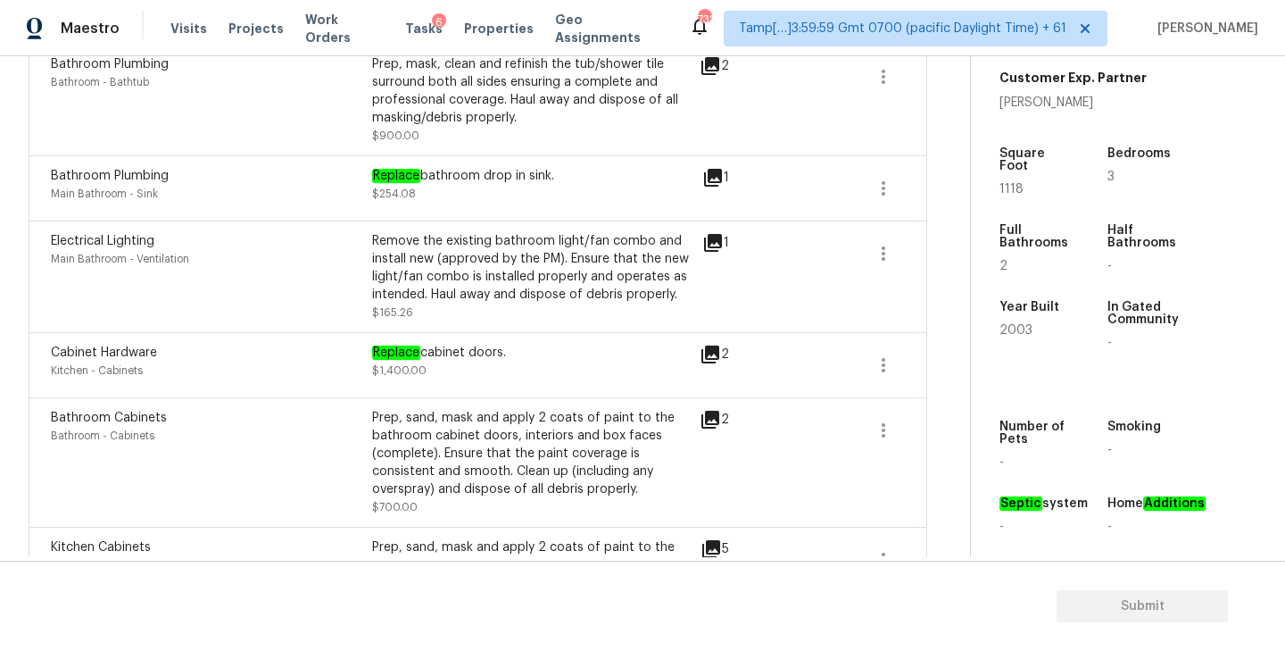
scroll to position [349, 0]
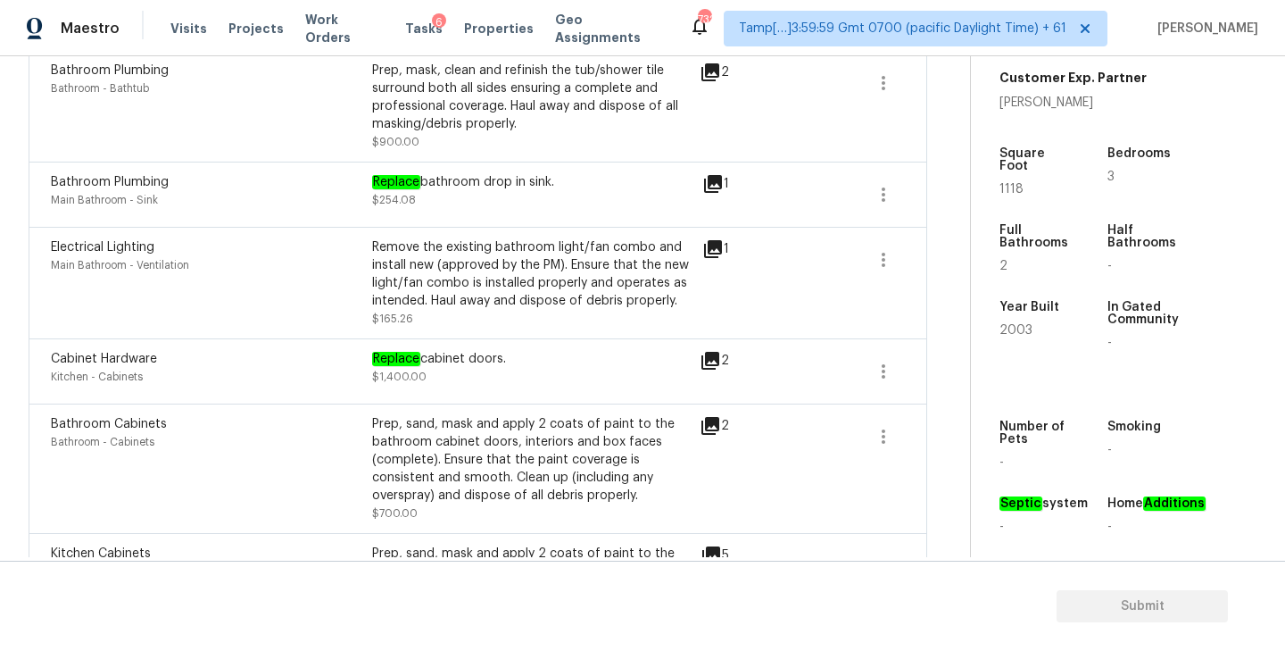
click at [717, 185] on icon at bounding box center [712, 183] width 21 height 21
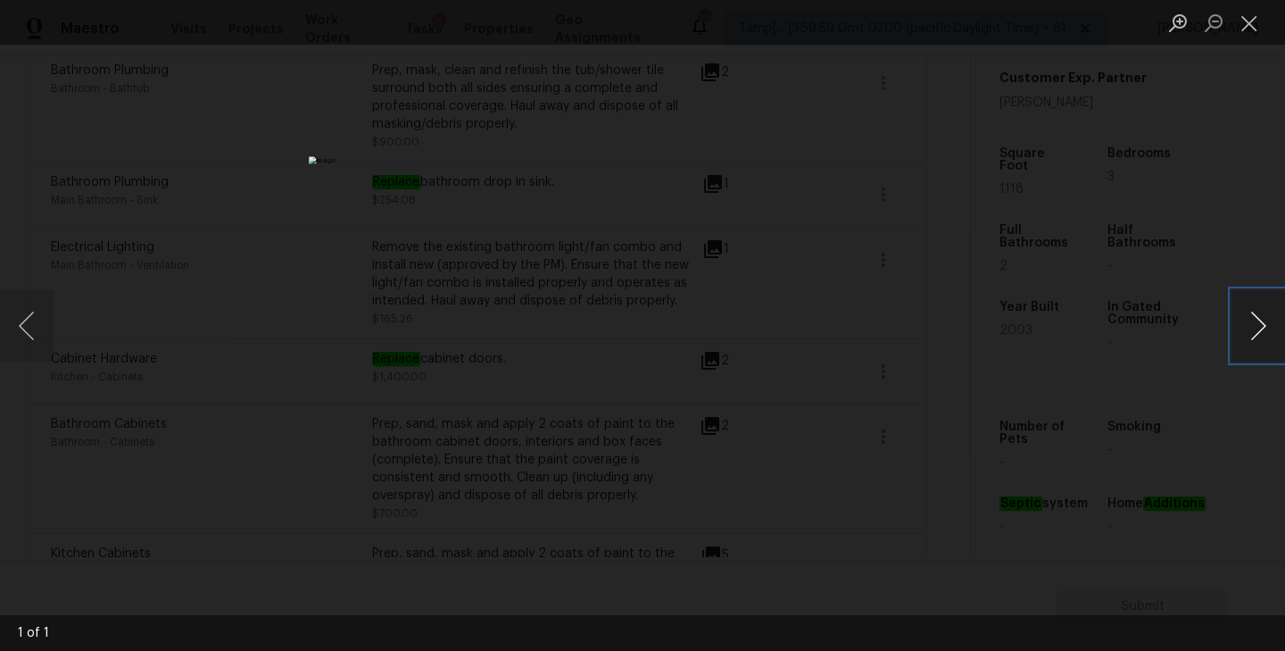
click at [1256, 323] on button "Next image" at bounding box center [1258, 325] width 54 height 71
click at [1242, 34] on button "Close lightbox" at bounding box center [1249, 22] width 36 height 31
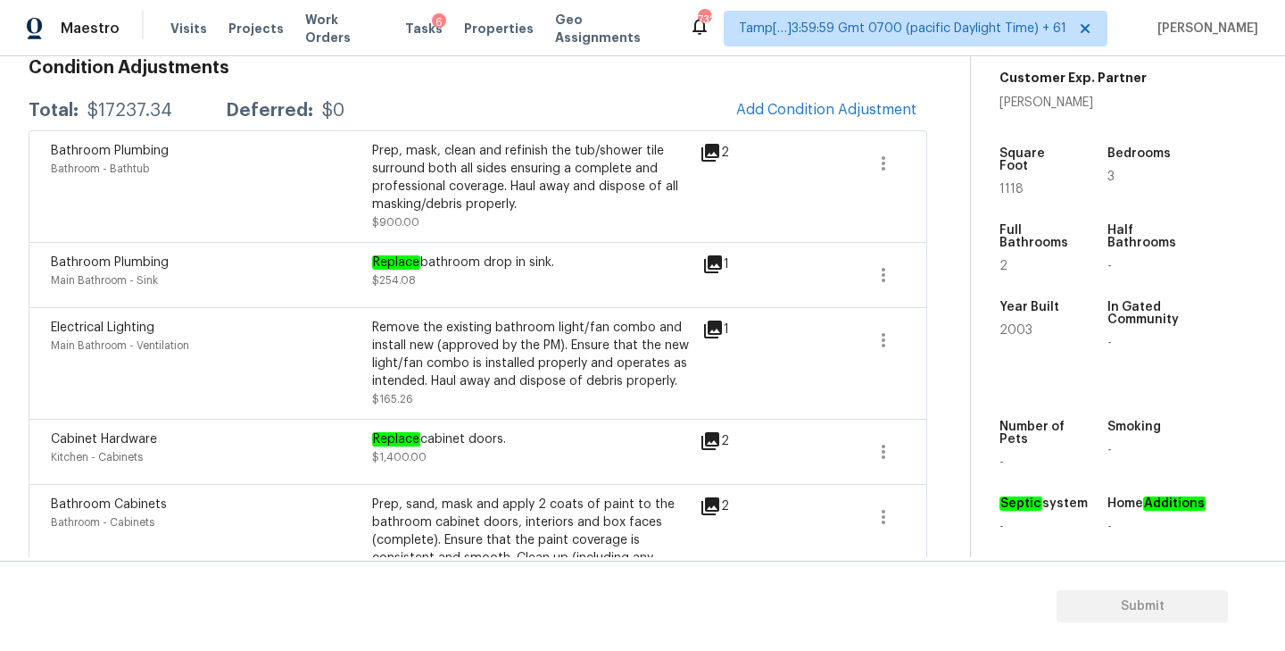
scroll to position [267, 0]
click at [711, 148] on icon at bounding box center [710, 154] width 18 height 18
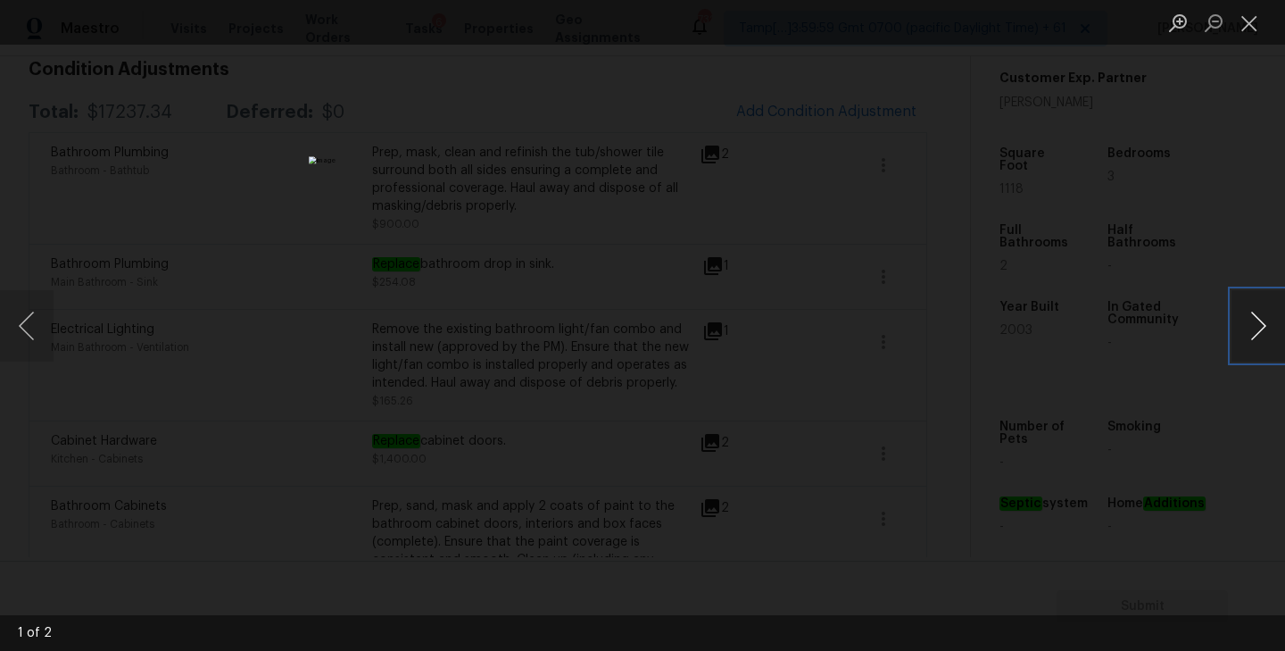
click at [1260, 330] on button "Next image" at bounding box center [1258, 325] width 54 height 71
click at [1247, 26] on button "Close lightbox" at bounding box center [1249, 22] width 36 height 31
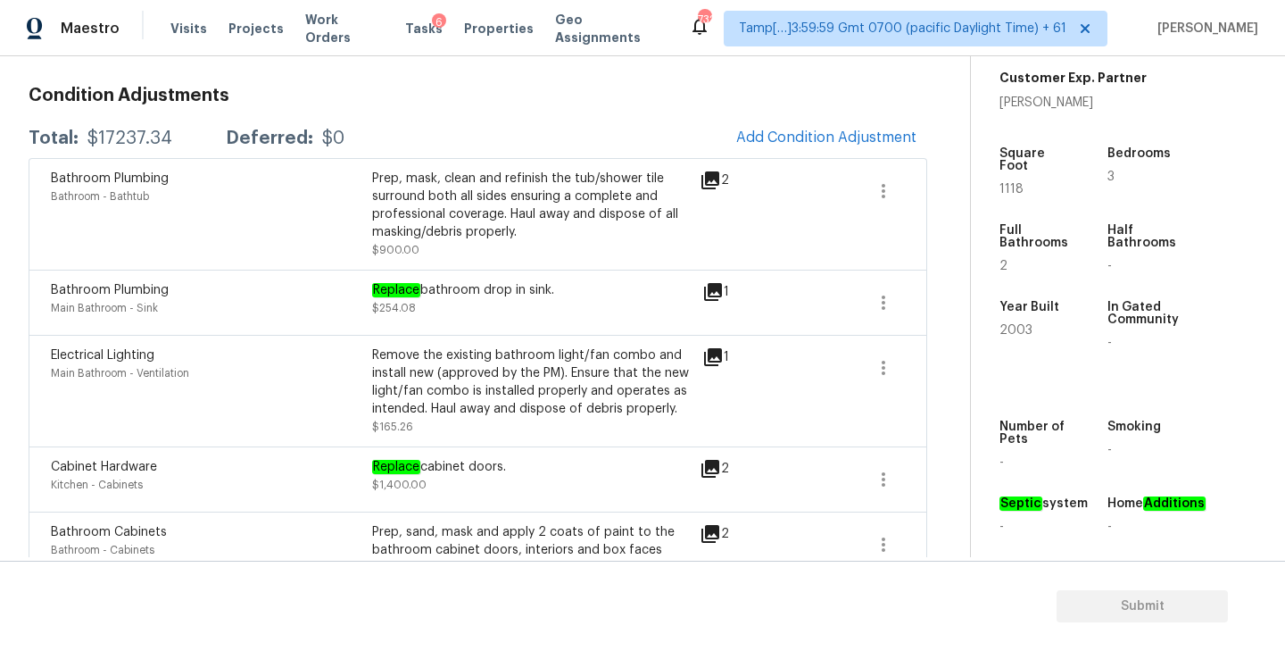
scroll to position [237, 0]
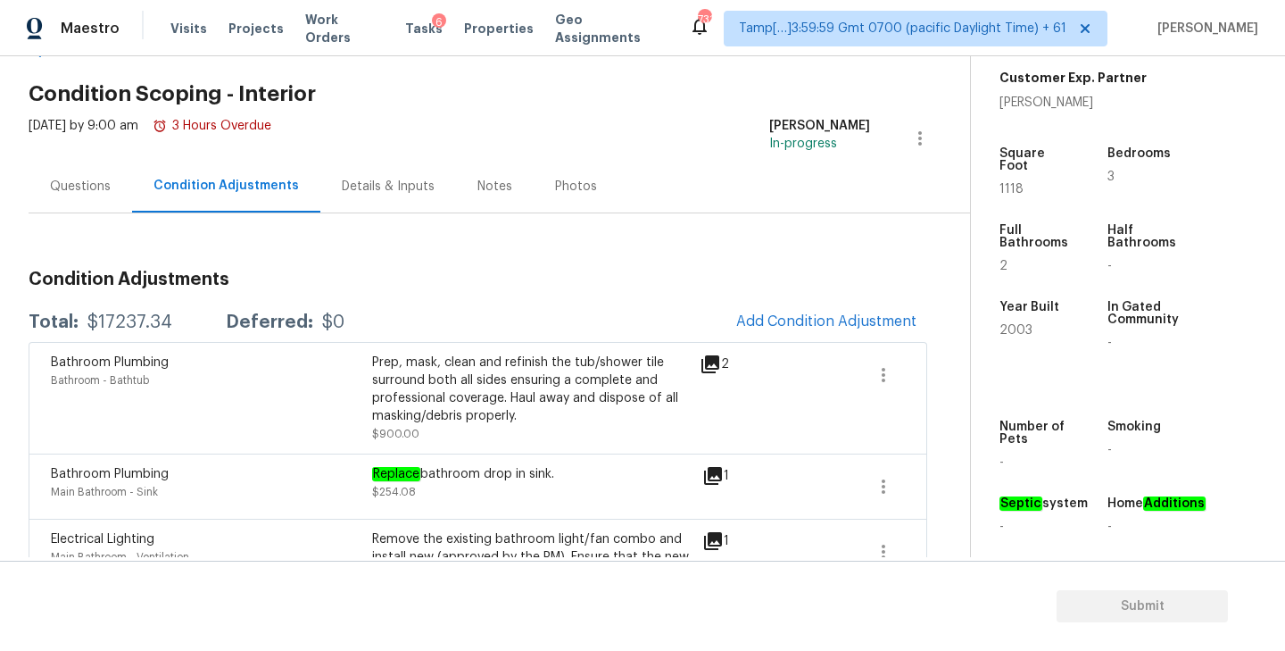
click at [74, 187] on div "Questions" at bounding box center [80, 187] width 61 height 18
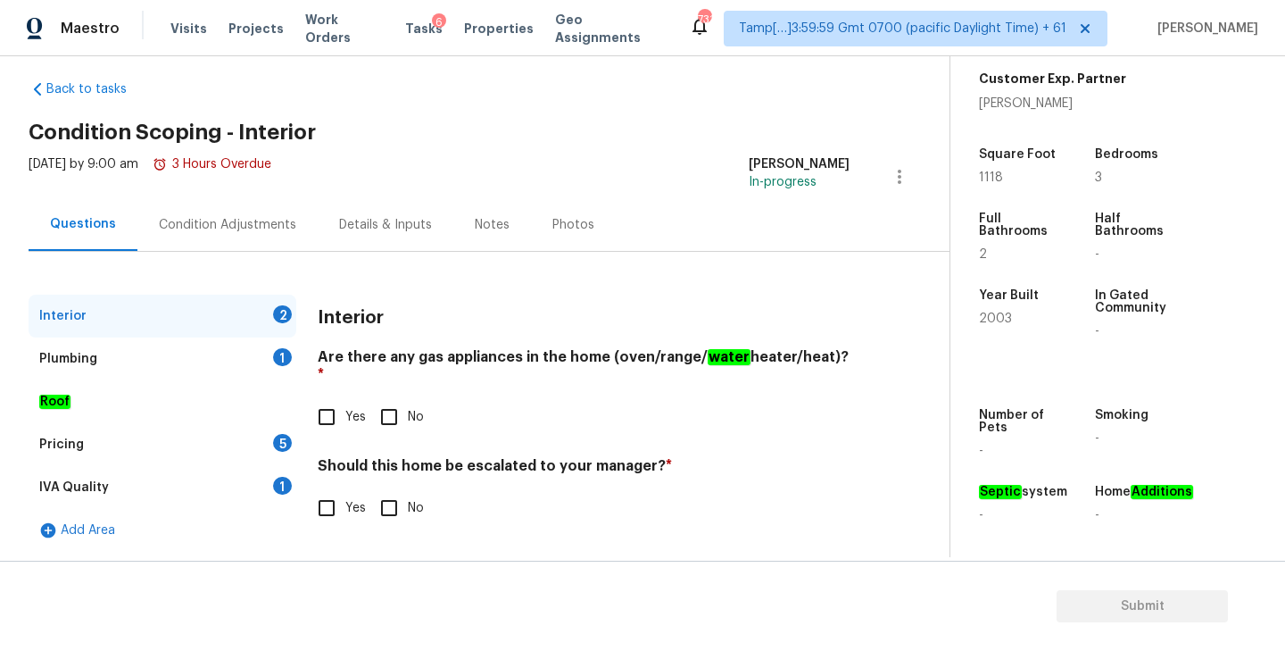
scroll to position [19, 0]
click at [395, 401] on input "No" at bounding box center [388, 416] width 37 height 37
checkbox input "true"
click at [384, 491] on input "No" at bounding box center [388, 507] width 37 height 37
checkbox input "true"
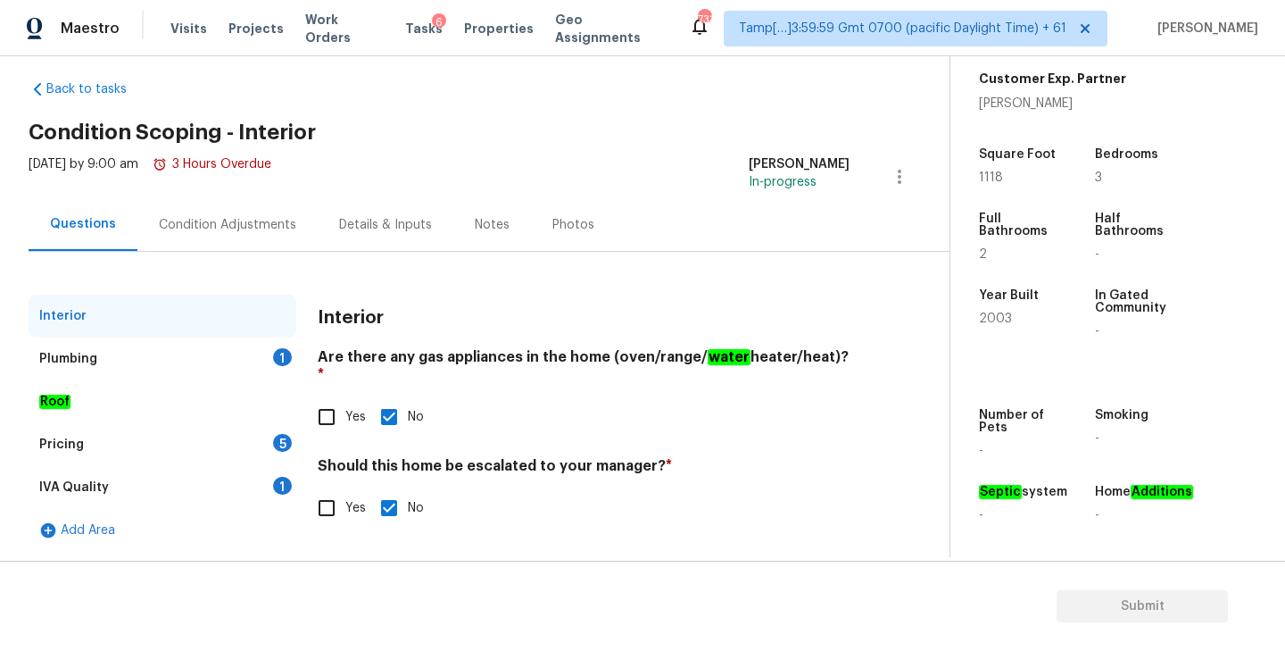
click at [184, 363] on div "Plumbing 1" at bounding box center [163, 358] width 268 height 43
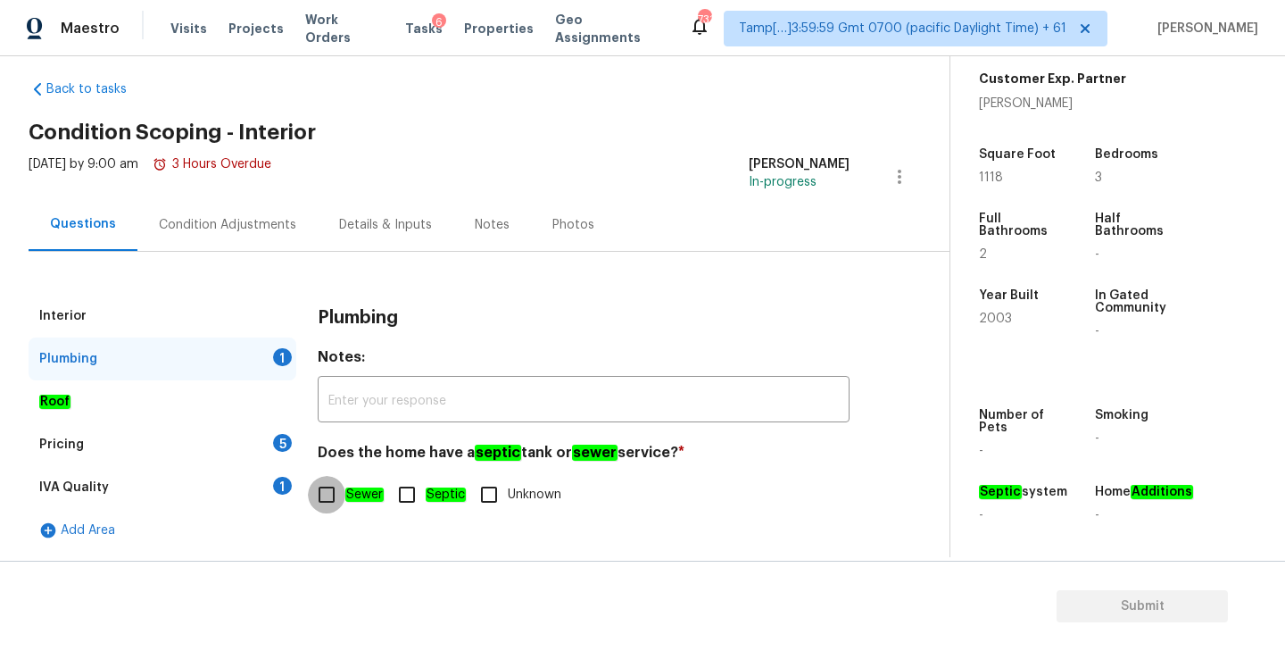
click at [323, 502] on input "Sewer" at bounding box center [326, 494] width 37 height 37
checkbox input "true"
click at [237, 493] on div "IVA Quality 1" at bounding box center [163, 487] width 268 height 43
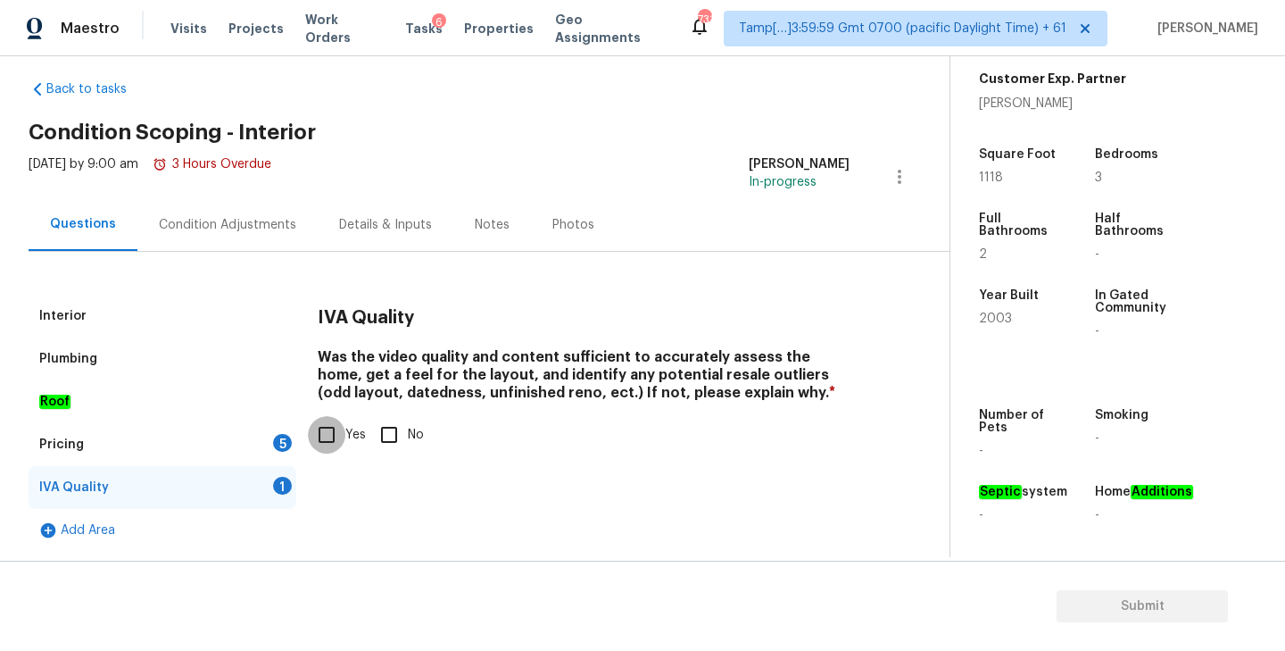
click at [328, 439] on input "Yes" at bounding box center [326, 434] width 37 height 37
checkbox input "true"
click at [191, 455] on div "Pricing 5" at bounding box center [163, 444] width 268 height 43
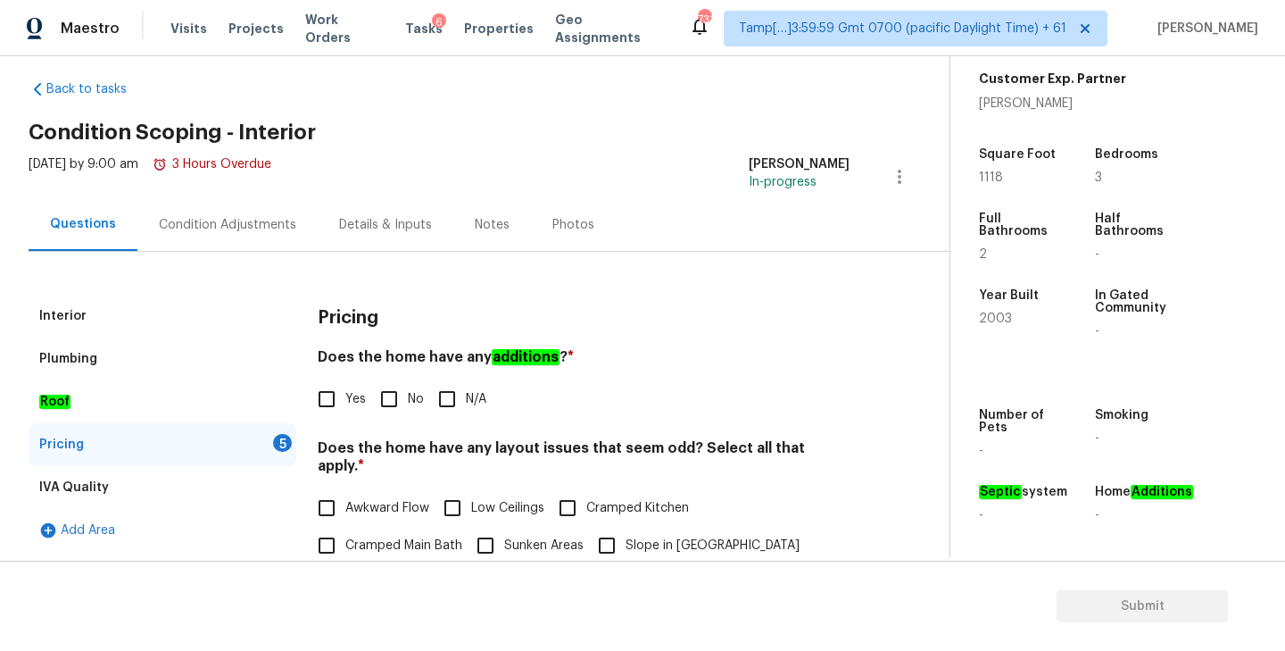
click at [388, 406] on input "No" at bounding box center [388, 398] width 37 height 37
checkbox input "true"
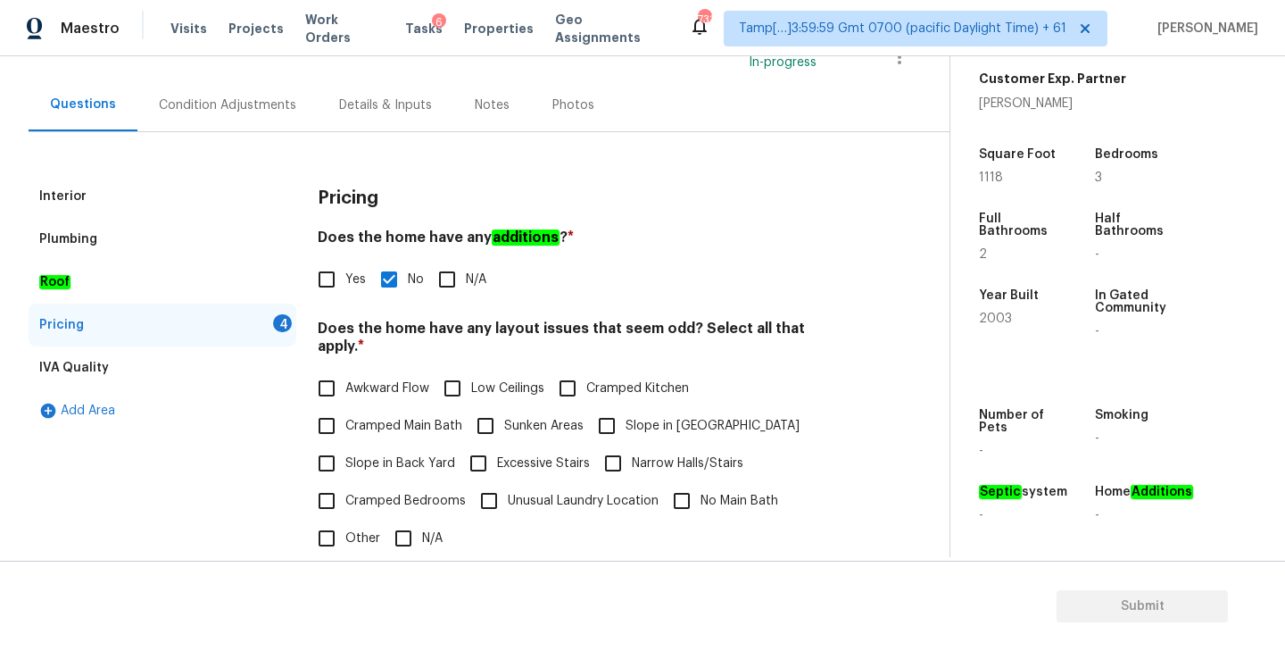
scroll to position [151, 0]
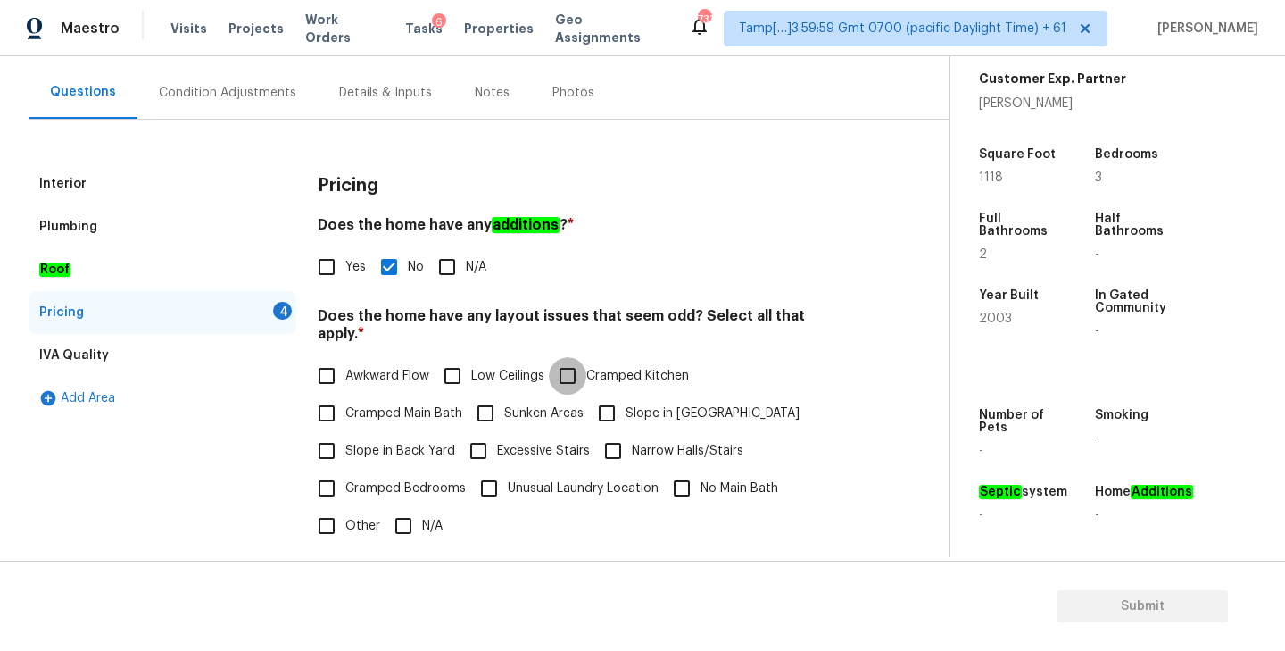
click at [576, 357] on input "Cramped Kitchen" at bounding box center [567, 375] width 37 height 37
checkbox input "true"
click at [404, 524] on input "N/A" at bounding box center [403, 527] width 37 height 37
checkbox input "true"
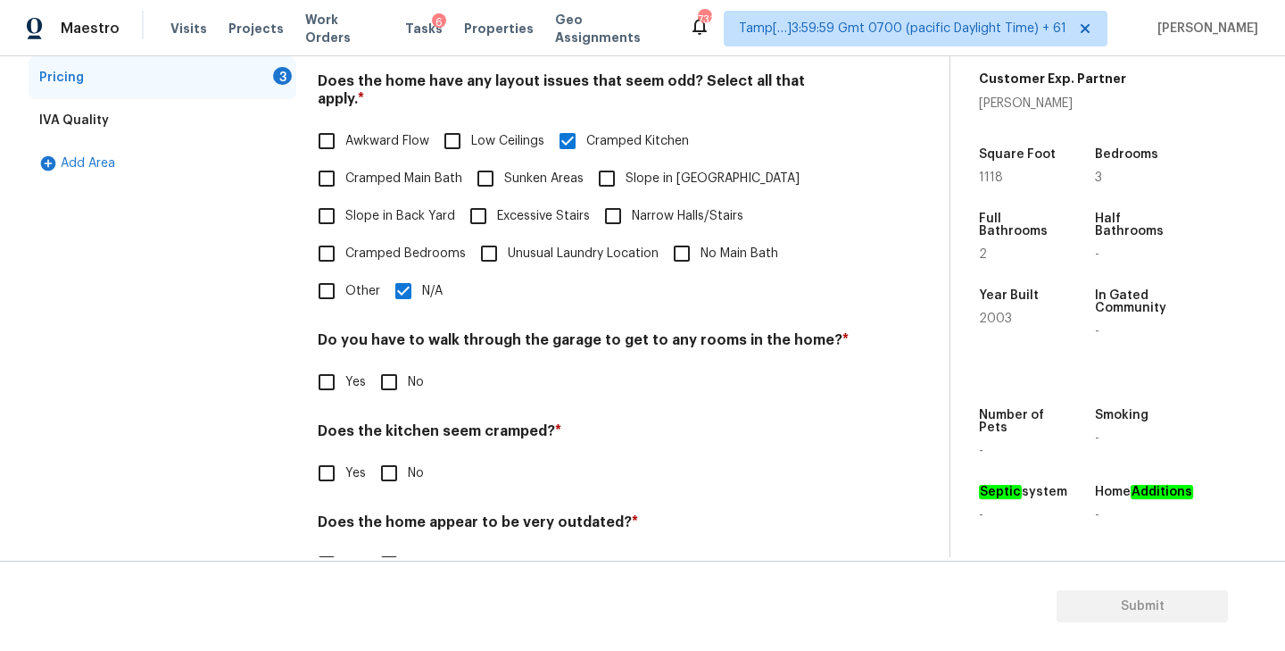
click at [388, 363] on input "No" at bounding box center [388, 381] width 37 height 37
checkbox input "true"
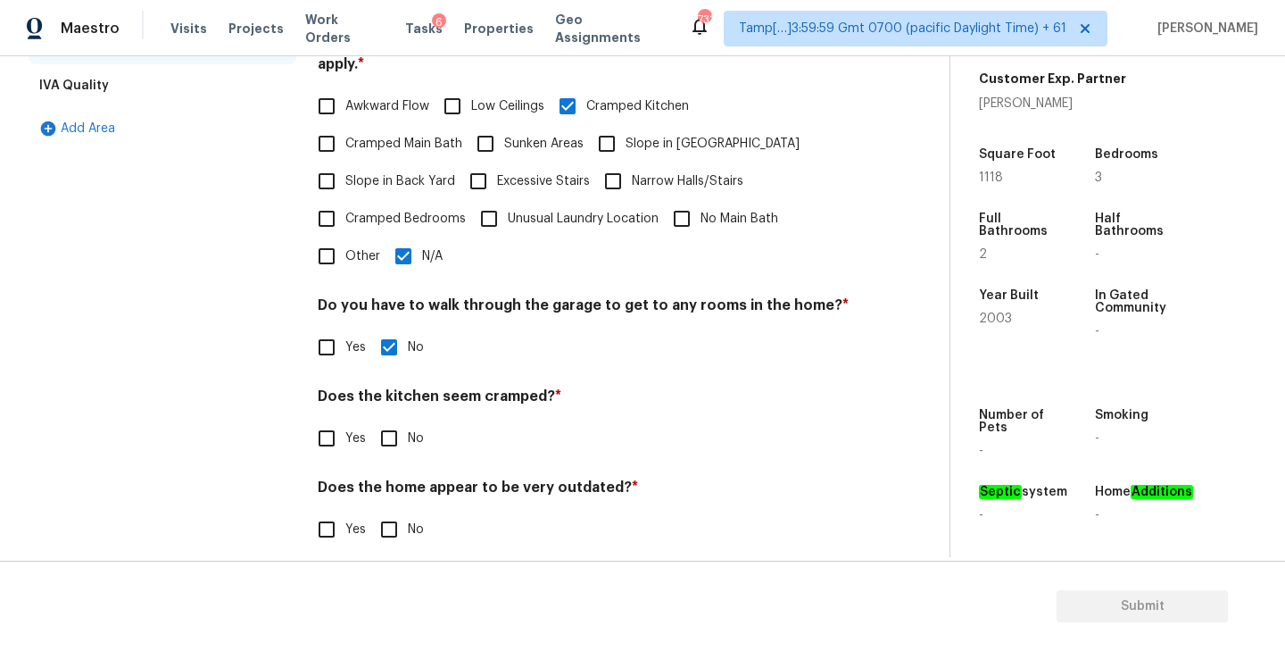
click at [382, 512] on input "No" at bounding box center [388, 528] width 37 height 37
checkbox input "true"
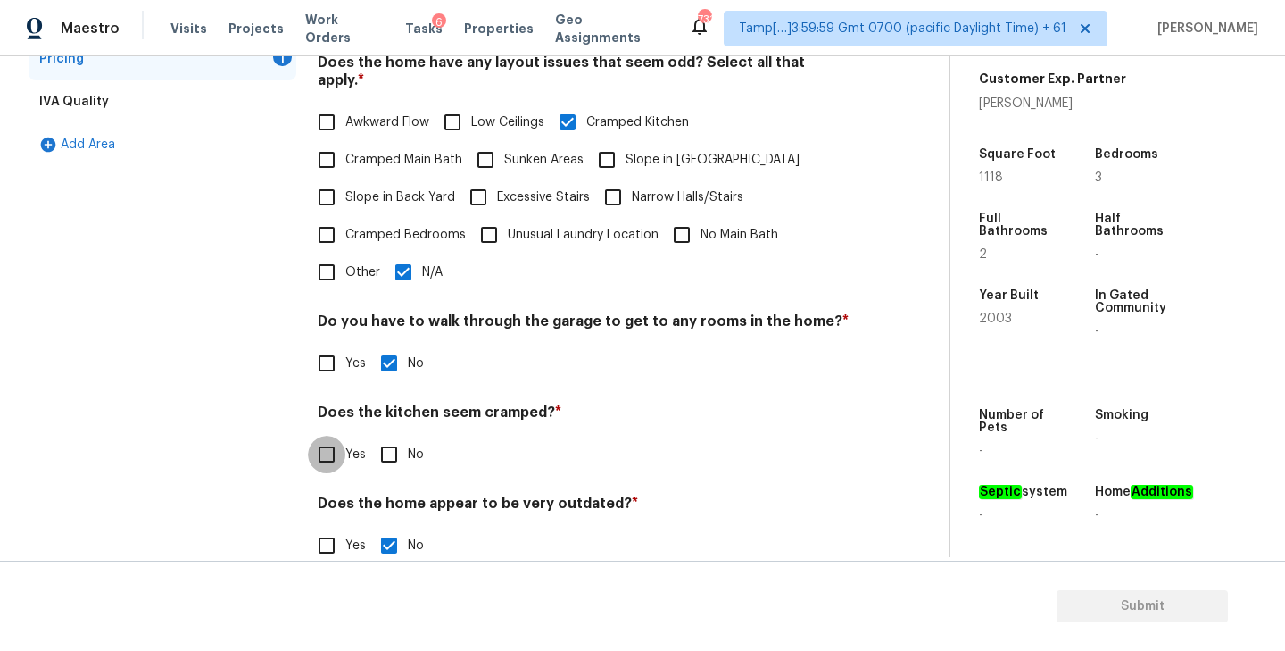
click at [331, 442] on input "Yes" at bounding box center [326, 453] width 37 height 37
checkbox input "true"
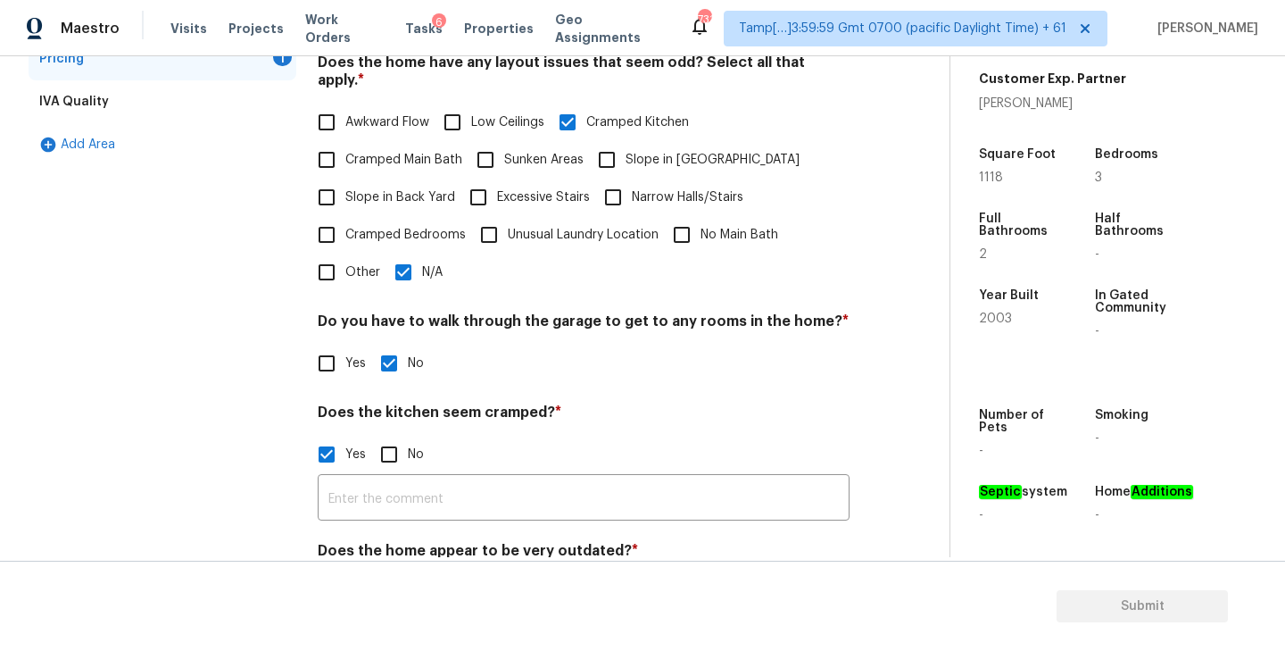
scroll to position [468, 0]
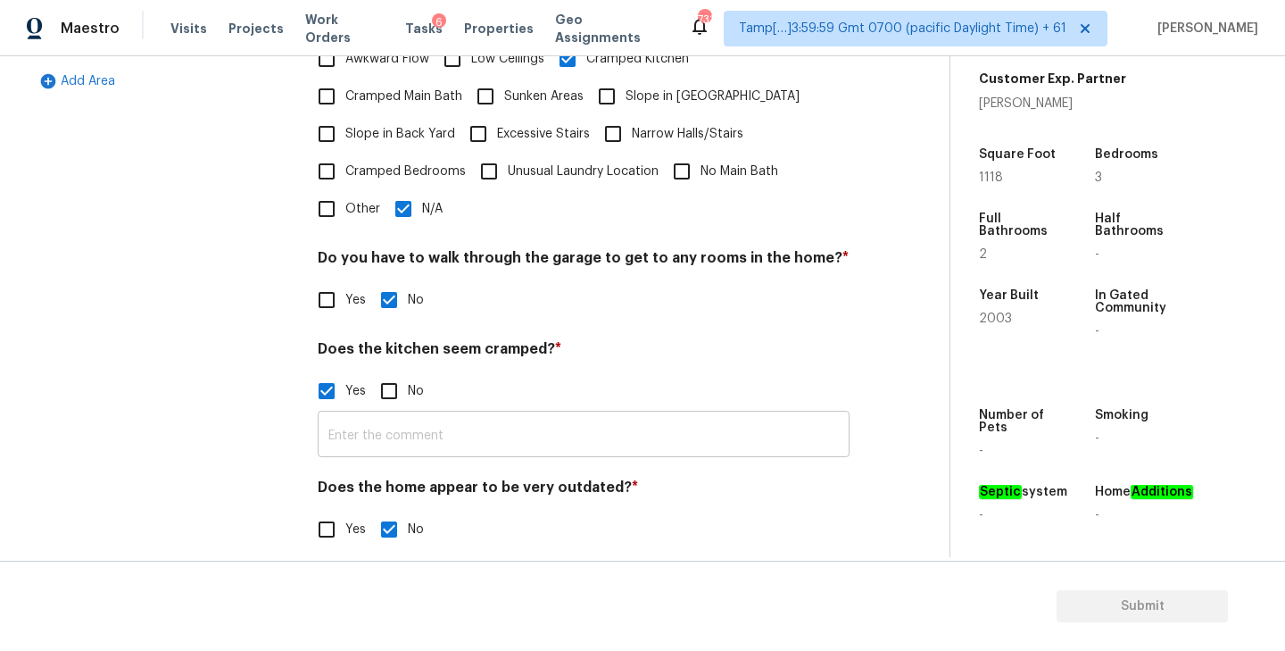
click at [510, 415] on input "text" at bounding box center [584, 436] width 532 height 42
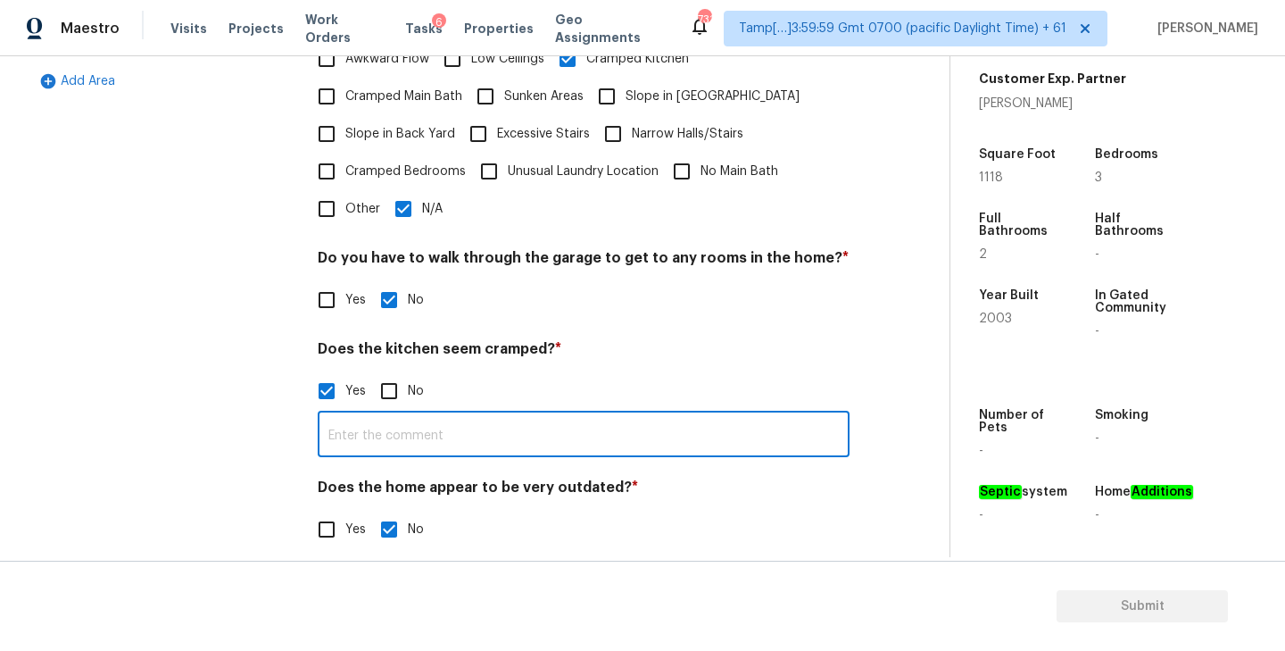
click at [385, 376] on input "No" at bounding box center [388, 390] width 37 height 37
checkbox input "true"
checkbox input "false"
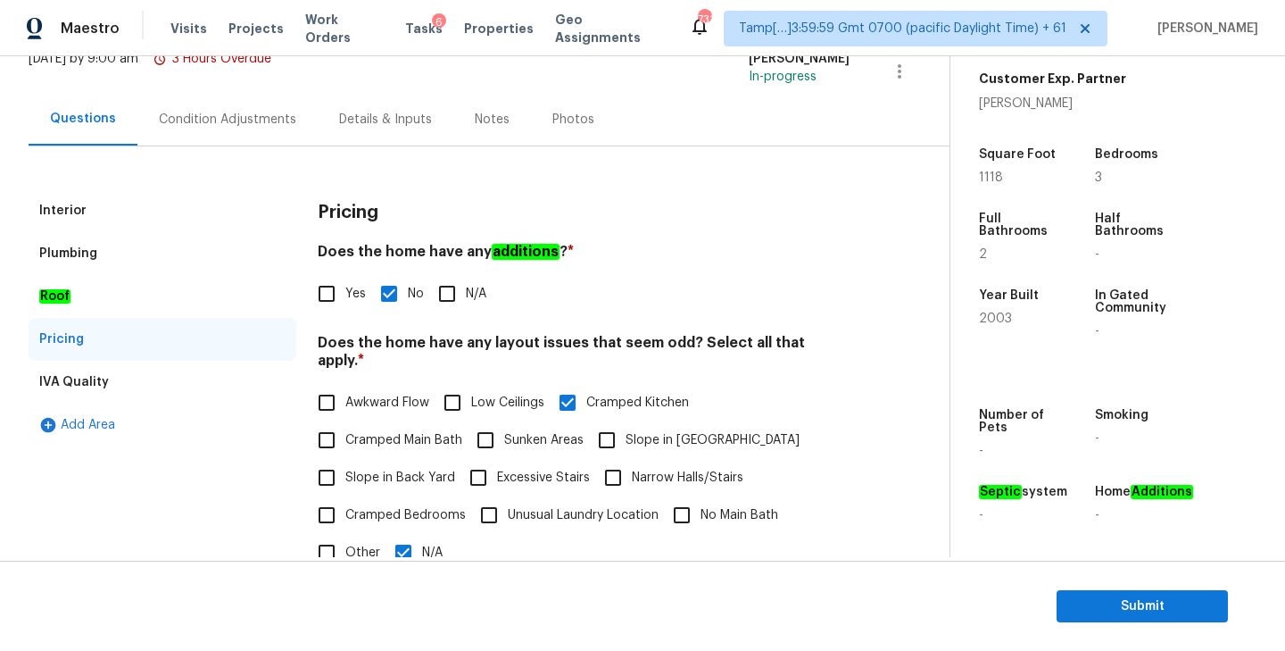
scroll to position [107, 0]
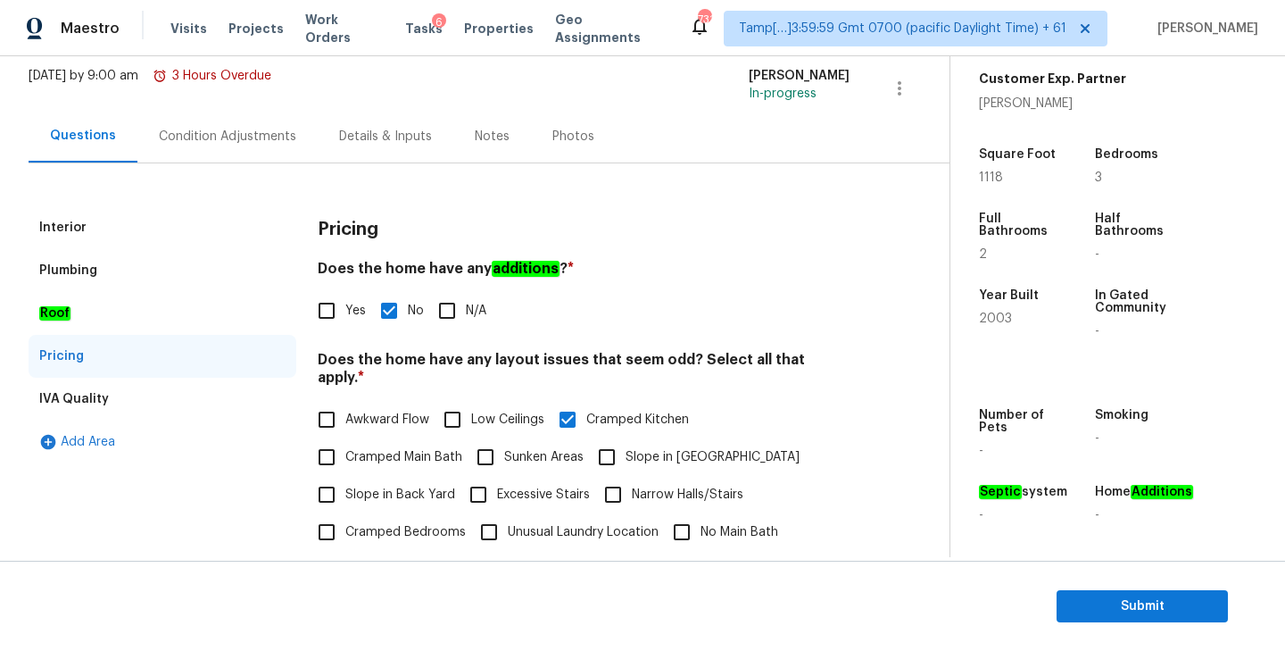
click at [203, 145] on div "Condition Adjustments" at bounding box center [227, 136] width 180 height 53
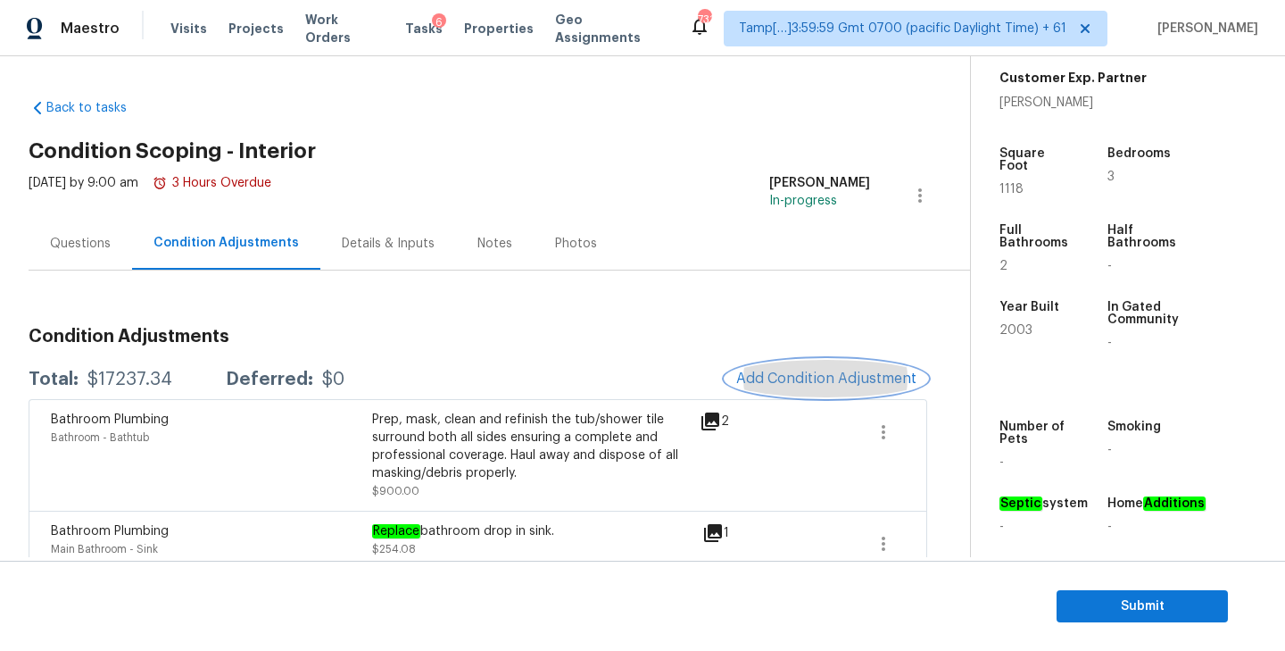
click at [774, 385] on span "Add Condition Adjustment" at bounding box center [826, 378] width 180 height 16
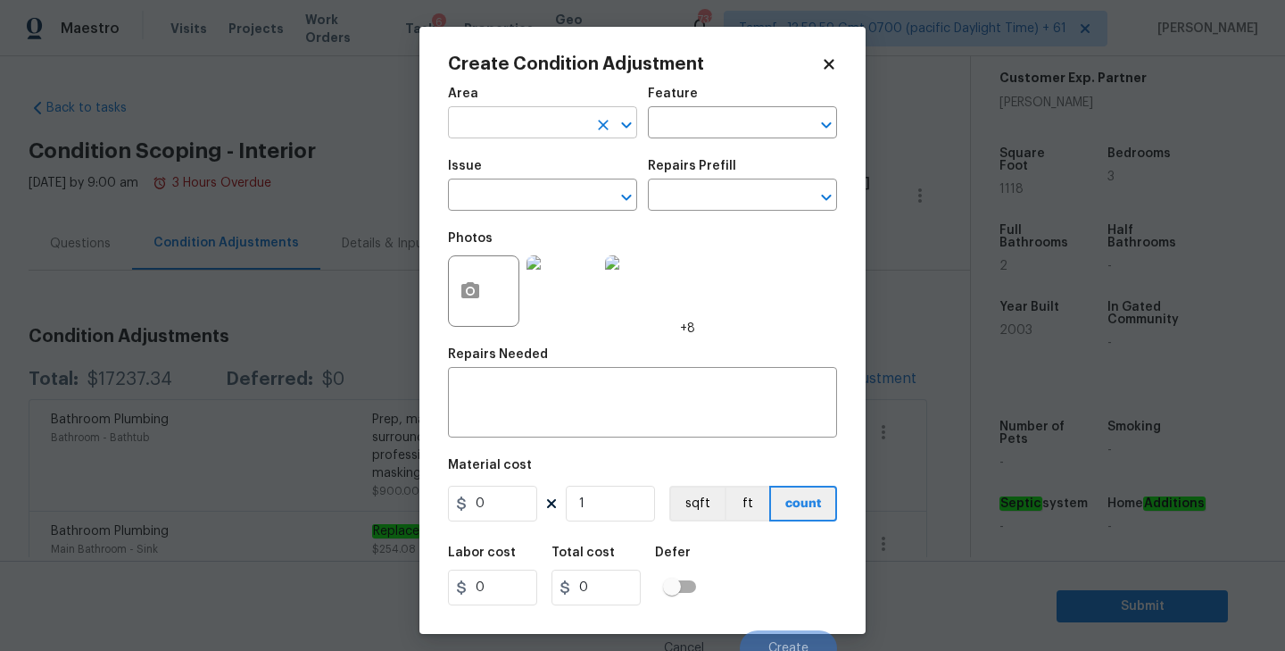
click at [553, 115] on input "text" at bounding box center [517, 125] width 139 height 28
click at [516, 189] on li "Interior Overall" at bounding box center [542, 193] width 189 height 29
type input "Interior Overall"
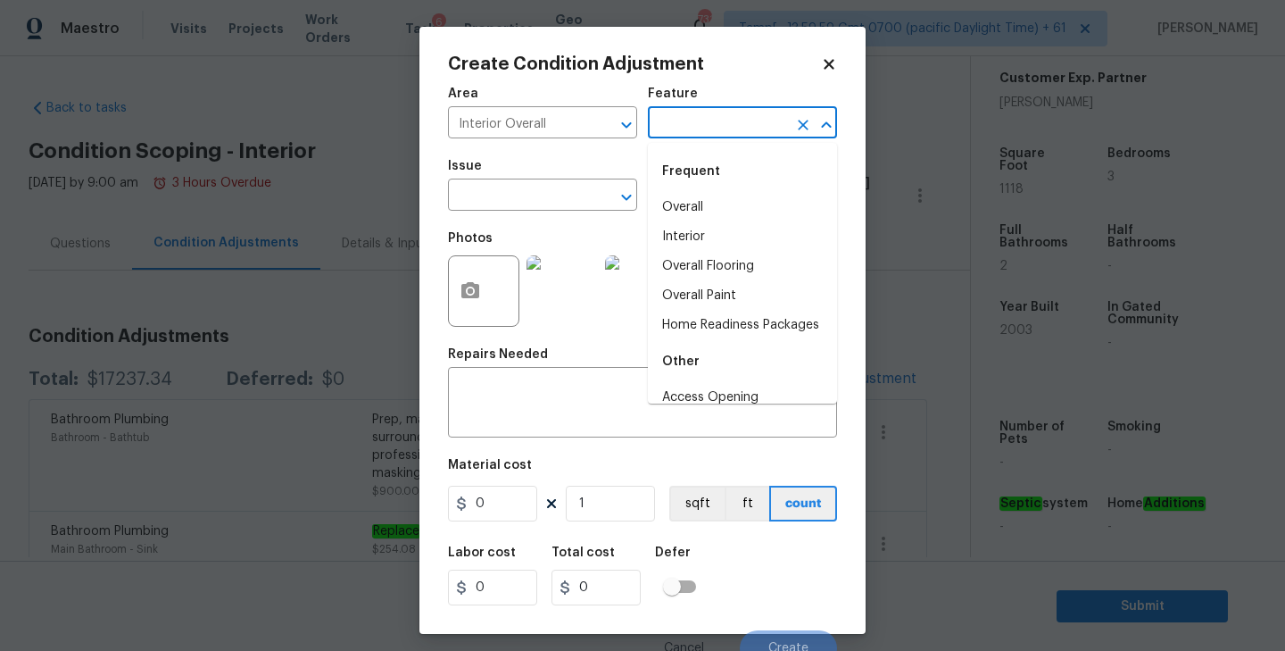
click at [722, 129] on input "text" at bounding box center [717, 125] width 139 height 28
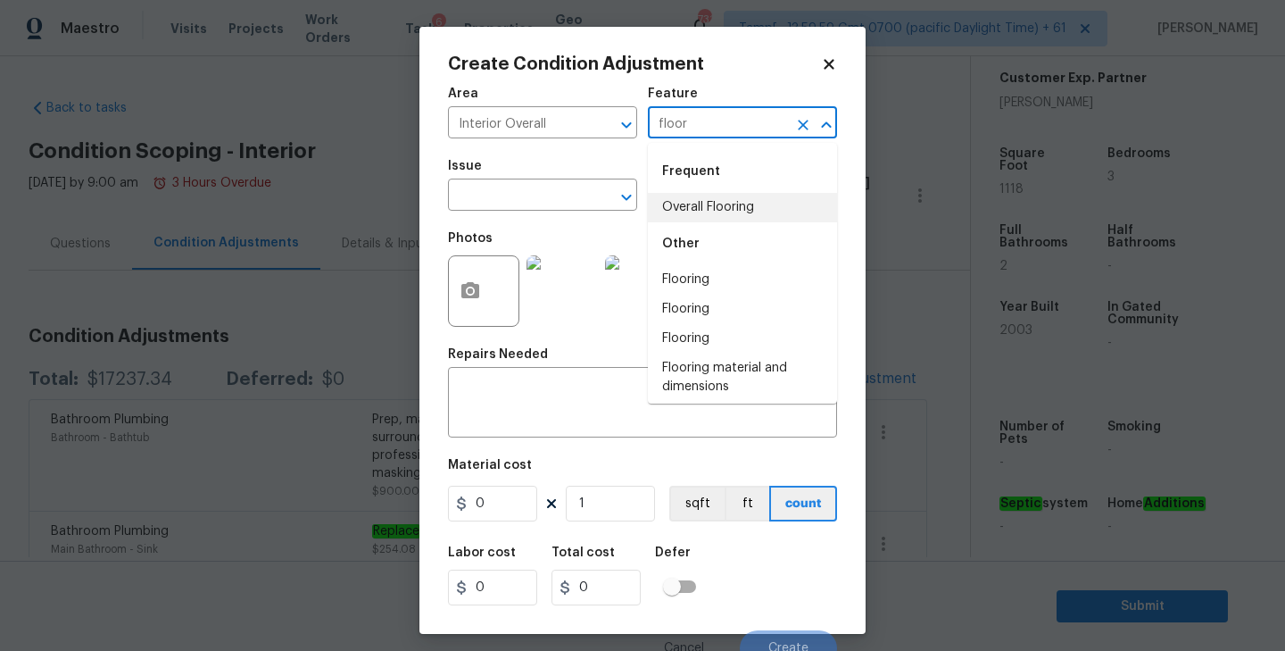
click at [681, 213] on li "Overall Flooring" at bounding box center [742, 207] width 189 height 29
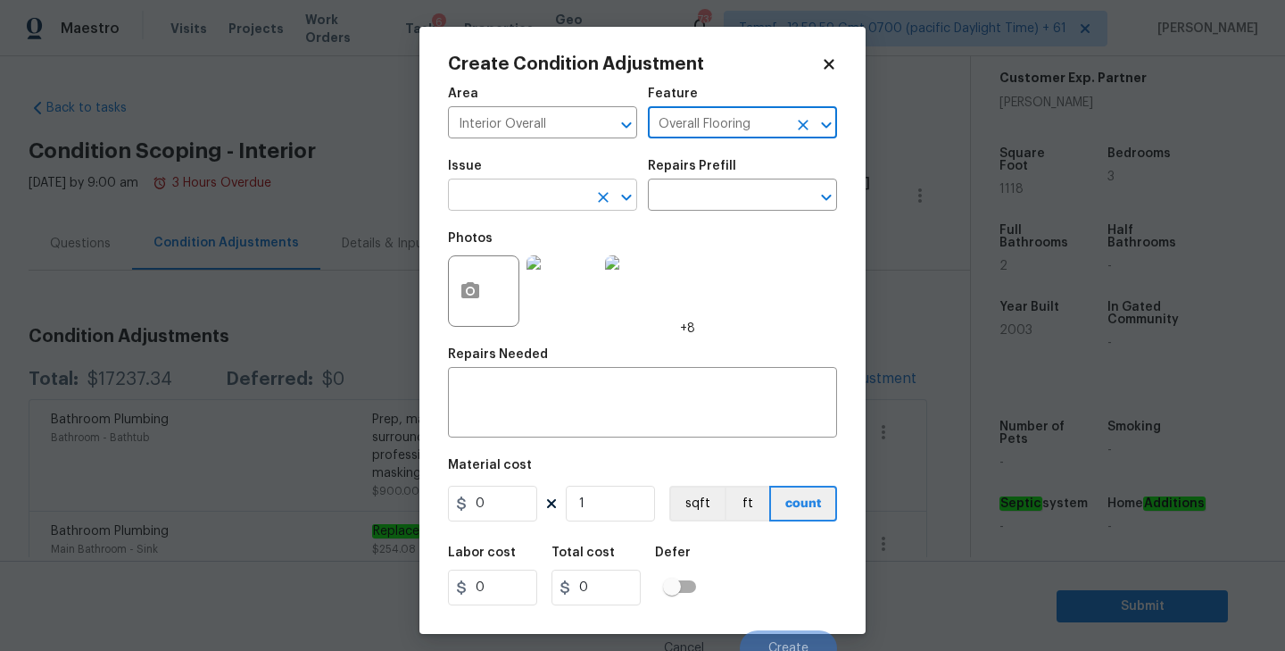
type input "Overall Flooring"
click at [568, 203] on input "text" at bounding box center [517, 197] width 139 height 28
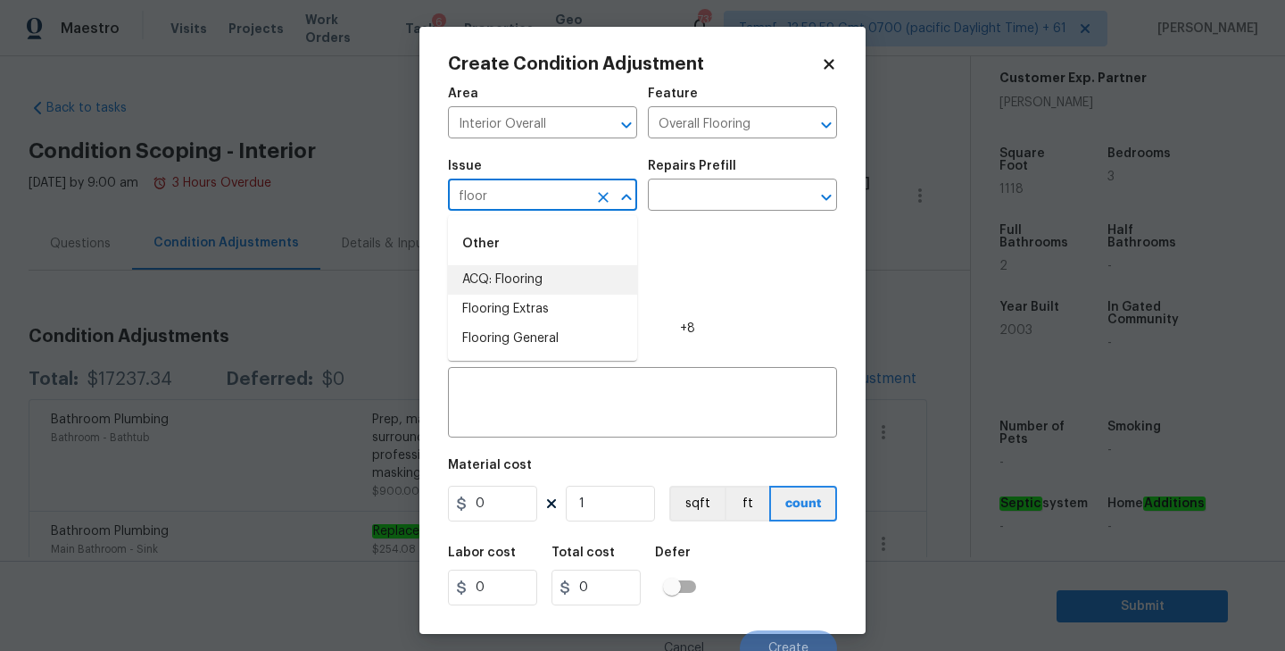
click at [546, 281] on li "ACQ: Flooring" at bounding box center [542, 279] width 189 height 29
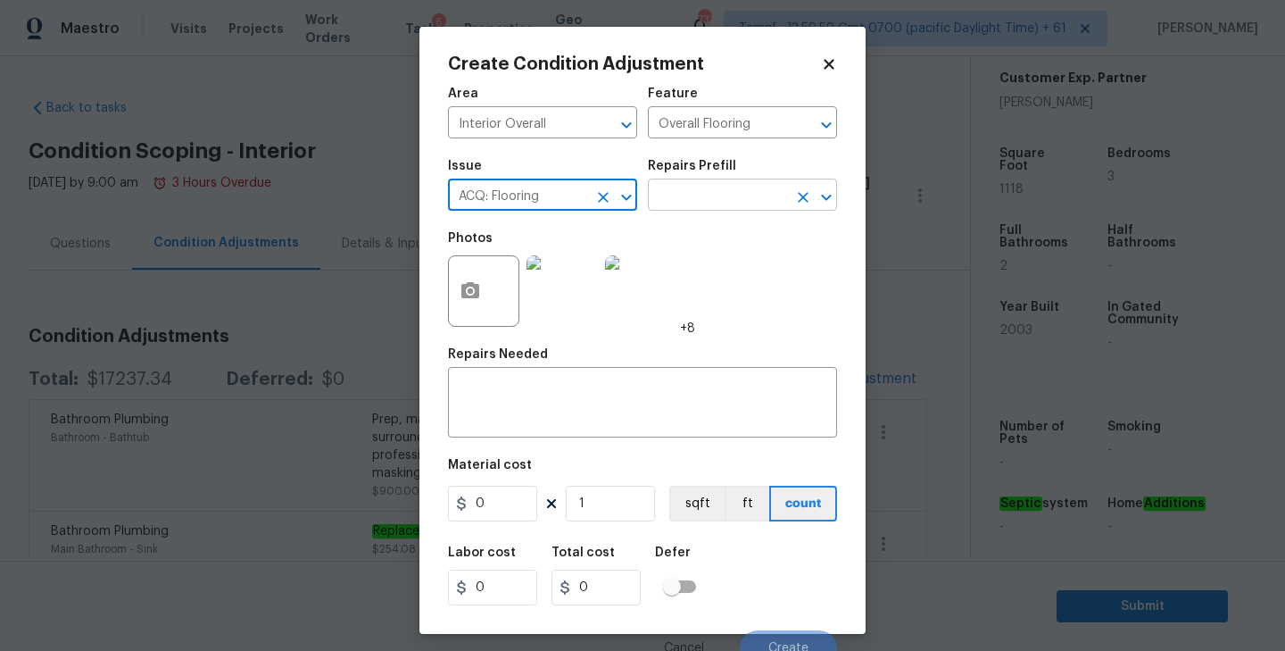
click at [823, 196] on icon "Open" at bounding box center [826, 197] width 10 height 6
type input "ACQ: Flooring"
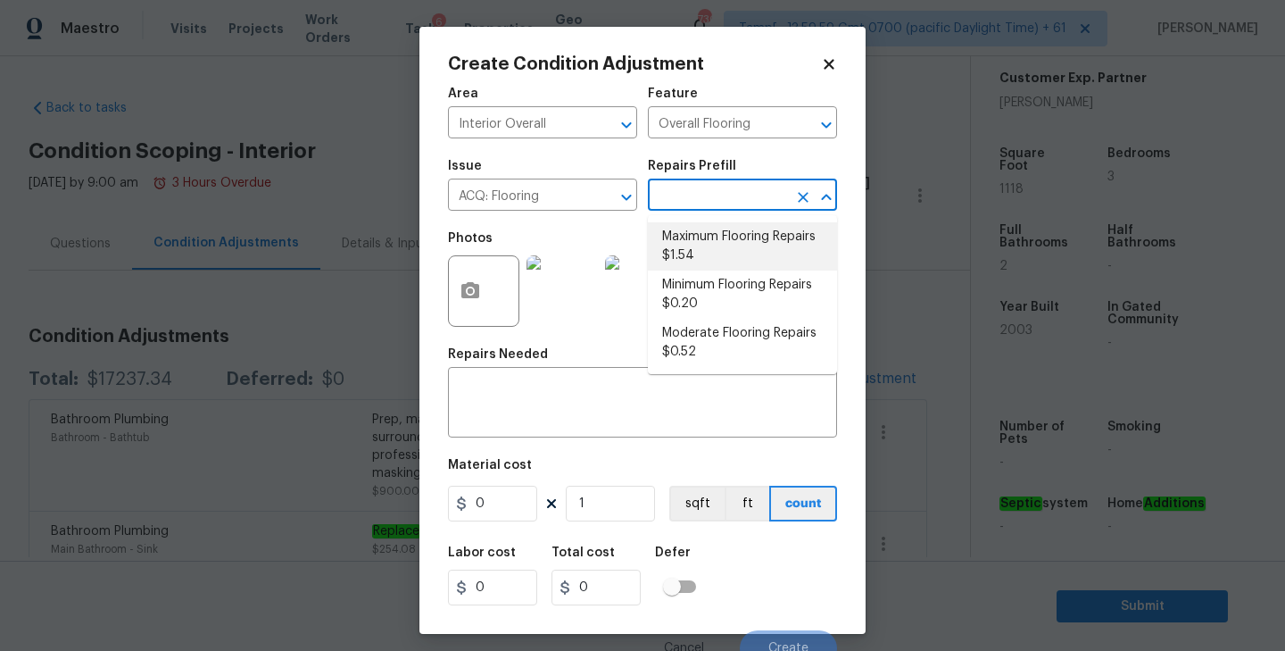
click at [718, 242] on li "Maximum Flooring Repairs $1.54" at bounding box center [742, 246] width 189 height 48
type input "Acquisition"
type textarea "Acquisition Scope: Maximum flooring repairs"
type input "1.54"
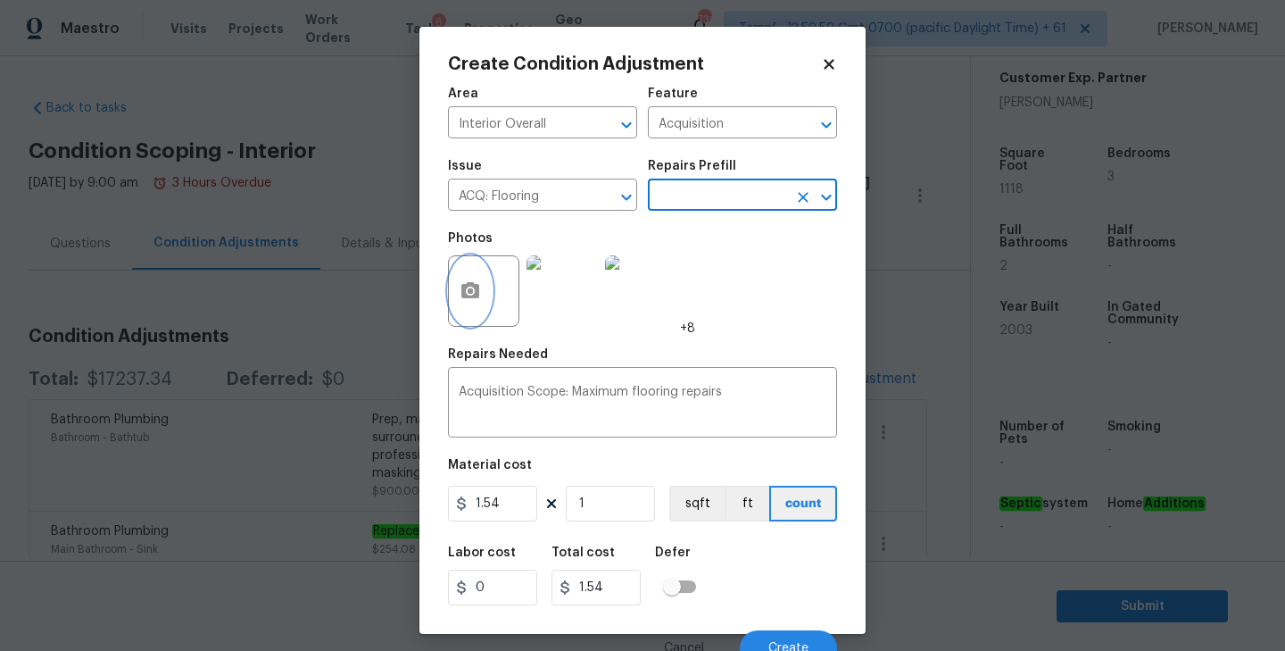
click at [478, 288] on icon "button" at bounding box center [470, 290] width 18 height 16
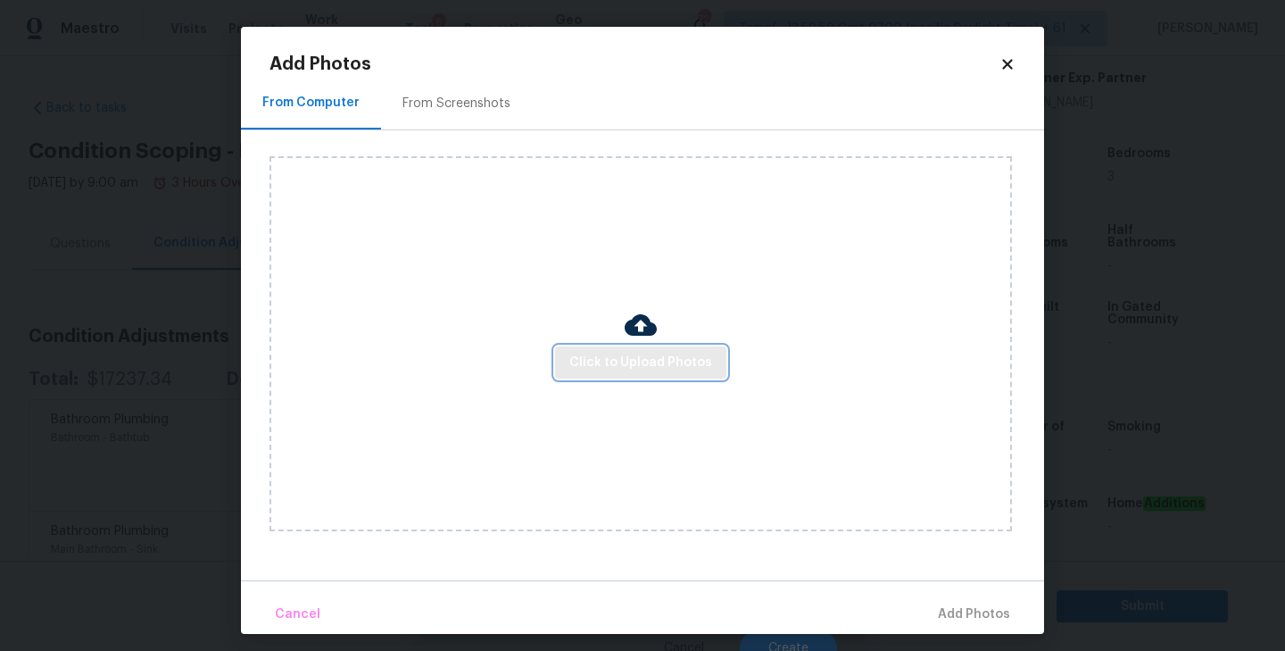
click at [625, 368] on span "Click to Upload Photos" at bounding box center [640, 363] width 143 height 22
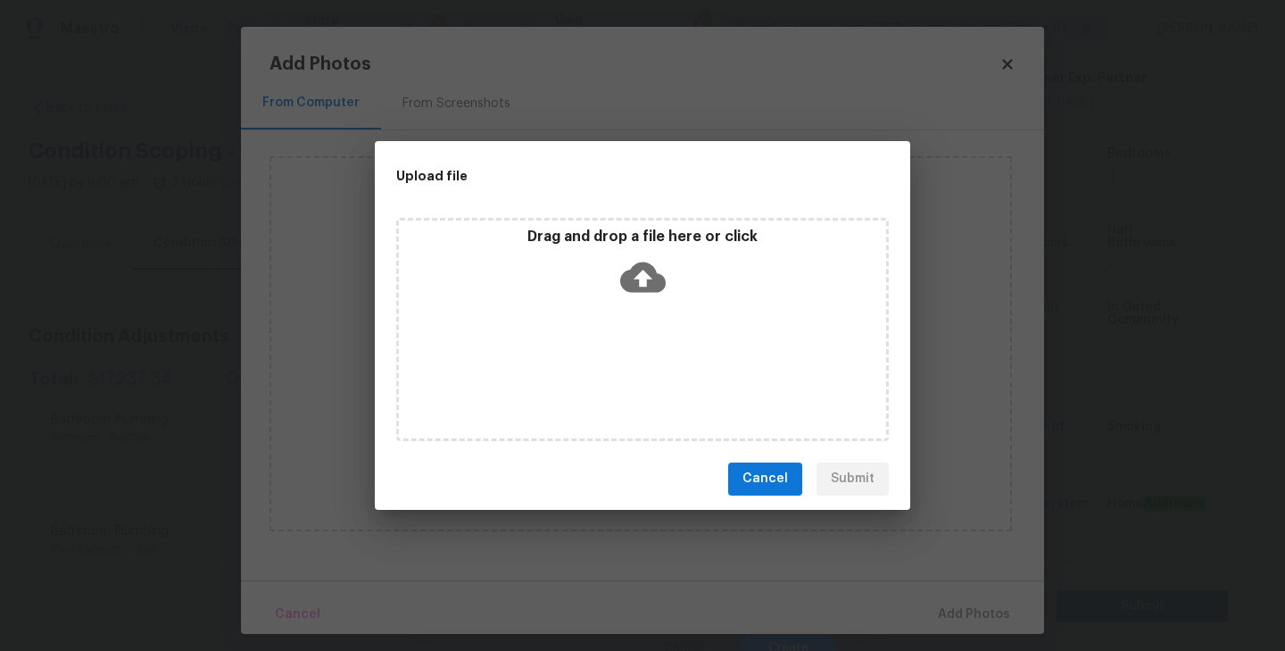
click at [775, 489] on span "Cancel" at bounding box center [765, 479] width 46 height 22
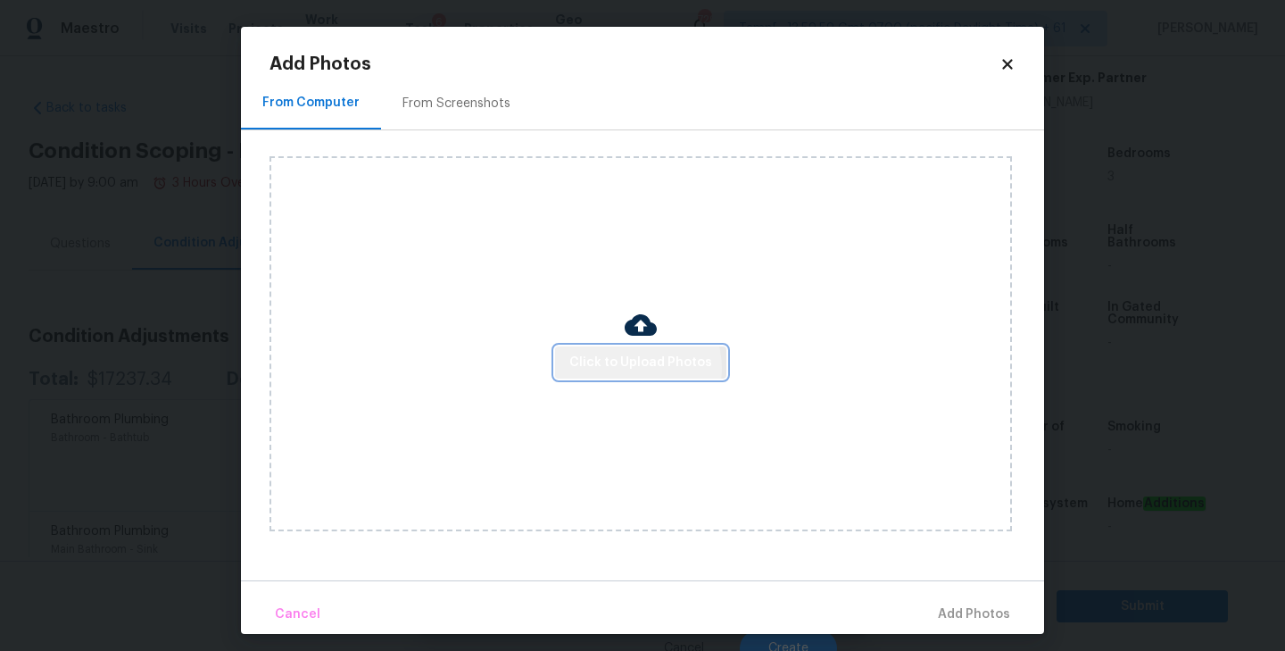
click at [635, 367] on span "Click to Upload Photos" at bounding box center [640, 363] width 143 height 22
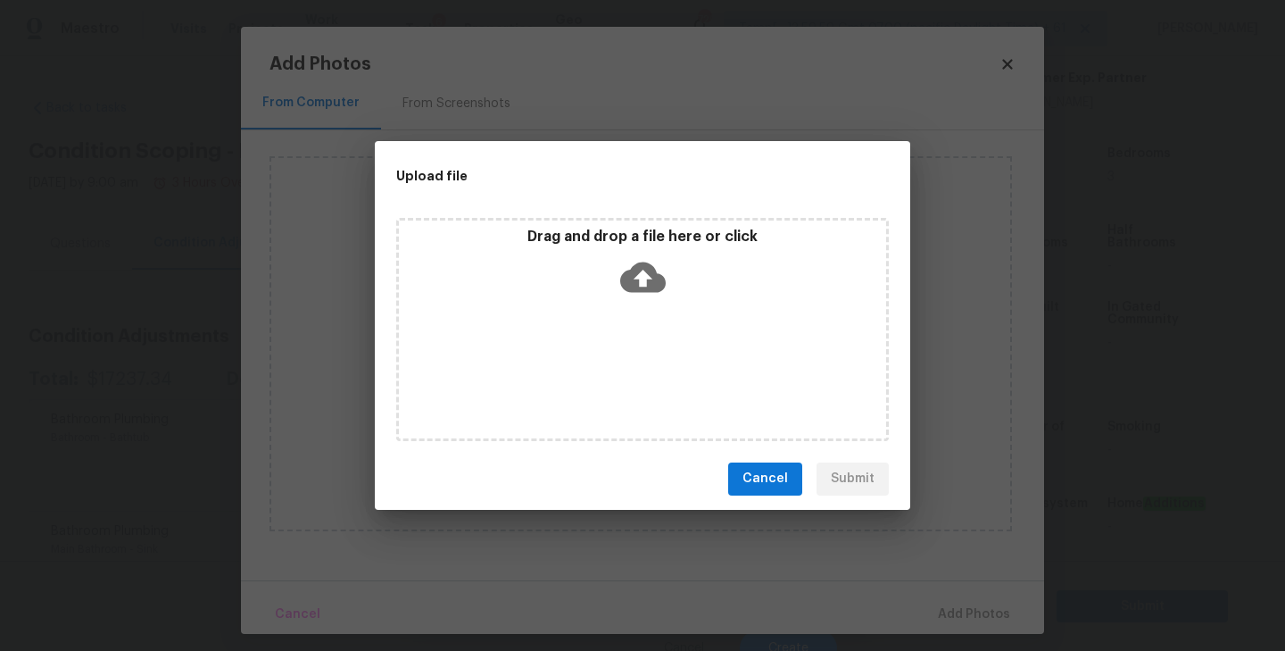
click at [640, 286] on icon at bounding box center [643, 276] width 46 height 30
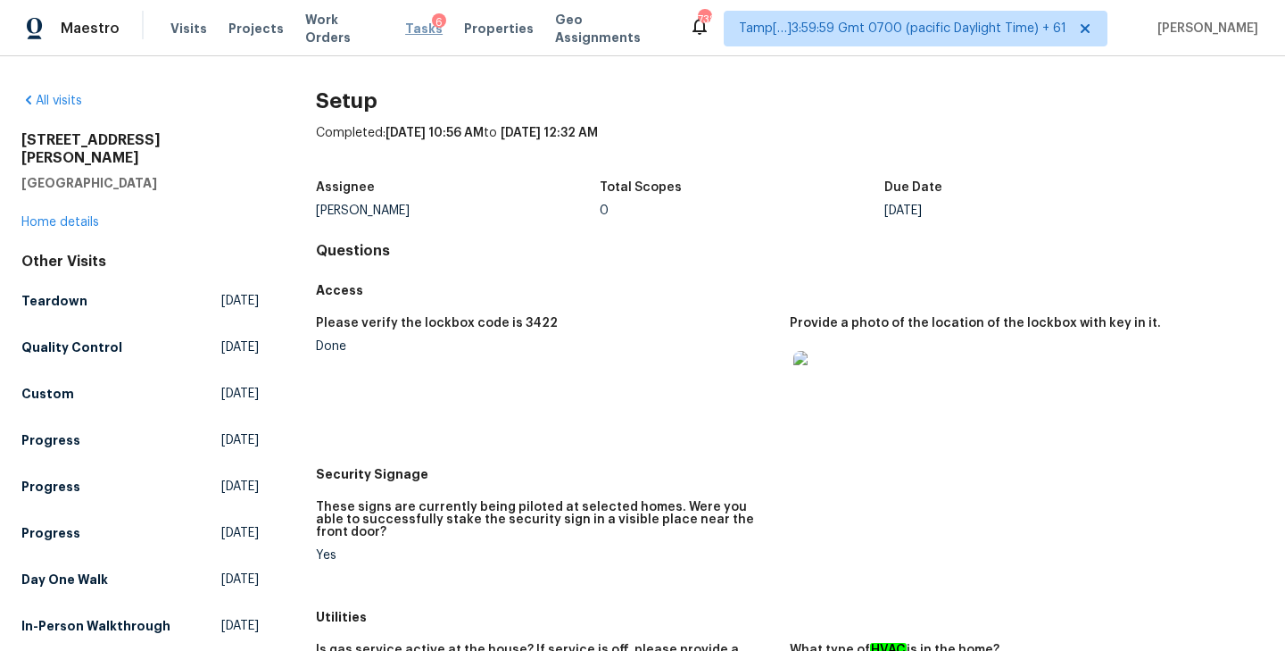
click at [405, 26] on span "Tasks" at bounding box center [423, 28] width 37 height 12
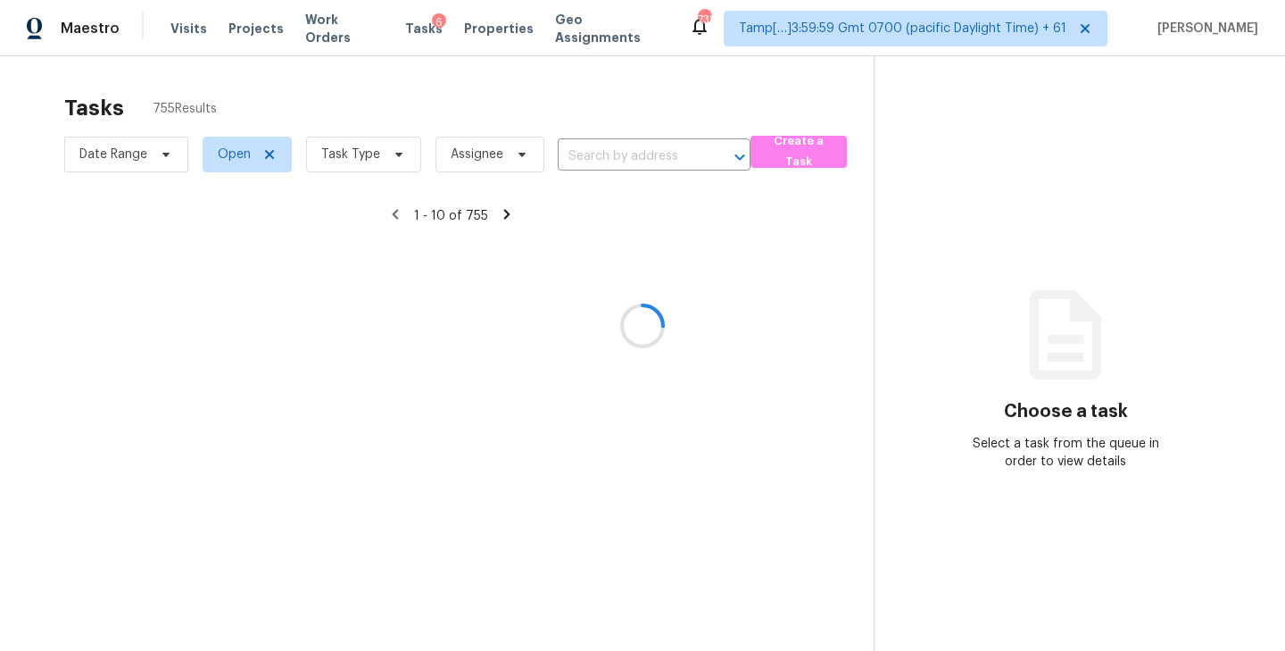
click at [396, 153] on div at bounding box center [642, 325] width 1285 height 651
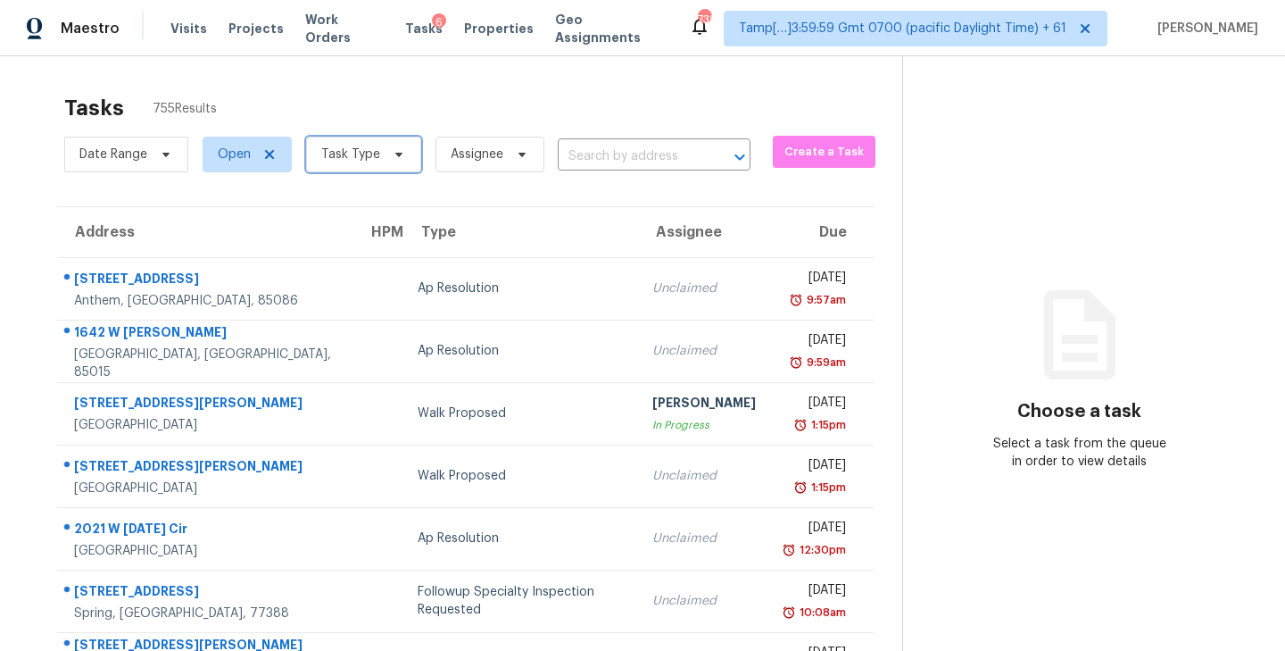
click at [396, 153] on icon at bounding box center [398, 155] width 7 height 4
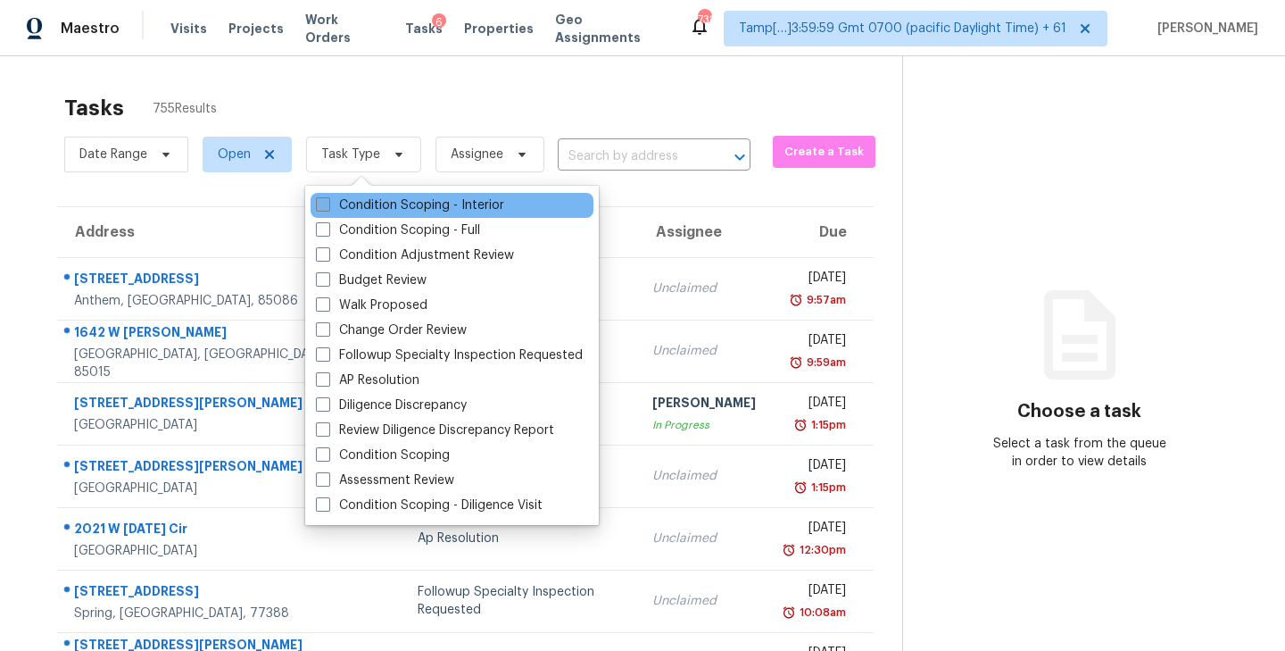
click at [328, 204] on span at bounding box center [323, 204] width 14 height 14
click at [328, 204] on input "Condition Scoping - Interior" at bounding box center [322, 202] width 12 height 12
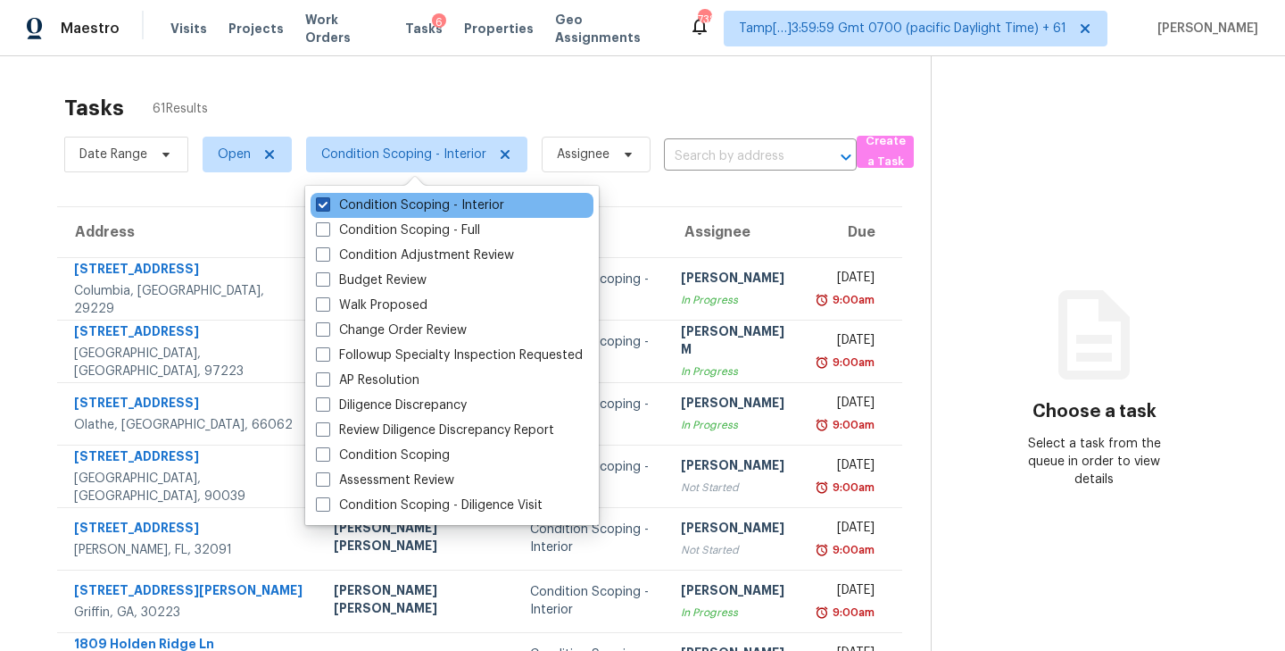
click at [327, 200] on span at bounding box center [323, 204] width 14 height 14
click at [327, 200] on input "Condition Scoping - Interior" at bounding box center [322, 202] width 12 height 12
checkbox input "false"
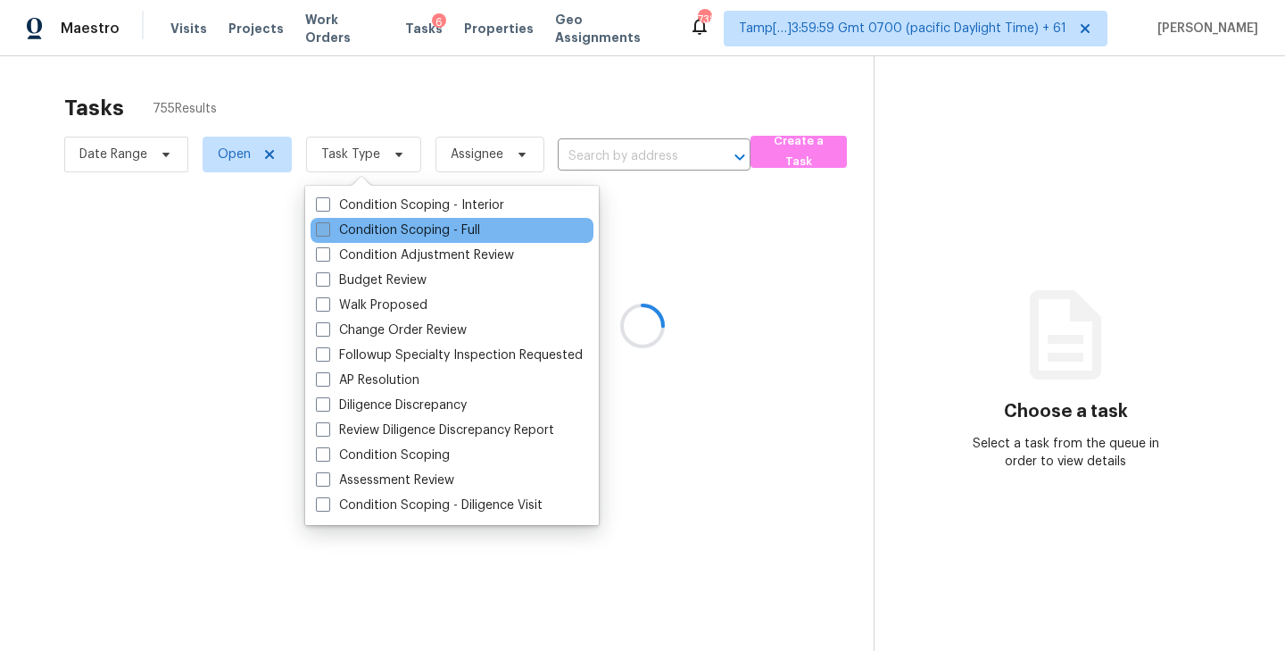
click at [323, 229] on span at bounding box center [323, 229] width 14 height 14
click at [323, 229] on input "Condition Scoping - Full" at bounding box center [322, 227] width 12 height 12
checkbox input "true"
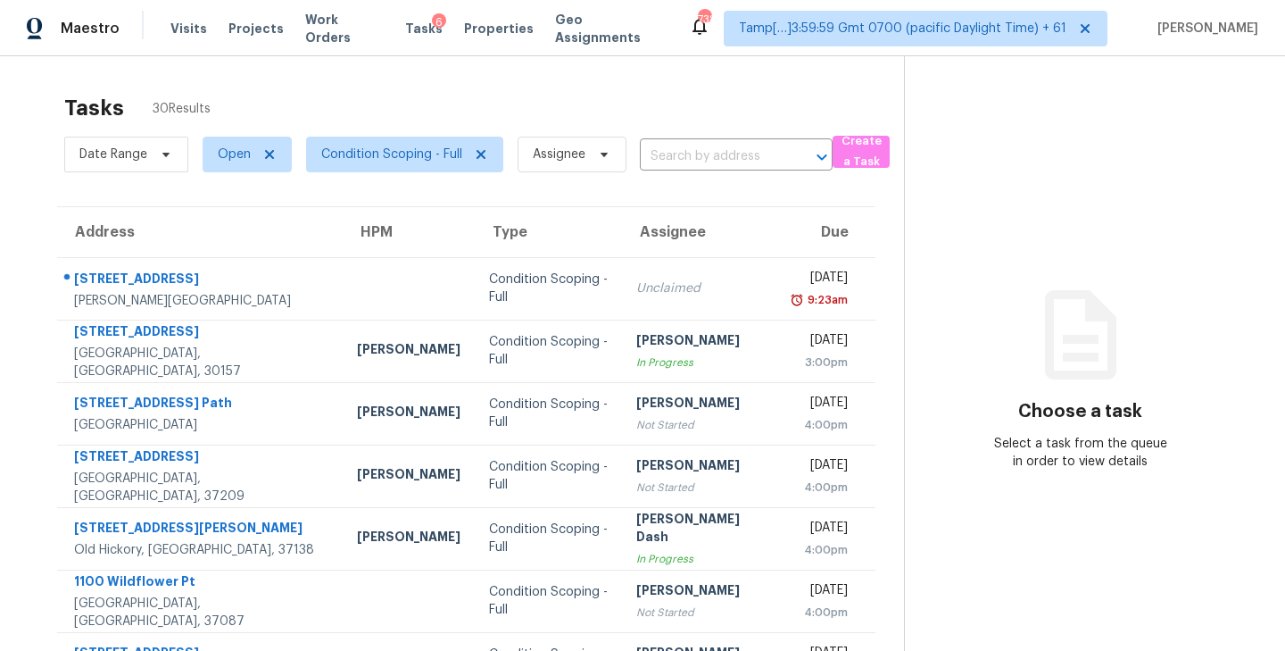
click at [510, 87] on div "Tasks 30 Results" at bounding box center [484, 108] width 840 height 46
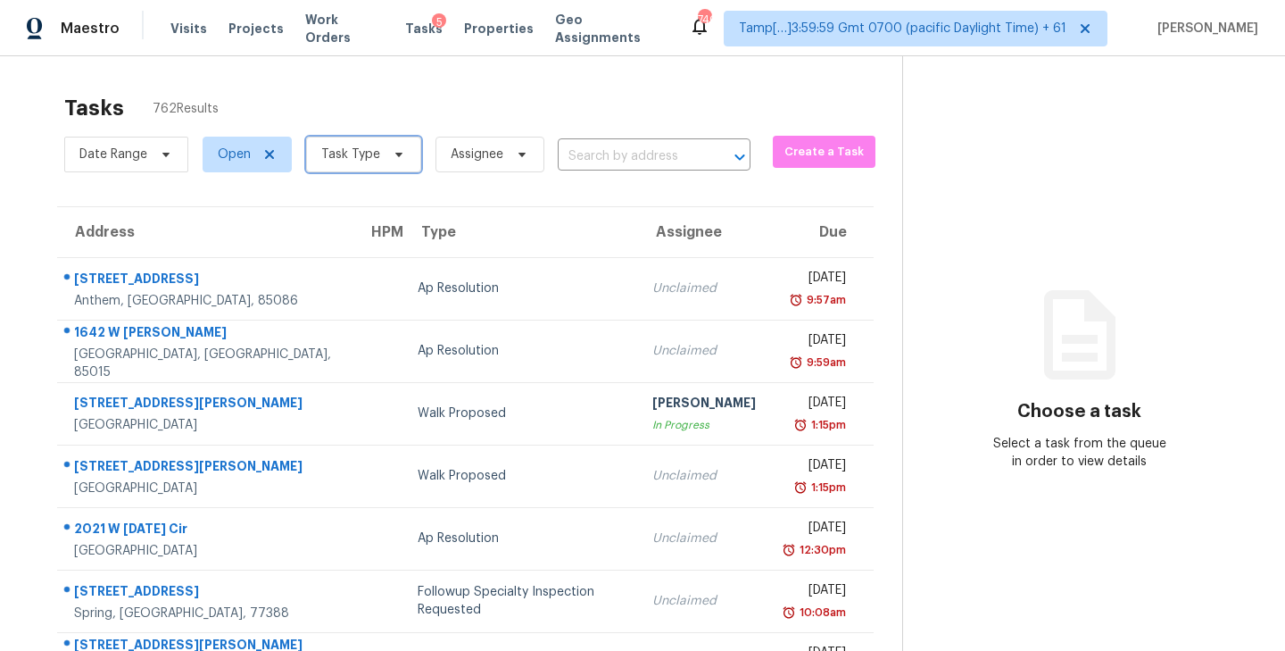
click at [386, 151] on span at bounding box center [396, 154] width 20 height 14
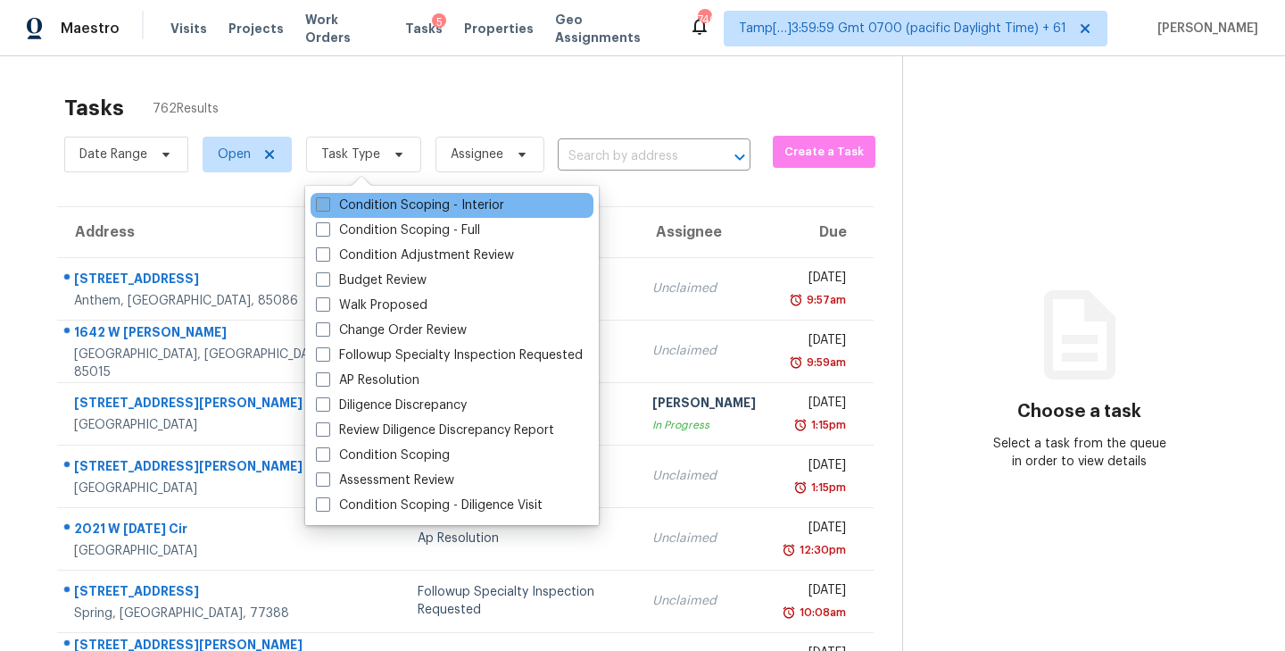
click at [323, 208] on span at bounding box center [323, 204] width 14 height 14
click at [323, 208] on input "Condition Scoping - Interior" at bounding box center [322, 202] width 12 height 12
checkbox input "true"
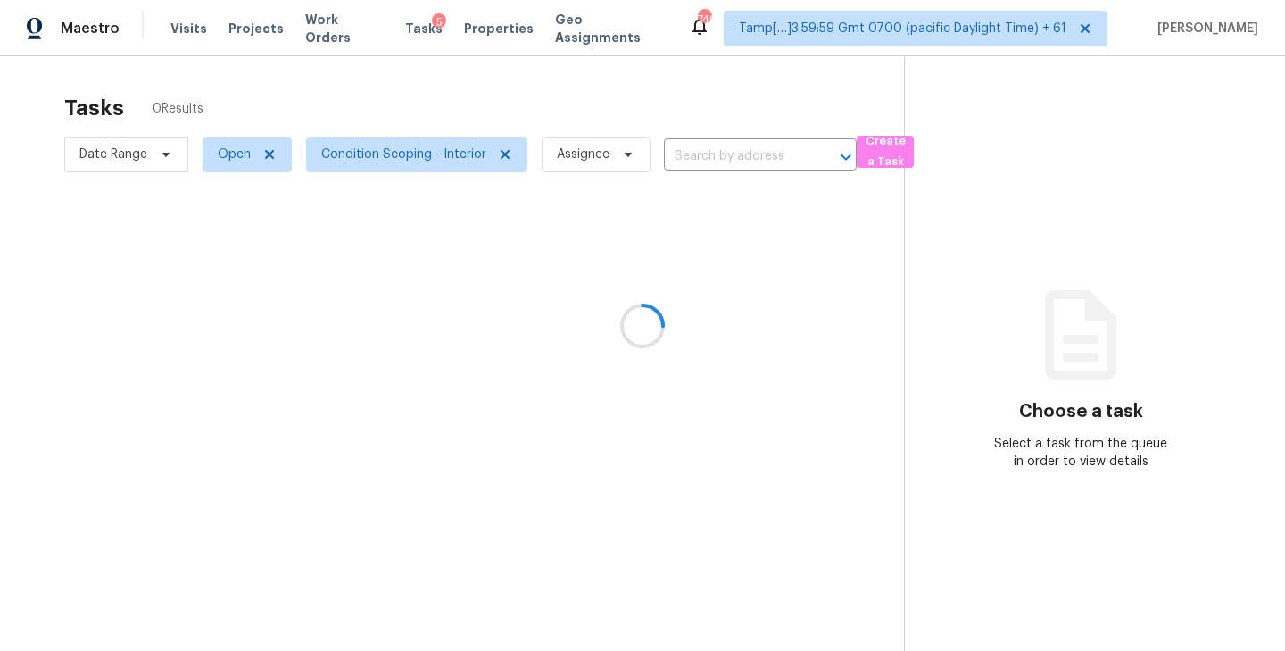
click at [459, 90] on div at bounding box center [642, 325] width 1285 height 651
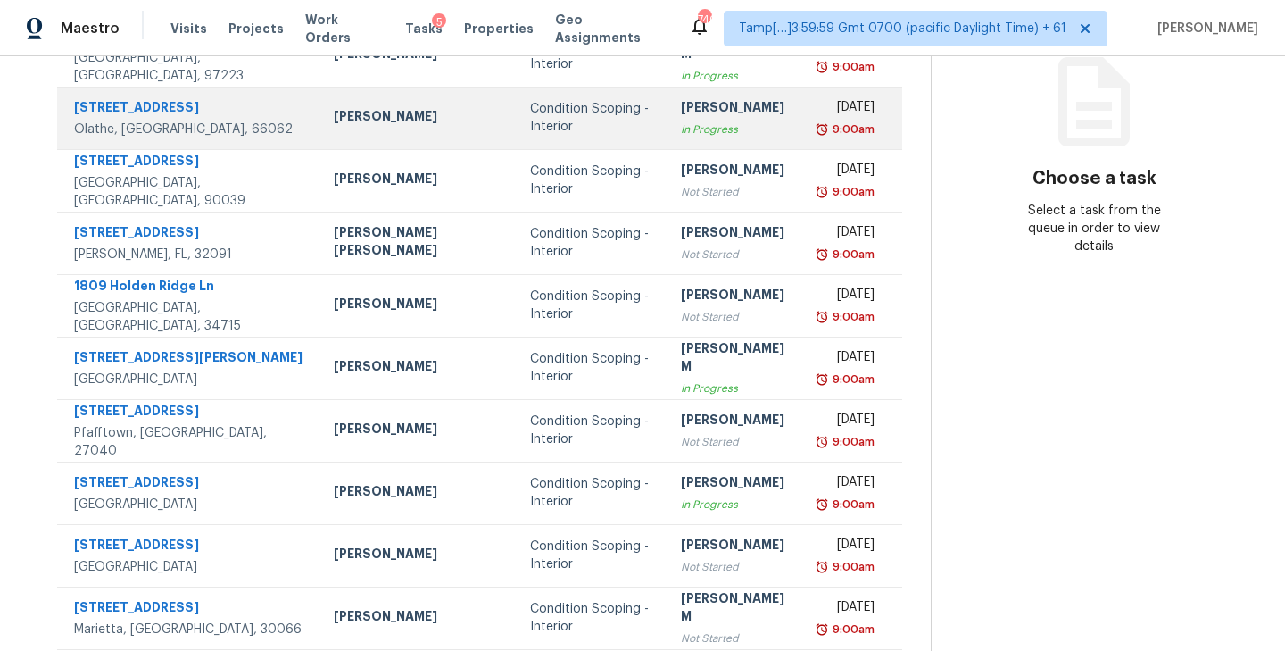
scroll to position [278, 0]
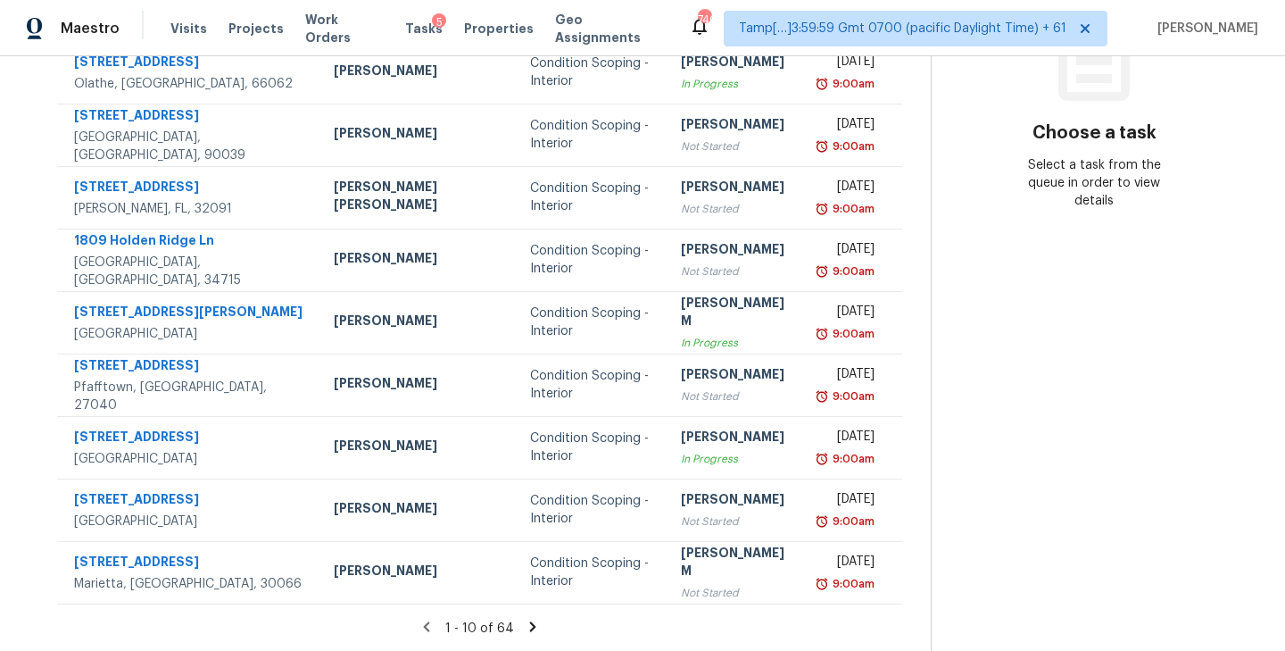
click at [525, 624] on icon at bounding box center [533, 626] width 16 height 16
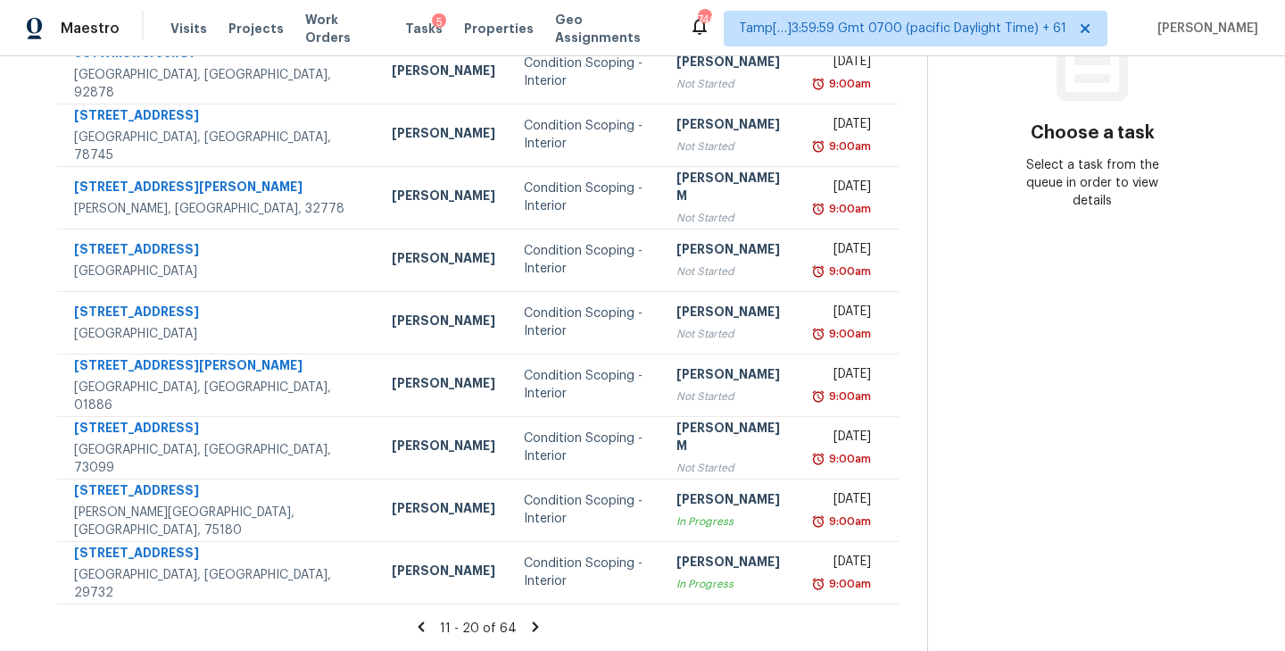
click at [532, 629] on icon at bounding box center [535, 626] width 6 height 10
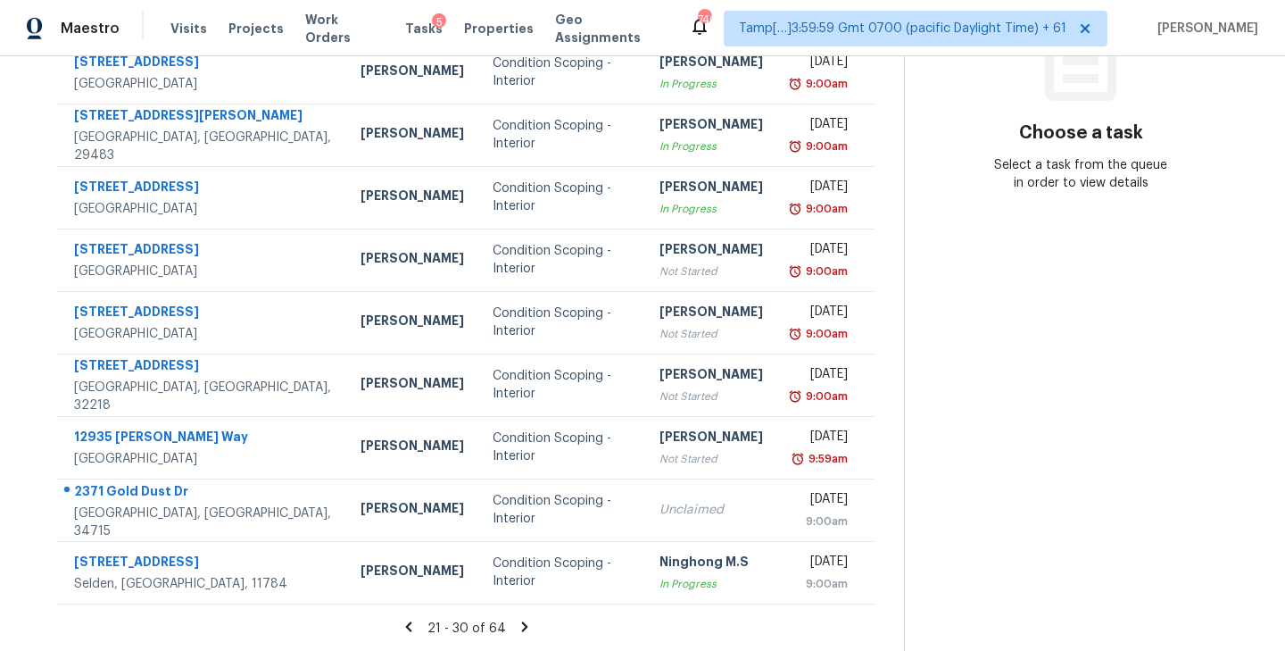
click at [524, 628] on icon at bounding box center [525, 626] width 16 height 16
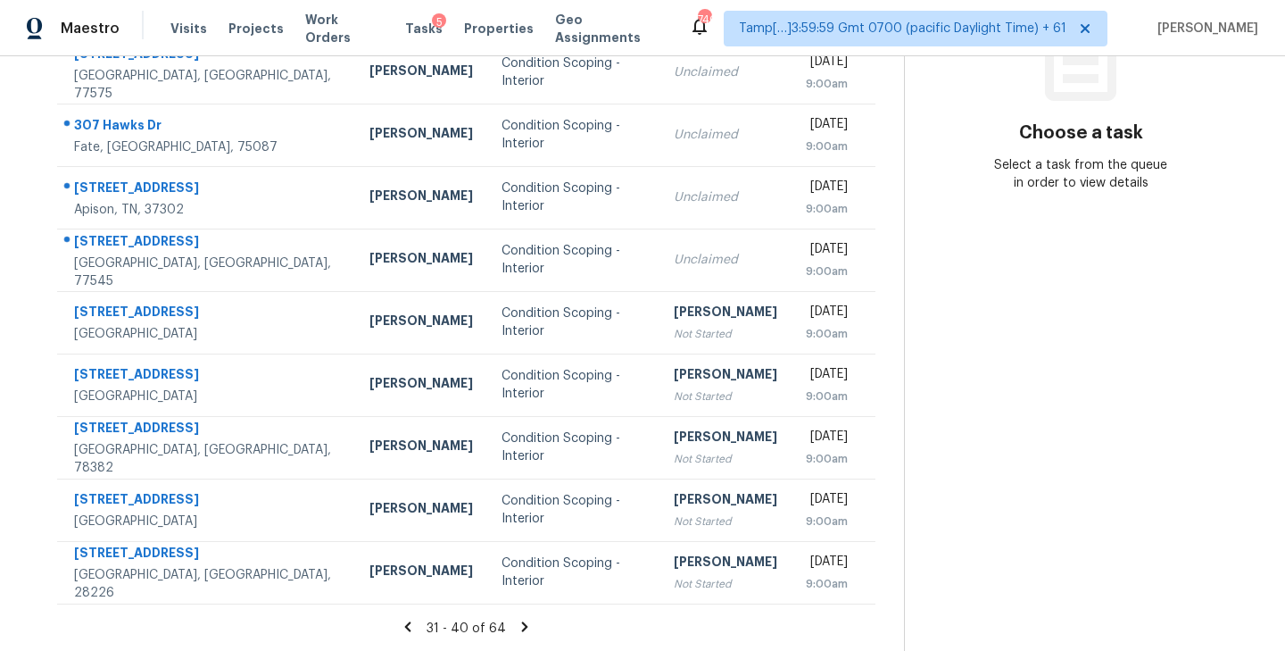
click at [523, 626] on icon at bounding box center [525, 626] width 6 height 10
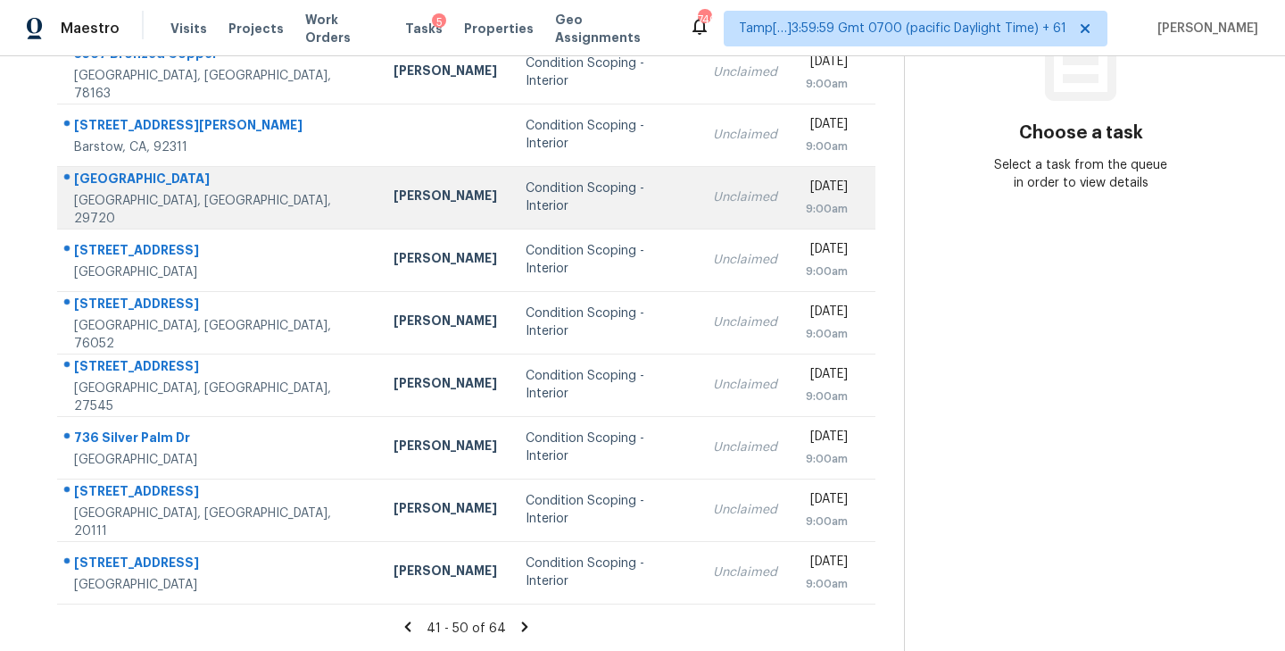
scroll to position [0, 0]
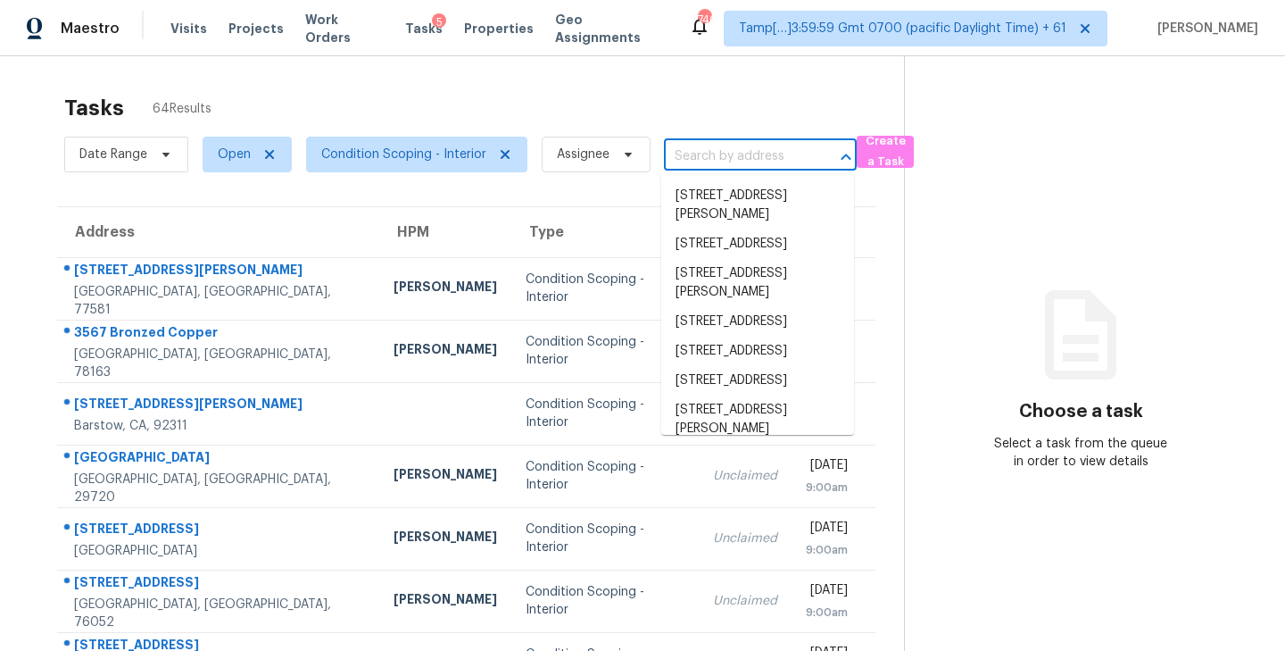
click at [750, 163] on input "text" at bounding box center [735, 157] width 143 height 28
paste input "[STREET_ADDRESS]"
type input "[STREET_ADDRESS]"
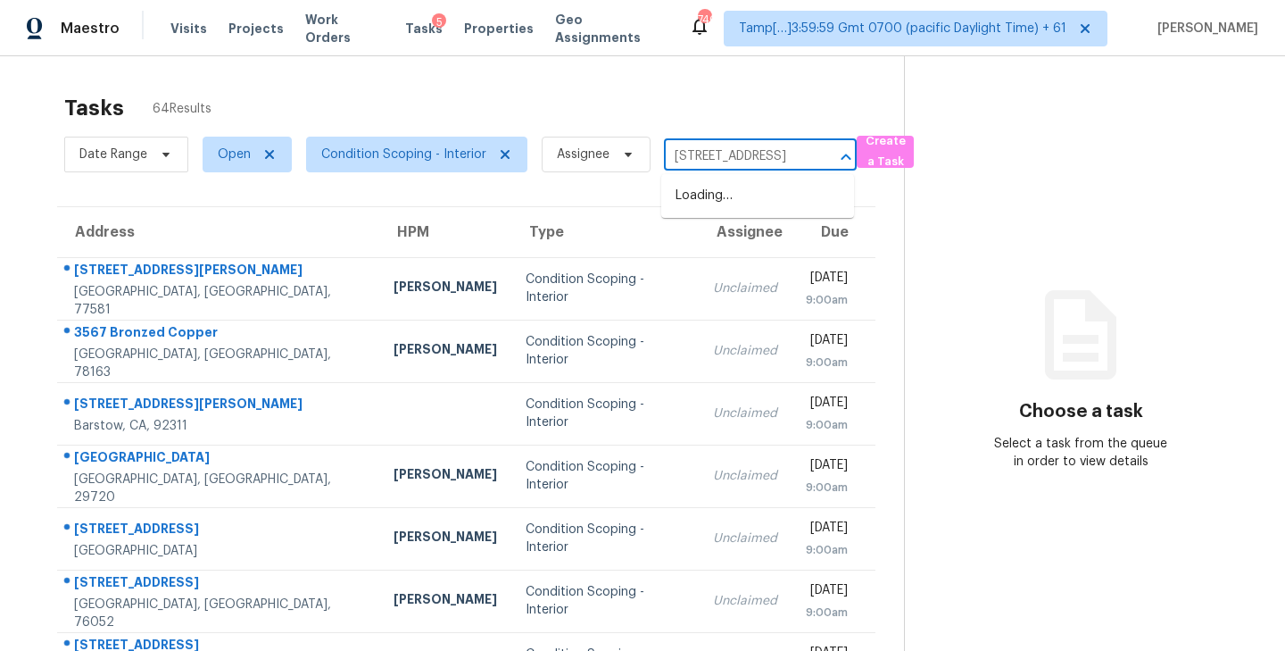
scroll to position [0, 137]
click at [728, 204] on li "[STREET_ADDRESS]" at bounding box center [757, 195] width 193 height 29
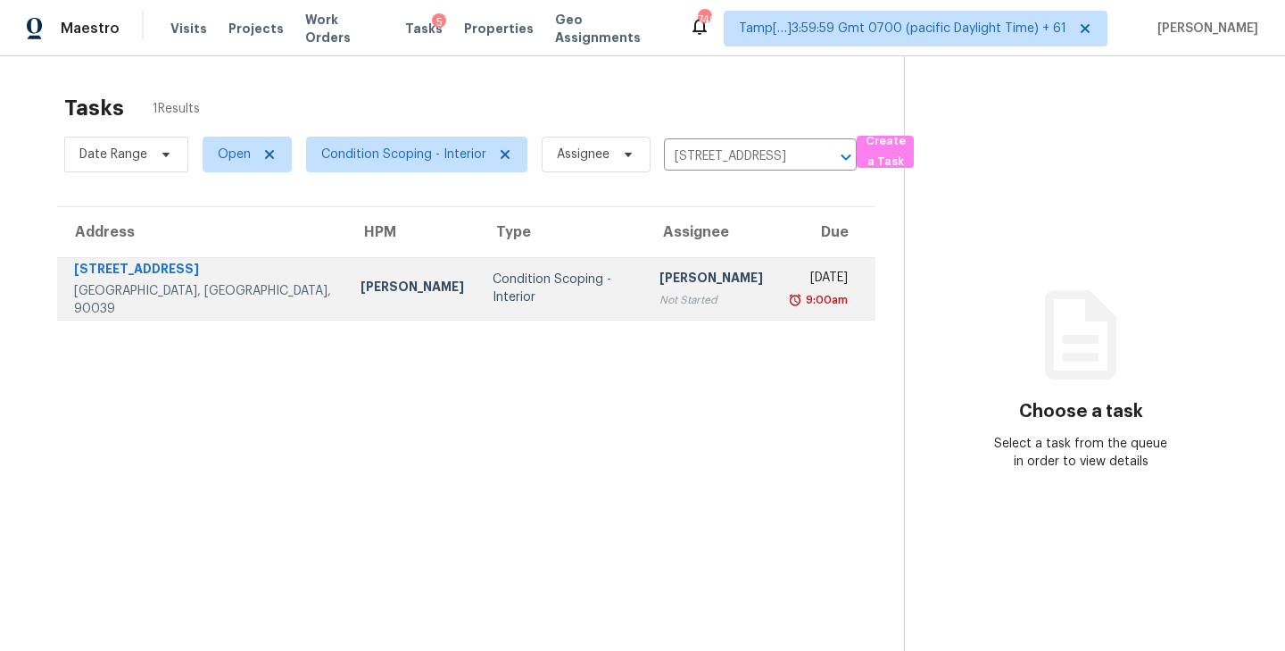
click at [659, 282] on div "[PERSON_NAME]" at bounding box center [711, 280] width 104 height 22
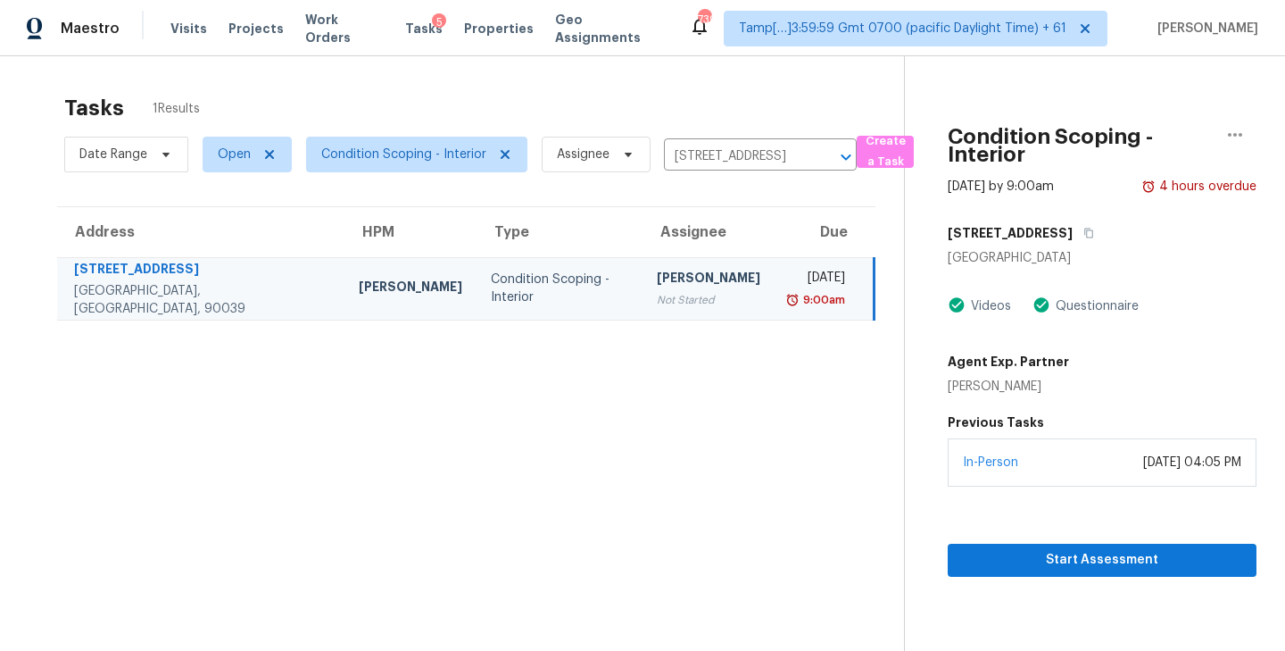
click at [1074, 577] on section "Condition Scoping - Interior [DATE] by 9:00am 4 hours overdue [STREET_ADDRESS] …" at bounding box center [1080, 381] width 352 height 651
click at [1092, 554] on span "Start Assessment" at bounding box center [1102, 560] width 280 height 22
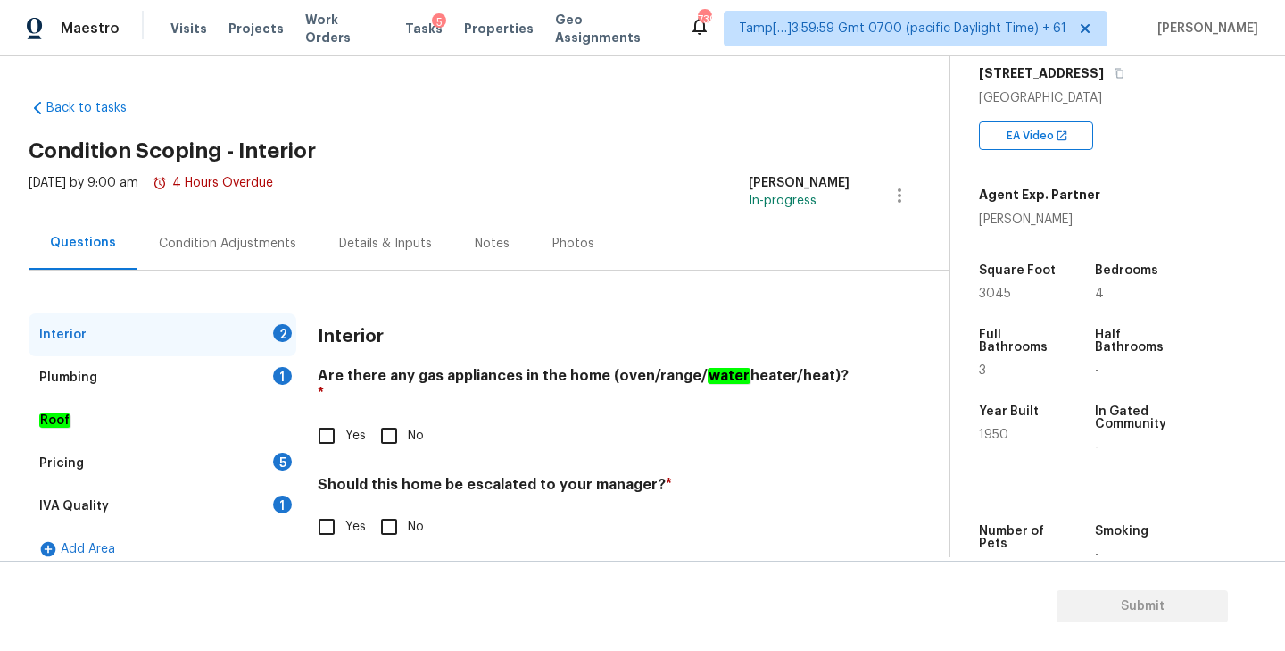
scroll to position [314, 0]
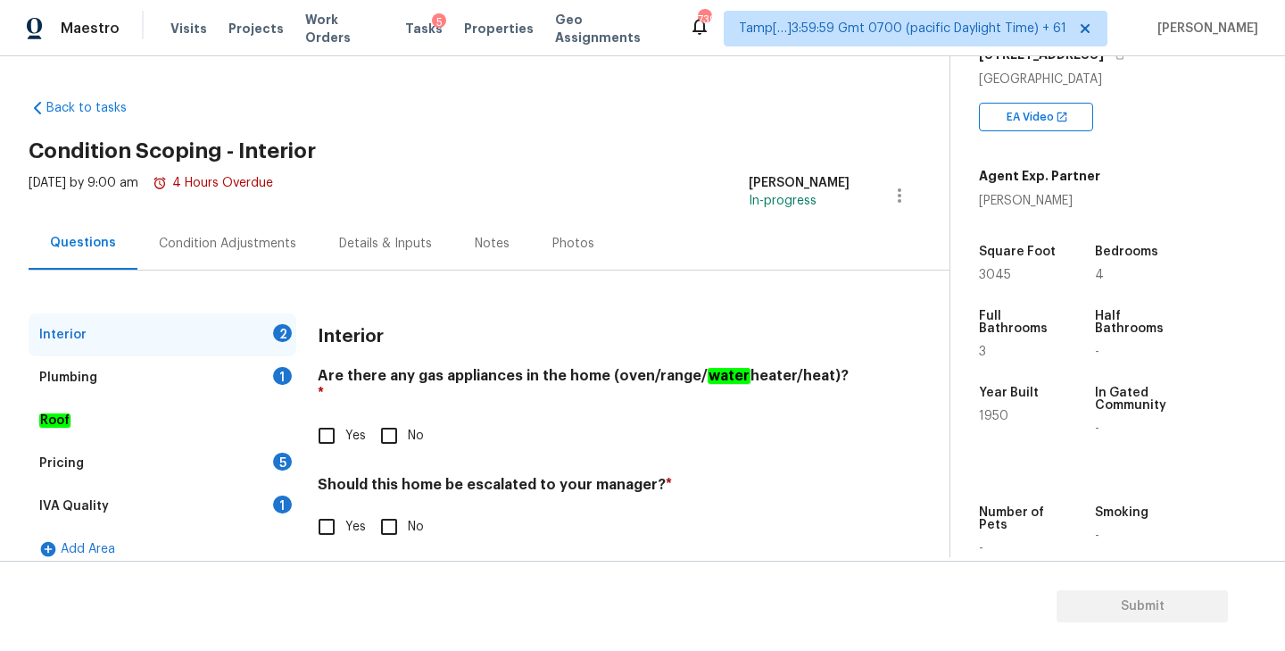
click at [992, 412] on span "1950" at bounding box center [993, 416] width 29 height 12
copy span "1950"
click at [320, 424] on input "Yes" at bounding box center [326, 435] width 37 height 37
checkbox input "true"
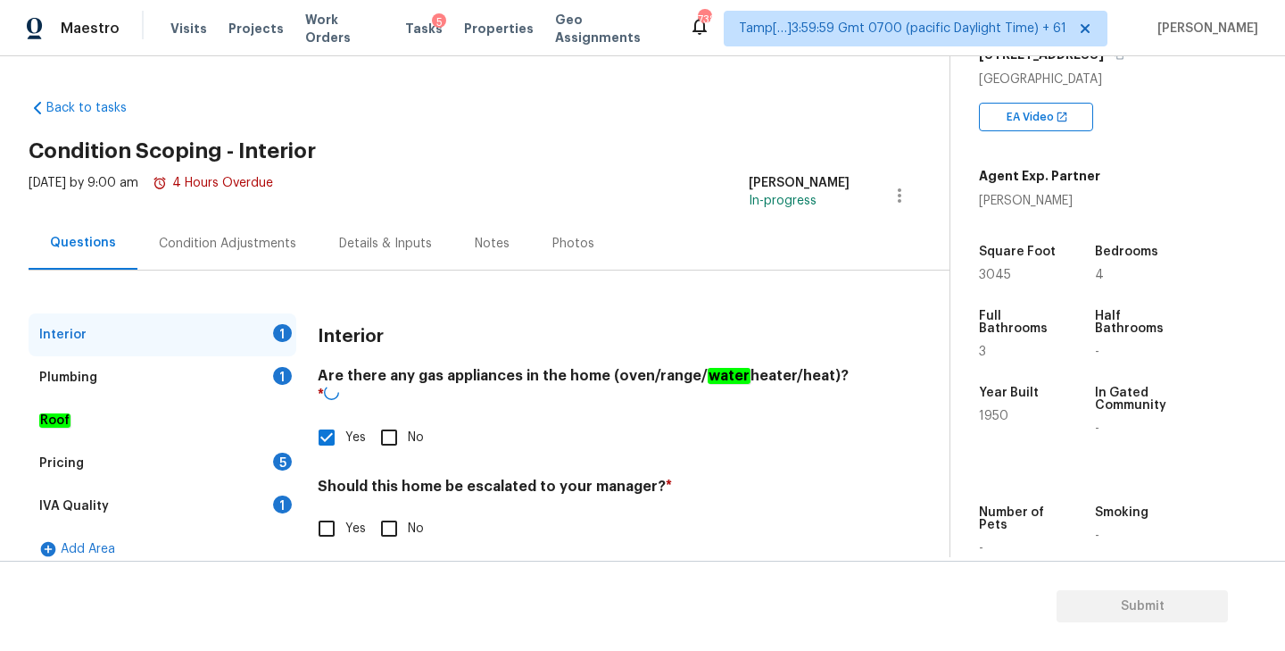
scroll to position [19, 0]
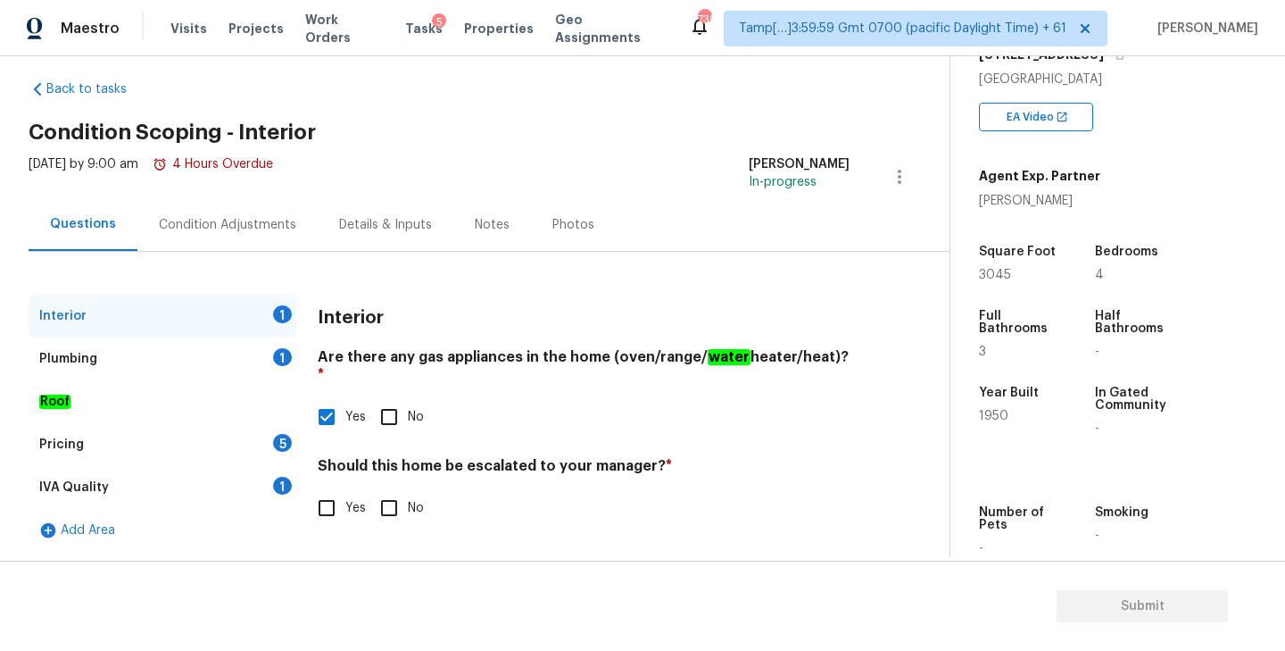
click at [387, 492] on input "No" at bounding box center [388, 507] width 37 height 37
checkbox input "true"
click at [162, 357] on div "Plumbing 1" at bounding box center [163, 358] width 268 height 43
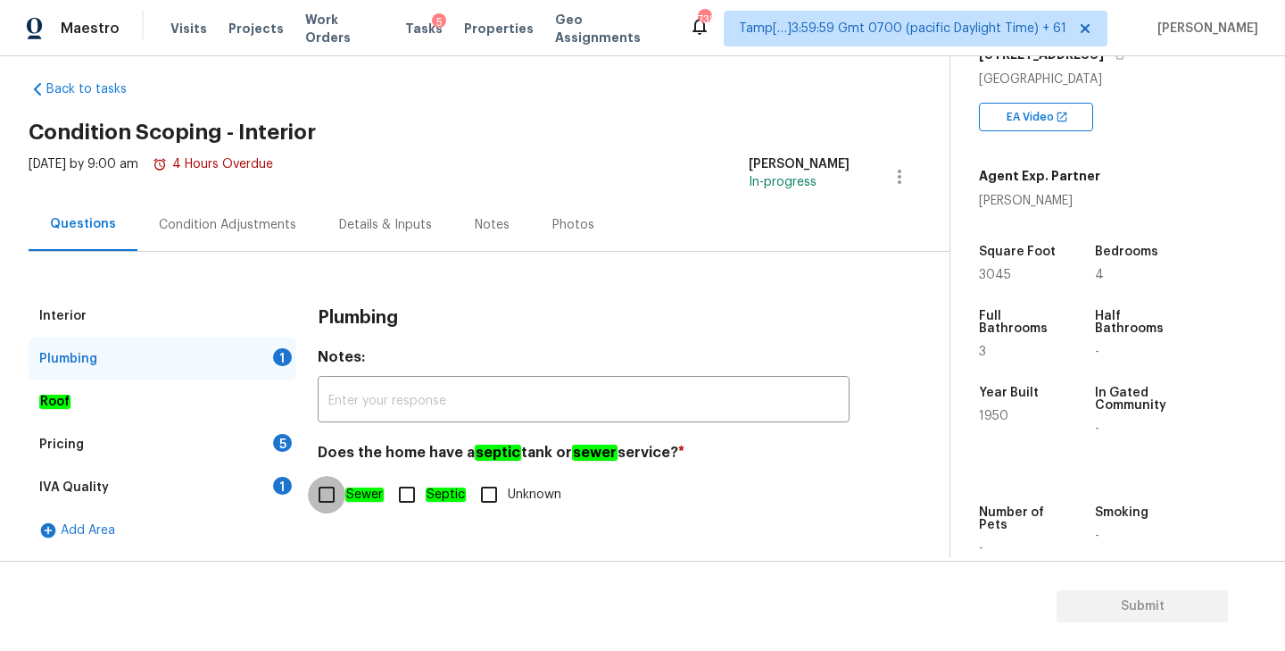
click at [324, 496] on input "Sewer" at bounding box center [326, 494] width 37 height 37
checkbox input "true"
click at [137, 495] on div "IVA Quality 1" at bounding box center [163, 487] width 268 height 43
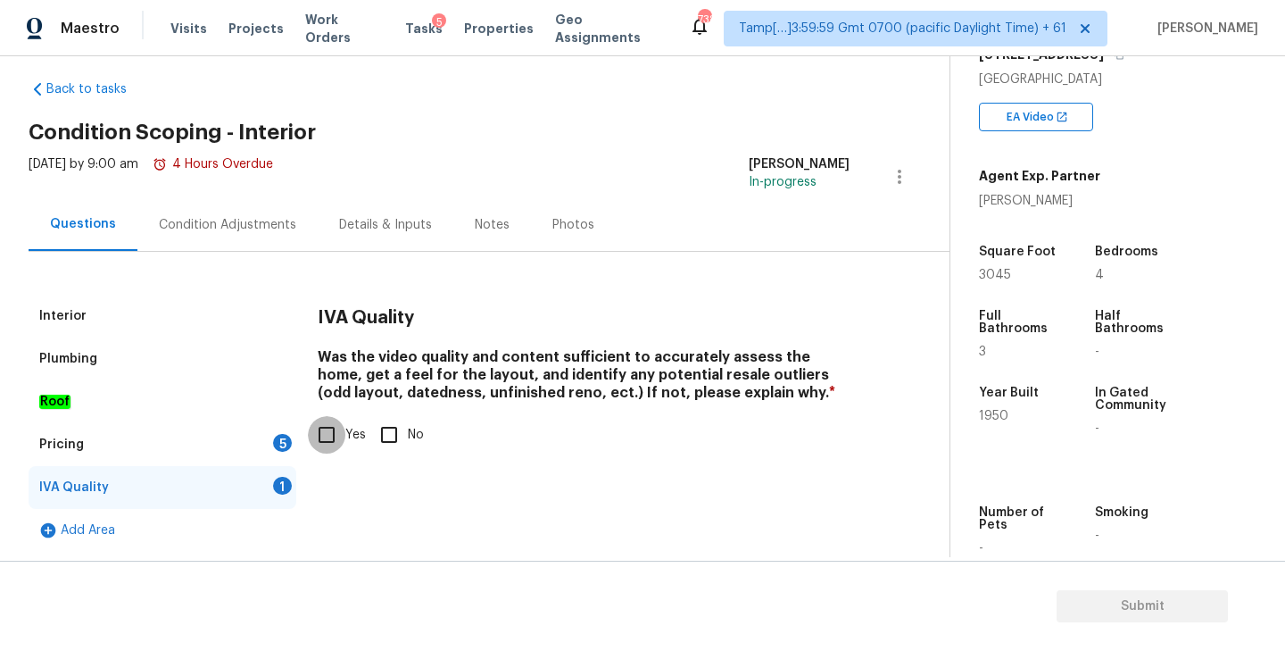
click at [320, 441] on input "Yes" at bounding box center [326, 434] width 37 height 37
checkbox input "true"
click at [233, 436] on div "Pricing 5" at bounding box center [163, 444] width 268 height 43
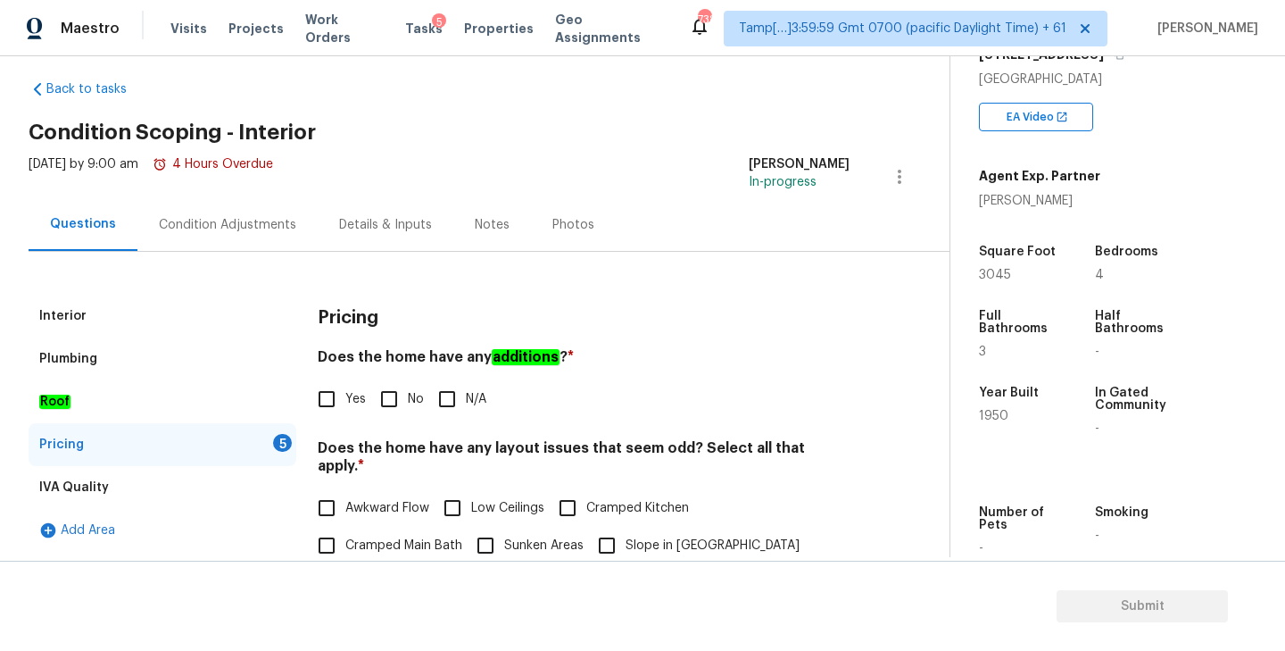
click at [338, 398] on input "Yes" at bounding box center [326, 398] width 37 height 37
checkbox input "true"
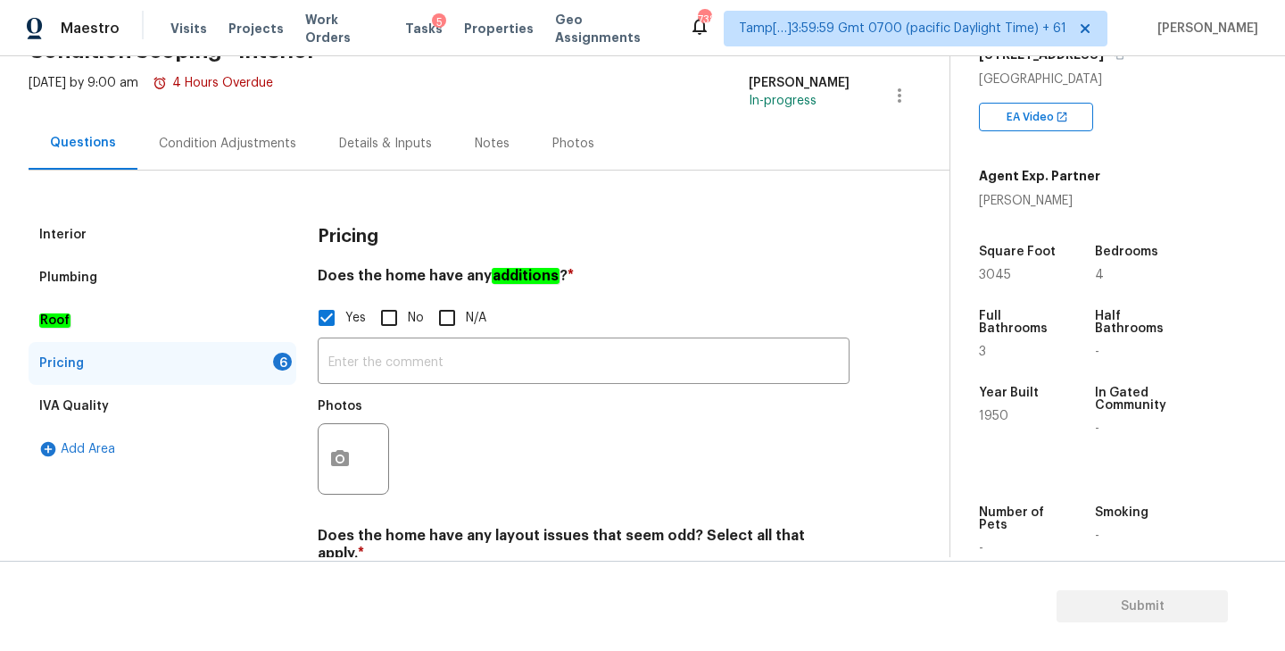
scroll to position [109, 0]
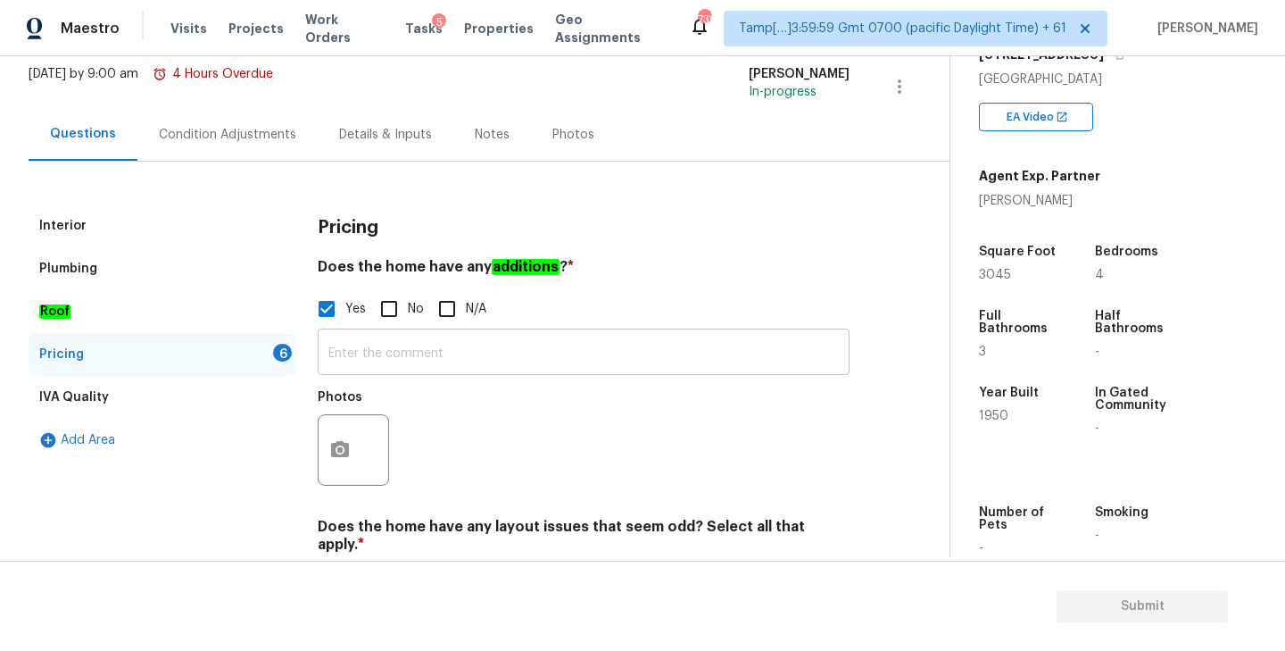
click at [435, 364] on input "text" at bounding box center [584, 354] width 532 height 42
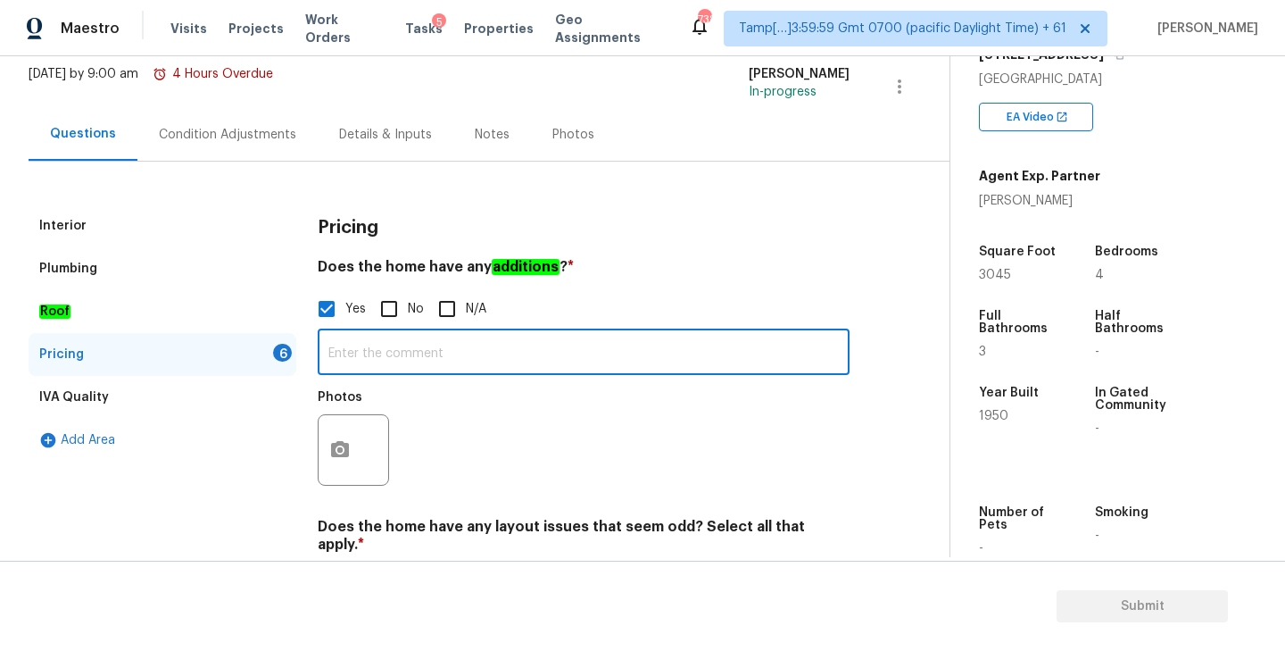
paste input "Converted patio"
type input "Converted patio"
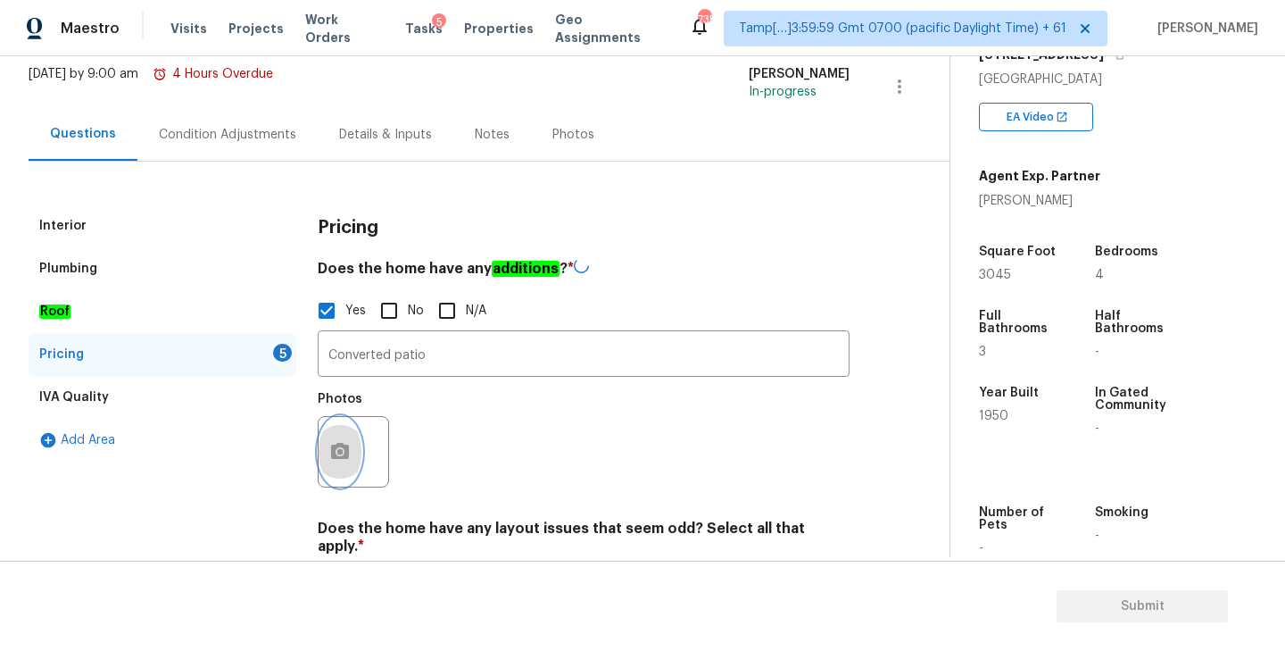
click at [343, 451] on icon "button" at bounding box center [339, 451] width 21 height 21
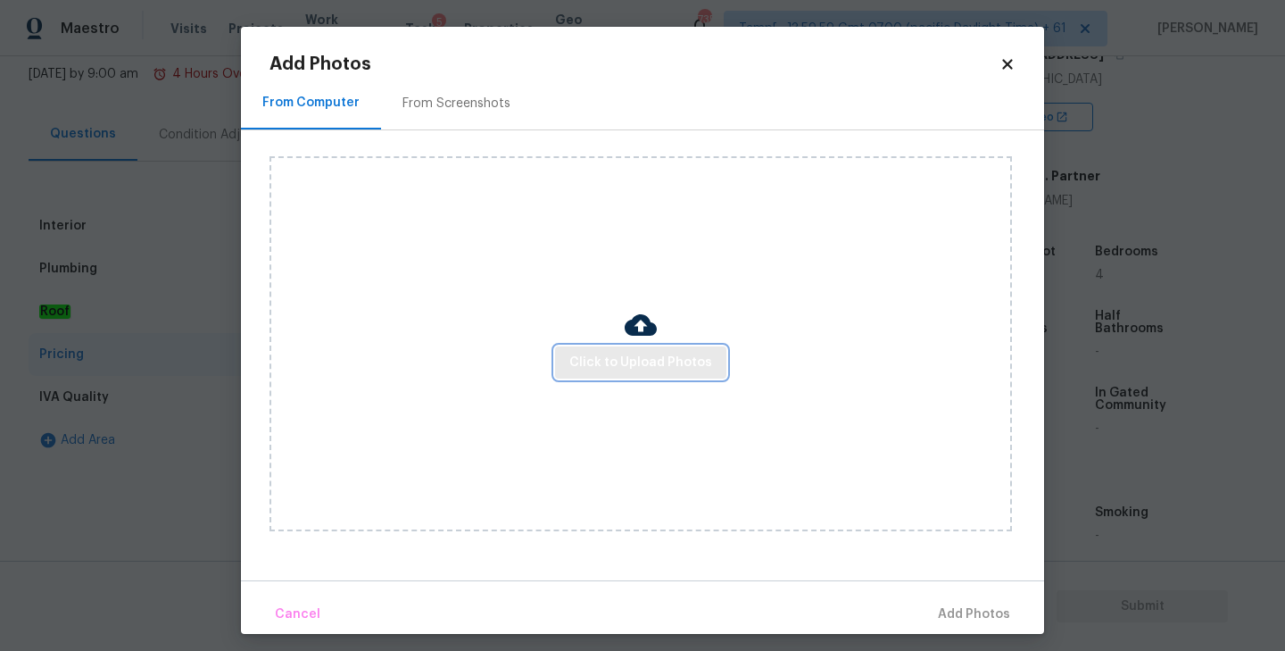
click at [638, 348] on button "Click to Upload Photos" at bounding box center [640, 362] width 171 height 33
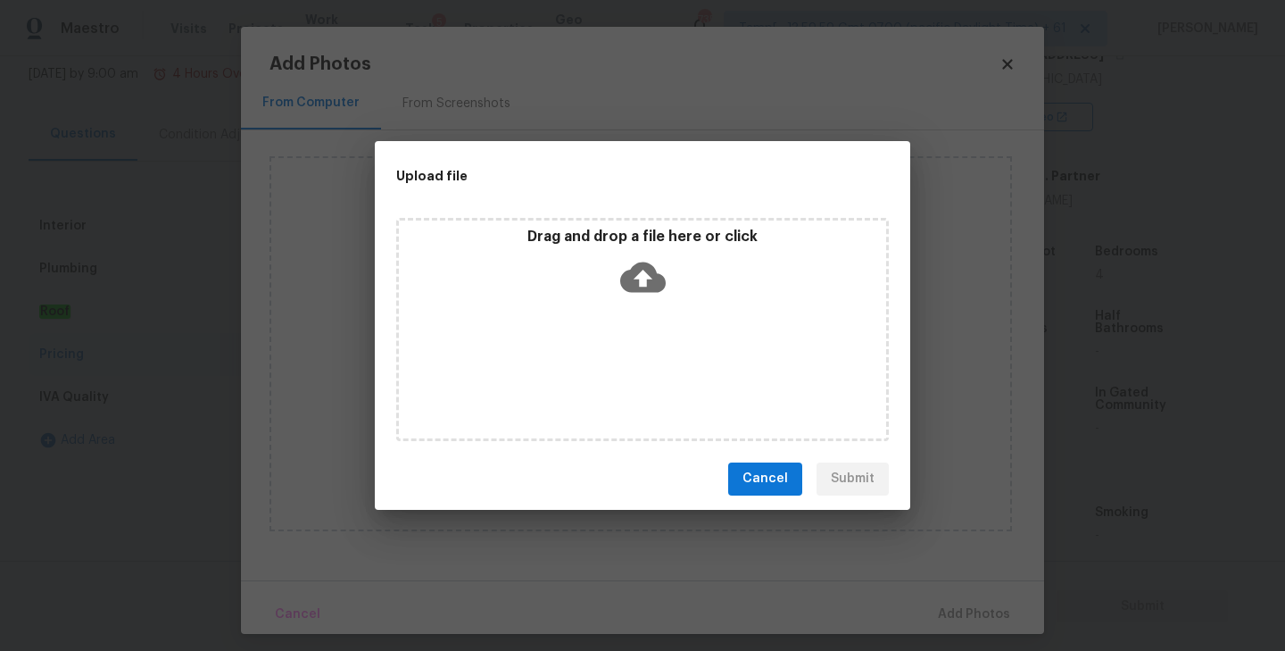
click at [644, 270] on icon at bounding box center [643, 277] width 46 height 46
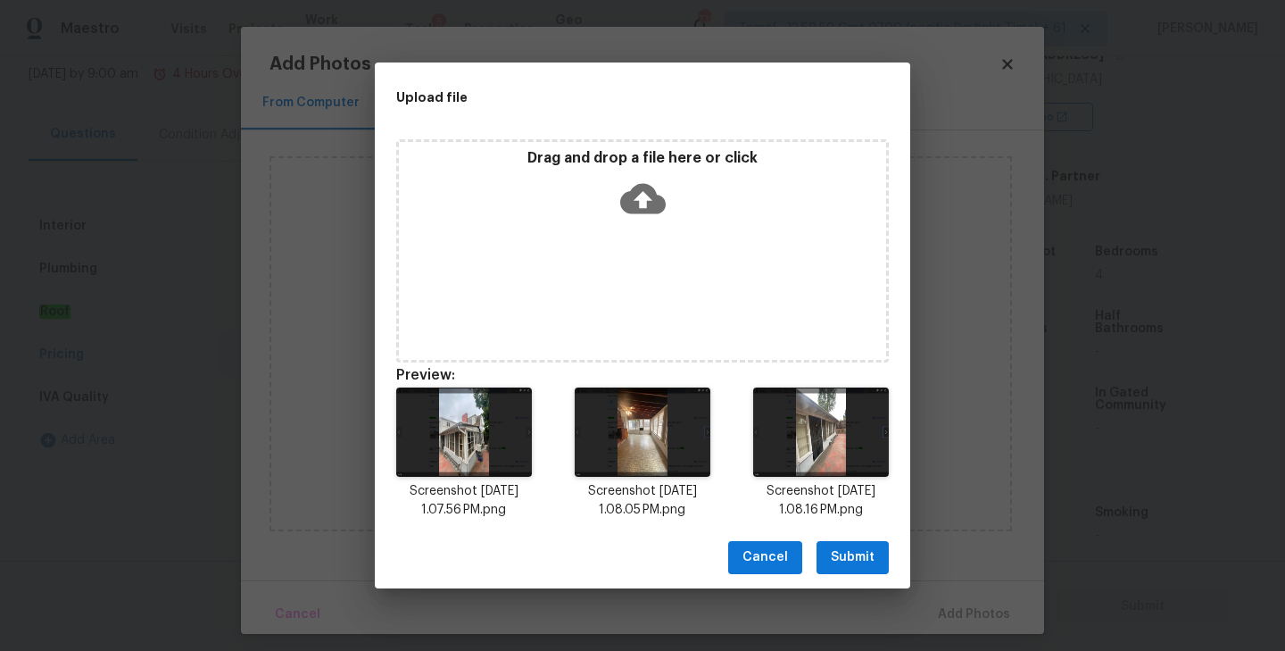
click at [858, 555] on span "Submit" at bounding box center [853, 557] width 44 height 22
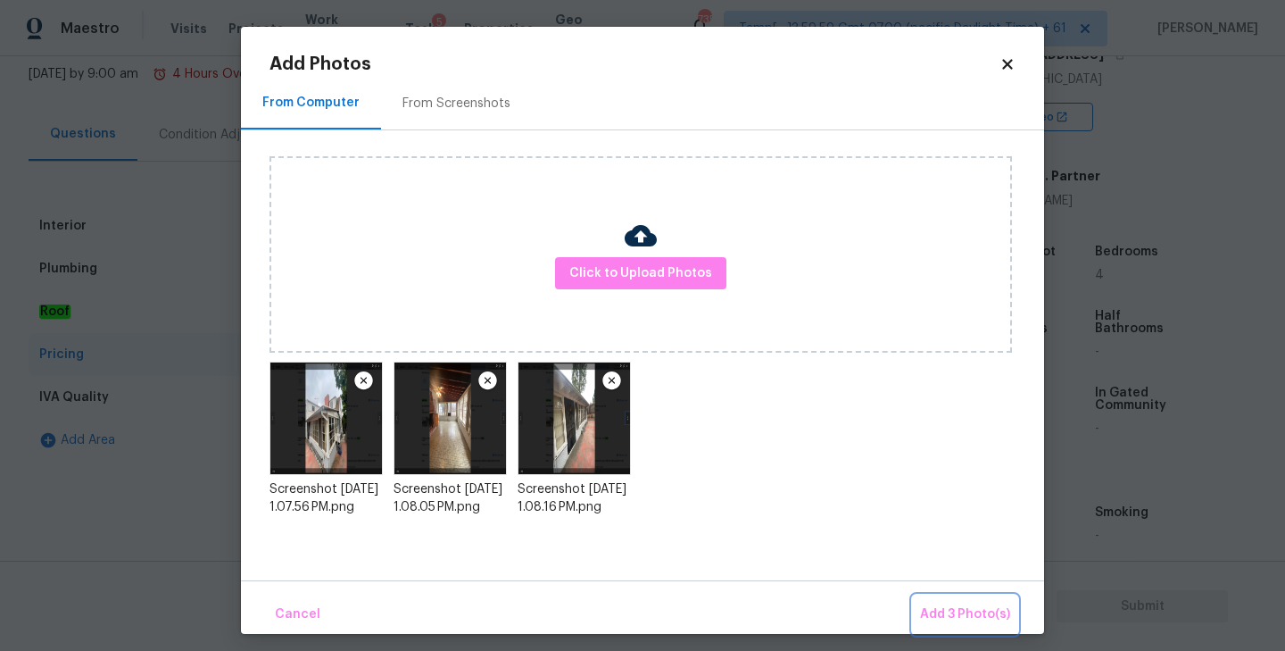
click at [966, 608] on span "Add 3 Photo(s)" at bounding box center [965, 614] width 90 height 22
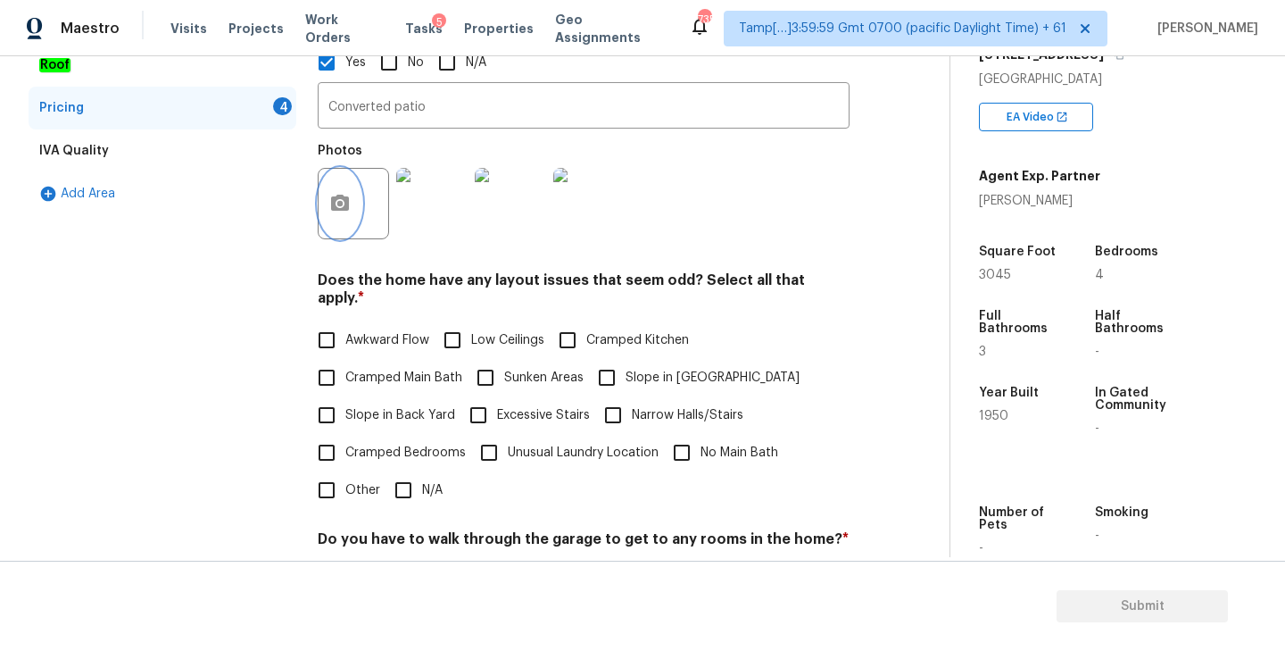
scroll to position [360, 0]
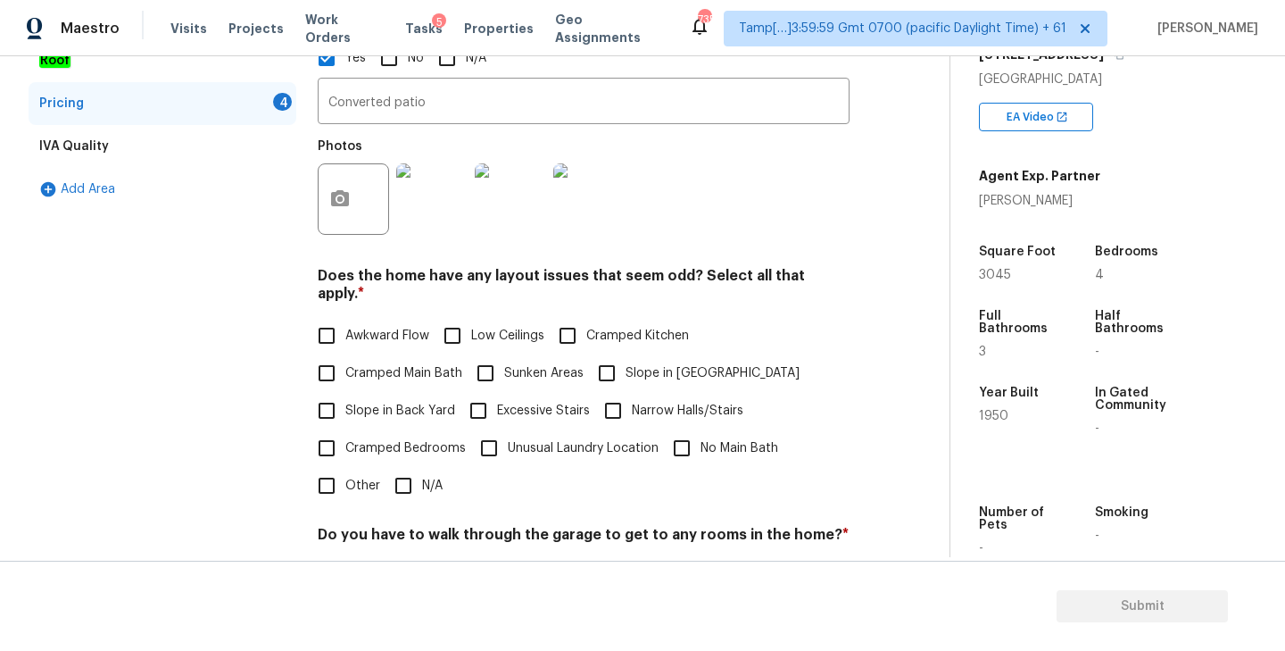
click at [610, 357] on input "Slope in [GEOGRAPHIC_DATA]" at bounding box center [606, 372] width 37 height 37
checkbox input "true"
click at [404, 467] on input "N/A" at bounding box center [403, 485] width 37 height 37
checkbox input "true"
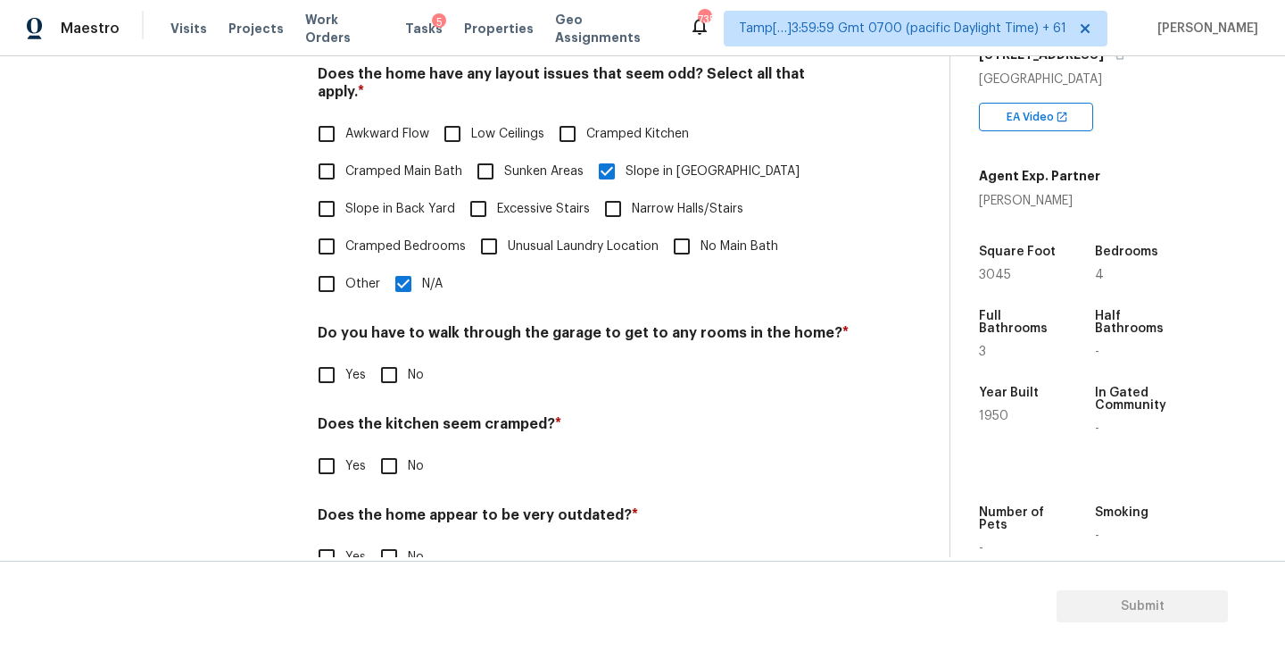
scroll to position [589, 0]
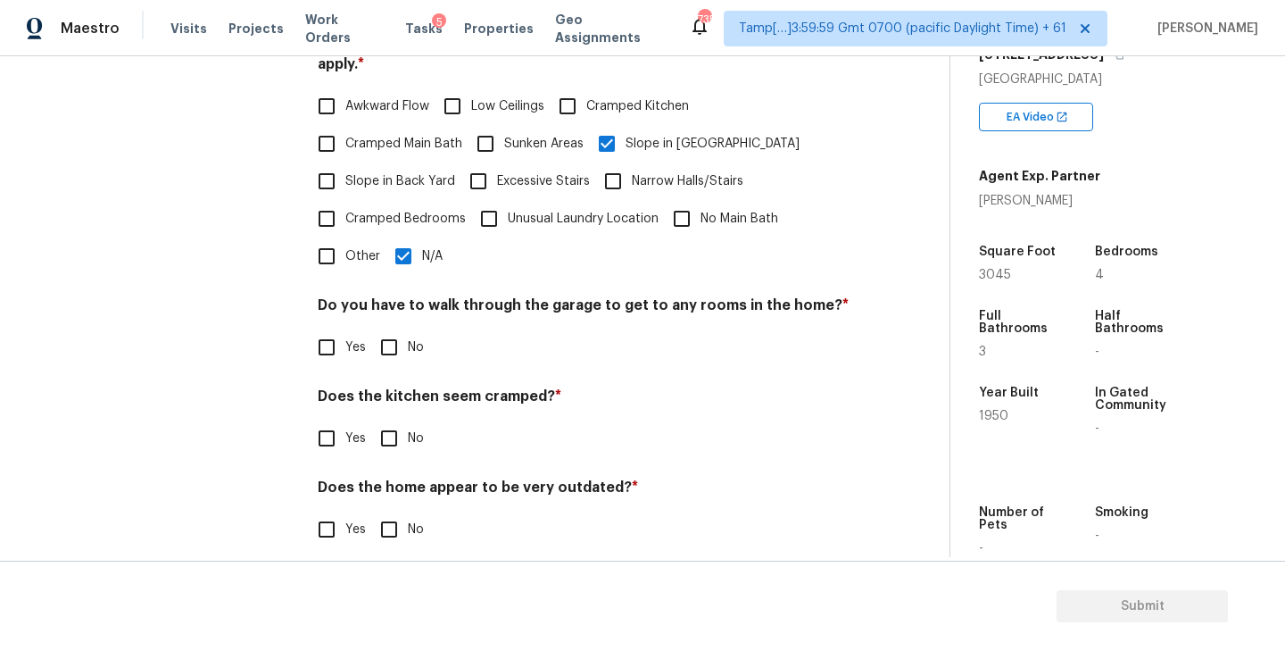
click at [394, 339] on input "No" at bounding box center [388, 346] width 37 height 37
checkbox input "true"
click at [398, 419] on input "No" at bounding box center [388, 437] width 37 height 37
checkbox input "true"
click at [328, 510] on input "Yes" at bounding box center [326, 528] width 37 height 37
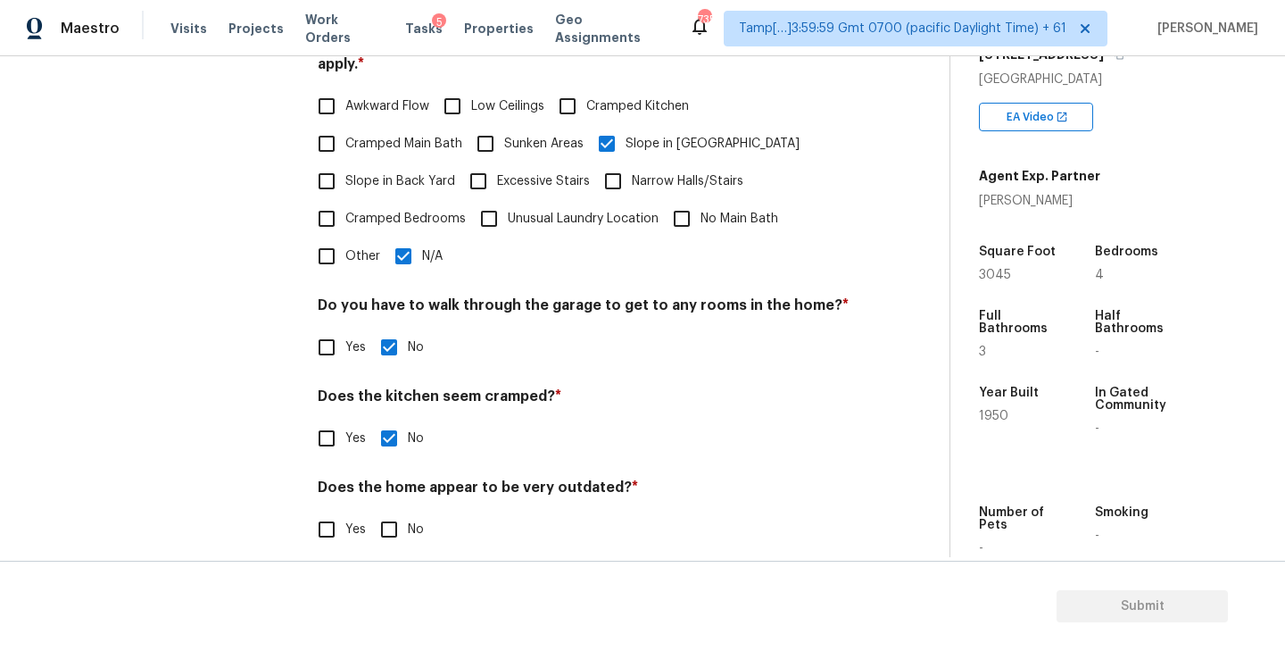
checkbox input "true"
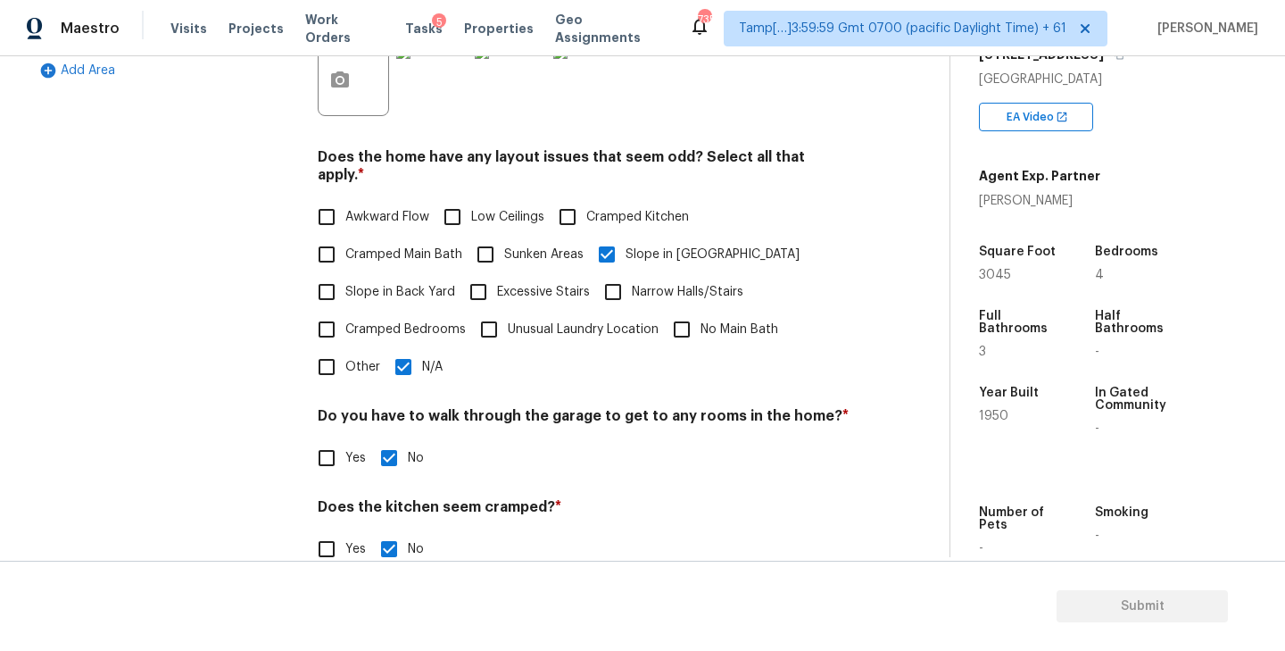
scroll to position [637, 0]
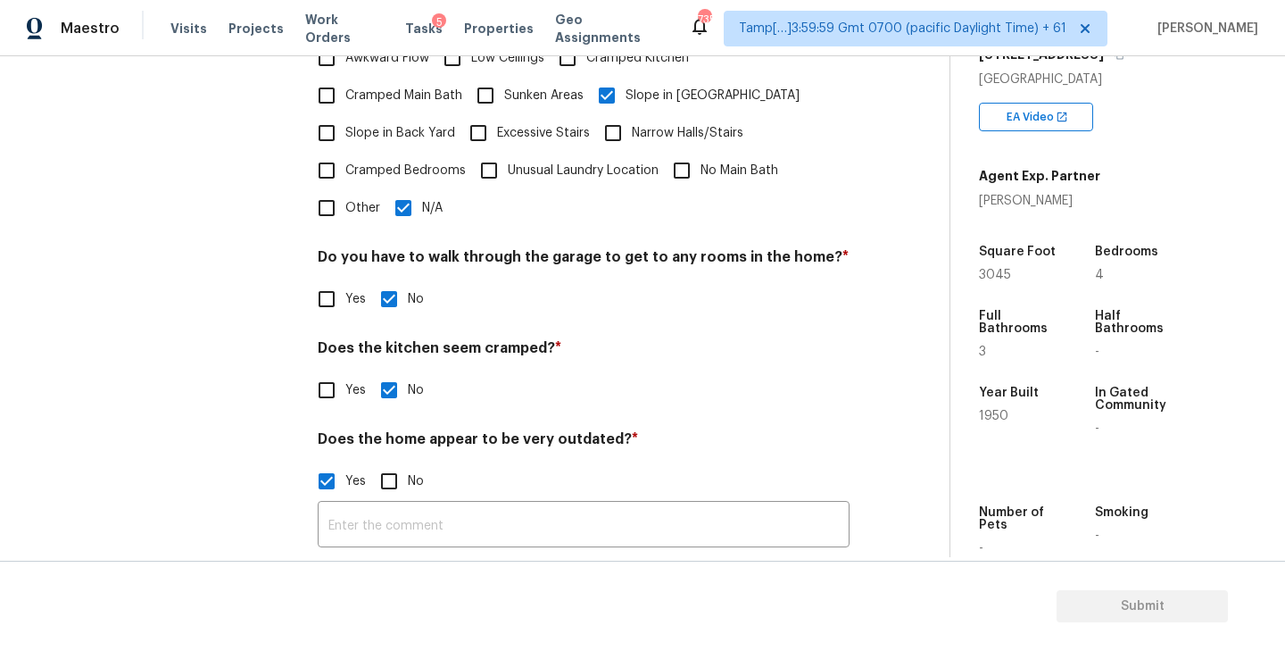
click at [390, 462] on input "No" at bounding box center [388, 480] width 37 height 37
checkbox input "true"
checkbox input "false"
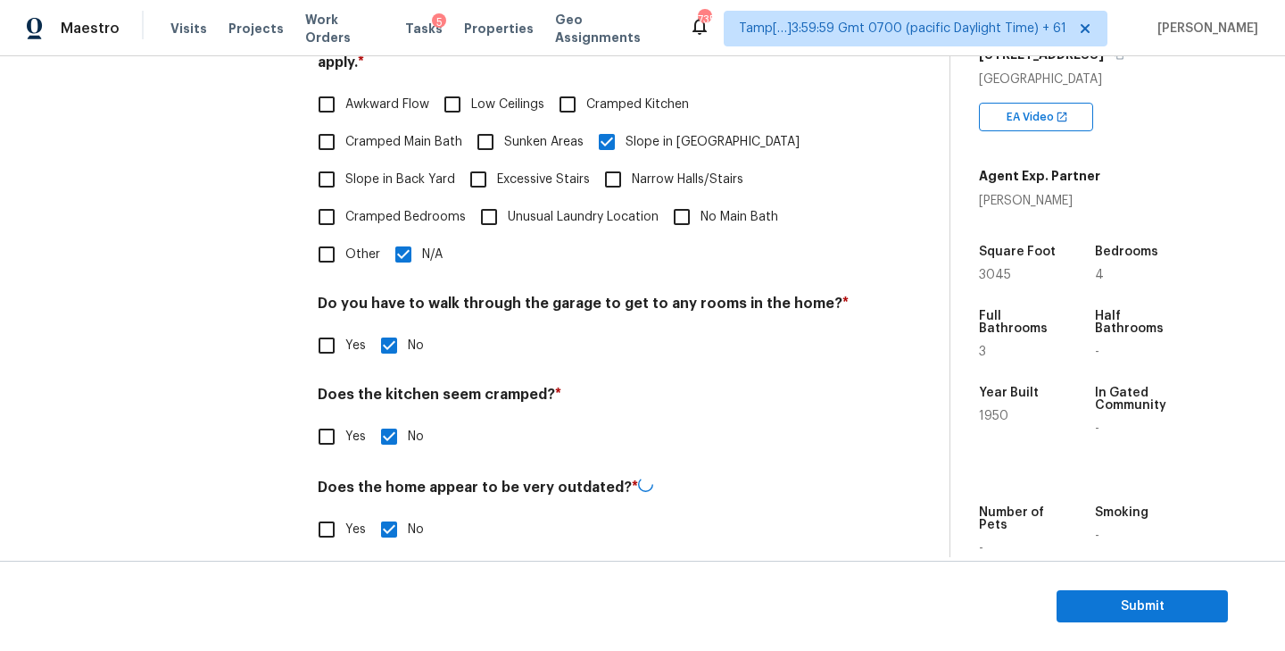
click at [762, 342] on div "Yes No" at bounding box center [584, 345] width 532 height 37
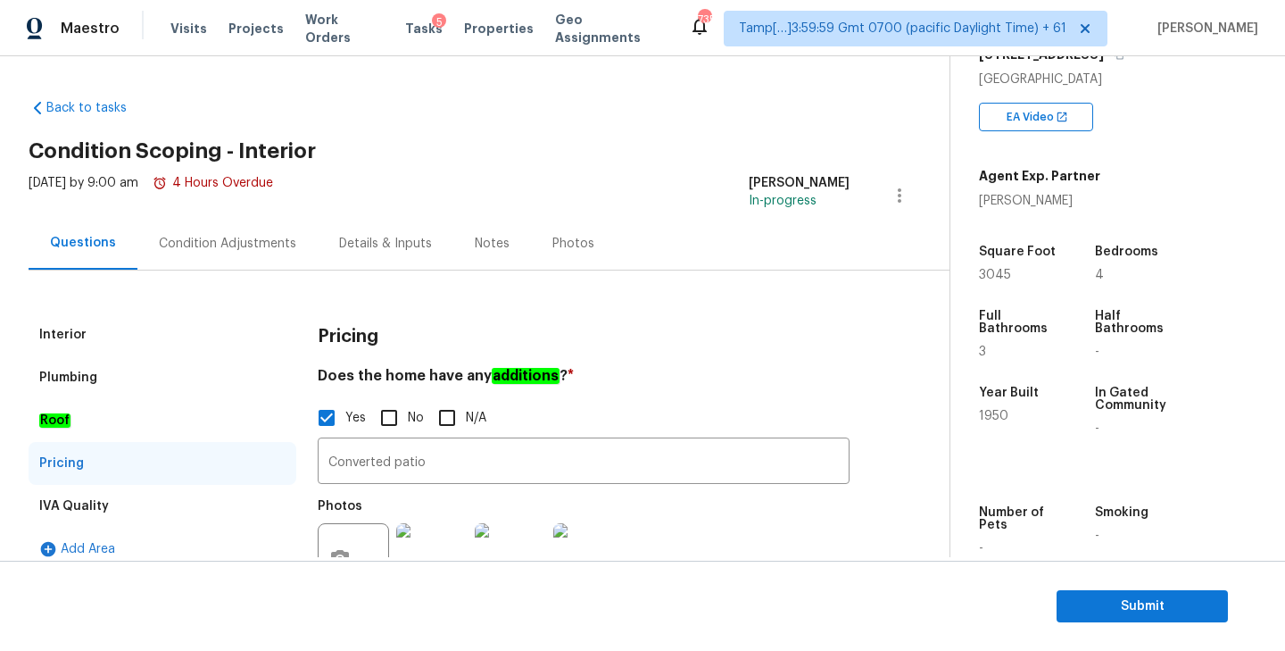
click at [233, 236] on div "Condition Adjustments" at bounding box center [227, 244] width 137 height 18
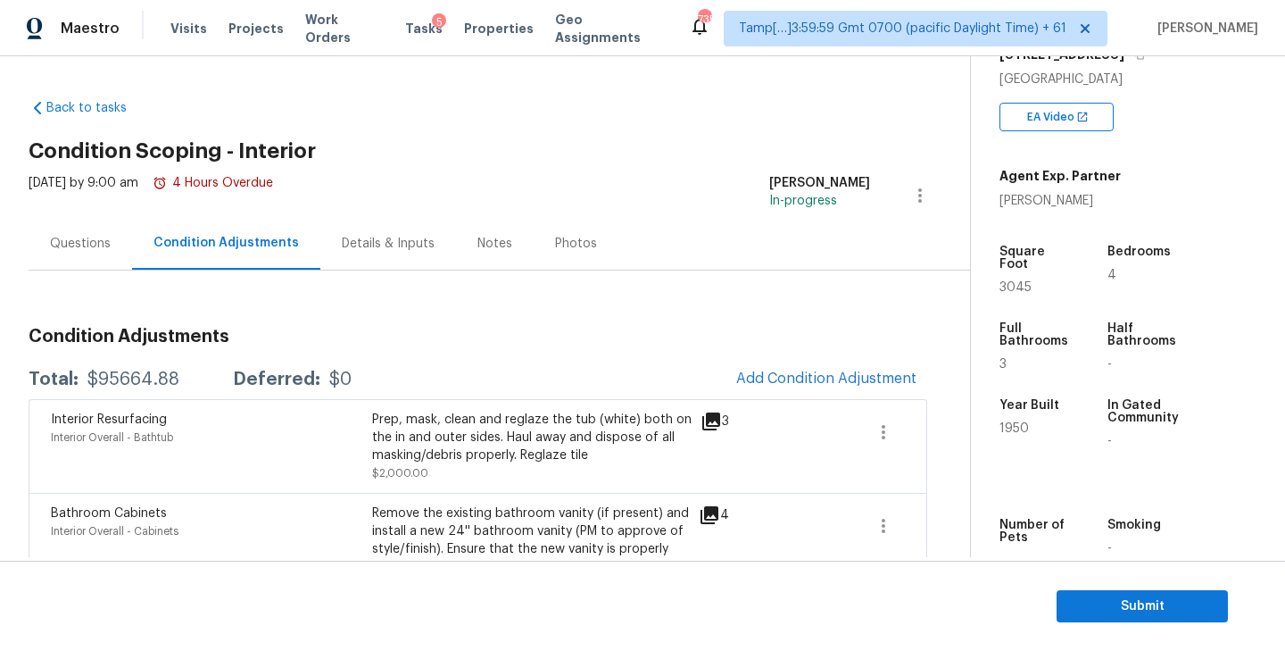
click at [93, 243] on div "Questions" at bounding box center [80, 244] width 61 height 18
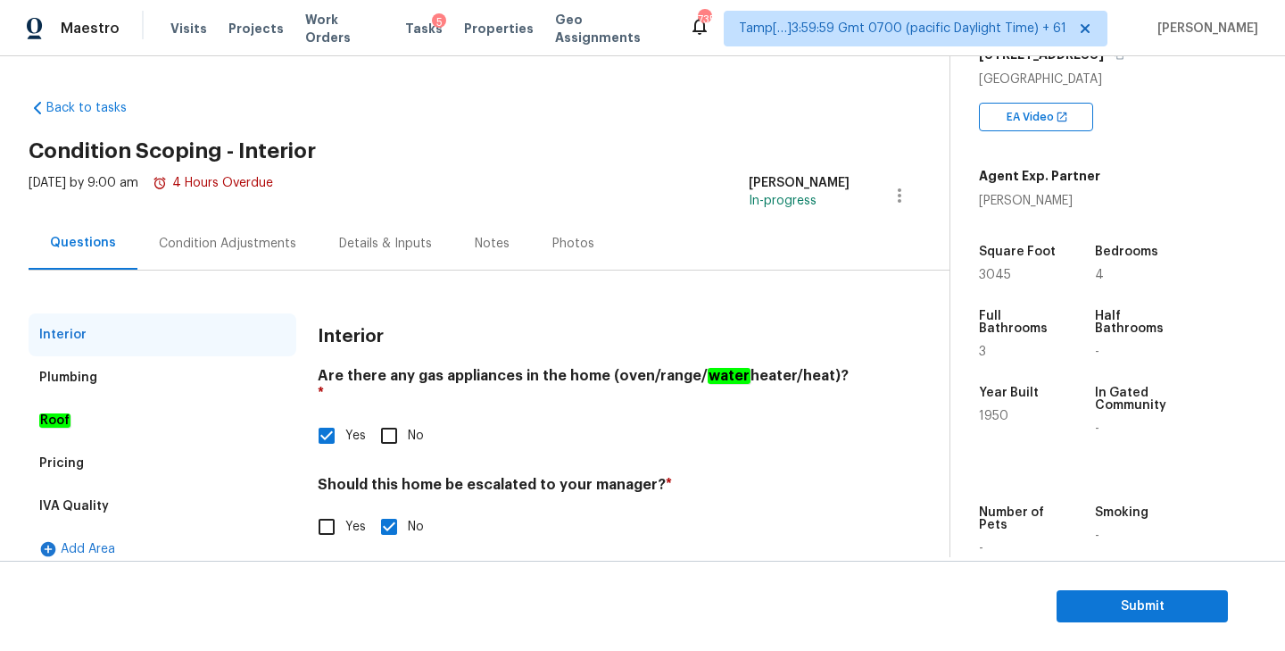
click at [252, 243] on div "Condition Adjustments" at bounding box center [227, 244] width 137 height 18
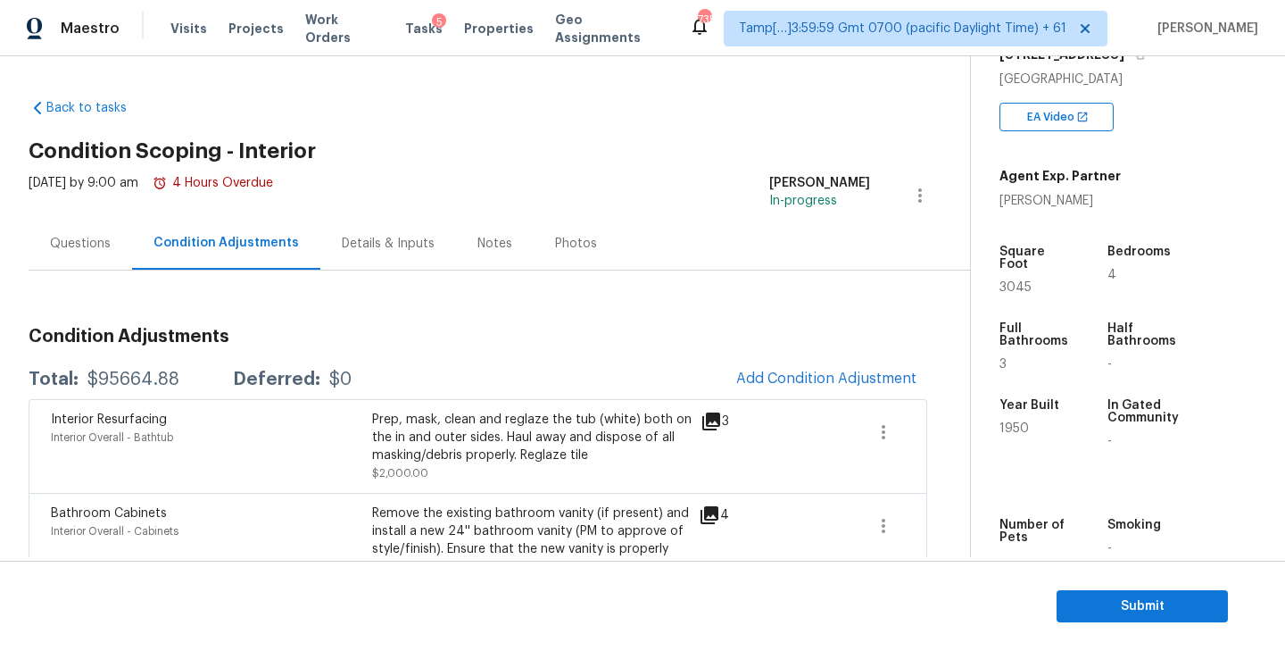
click at [71, 256] on div "Questions" at bounding box center [81, 243] width 104 height 53
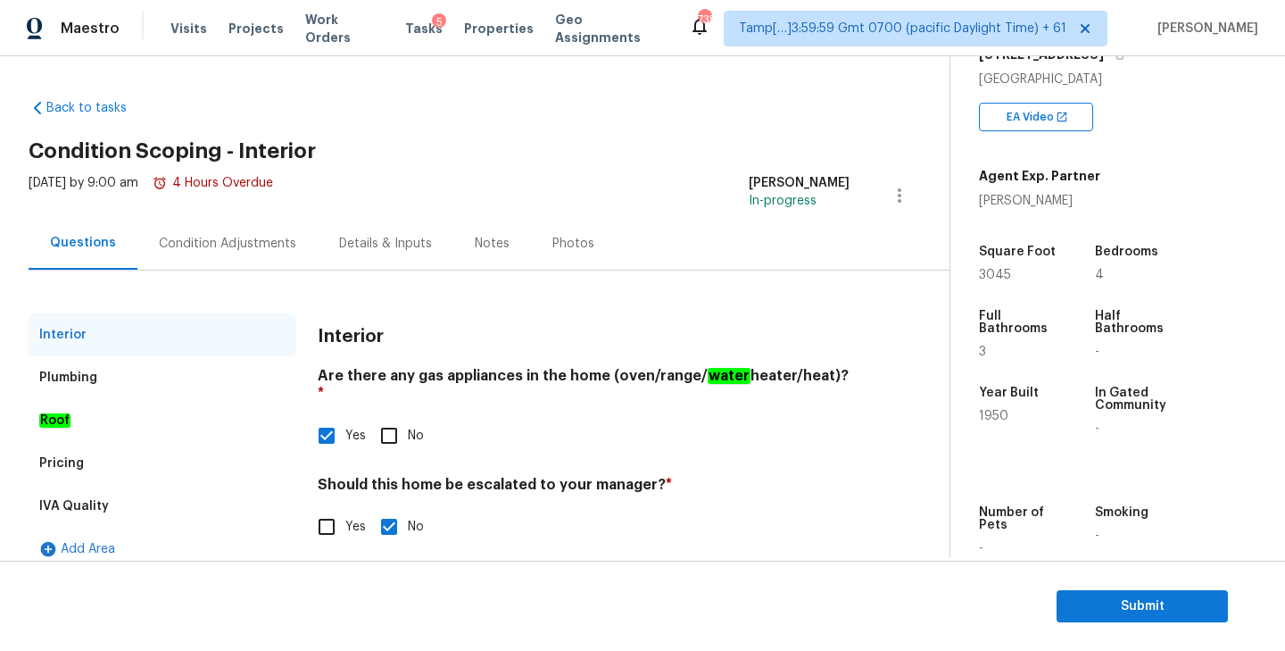
click at [236, 255] on div "Condition Adjustments" at bounding box center [227, 243] width 180 height 53
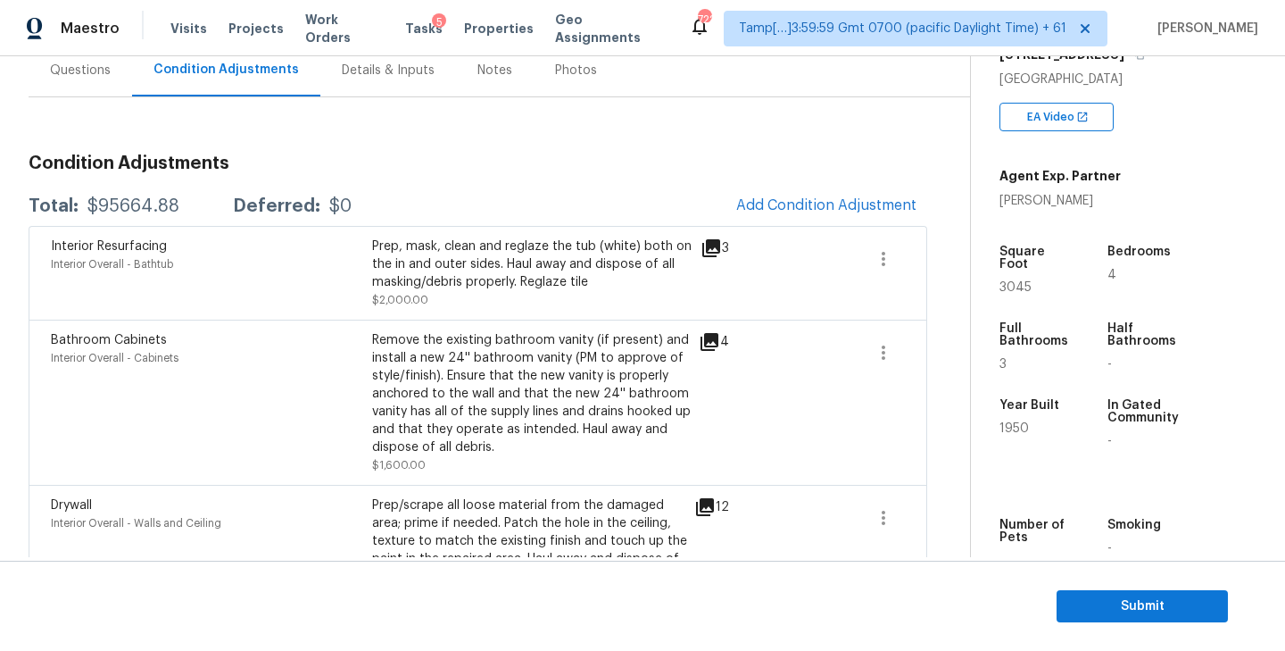
scroll to position [129, 0]
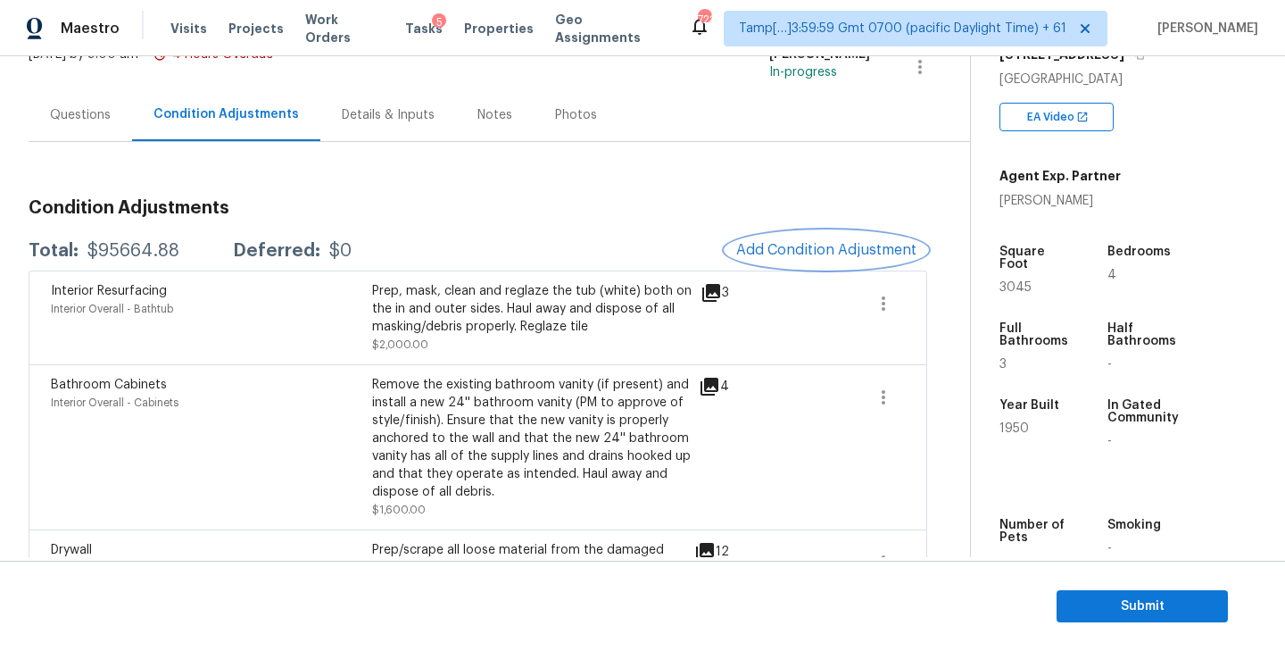
click at [835, 251] on span "Add Condition Adjustment" at bounding box center [826, 250] width 180 height 16
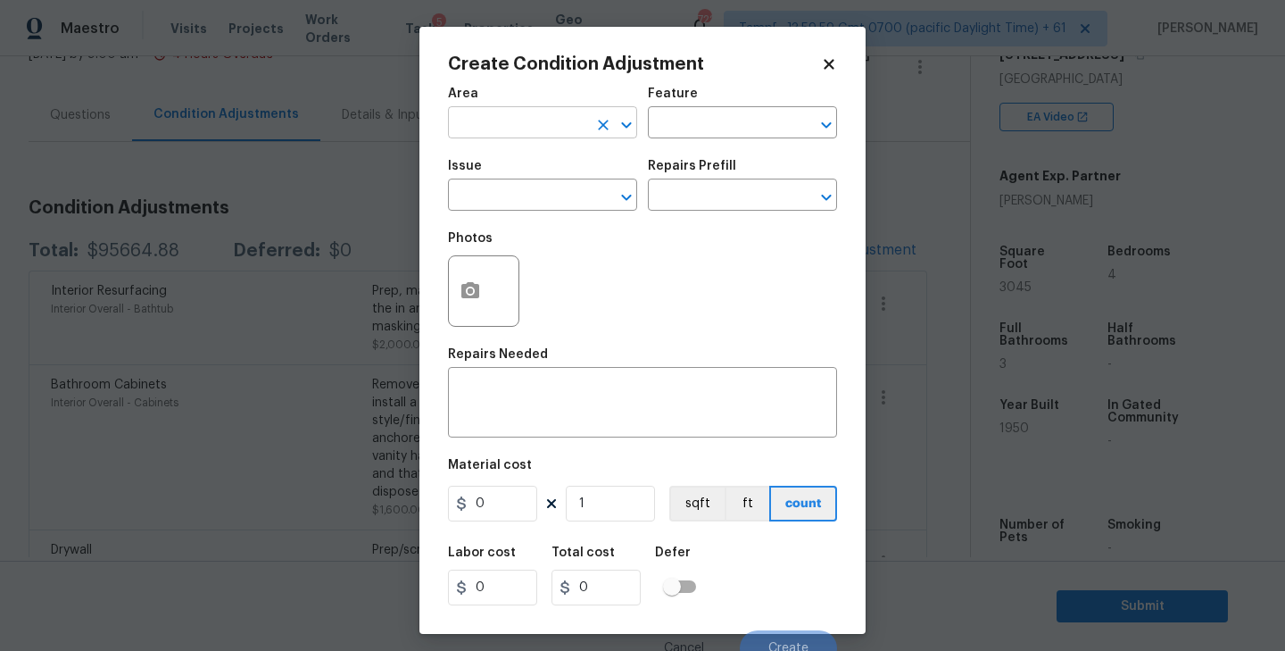
click at [543, 130] on input "text" at bounding box center [517, 125] width 139 height 28
click at [528, 179] on li "Interior Overall" at bounding box center [542, 193] width 189 height 29
type input "Interior Overall"
click at [685, 133] on input "text" at bounding box center [717, 125] width 139 height 28
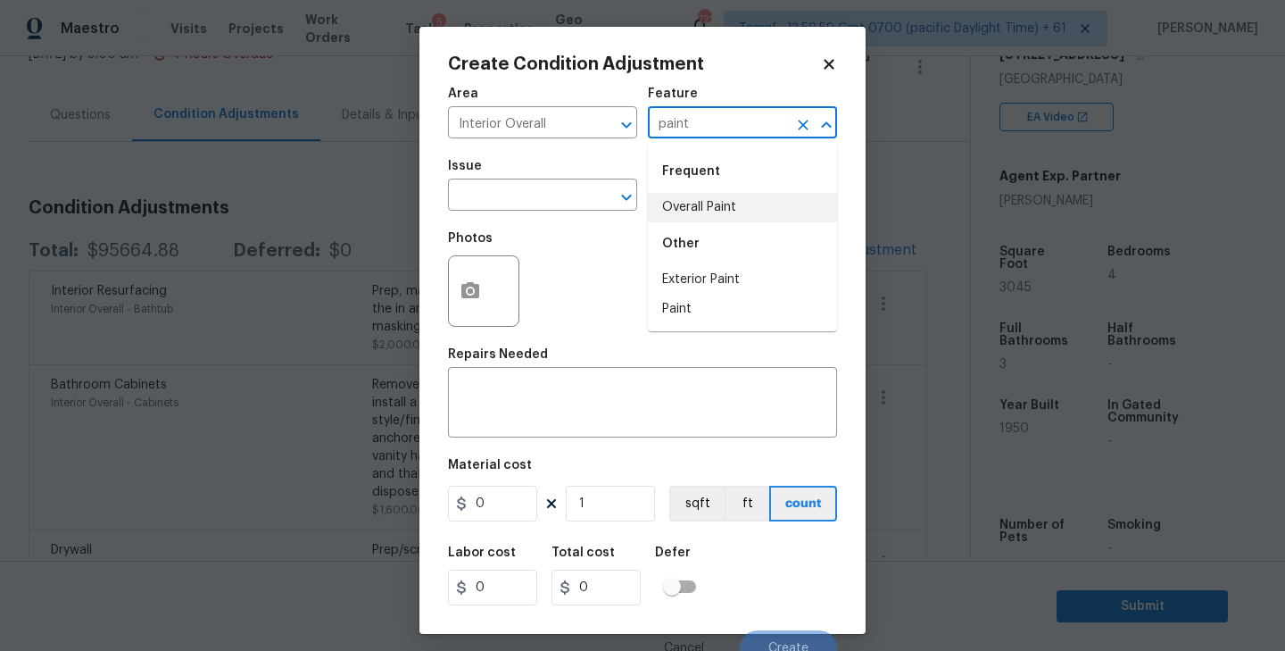
click at [699, 211] on li "Overall Paint" at bounding box center [742, 207] width 189 height 29
type input "Overall Paint"
click at [478, 200] on input "text" at bounding box center [517, 197] width 139 height 28
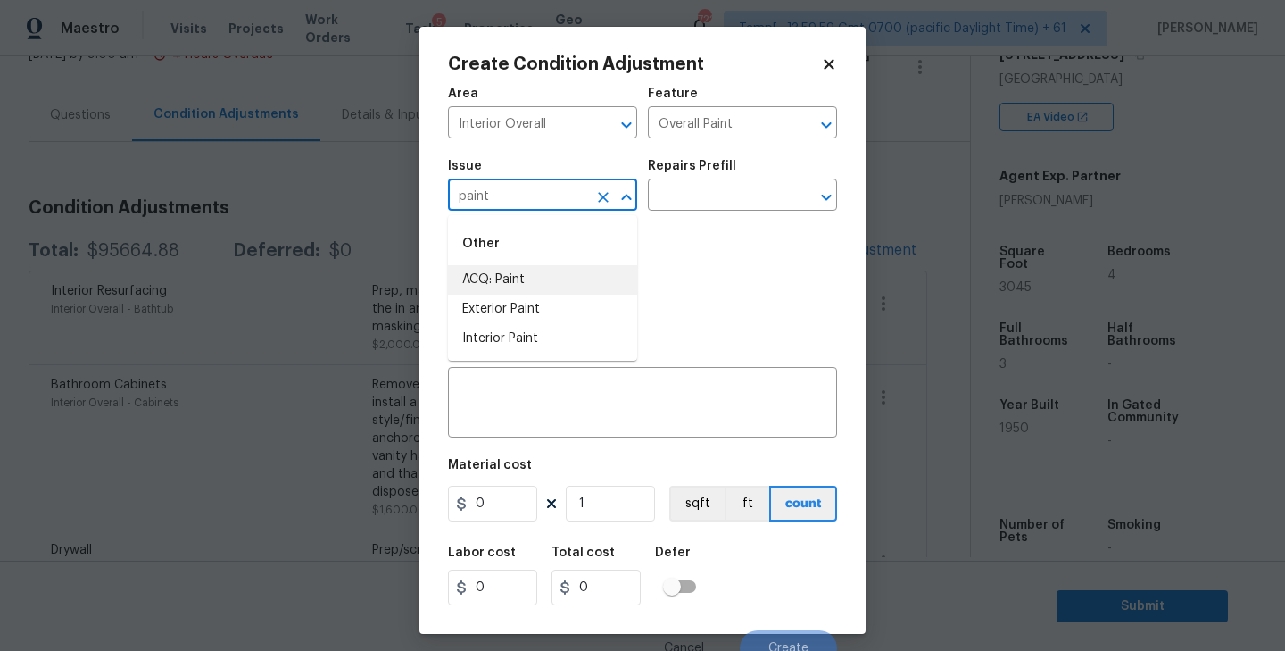
click at [481, 278] on li "ACQ: Paint" at bounding box center [542, 279] width 189 height 29
click at [825, 194] on icon "Open" at bounding box center [826, 197] width 21 height 21
type input "ACQ: Paint"
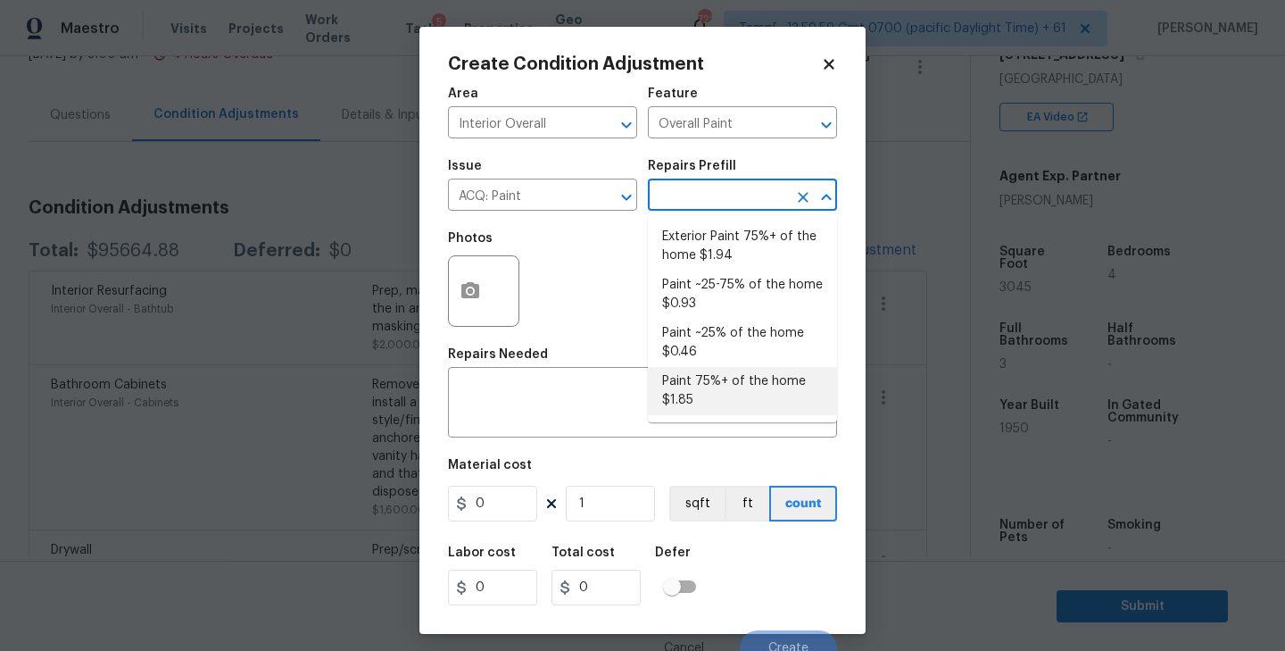
click at [693, 379] on li "Paint 75%+ of the home $1.85" at bounding box center [742, 391] width 189 height 48
type input "Acquisition"
type textarea "Acquisition Scope: 75%+ of the home will likely require interior paint"
type input "1.85"
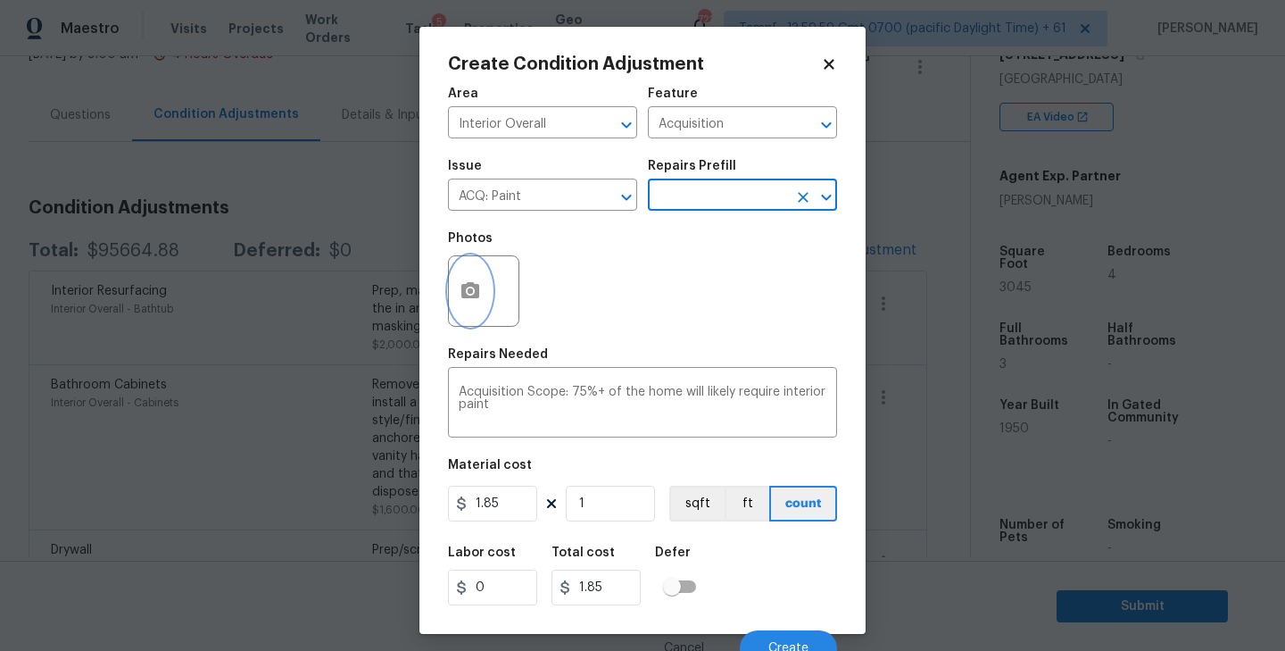
click at [477, 292] on icon "button" at bounding box center [470, 290] width 18 height 16
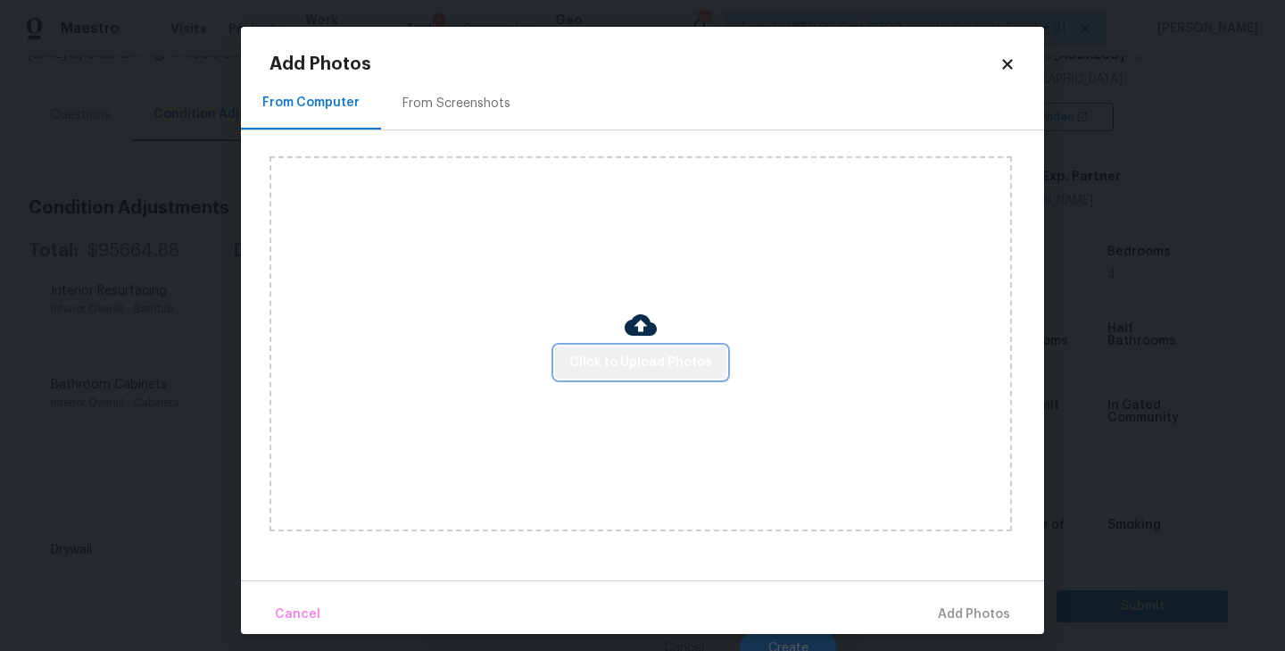
click at [646, 355] on span "Click to Upload Photos" at bounding box center [640, 363] width 143 height 22
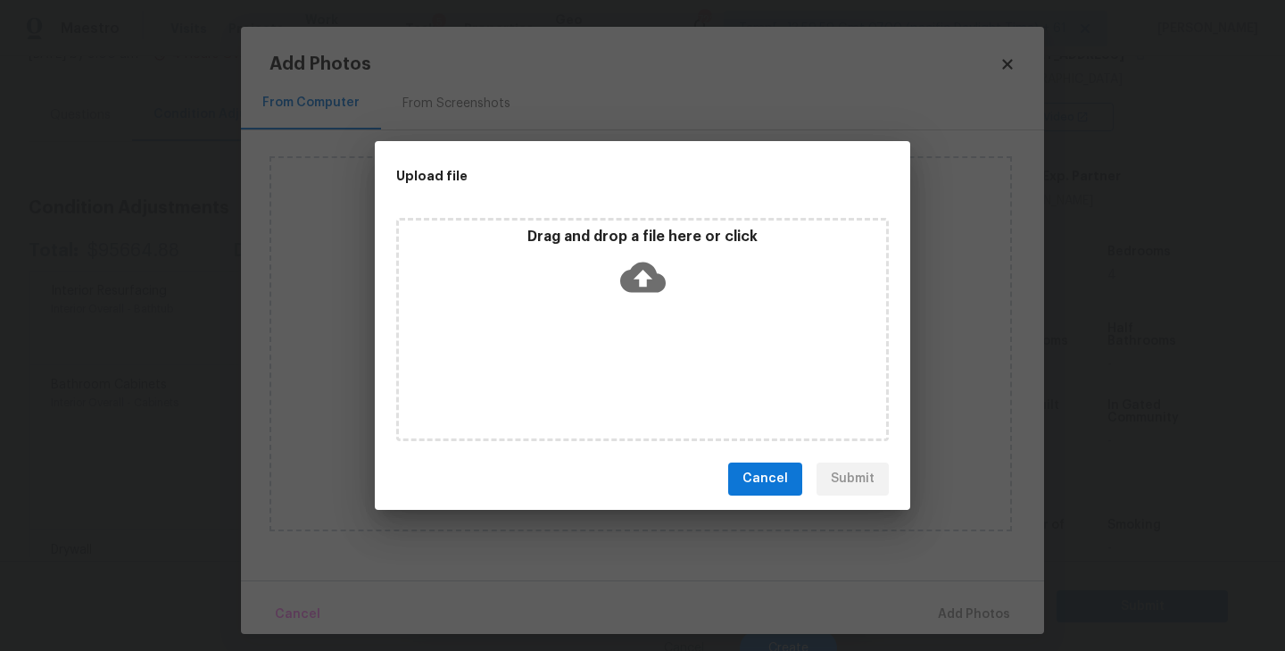
click at [647, 280] on icon at bounding box center [643, 276] width 46 height 30
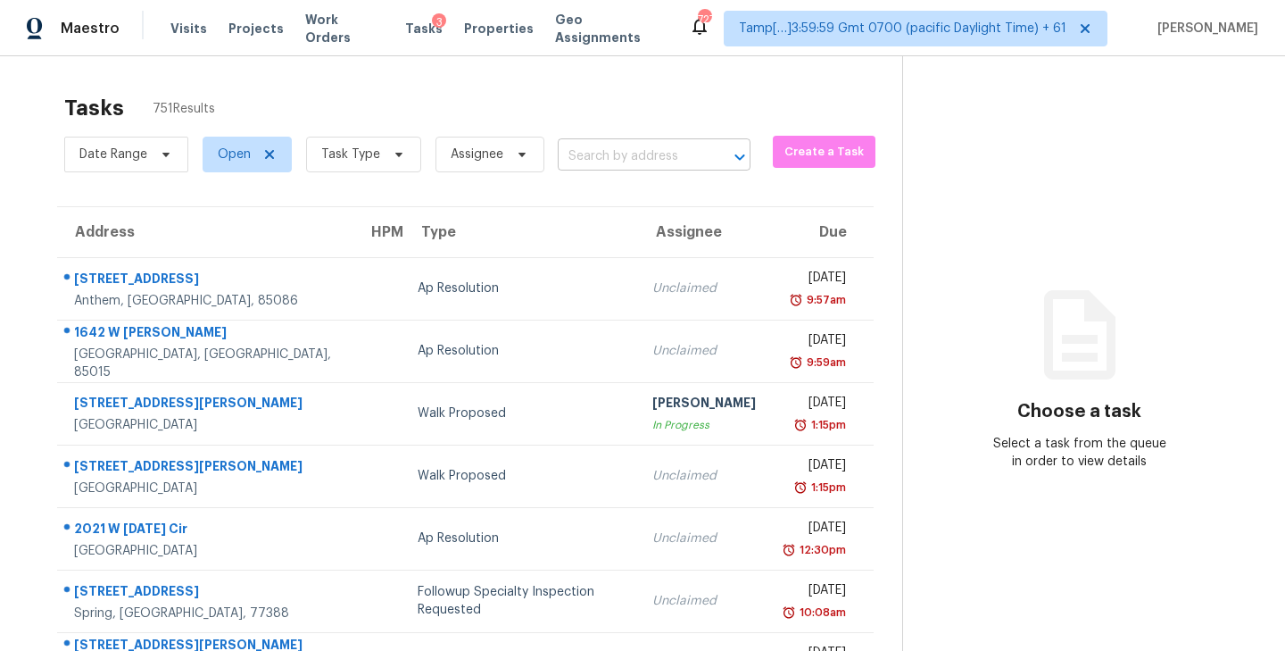
click at [610, 163] on input "text" at bounding box center [629, 157] width 143 height 28
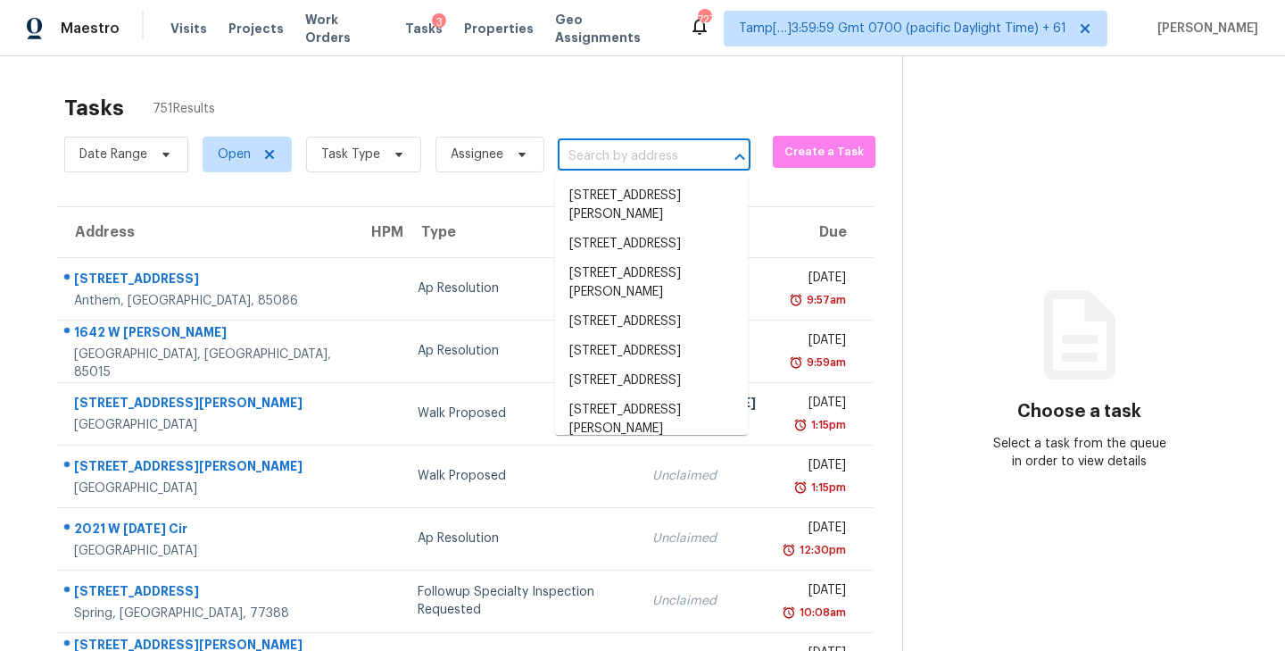
paste input "[STREET_ADDRESS]"
type input "[STREET_ADDRESS]"
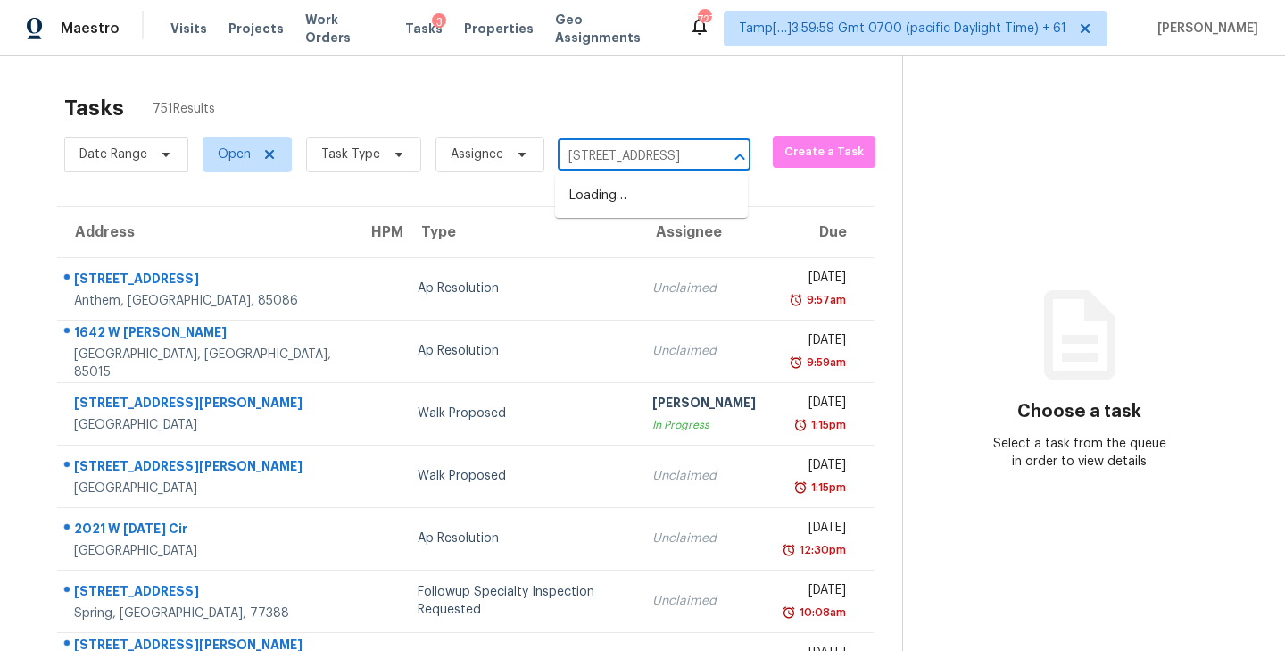
scroll to position [0, 127]
click at [616, 193] on li "[STREET_ADDRESS]" at bounding box center [651, 195] width 193 height 29
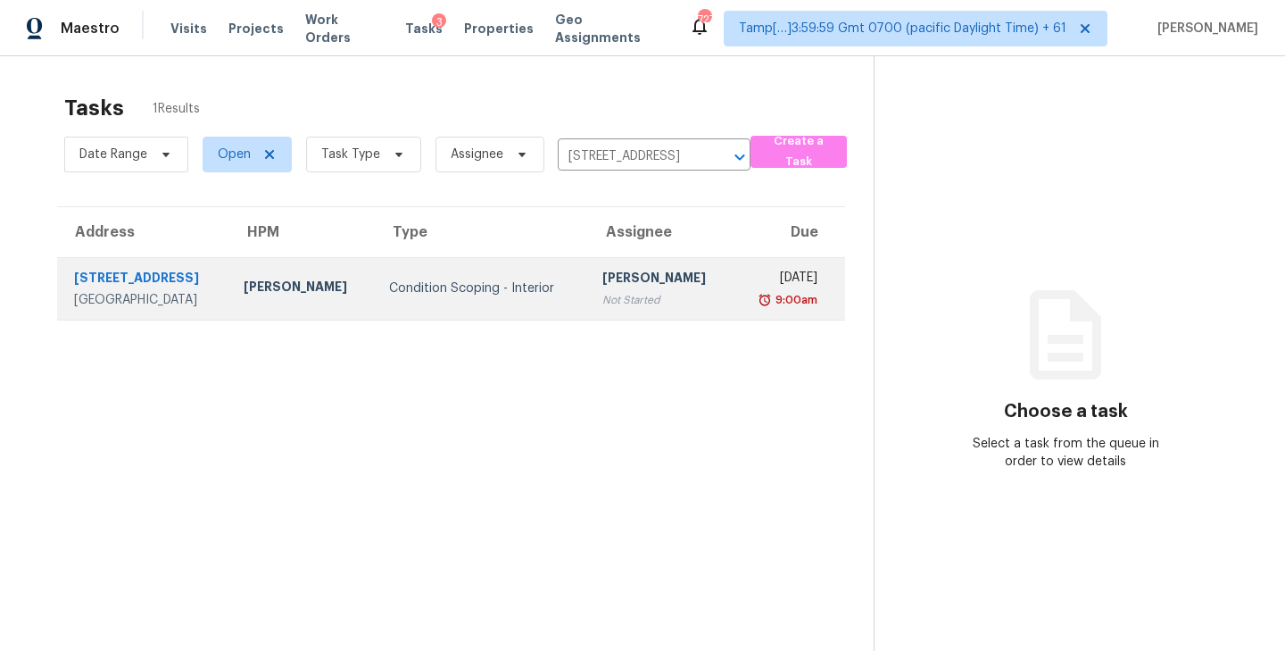
click at [602, 291] on div "[PERSON_NAME]" at bounding box center [660, 280] width 117 height 22
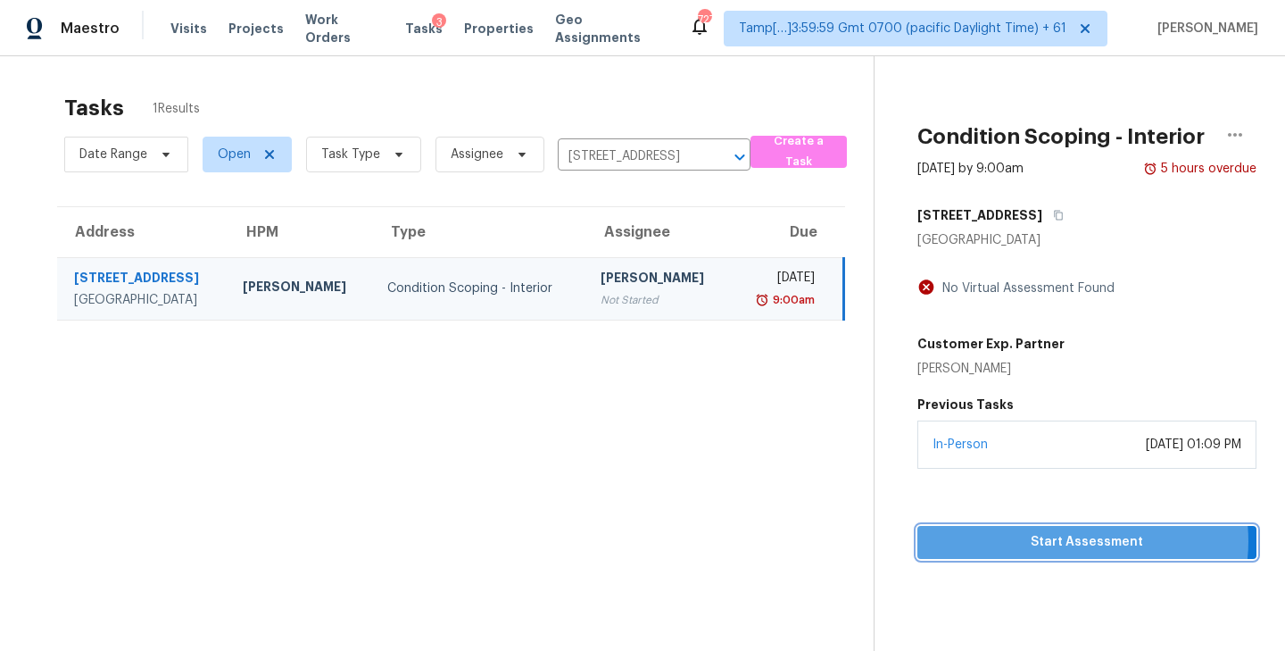
click at [1083, 553] on span "Start Assessment" at bounding box center [1087, 542] width 311 height 22
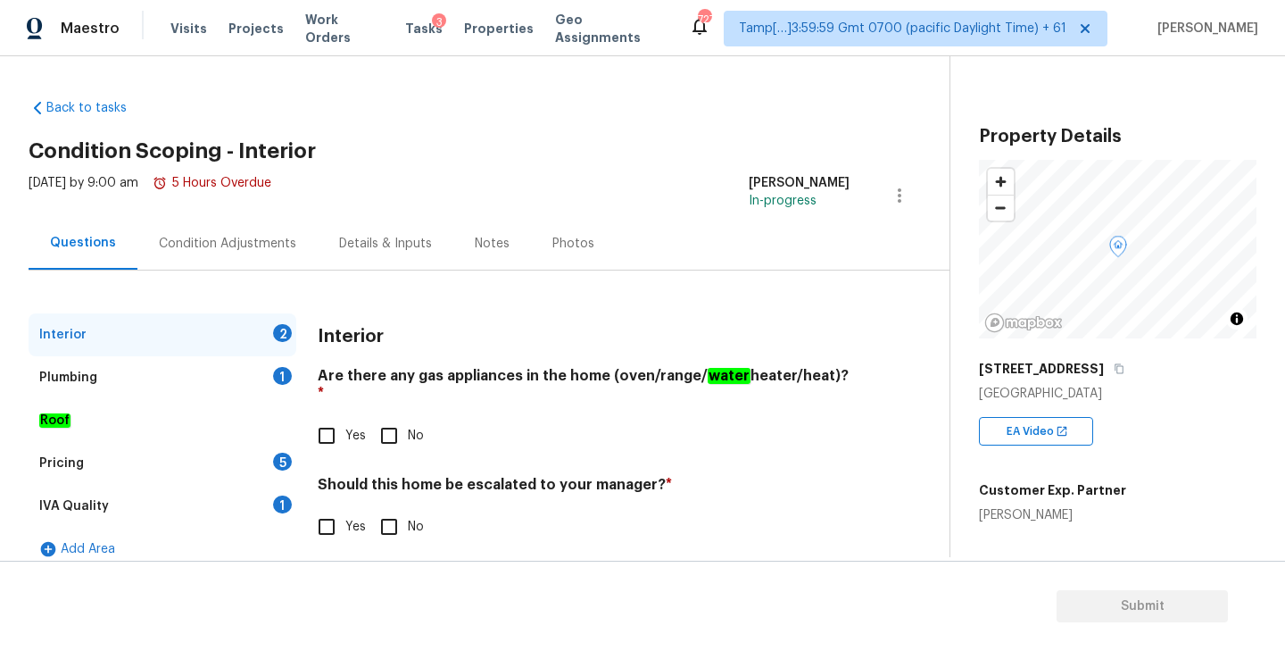
click at [570, 152] on h2 "Condition Scoping - Interior" at bounding box center [489, 151] width 921 height 18
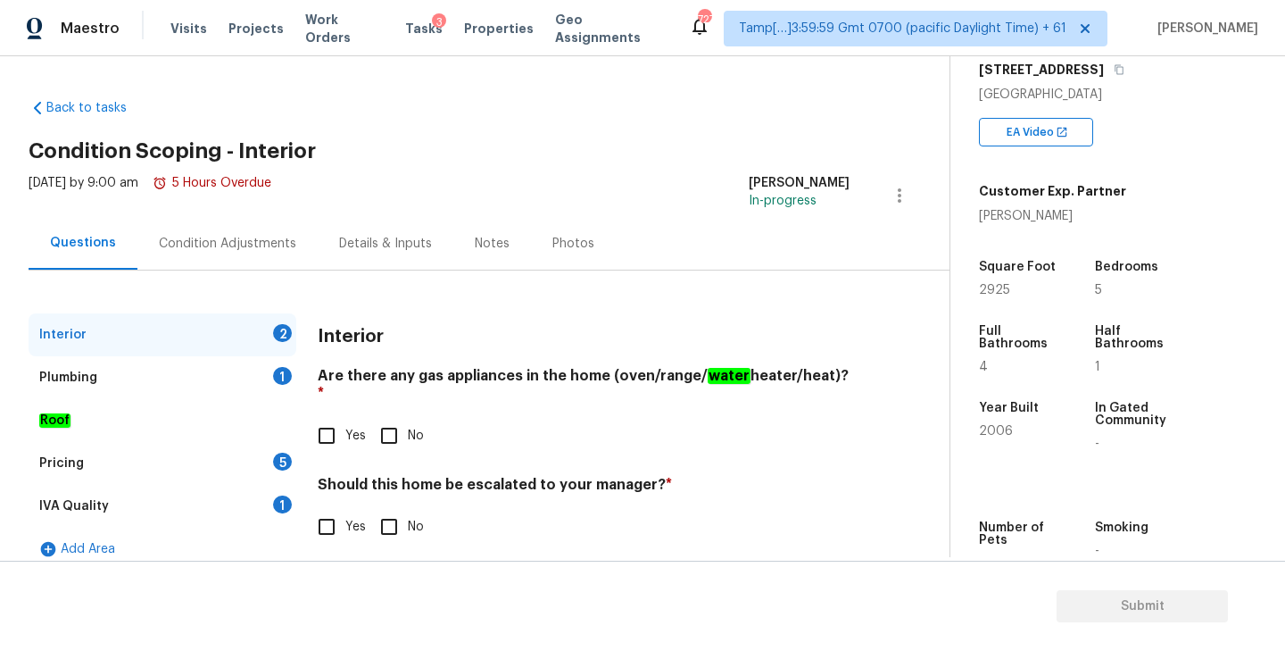
scroll to position [303, 0]
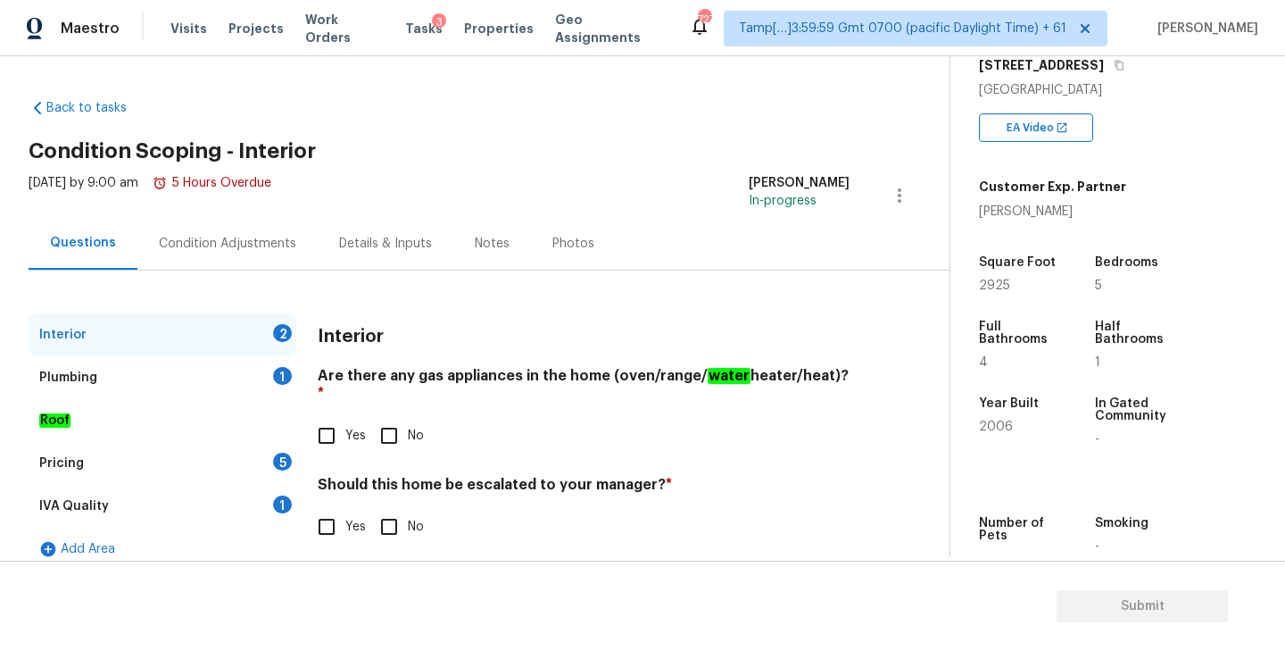
click at [997, 429] on span "2006" at bounding box center [996, 426] width 34 height 12
copy span "2006"
click at [609, 91] on div "Back to tasks Condition Scoping - Interior [DATE] by 9:00 am 5 Hours Overdue [P…" at bounding box center [489, 330] width 921 height 491
click at [329, 417] on input "Yes" at bounding box center [326, 435] width 37 height 37
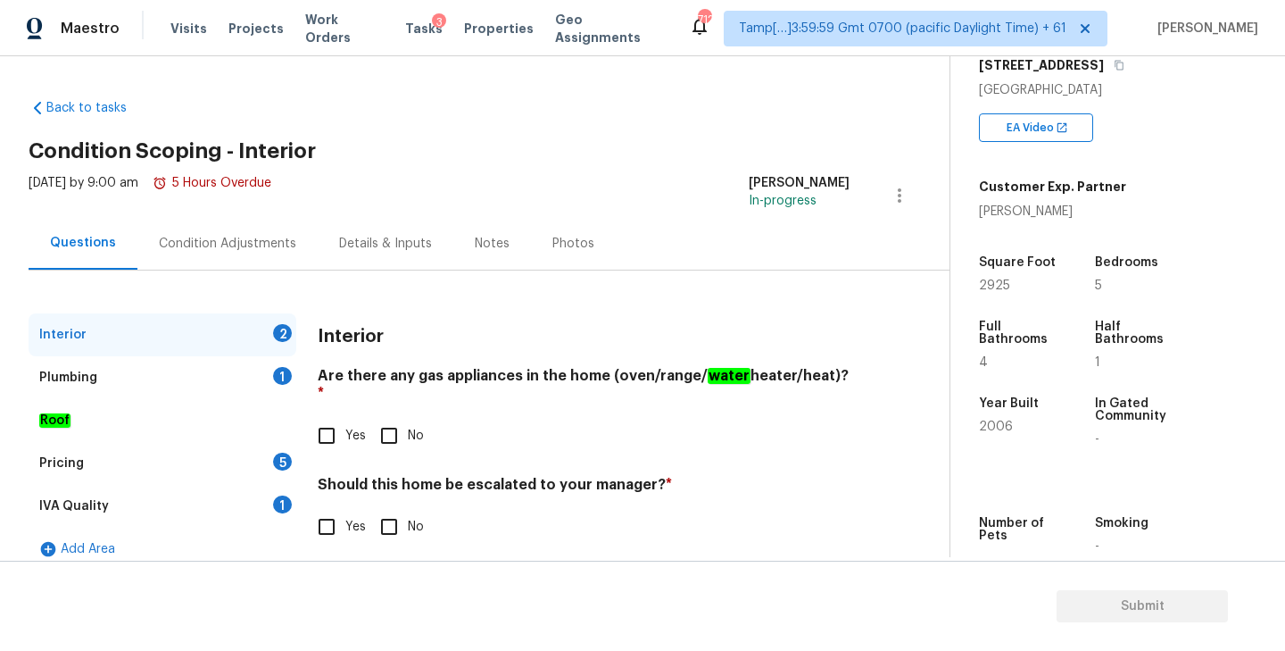
checkbox input "true"
click at [394, 508] on input "No" at bounding box center [388, 526] width 37 height 37
checkbox input "true"
click at [186, 374] on div "Plumbing 1" at bounding box center [163, 377] width 268 height 43
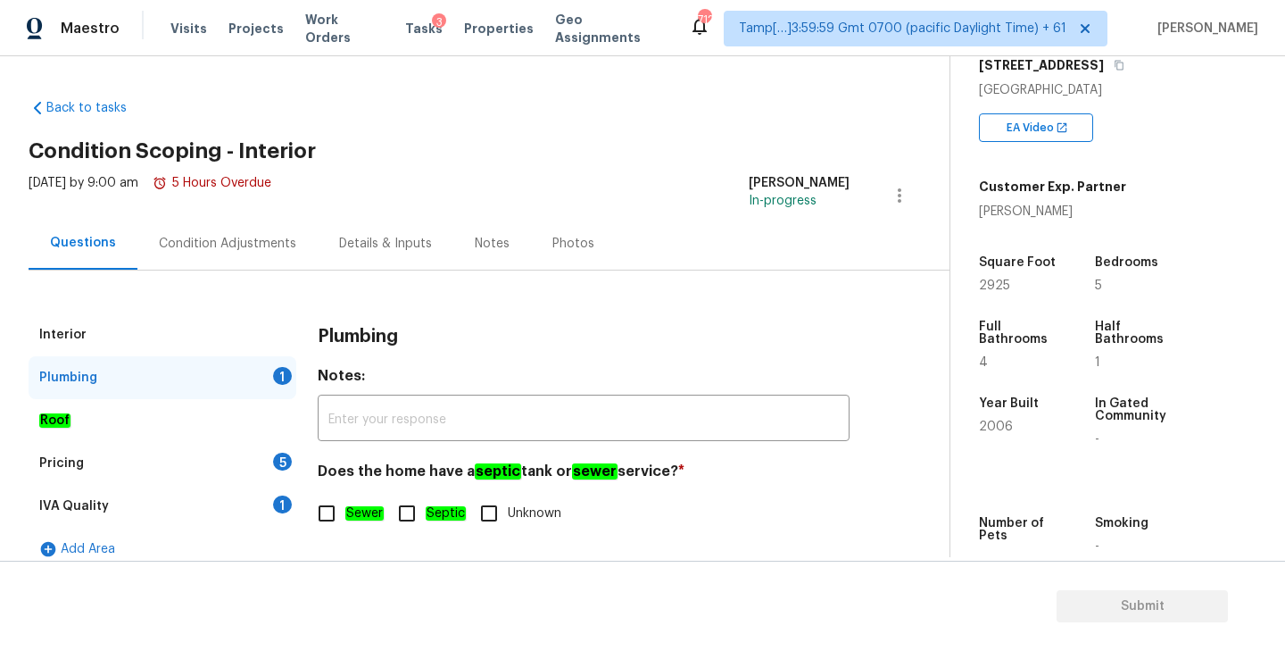
click at [319, 511] on input "Sewer" at bounding box center [326, 512] width 37 height 37
checkbox input "true"
click at [263, 507] on div "IVA Quality 1" at bounding box center [163, 506] width 268 height 43
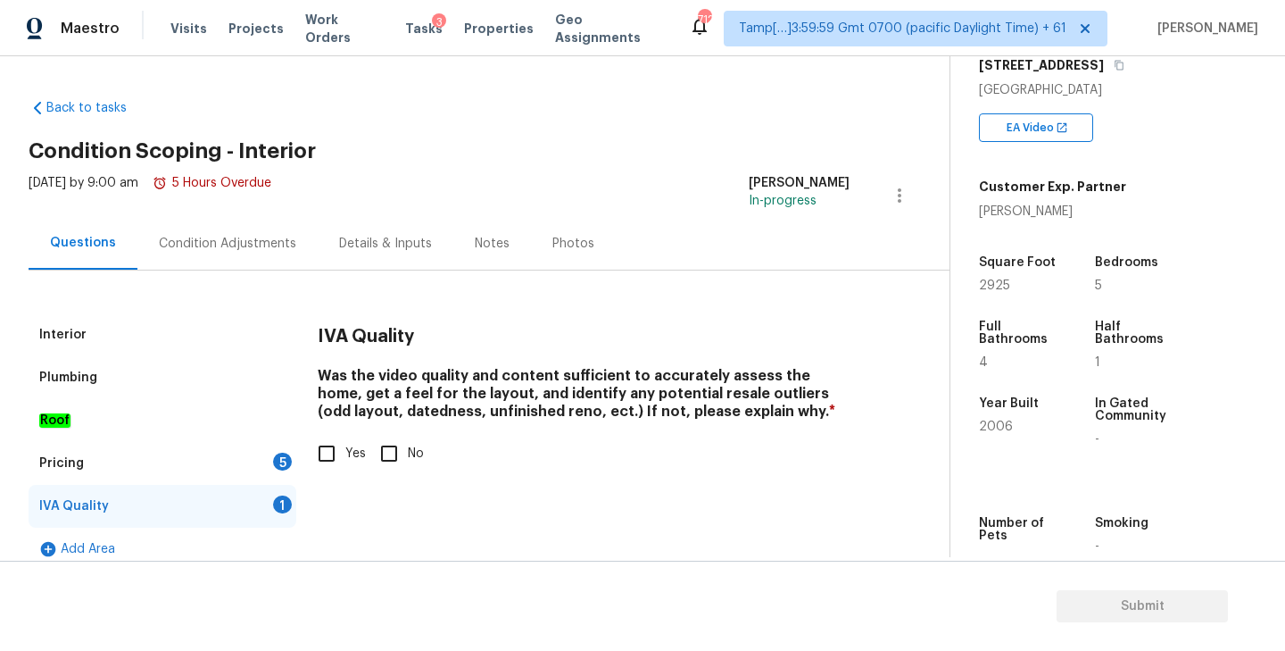
click at [322, 449] on input "Yes" at bounding box center [326, 453] width 37 height 37
checkbox input "true"
click at [147, 468] on div "Pricing 5" at bounding box center [163, 463] width 268 height 43
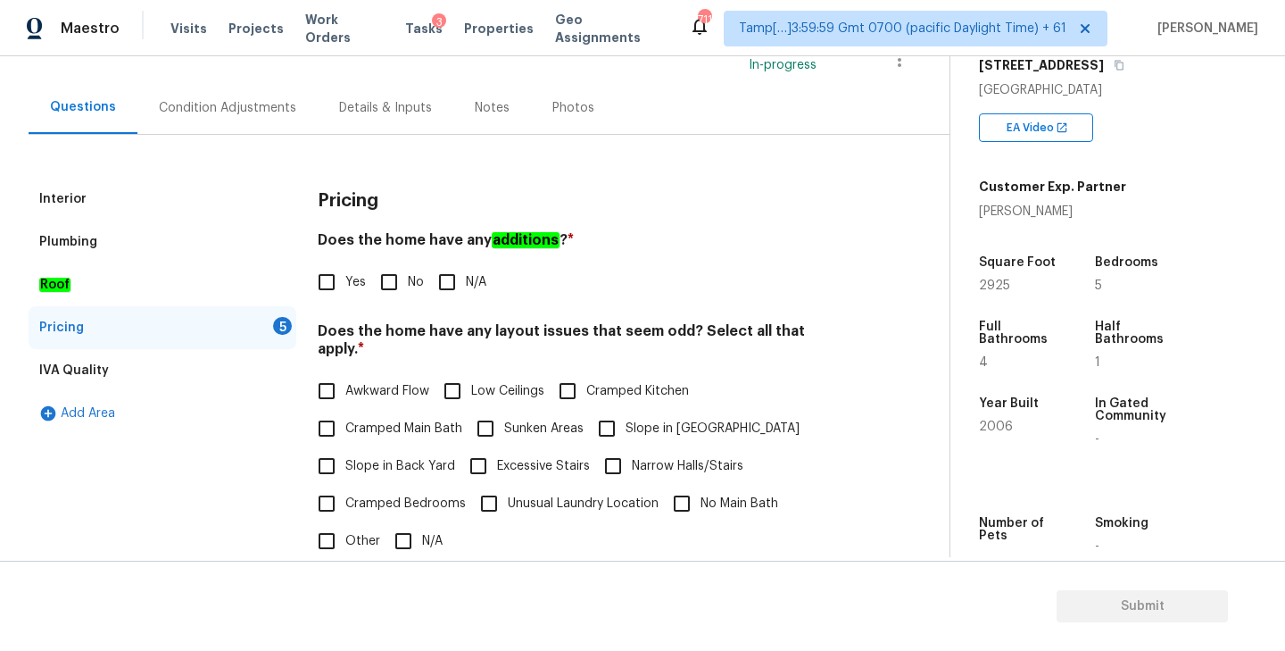
scroll to position [148, 0]
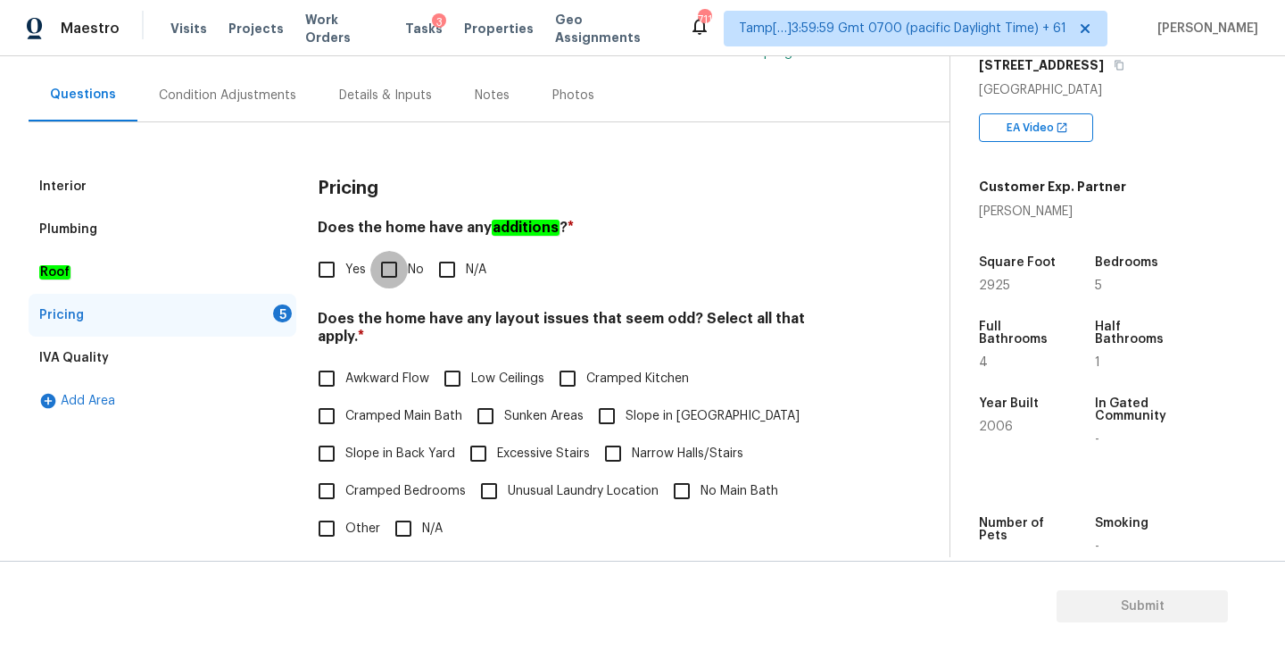
click at [390, 266] on input "No" at bounding box center [388, 269] width 37 height 37
checkbox input "true"
click at [408, 510] on input "N/A" at bounding box center [403, 528] width 37 height 37
checkbox input "true"
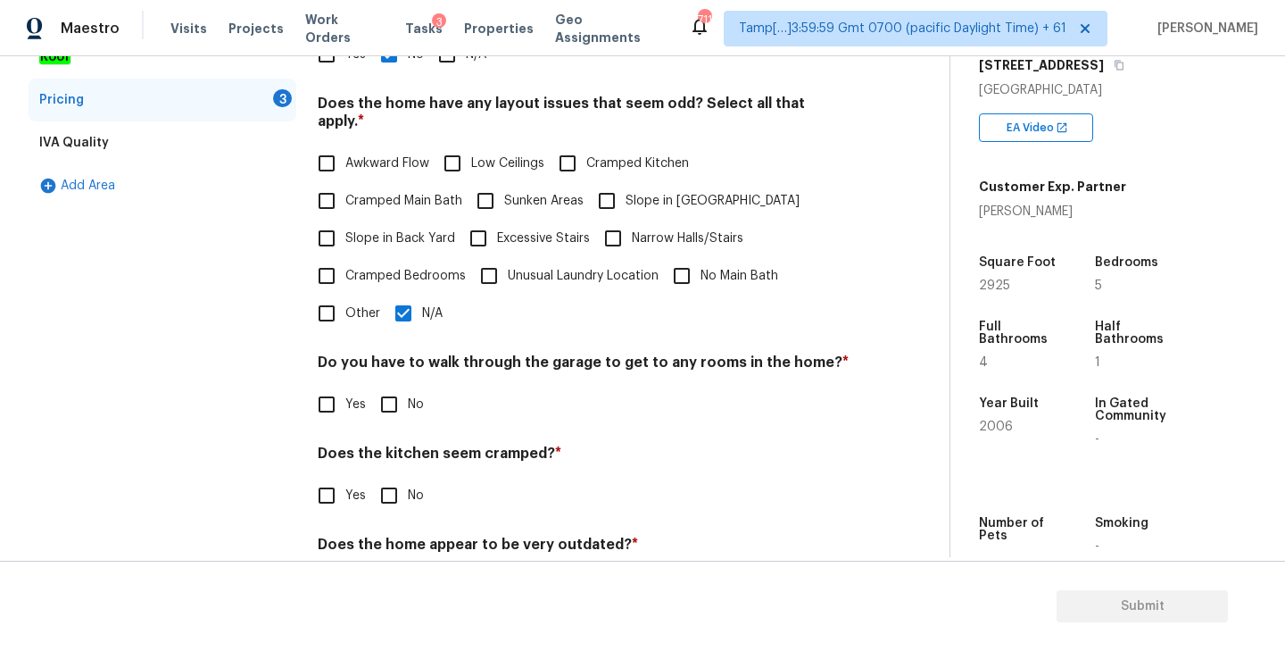
scroll to position [420, 0]
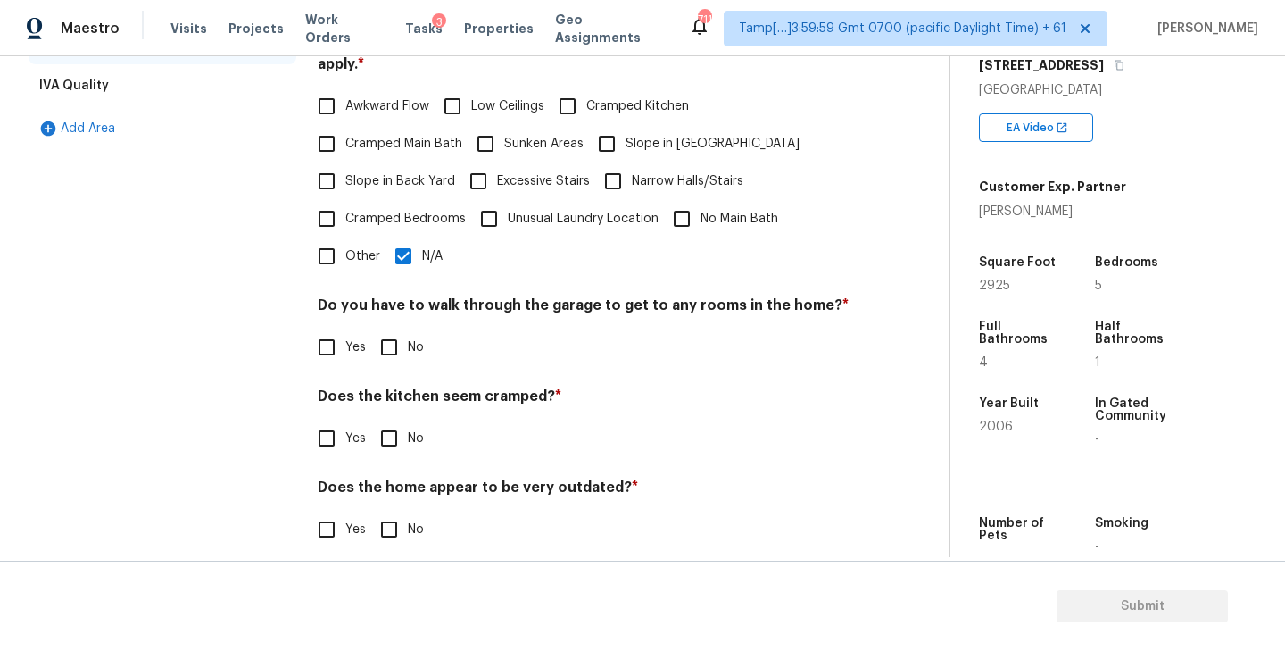
click at [390, 335] on input "No" at bounding box center [388, 346] width 37 height 37
checkbox input "true"
click at [387, 421] on input "No" at bounding box center [388, 437] width 37 height 37
checkbox input "true"
click at [392, 524] on input "No" at bounding box center [388, 528] width 37 height 37
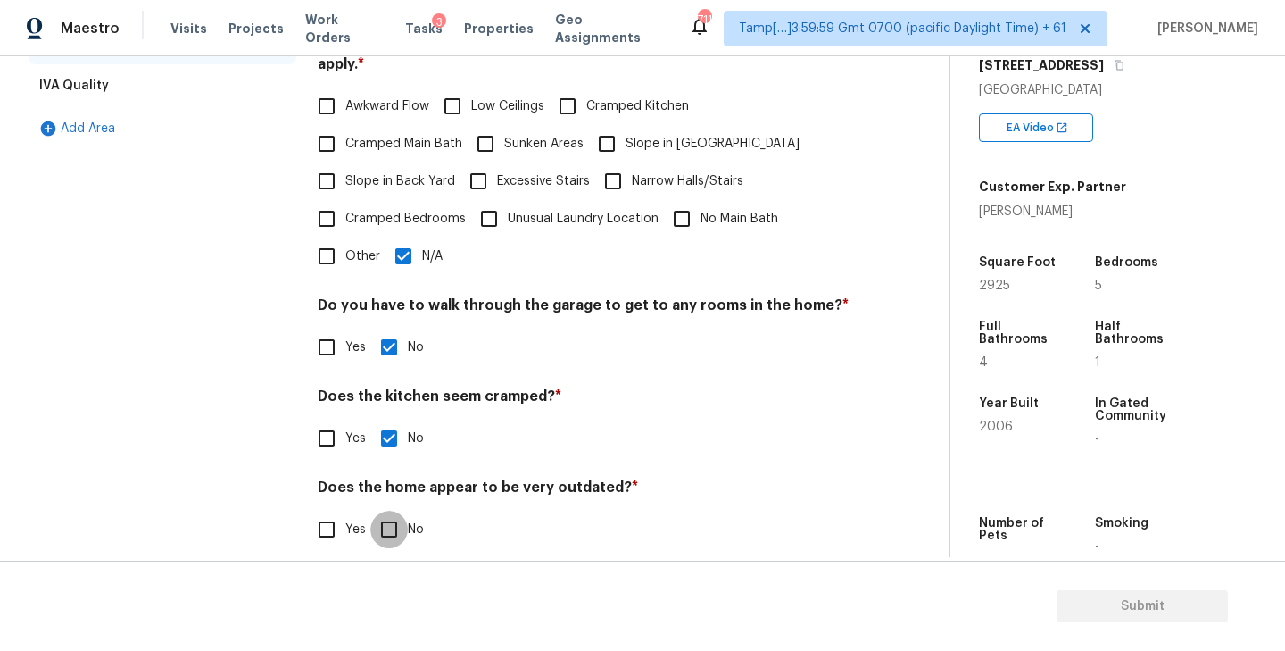
checkbox input "true"
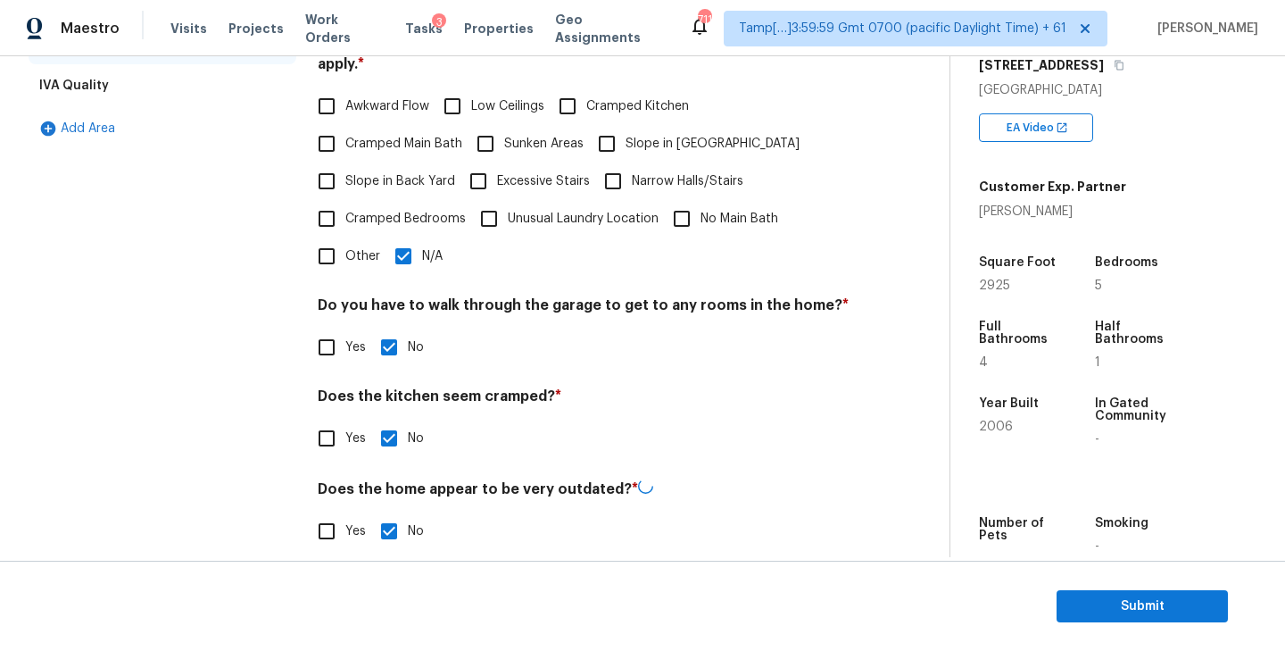
scroll to position [0, 0]
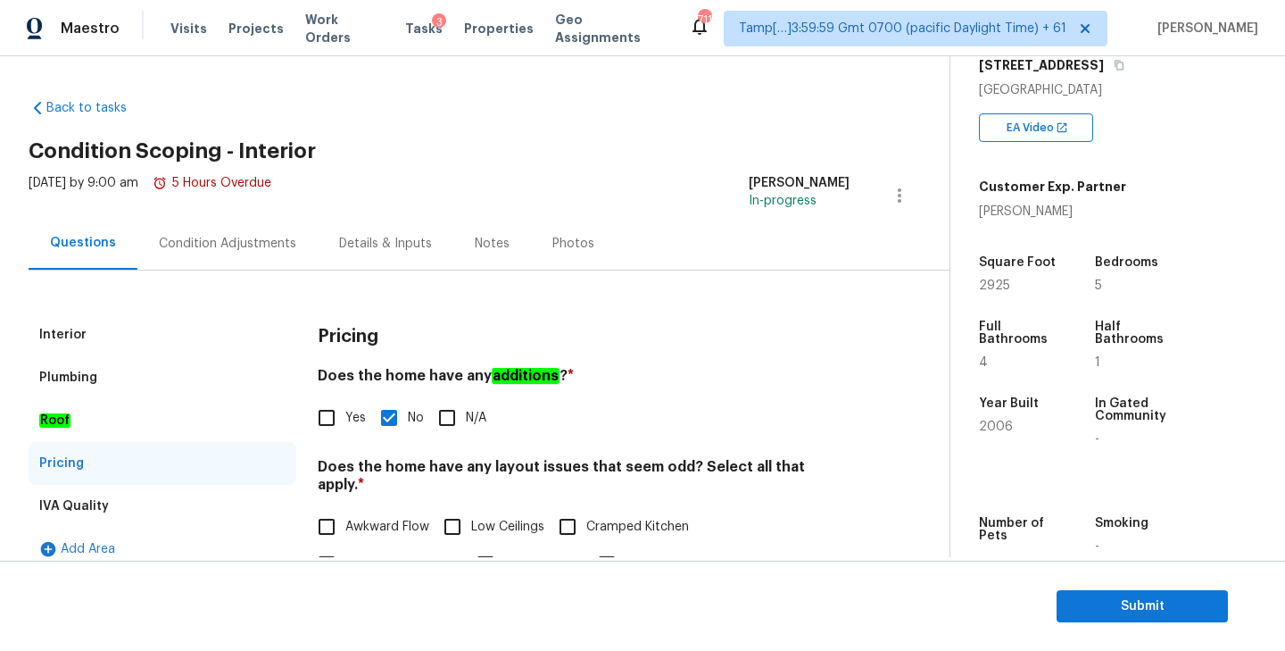
click at [188, 237] on div "Condition Adjustments" at bounding box center [227, 244] width 137 height 18
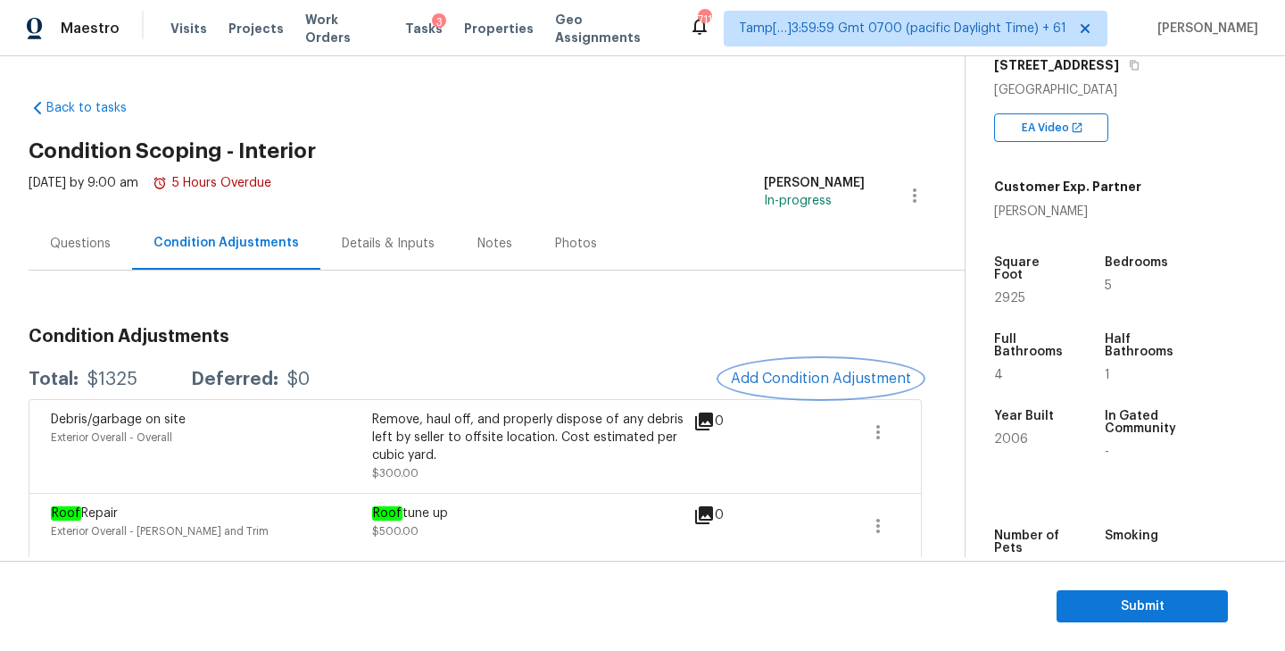
click at [772, 375] on span "Add Condition Adjustment" at bounding box center [821, 378] width 180 height 16
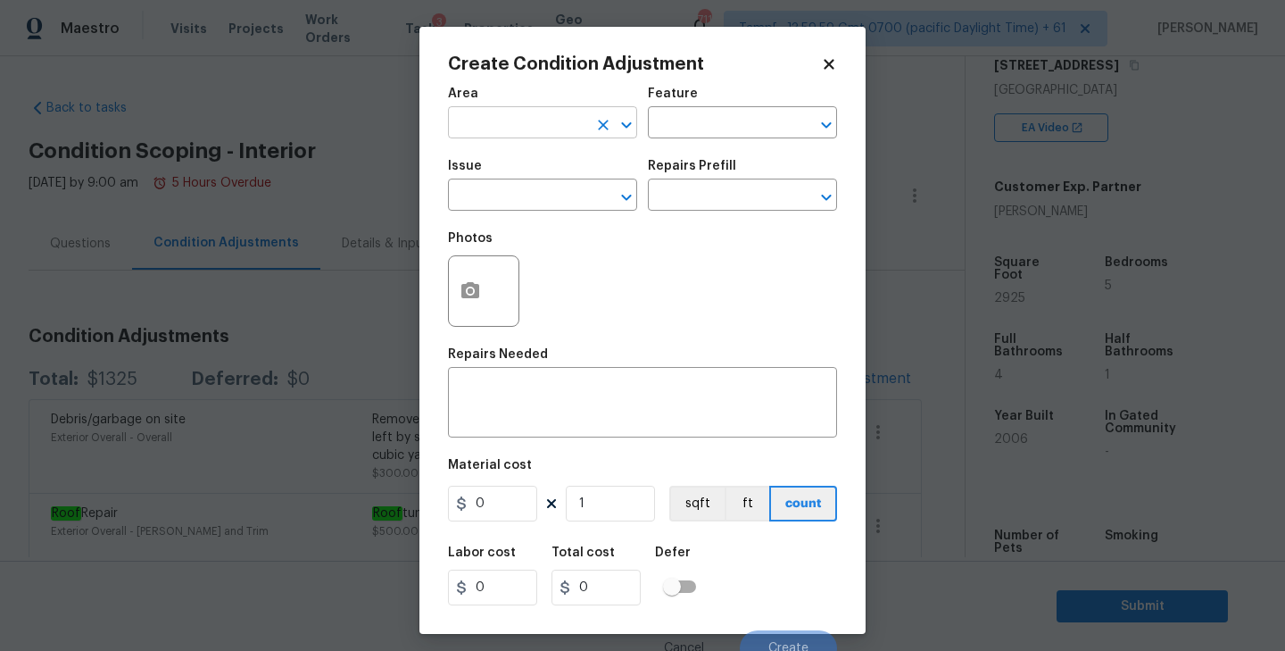
click at [544, 120] on input "text" at bounding box center [517, 125] width 139 height 28
click at [537, 183] on li "Interior Overall" at bounding box center [542, 193] width 189 height 29
type input "Interior Overall"
click at [697, 119] on input "text" at bounding box center [717, 125] width 139 height 28
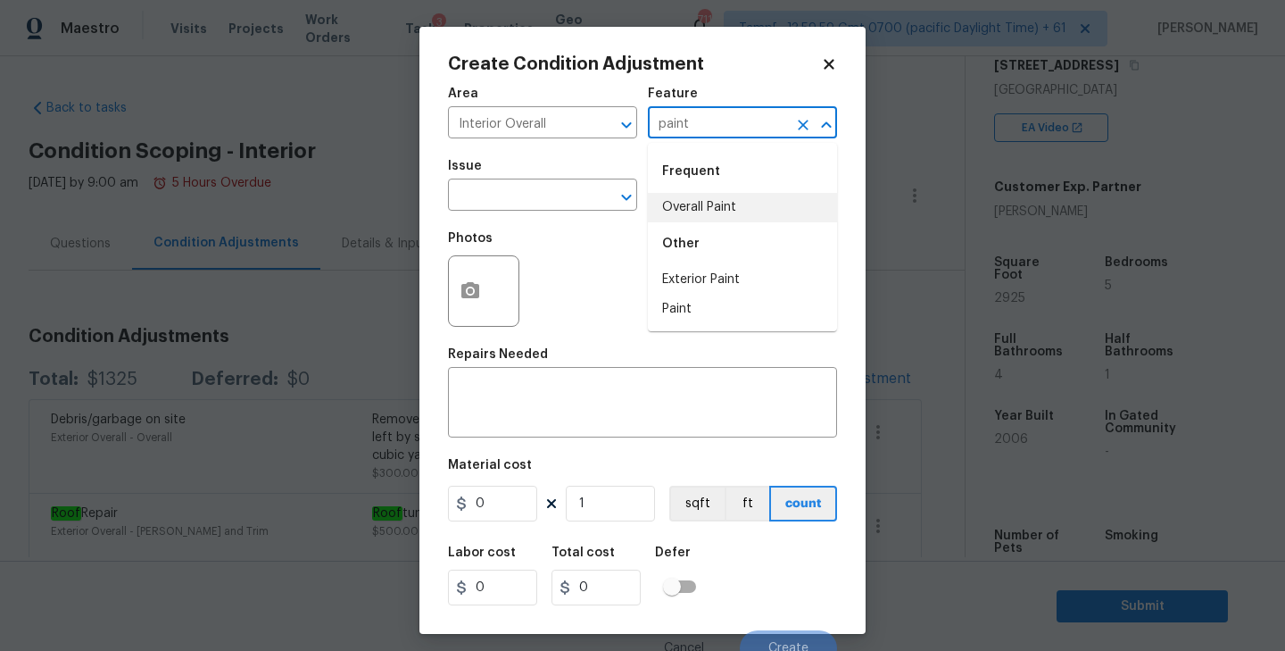
click at [723, 206] on li "Overall Paint" at bounding box center [742, 207] width 189 height 29
type input "Overall Paint"
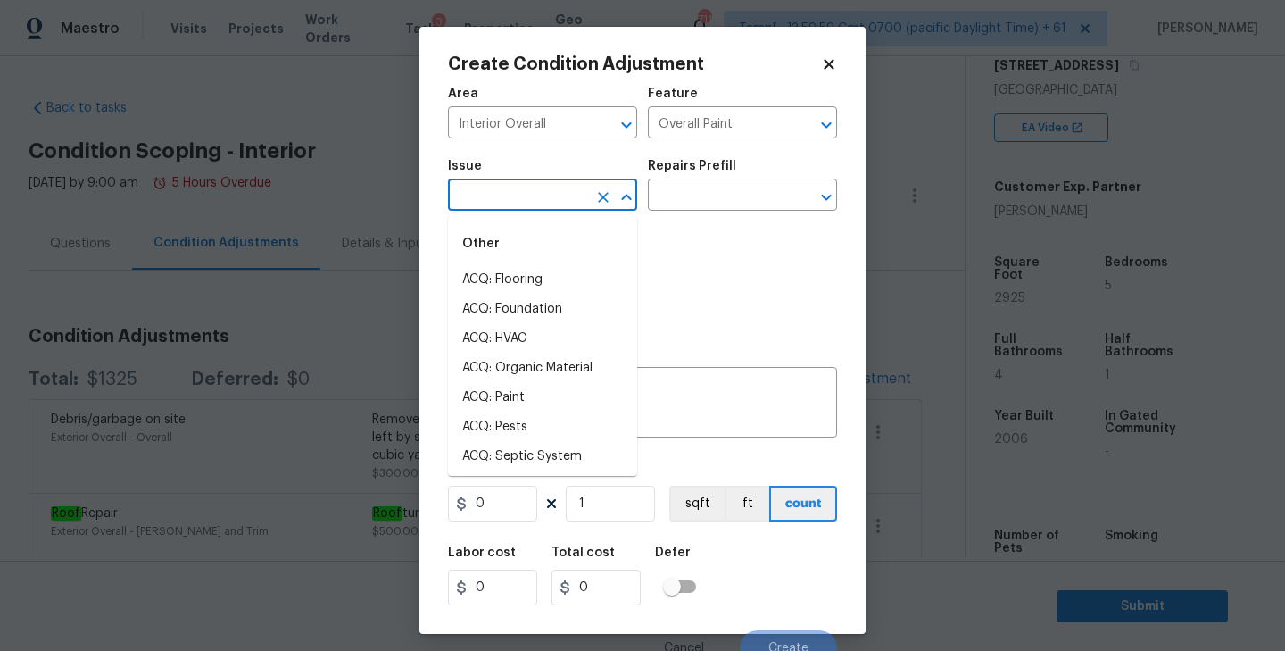
click at [528, 190] on input "text" at bounding box center [517, 197] width 139 height 28
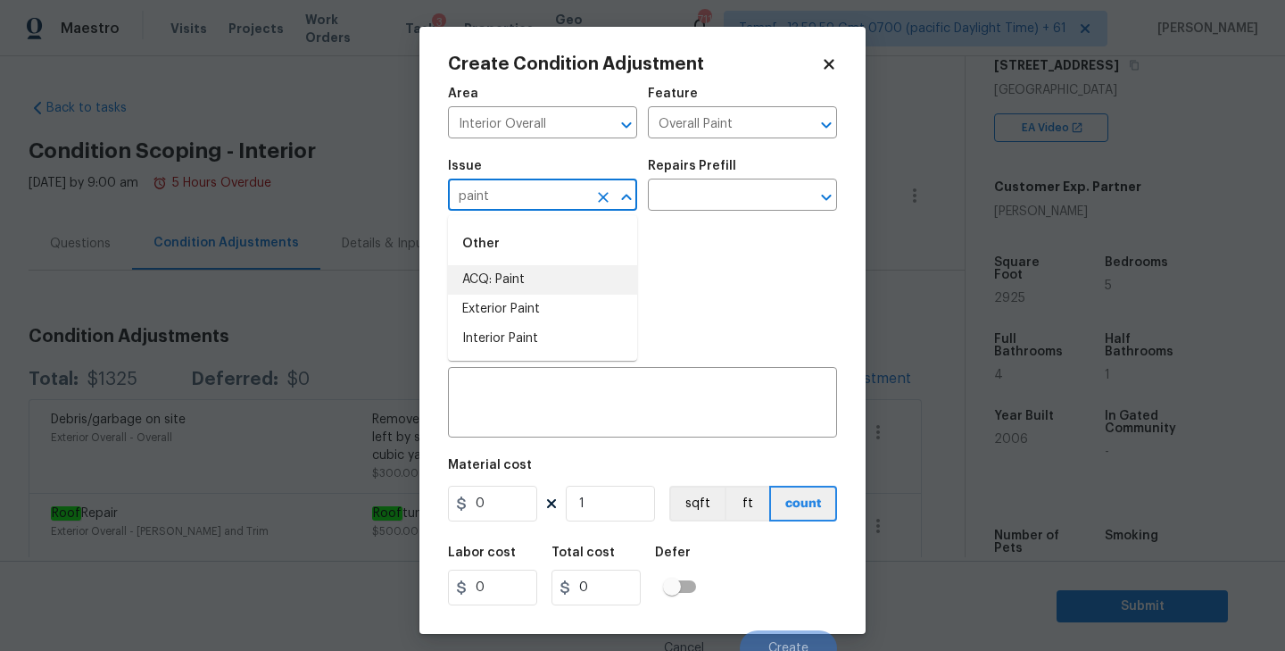
click at [523, 272] on li "ACQ: Paint" at bounding box center [542, 279] width 189 height 29
click at [819, 200] on icon "Open" at bounding box center [826, 197] width 21 height 21
type input "ACQ: Paint"
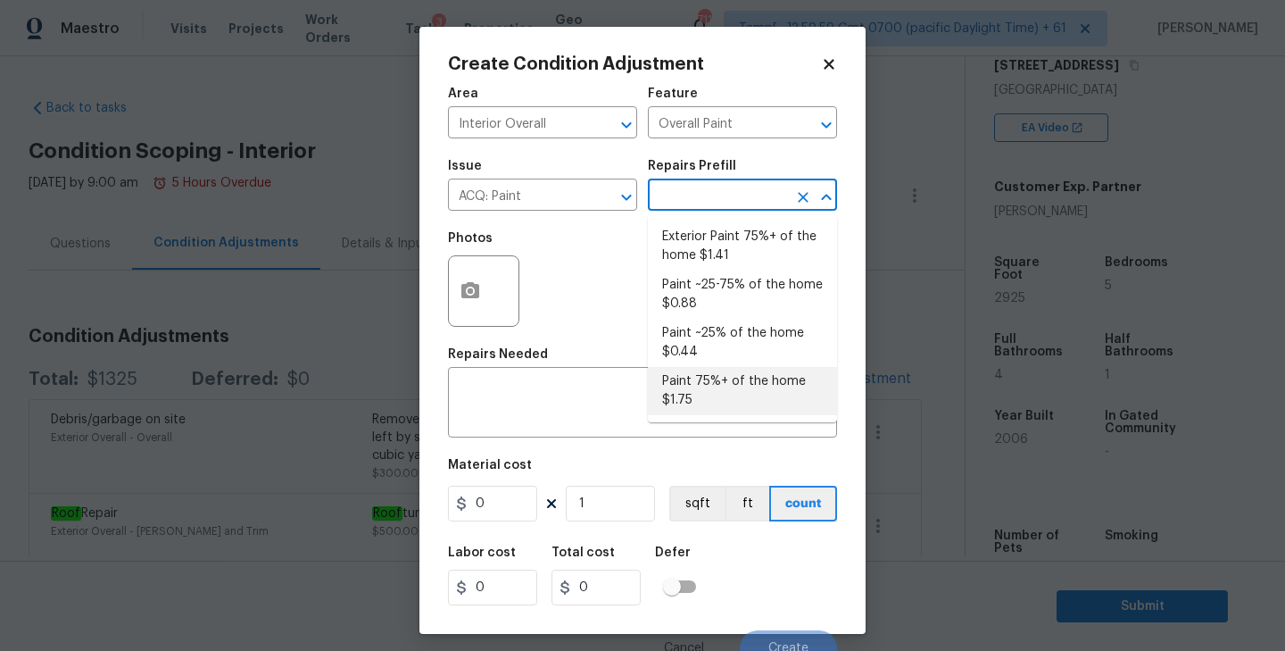
click at [724, 387] on li "Paint 75%+ of the home $1.75" at bounding box center [742, 391] width 189 height 48
type input "Acquisition"
type textarea "Acquisition Scope: 75%+ of the home will likely require interior paint"
type input "1.75"
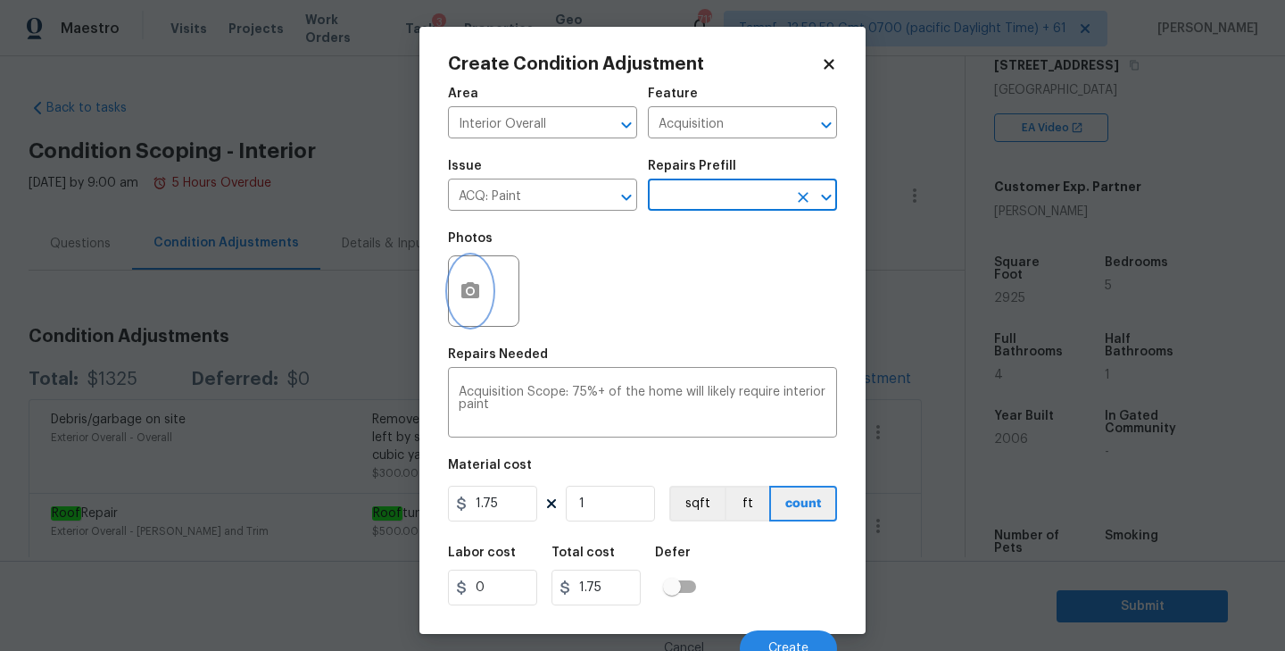
click at [468, 293] on circle "button" at bounding box center [470, 290] width 5 height 5
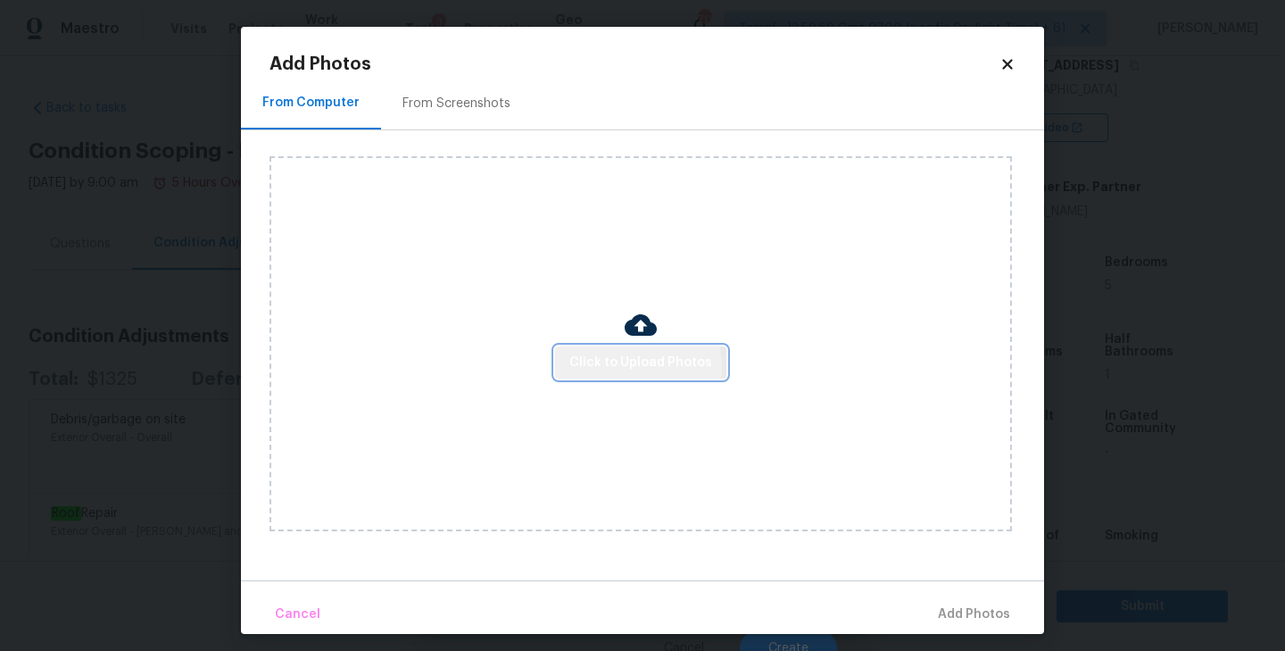
click at [637, 366] on span "Click to Upload Photos" at bounding box center [640, 363] width 143 height 22
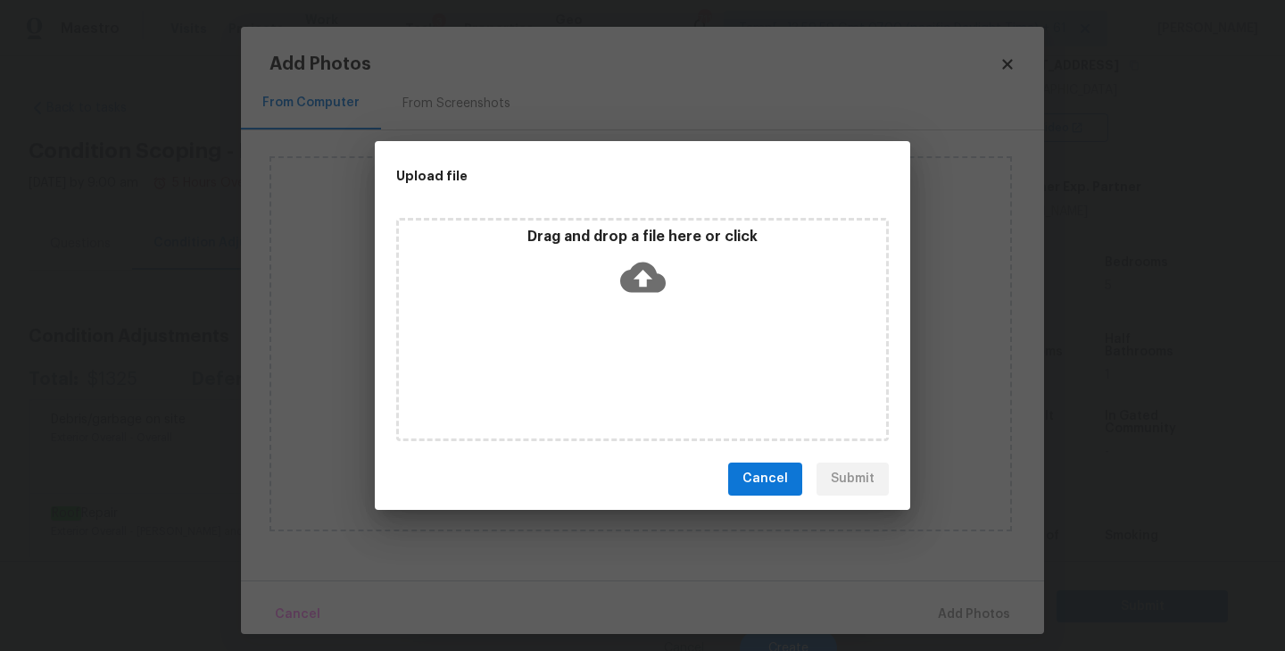
click at [643, 284] on icon at bounding box center [643, 277] width 46 height 46
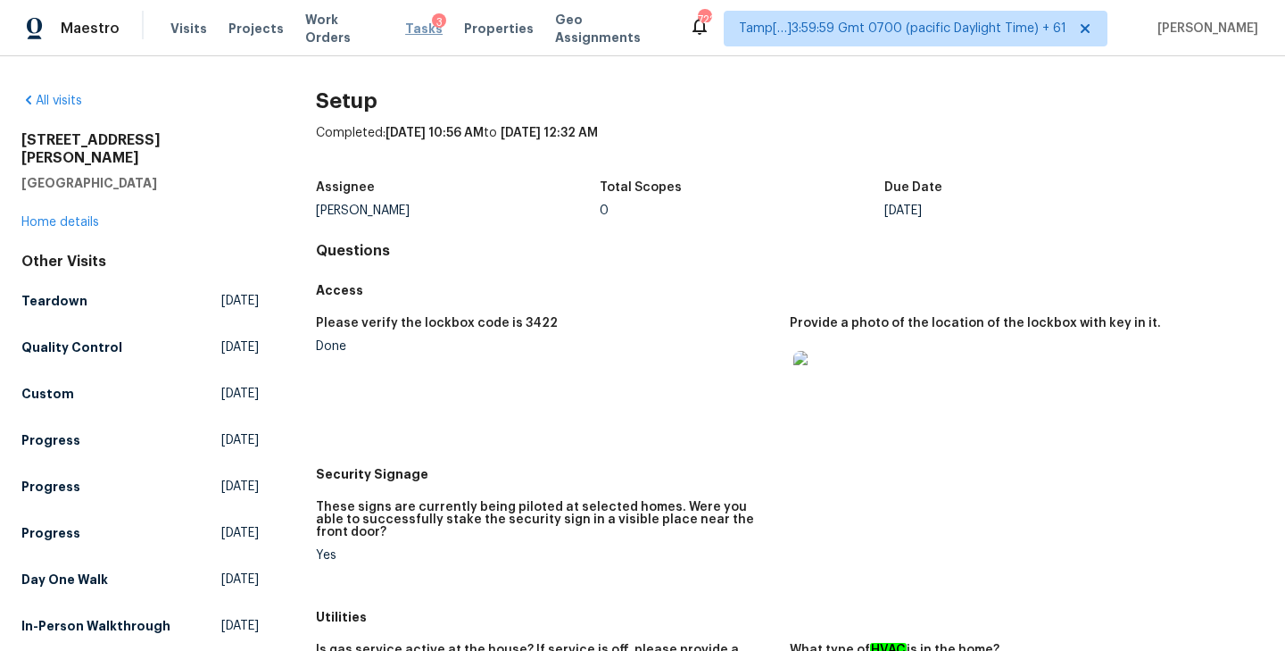
click at [405, 30] on span "Tasks" at bounding box center [423, 28] width 37 height 12
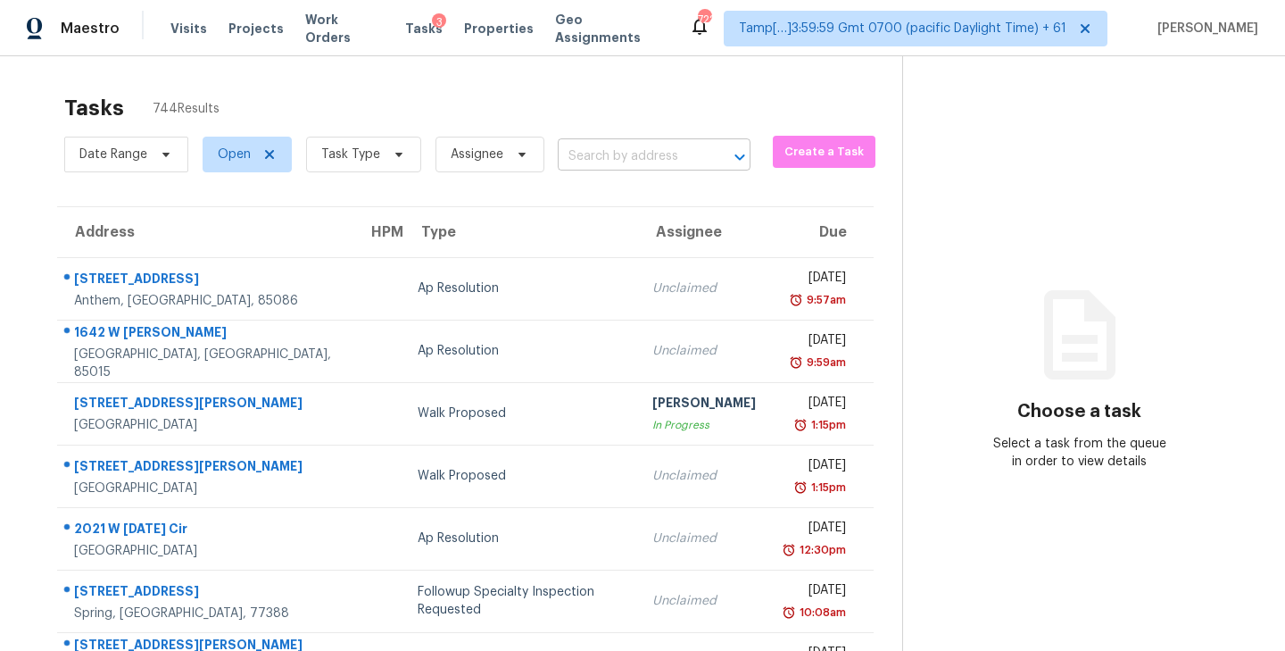
click at [611, 160] on input "text" at bounding box center [629, 157] width 143 height 28
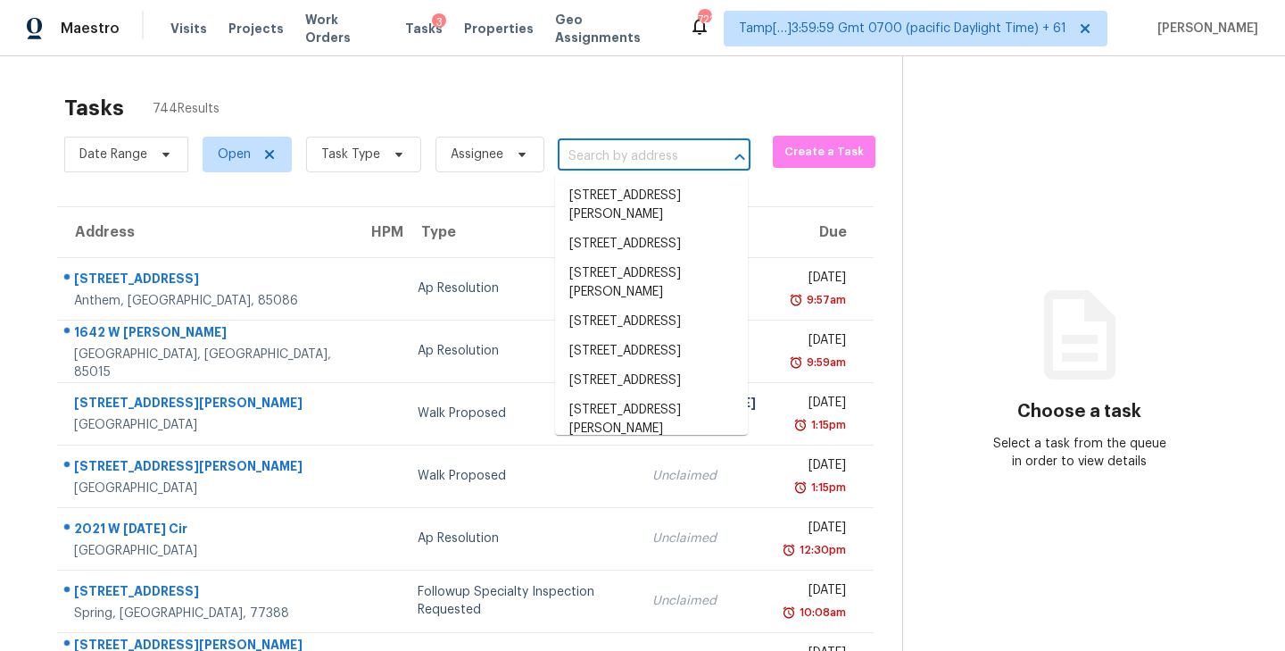
paste input "[STREET_ADDRESS]"
type input "[STREET_ADDRESS]"
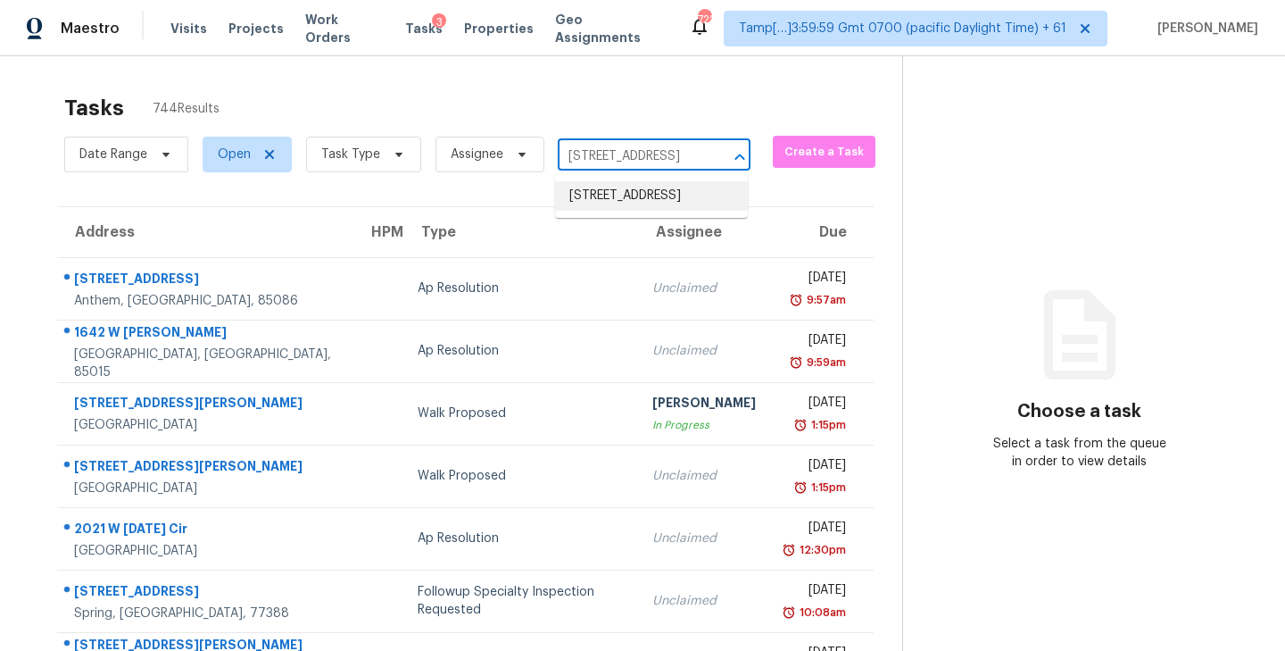
click at [612, 207] on li "[STREET_ADDRESS]" at bounding box center [651, 195] width 193 height 29
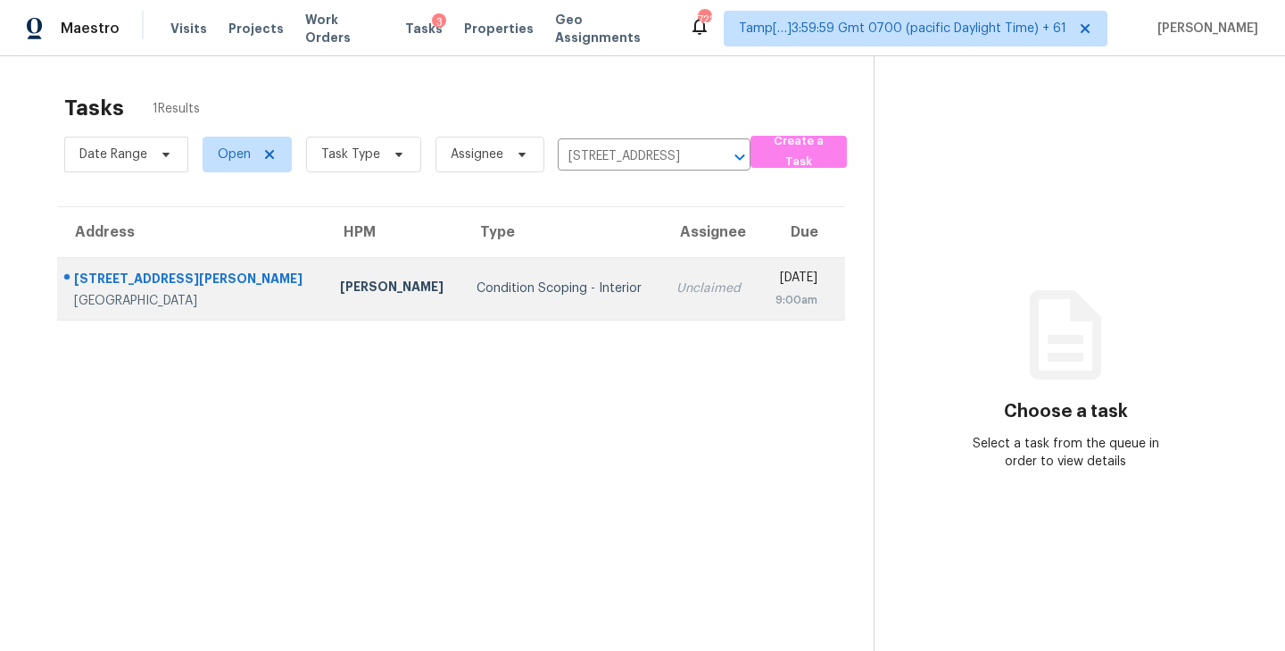
click at [662, 305] on td "Unclaimed" at bounding box center [710, 288] width 96 height 62
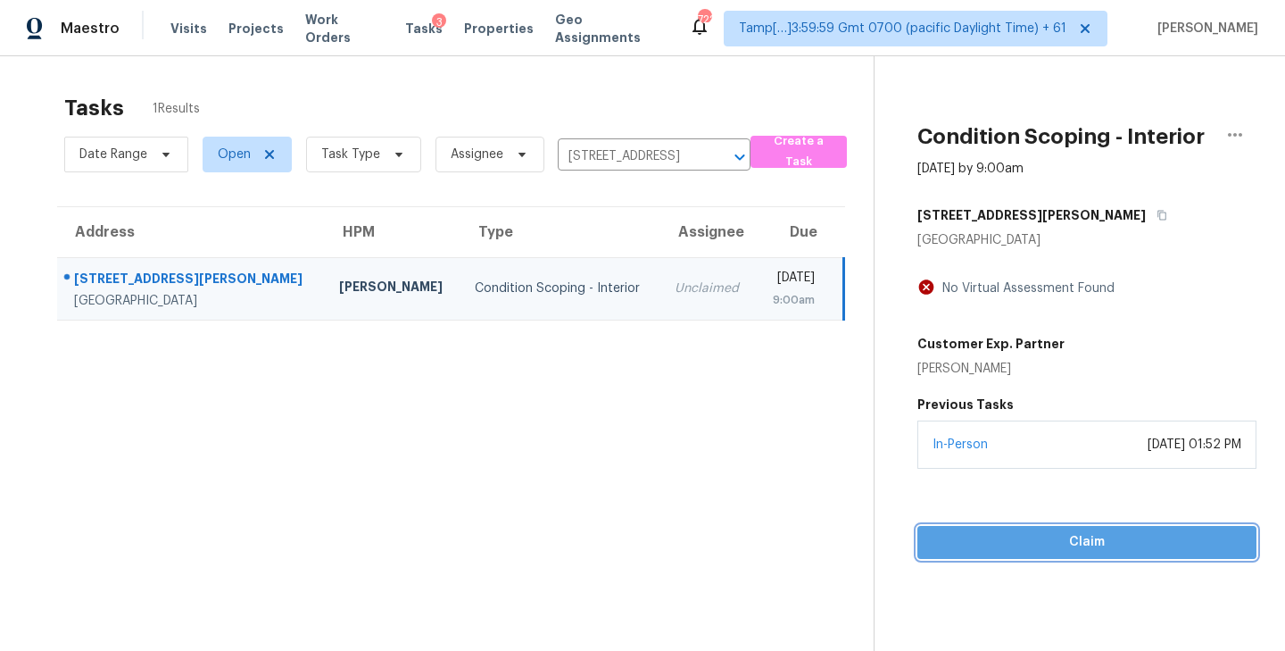
click at [1059, 536] on span "Claim" at bounding box center [1087, 542] width 311 height 22
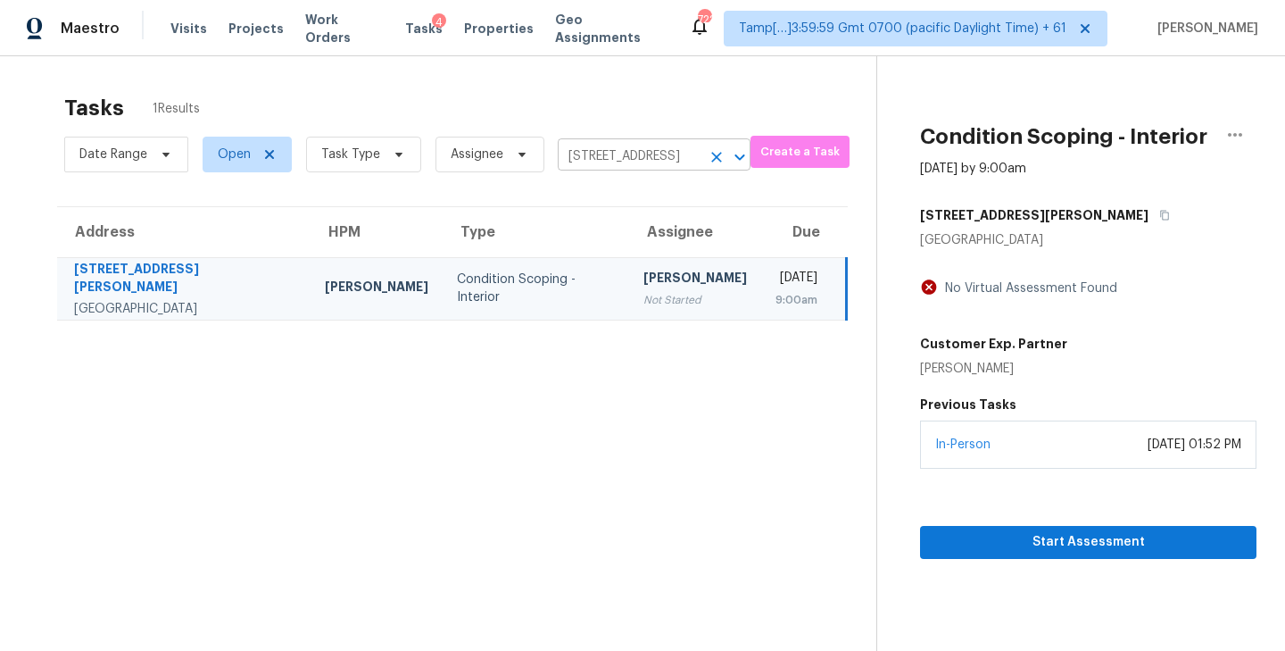
click at [650, 154] on input "[STREET_ADDRESS]" at bounding box center [629, 157] width 143 height 28
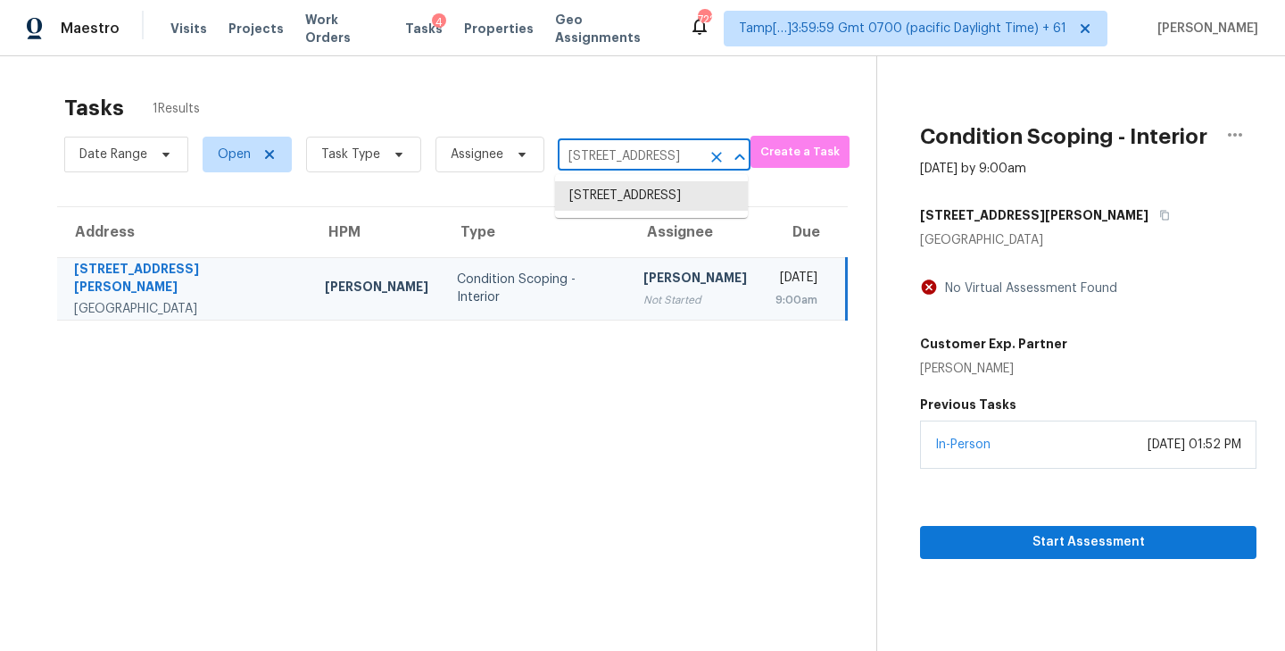
paste input "[STREET_ADDRESS]"
type input "[STREET_ADDRESS]"
click at [629, 211] on li "[STREET_ADDRESS]" at bounding box center [651, 195] width 193 height 29
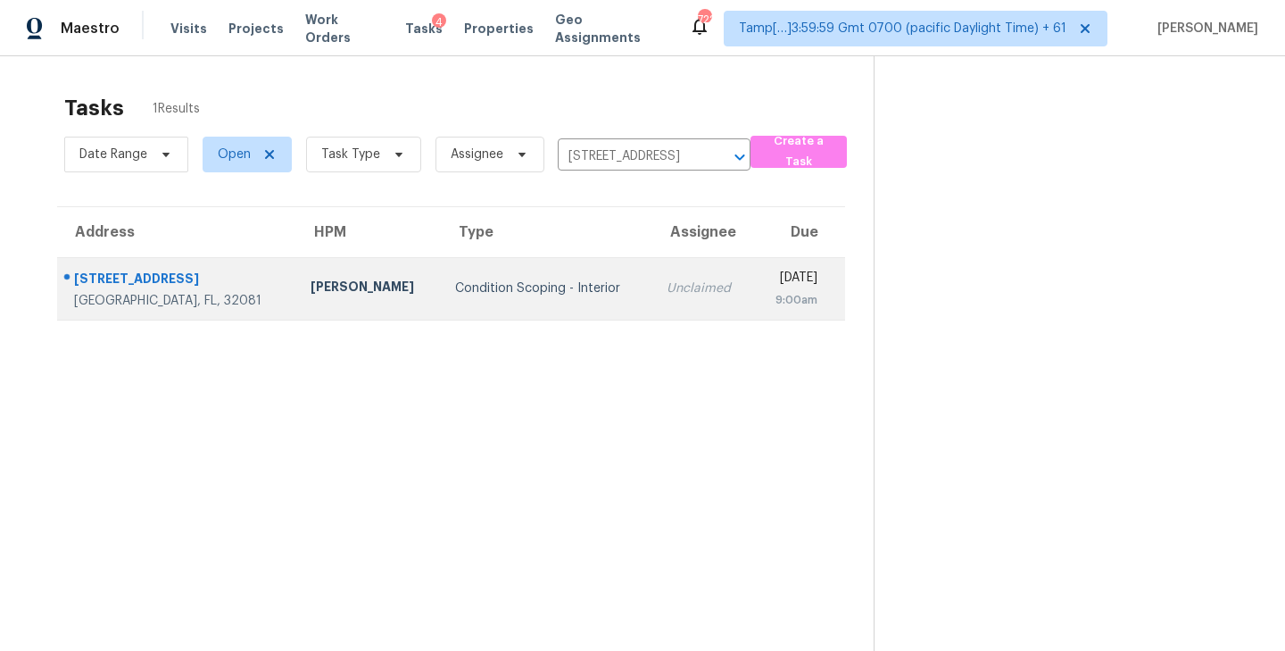
click at [572, 301] on td "Condition Scoping - Interior" at bounding box center [546, 288] width 211 height 62
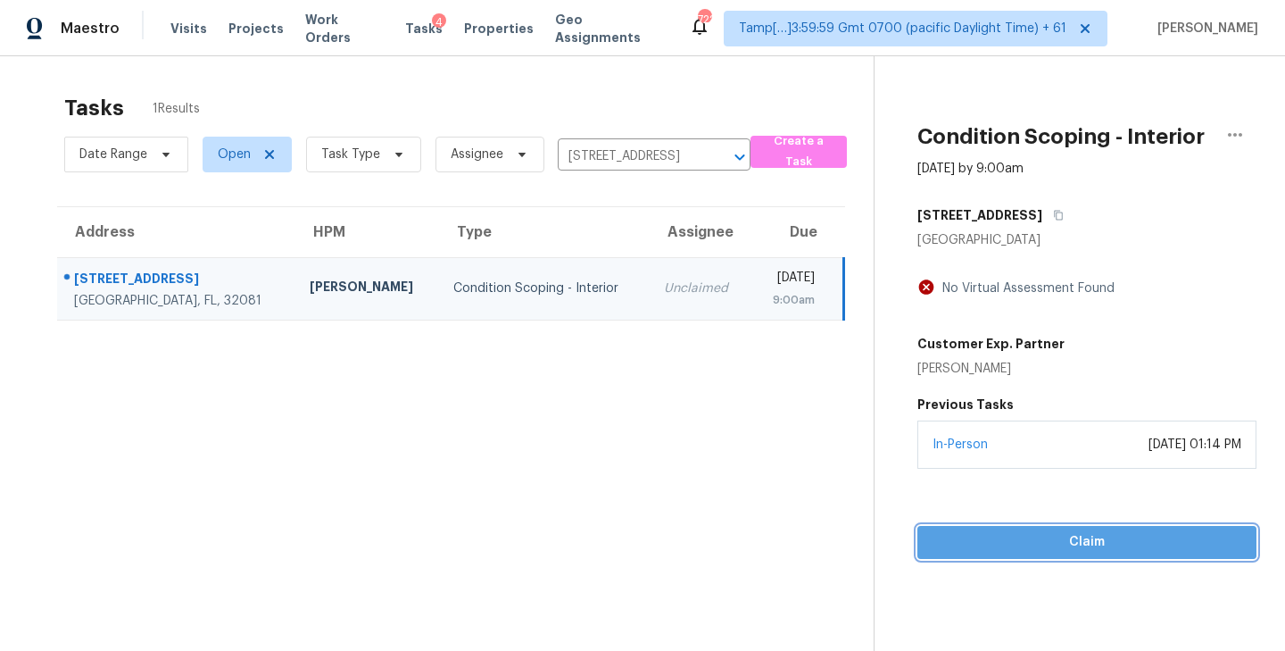
click at [1093, 543] on span "Claim" at bounding box center [1087, 542] width 311 height 22
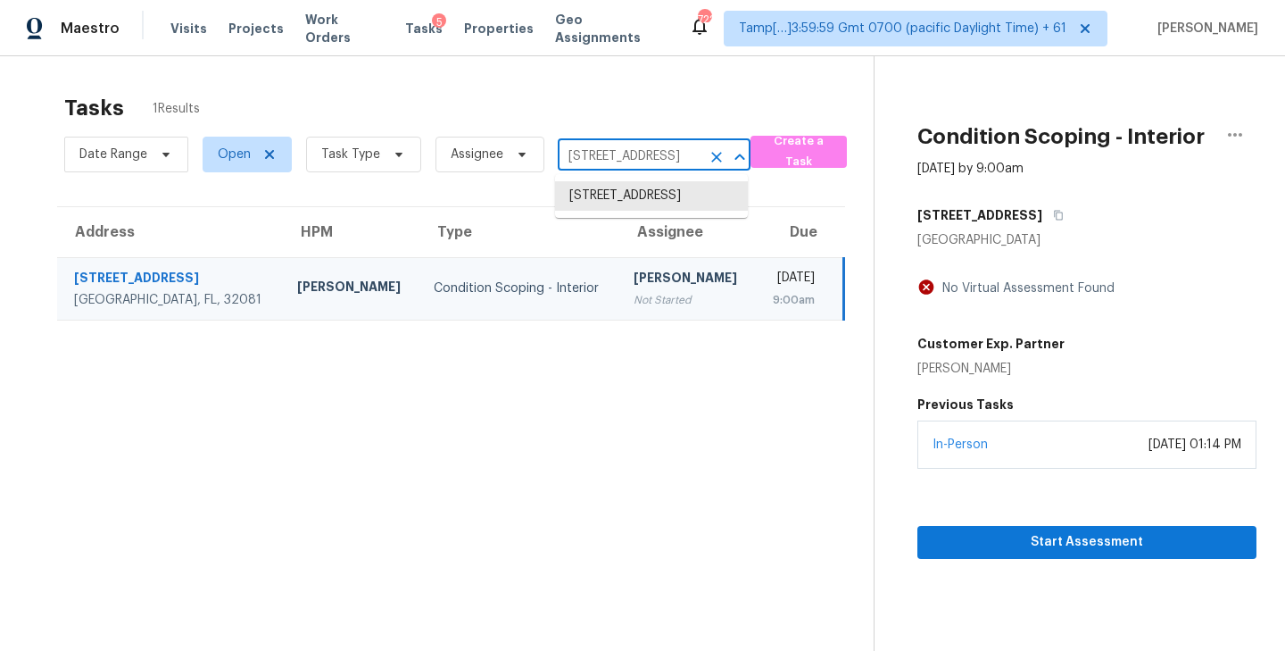
click at [669, 153] on input "[STREET_ADDRESS]" at bounding box center [629, 157] width 143 height 28
paste input "[STREET_ADDRESS]"
type input "[STREET_ADDRESS]"
click at [627, 201] on li "[STREET_ADDRESS]" at bounding box center [651, 195] width 193 height 29
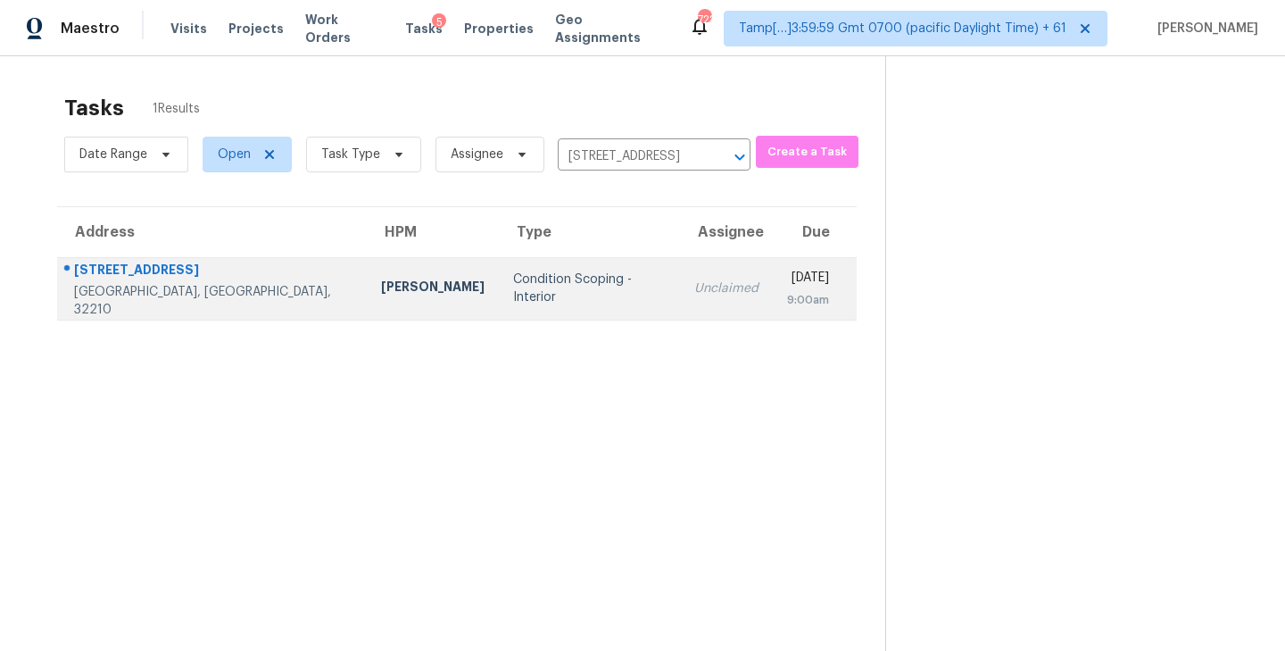
click at [573, 278] on td "Condition Scoping - Interior" at bounding box center [589, 288] width 181 height 62
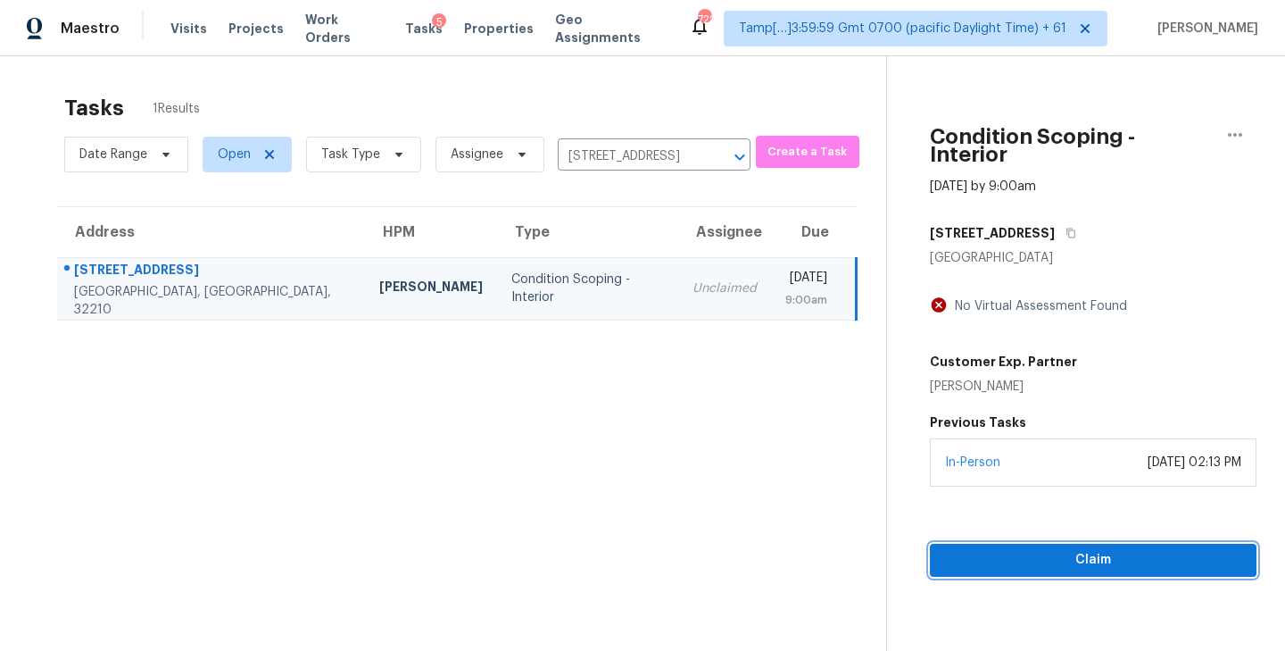
click at [1077, 549] on span "Claim" at bounding box center [1093, 560] width 298 height 22
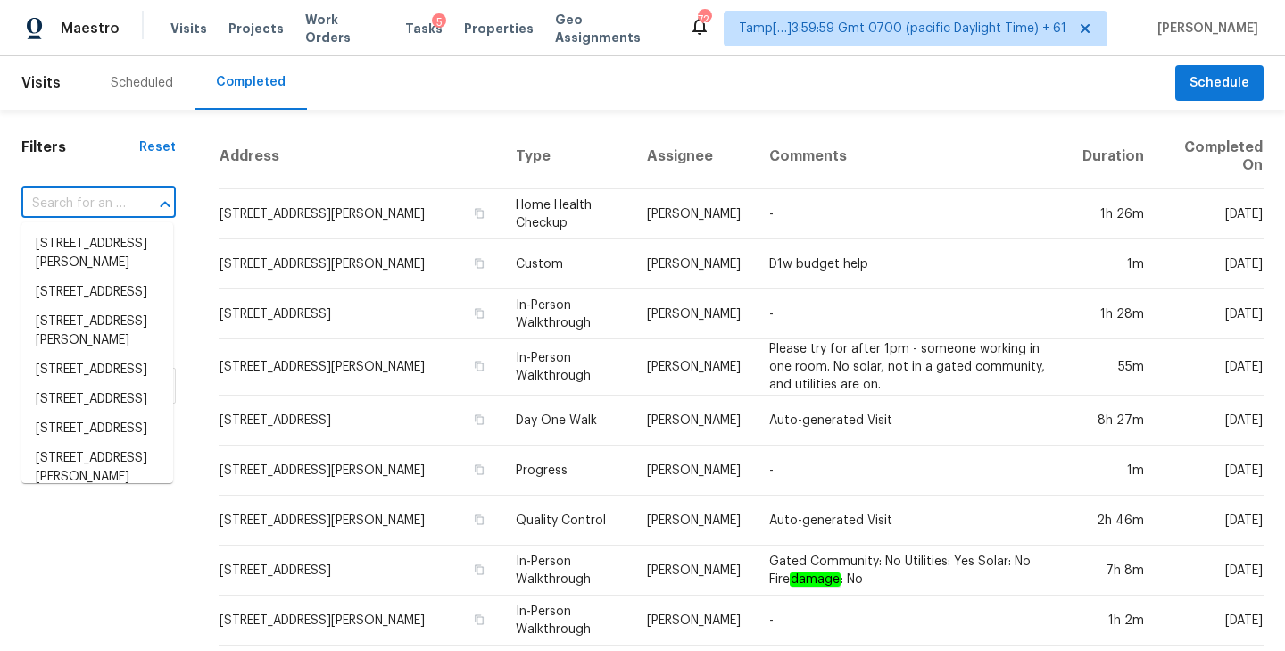
click at [92, 197] on input "text" at bounding box center [73, 204] width 104 height 28
paste input "[STREET_ADDRESS]"
type input "[STREET_ADDRESS]"
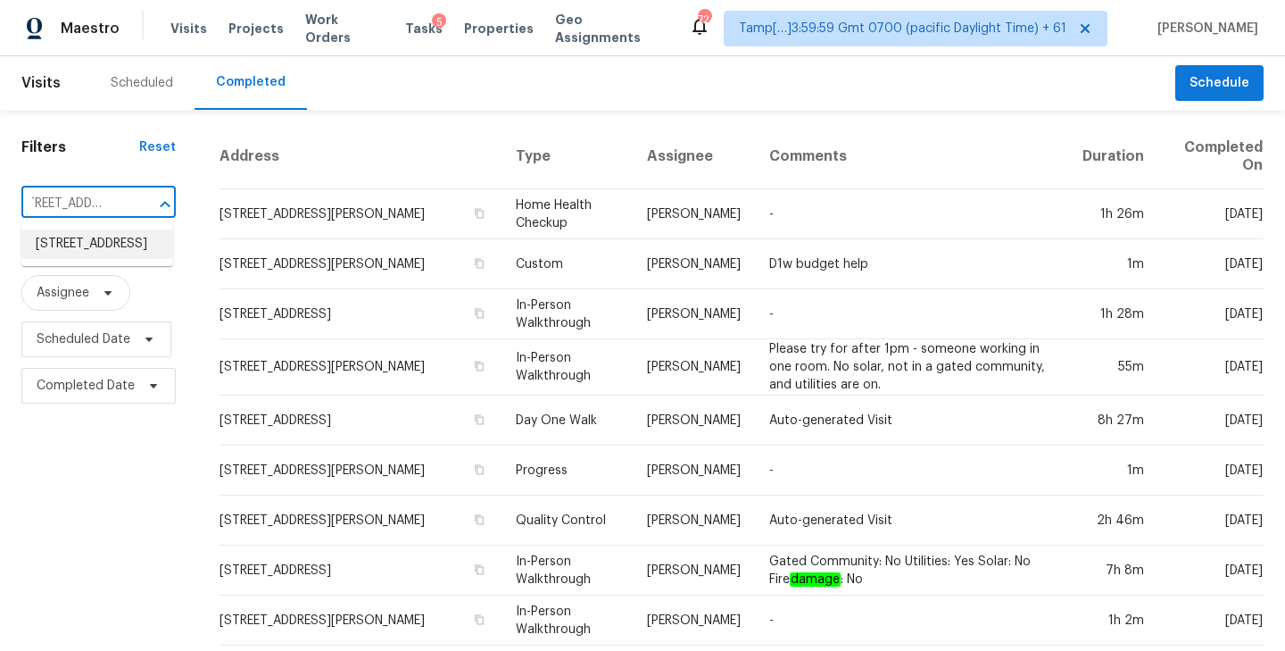
click at [85, 243] on li "[STREET_ADDRESS]" at bounding box center [97, 243] width 152 height 29
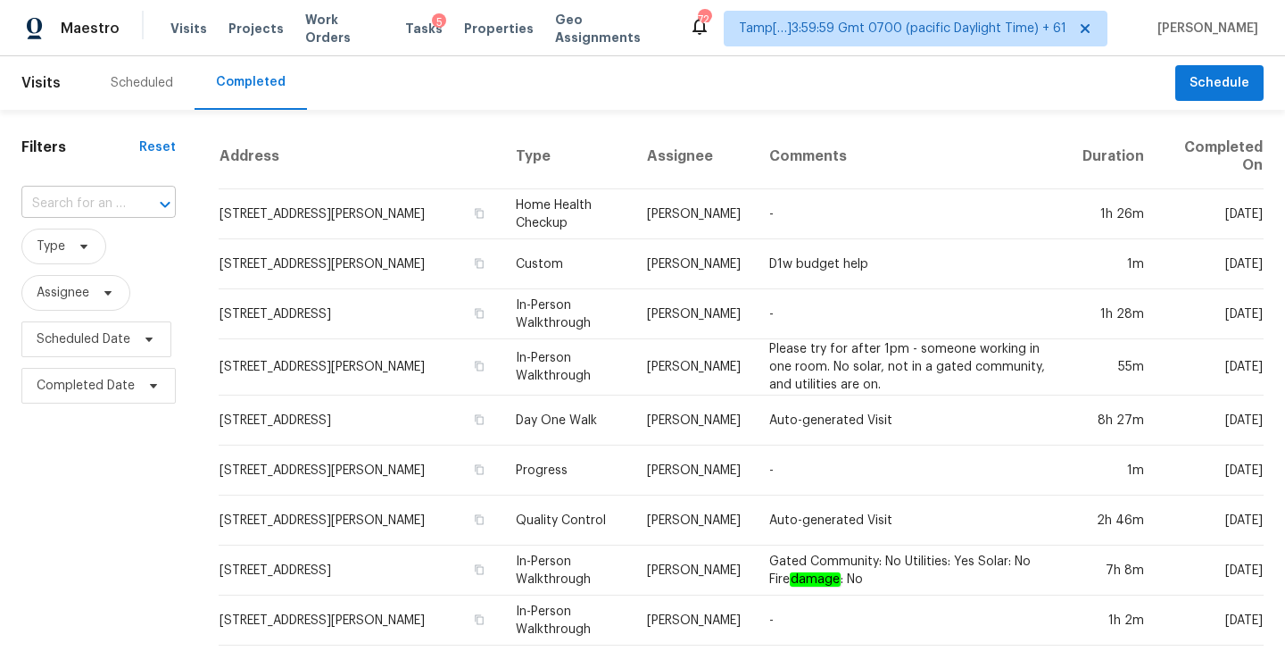
click at [78, 201] on input "text" at bounding box center [73, 204] width 104 height 28
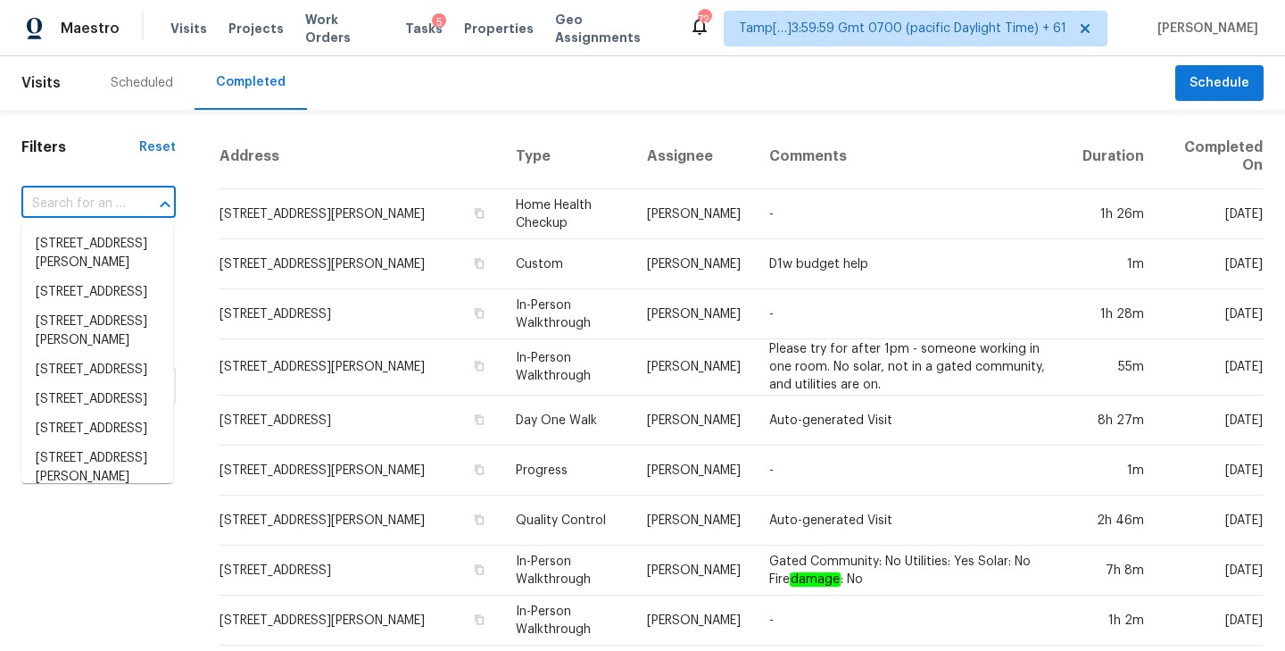
paste input "[STREET_ADDRESS]"
type input "[STREET_ADDRESS]"
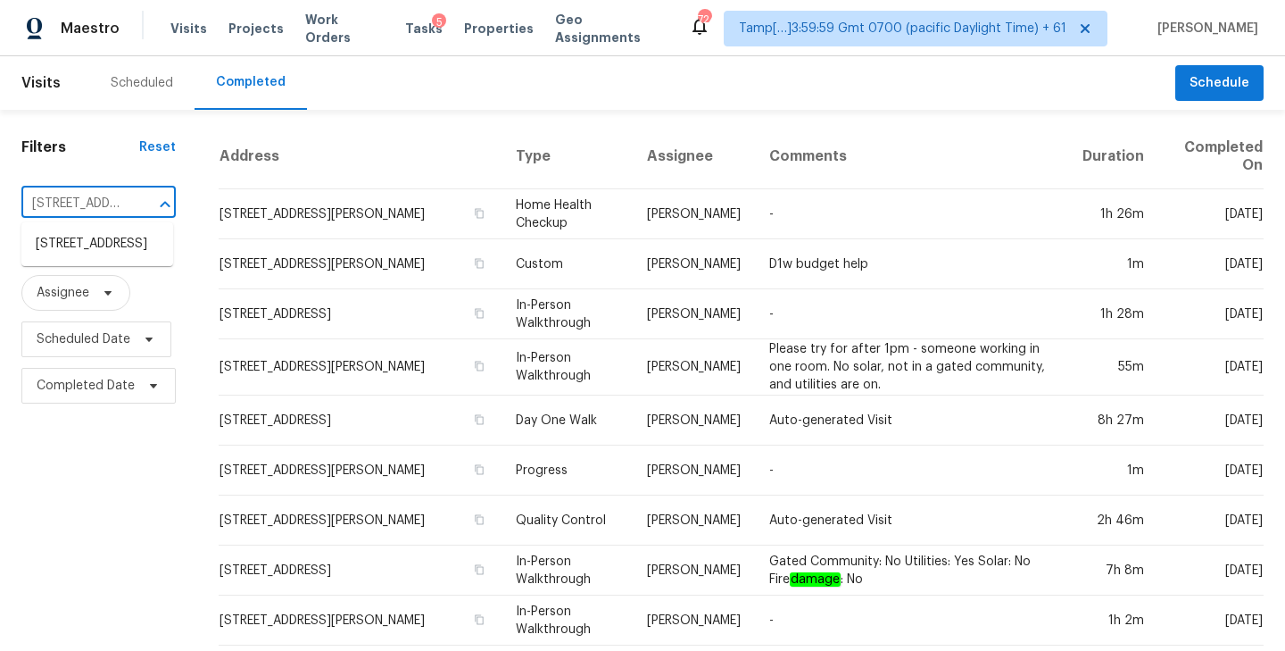
scroll to position [0, 126]
click at [87, 246] on li "[STREET_ADDRESS]" at bounding box center [97, 243] width 152 height 29
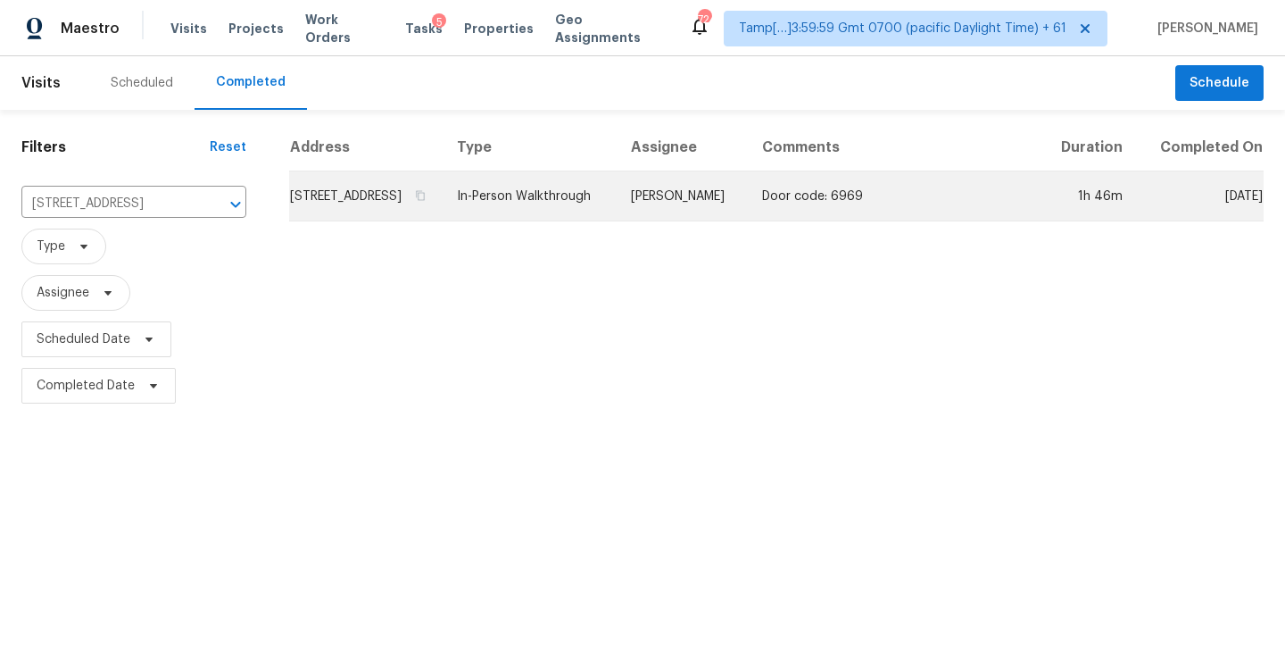
click at [435, 221] on td "[STREET_ADDRESS]" at bounding box center [365, 196] width 153 height 50
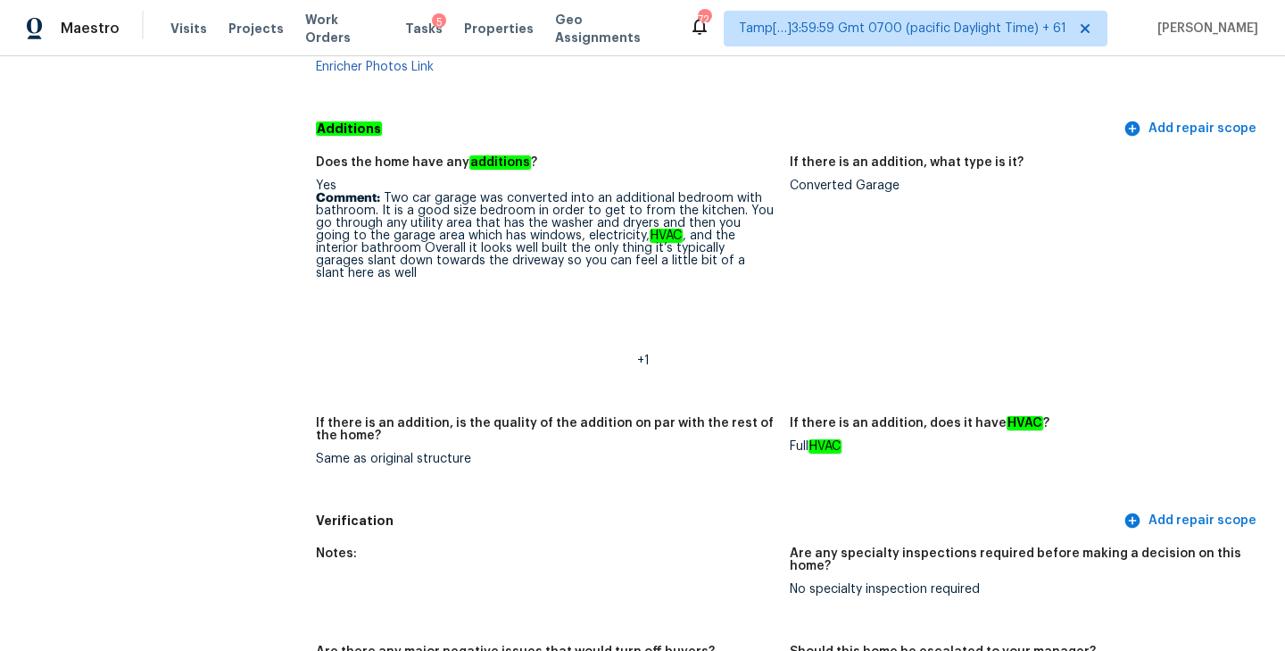
scroll to position [4063, 0]
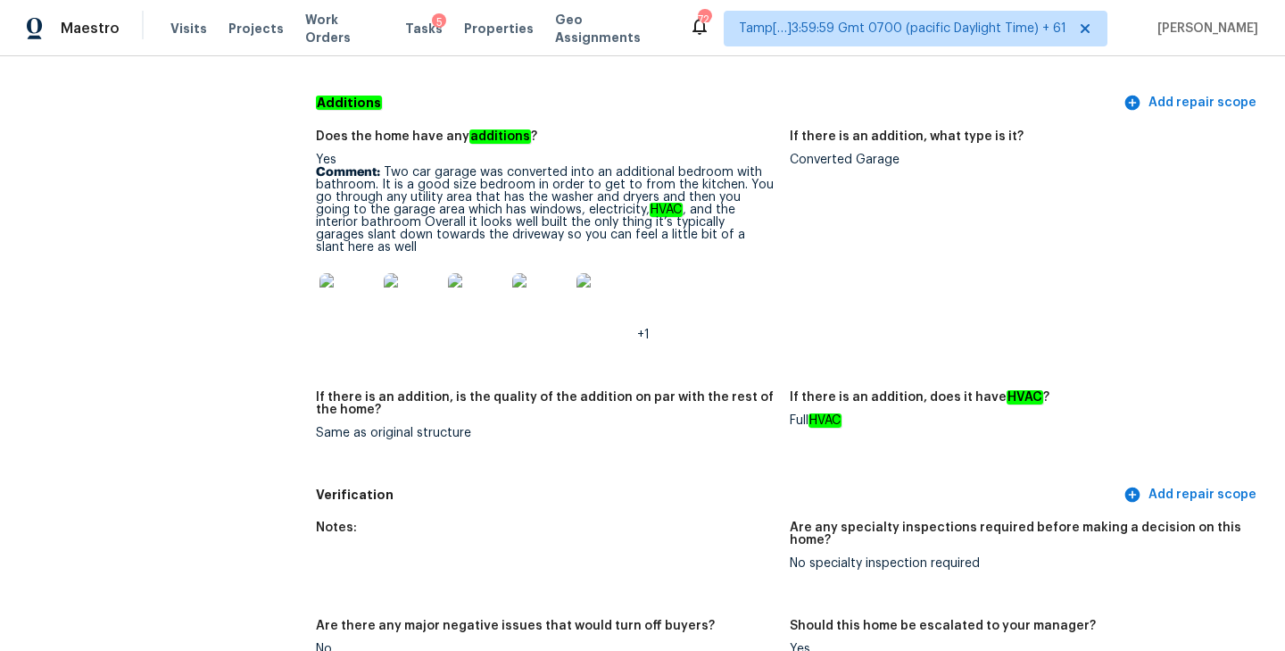
click at [331, 273] on img at bounding box center [347, 301] width 57 height 57
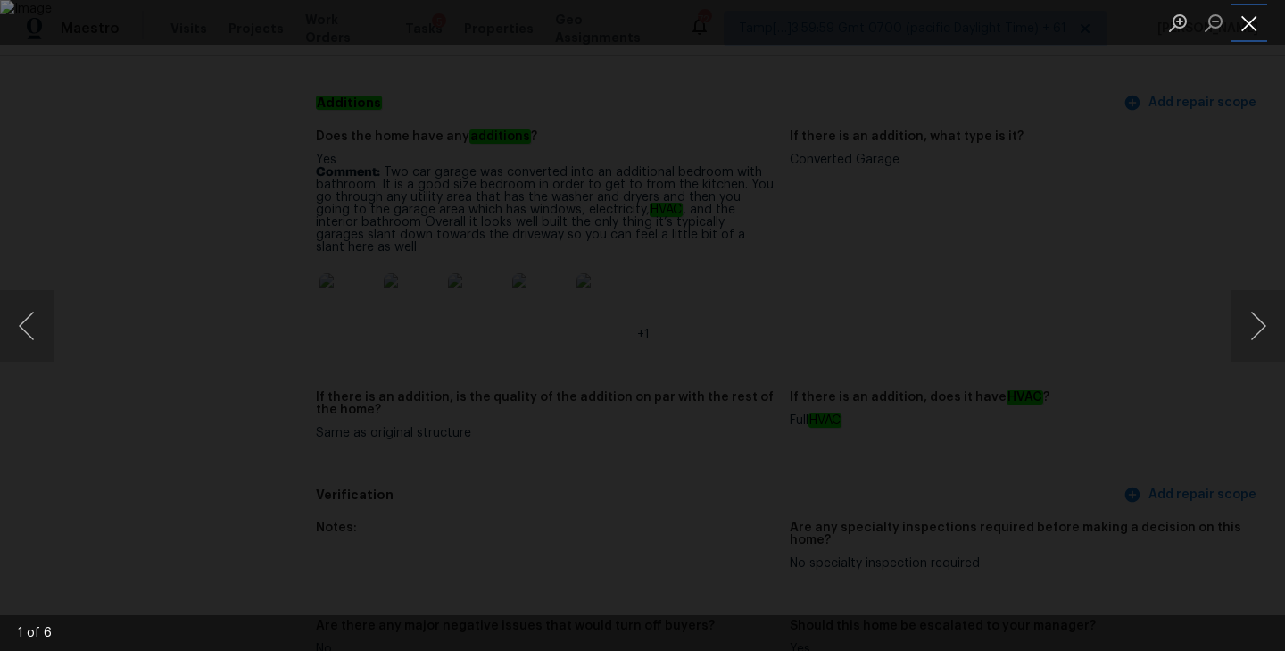
click at [1248, 28] on button "Close lightbox" at bounding box center [1249, 22] width 36 height 31
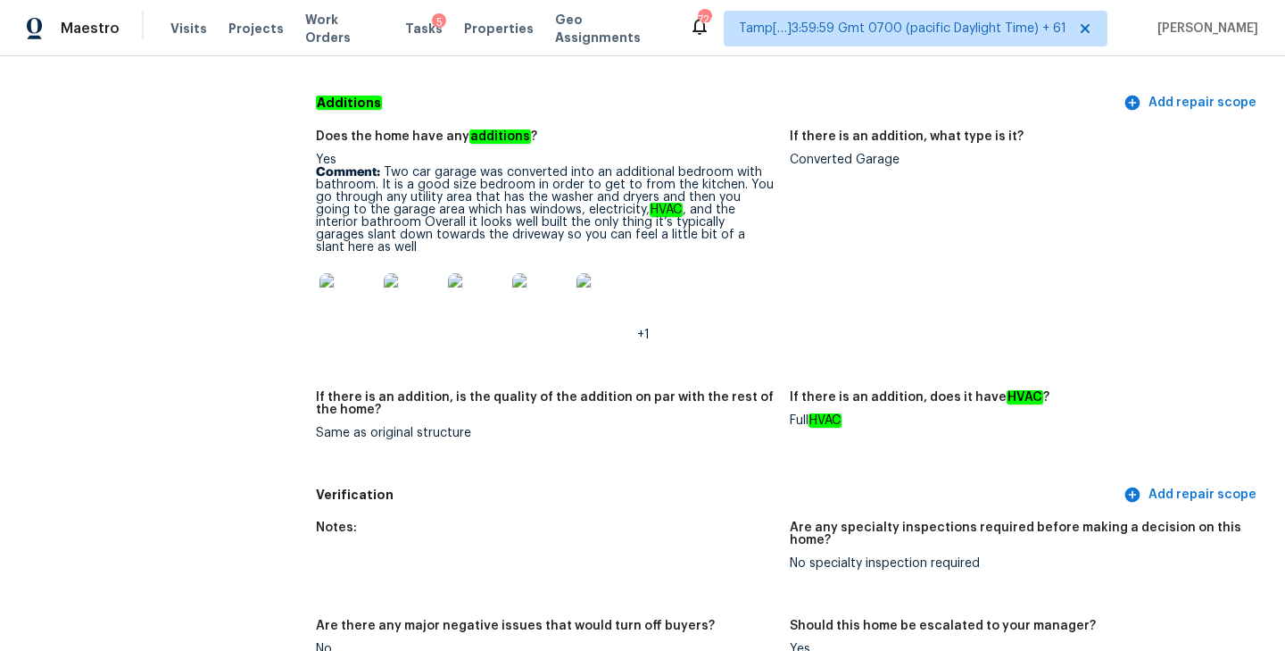
click at [732, 410] on figure "If there is an addition, is the quality of the addition on par with the rest of…" at bounding box center [553, 429] width 474 height 77
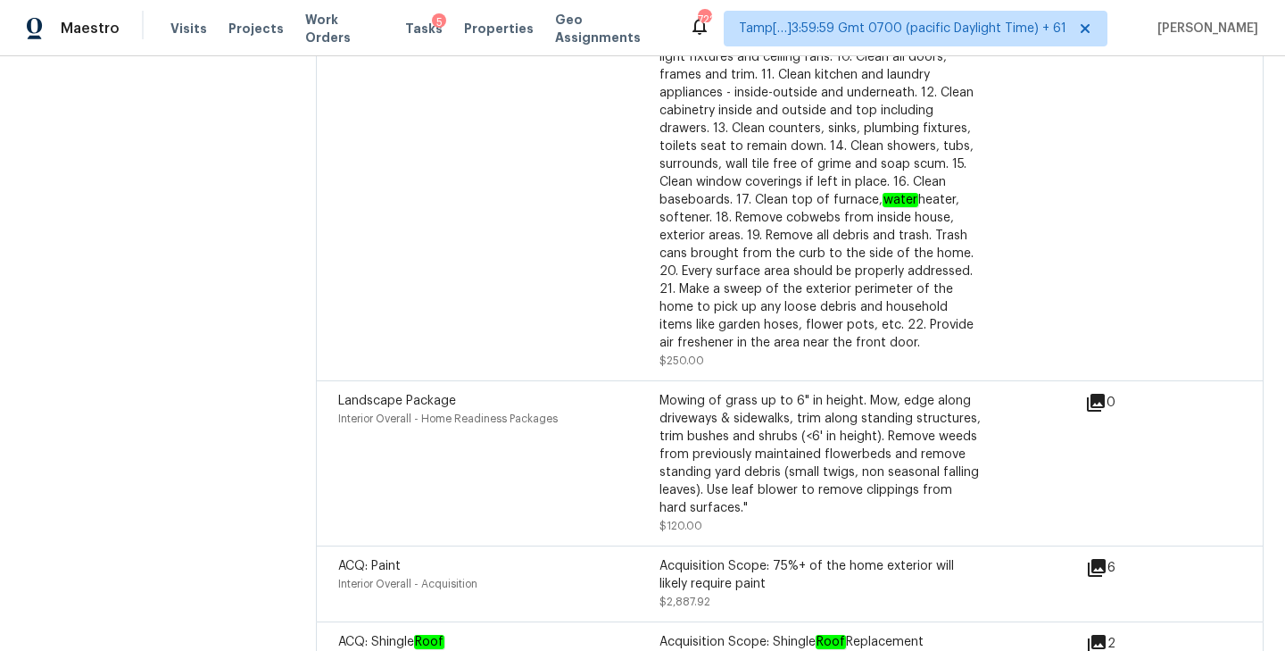
scroll to position [6120, 0]
click at [1104, 560] on icon at bounding box center [1097, 569] width 18 height 18
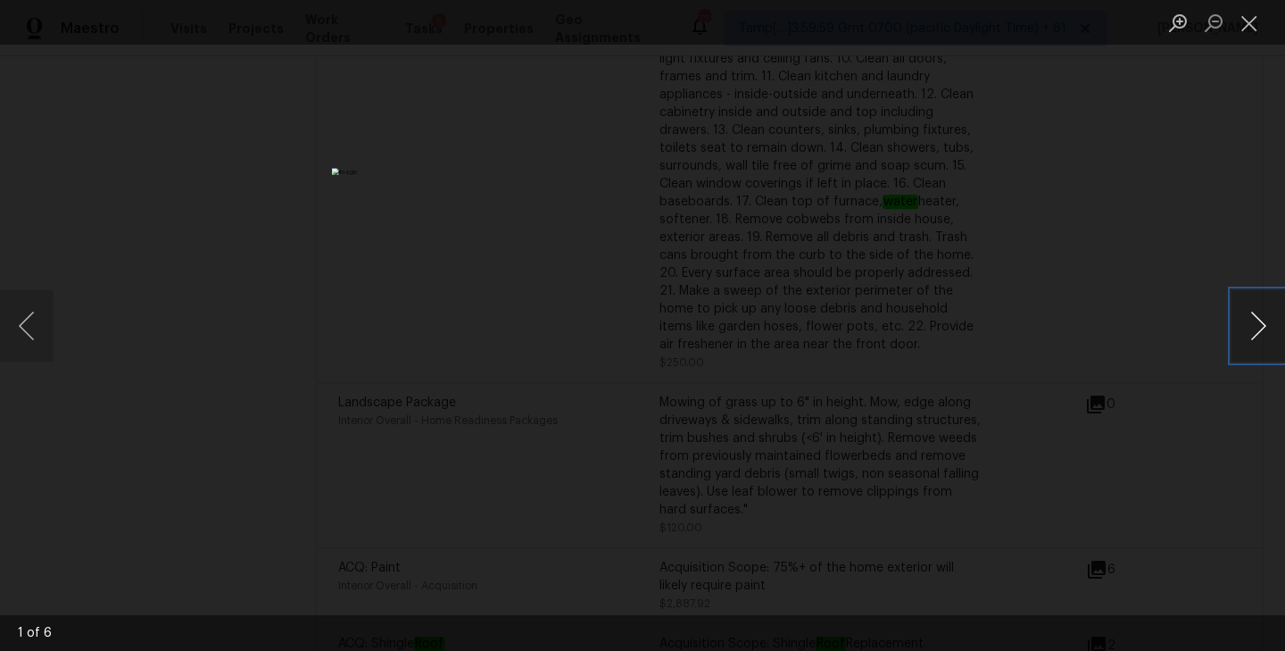
click at [1278, 351] on button "Next image" at bounding box center [1258, 325] width 54 height 71
click at [1259, 17] on button "Close lightbox" at bounding box center [1249, 22] width 36 height 31
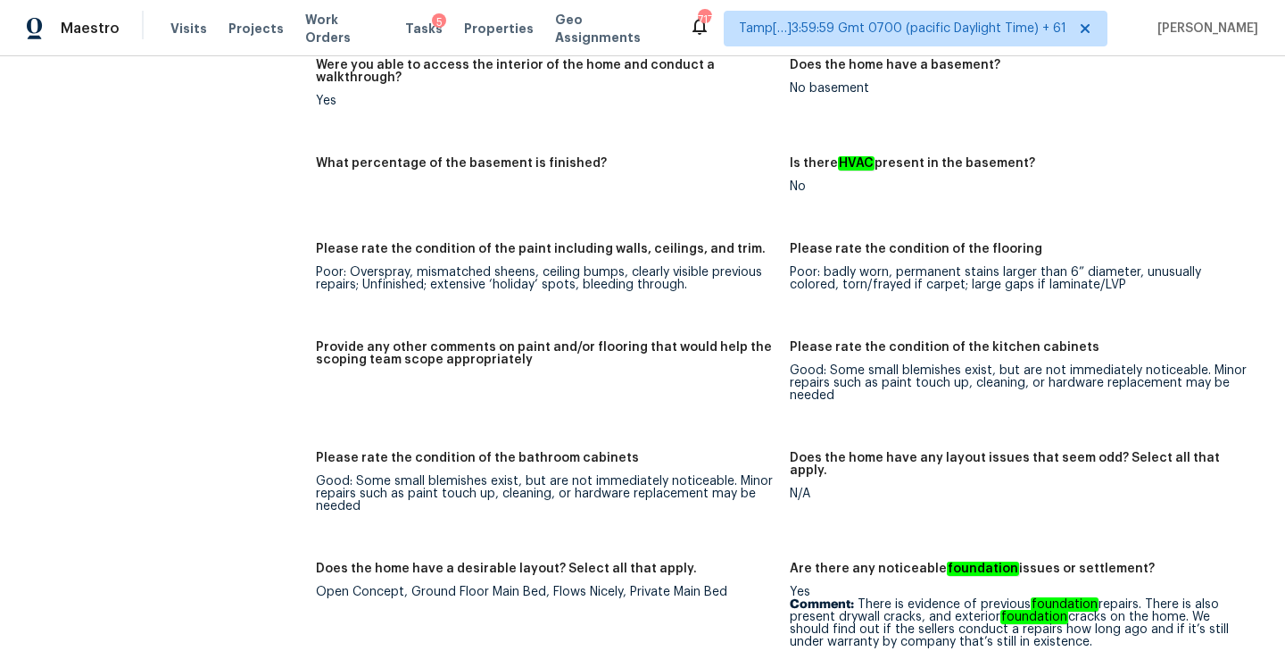
scroll to position [178, 0]
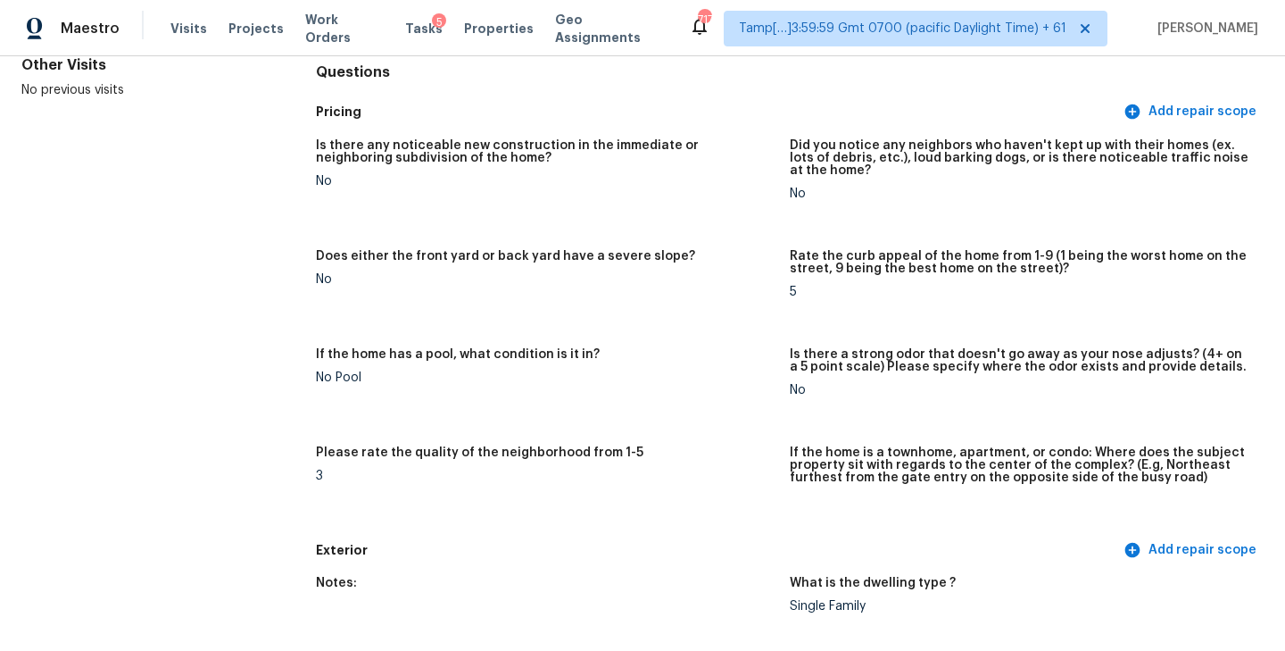
click at [659, 314] on figure "Does either the front yard or back yard have a severe slope? No" at bounding box center [553, 288] width 474 height 77
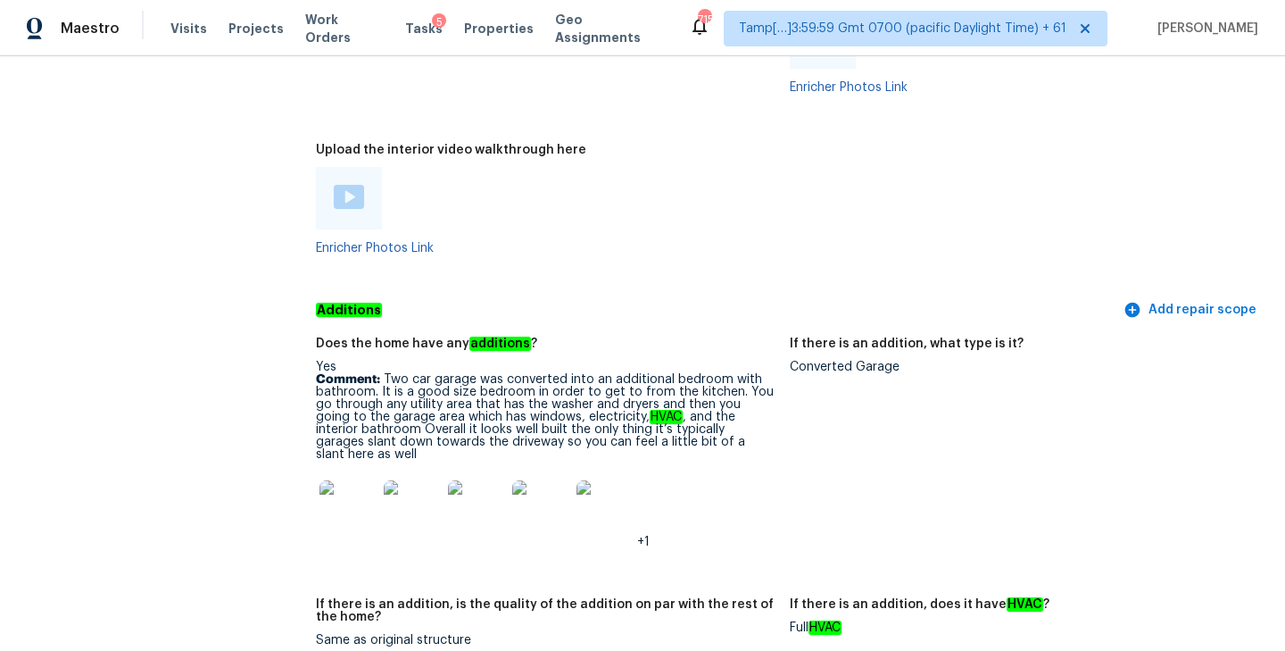
scroll to position [4408, 0]
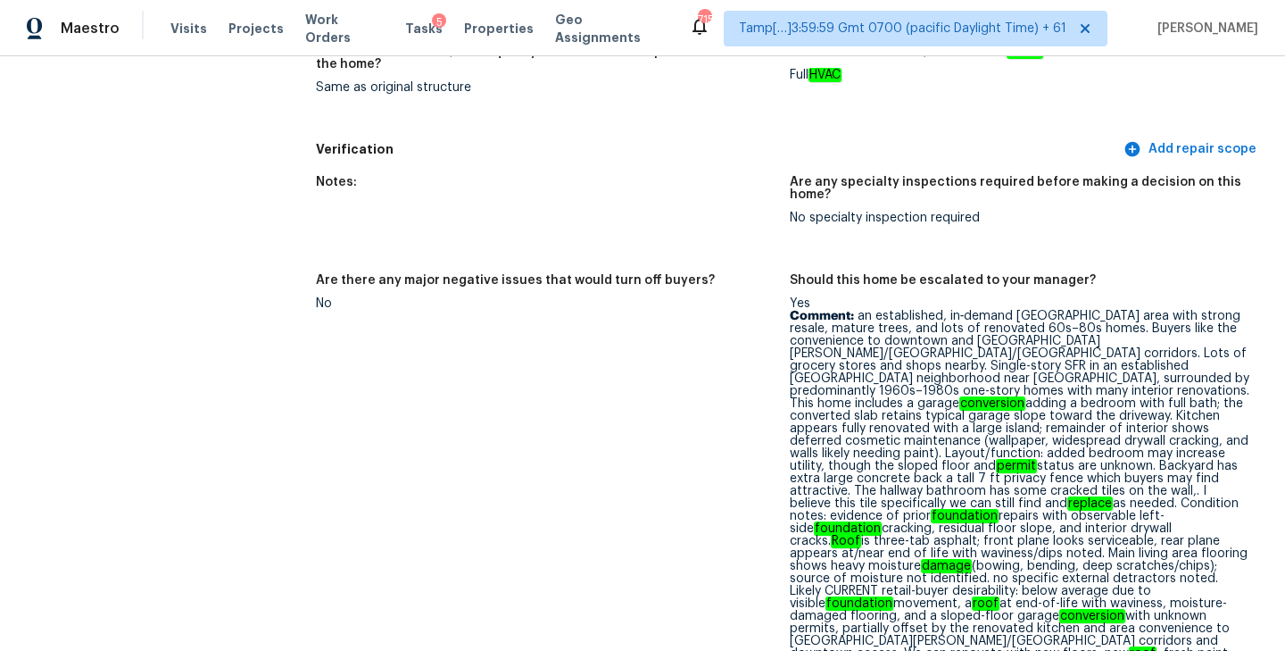
click at [959, 396] on em "conversion" at bounding box center [992, 403] width 66 height 14
click at [1083, 310] on p "Comment: an established, in‑demand South Austin area with strong resale, mature…" at bounding box center [1020, 491] width 460 height 362
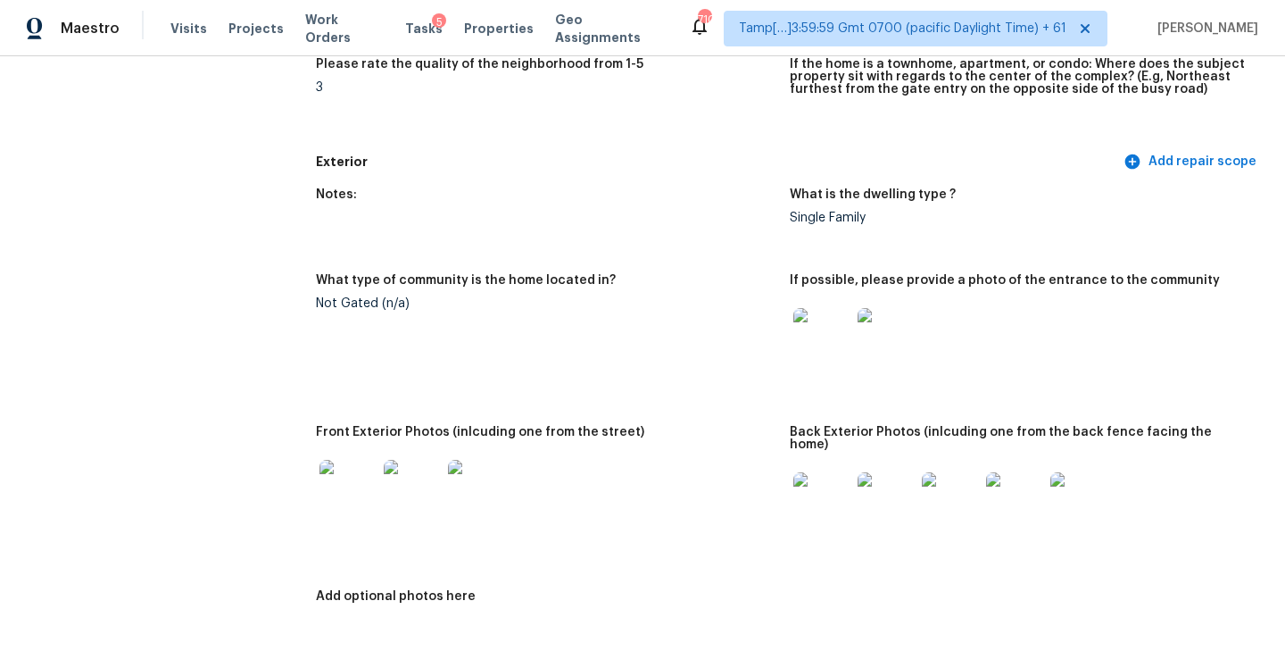
scroll to position [0, 0]
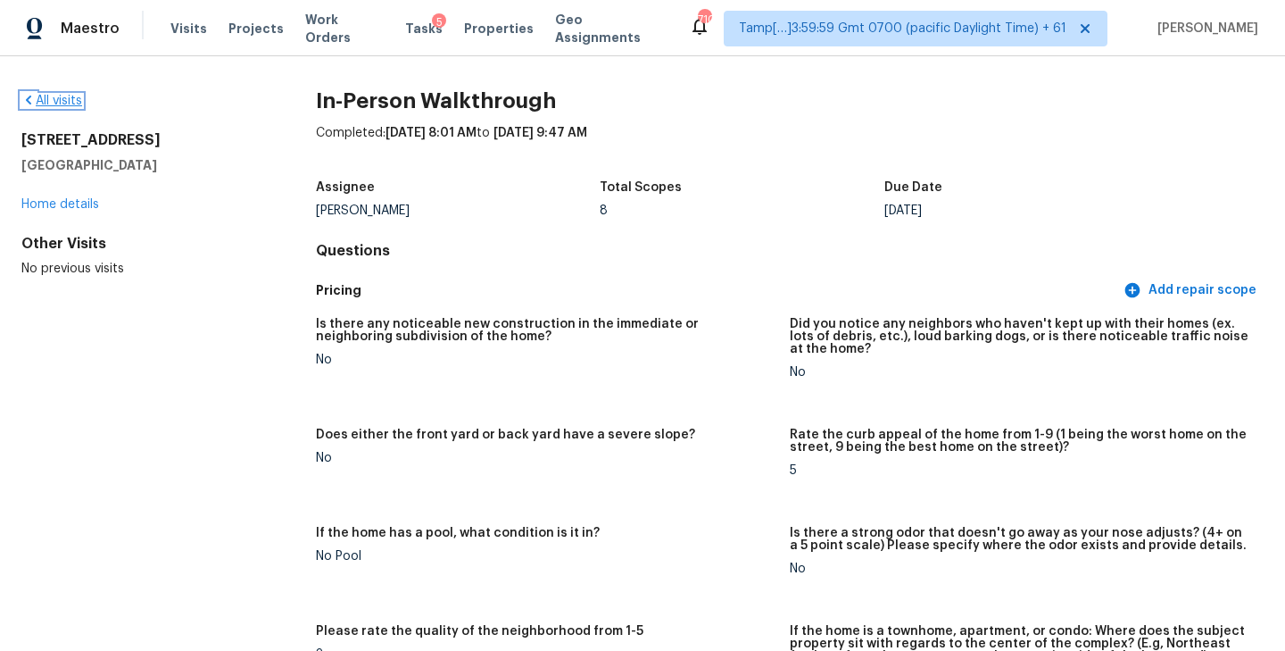
click at [53, 96] on link "All visits" at bounding box center [51, 101] width 61 height 12
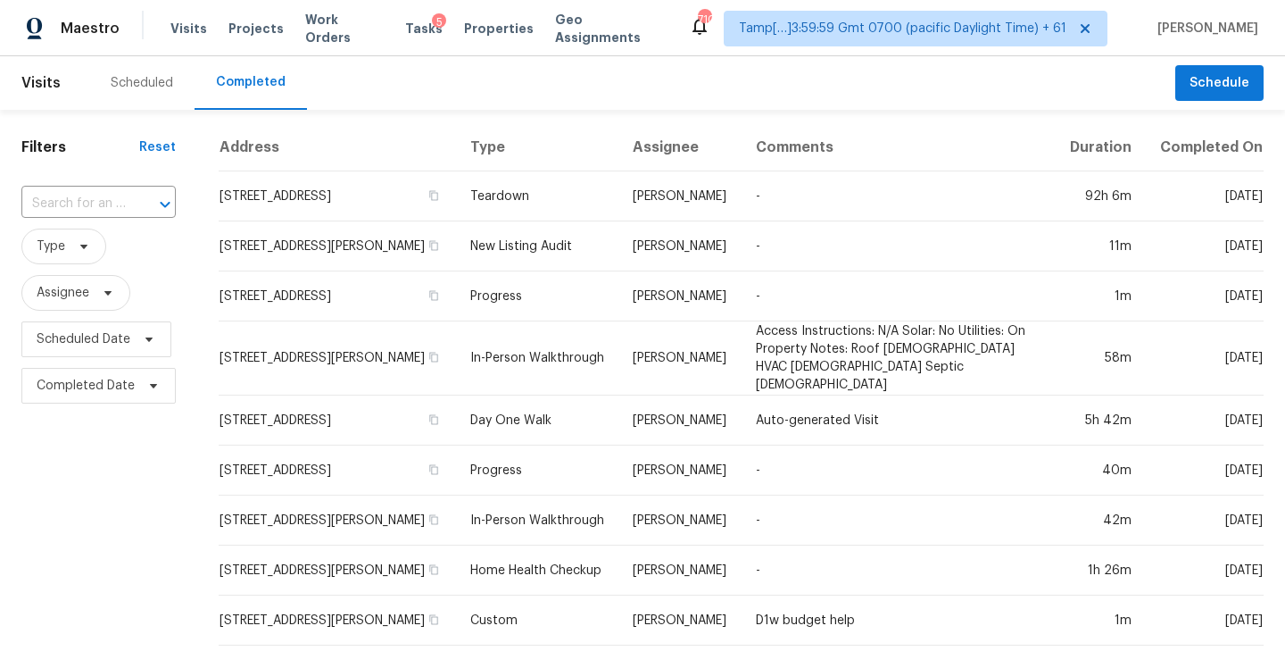
click at [85, 198] on input "text" at bounding box center [73, 204] width 104 height 28
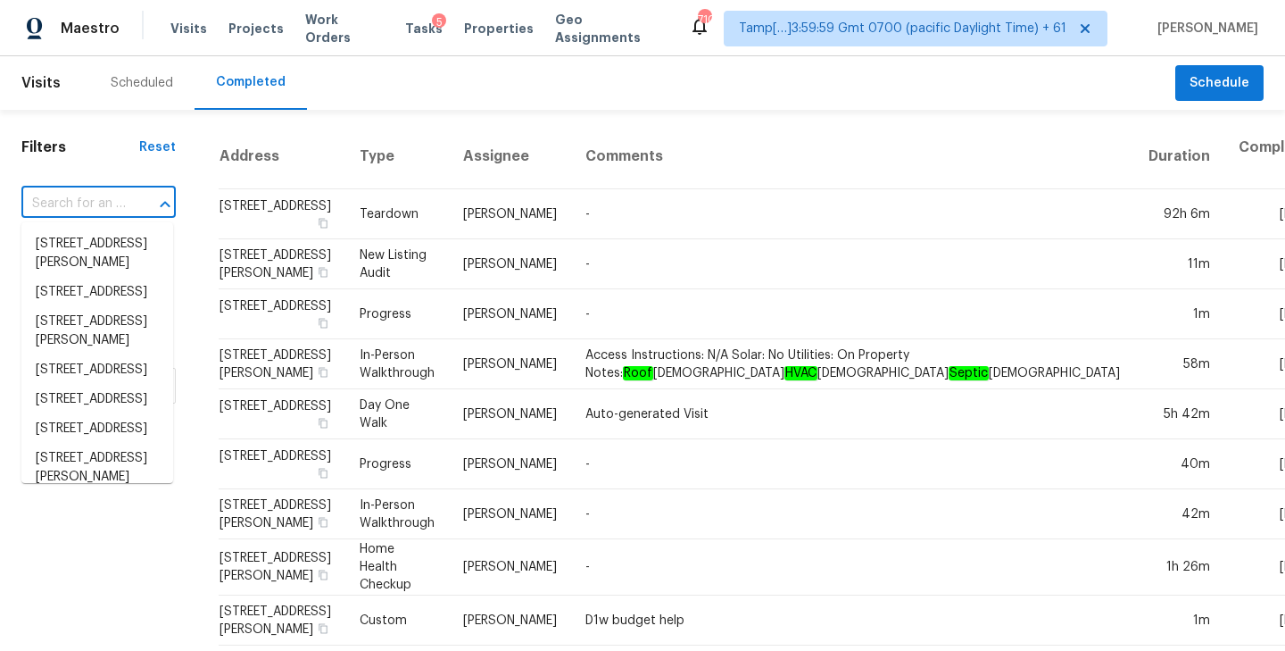
paste input "9 Edwards Ave, Westford, MA 01886"
type input "9 Edwards Ave, Westford, MA 01886"
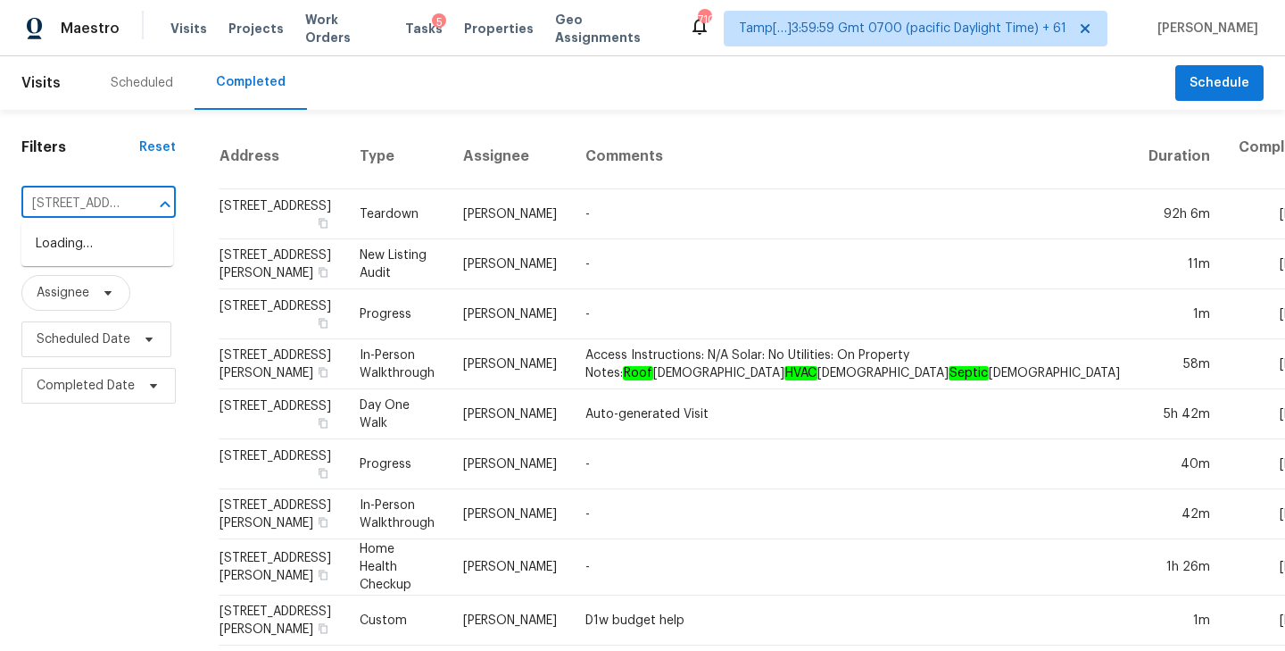
scroll to position [0, 119]
click at [82, 245] on li "9 Edwards Ave, Westford, MA 01886" at bounding box center [97, 253] width 152 height 48
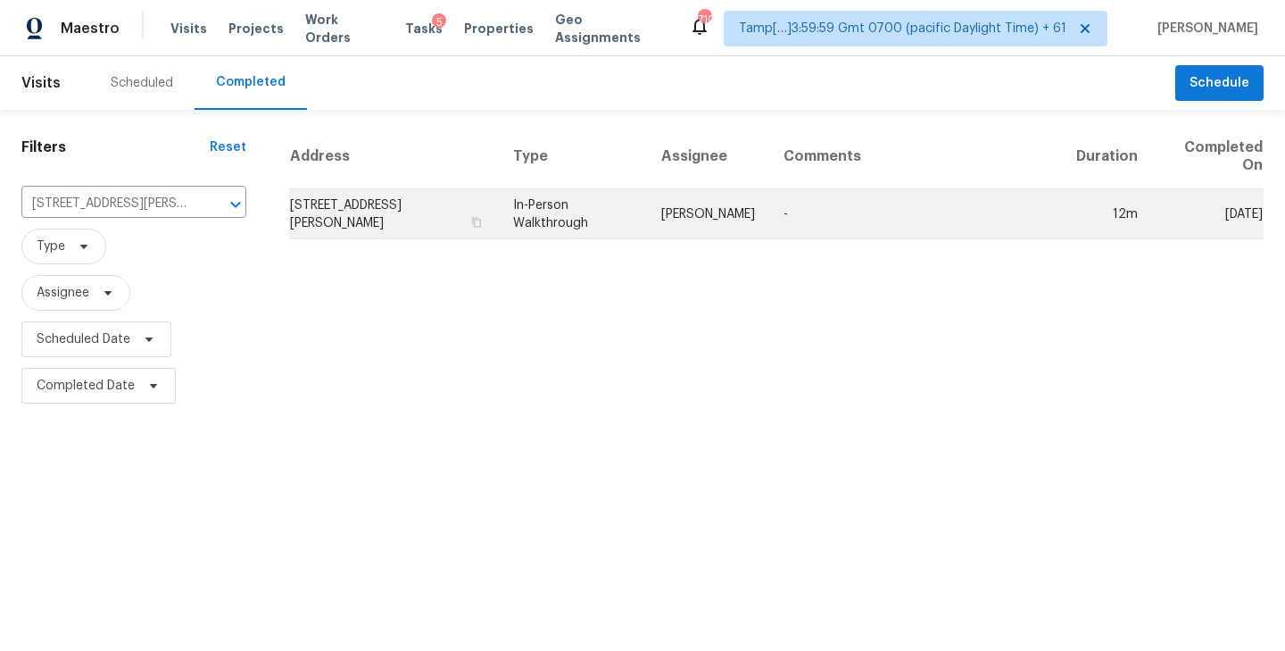
click at [396, 220] on td "9 Edwards Ave, Westford, MA 01886" at bounding box center [394, 214] width 210 height 50
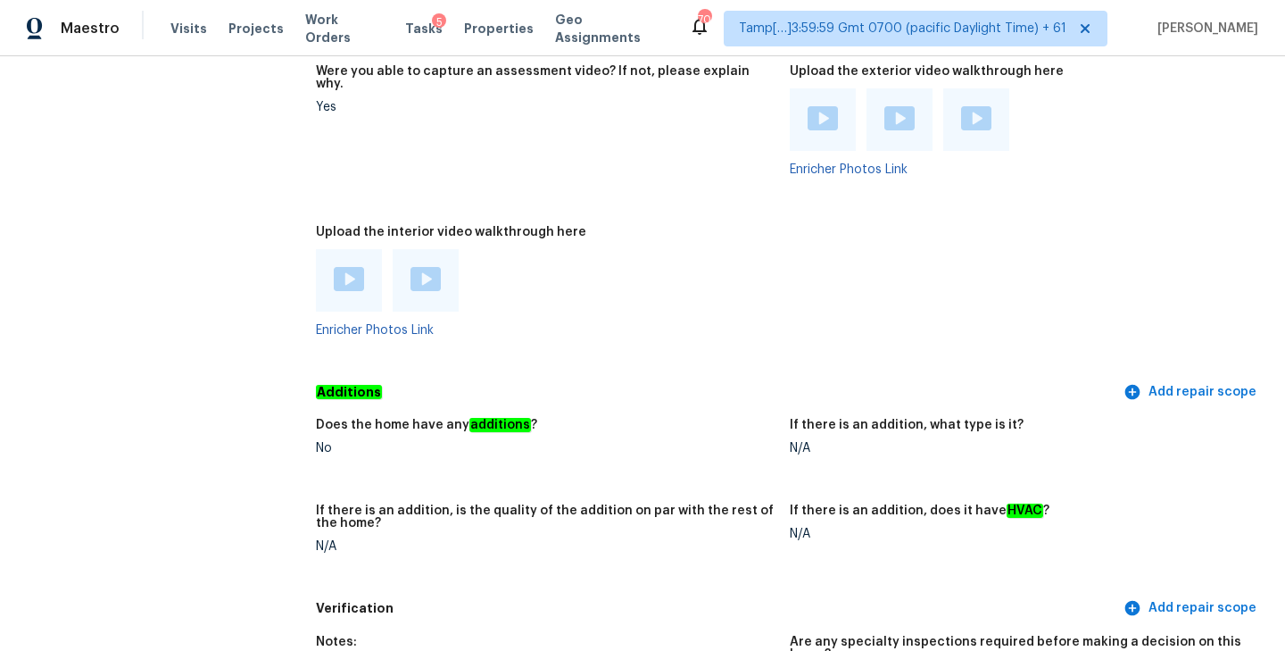
scroll to position [3516, 0]
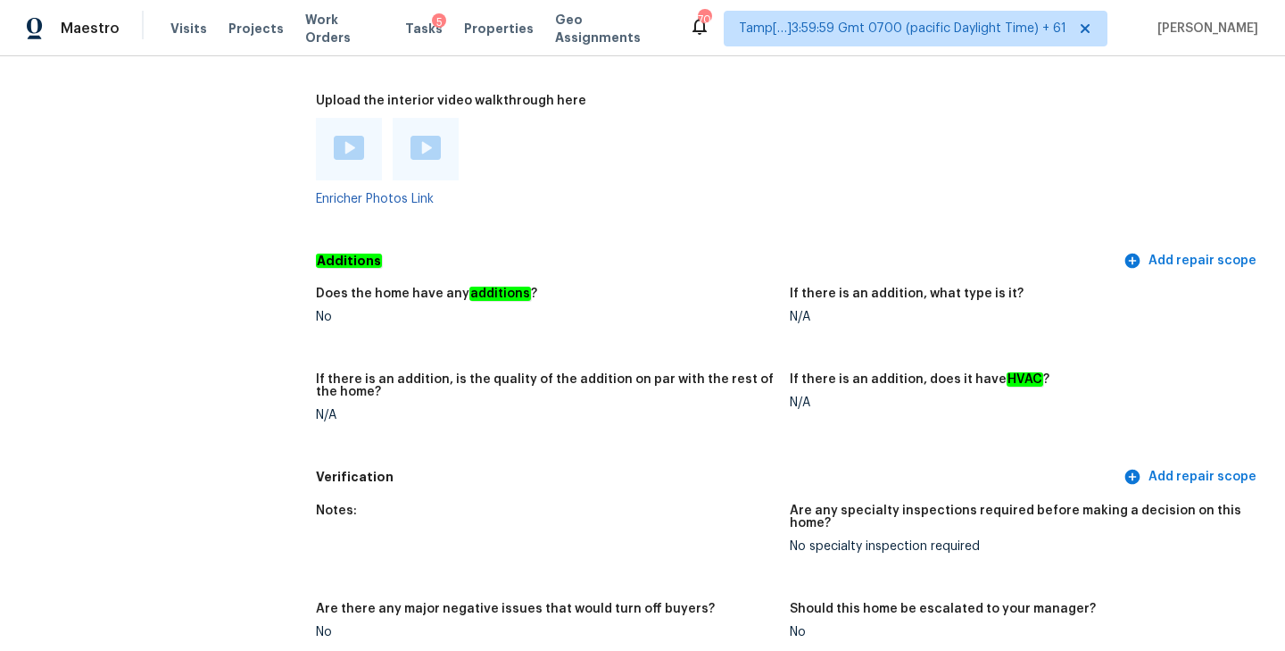
click at [559, 277] on div "Does the home have any additions ? No If there is an addition, what type is it?…" at bounding box center [790, 369] width 948 height 184
click at [350, 144] on img at bounding box center [349, 148] width 30 height 24
click at [543, 252] on h5 "Additions" at bounding box center [718, 261] width 804 height 19
click at [423, 136] on img at bounding box center [425, 148] width 30 height 24
click at [684, 157] on div at bounding box center [546, 149] width 460 height 62
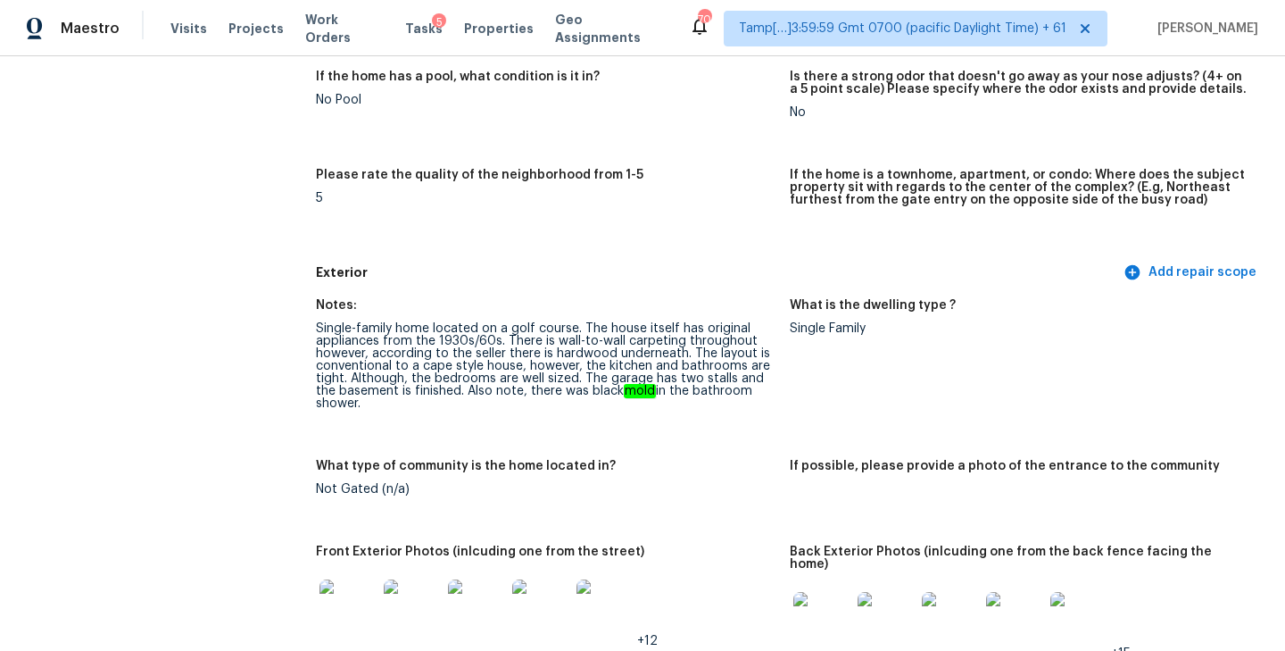
scroll to position [2625, 0]
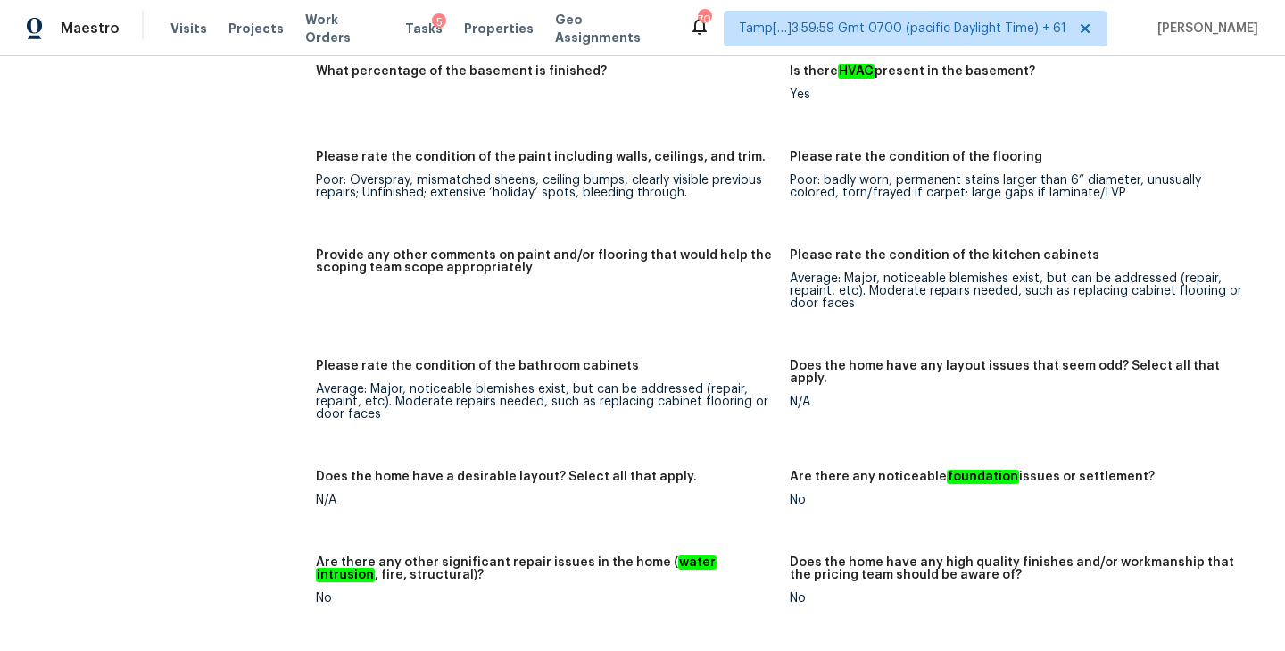
click at [650, 317] on figure "Provide any other comments on paint and/or flooring that would help the scoping…" at bounding box center [553, 293] width 474 height 89
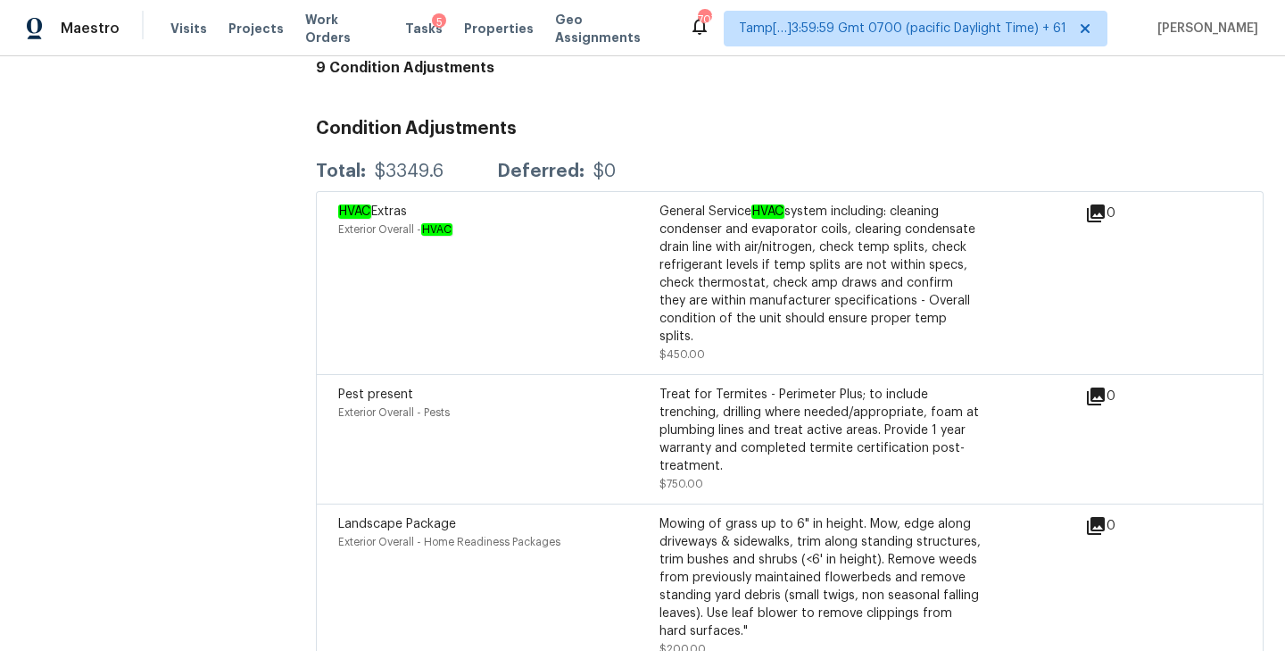
scroll to position [4212, 0]
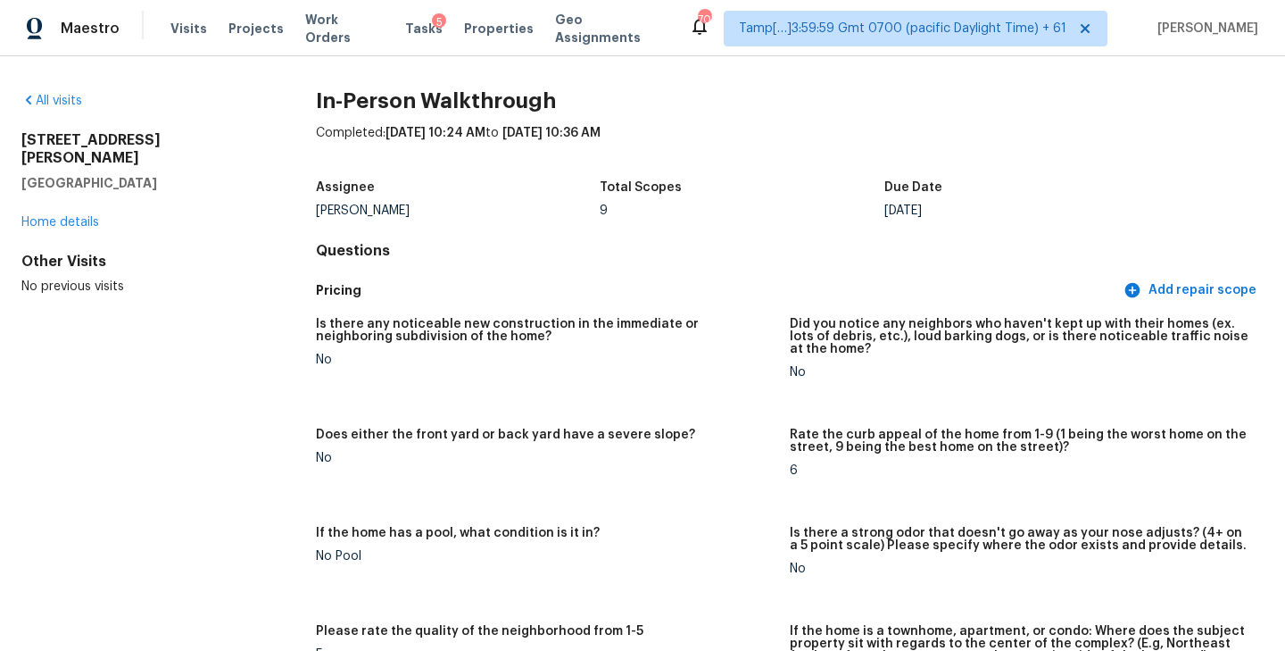
scroll to position [3410, 0]
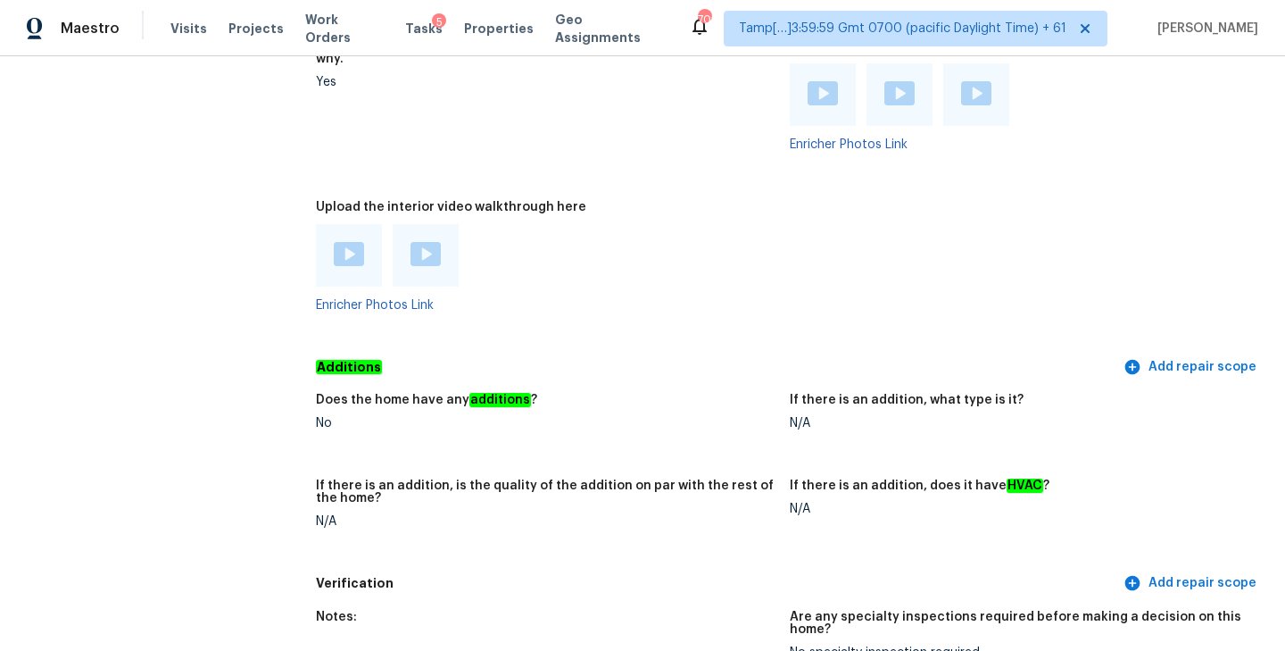
click at [782, 214] on figure "Upload the interior video walkthrough here Enricher Photos Link" at bounding box center [553, 270] width 474 height 139
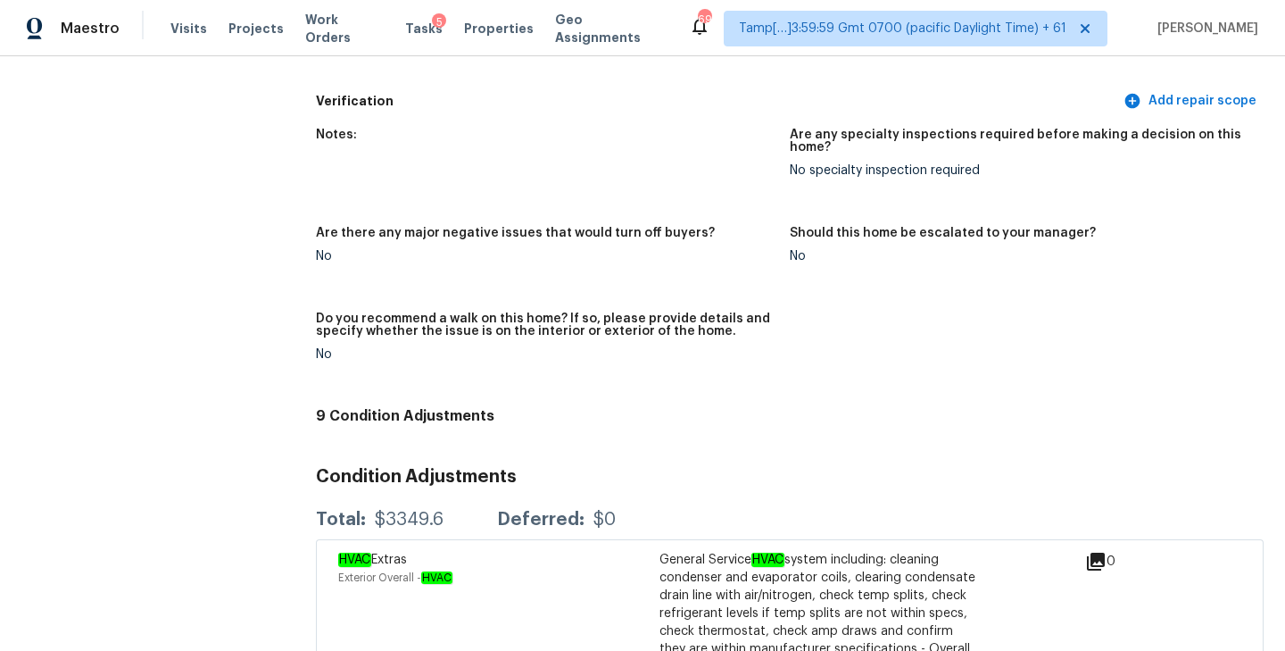
scroll to position [178, 0]
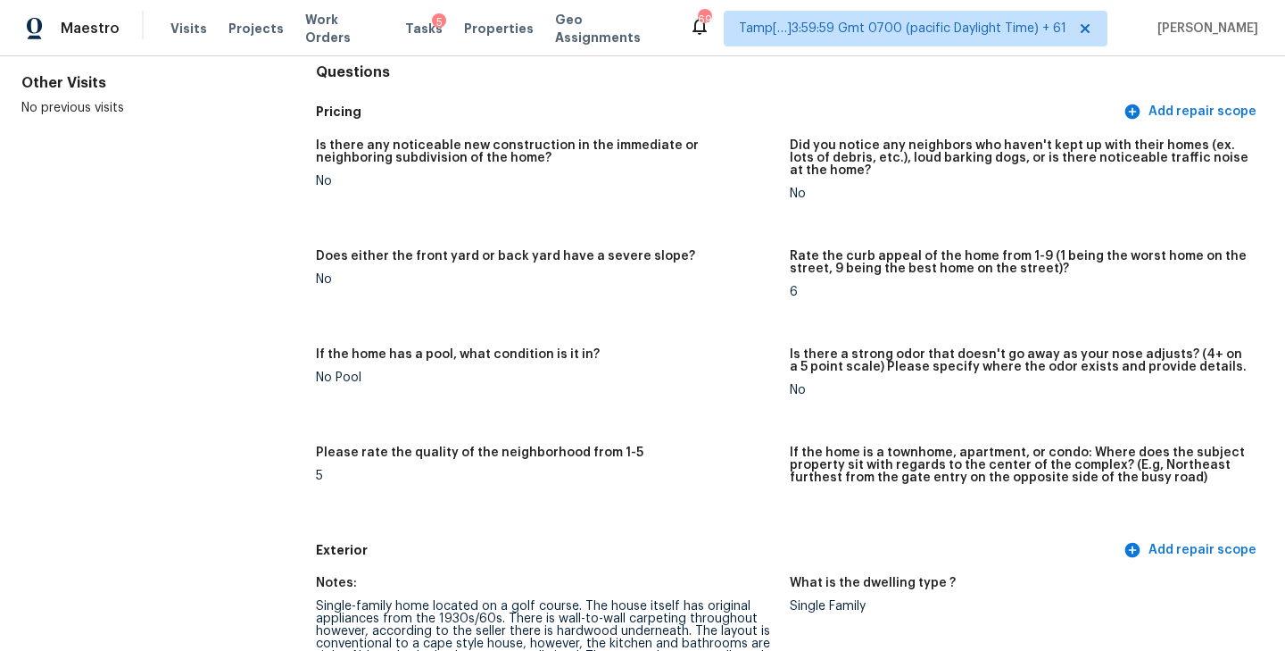
click at [784, 374] on figure "If the home has a pool, what condition is it in? No Pool" at bounding box center [553, 386] width 474 height 77
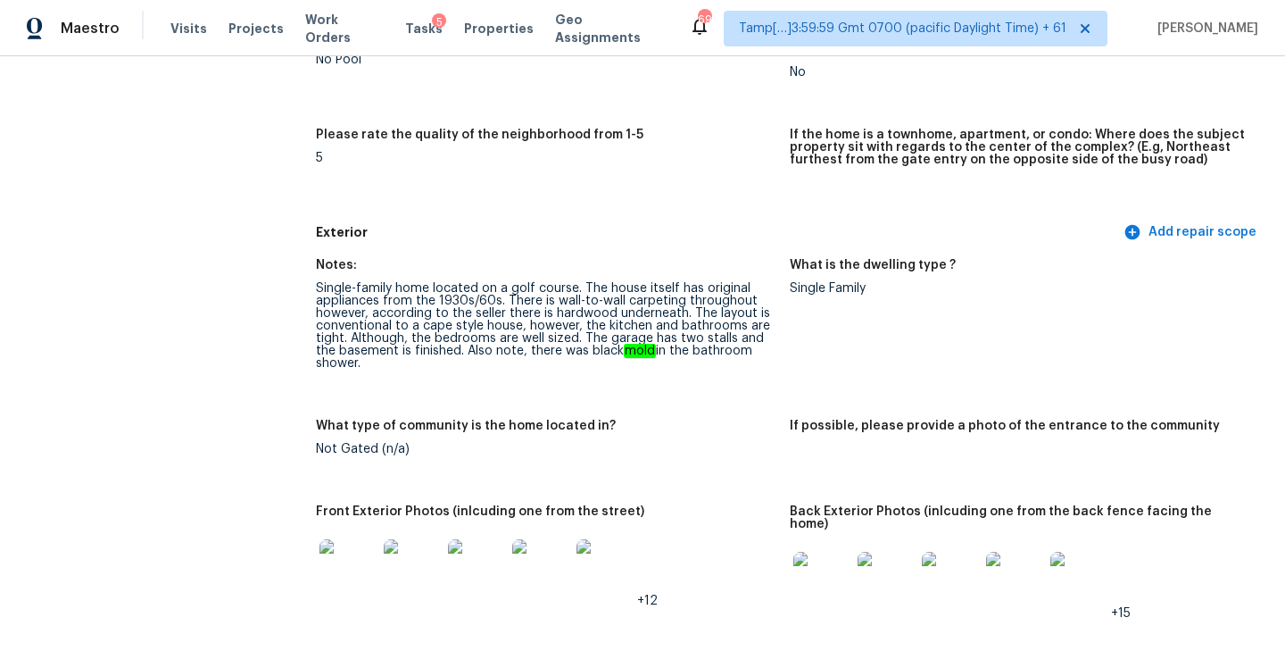
scroll to position [495, 0]
drag, startPoint x: 579, startPoint y: 290, endPoint x: 500, endPoint y: 301, distance: 80.1
click at [500, 301] on div "Single-family home located on a golf course. The house itself has original appl…" at bounding box center [546, 326] width 460 height 87
drag, startPoint x: 515, startPoint y: 319, endPoint x: 680, endPoint y: 319, distance: 165.1
click at [680, 319] on div "Single-family home located on a golf course. The house itself has original appl…" at bounding box center [546, 326] width 460 height 87
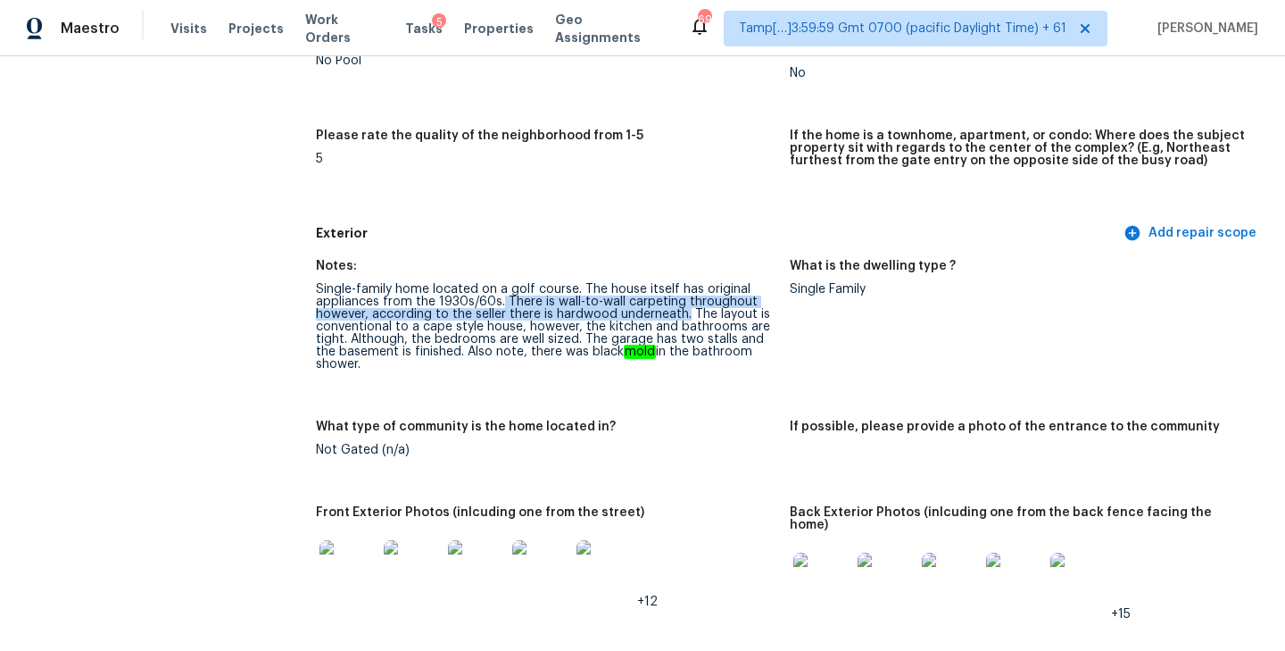
drag, startPoint x: 501, startPoint y: 303, endPoint x: 687, endPoint y: 313, distance: 186.8
click at [687, 313] on div "Single-family home located on a golf course. The house itself has original appl…" at bounding box center [546, 326] width 460 height 87
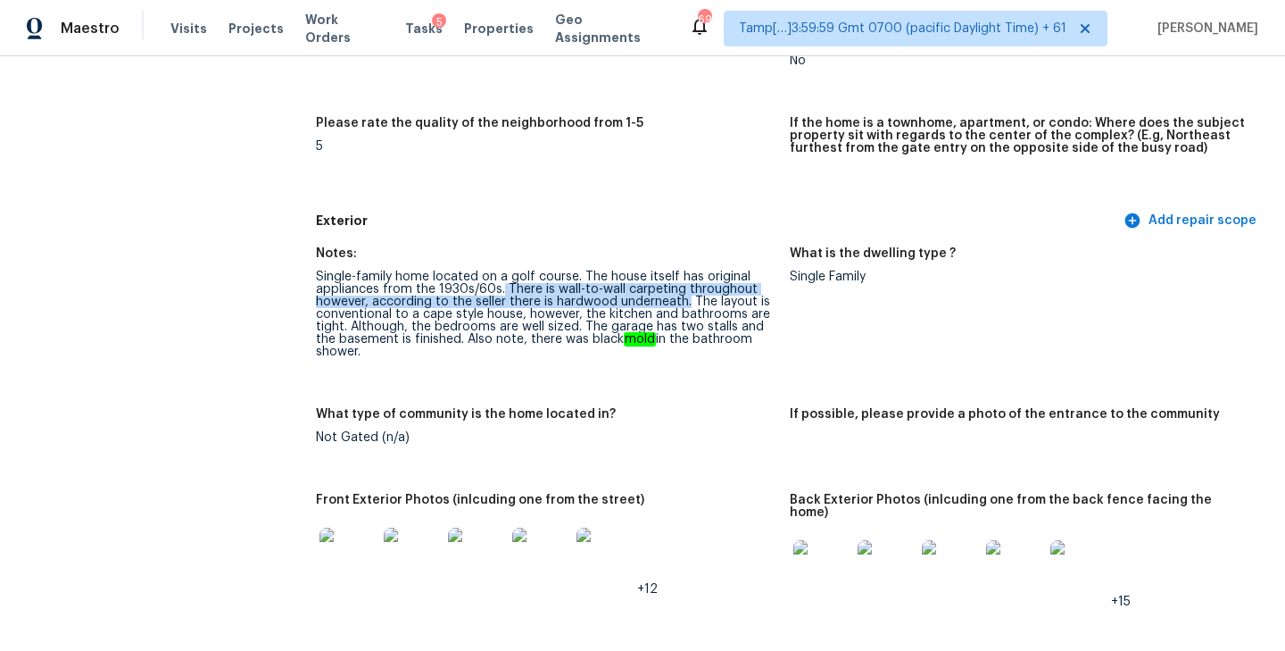
scroll to position [509, 0]
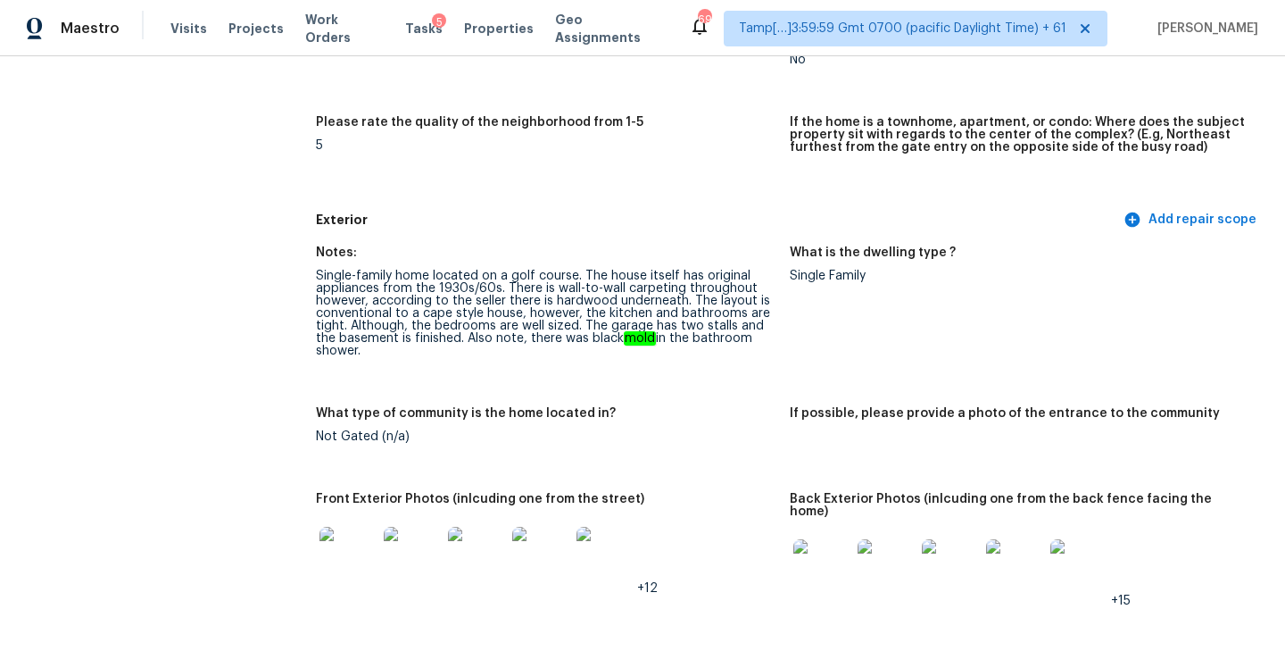
click at [705, 294] on div "Single-family home located on a golf course. The house itself has original appl…" at bounding box center [546, 313] width 460 height 87
click at [709, 282] on div "Single-family home located on a golf course. The house itself has original appl…" at bounding box center [546, 313] width 460 height 87
copy div "throughout"
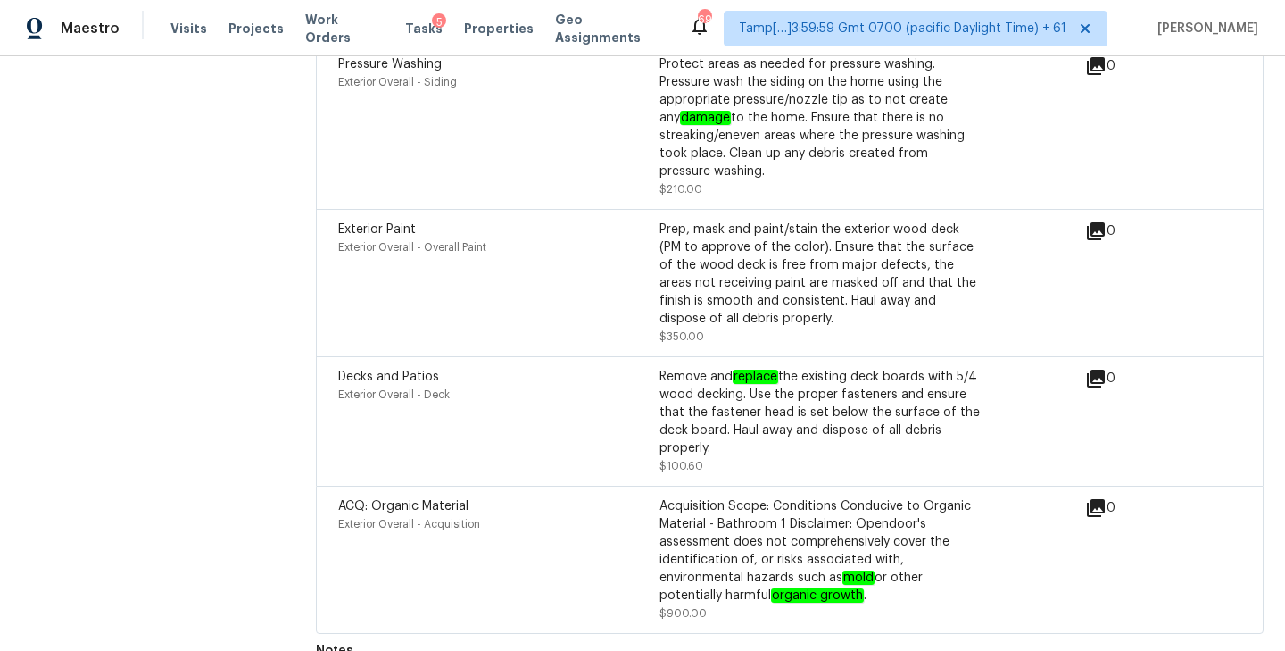
scroll to position [493, 0]
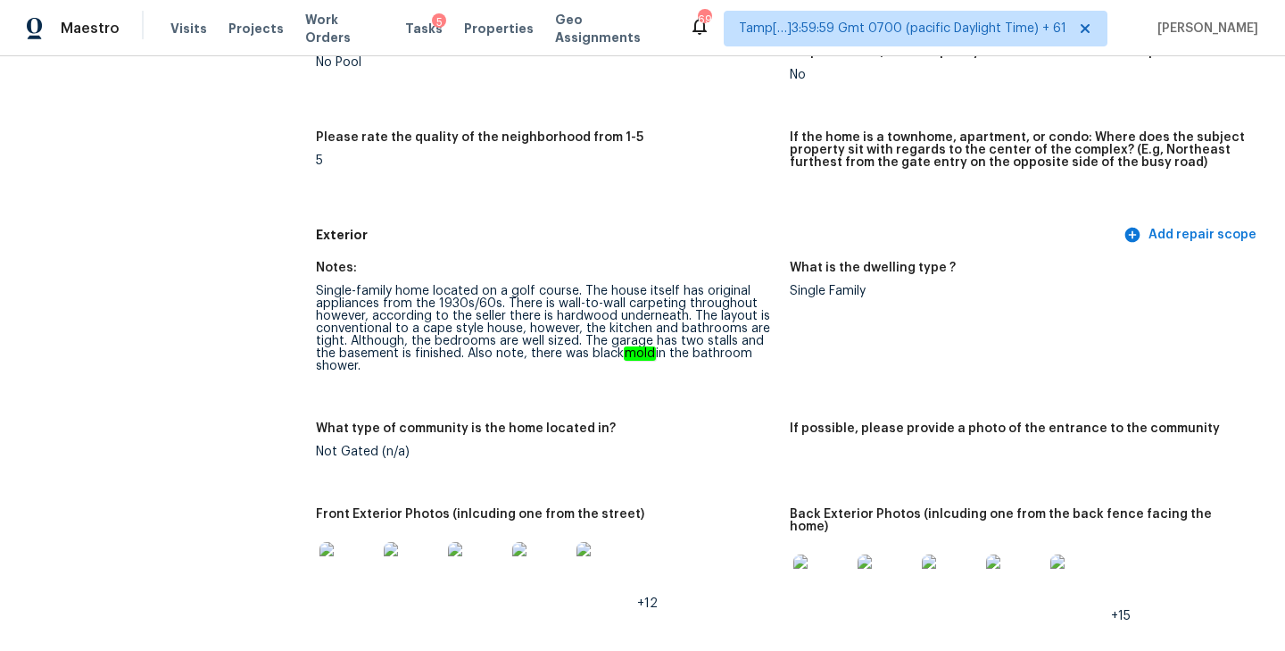
click at [671, 388] on figure "Notes: Single-family home located on a golf course. The house itself has origin…" at bounding box center [553, 330] width 474 height 139
drag, startPoint x: 467, startPoint y: 351, endPoint x: 510, endPoint y: 368, distance: 46.1
click at [510, 368] on div "Single-family home located on a golf course. The house itself has original appl…" at bounding box center [546, 328] width 460 height 87
click at [525, 368] on div "Single-family home located on a golf course. The house itself has original appl…" at bounding box center [546, 328] width 460 height 87
drag, startPoint x: 526, startPoint y: 351, endPoint x: 568, endPoint y: 374, distance: 48.7
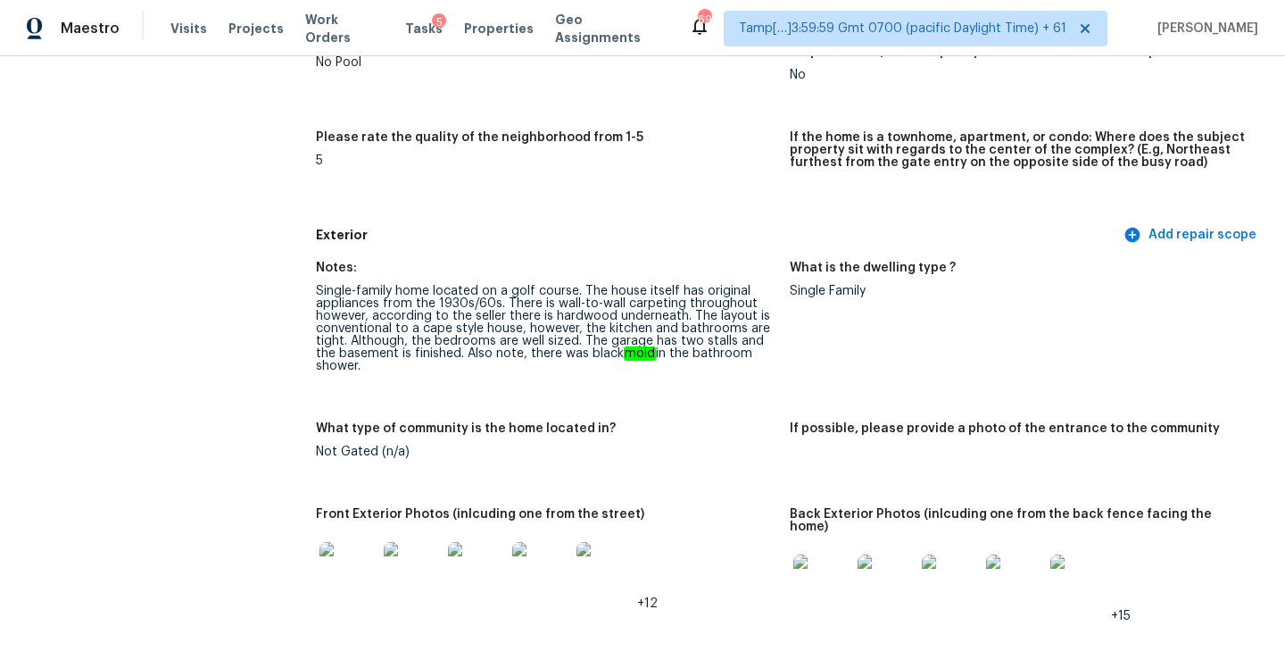
click at [568, 374] on figure "Notes: Single-family home located on a golf course. The house itself has origin…" at bounding box center [553, 330] width 474 height 139
copy div "there was black mold in the bathroom shower."
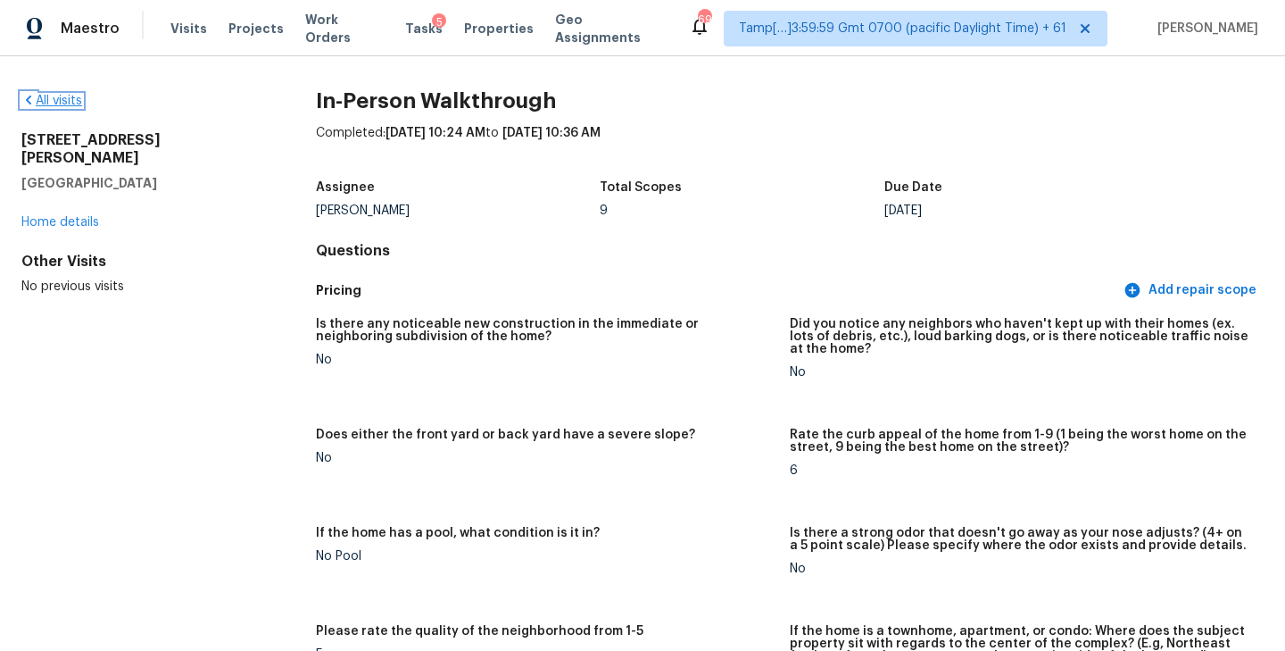
click at [68, 105] on link "All visits" at bounding box center [51, 101] width 61 height 12
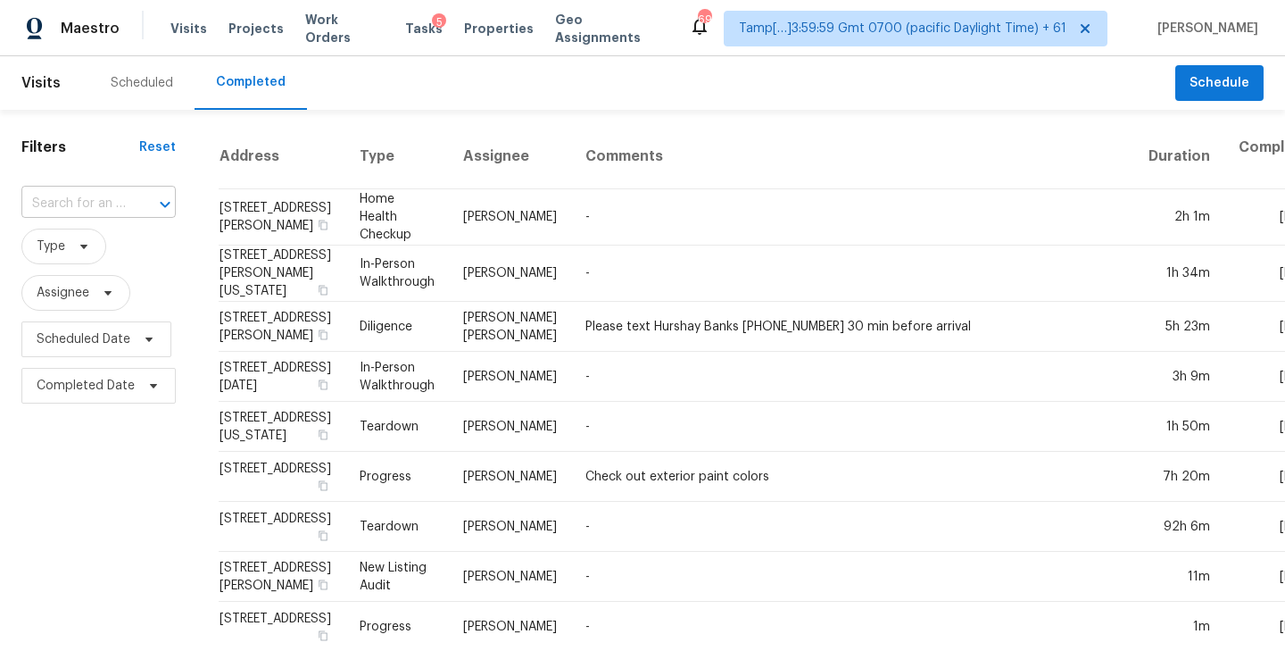
click at [120, 202] on input "text" at bounding box center [73, 204] width 104 height 28
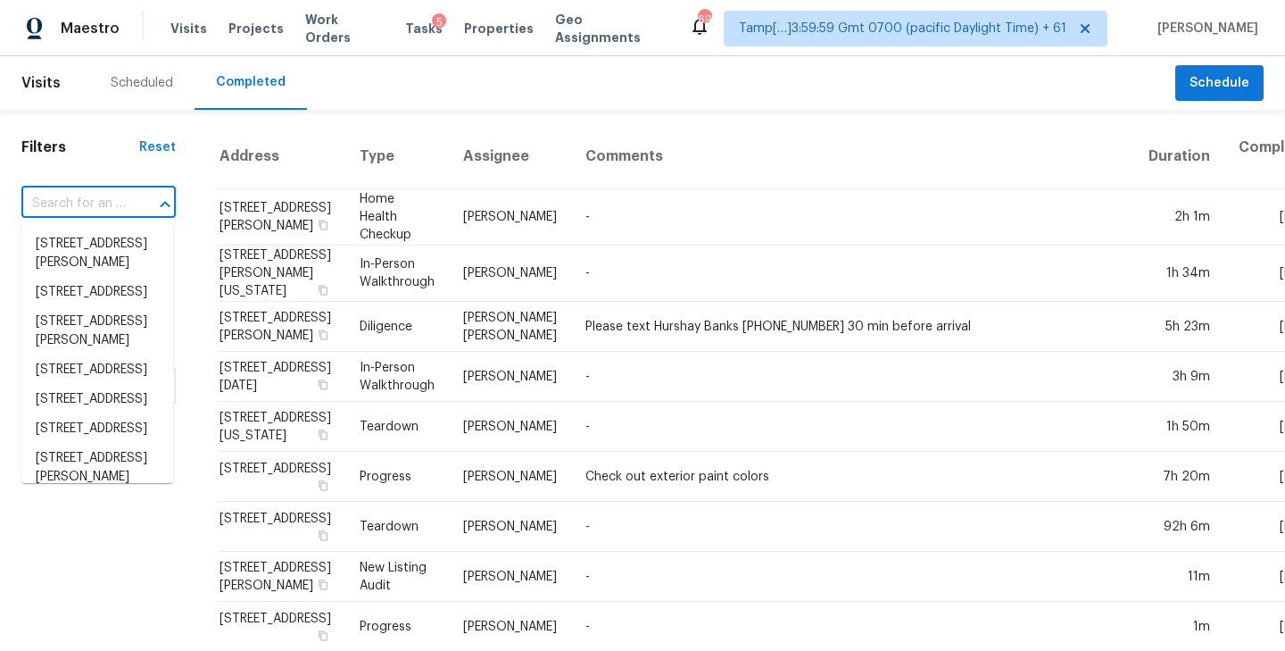
paste input "1218 Ranier St, Dallas, TX 75208"
type input "1218 Ranier St, Dallas, TX 75208"
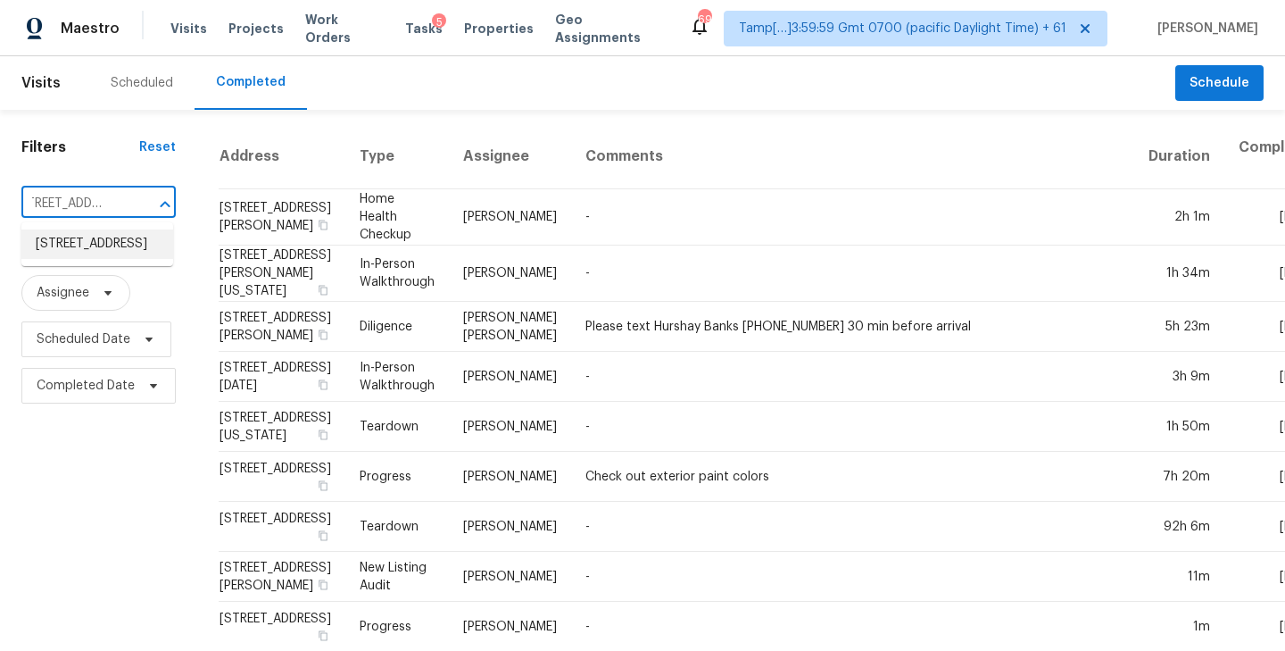
click at [105, 246] on li "1218 Ranier St, Dallas, TX 75208" at bounding box center [97, 243] width 152 height 29
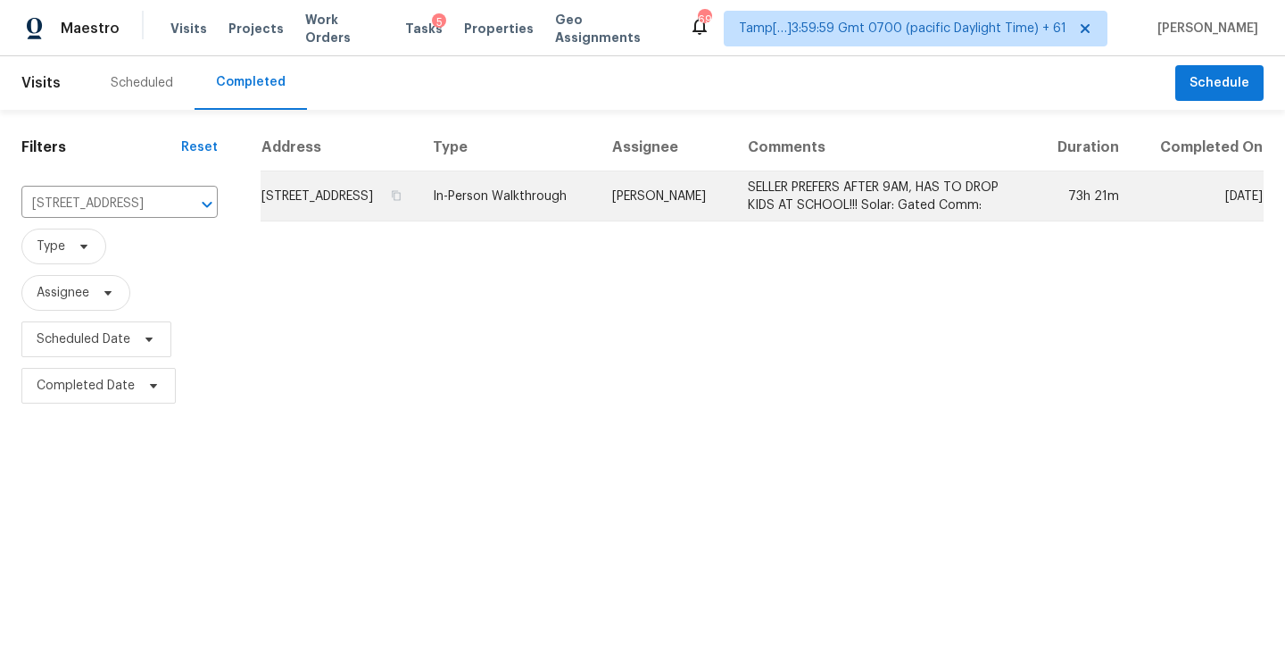
click at [366, 218] on td "1218 Ranier St, Dallas, TX 75208" at bounding box center [340, 196] width 158 height 50
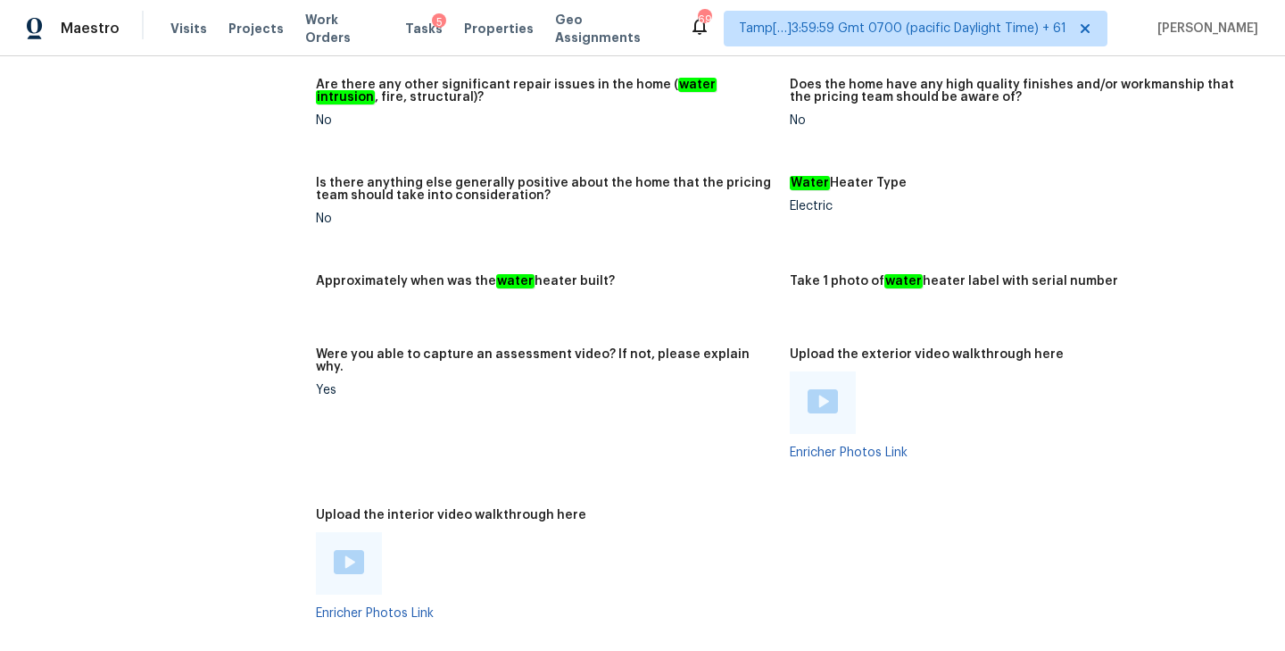
scroll to position [4073, 0]
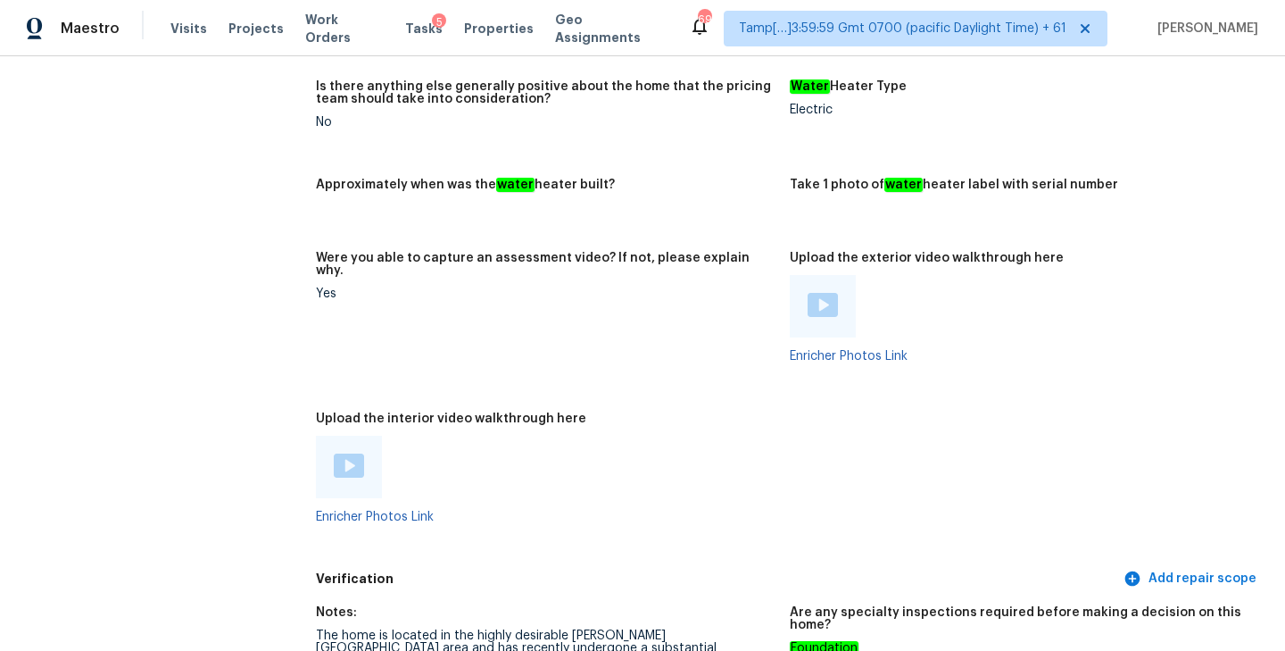
scroll to position [3204, 0]
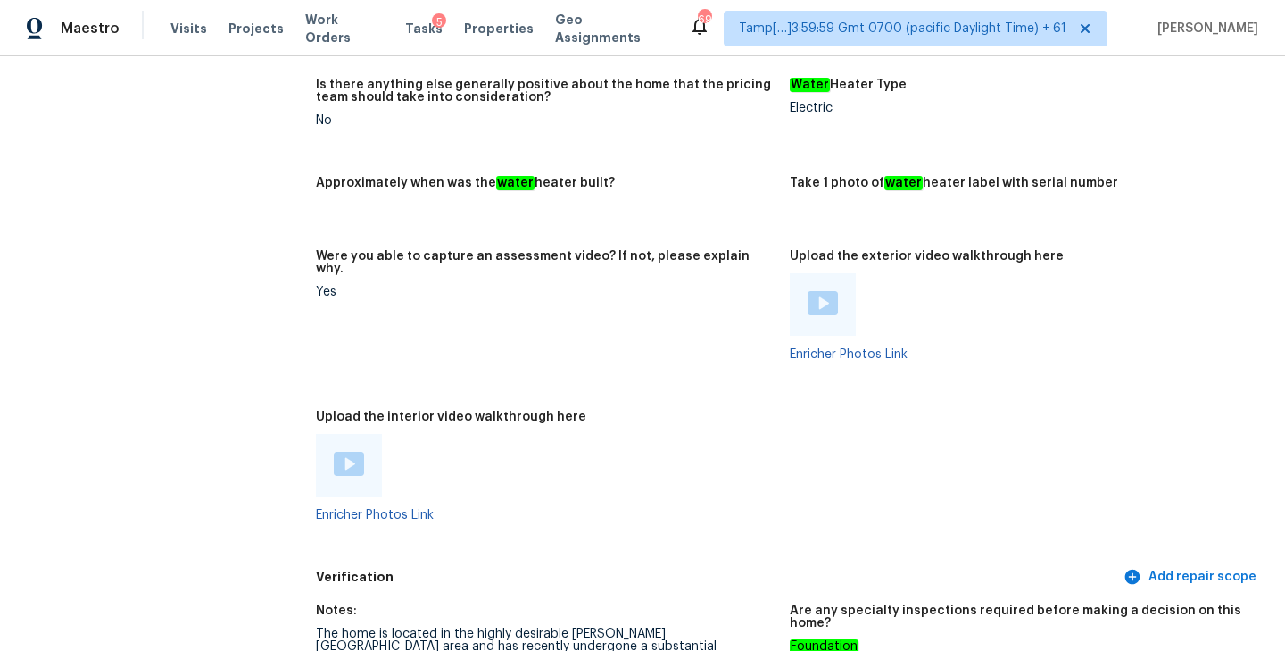
click at [343, 452] on img at bounding box center [349, 464] width 30 height 24
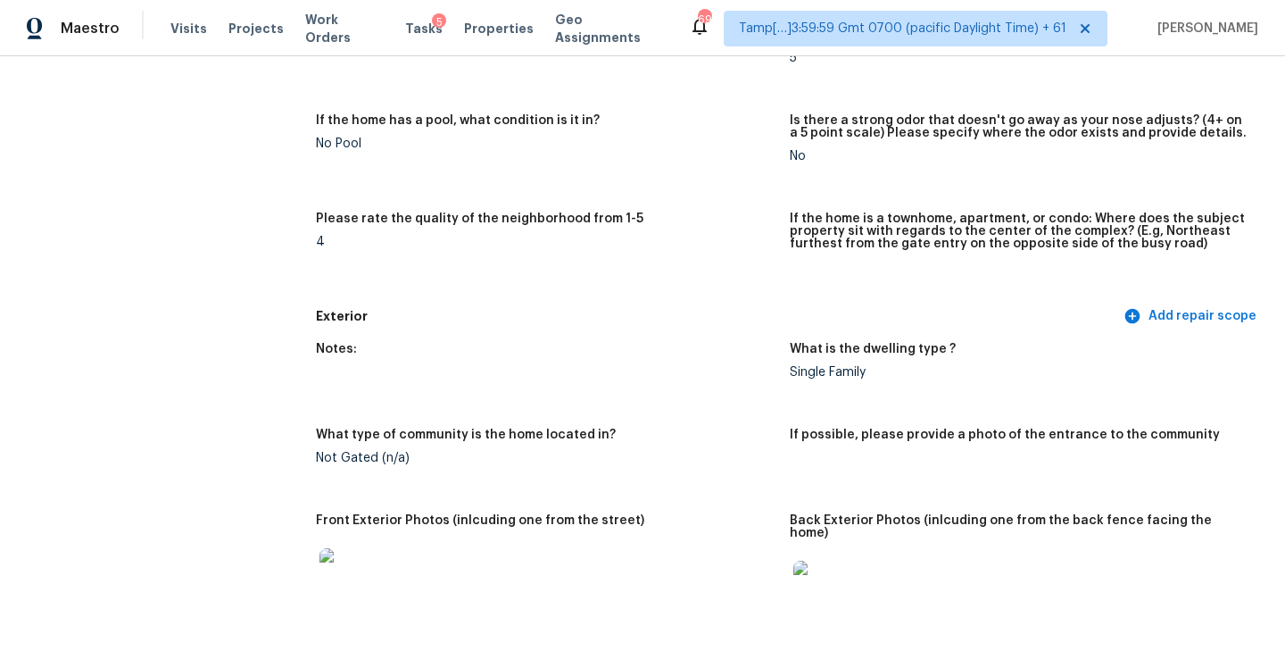
scroll to position [0, 0]
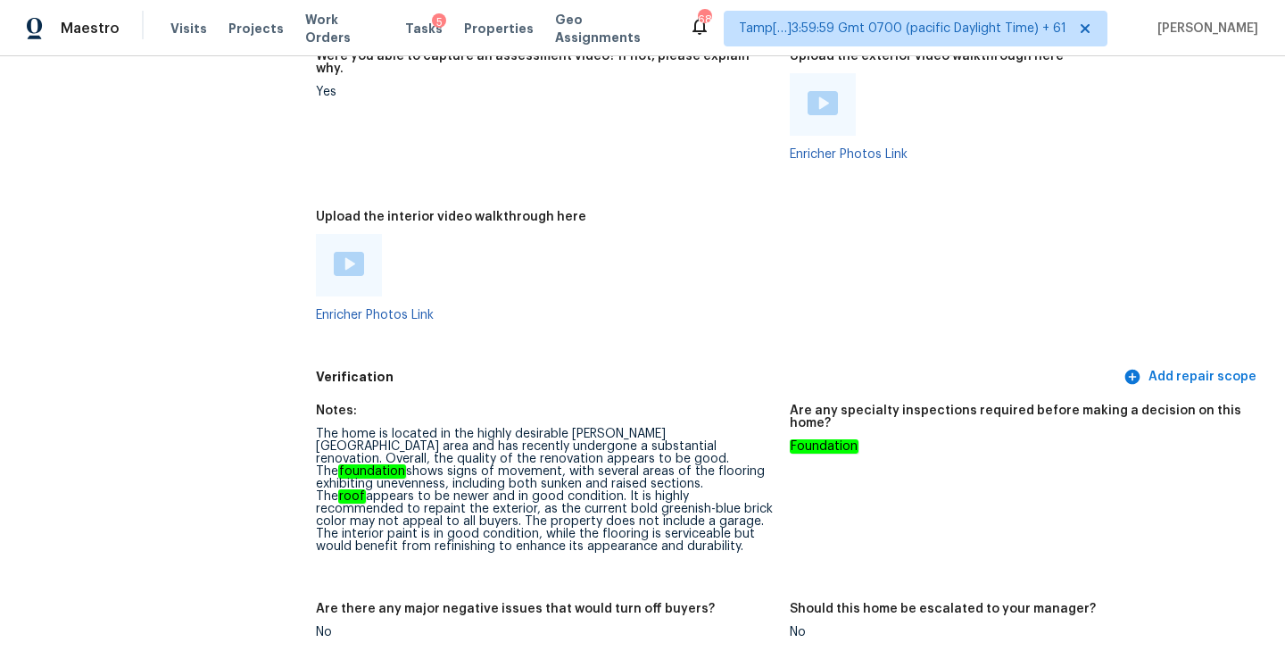
scroll to position [3382, 0]
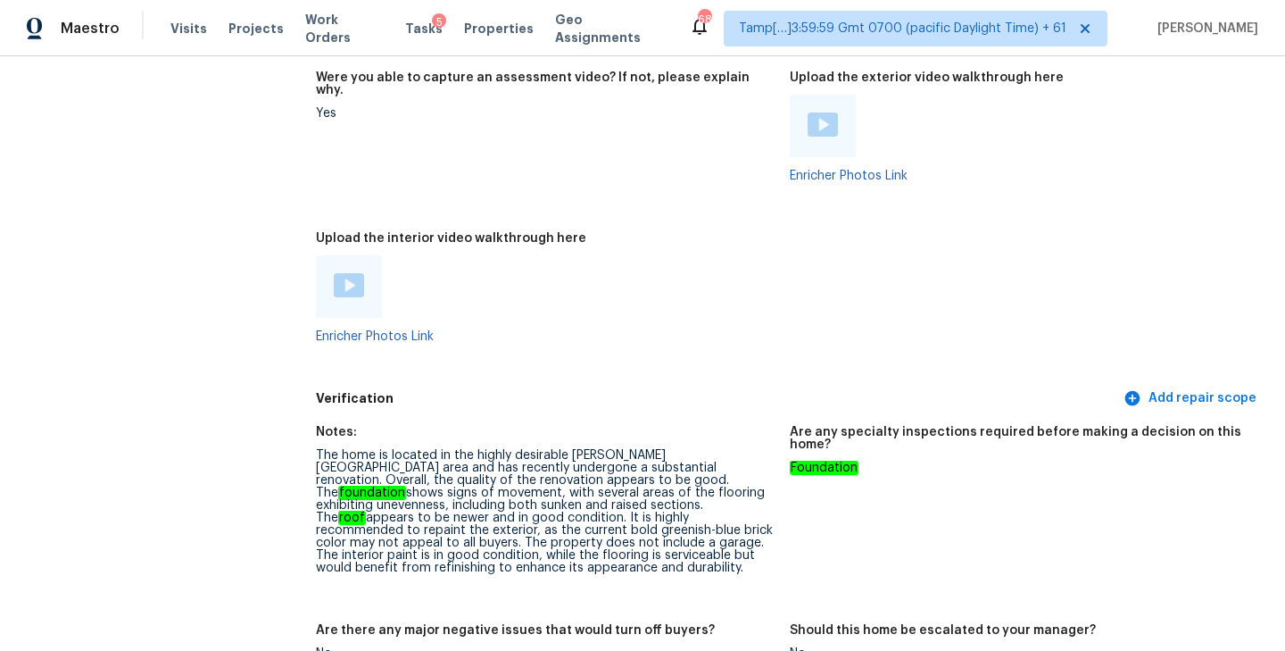
click at [352, 273] on img at bounding box center [349, 285] width 30 height 24
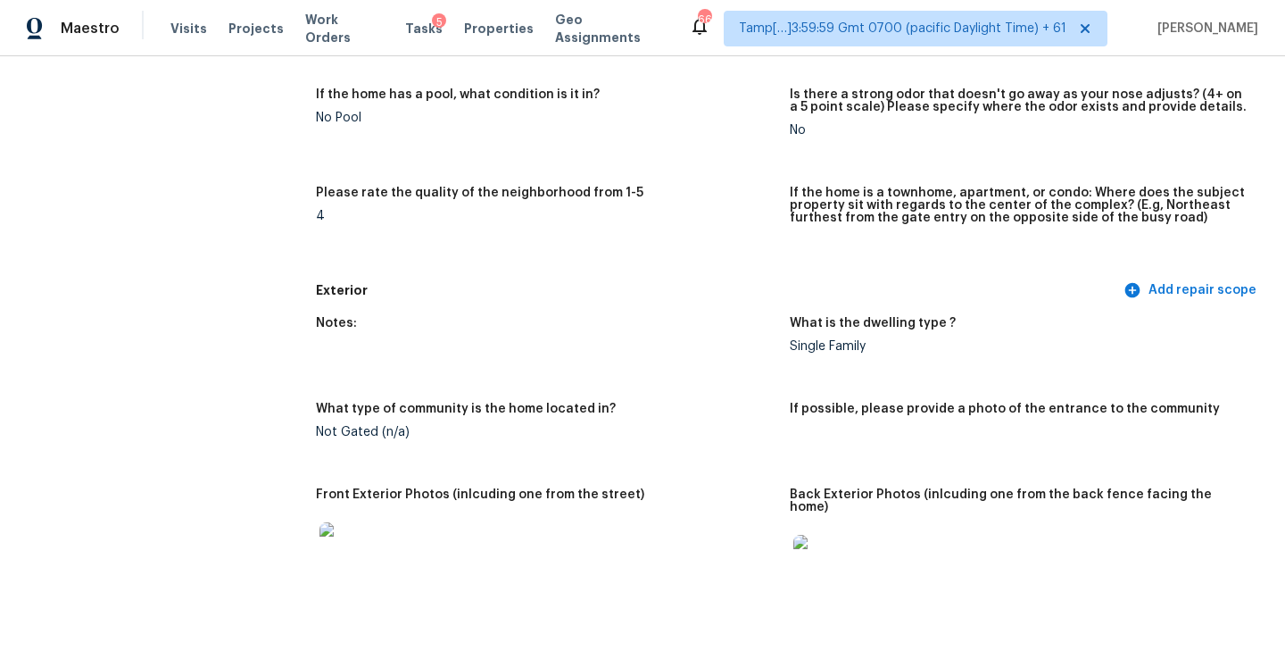
scroll to position [2432, 0]
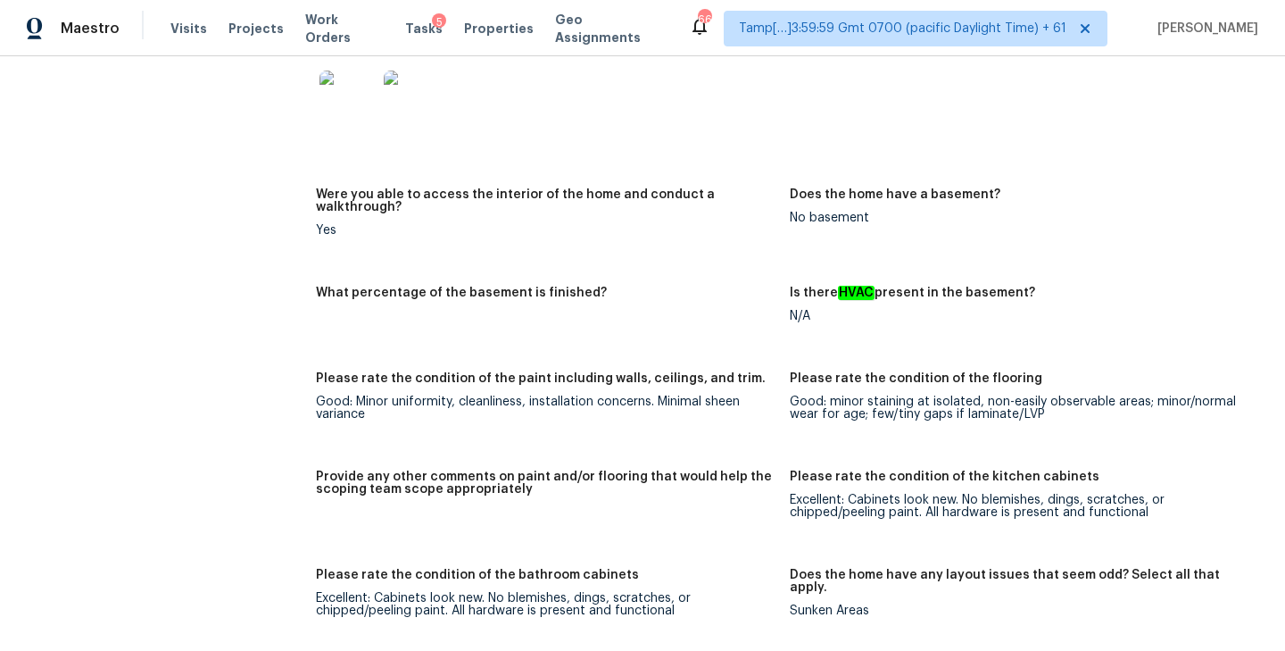
click at [755, 286] on div "What percentage of the basement is finished?" at bounding box center [546, 297] width 460 height 23
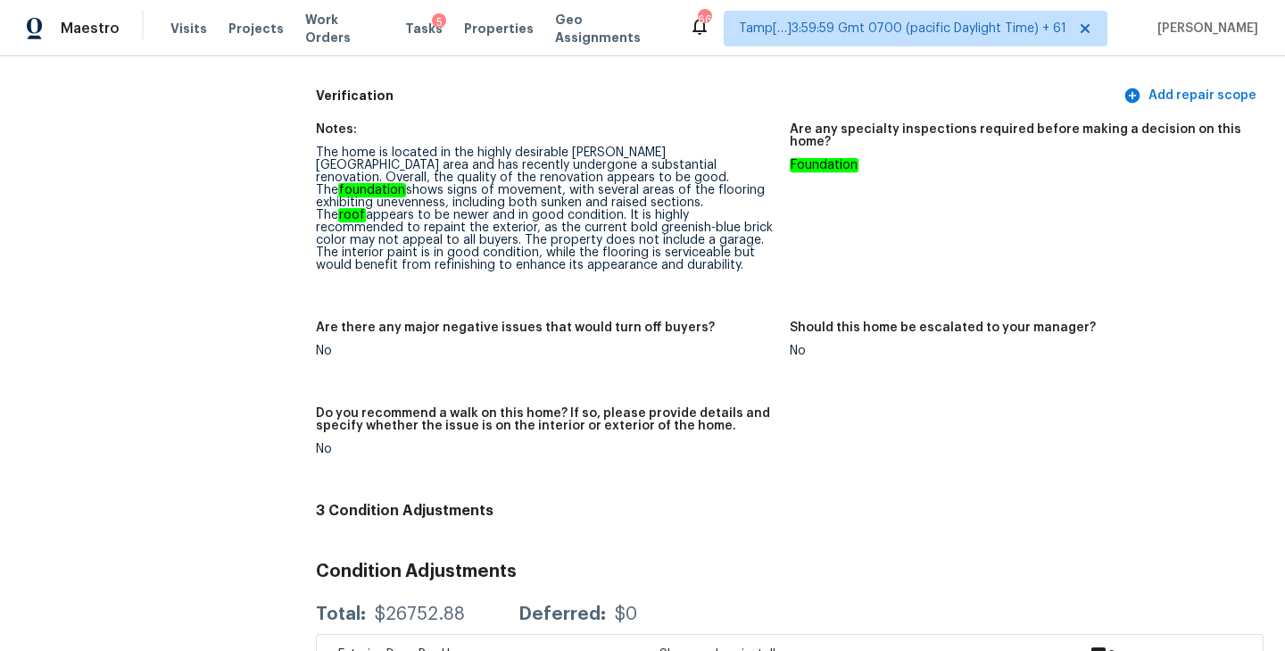
scroll to position [3578, 0]
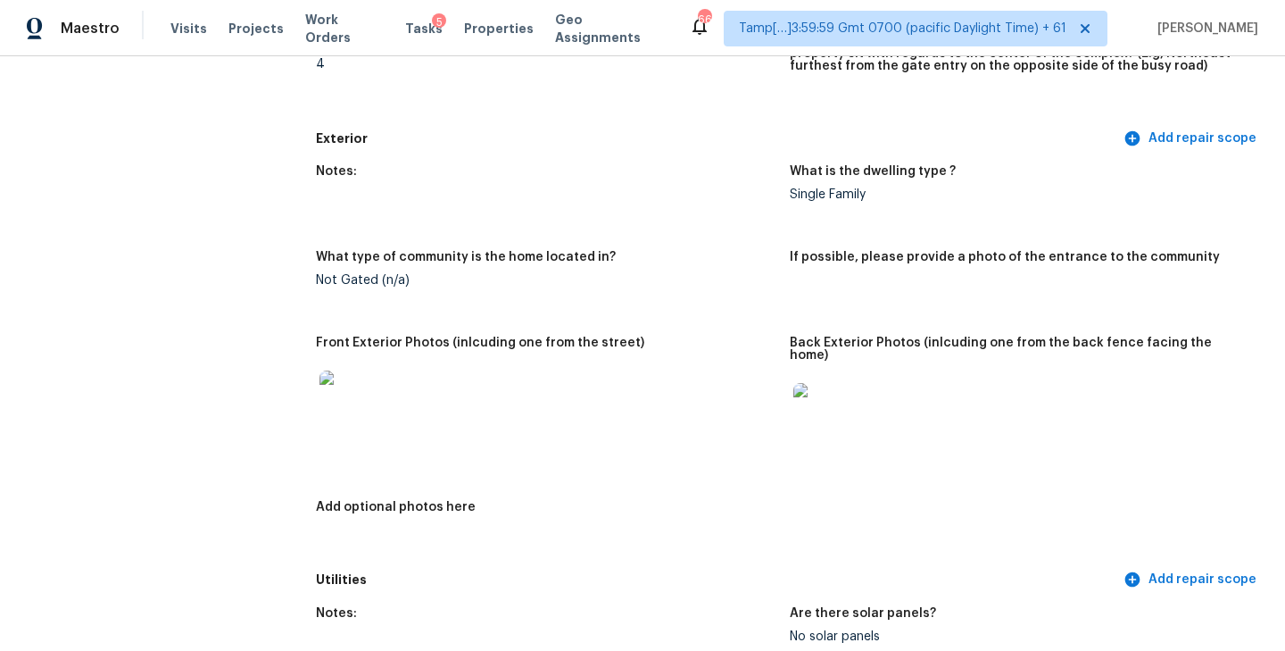
scroll to position [581, 0]
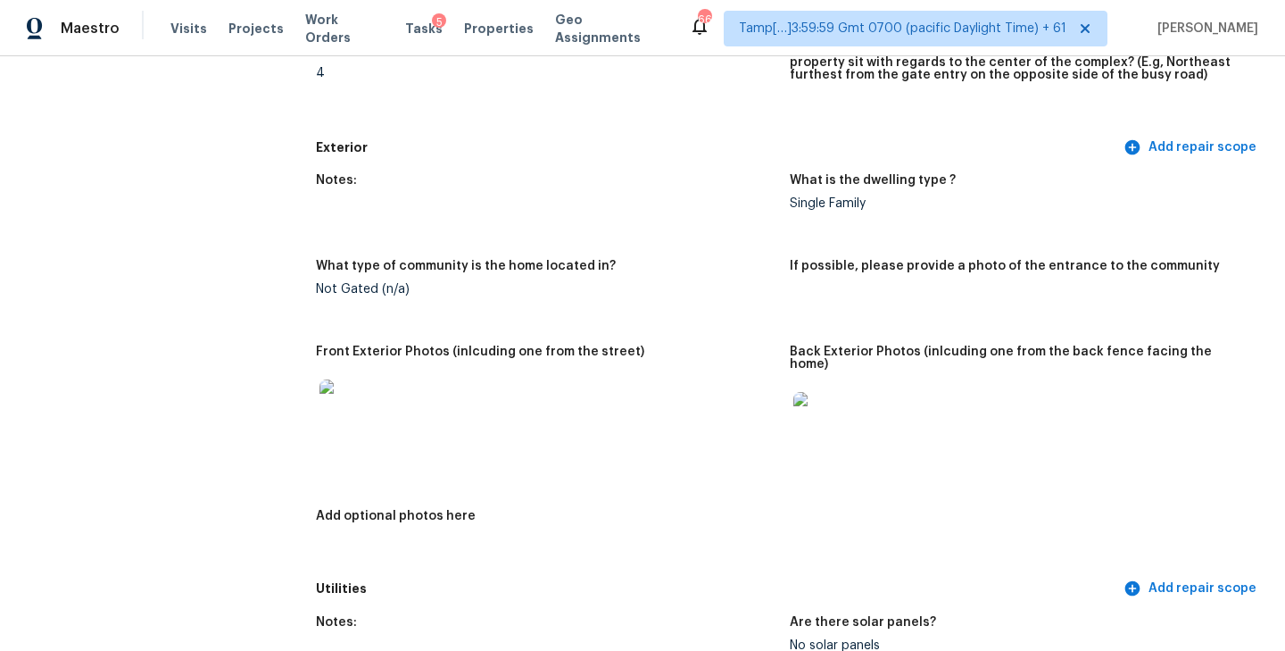
click at [354, 393] on img at bounding box center [347, 407] width 57 height 57
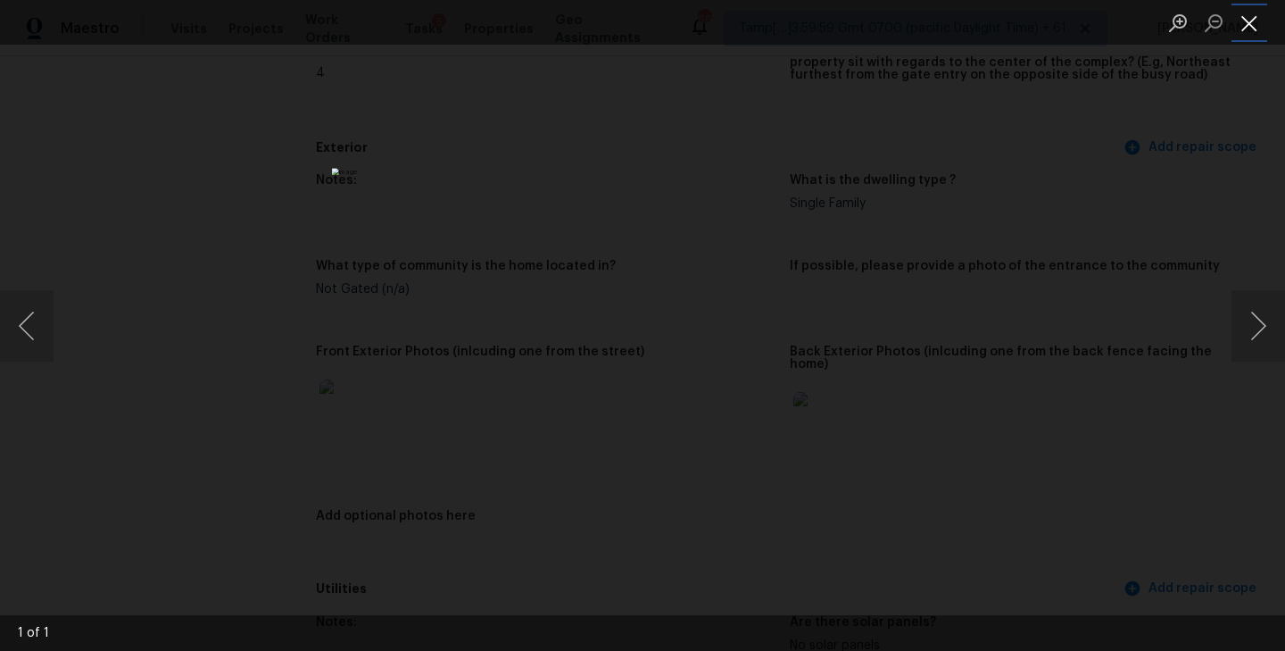
click at [1255, 35] on button "Close lightbox" at bounding box center [1249, 22] width 36 height 31
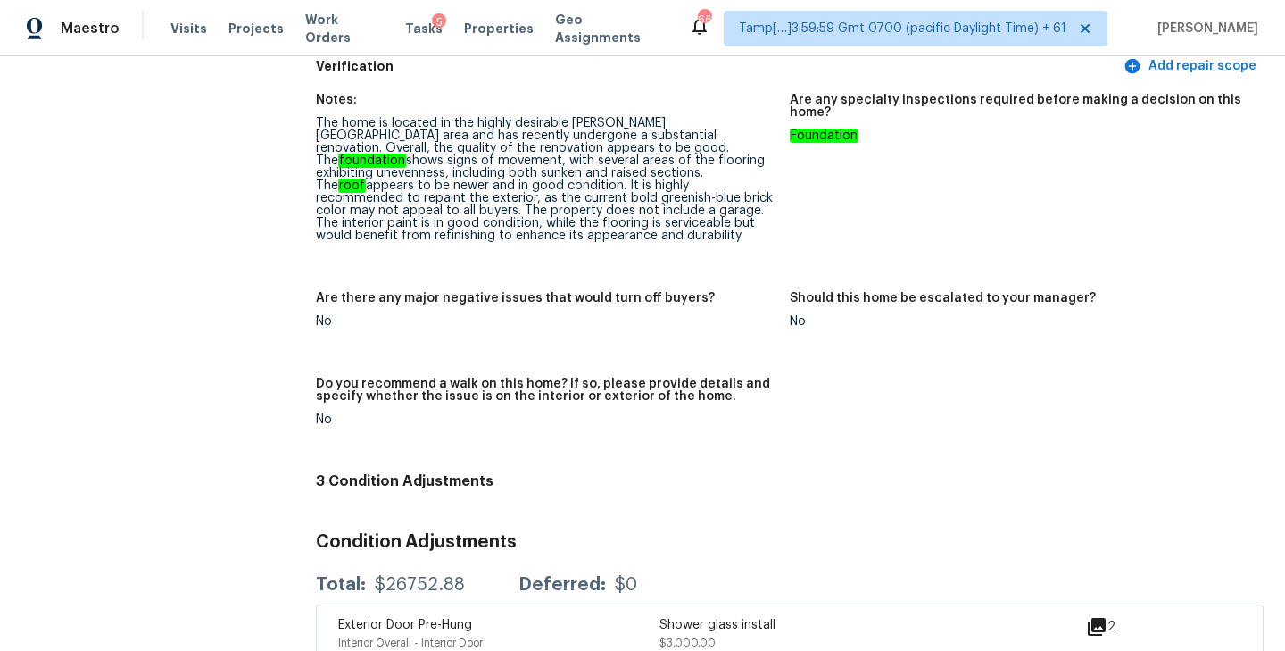
scroll to position [3713, 0]
drag, startPoint x: 518, startPoint y: 171, endPoint x: 759, endPoint y: 178, distance: 240.2
click at [759, 178] on div "The home is located in the highly desirable Bishop Park area and has recently u…" at bounding box center [546, 180] width 460 height 125
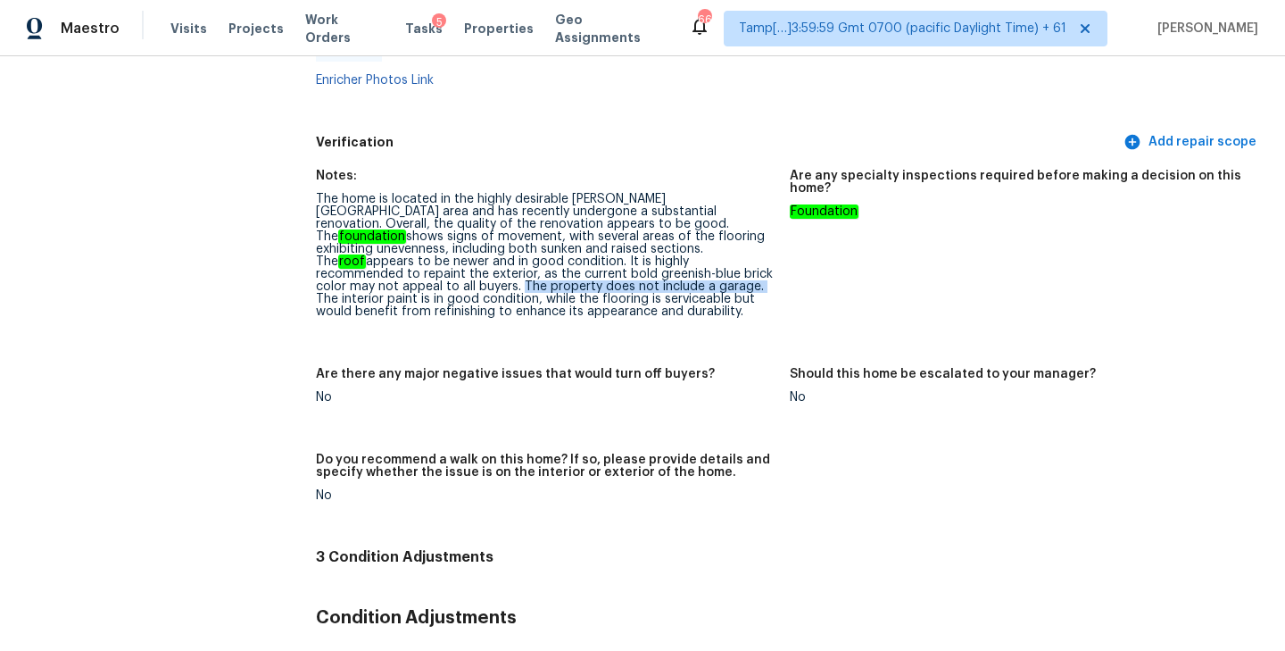
scroll to position [3662, 0]
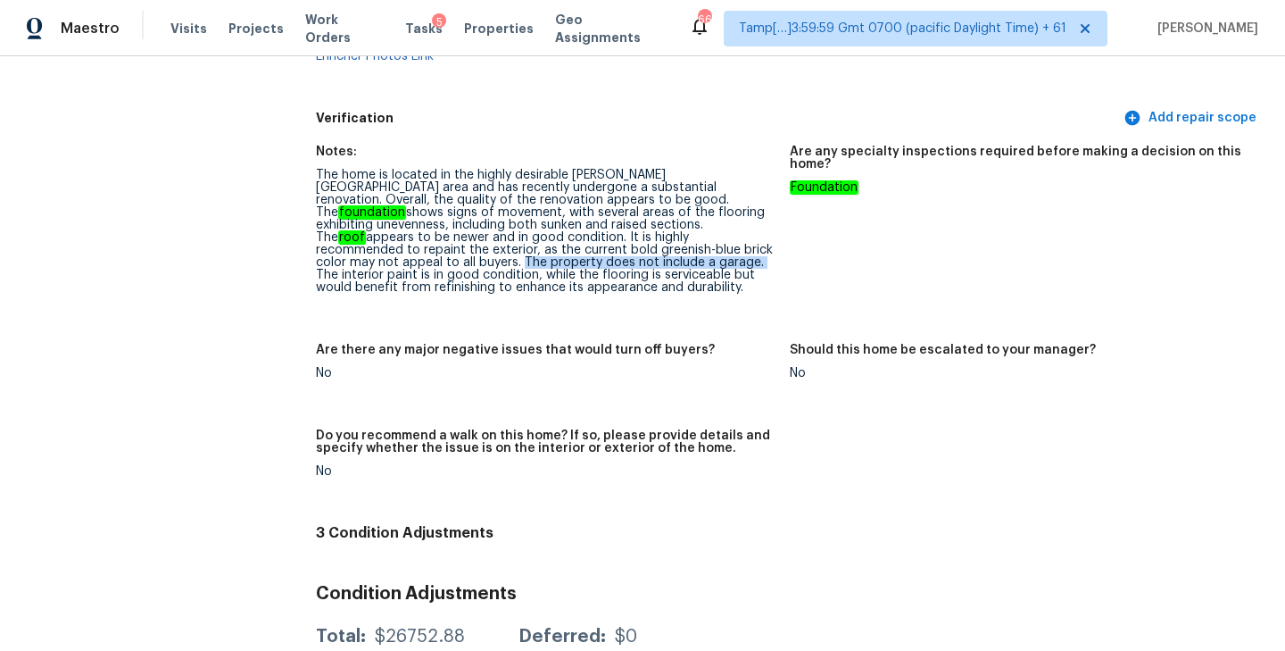
click at [581, 223] on div "The home is located in the highly desirable Bishop Park area and has recently u…" at bounding box center [546, 231] width 460 height 125
drag, startPoint x: 522, startPoint y: 224, endPoint x: 780, endPoint y: 220, distance: 257.9
click at [780, 220] on figure "Notes: The home is located in the highly desirable Bishop Park area and has rec…" at bounding box center [553, 233] width 474 height 177
copy div "The property does not include a garage."
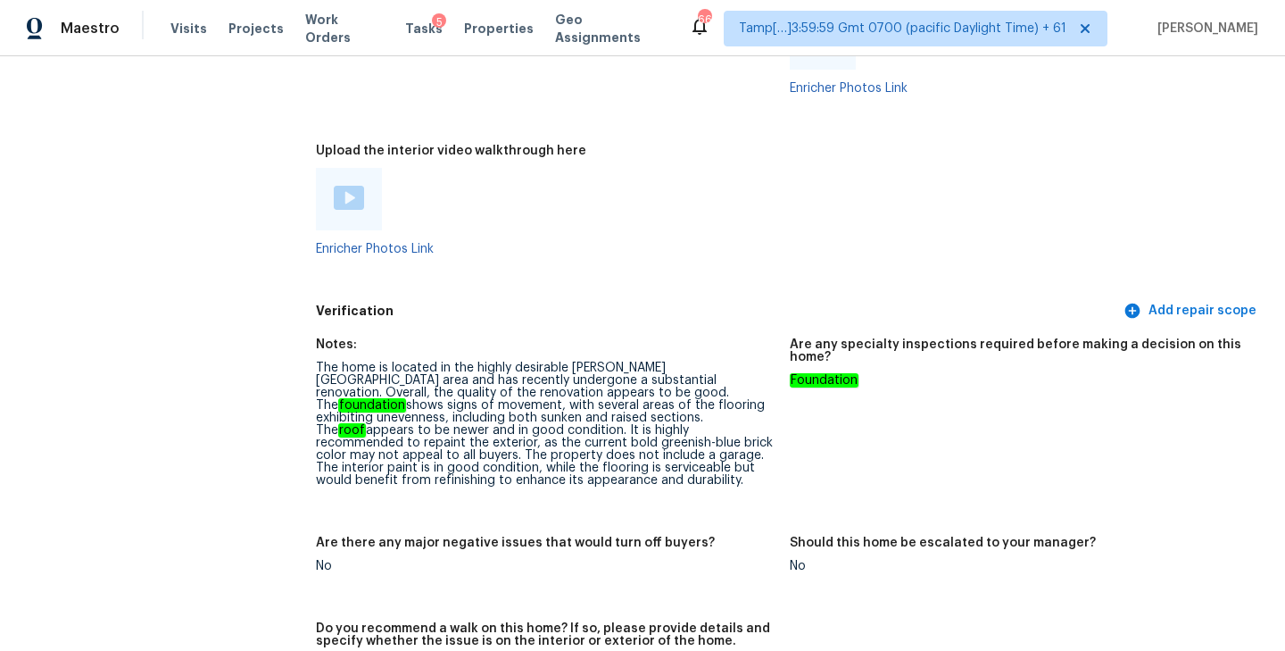
scroll to position [4063, 0]
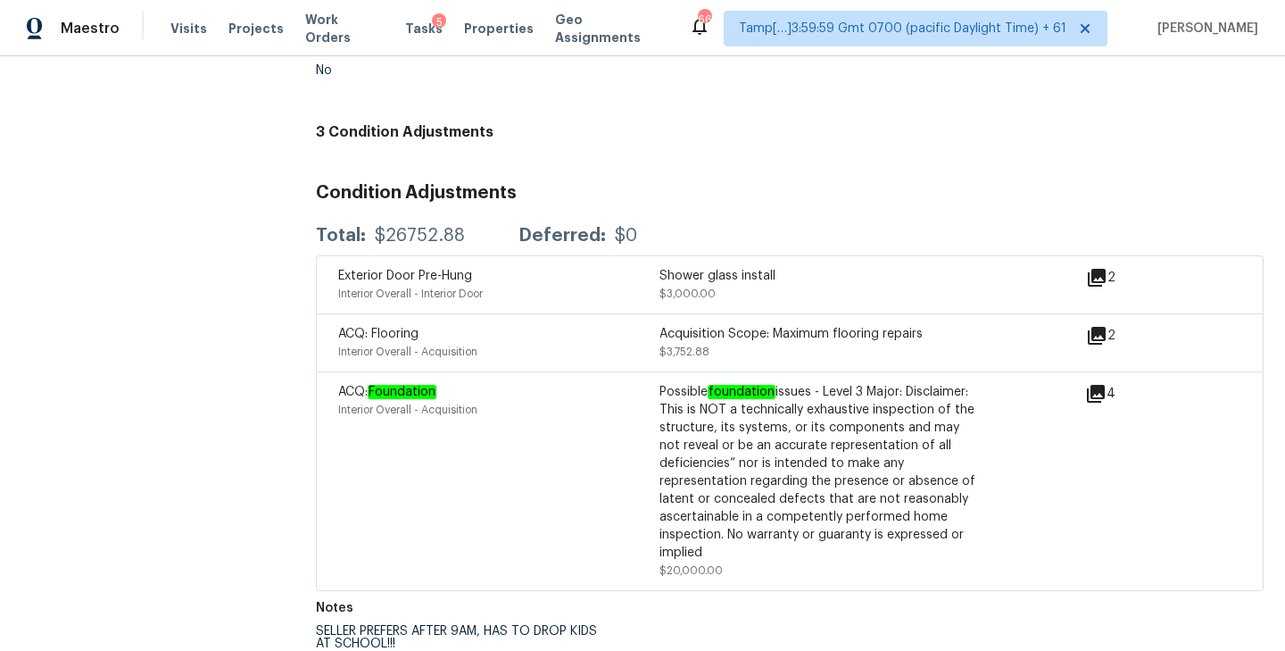
click at [1095, 385] on icon at bounding box center [1096, 394] width 18 height 18
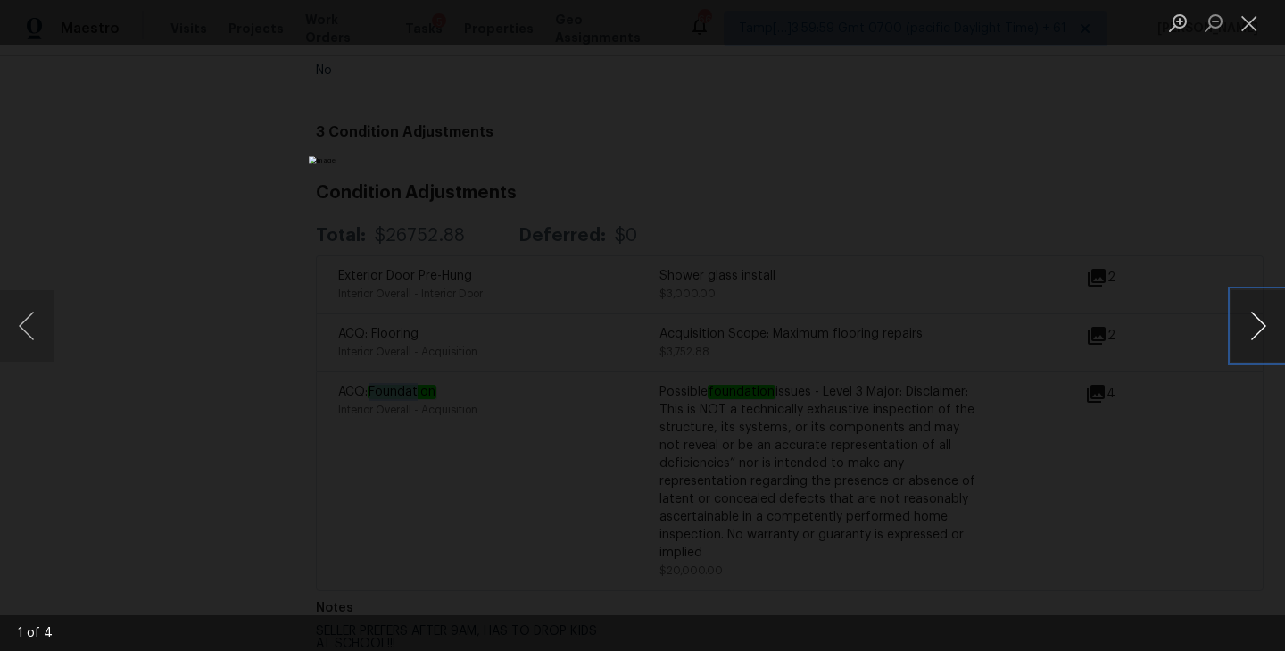
click at [1255, 339] on button "Next image" at bounding box center [1258, 325] width 54 height 71
click at [1234, 344] on button "Next image" at bounding box center [1258, 325] width 54 height 71
click at [1259, 332] on button "Next image" at bounding box center [1258, 325] width 54 height 71
click at [1199, 182] on div "Lightbox" at bounding box center [642, 325] width 1285 height 651
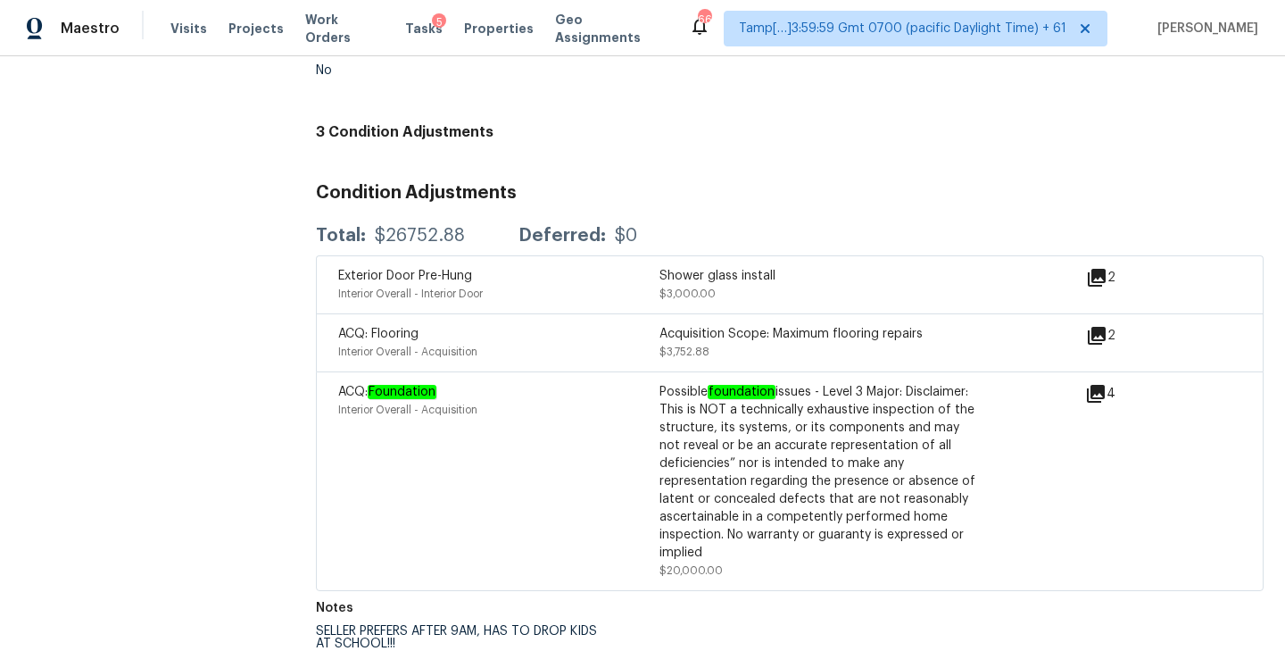
click at [1107, 184] on h3 "Condition Adjustments" at bounding box center [790, 193] width 948 height 18
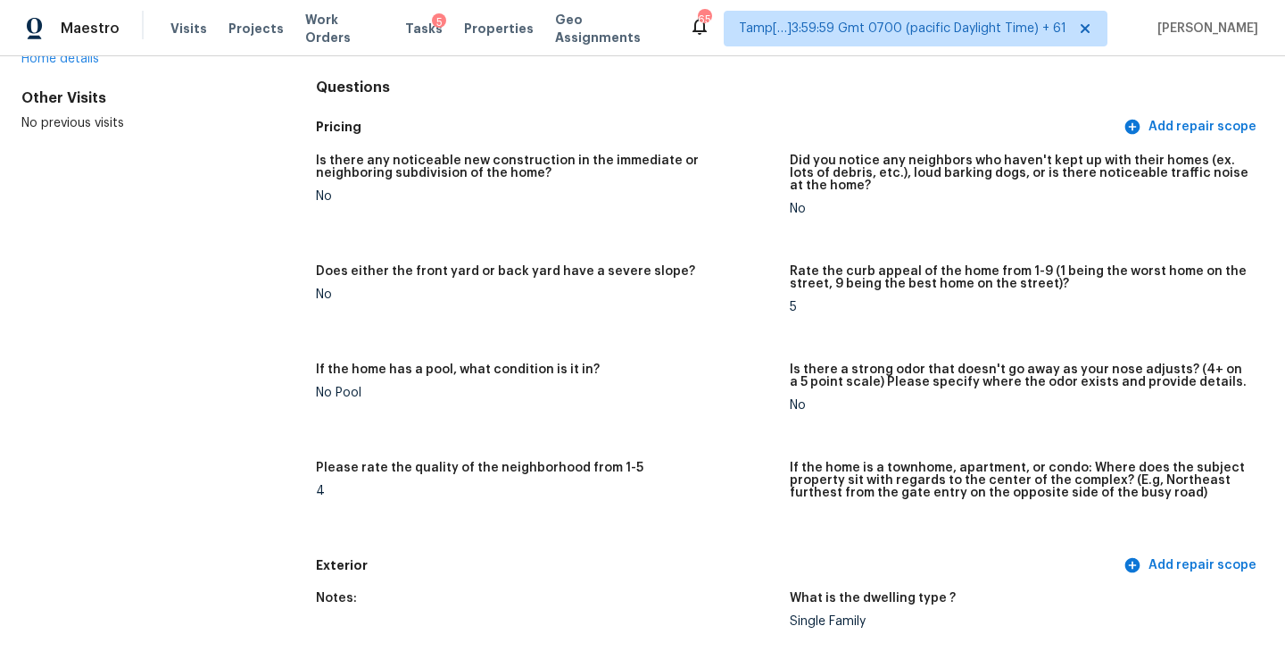
scroll to position [0, 0]
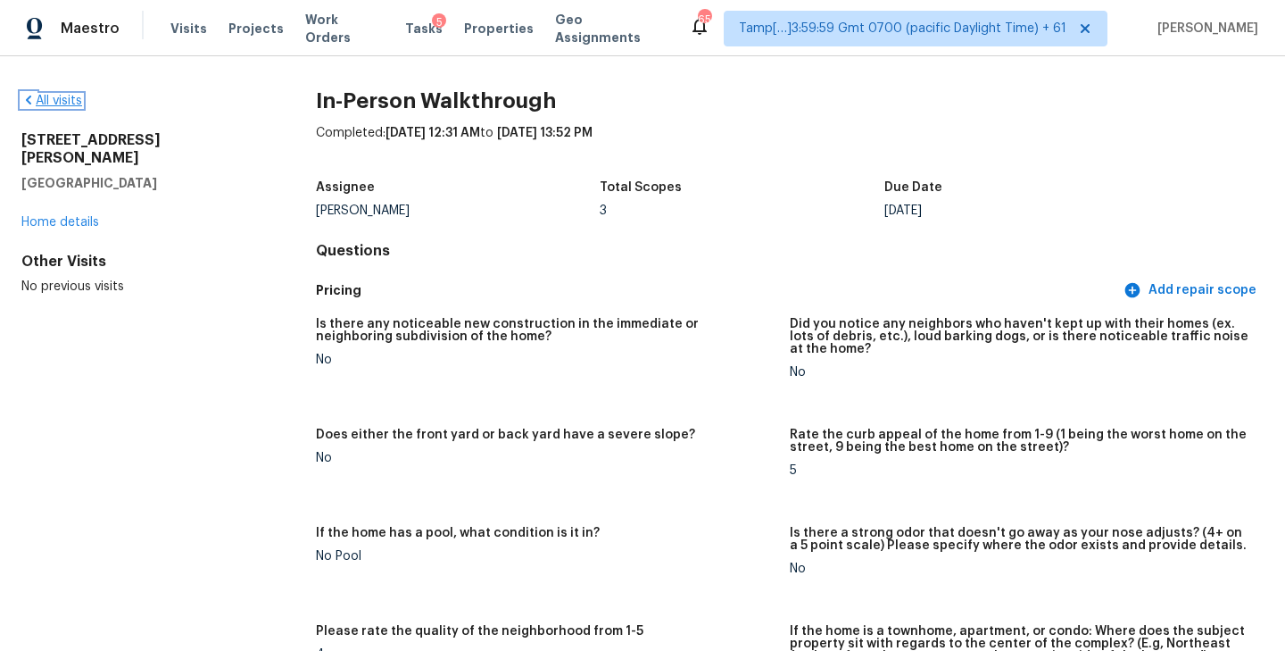
click at [57, 96] on link "All visits" at bounding box center [51, 101] width 61 height 12
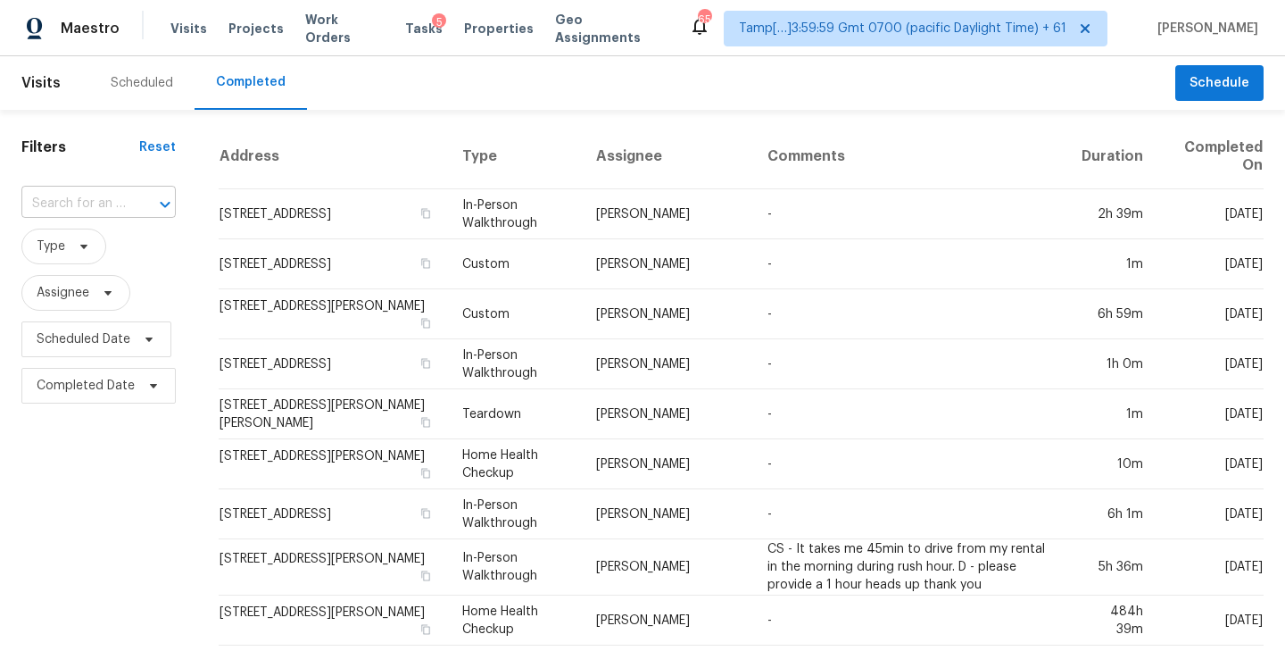
click at [114, 210] on input "text" at bounding box center [73, 204] width 104 height 28
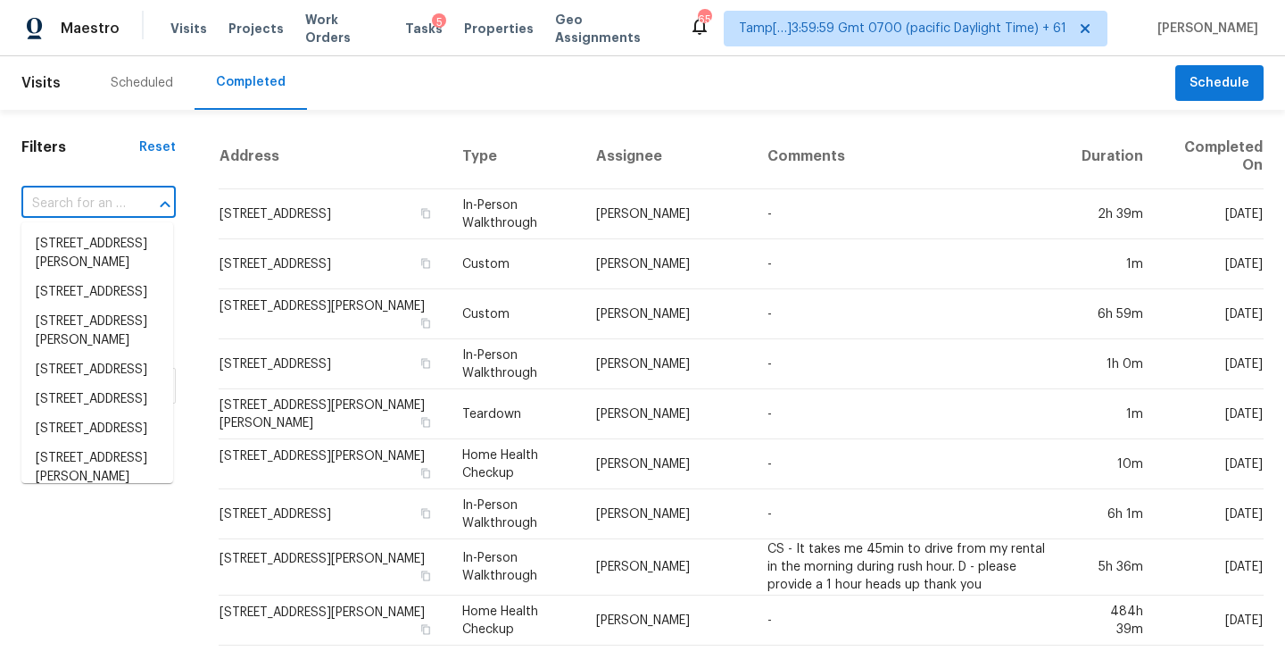
paste input "66 Prospect Ln, Ponte Vedra, FL 32081"
type input "66 Prospect Ln, Ponte Vedra, FL 32081"
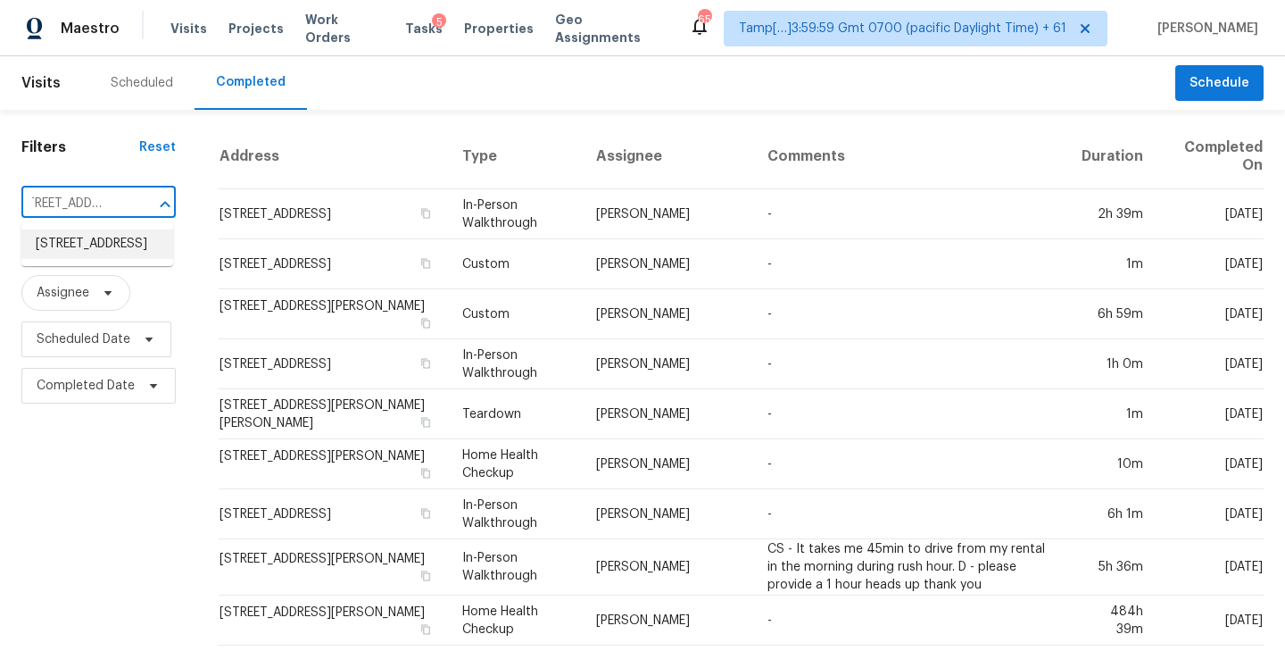
click at [70, 259] on li "66 Prospect Ln, Ponte Vedra, FL 32081" at bounding box center [97, 243] width 152 height 29
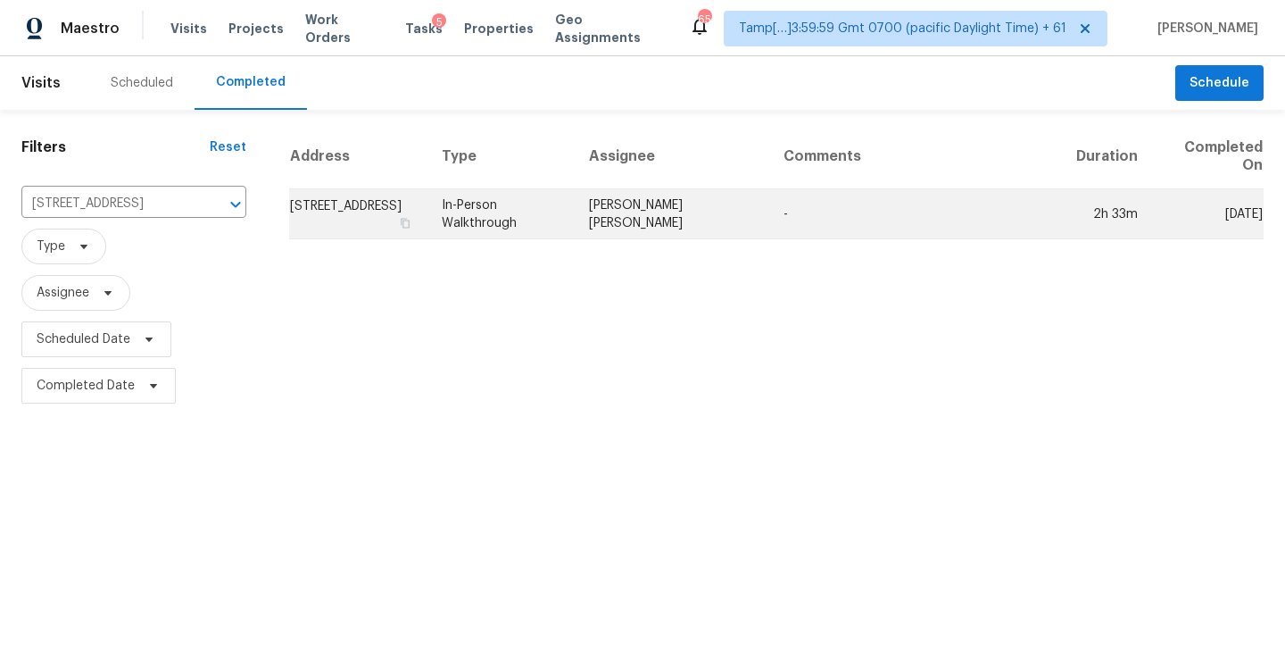
click at [361, 207] on td "66 Prospect Ln, Ponte Vedra, FL 32081" at bounding box center [358, 214] width 138 height 50
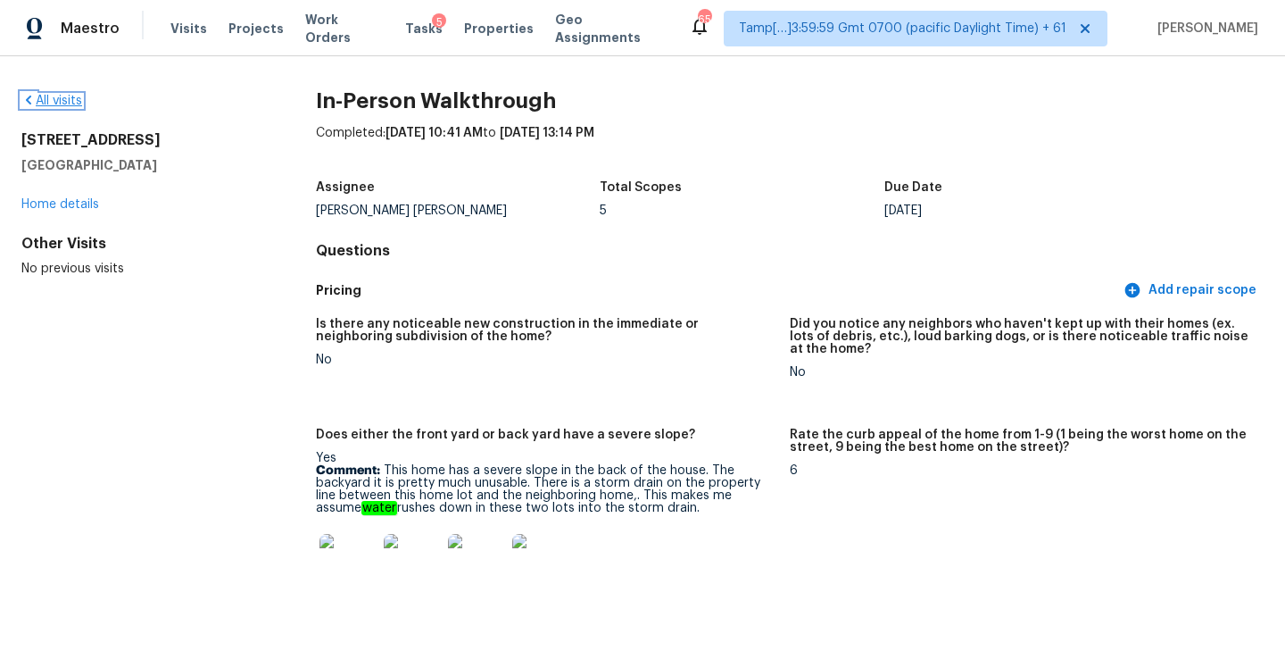
click at [52, 103] on link "All visits" at bounding box center [51, 101] width 61 height 12
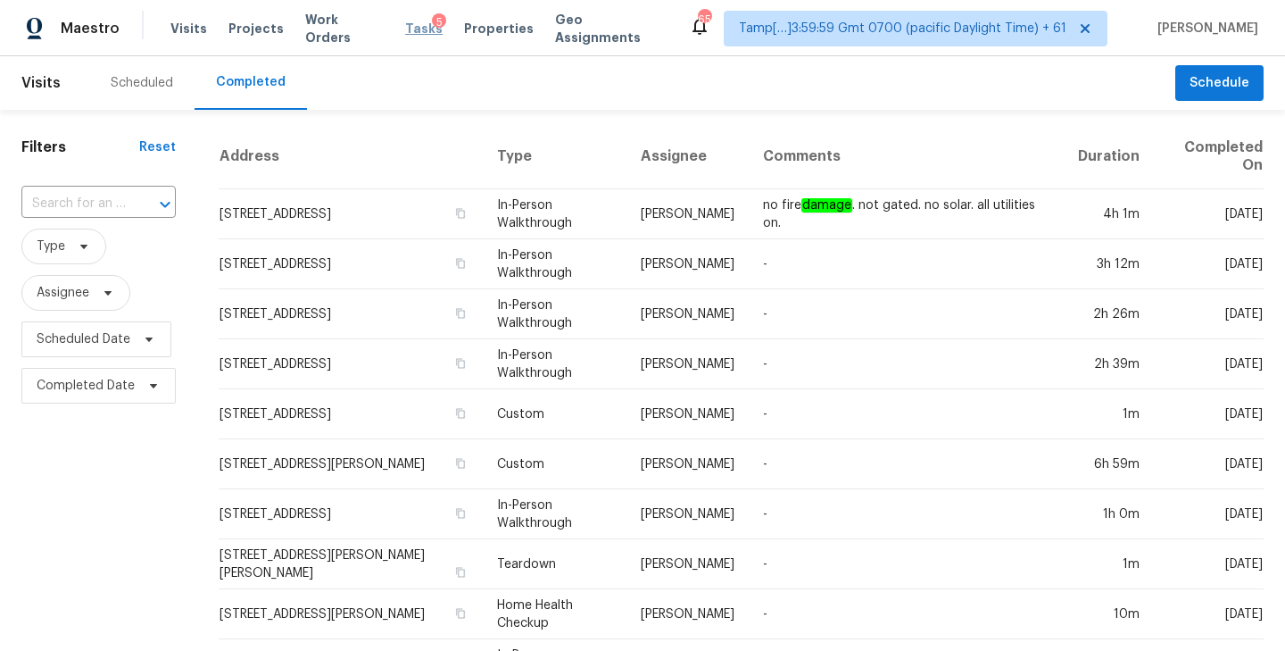
click at [405, 32] on span "Tasks" at bounding box center [423, 28] width 37 height 12
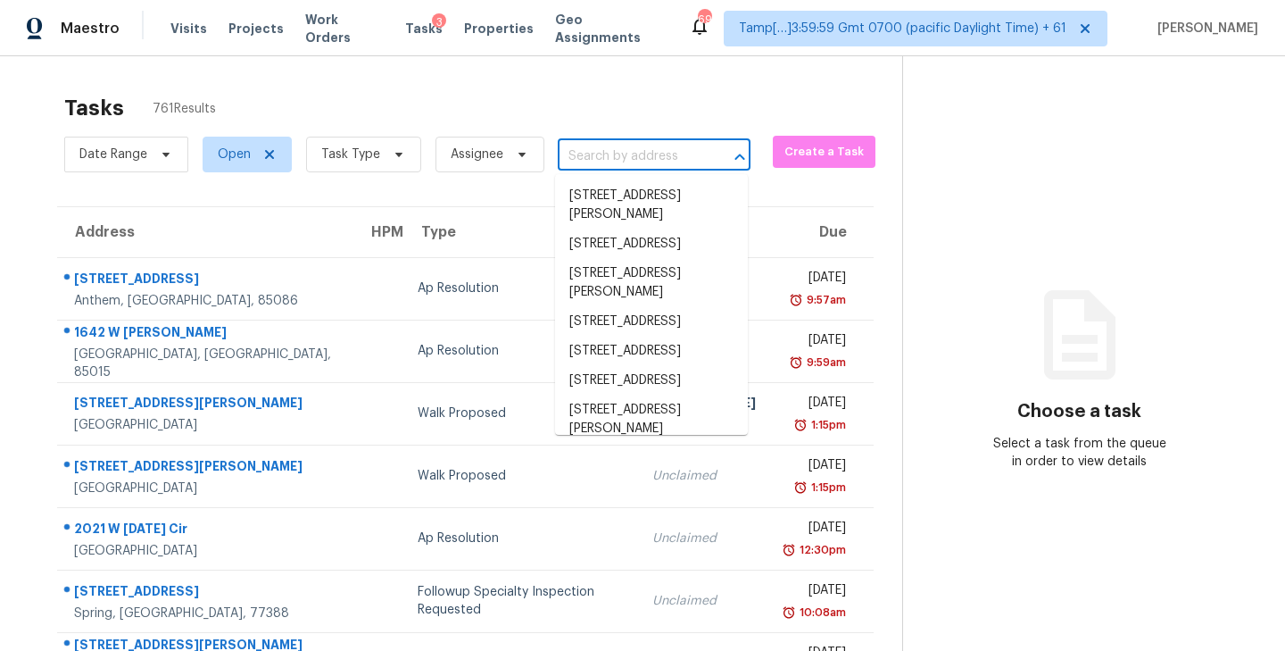
click at [656, 153] on input "text" at bounding box center [629, 157] width 143 height 28
paste input "[STREET_ADDRESS]"
type input "[STREET_ADDRESS]"
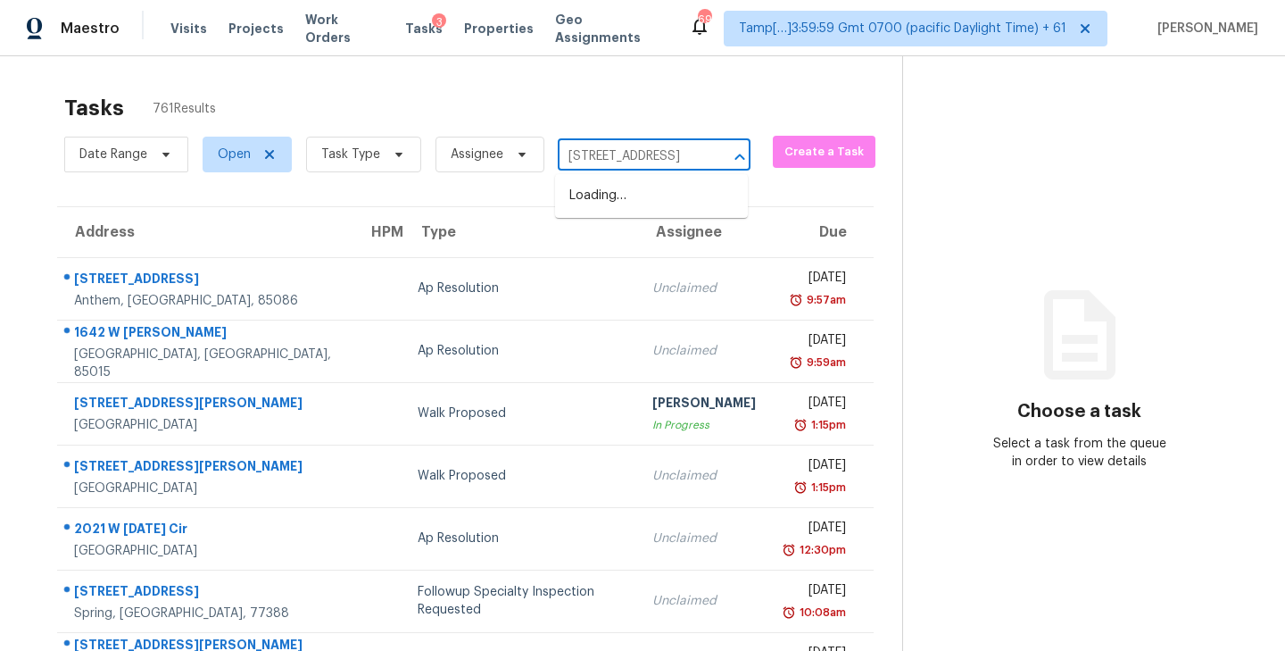
scroll to position [0, 52]
click at [605, 196] on li "[STREET_ADDRESS]" at bounding box center [651, 195] width 193 height 29
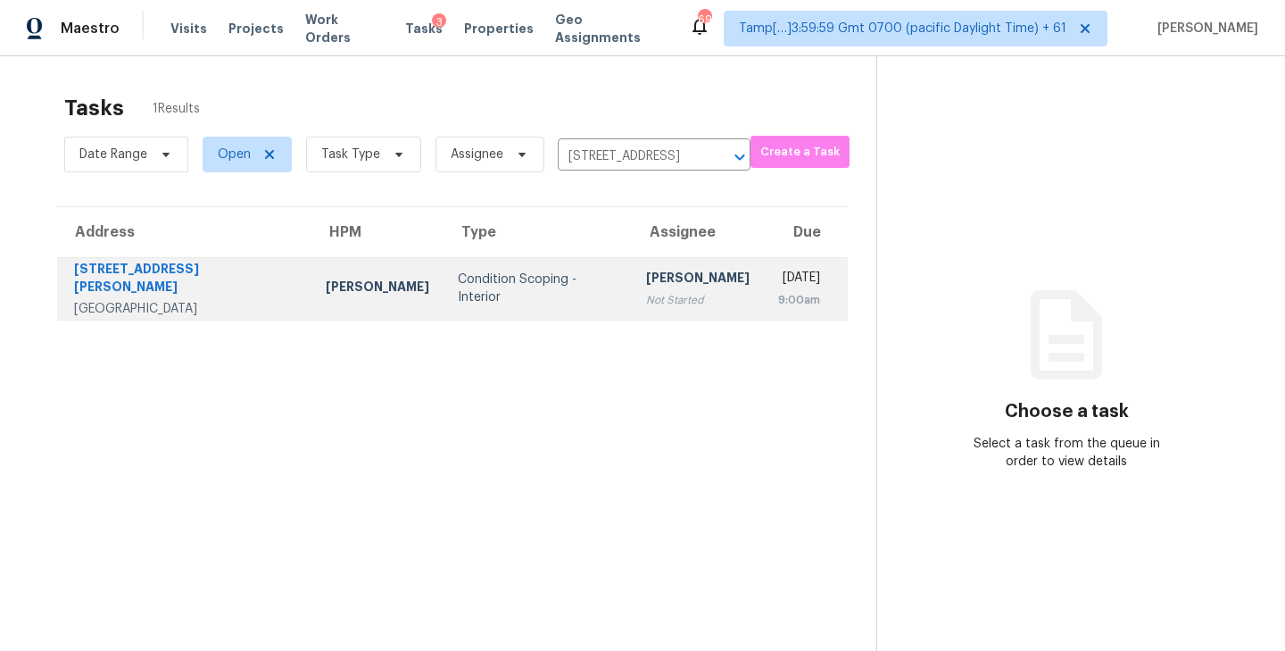
click at [646, 303] on div "Not Started" at bounding box center [698, 300] width 104 height 18
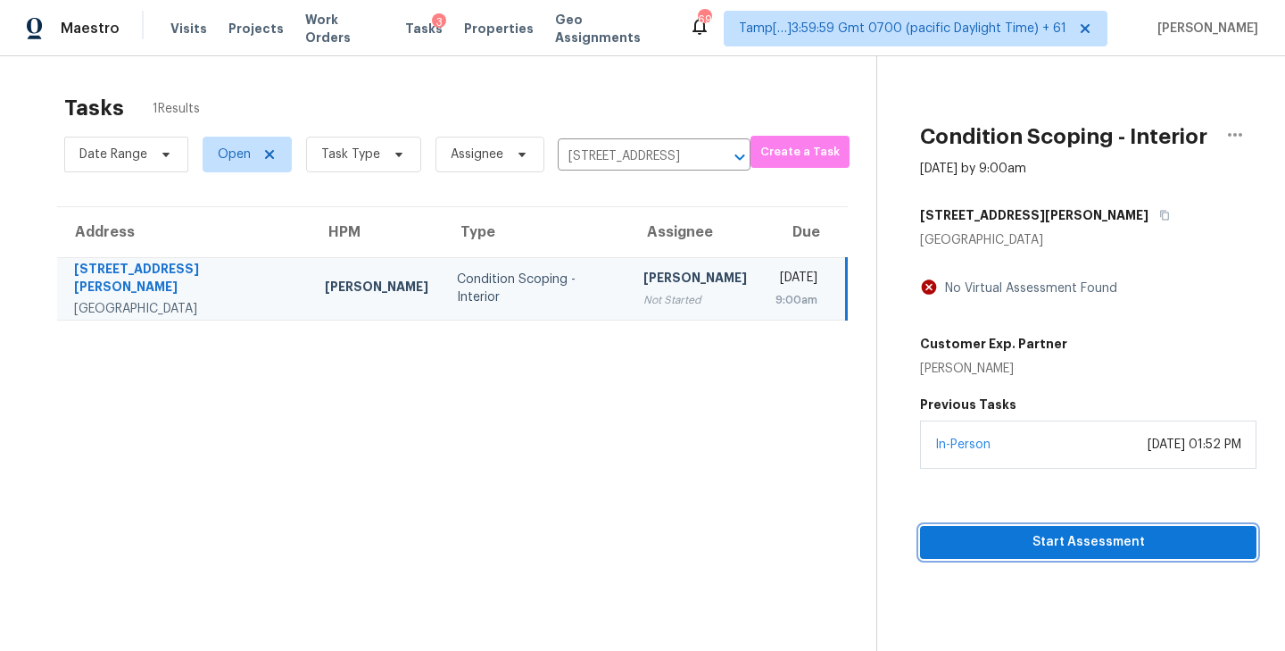
click at [1103, 553] on span "Start Assessment" at bounding box center [1088, 542] width 308 height 22
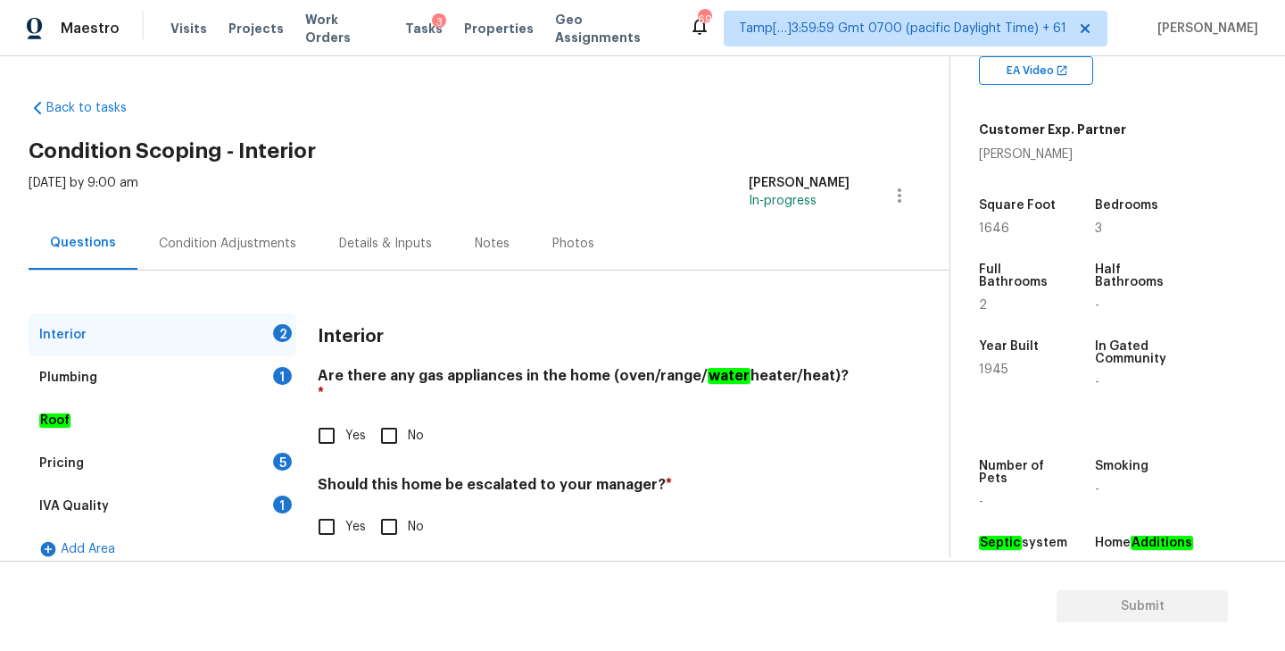
scroll to position [367, 0]
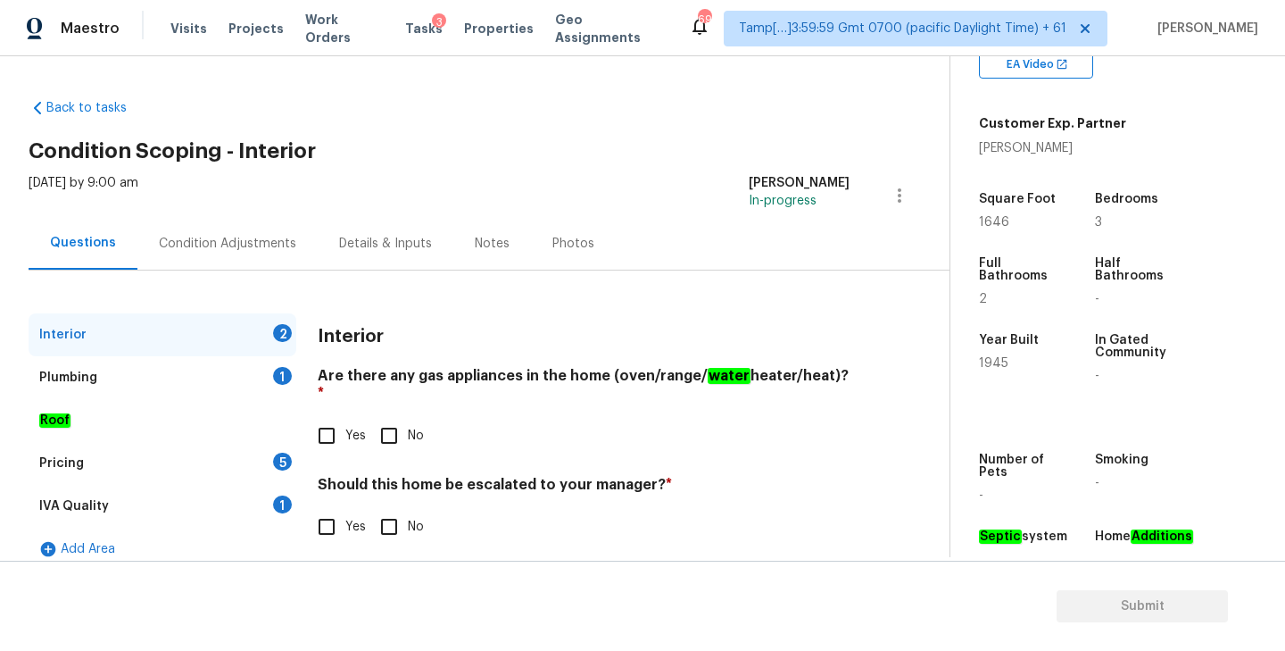
click at [995, 360] on span "1945" at bounding box center [993, 363] width 29 height 12
copy span "1945"
click at [401, 417] on input "No" at bounding box center [388, 435] width 37 height 37
checkbox input "true"
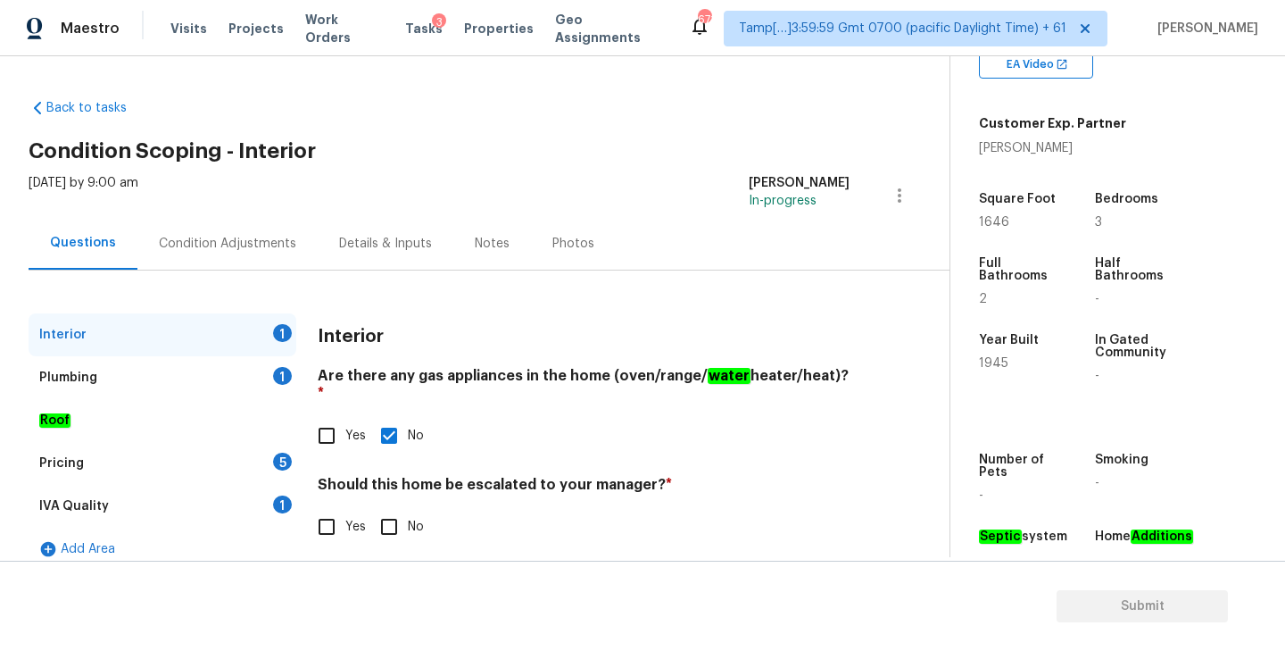
click at [170, 377] on div "Plumbing 1" at bounding box center [163, 377] width 268 height 43
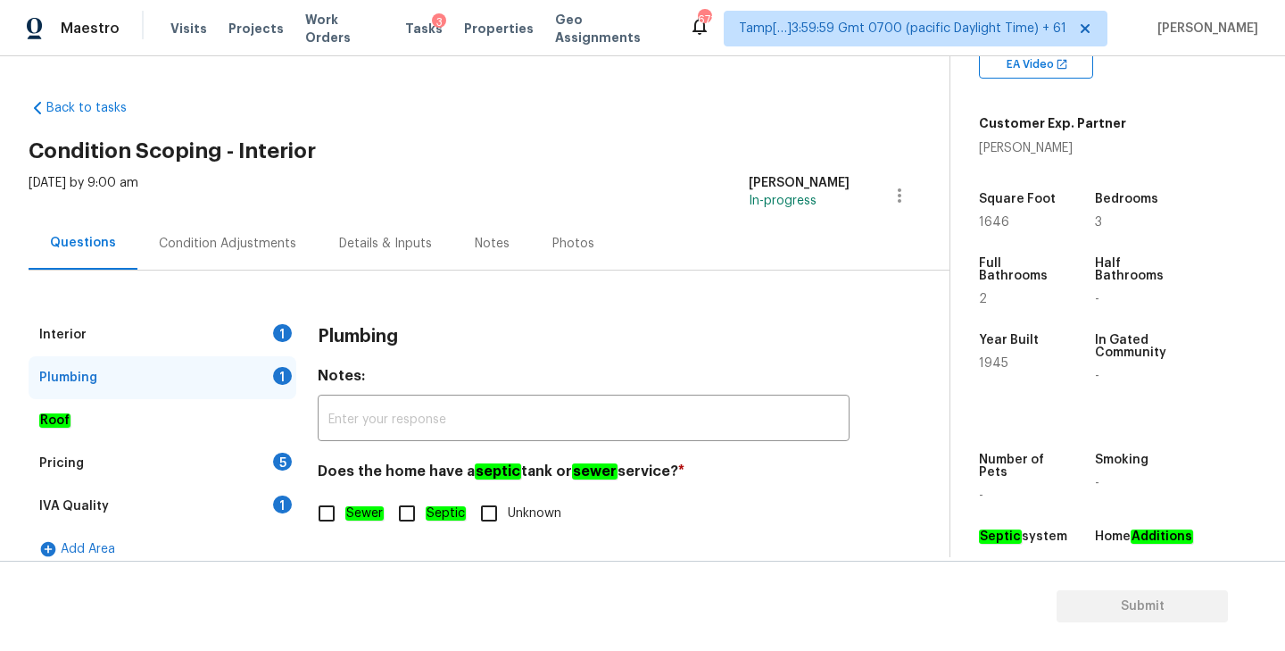
click at [320, 524] on input "Sewer" at bounding box center [326, 512] width 37 height 37
checkbox input "true"
click at [187, 502] on div "IVA Quality 1" at bounding box center [163, 506] width 268 height 43
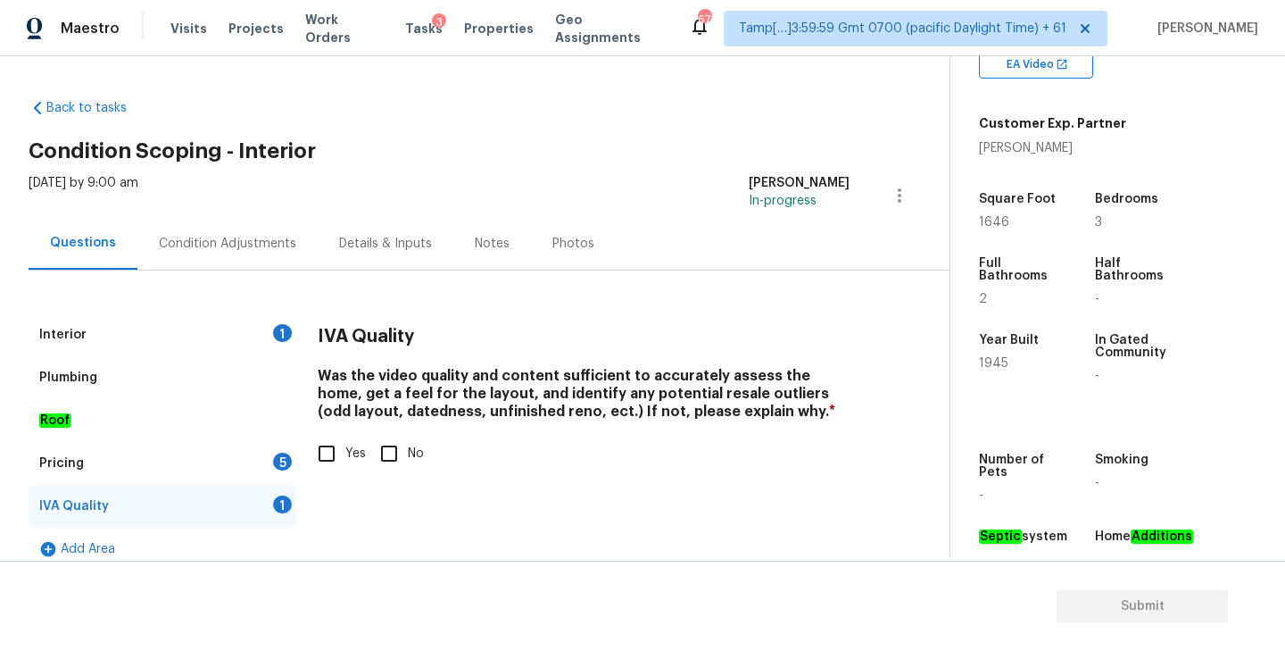
click at [335, 450] on input "Yes" at bounding box center [326, 453] width 37 height 37
checkbox input "true"
click at [152, 336] on div "Interior 1" at bounding box center [163, 334] width 268 height 43
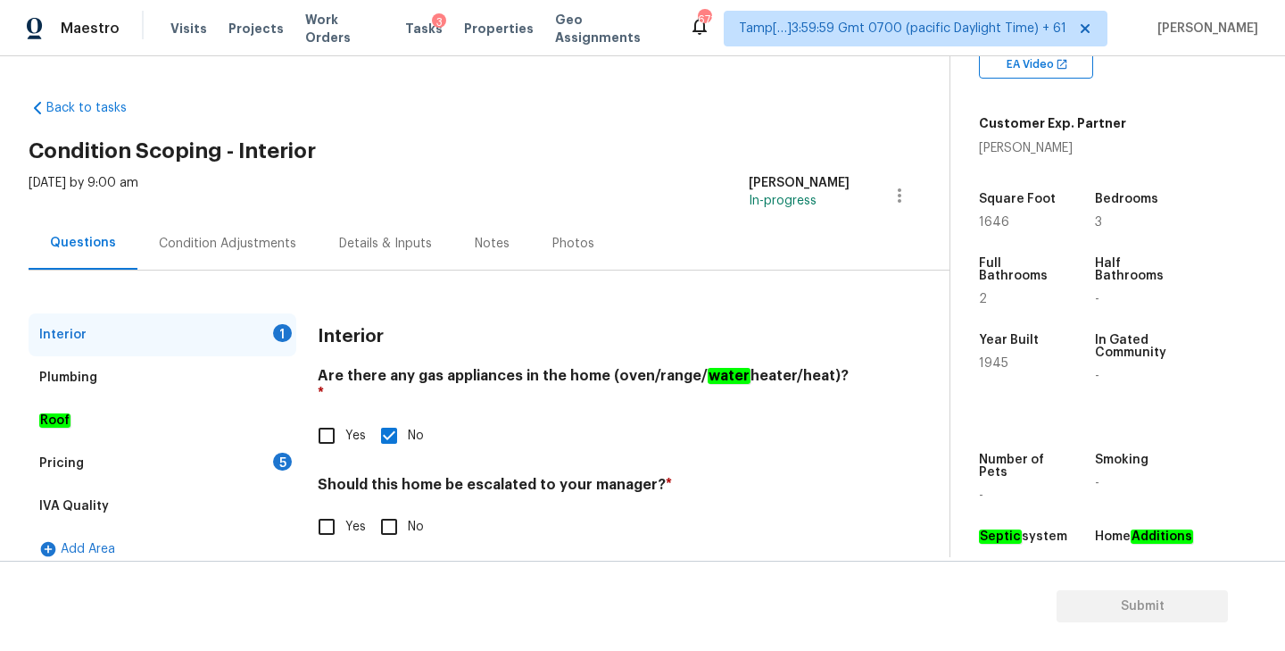
scroll to position [19, 0]
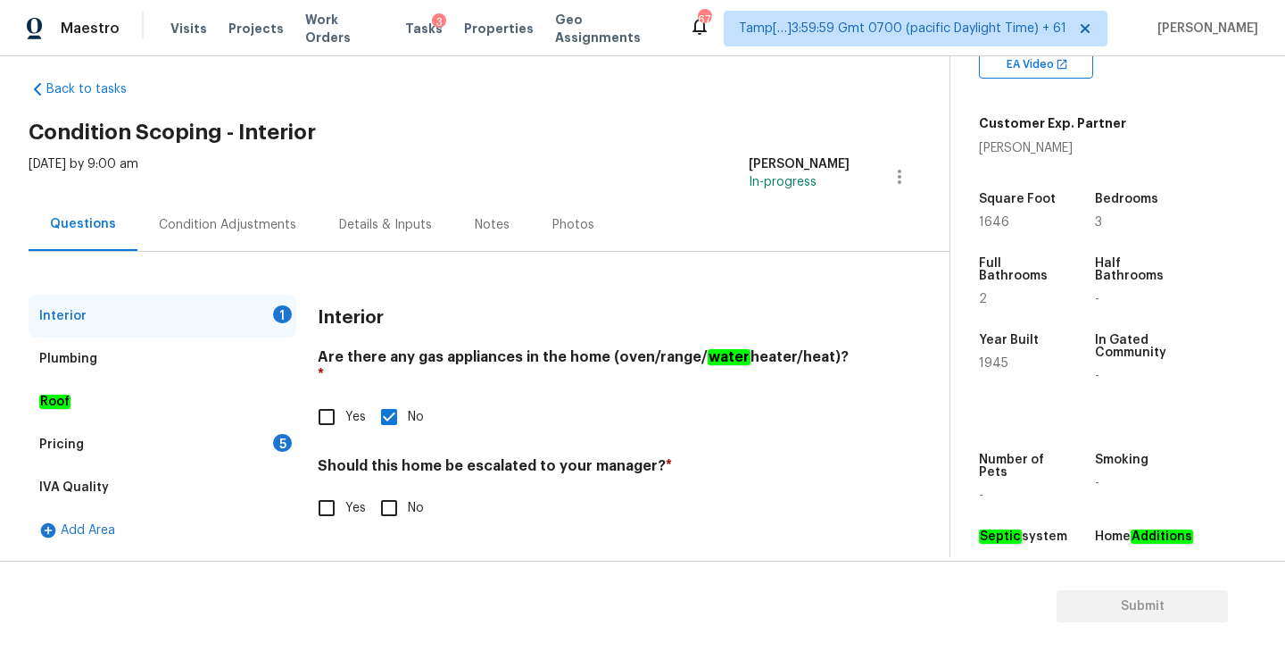
click at [389, 493] on input "No" at bounding box center [388, 507] width 37 height 37
checkbox input "true"
click at [98, 452] on div "Pricing 5" at bounding box center [163, 444] width 268 height 43
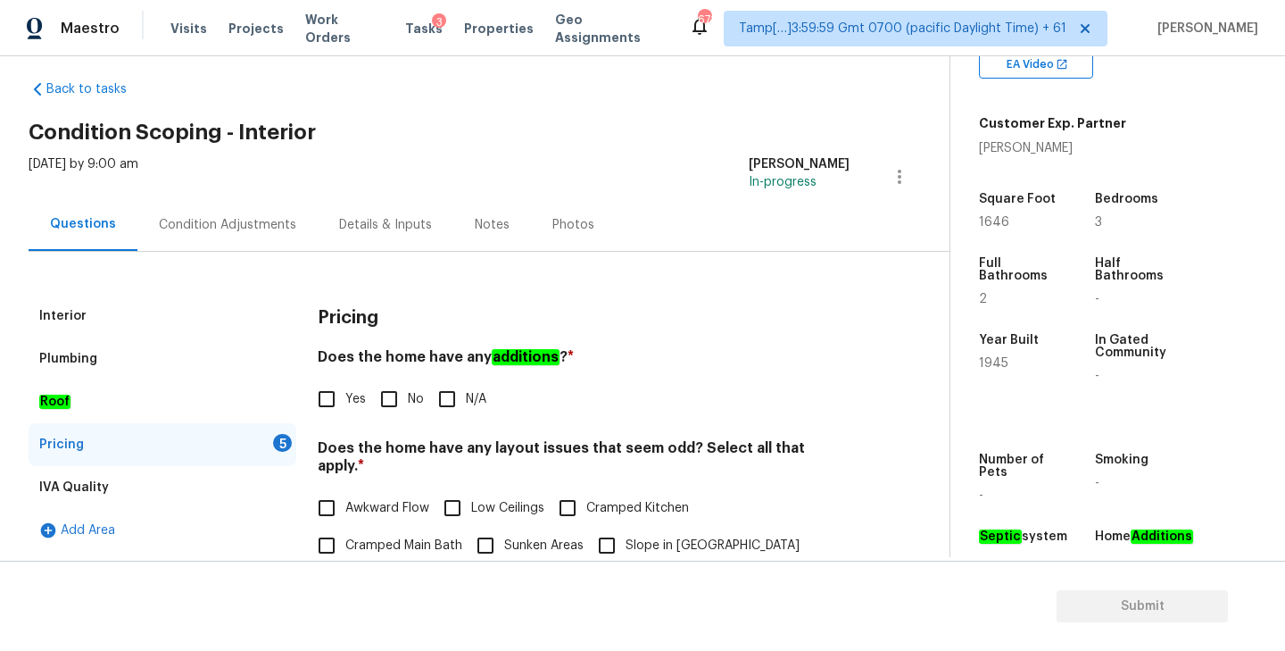
click at [396, 398] on input "No" at bounding box center [388, 398] width 37 height 37
checkbox input "true"
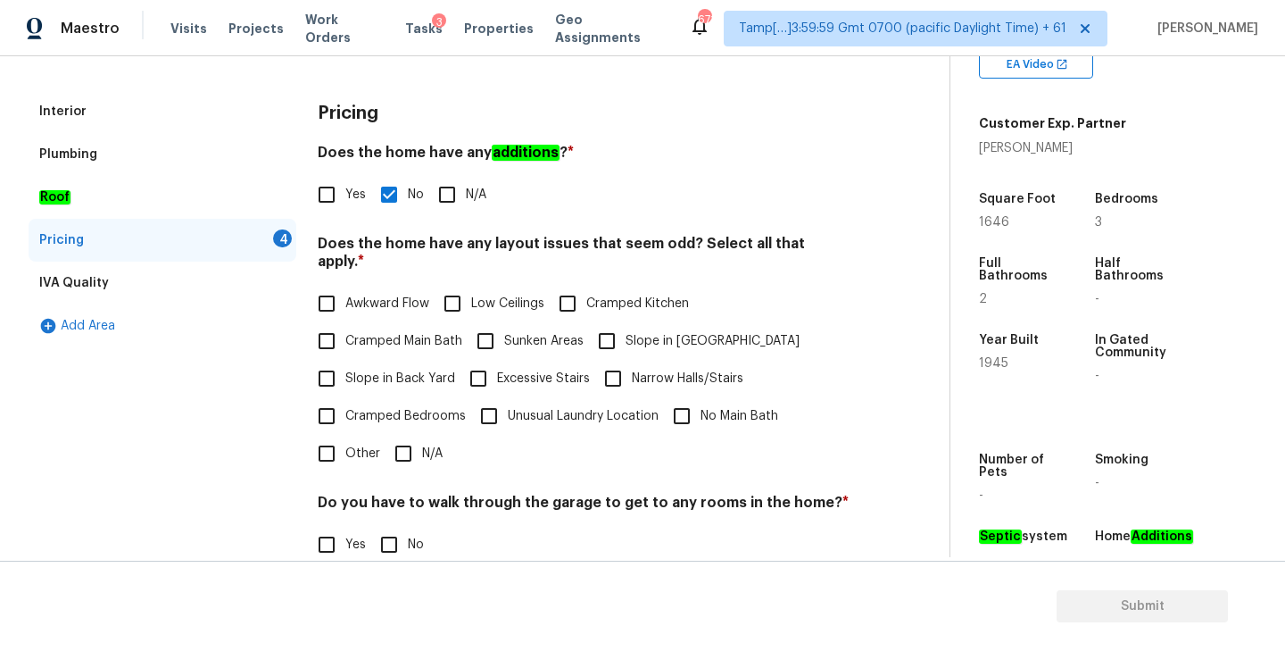
scroll to position [224, 0]
click at [493, 323] on input "Sunken Areas" at bounding box center [485, 339] width 37 height 37
checkbox input "true"
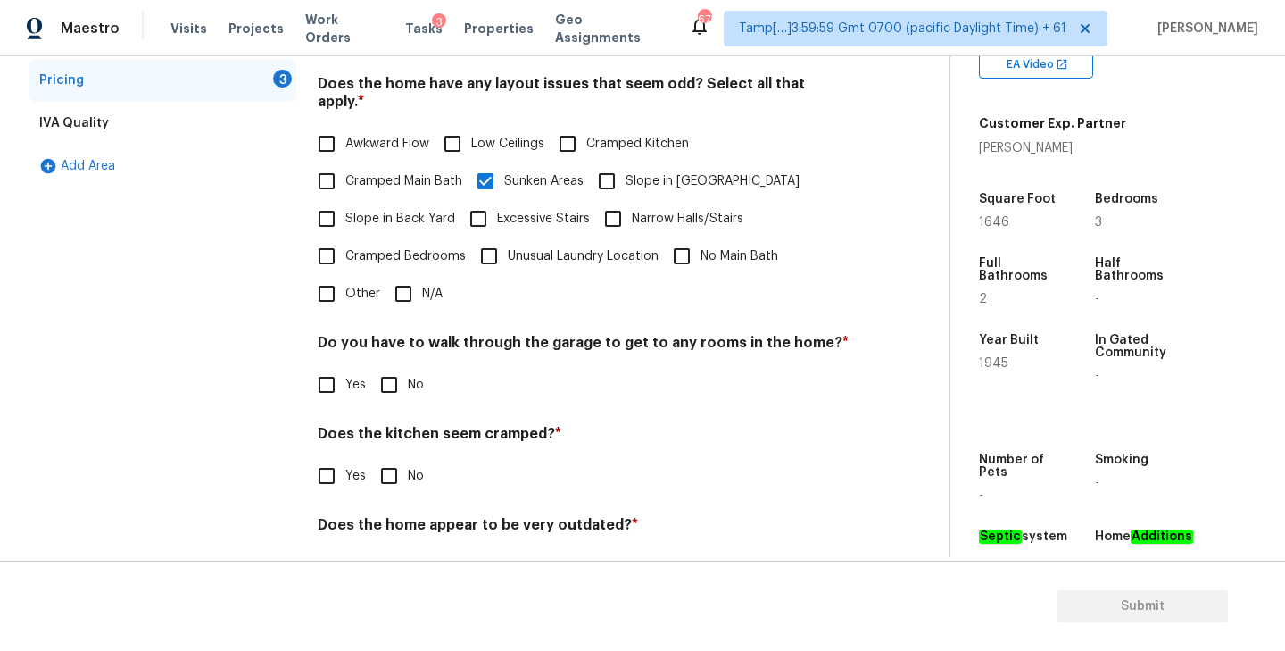
scroll to position [420, 0]
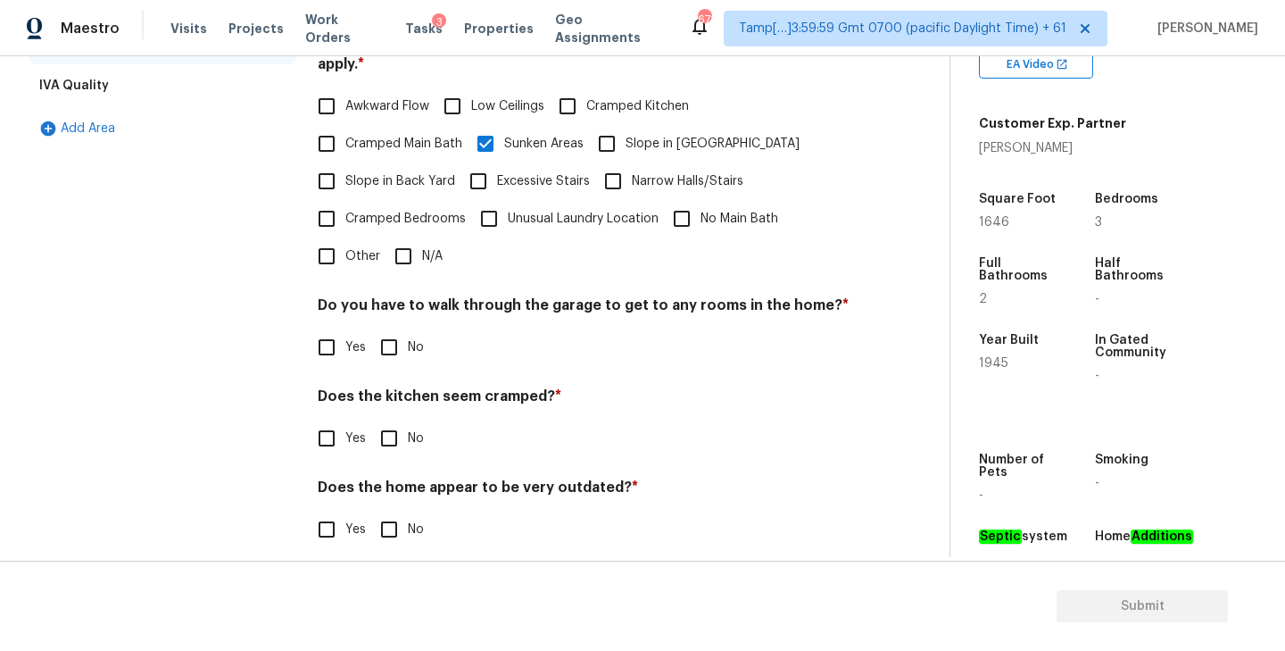
click at [393, 328] on input "No" at bounding box center [388, 346] width 37 height 37
checkbox input "true"
click at [395, 419] on input "No" at bounding box center [388, 437] width 37 height 37
checkbox input "true"
click at [386, 511] on input "No" at bounding box center [388, 528] width 37 height 37
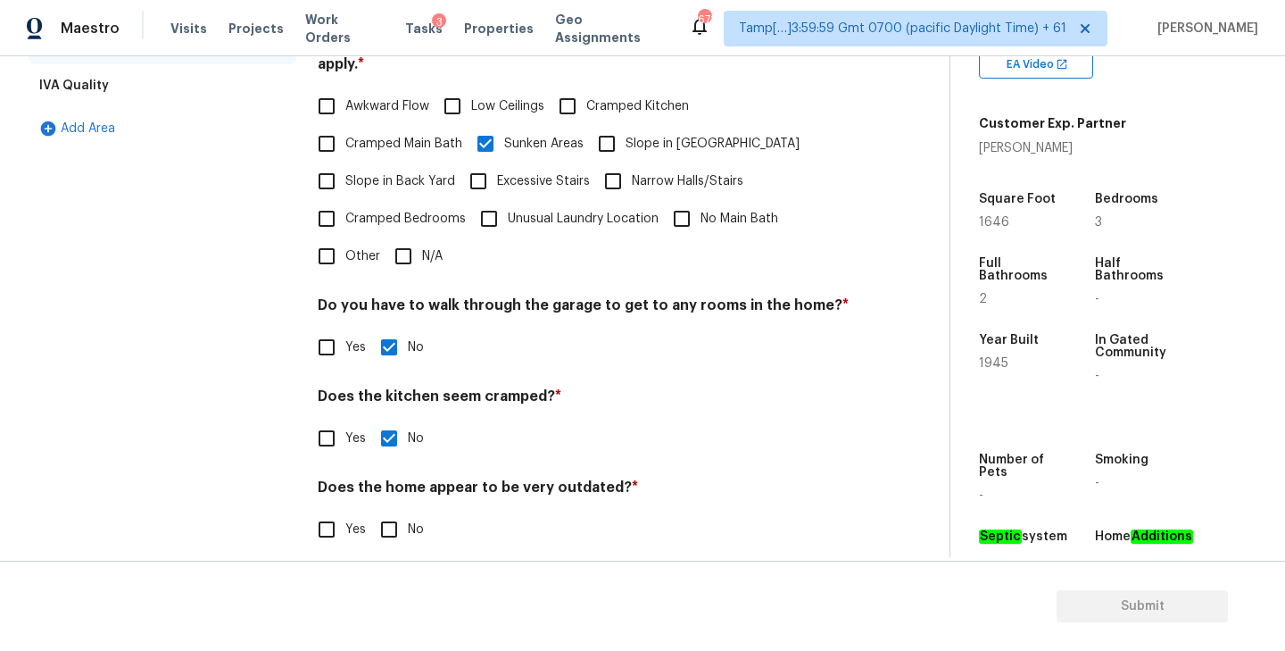
checkbox input "true"
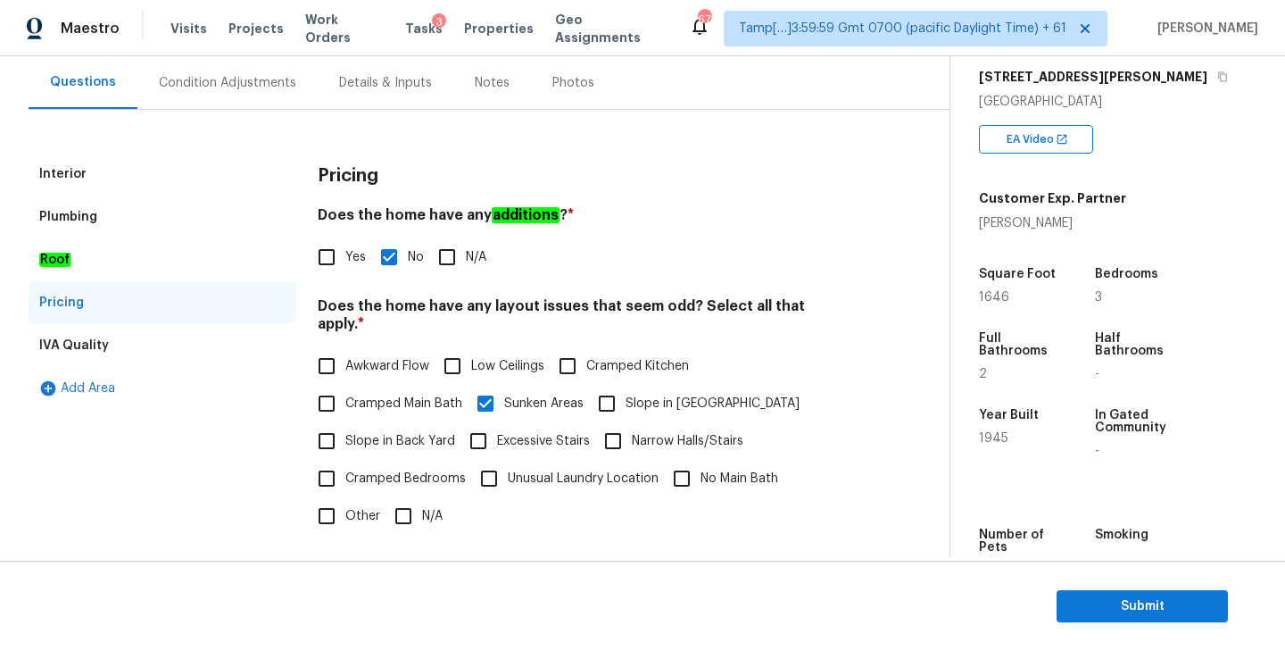
scroll to position [0, 0]
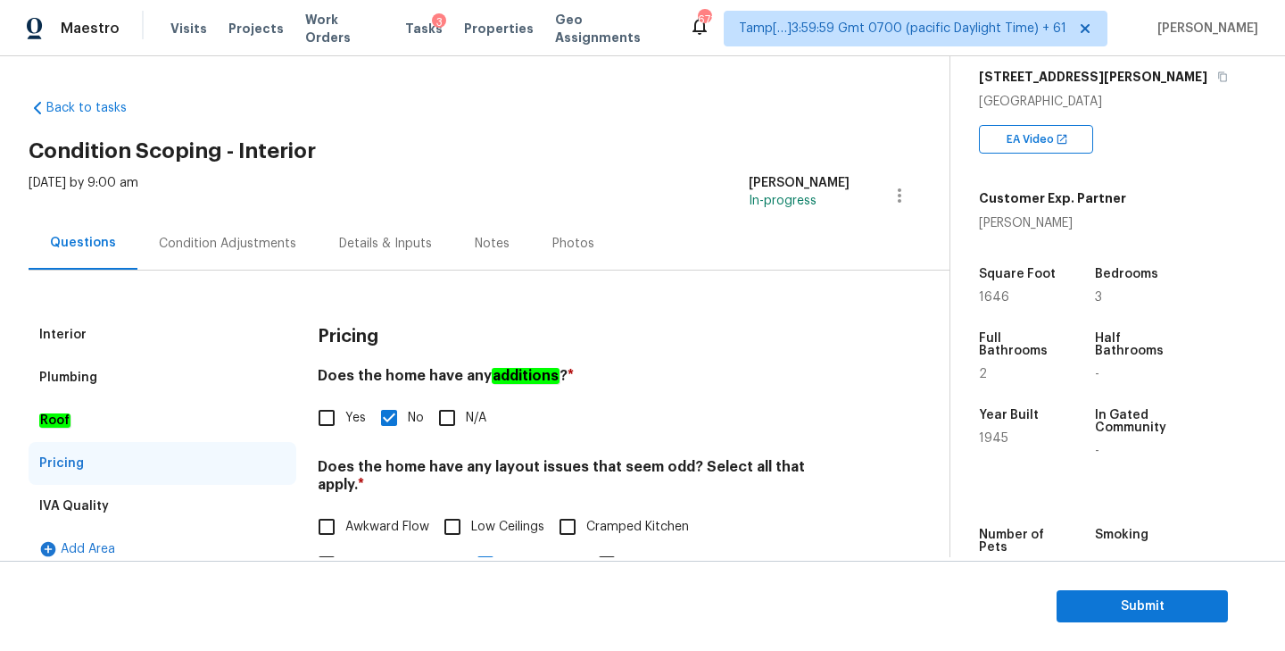
click at [183, 241] on div "Condition Adjustments" at bounding box center [227, 244] width 137 height 18
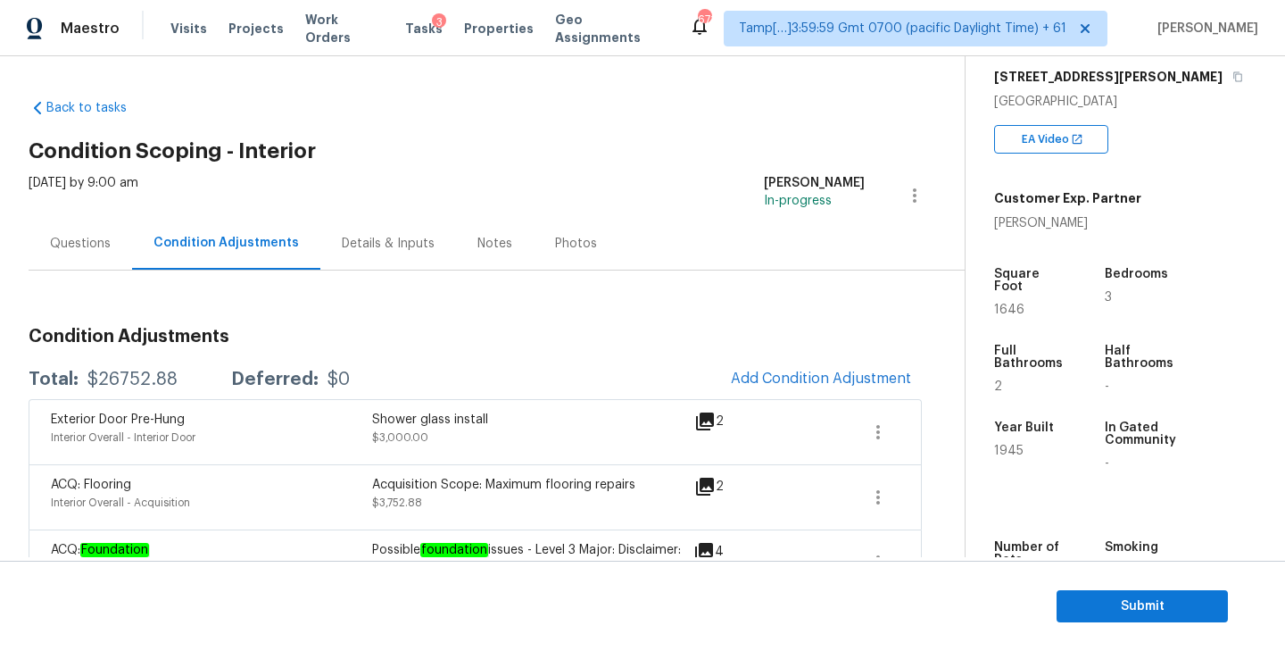
scroll to position [197, 0]
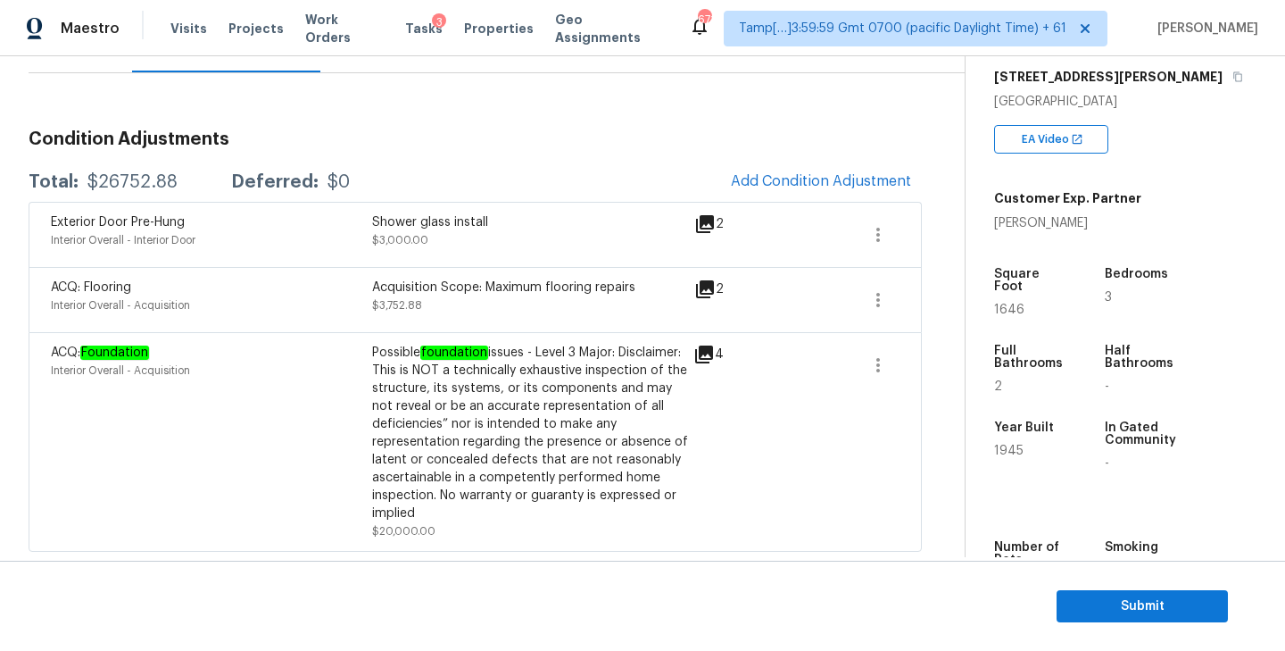
click at [714, 284] on icon at bounding box center [704, 288] width 21 height 21
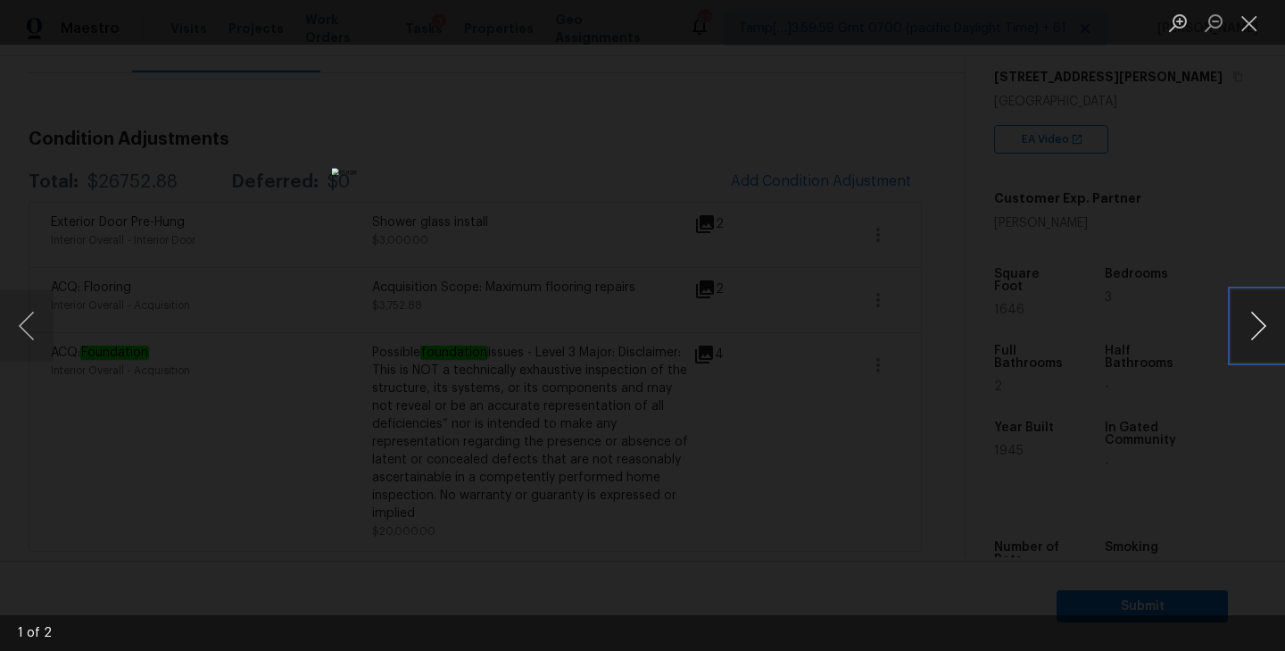
click at [1257, 336] on button "Next image" at bounding box center [1258, 325] width 54 height 71
click at [1265, 19] on button "Close lightbox" at bounding box center [1249, 22] width 36 height 31
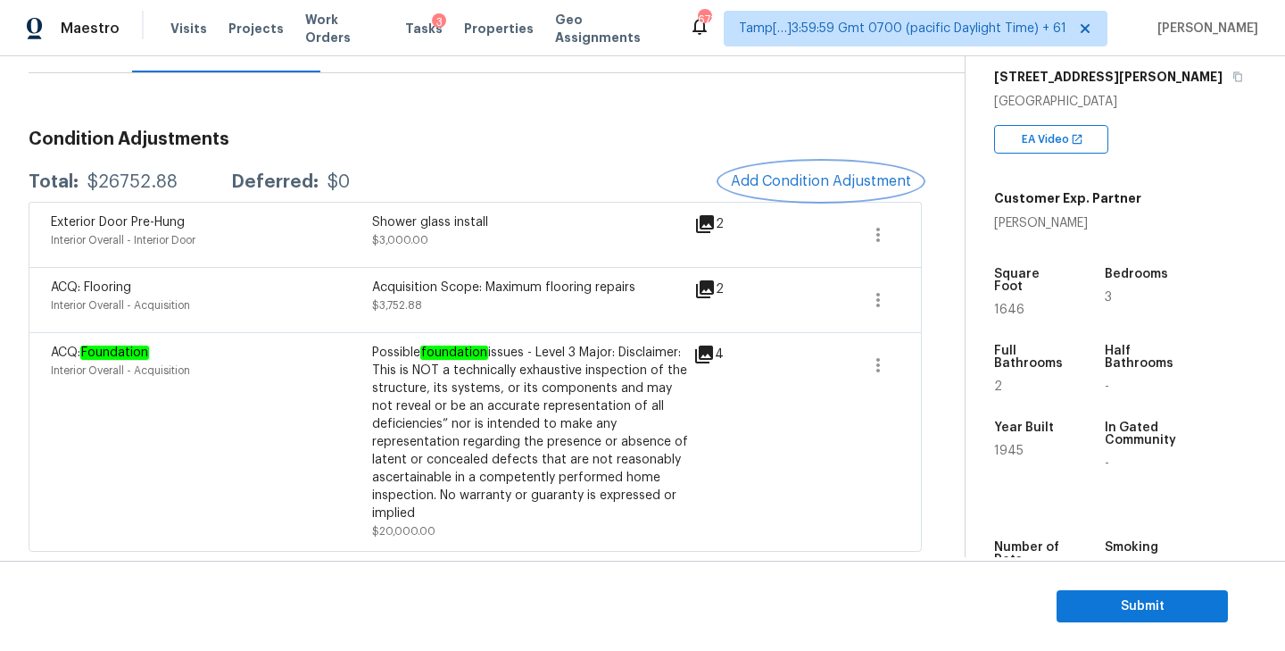
click at [747, 177] on span "Add Condition Adjustment" at bounding box center [821, 181] width 180 height 16
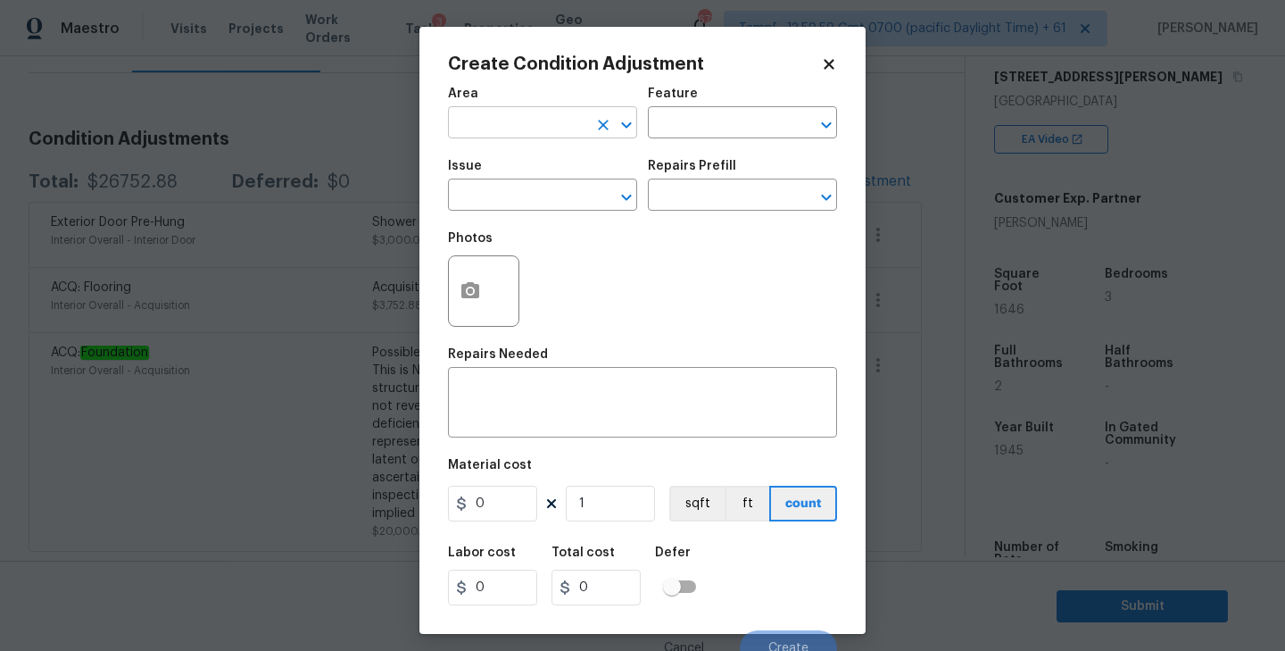
click at [525, 121] on input "text" at bounding box center [517, 125] width 139 height 28
click at [501, 183] on li "Interior Overall" at bounding box center [542, 193] width 189 height 29
type input "Interior Overall"
click at [706, 128] on input "text" at bounding box center [717, 125] width 139 height 28
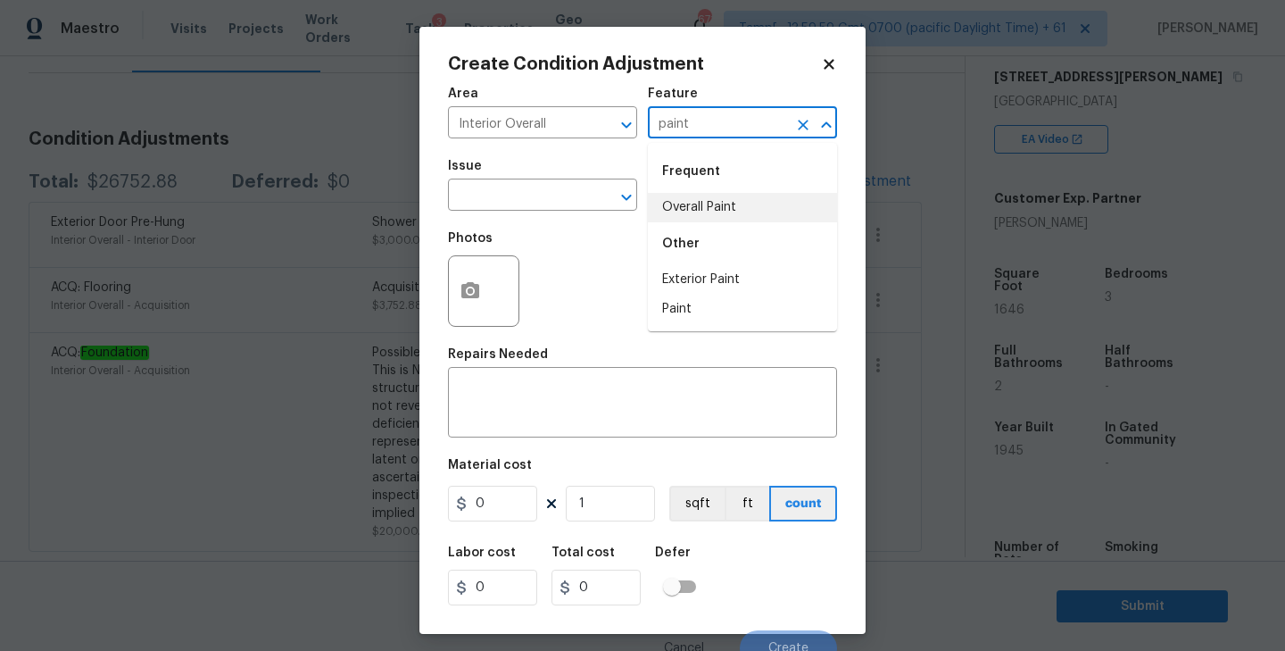
click at [711, 199] on li "Overall Paint" at bounding box center [742, 207] width 189 height 29
type input "Overall Paint"
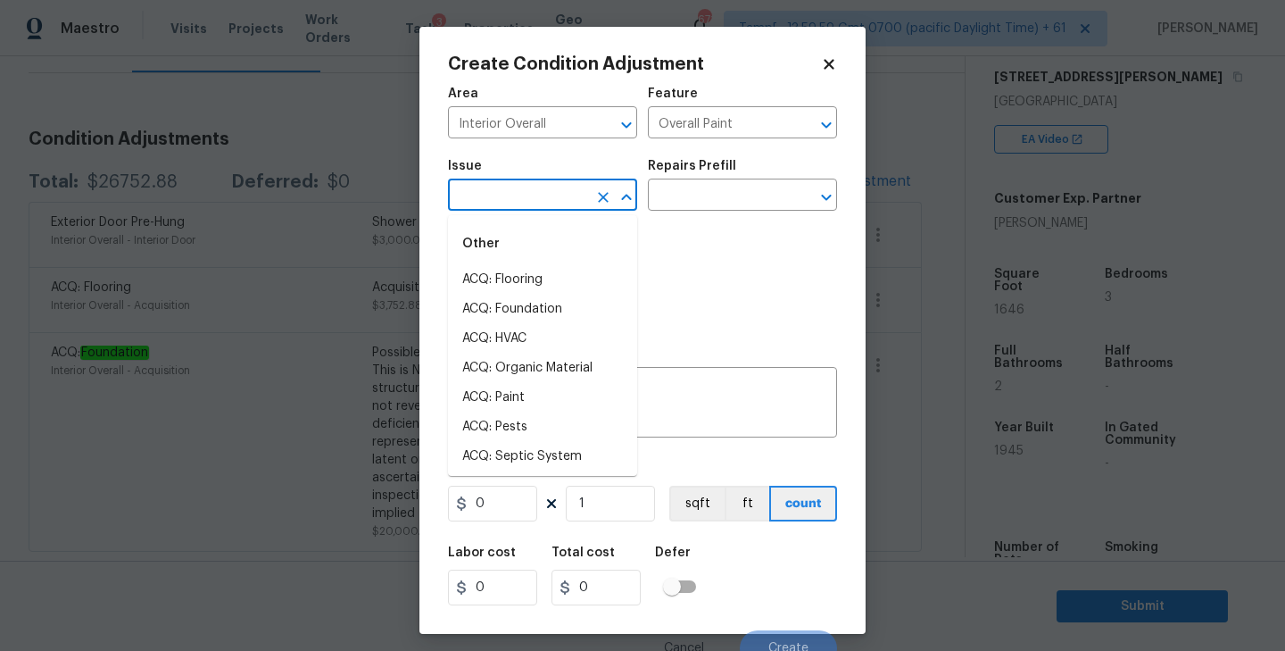
click at [526, 197] on input "text" at bounding box center [517, 197] width 139 height 28
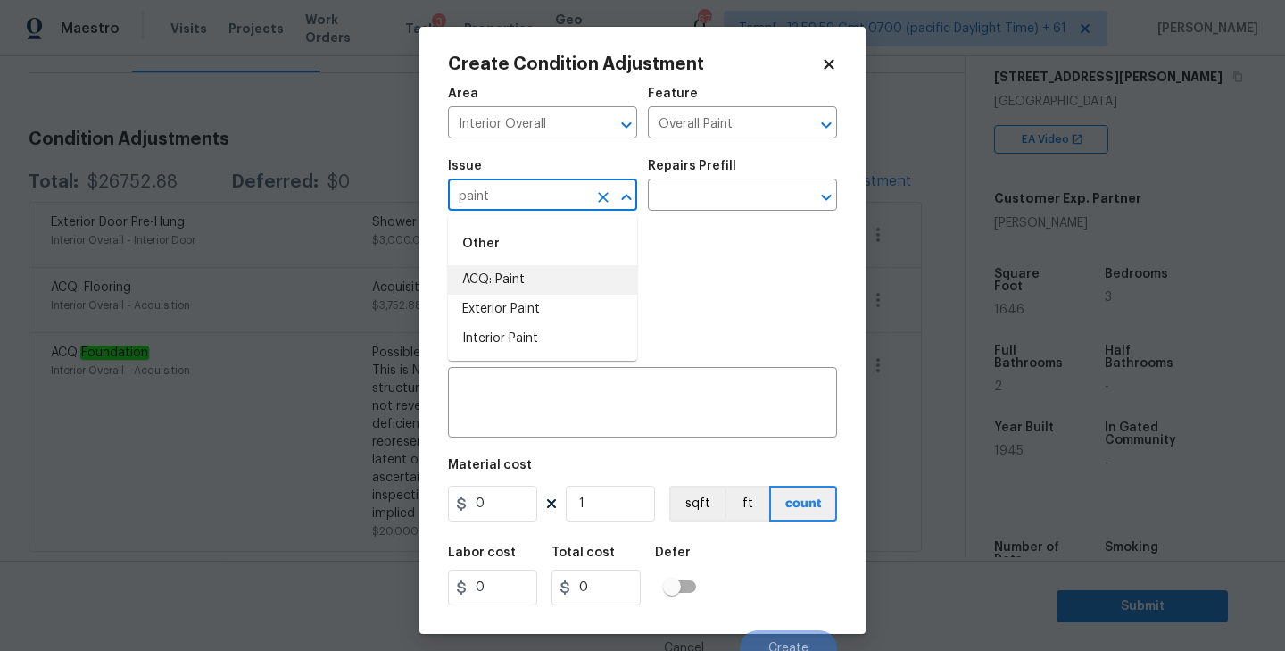
click at [507, 288] on li "ACQ: Paint" at bounding box center [542, 279] width 189 height 29
click at [820, 190] on icon "Open" at bounding box center [826, 197] width 21 height 21
type input "ACQ: Paint"
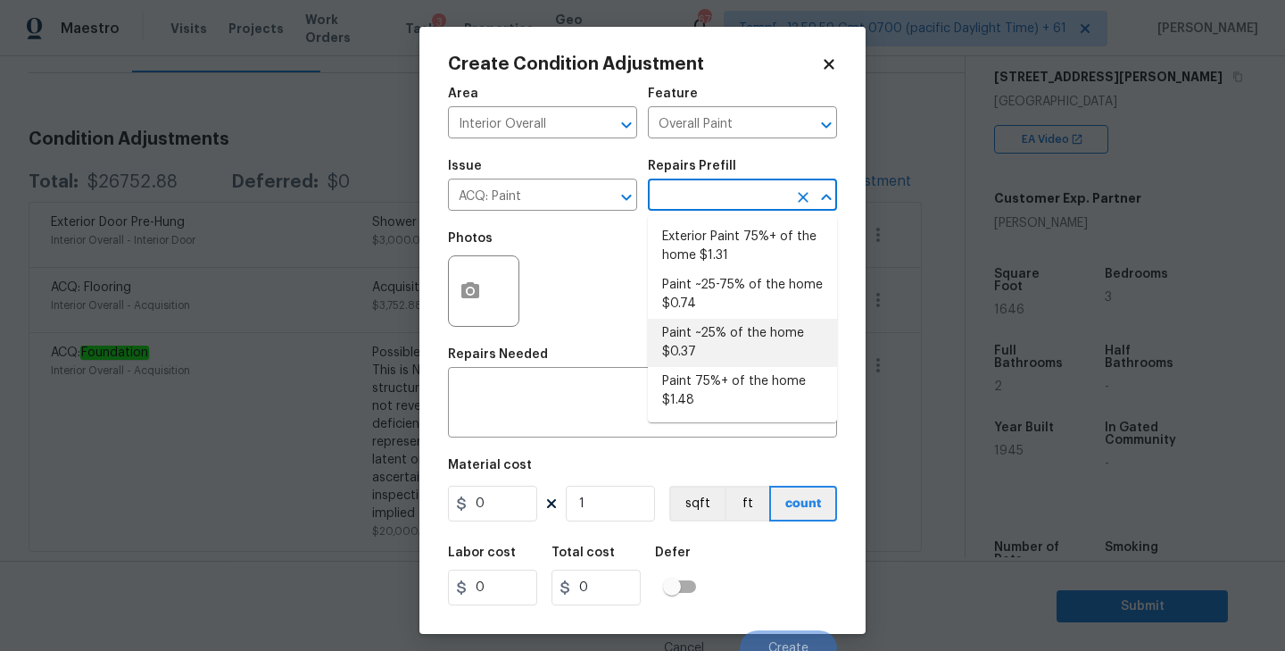
click at [705, 330] on li "Paint ~25% of the home $0.37" at bounding box center [742, 343] width 189 height 48
type input "Acquisition"
type textarea "Acquisition Scope: ~25% of the home needs interior paint"
type input "0.37"
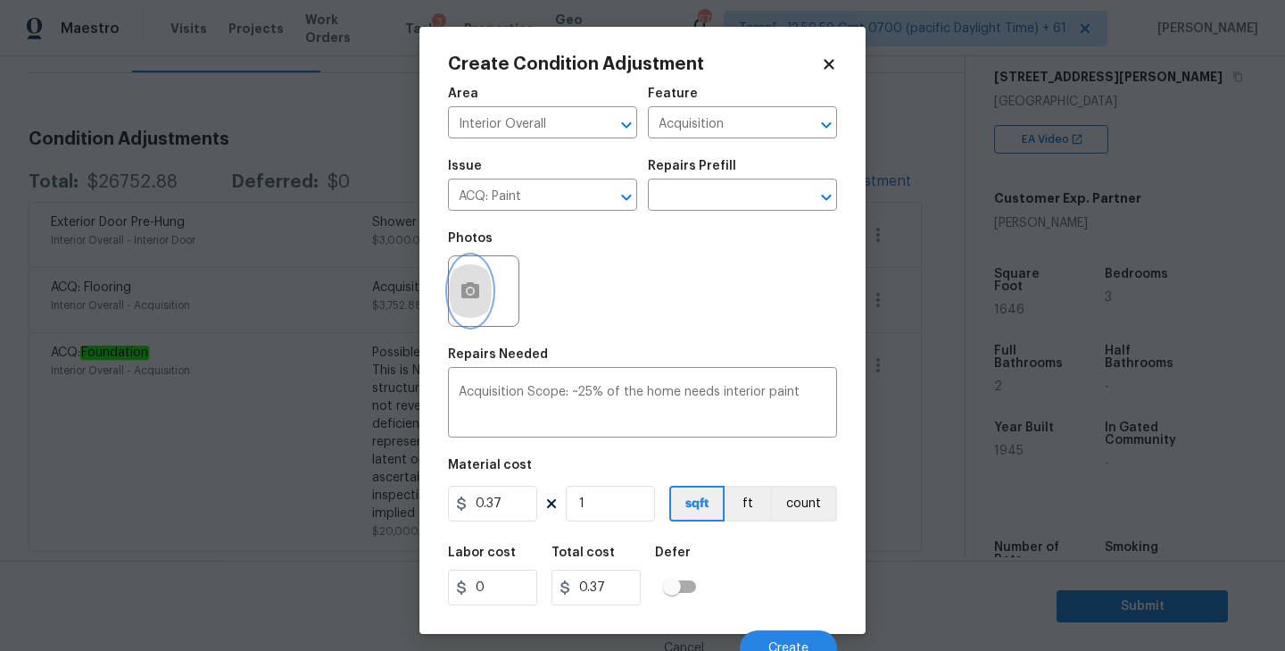
click at [476, 291] on icon "button" at bounding box center [470, 290] width 18 height 16
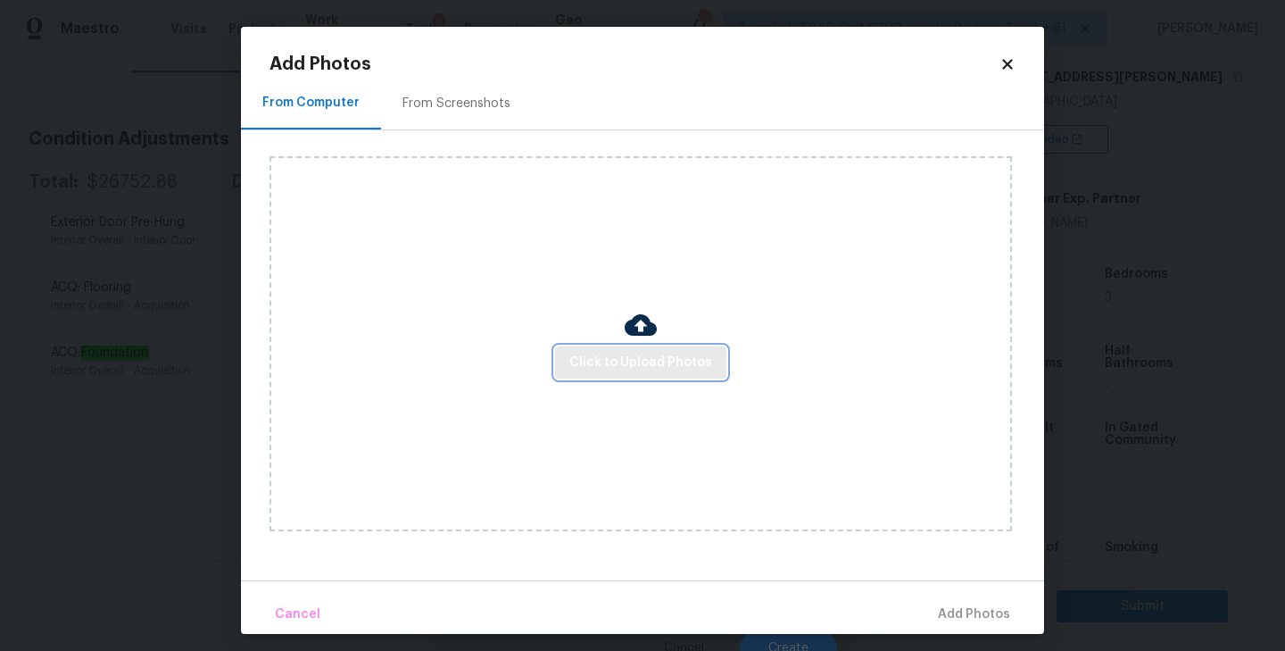
click at [656, 359] on span "Click to Upload Photos" at bounding box center [640, 363] width 143 height 22
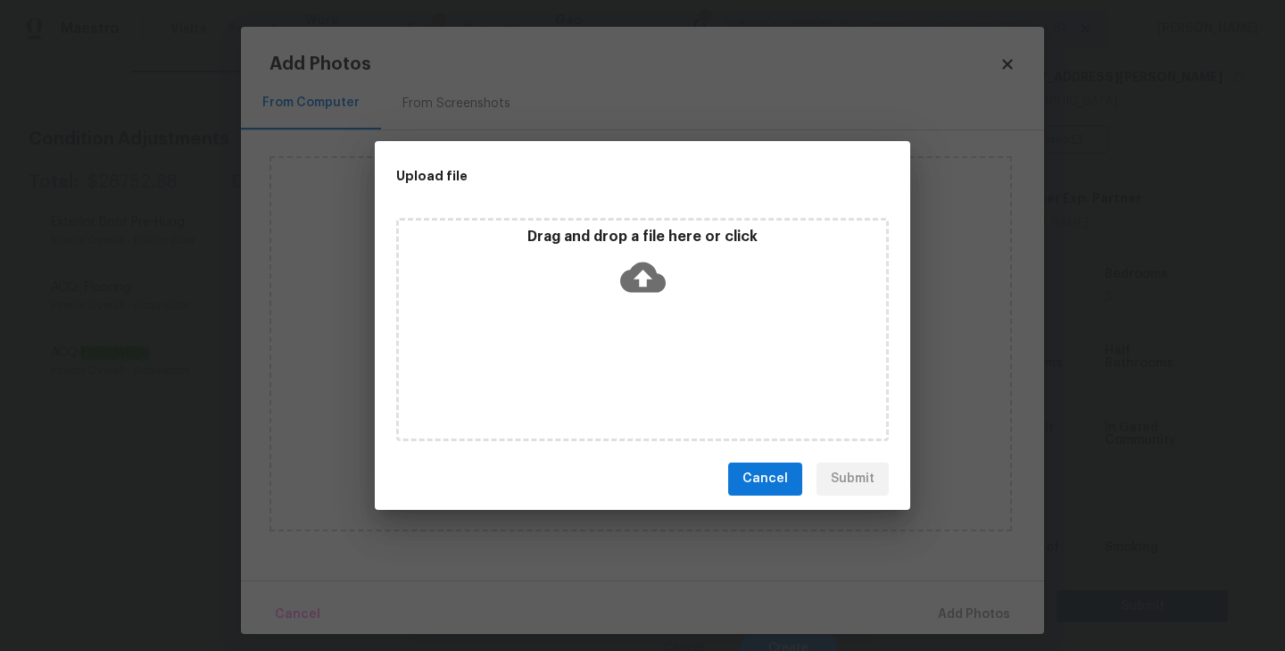
click at [645, 286] on icon at bounding box center [643, 276] width 46 height 30
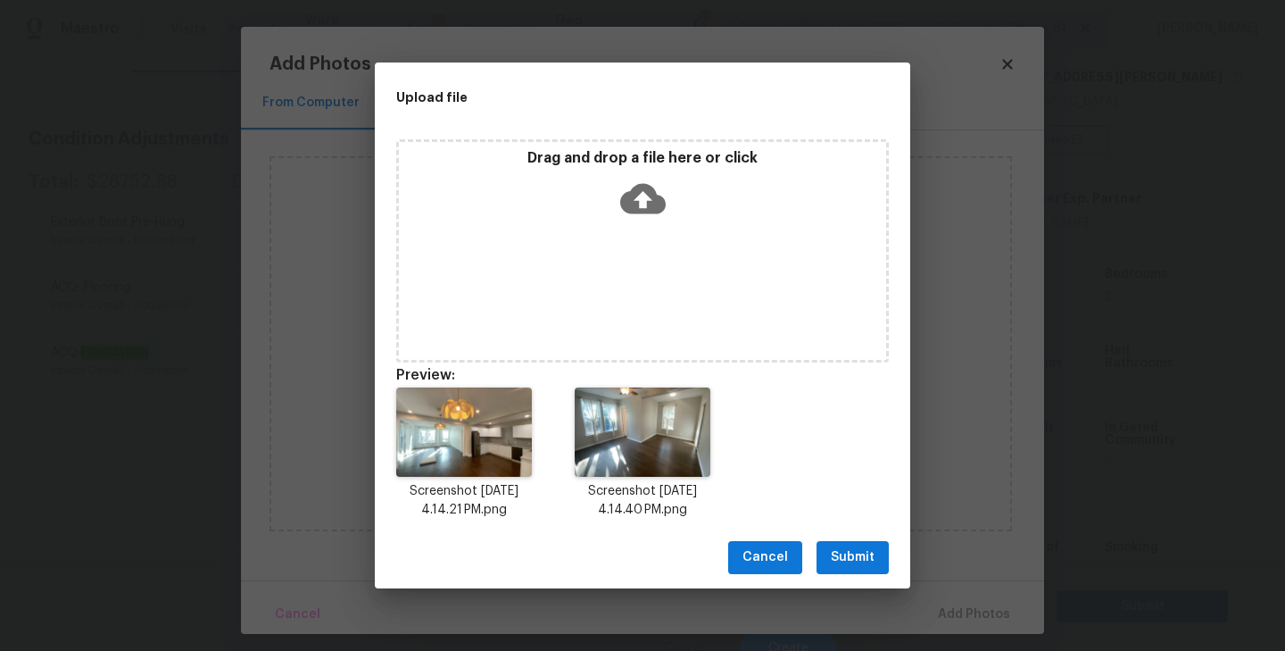
click at [842, 556] on span "Submit" at bounding box center [853, 557] width 44 height 22
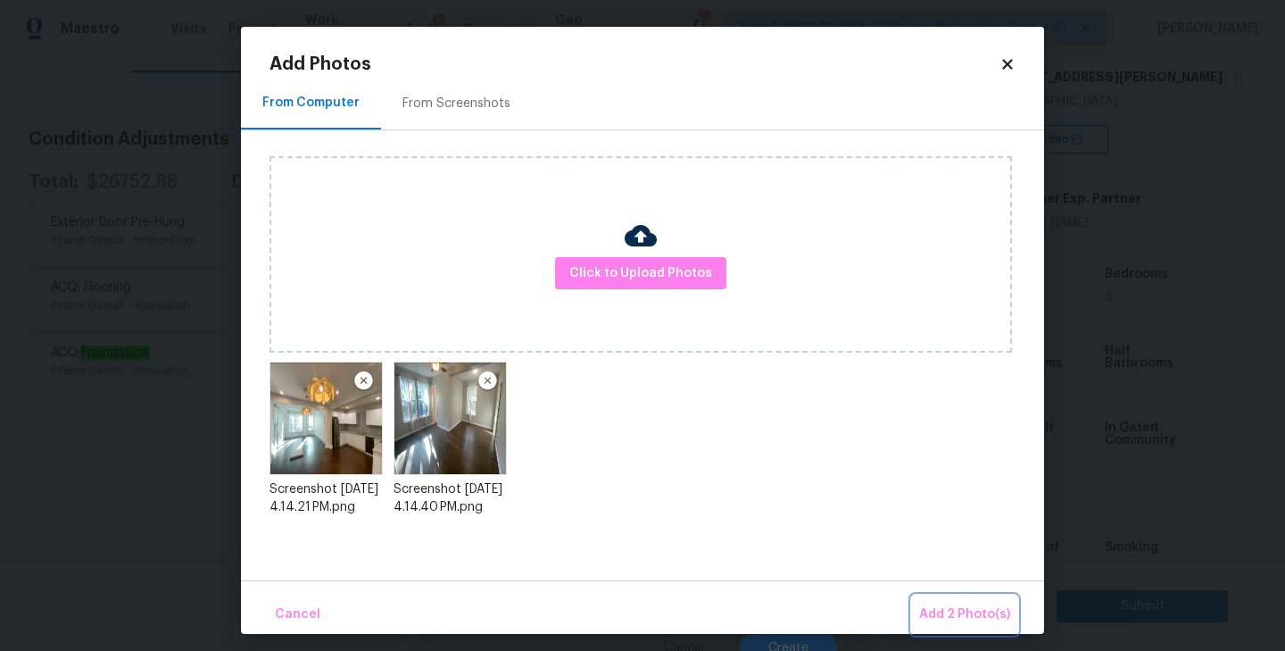
click at [983, 618] on span "Add 2 Photo(s)" at bounding box center [964, 614] width 91 height 22
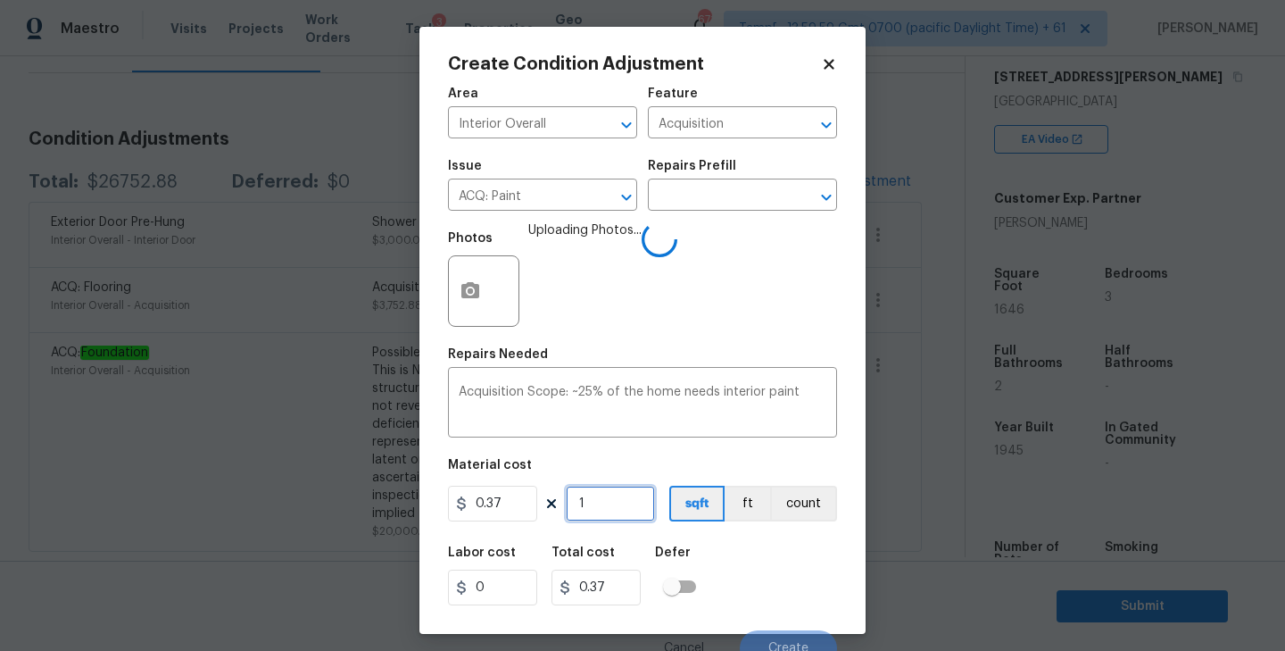
click at [590, 503] on input "1" at bounding box center [610, 503] width 89 height 36
type input "16"
type input "5.92"
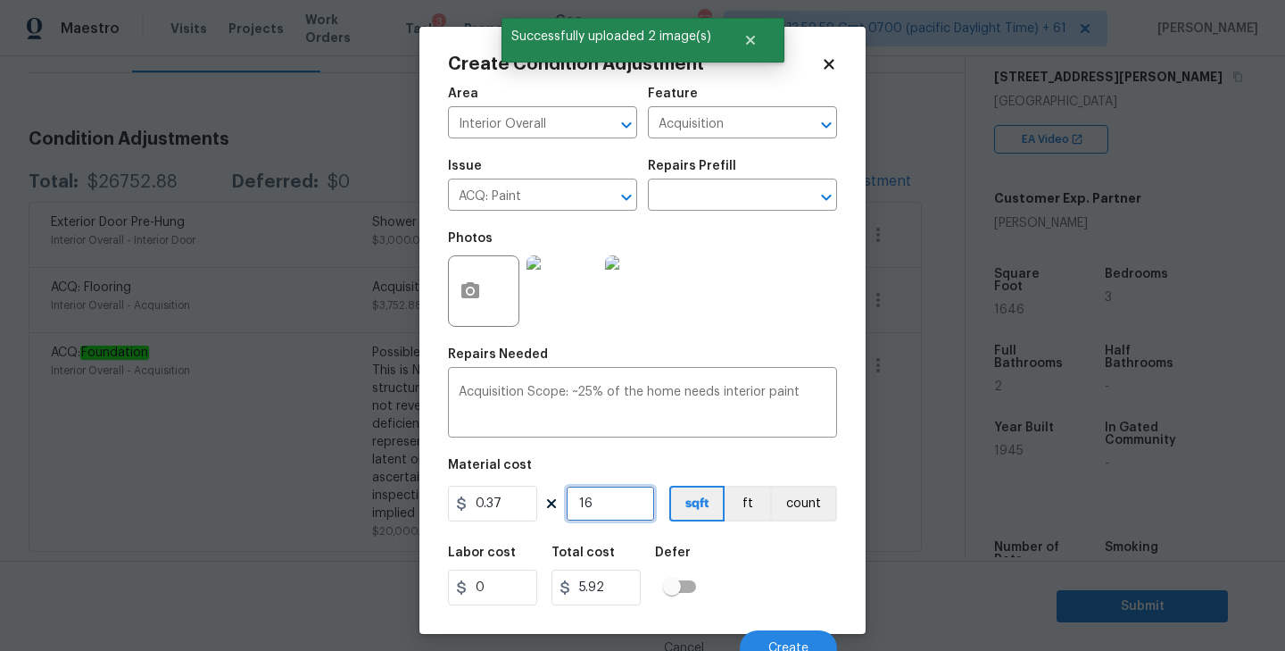
type input "164"
type input "60.68"
type input "1646"
type input "609.02"
type input "1646"
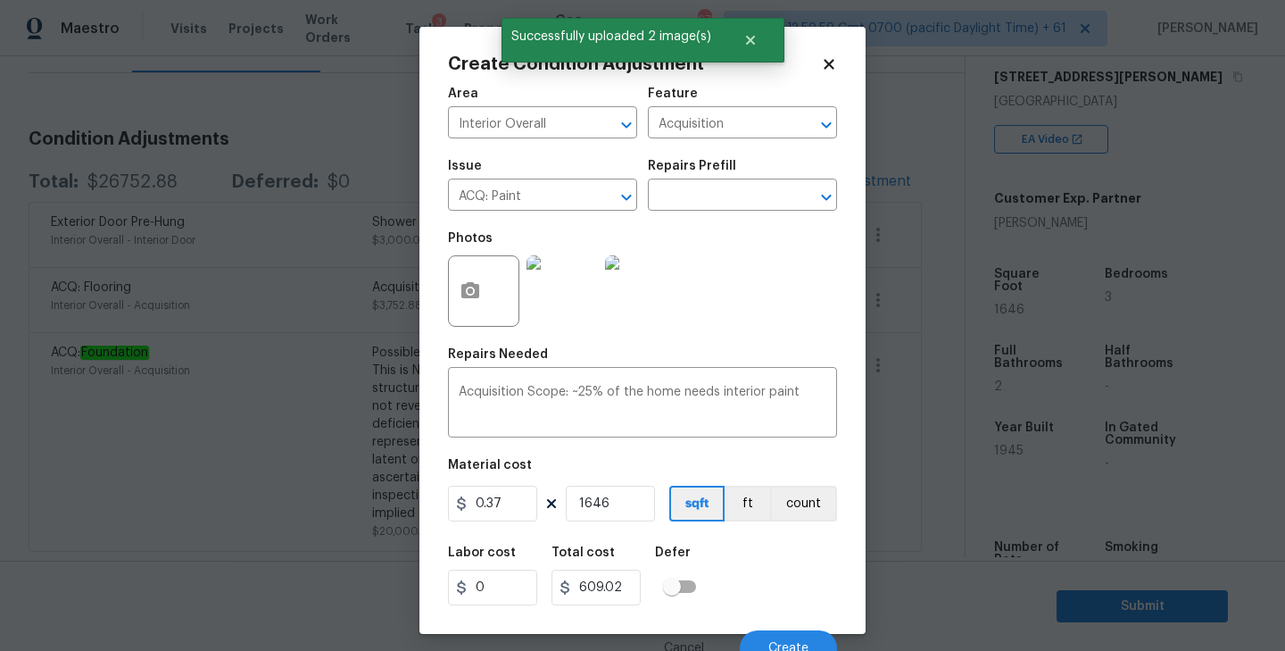
click at [722, 474] on div "Material cost" at bounding box center [642, 470] width 389 height 23
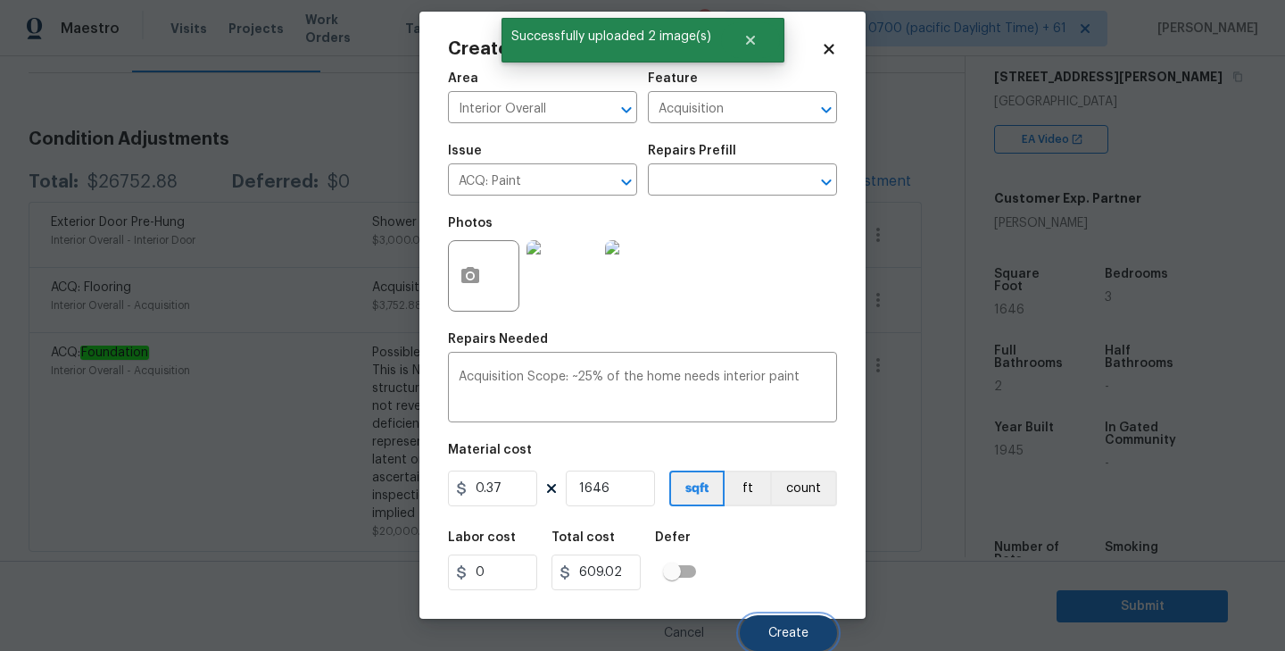
click at [780, 630] on span "Create" at bounding box center [788, 632] width 40 height 13
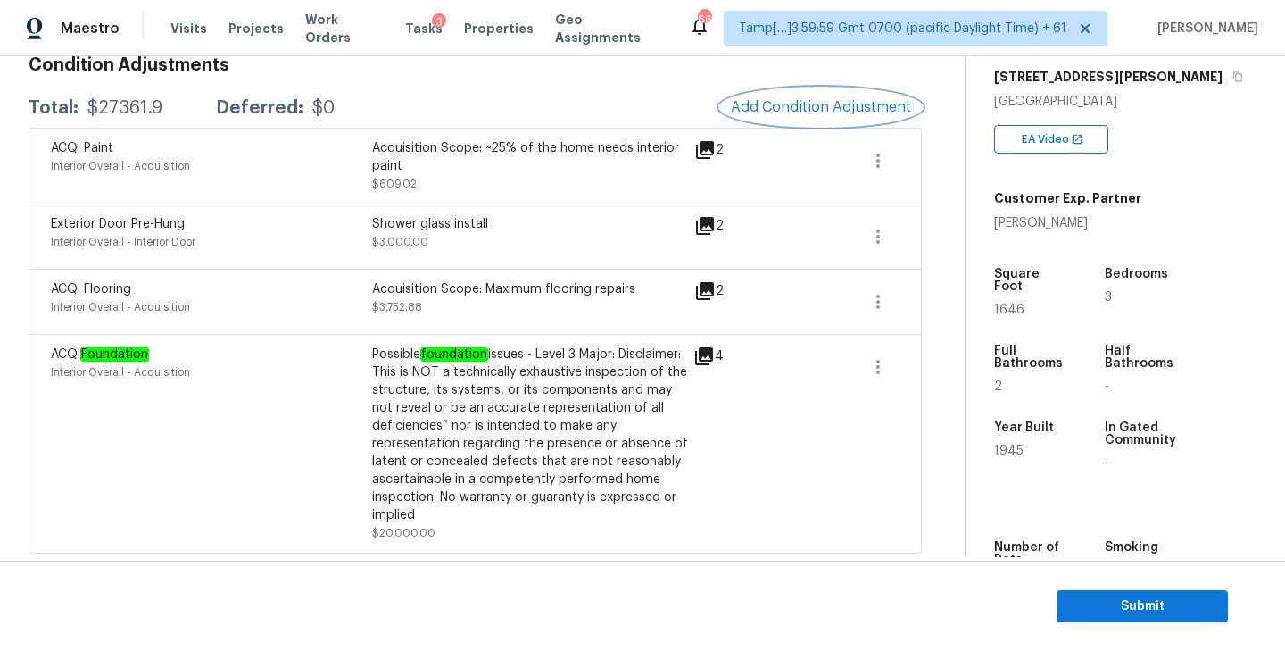
scroll to position [0, 0]
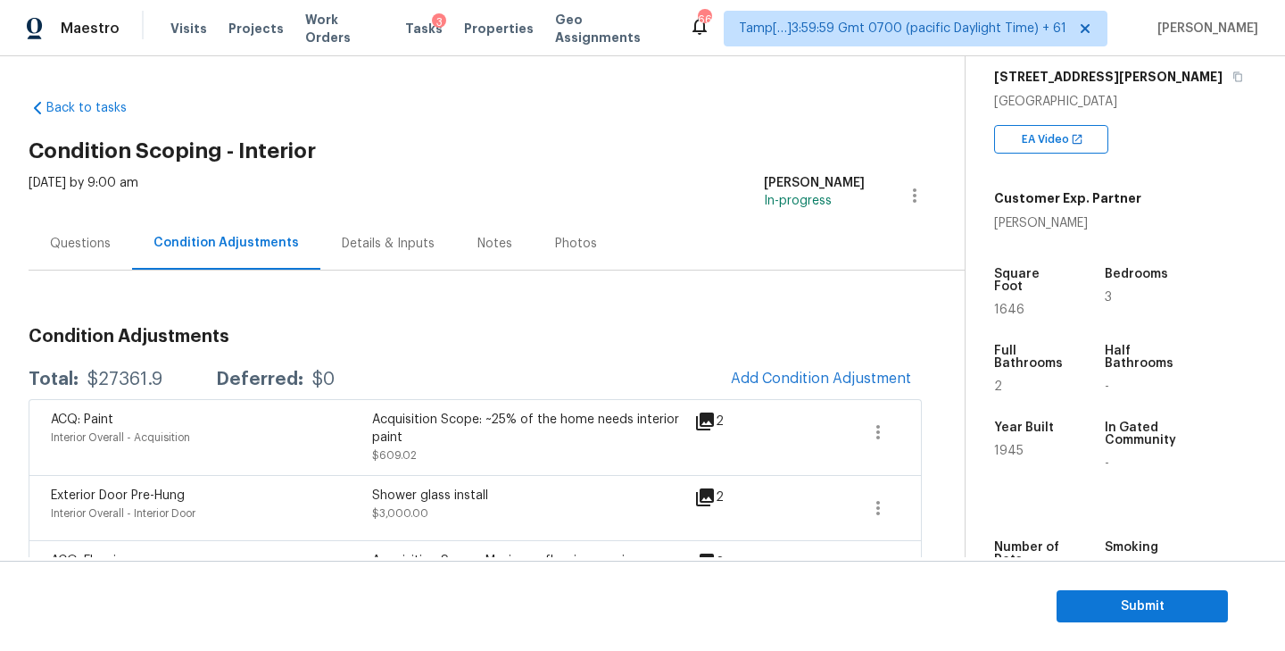
click at [75, 244] on div "Questions" at bounding box center [80, 244] width 61 height 18
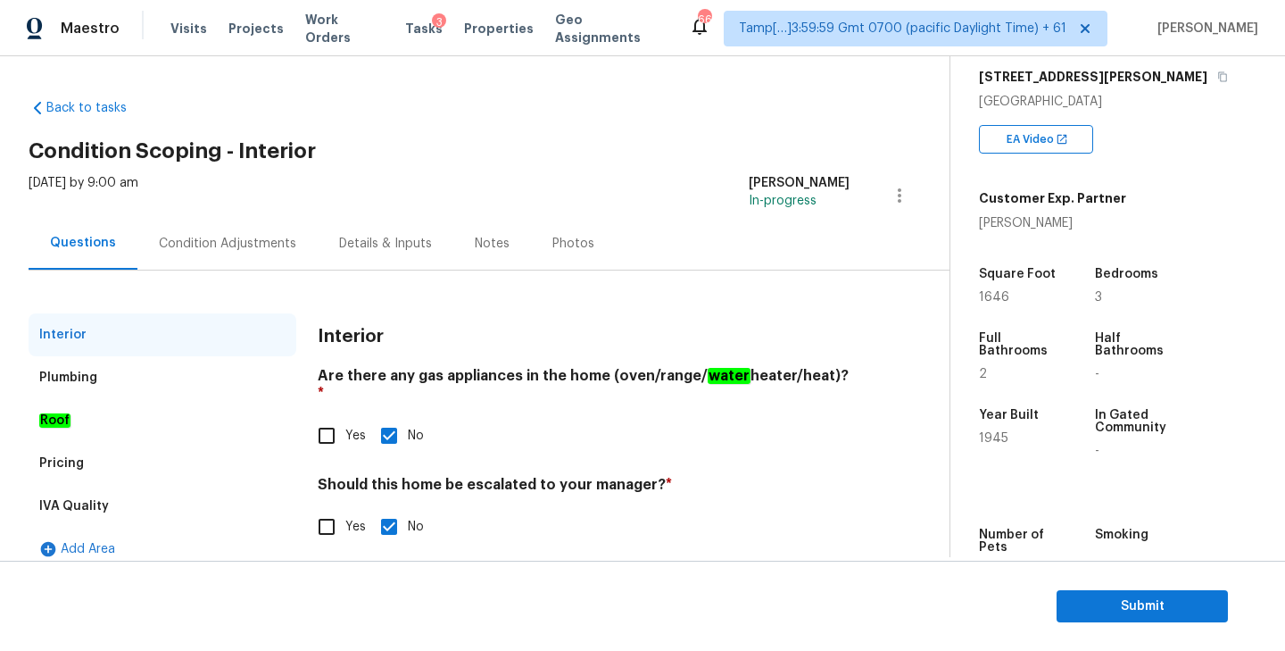
click at [85, 458] on div "Pricing" at bounding box center [163, 463] width 268 height 43
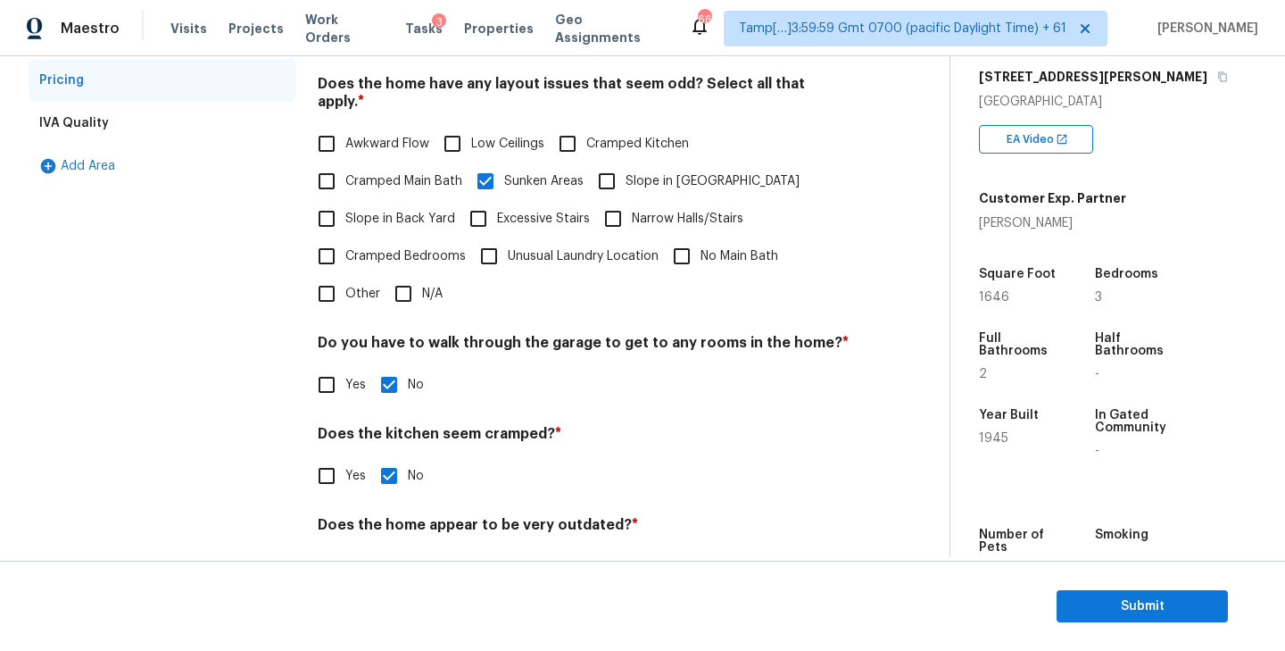
scroll to position [420, 0]
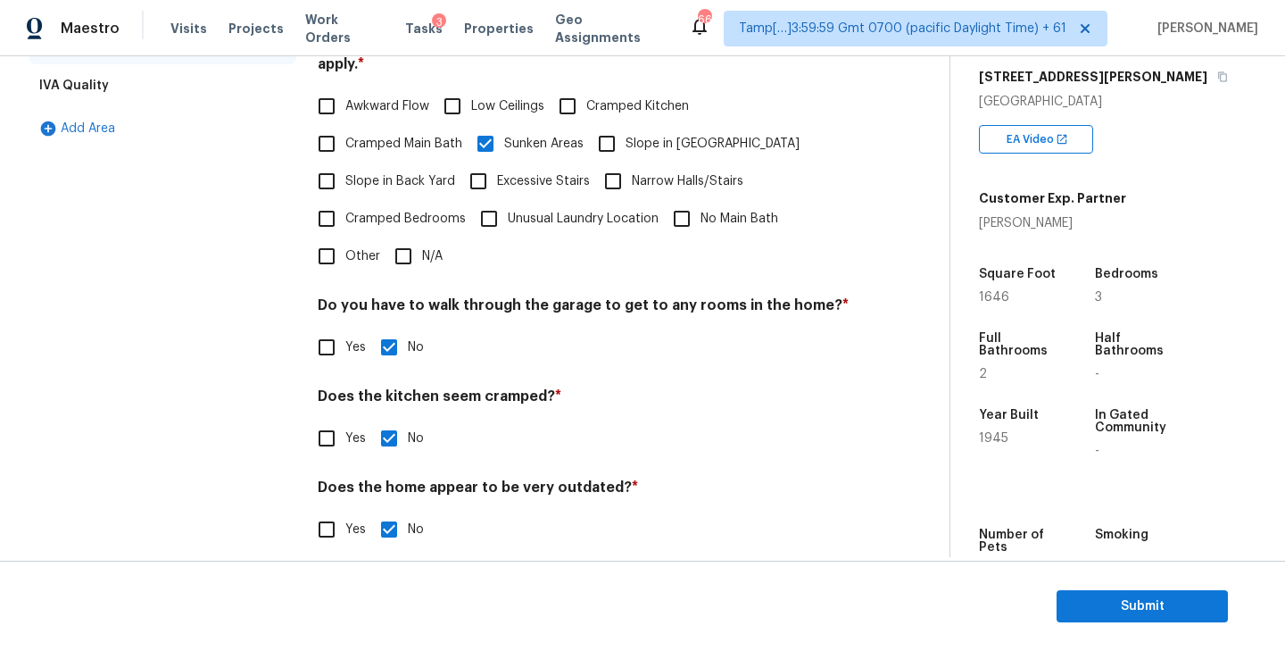
click at [341, 238] on input "Other" at bounding box center [326, 255] width 37 height 37
checkbox input "true"
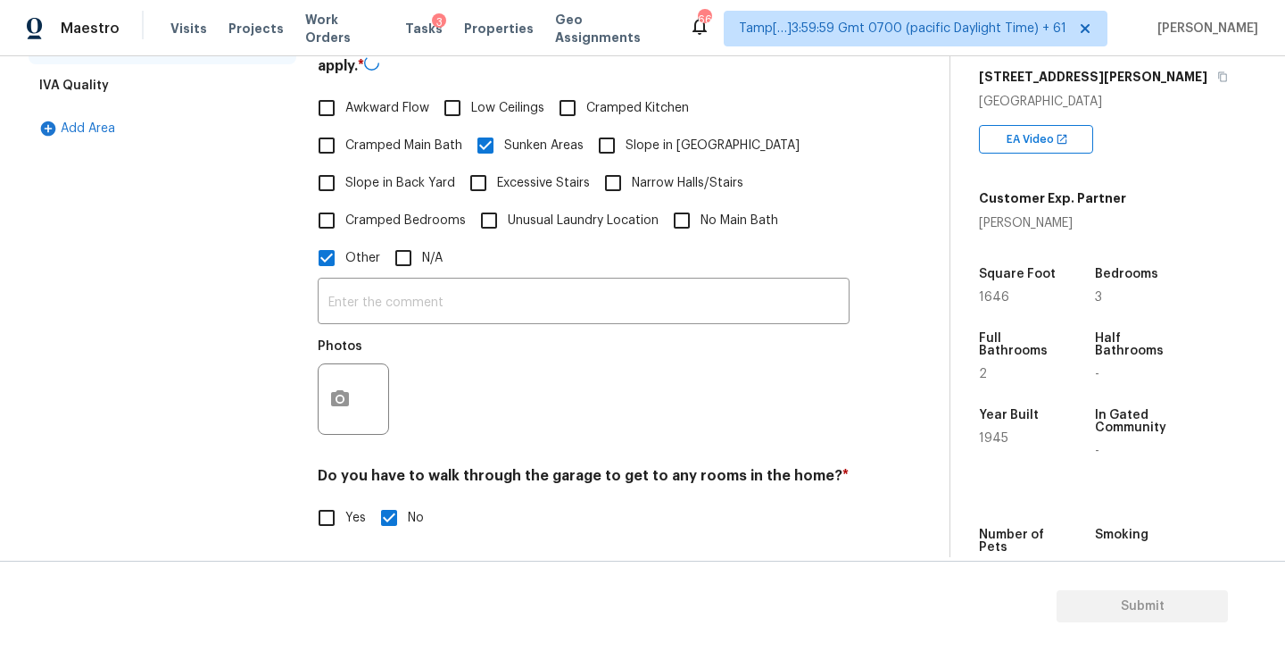
click at [359, 280] on div "​ Photos" at bounding box center [584, 361] width 532 height 169
click at [361, 302] on input "text" at bounding box center [584, 301] width 532 height 42
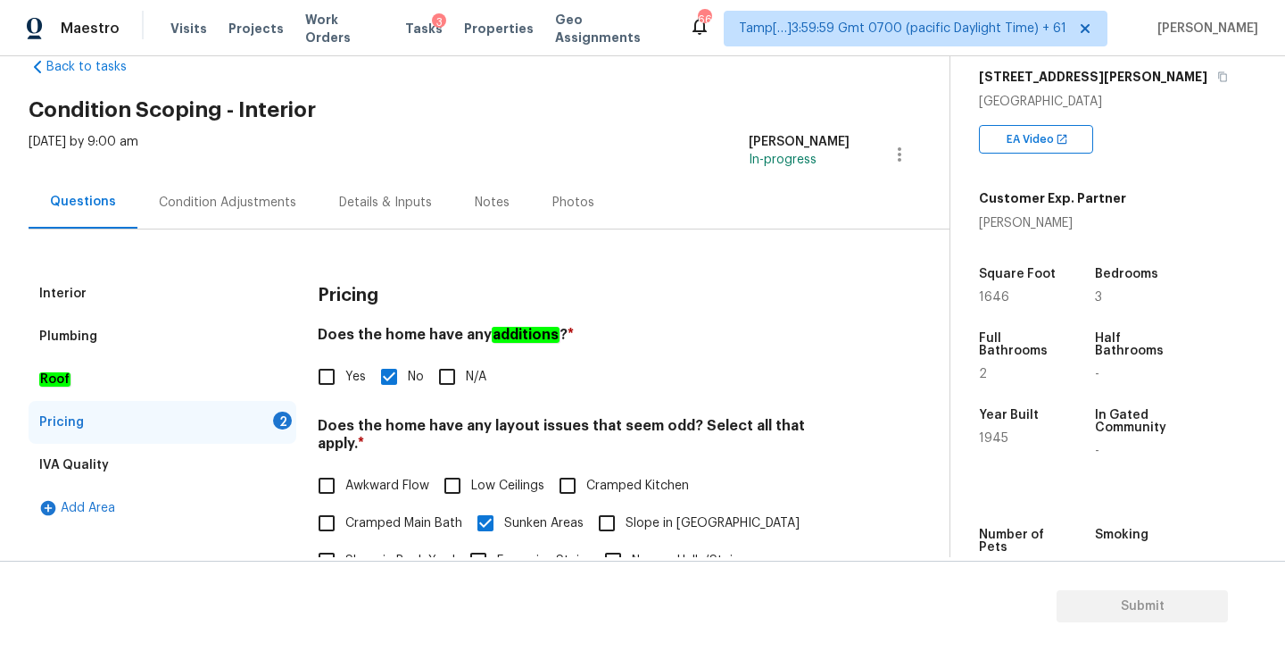
scroll to position [6, 0]
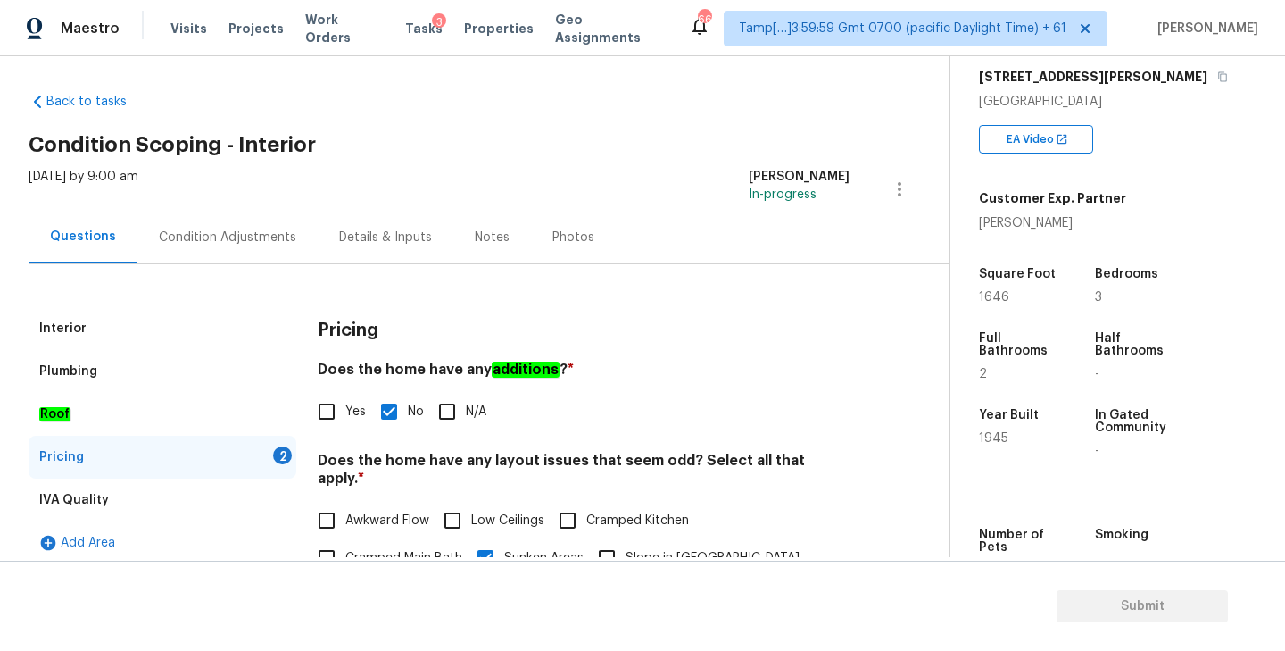
click at [245, 225] on div "Condition Adjustments" at bounding box center [227, 237] width 180 height 53
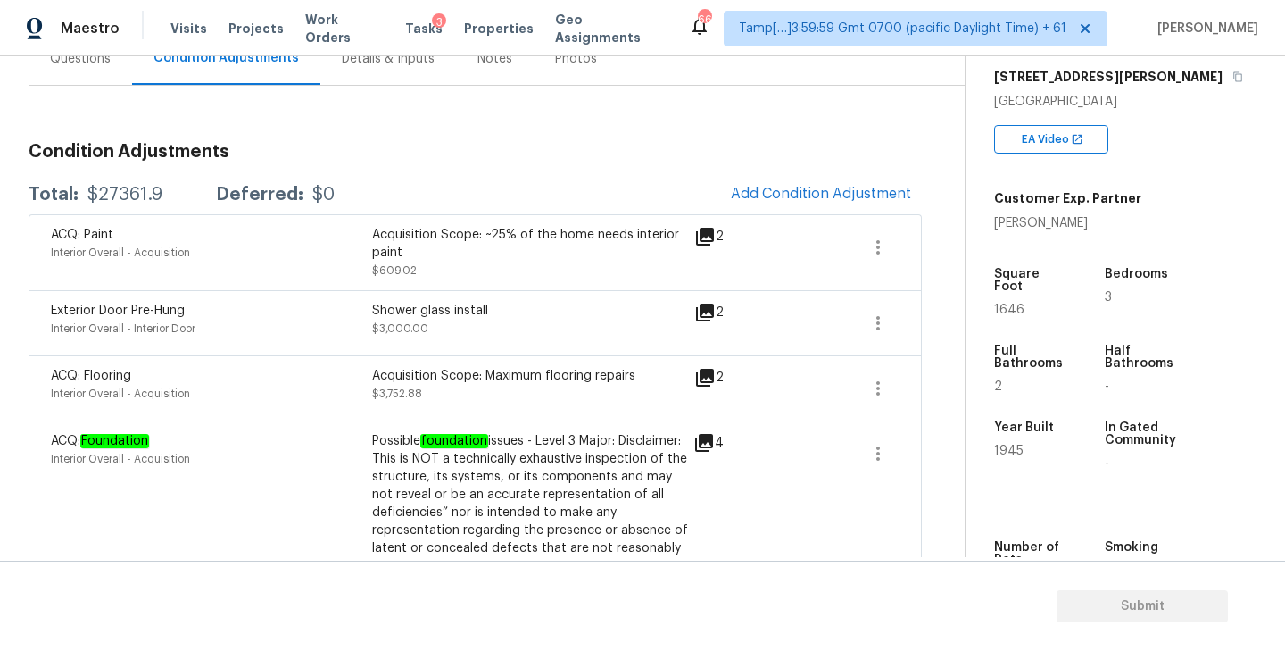
scroll to position [187, 0]
click at [72, 62] on div "Questions" at bounding box center [80, 57] width 61 height 18
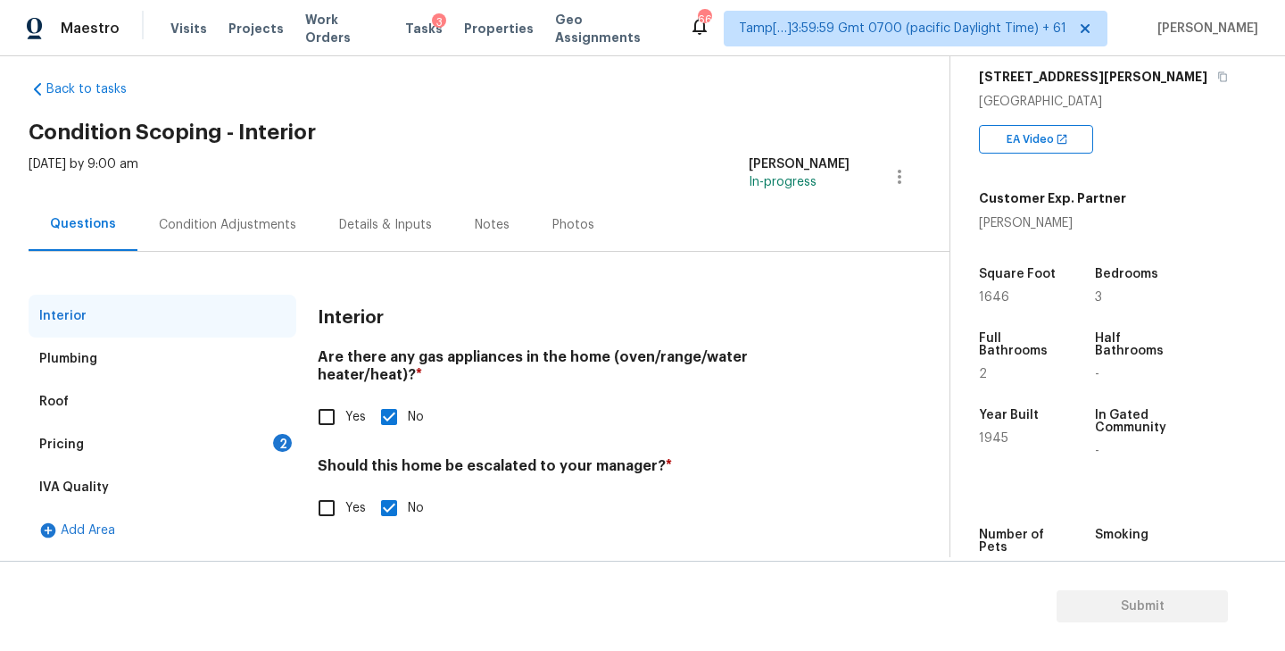
scroll to position [19, 0]
click at [88, 445] on div "Pricing 2" at bounding box center [163, 444] width 268 height 43
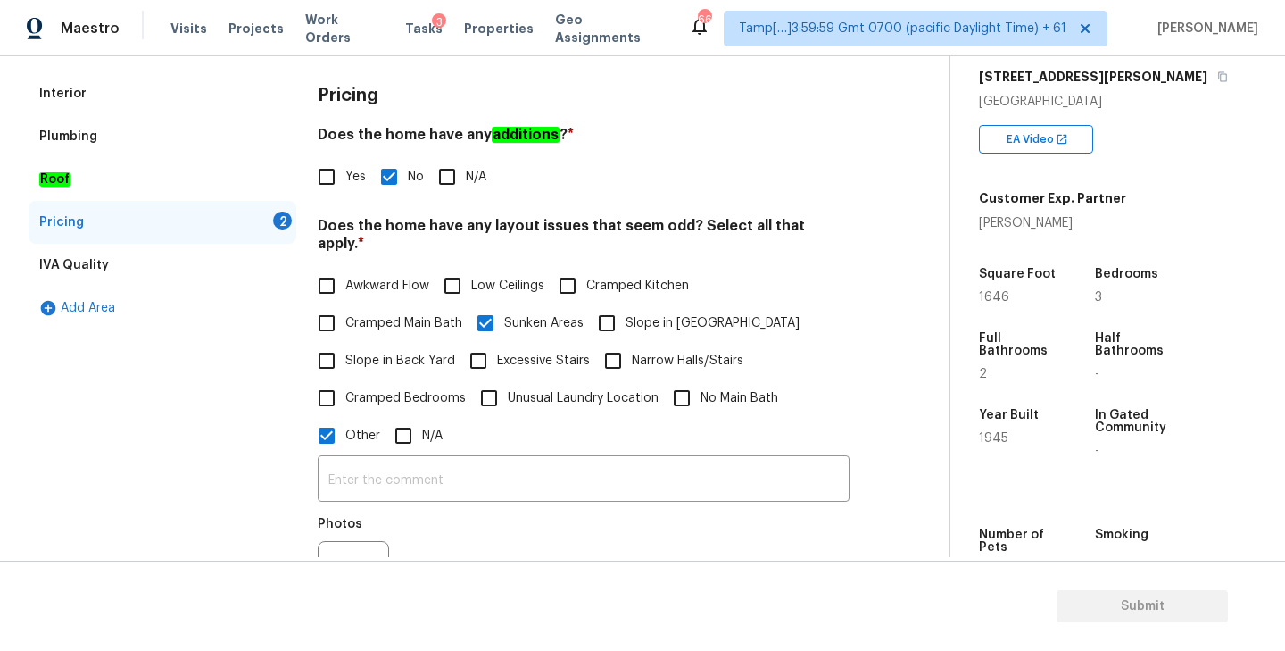
scroll to position [291, 0]
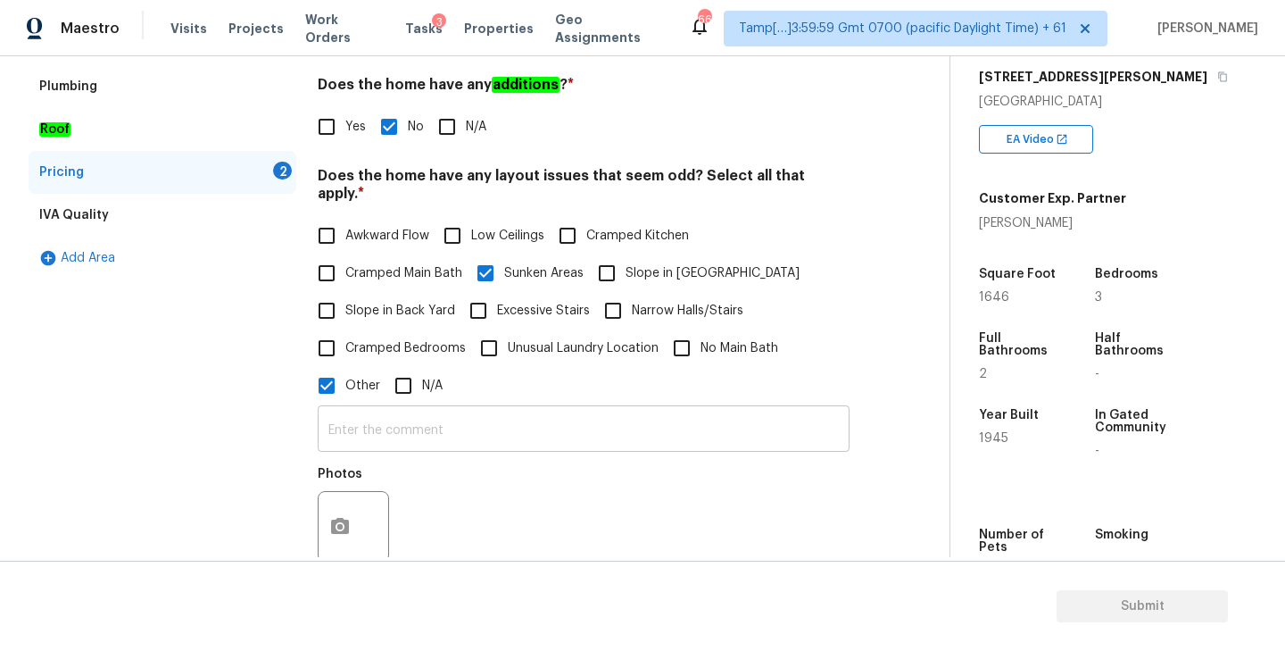
click at [372, 410] on input "text" at bounding box center [584, 431] width 532 height 42
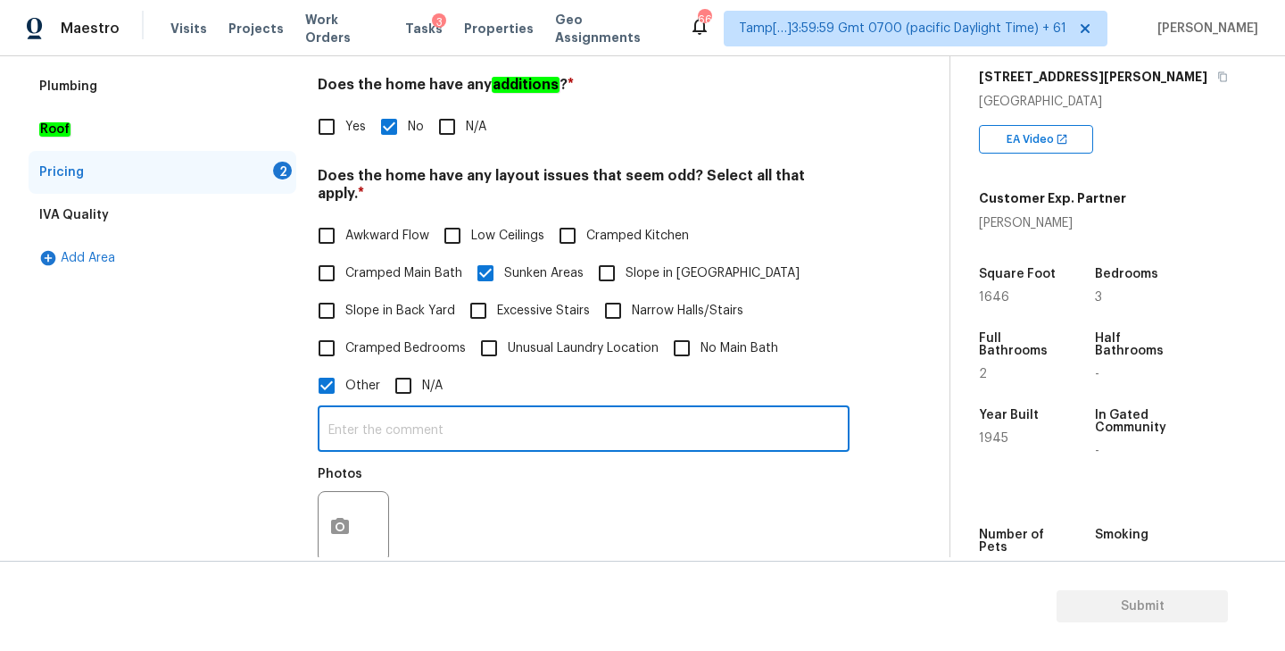
paste input "The property does not include a garage."
type input "The property does not include a garage."
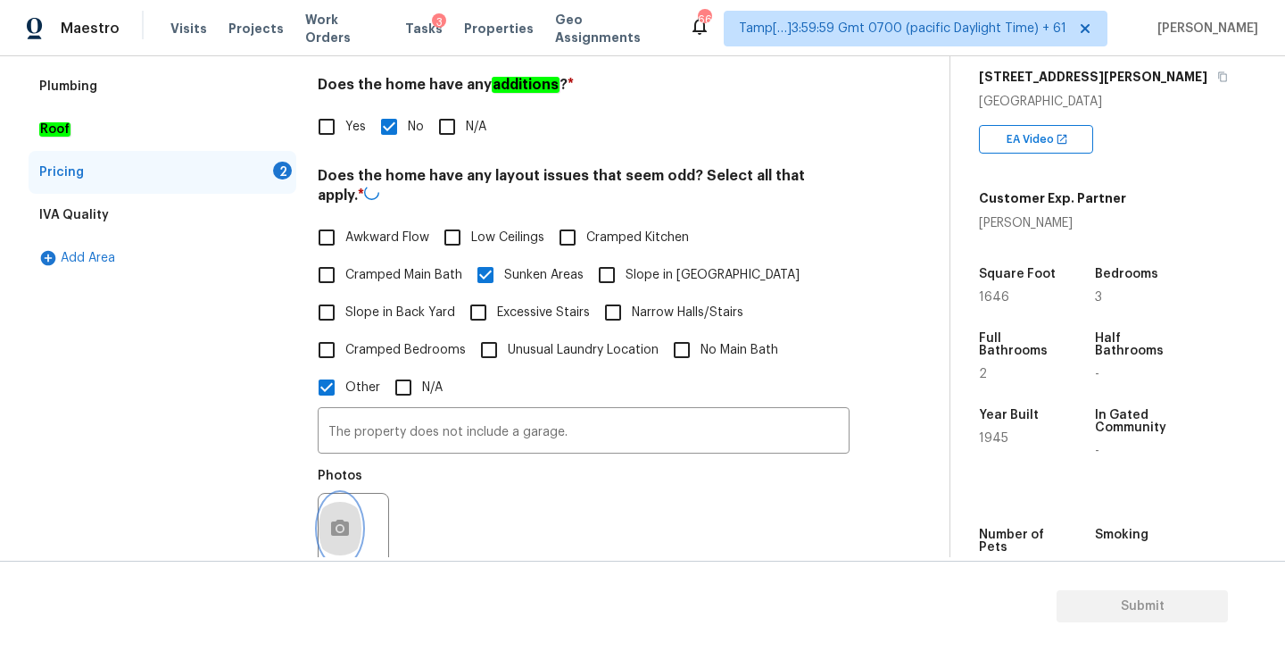
click at [344, 504] on button "button" at bounding box center [340, 528] width 43 height 70
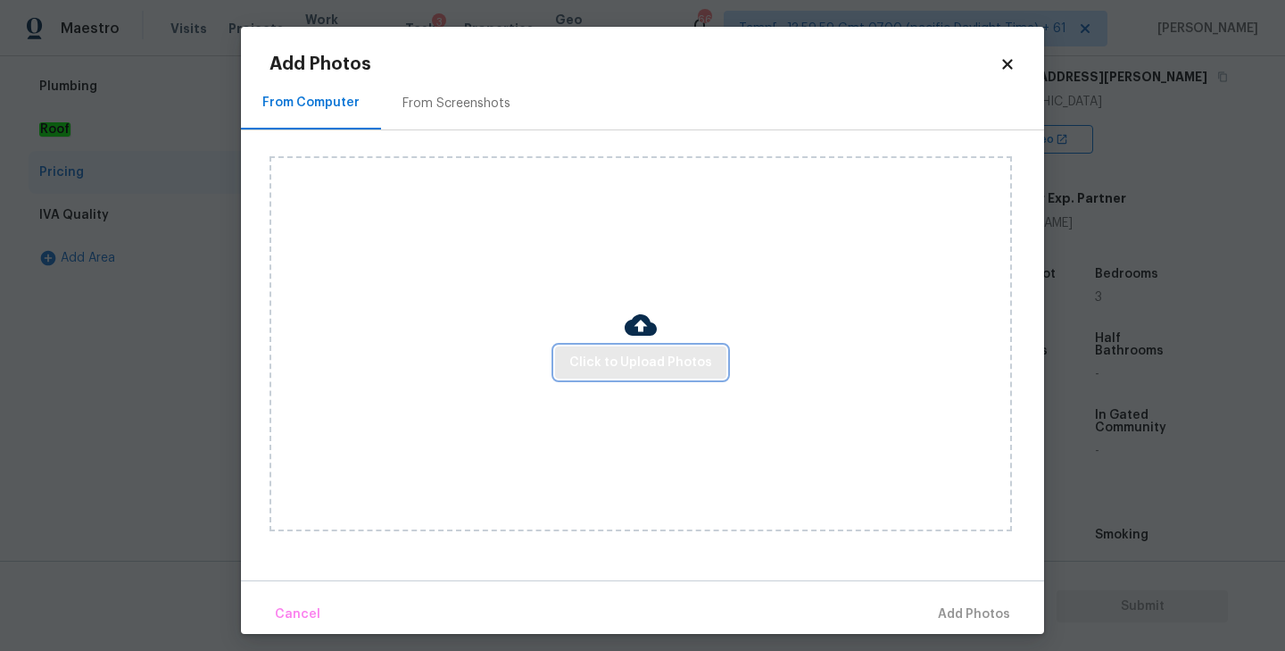
click at [606, 371] on span "Click to Upload Photos" at bounding box center [640, 363] width 143 height 22
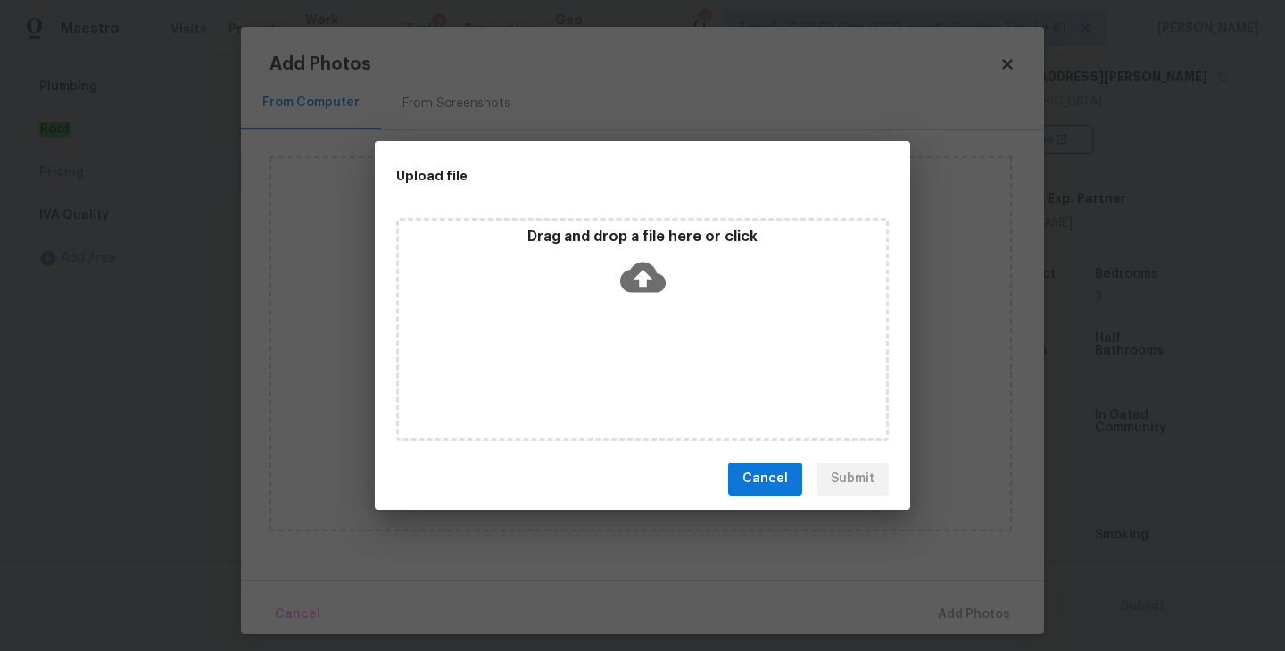
click at [647, 282] on icon at bounding box center [643, 276] width 46 height 30
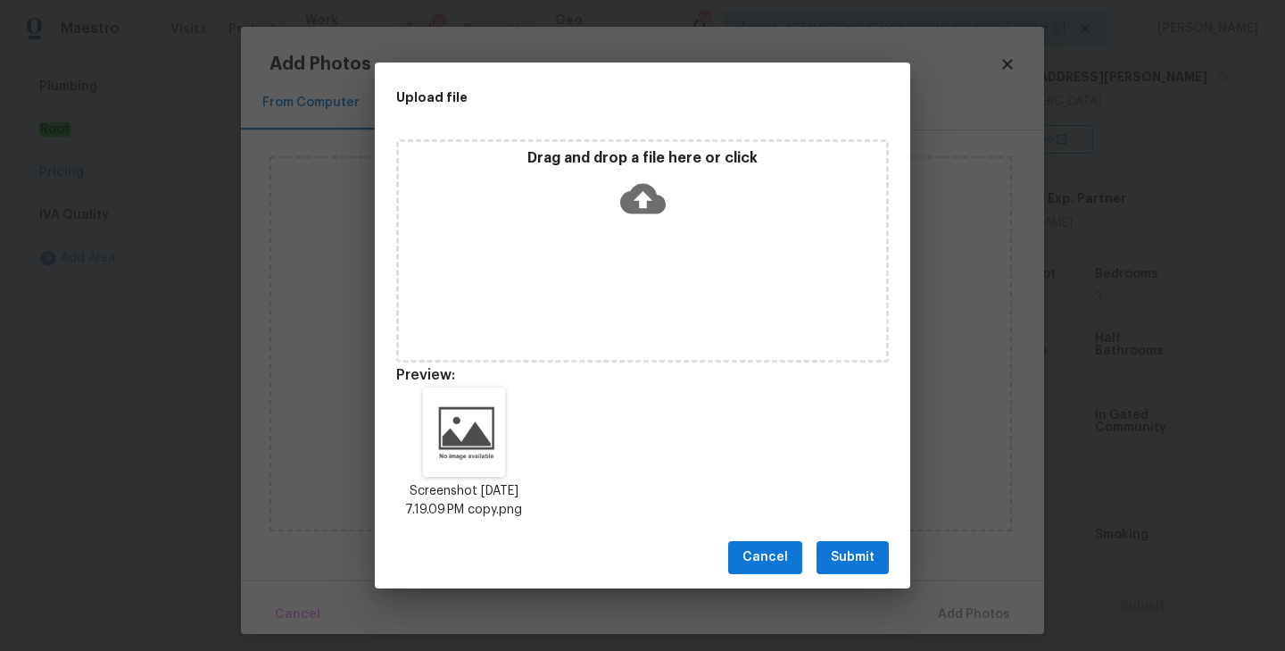
click at [850, 567] on span "Submit" at bounding box center [853, 557] width 44 height 22
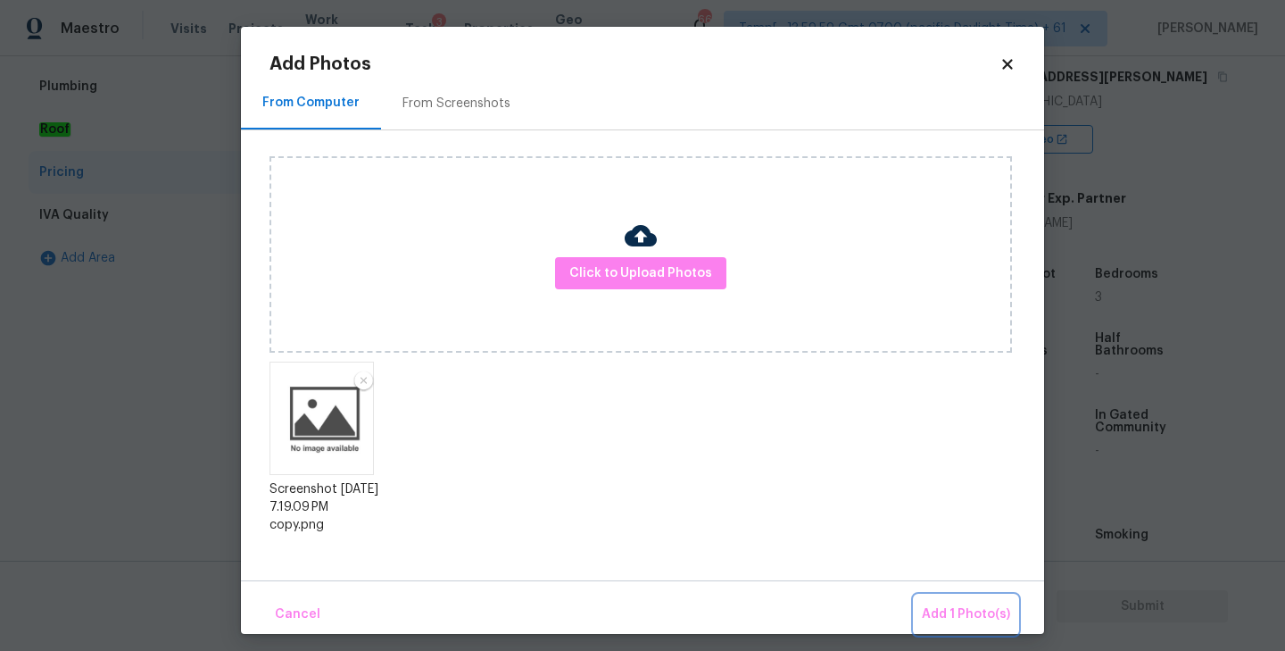
click at [950, 615] on span "Add 1 Photo(s)" at bounding box center [966, 614] width 88 height 22
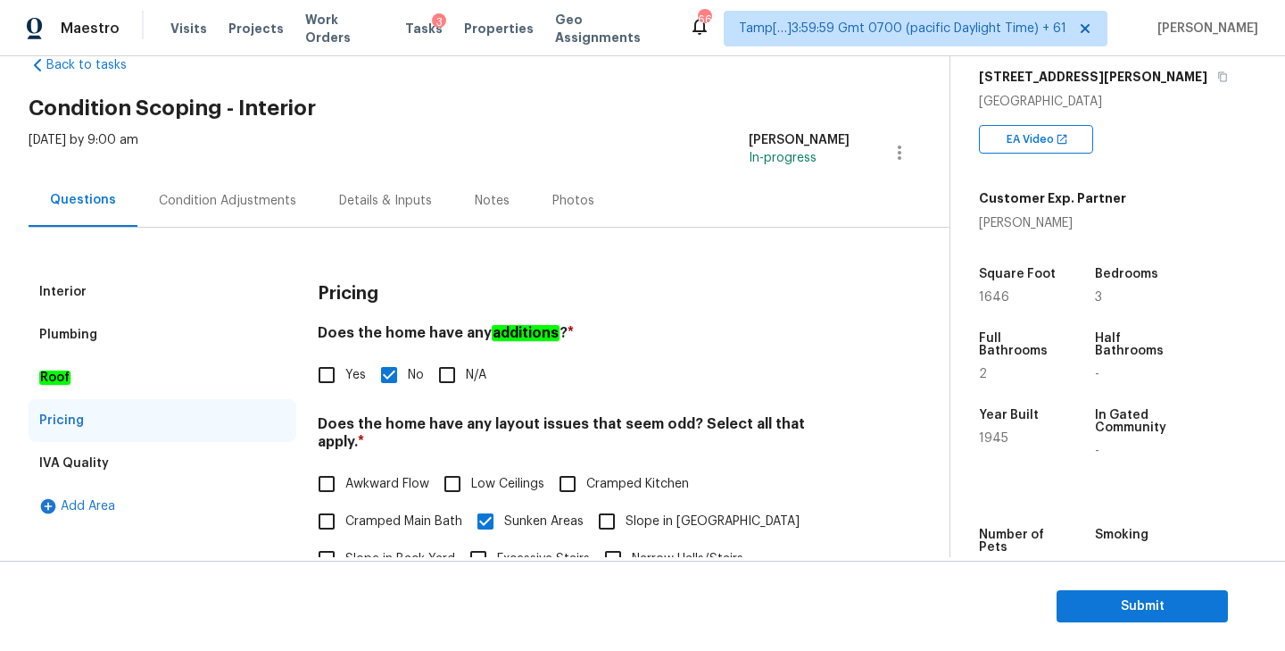
scroll to position [0, 0]
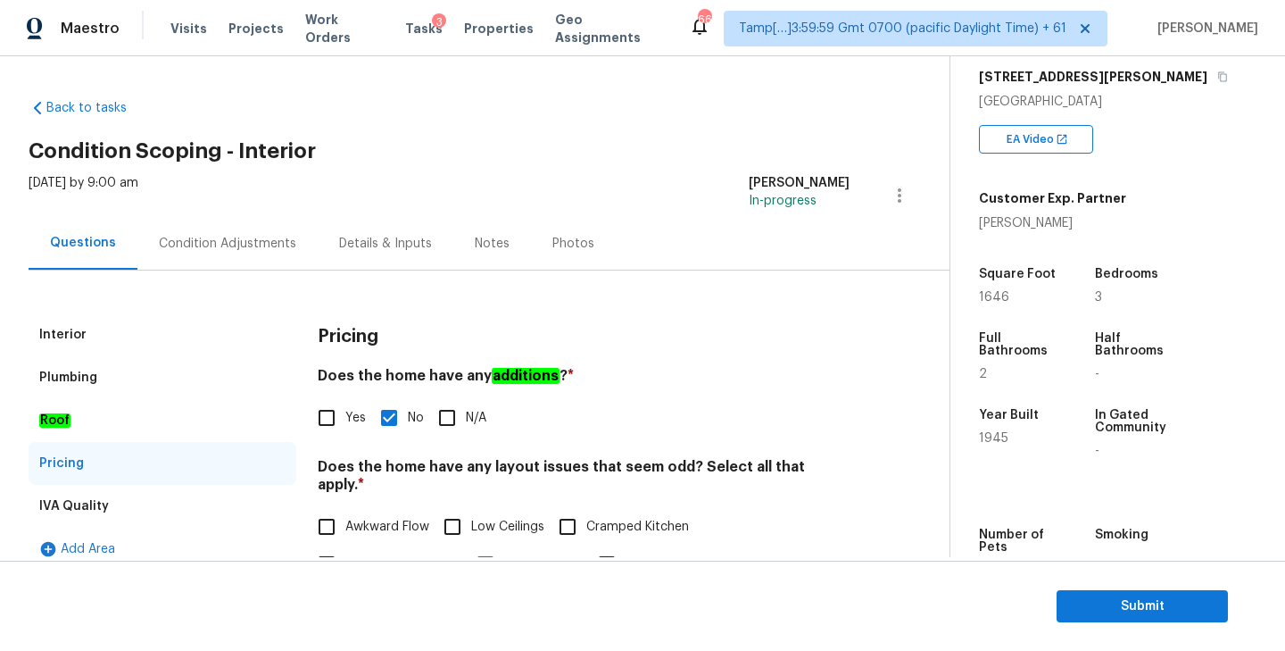
click at [173, 245] on div "Condition Adjustments" at bounding box center [227, 244] width 137 height 18
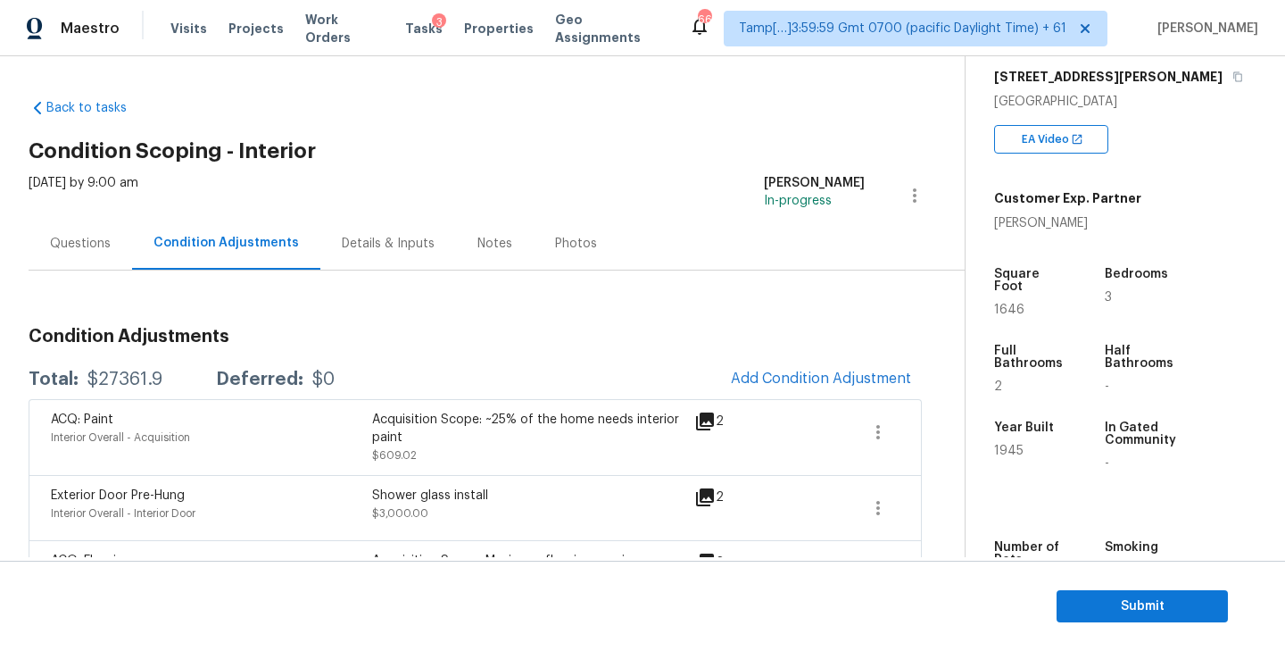
click at [39, 228] on div "Questions" at bounding box center [81, 243] width 104 height 53
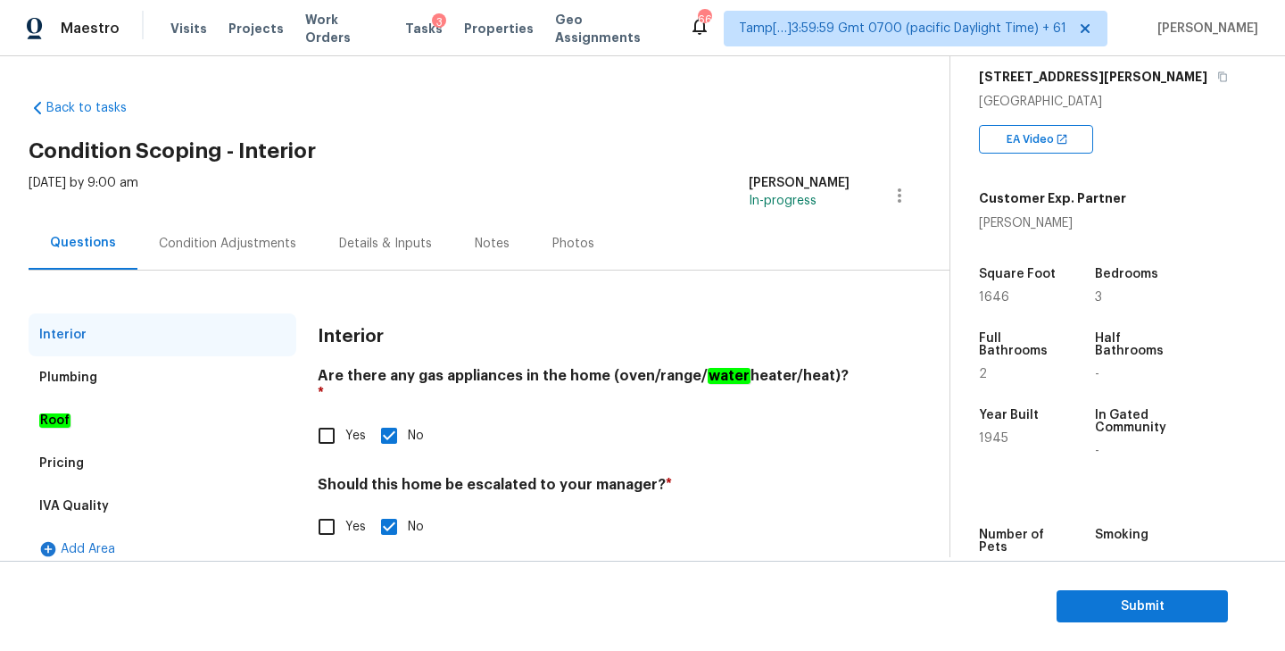
click at [321, 510] on input "Yes" at bounding box center [326, 526] width 37 height 37
checkbox input "true"
checkbox input "false"
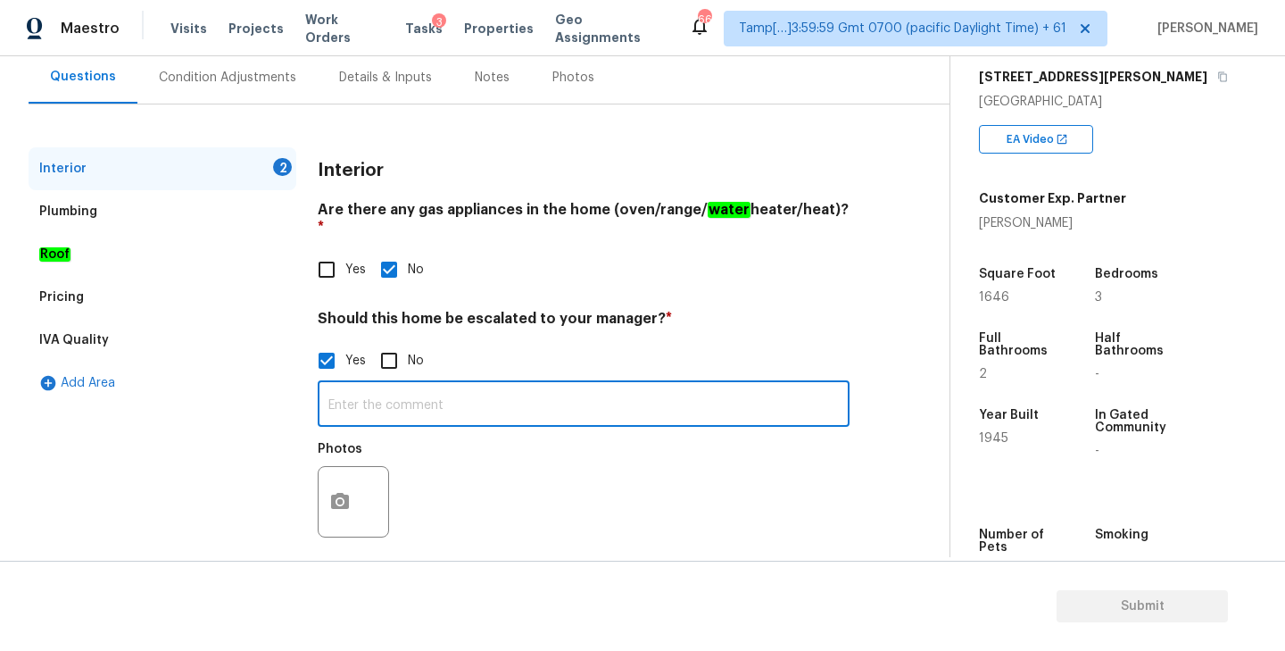
click at [476, 386] on input "text" at bounding box center [584, 406] width 532 height 42
type input "Property has foundation issue - HPM has scoped for it."
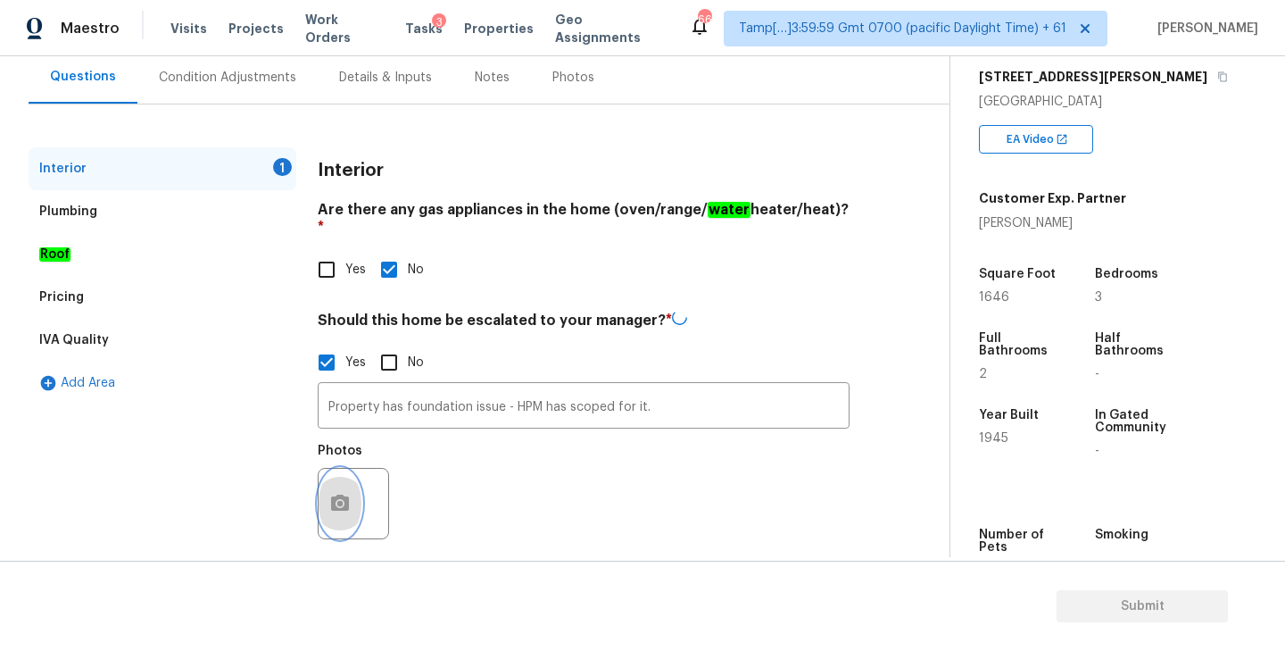
click at [344, 494] on icon "button" at bounding box center [340, 502] width 18 height 16
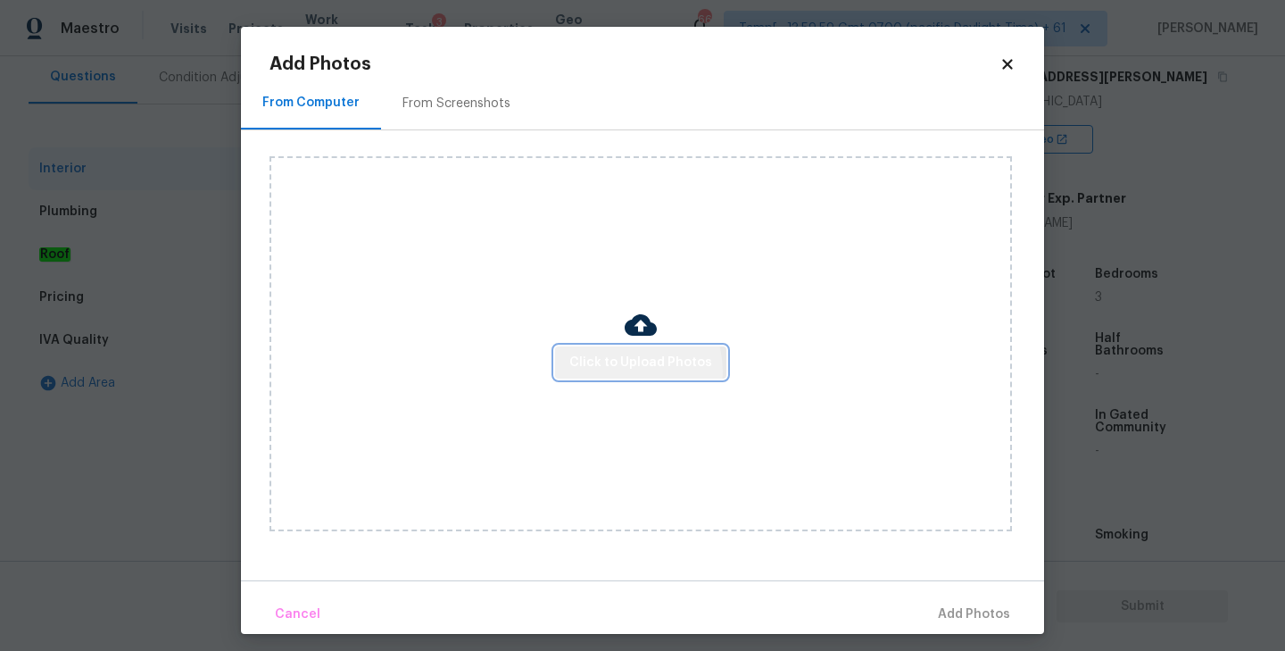
click at [626, 370] on span "Click to Upload Photos" at bounding box center [640, 363] width 143 height 22
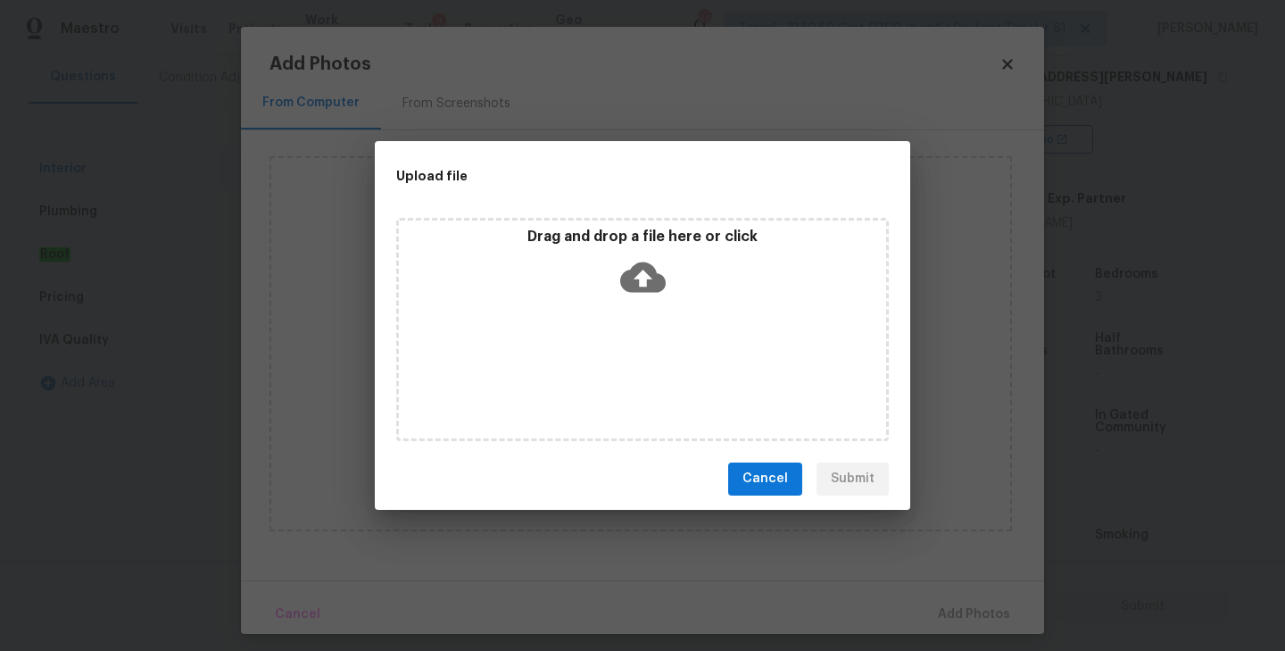
click at [643, 280] on icon at bounding box center [643, 277] width 46 height 46
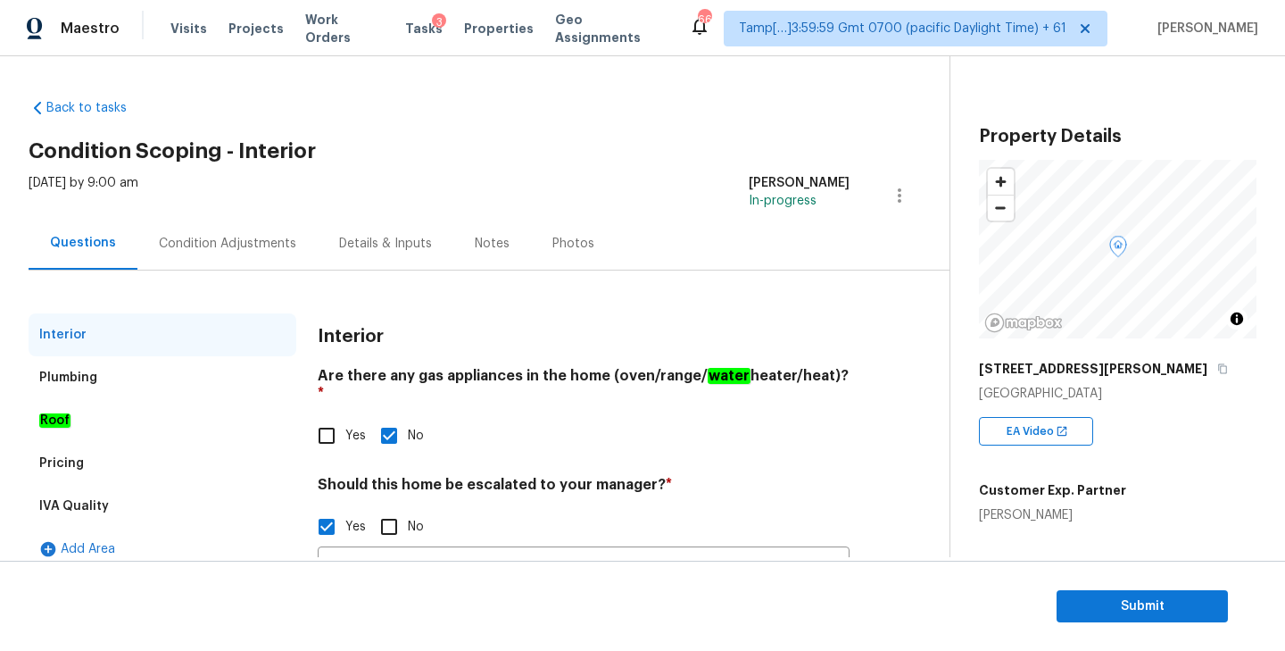
scroll to position [292, 0]
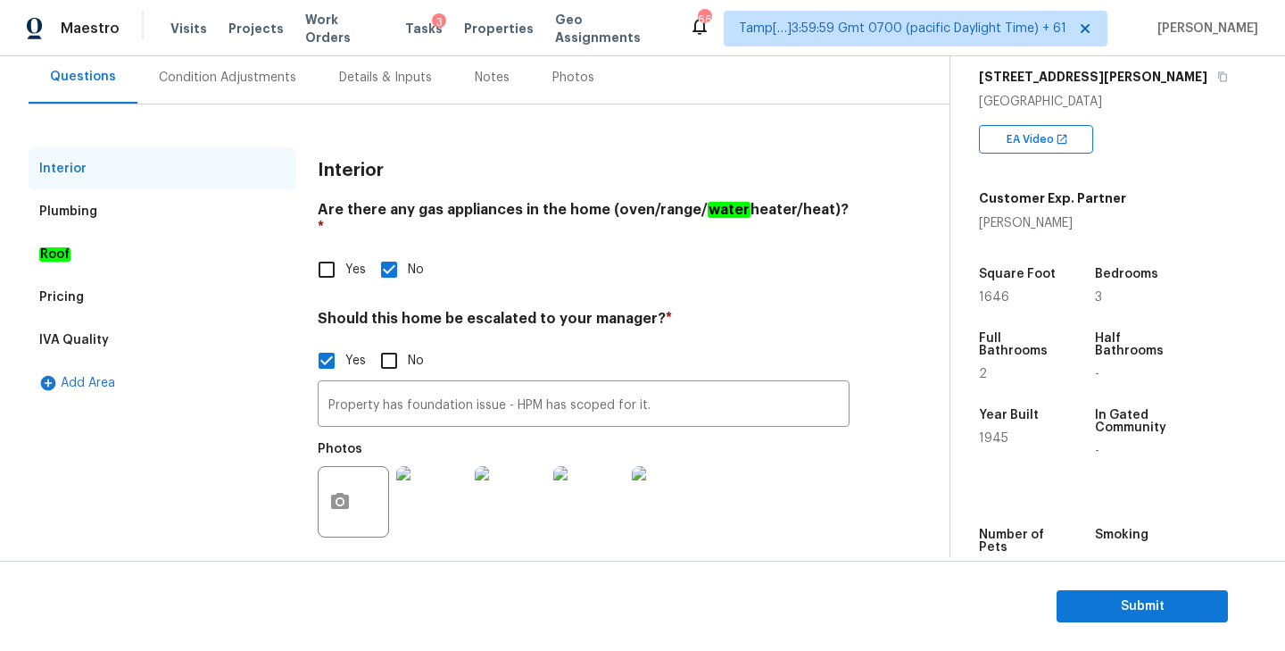
click at [236, 78] on div "Condition Adjustments" at bounding box center [227, 78] width 137 height 18
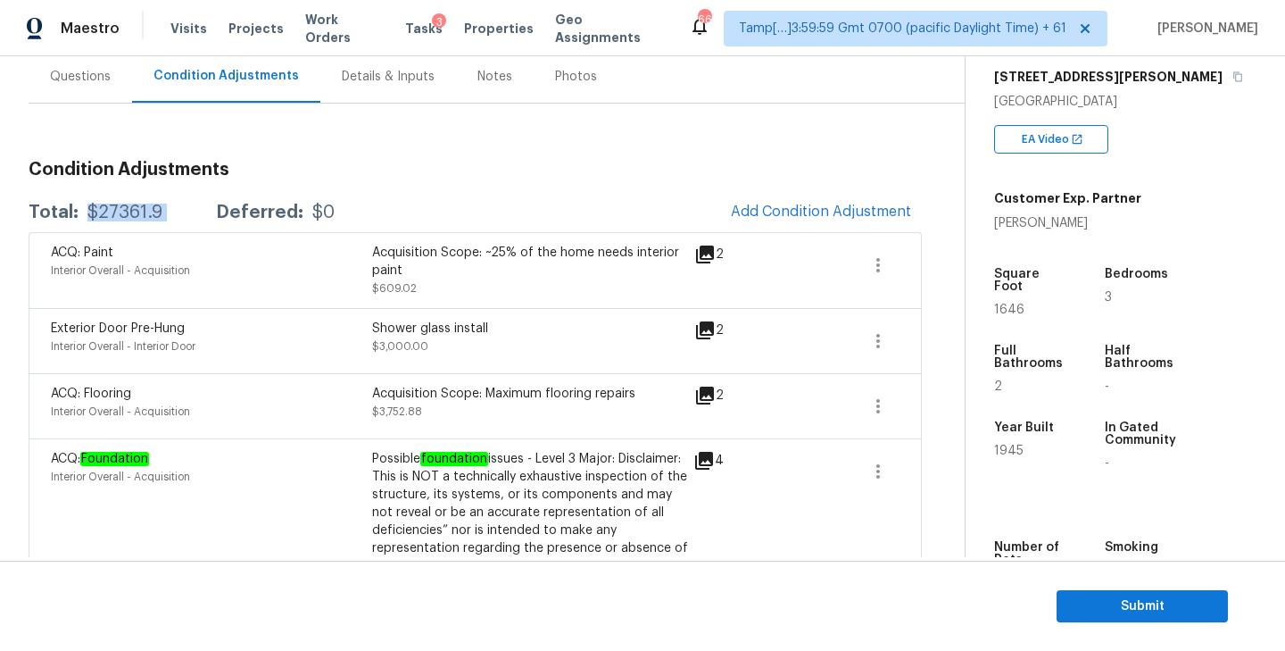
drag, startPoint x: 86, startPoint y: 211, endPoint x: 203, endPoint y: 211, distance: 117.8
click at [203, 211] on div "Total: $27361.9 Deferred: $0" at bounding box center [182, 212] width 306 height 18
copy div "$27361.9"
click at [1157, 618] on button "Submit" at bounding box center [1142, 606] width 171 height 33
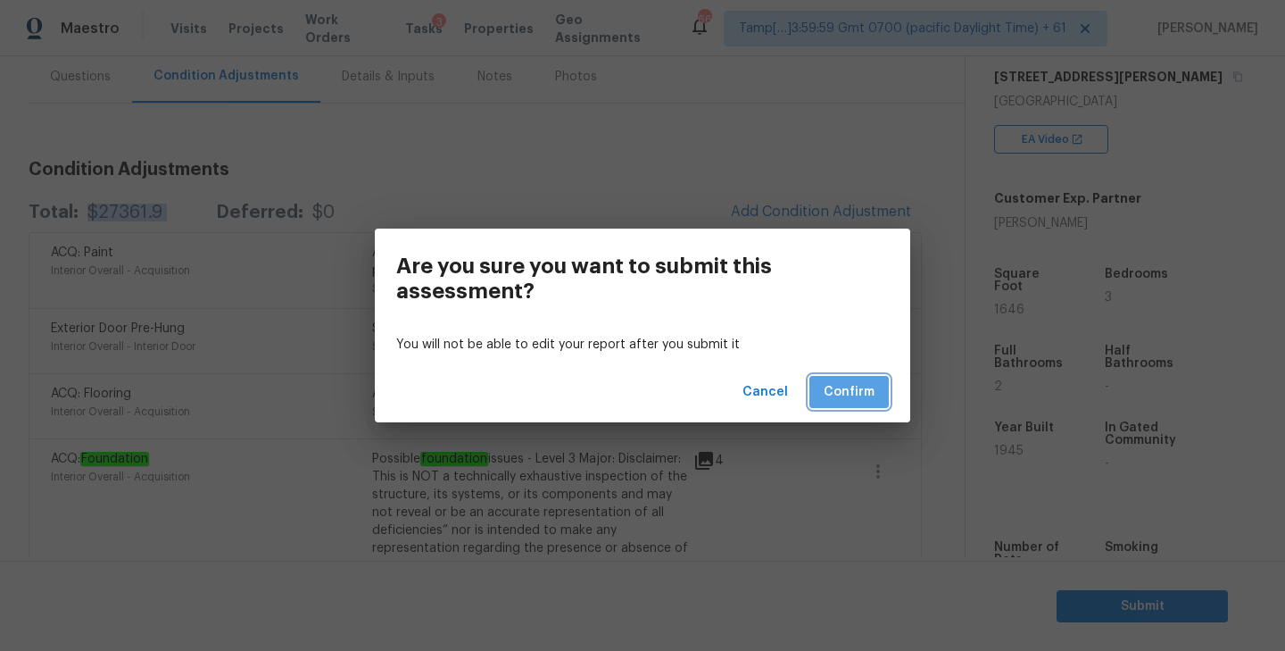
click at [828, 382] on span "Confirm" at bounding box center [849, 392] width 51 height 22
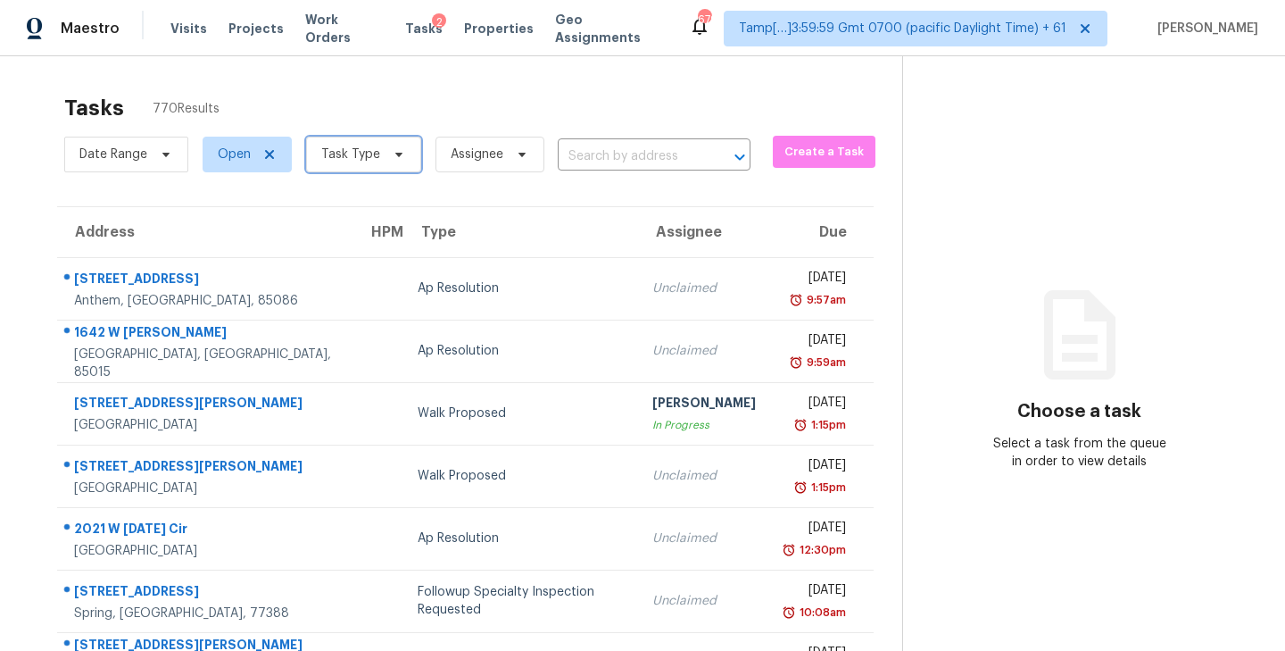
click at [398, 152] on icon at bounding box center [399, 154] width 14 height 14
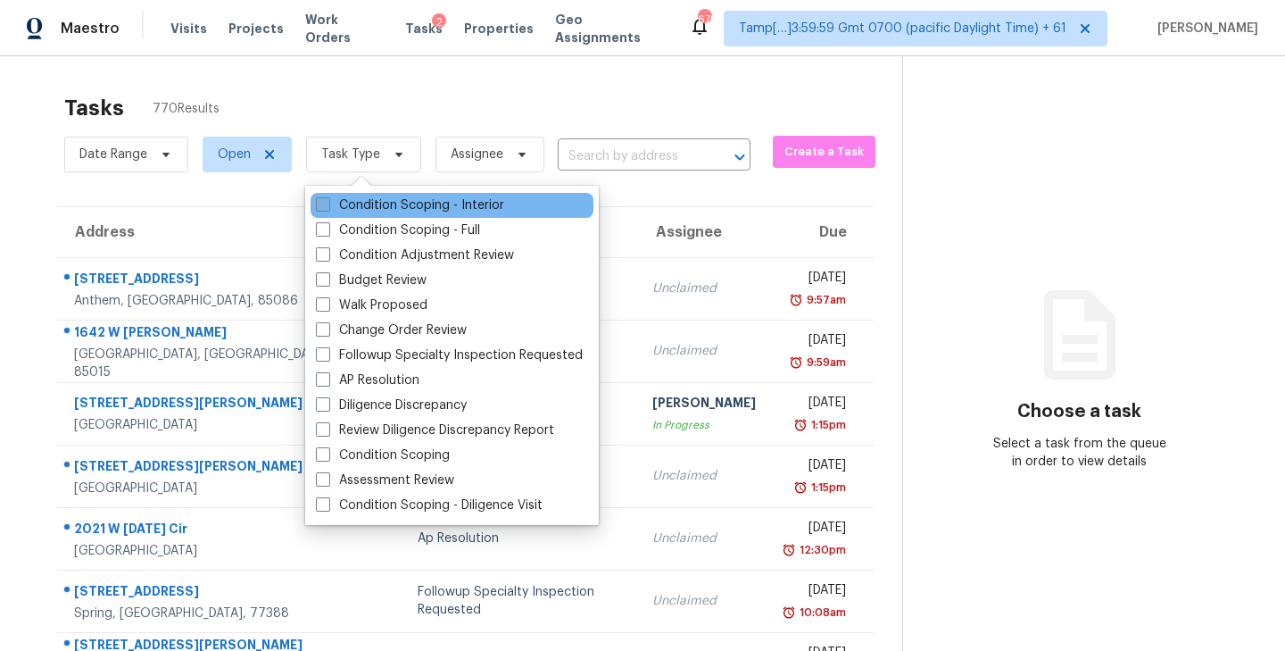
click at [320, 204] on span at bounding box center [323, 204] width 14 height 14
click at [320, 204] on input "Condition Scoping - Interior" at bounding box center [322, 202] width 12 height 12
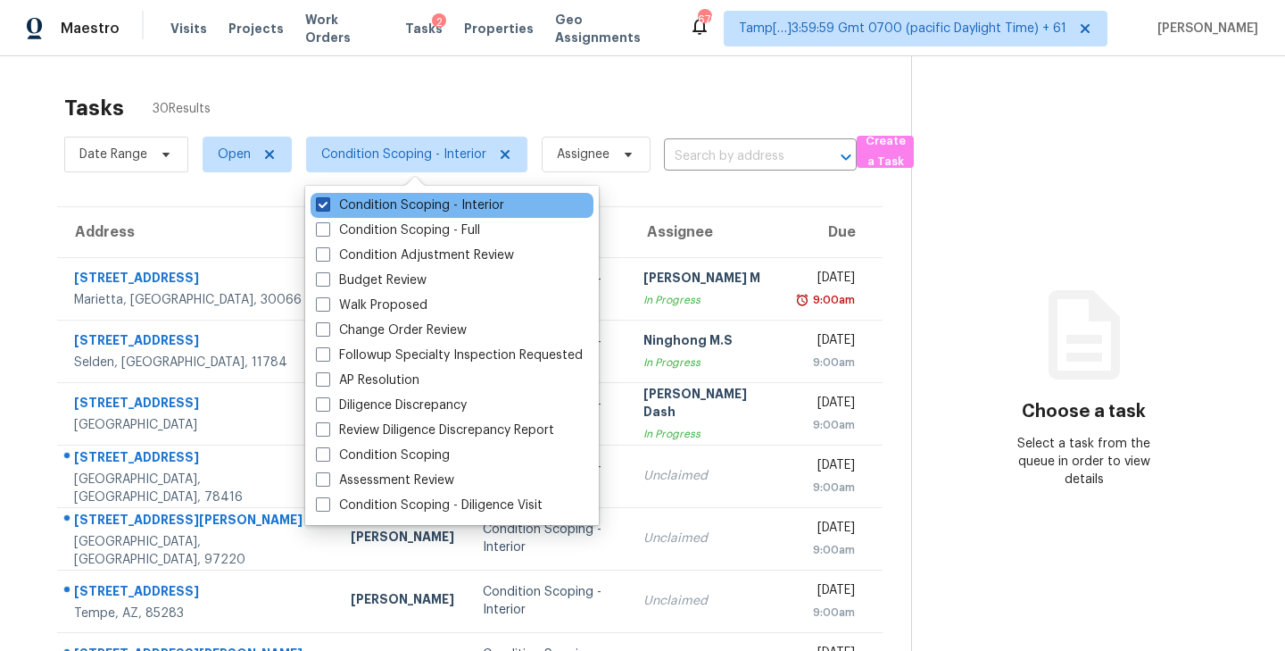
click at [326, 204] on span at bounding box center [323, 204] width 14 height 14
click at [326, 204] on input "Condition Scoping - Interior" at bounding box center [322, 202] width 12 height 12
checkbox input "false"
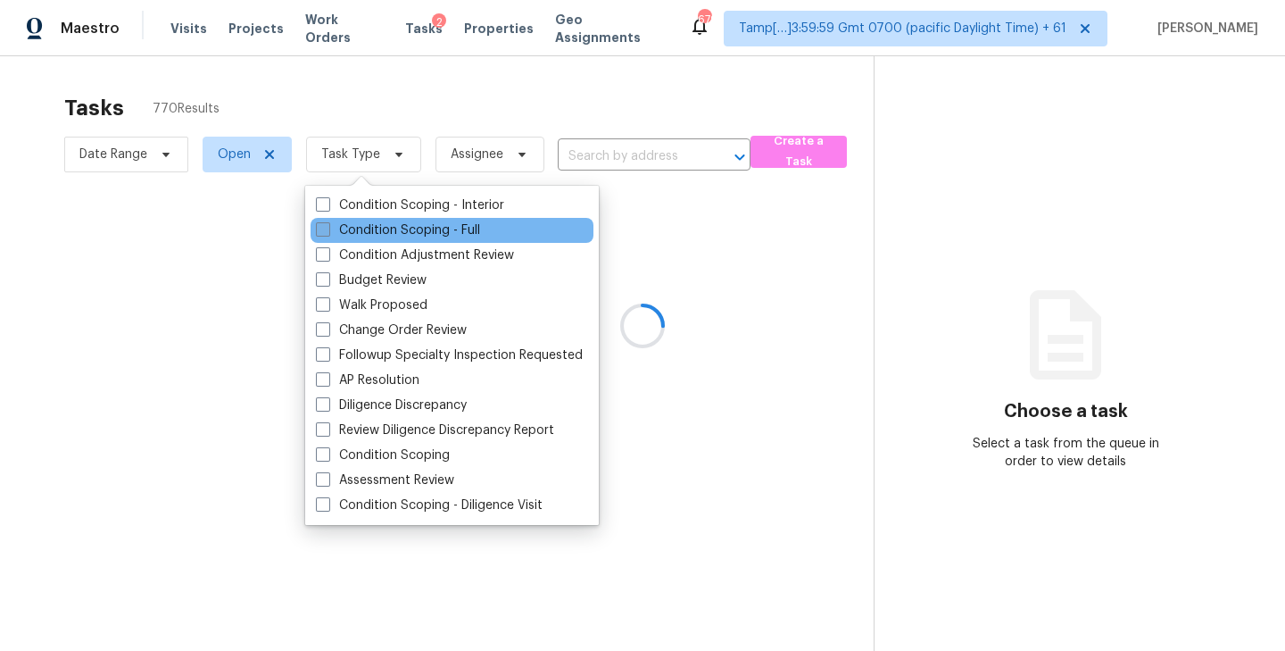
click at [324, 229] on span at bounding box center [323, 229] width 14 height 14
click at [324, 229] on input "Condition Scoping - Full" at bounding box center [322, 227] width 12 height 12
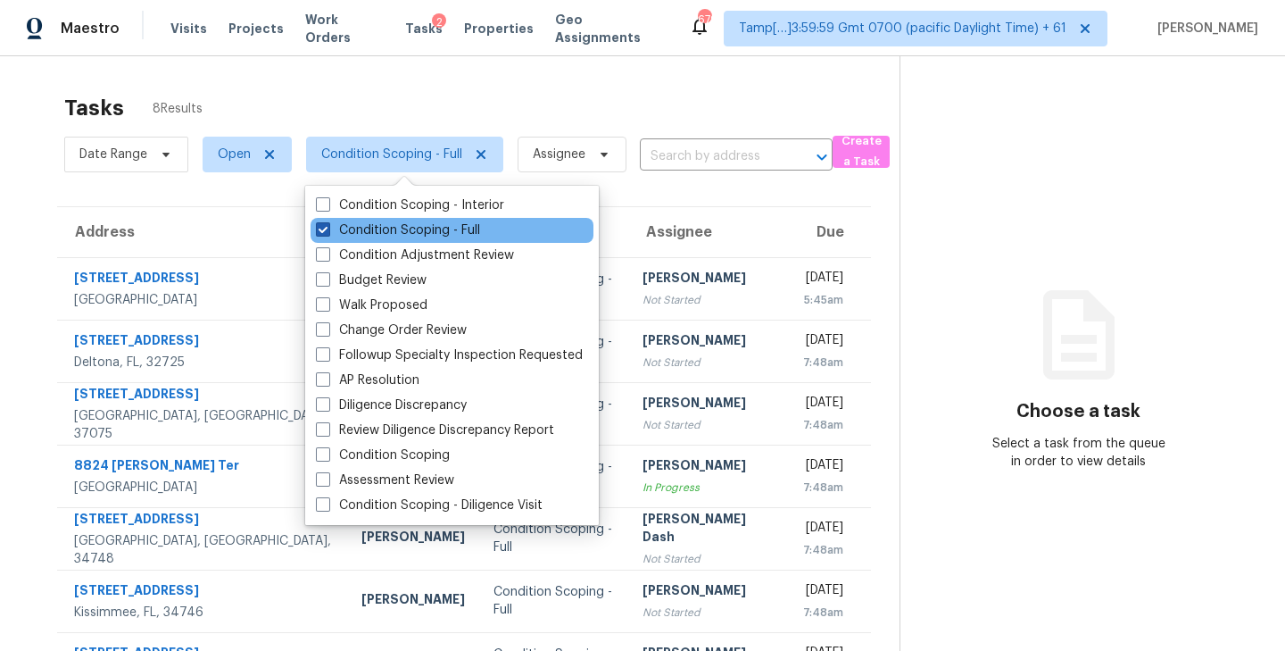
click at [326, 228] on span at bounding box center [323, 229] width 14 height 14
click at [326, 228] on input "Condition Scoping - Full" at bounding box center [322, 227] width 12 height 12
checkbox input "false"
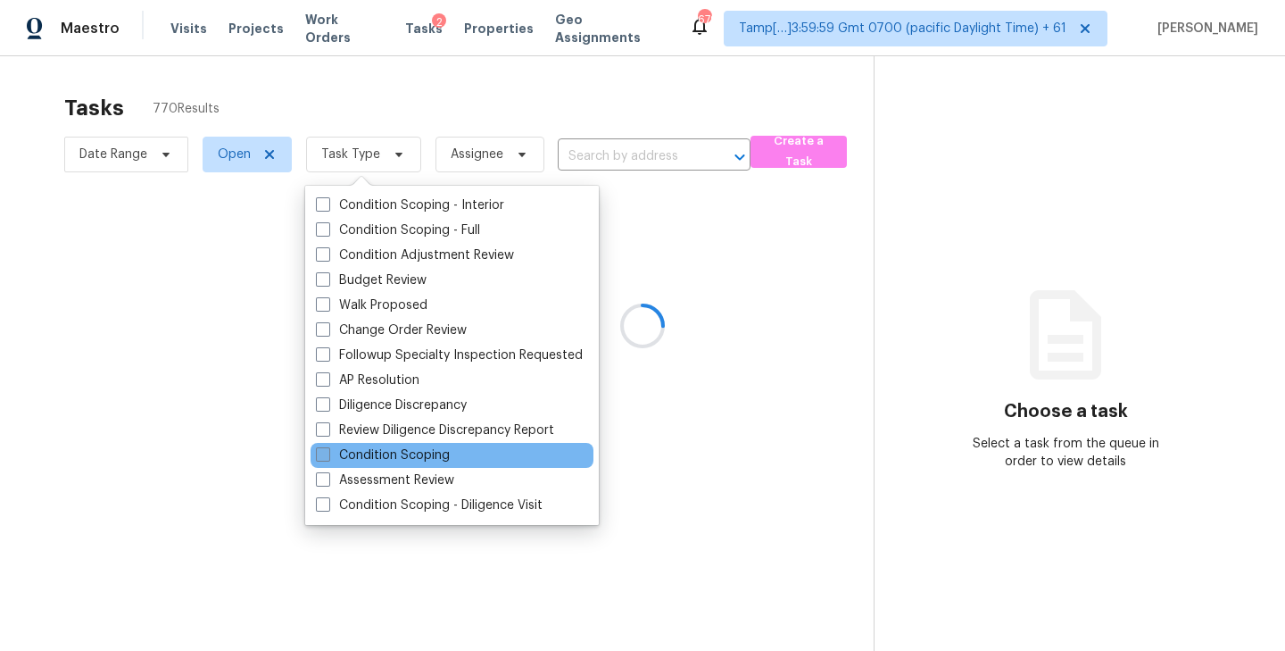
click at [326, 456] on span at bounding box center [323, 454] width 14 height 14
click at [326, 456] on input "Condition Scoping" at bounding box center [322, 452] width 12 height 12
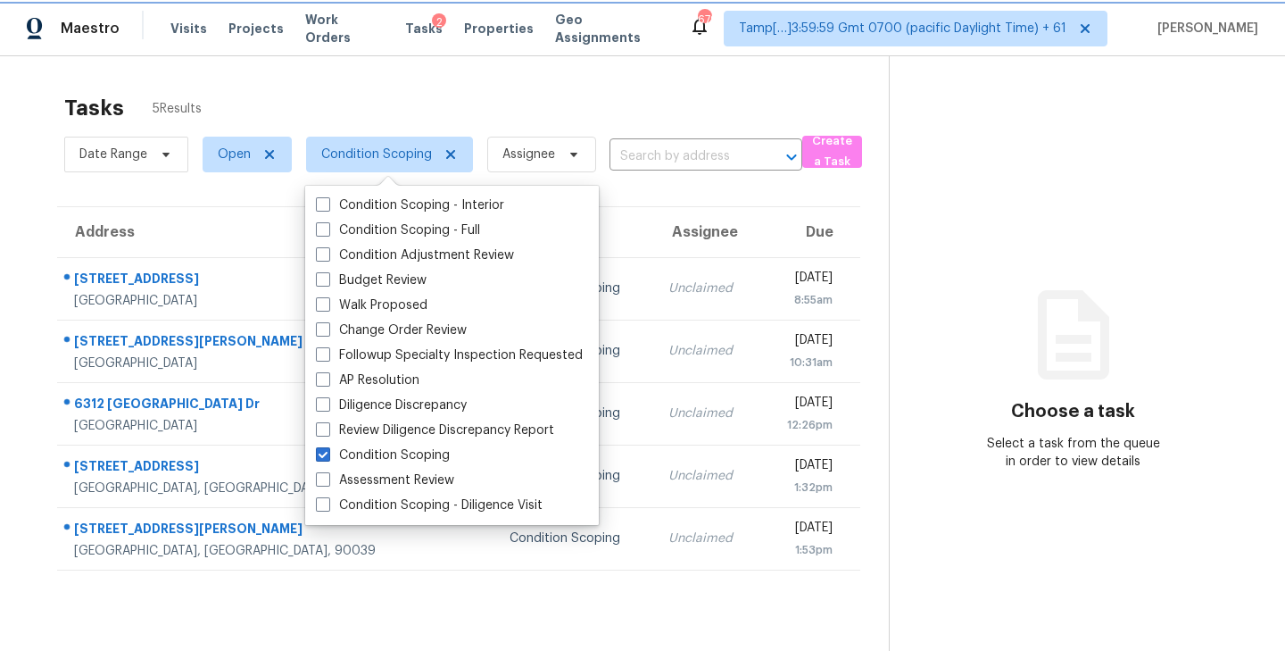
click at [447, 153] on icon at bounding box center [450, 154] width 9 height 9
checkbox input "false"
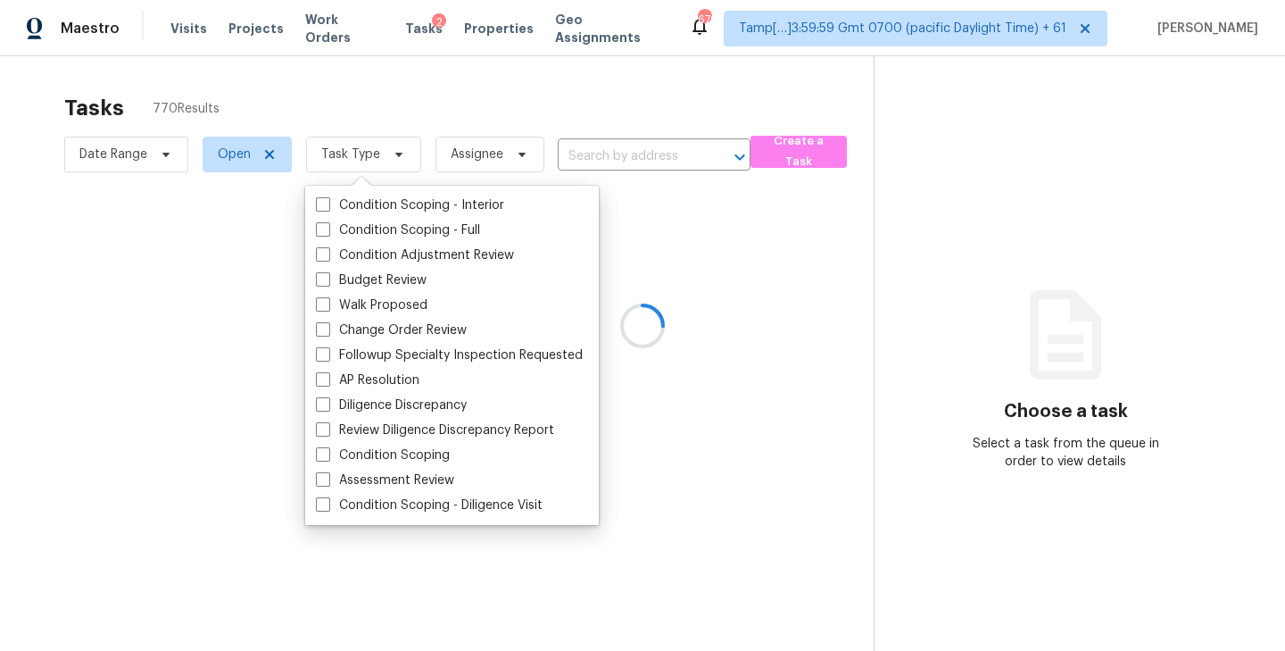
click at [523, 104] on div at bounding box center [642, 325] width 1285 height 651
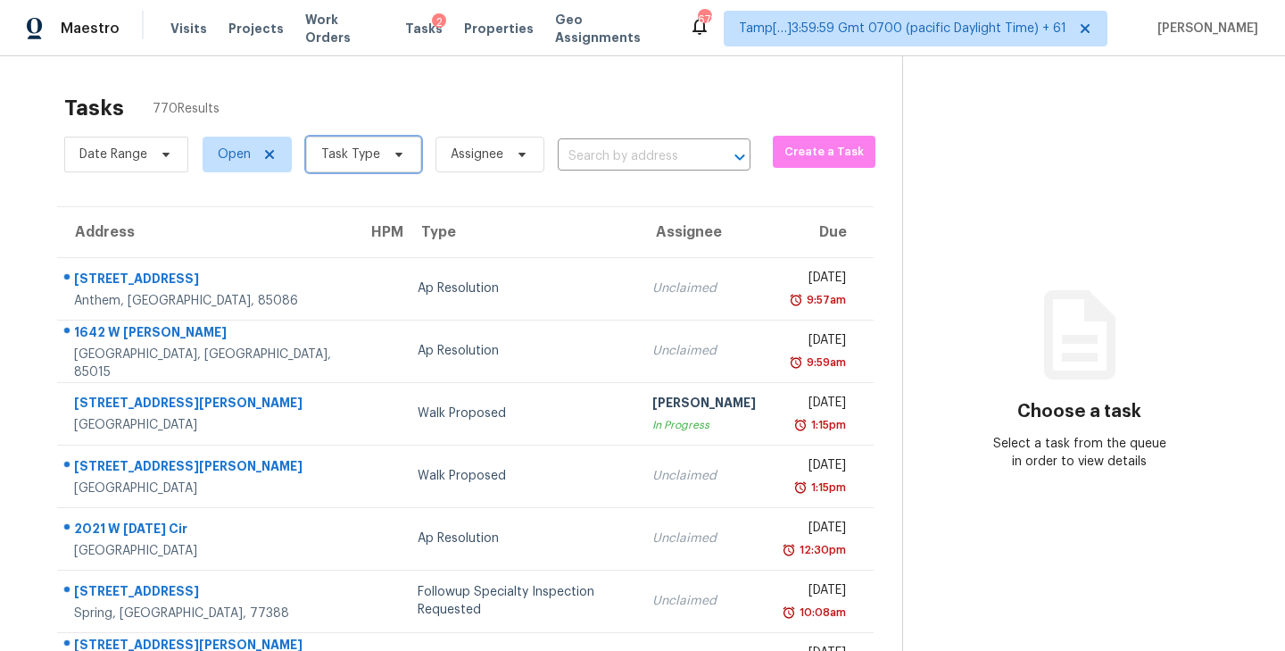
click at [397, 159] on icon at bounding box center [399, 154] width 14 height 14
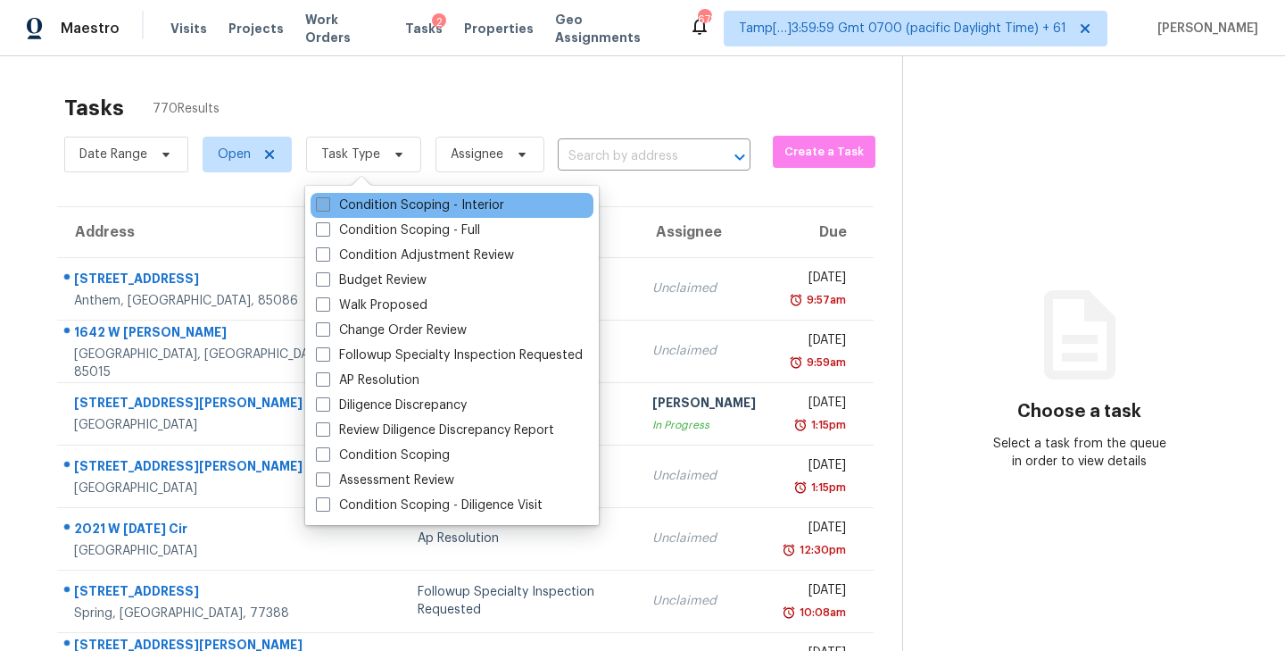
click at [328, 206] on span at bounding box center [323, 204] width 14 height 14
click at [328, 206] on input "Condition Scoping - Interior" at bounding box center [322, 202] width 12 height 12
checkbox input "true"
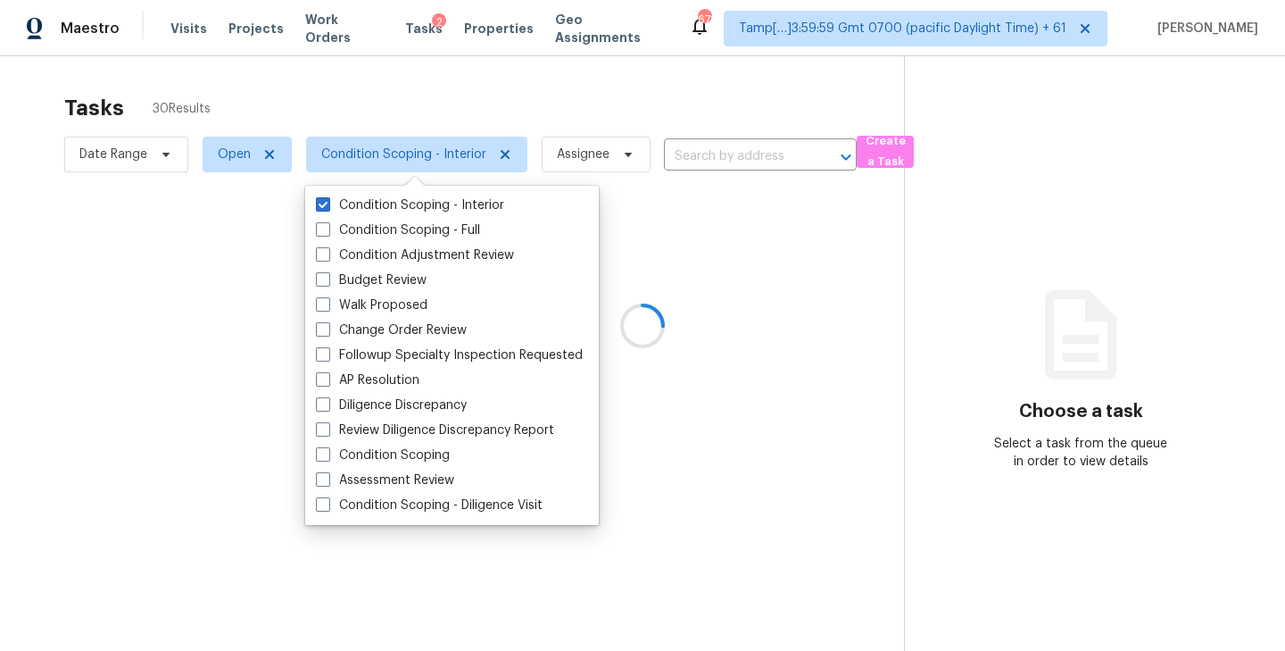
click at [411, 84] on div at bounding box center [642, 325] width 1285 height 651
